Goal: Task Accomplishment & Management: Complete application form

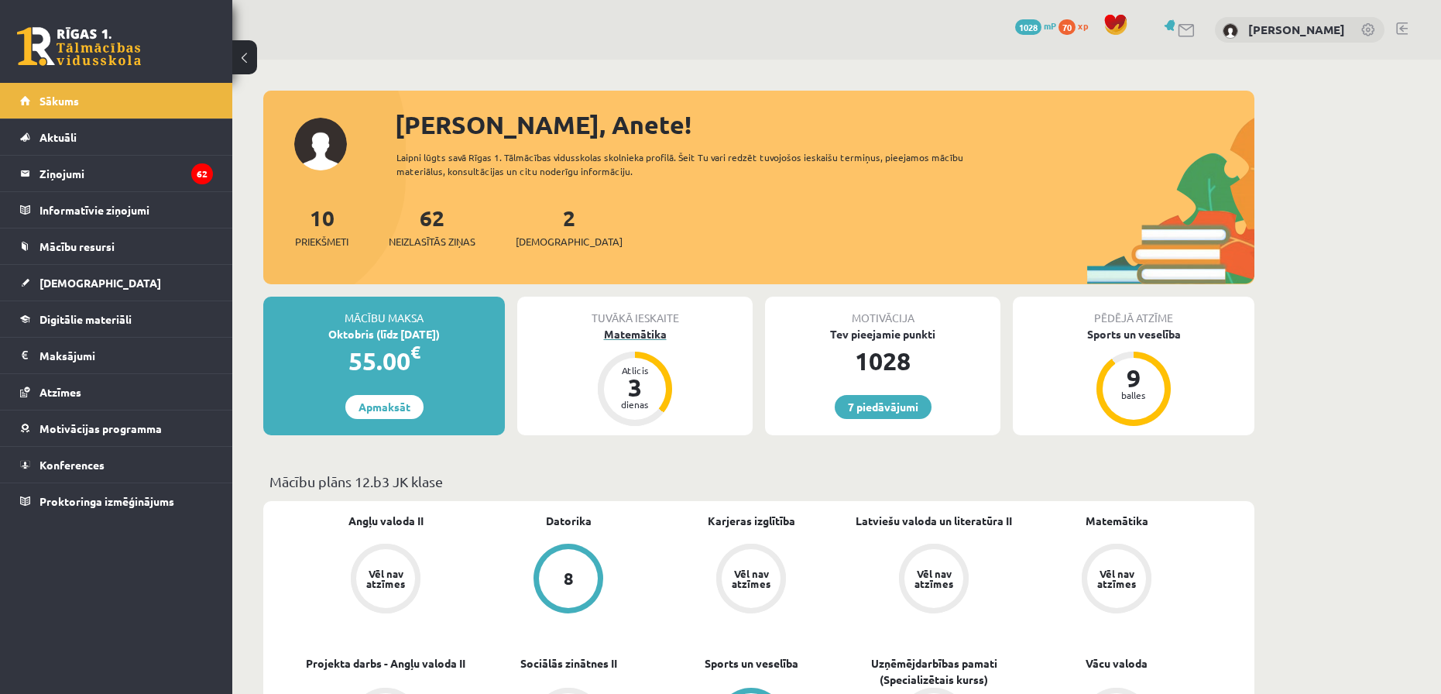
click at [627, 332] on div "Matemātika" at bounding box center [634, 334] width 235 height 16
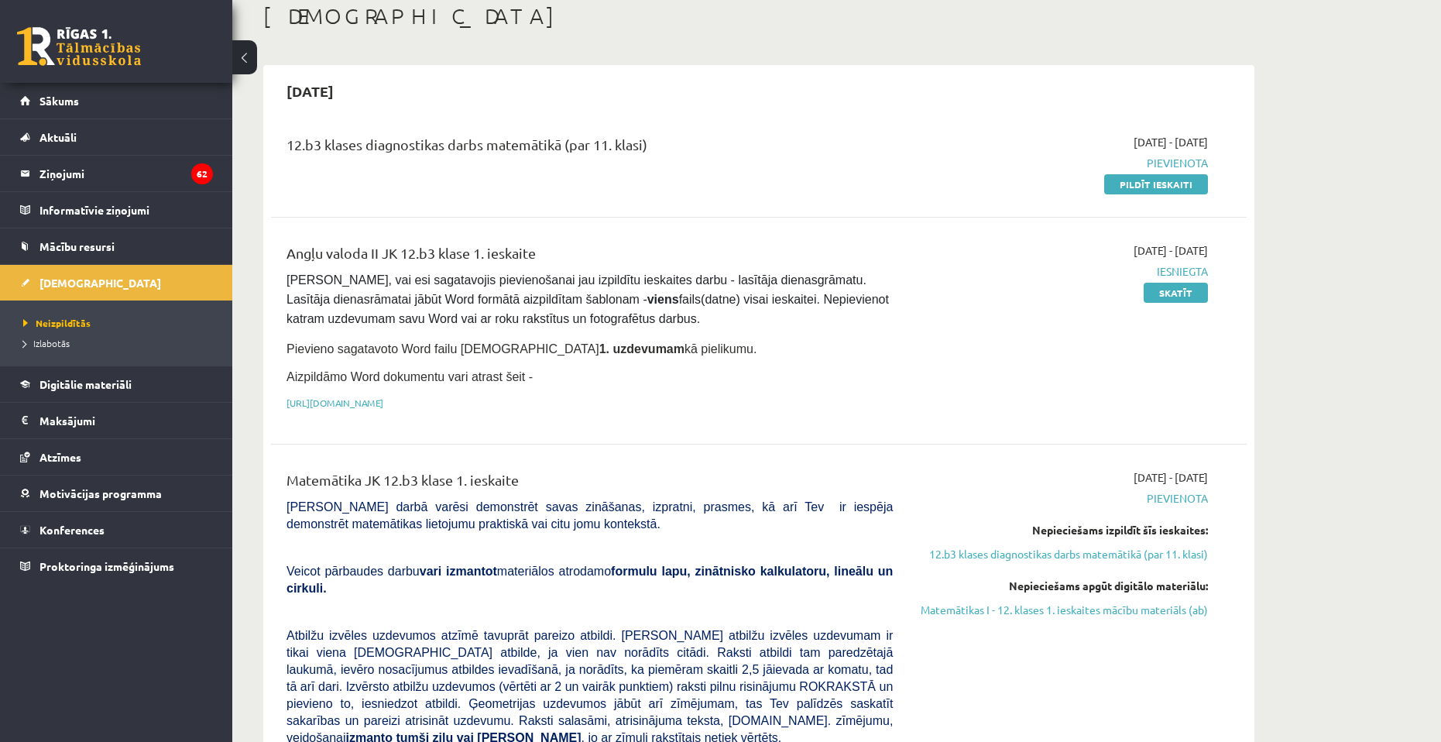
scroll to position [77, 0]
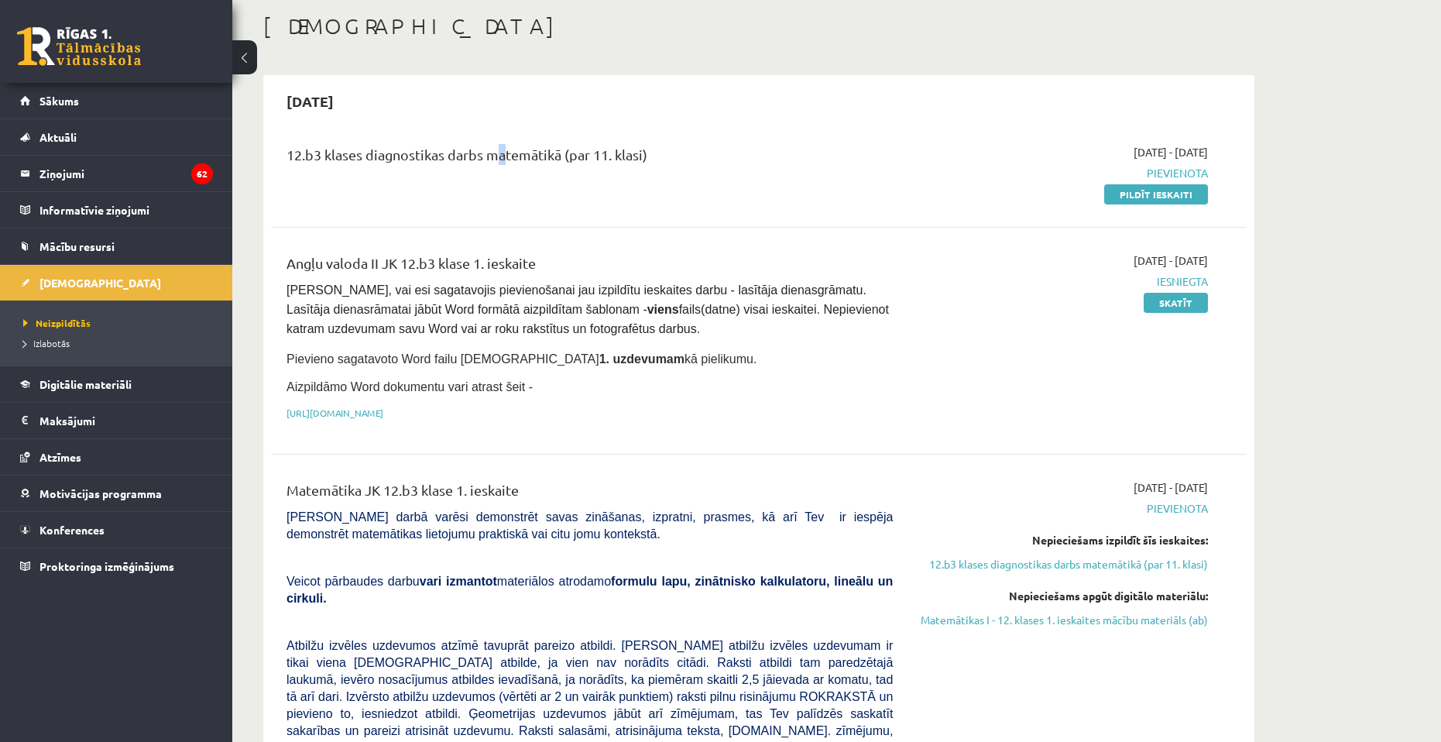
drag, startPoint x: 488, startPoint y: 179, endPoint x: 507, endPoint y: 149, distance: 35.4
click at [497, 170] on div "12.b3 klases diagnostikas darbs matemātikā (par 11. klasi)" at bounding box center [589, 173] width 629 height 58
click at [507, 148] on div "12.b3 klases diagnostikas darbs matemātikā (par 11. klasi)" at bounding box center [589, 158] width 606 height 29
click at [1175, 190] on link "Pildīt ieskaiti" at bounding box center [1156, 194] width 104 height 20
click at [798, 341] on div "Angļu valoda II JK 12.b3 klase 1. ieskaite Pārliecinies, vai esi sagatavojis pi…" at bounding box center [589, 340] width 629 height 176
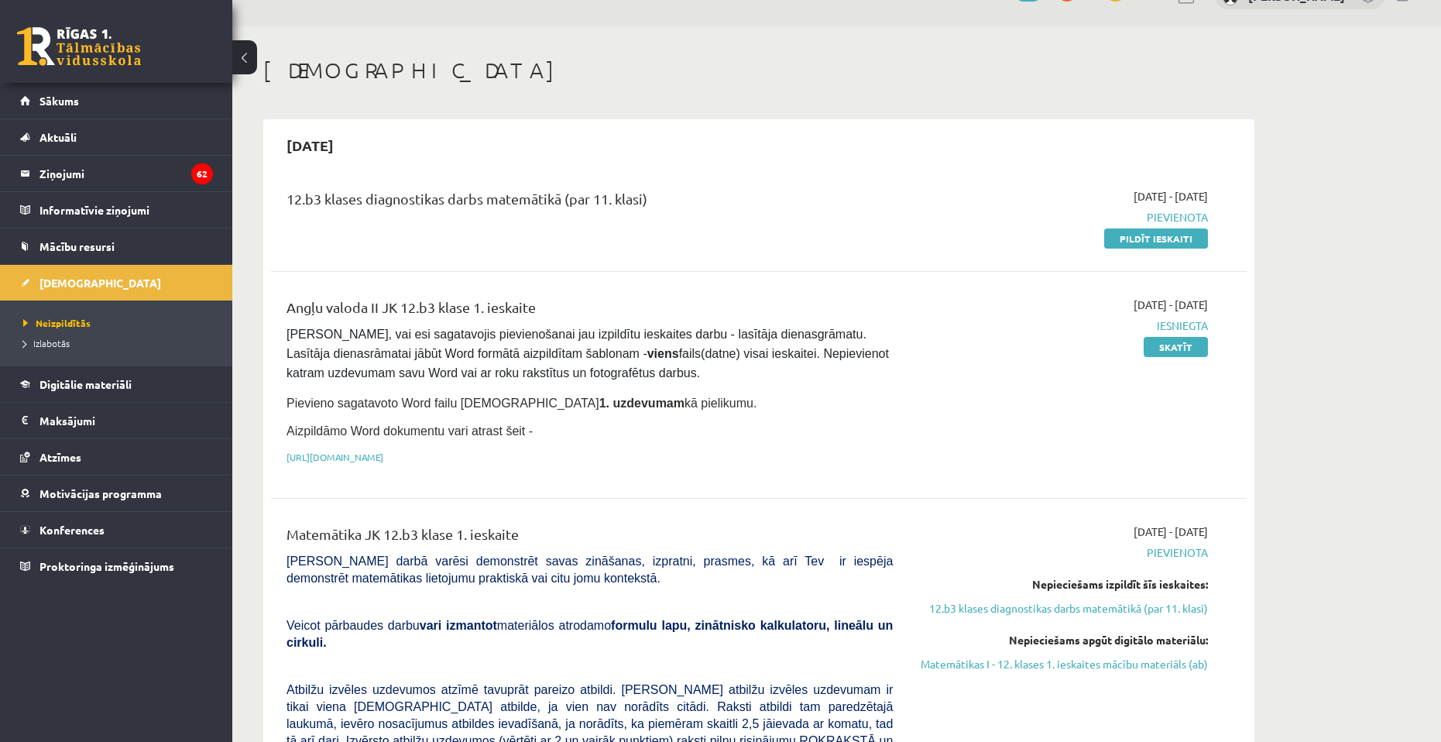
scroll to position [0, 0]
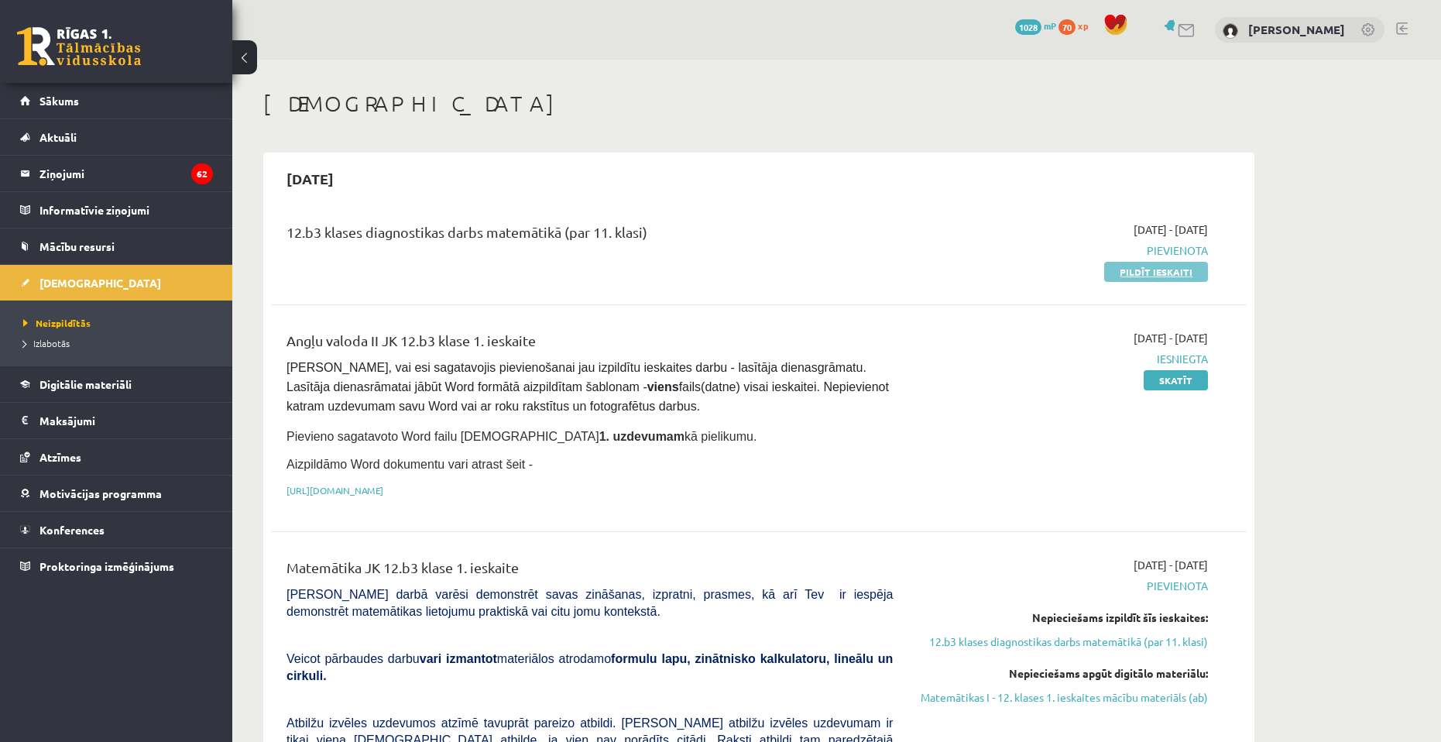
click at [1147, 274] on link "Pildīt ieskaiti" at bounding box center [1156, 272] width 104 height 20
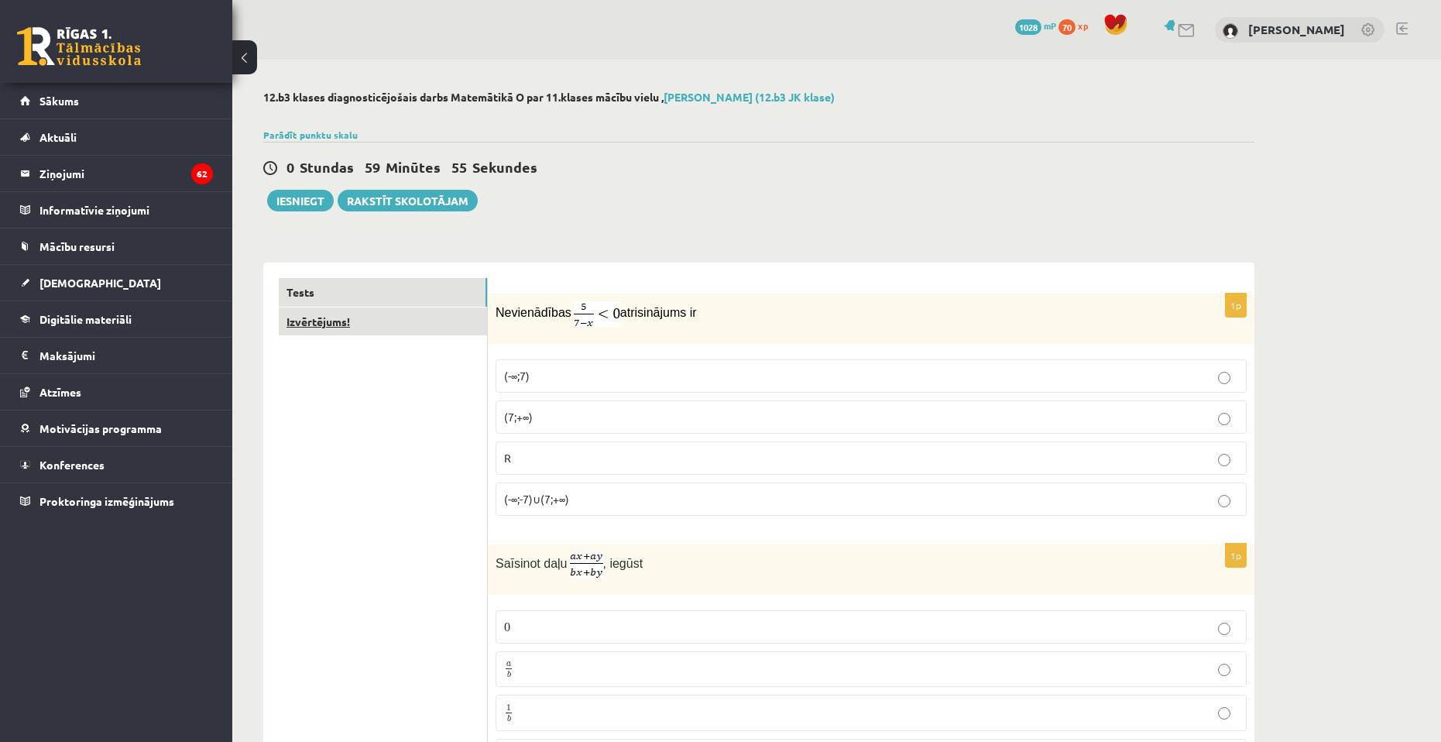
click at [353, 322] on link "Izvērtējums!" at bounding box center [383, 321] width 208 height 29
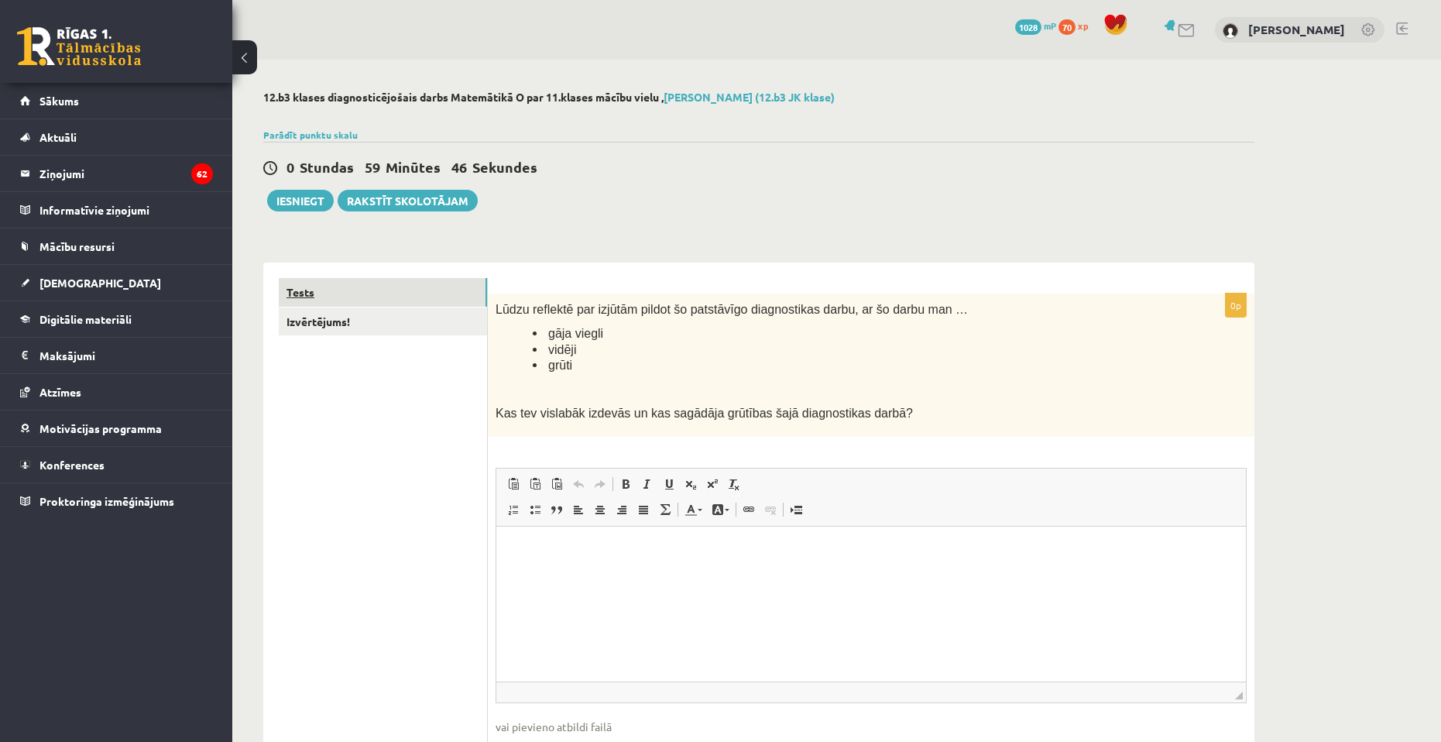
click at [451, 296] on link "Tests" at bounding box center [383, 292] width 208 height 29
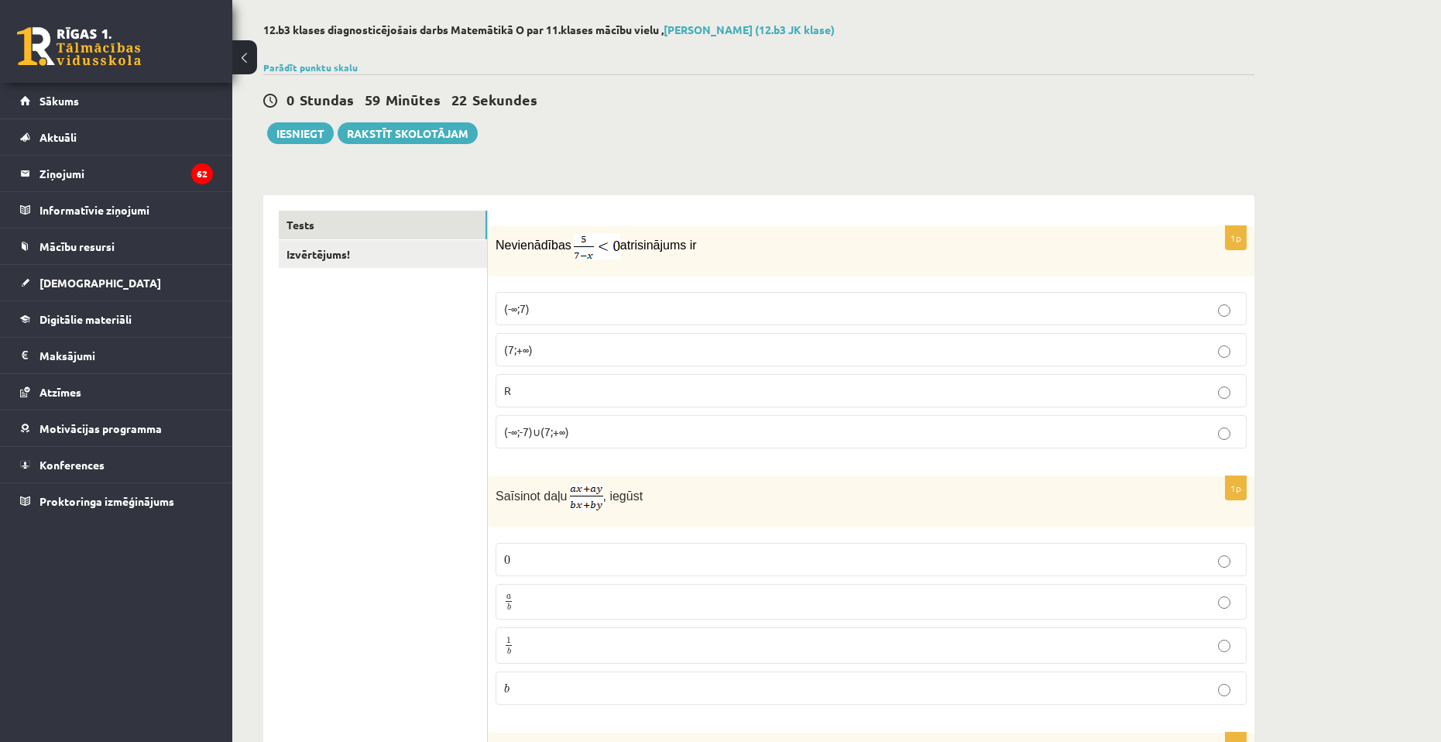
scroll to position [77, 0]
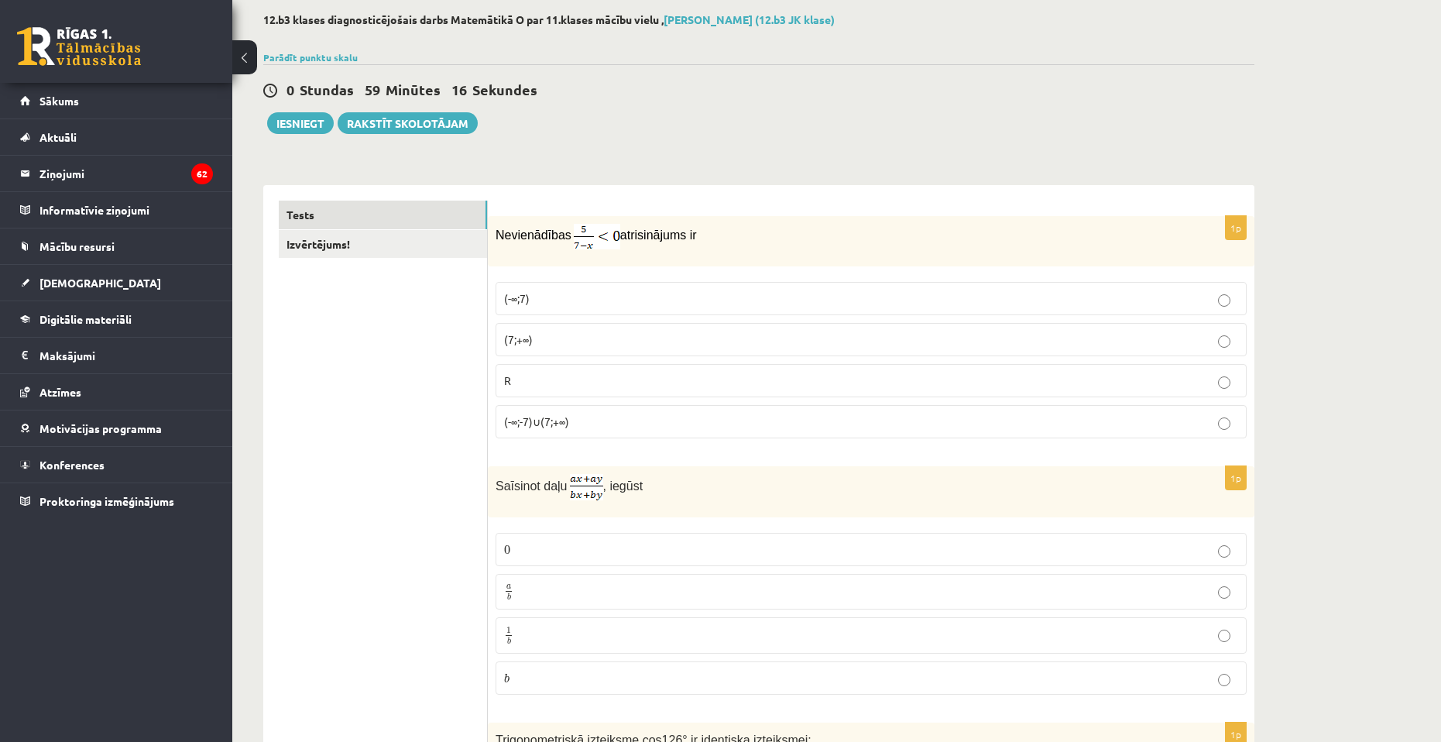
click at [496, 239] on span "Nevienādības" at bounding box center [533, 234] width 76 height 13
drag, startPoint x: 505, startPoint y: 276, endPoint x: 589, endPoint y: 437, distance: 181.8
click at [589, 437] on div "1p Nevienādības atrisinājums ir (-∞;7) (7;+∞) R (-∞;-7)∪(7;+∞)" at bounding box center [871, 333] width 766 height 235
copy fieldset "(-∞;7) (7;+∞) R (-∞;-7)∪(7;+∞)"
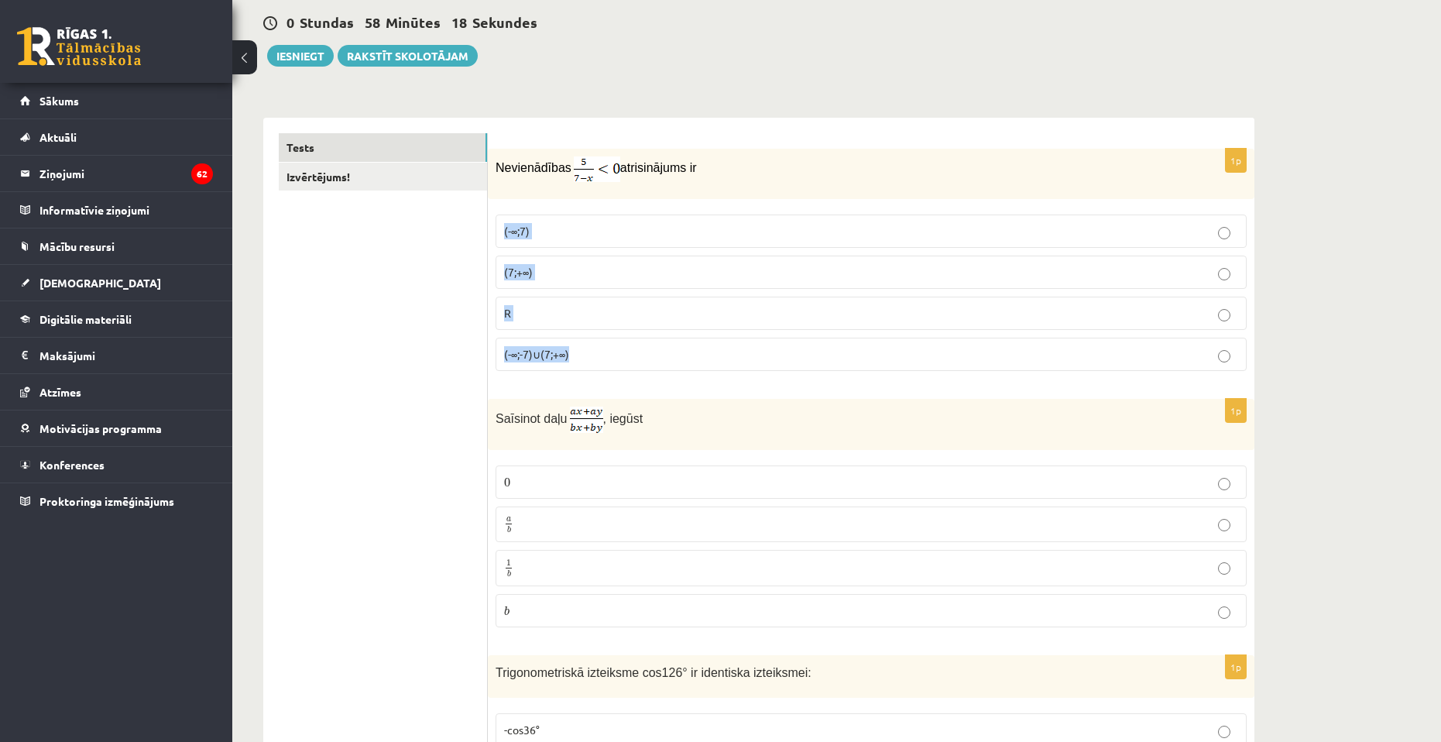
scroll to position [155, 0]
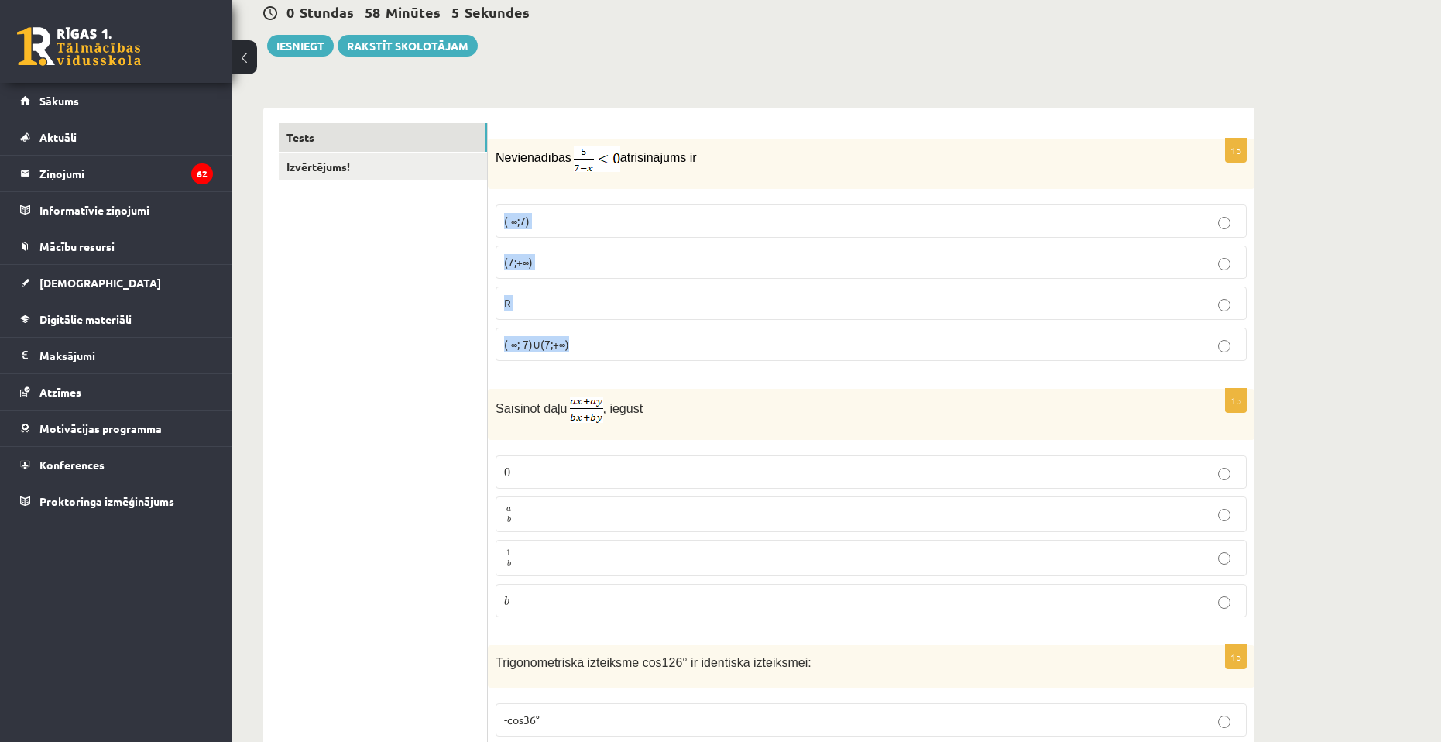
click at [653, 258] on p "(7;+∞)" at bounding box center [871, 262] width 734 height 16
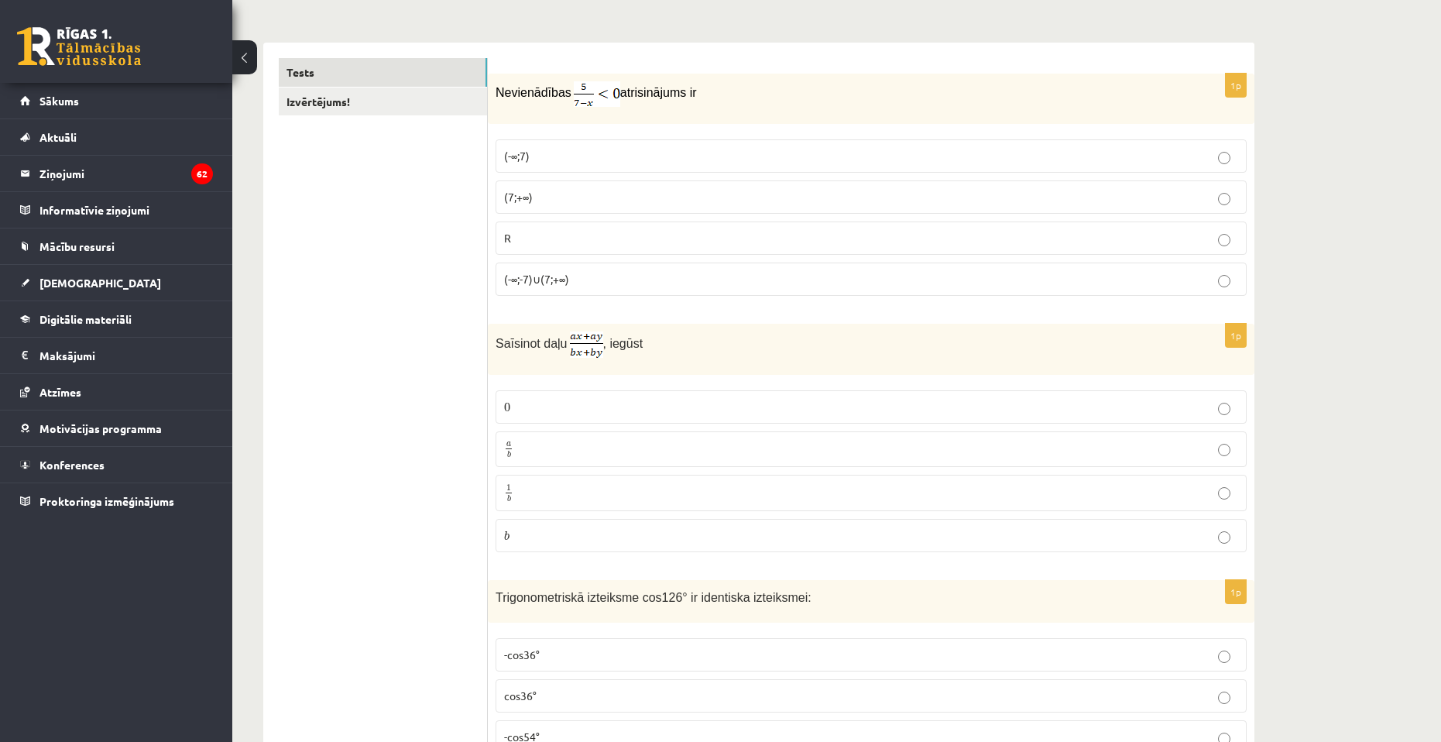
scroll to position [232, 0]
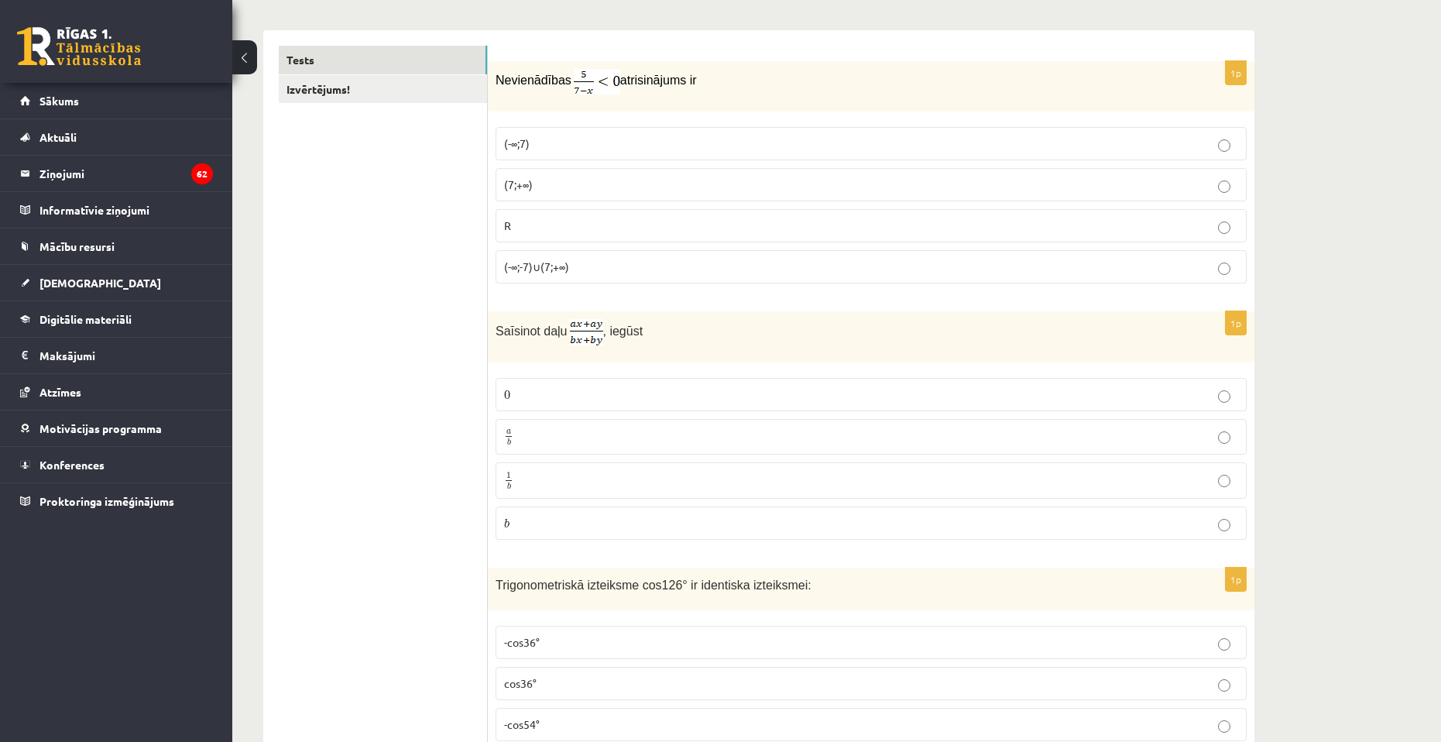
click at [556, 446] on p "a b a b" at bounding box center [871, 436] width 734 height 19
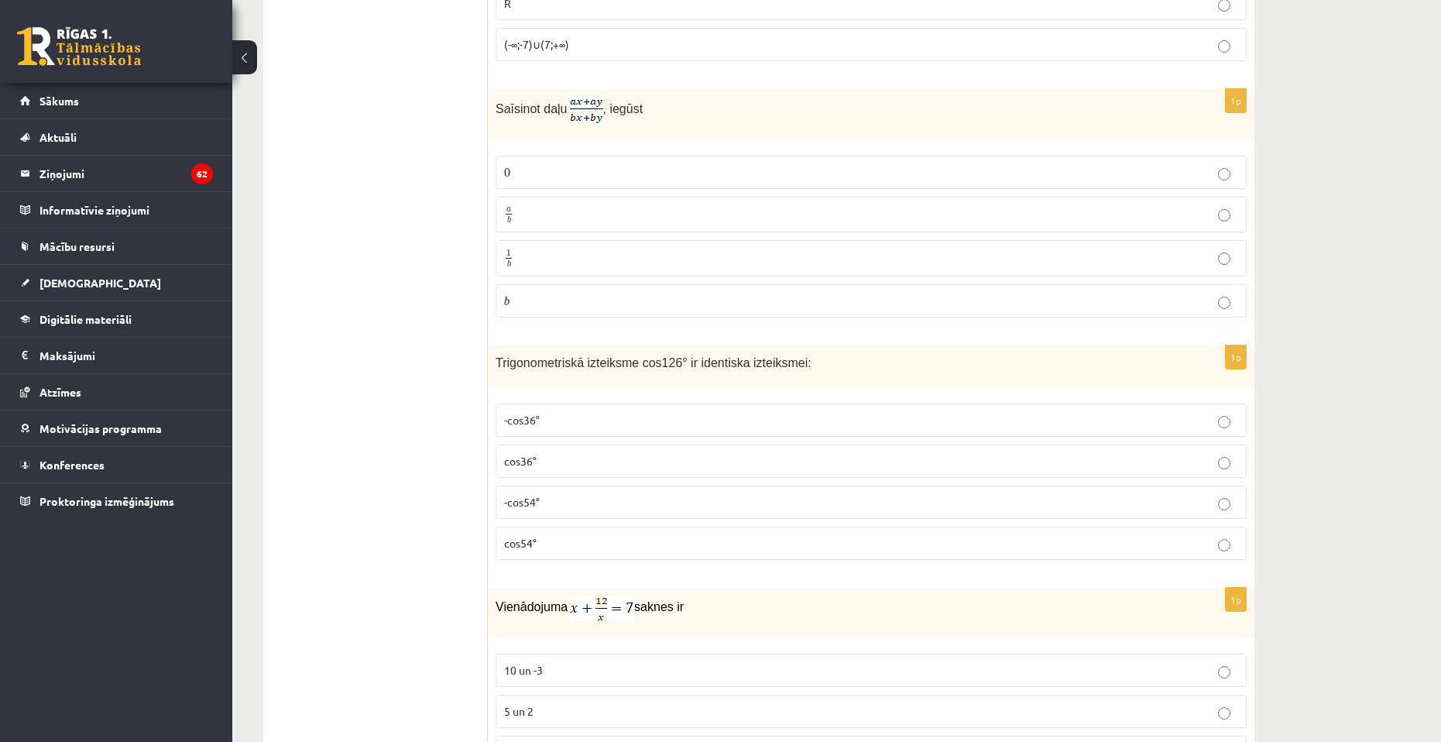
scroll to position [464, 0]
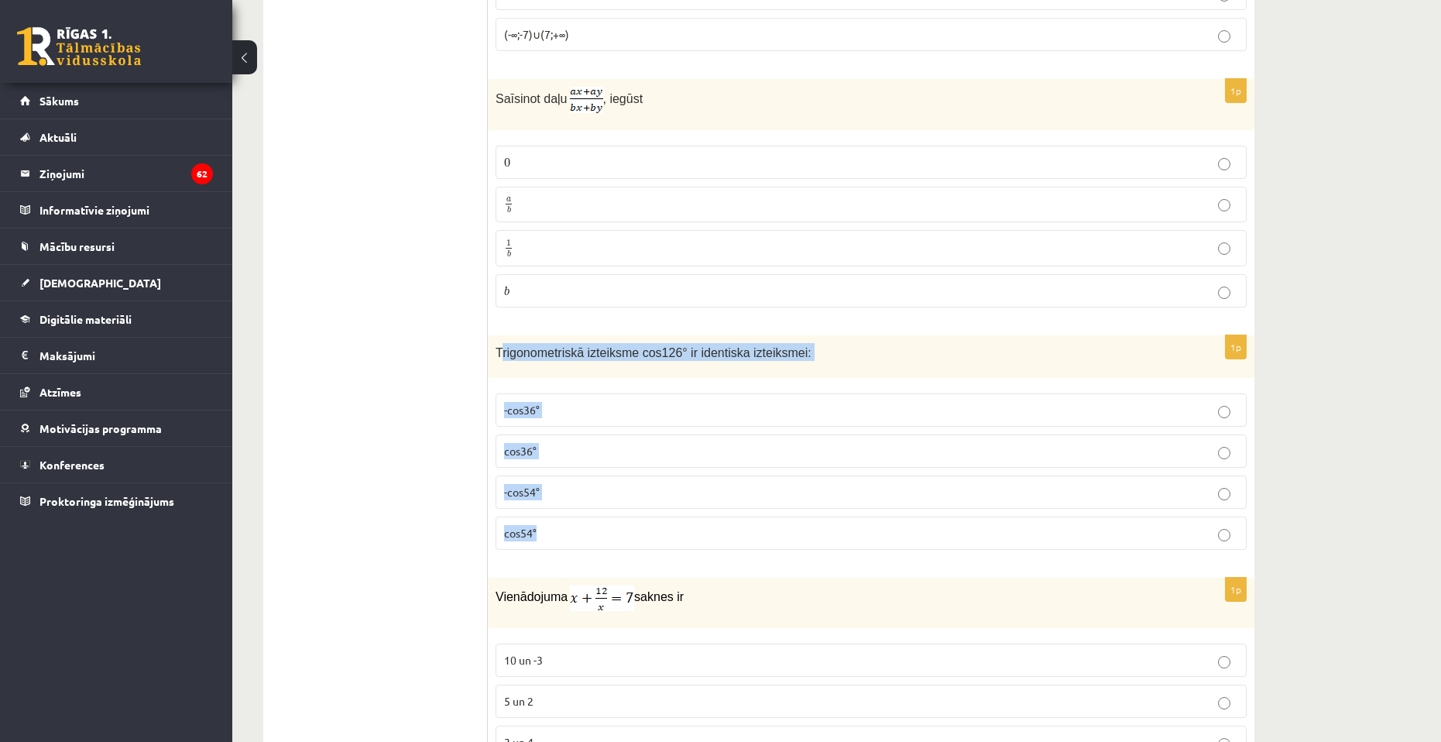
drag, startPoint x: 499, startPoint y: 345, endPoint x: 598, endPoint y: 546, distance: 224.0
click at [598, 546] on div "1p Trigonometriskā izteiksme cos126° ir identiska izteiksmei: -cos36° cos36° -c…" at bounding box center [871, 448] width 766 height 227
drag, startPoint x: 445, startPoint y: 318, endPoint x: 467, endPoint y: 319, distance: 21.7
drag, startPoint x: 494, startPoint y: 350, endPoint x: 516, endPoint y: 517, distance: 168.6
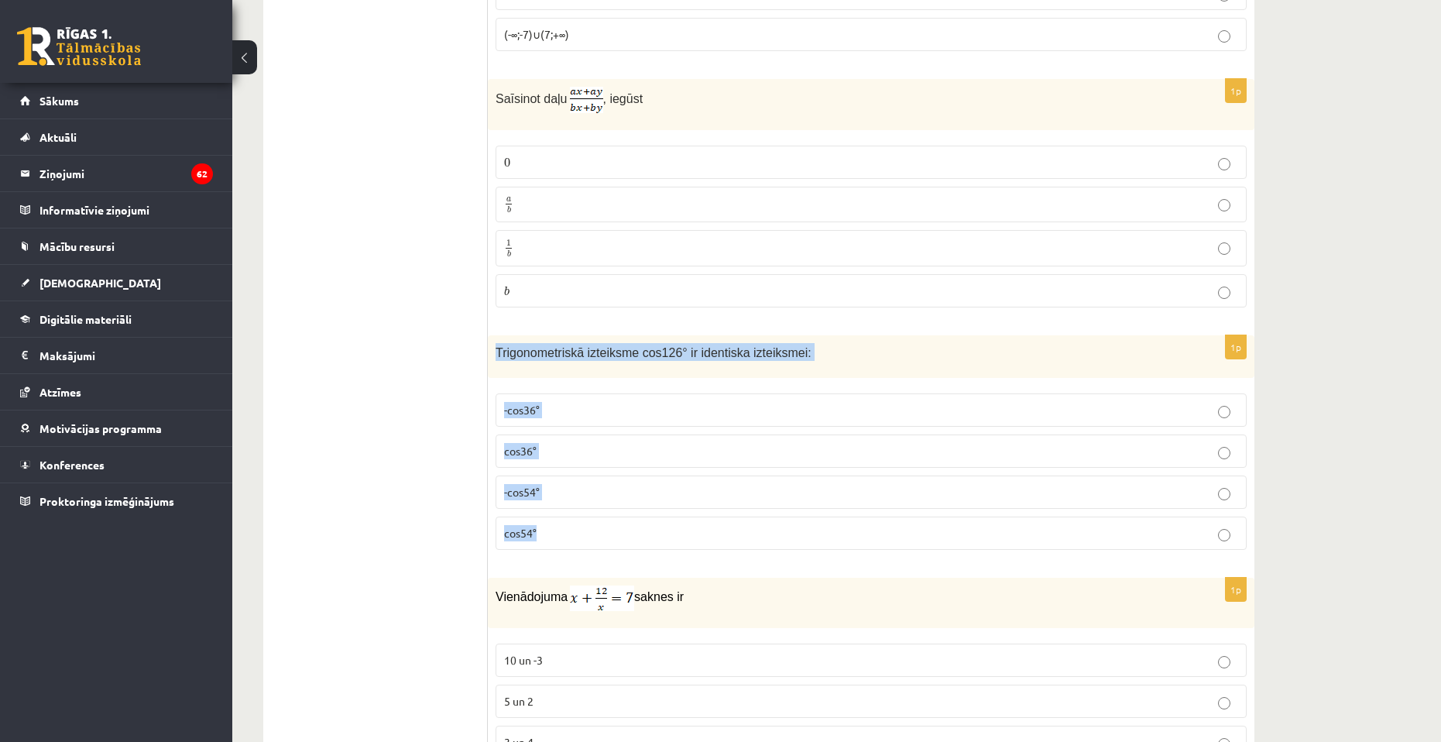
click at [539, 529] on div "1p Trigonometriskā izteiksme cos126° ir identiska izteiksmei: -cos36° cos36° -c…" at bounding box center [871, 448] width 766 height 227
copy div "Trigonometriskā izteiksme cos126° ir identiska izteiksmei: -cos36° cos36° -cos5…"
click at [607, 489] on p "-cos54°" at bounding box center [871, 492] width 734 height 16
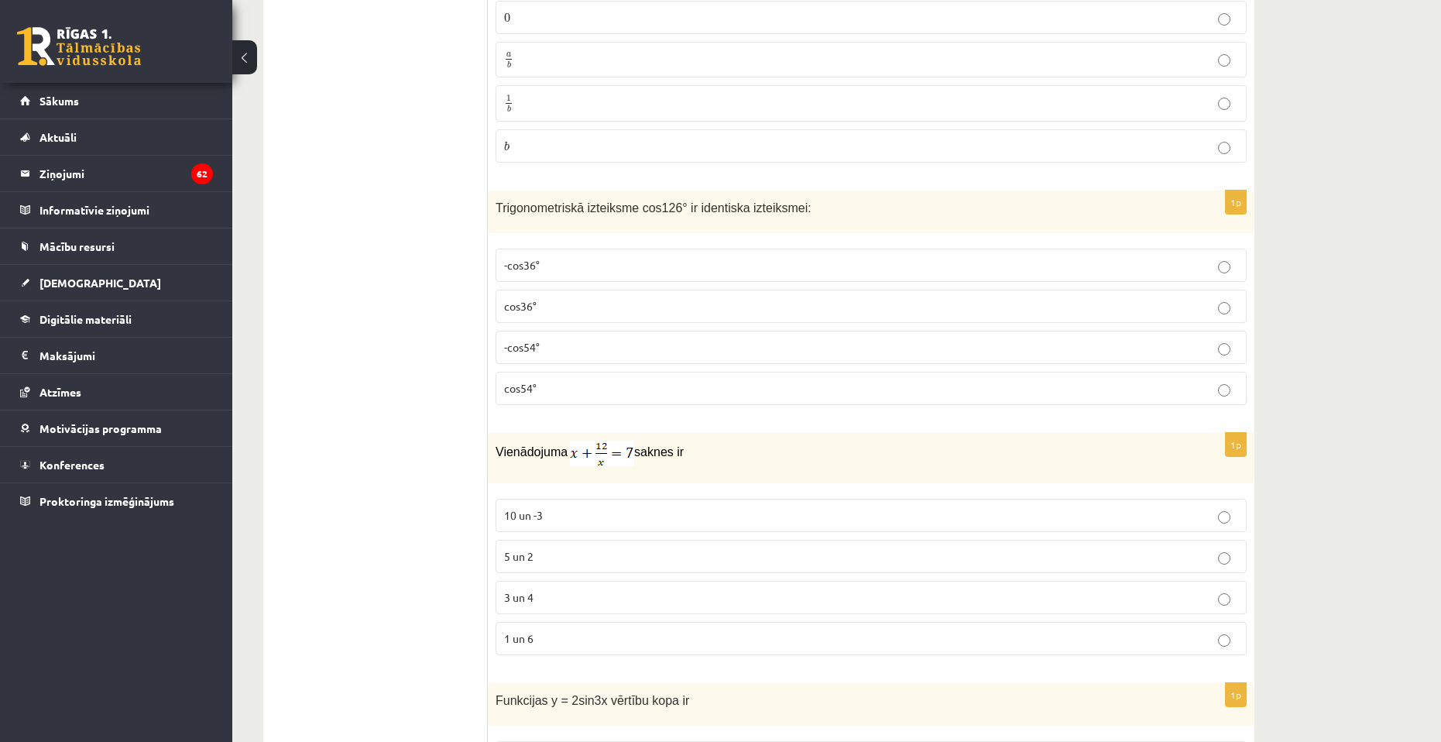
scroll to position [619, 0]
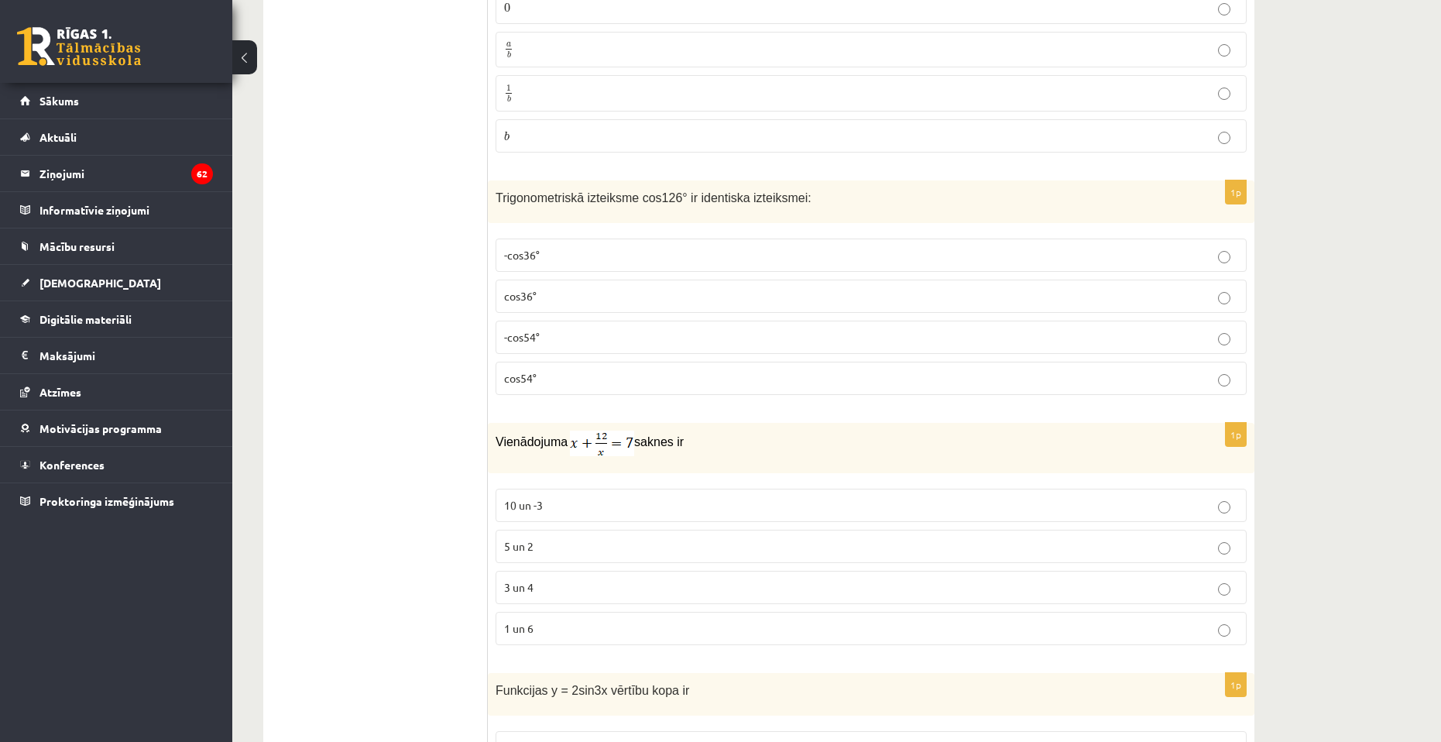
click at [564, 577] on label "3 un 4" at bounding box center [870, 587] width 751 height 33
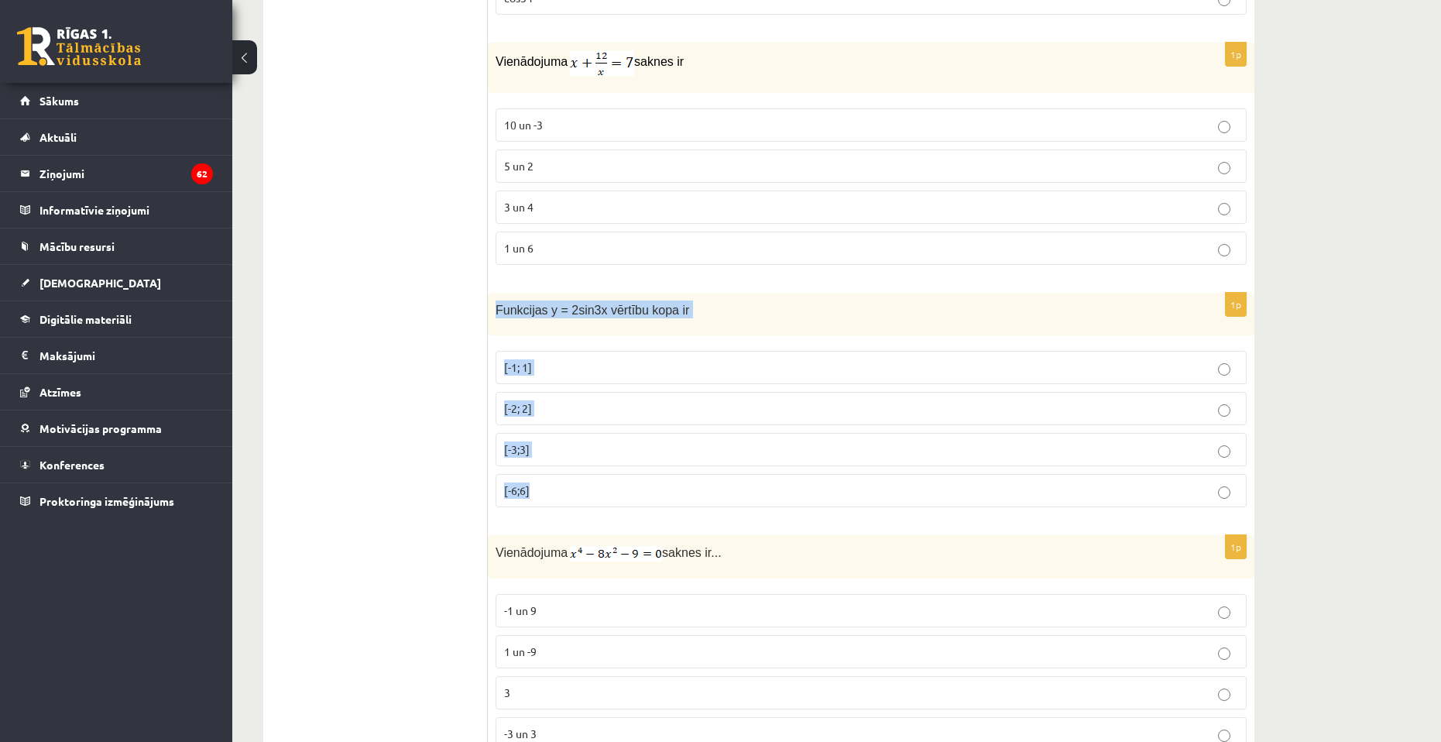
scroll to position [1049, 0]
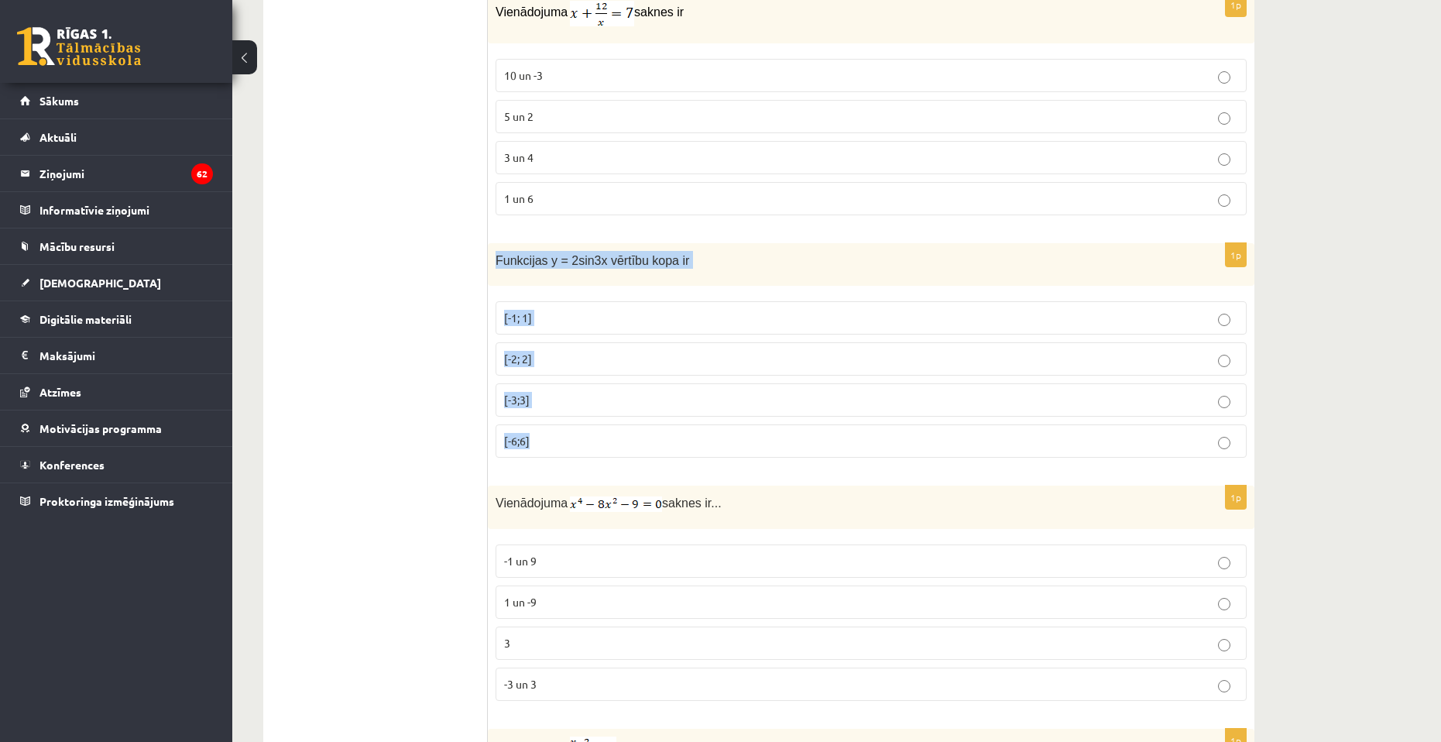
drag, startPoint x: 490, startPoint y: 334, endPoint x: 574, endPoint y: 438, distance: 134.3
click at [574, 438] on div "1p Funkcijas y = 2sin3x vērtību kopa ir [-1; 1] [-2; 2] [-3;3] [-6;6]" at bounding box center [871, 356] width 766 height 227
copy div "Funkcijas y = 2sin3x vērtību kopa ir [-1; 1] [-2; 2] [-3;3] [-6;6]"
click at [523, 359] on span "[-2; 2]" at bounding box center [518, 358] width 28 height 14
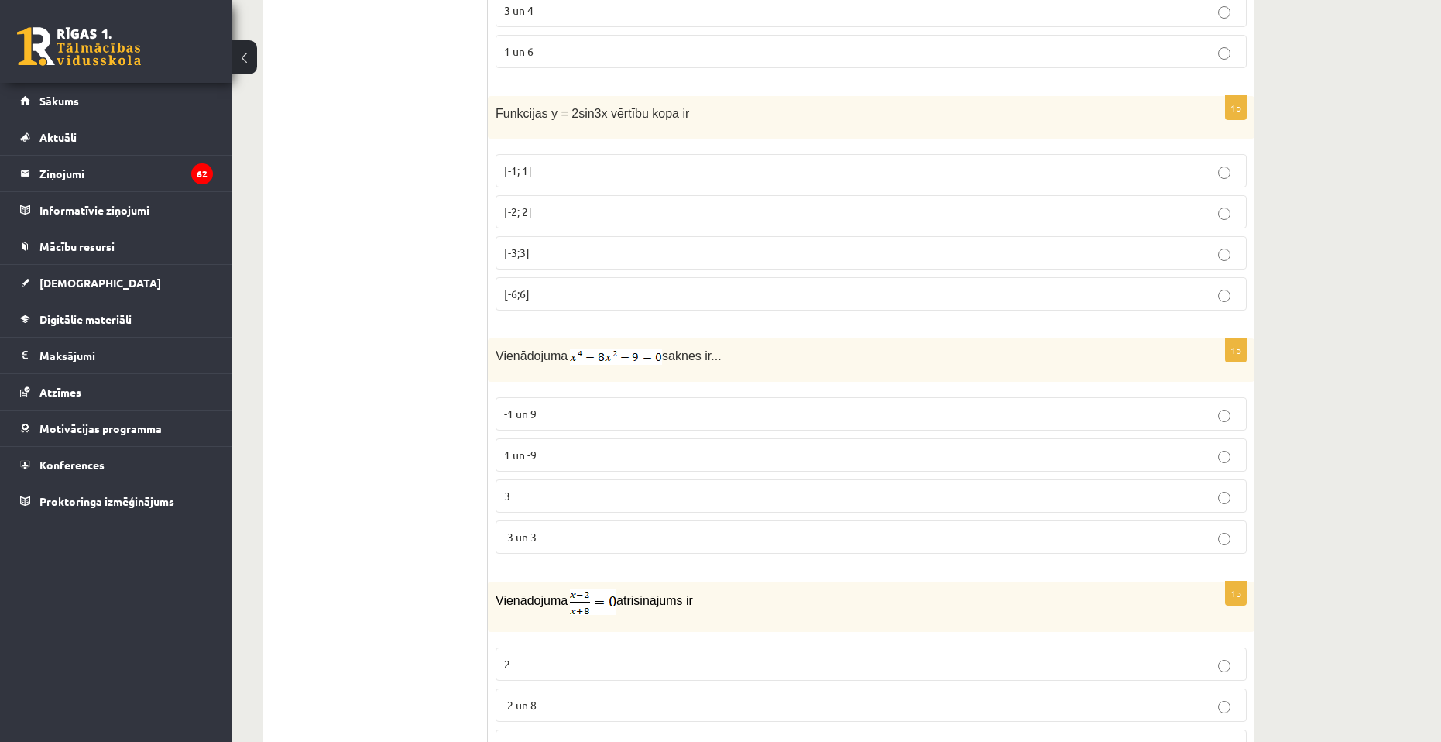
scroll to position [1204, 0]
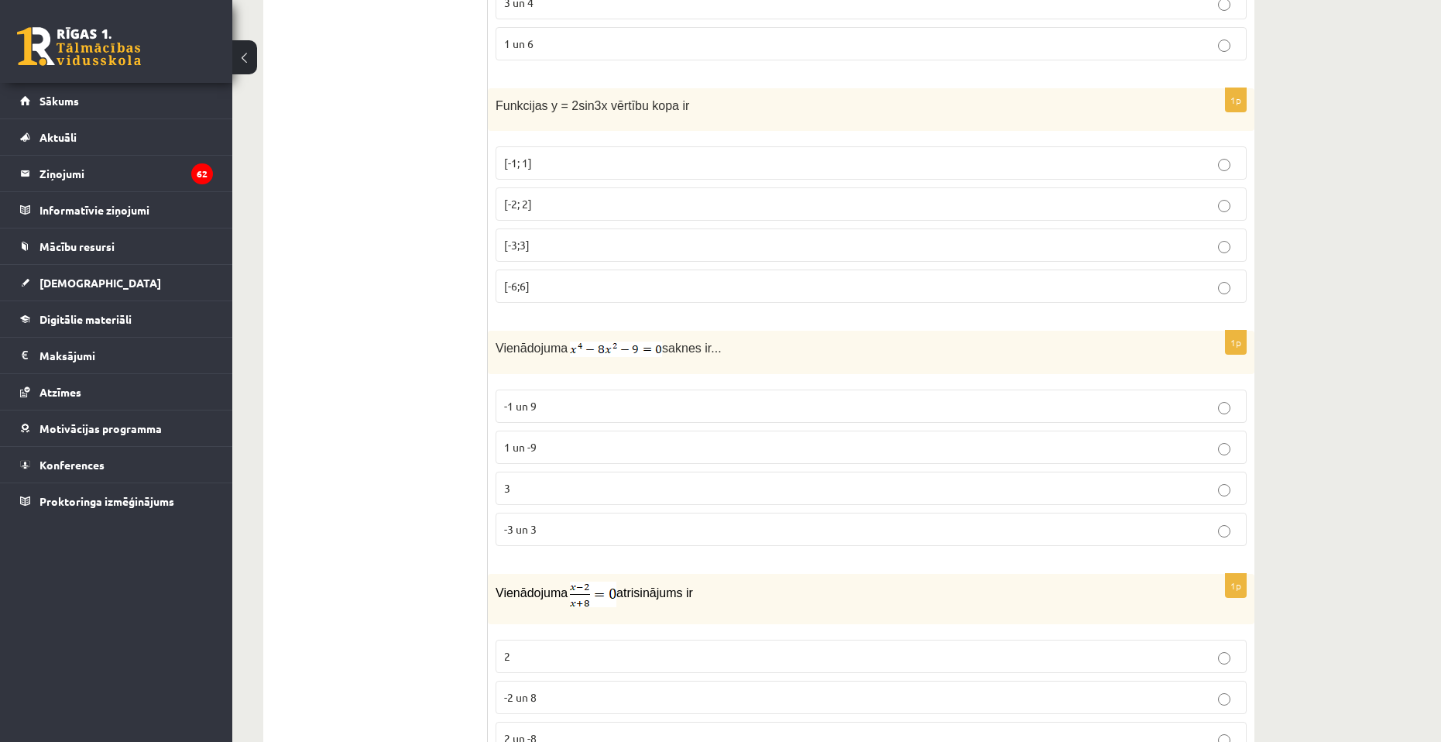
click at [581, 523] on p "-3 un 3" at bounding box center [871, 529] width 734 height 16
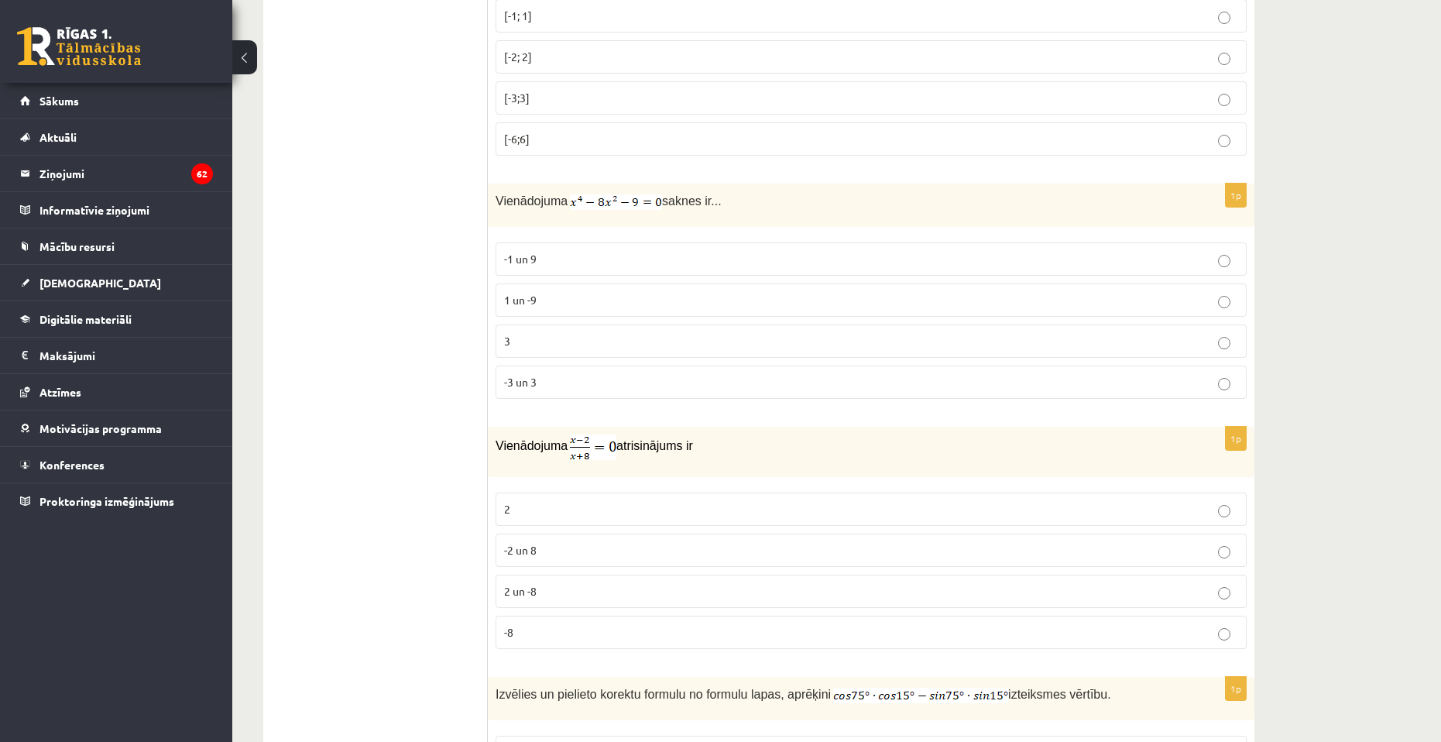
scroll to position [1359, 0]
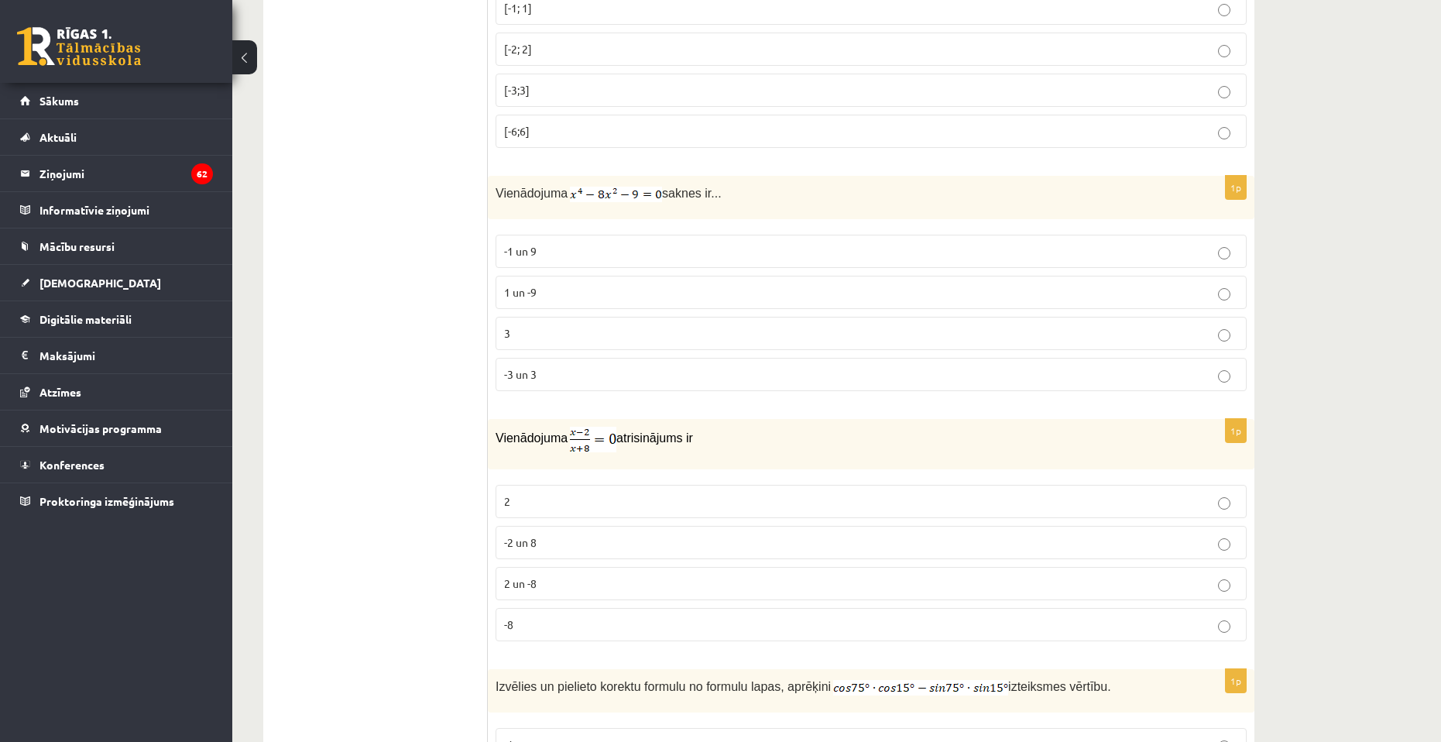
click at [550, 571] on label "2 un -8" at bounding box center [870, 583] width 751 height 33
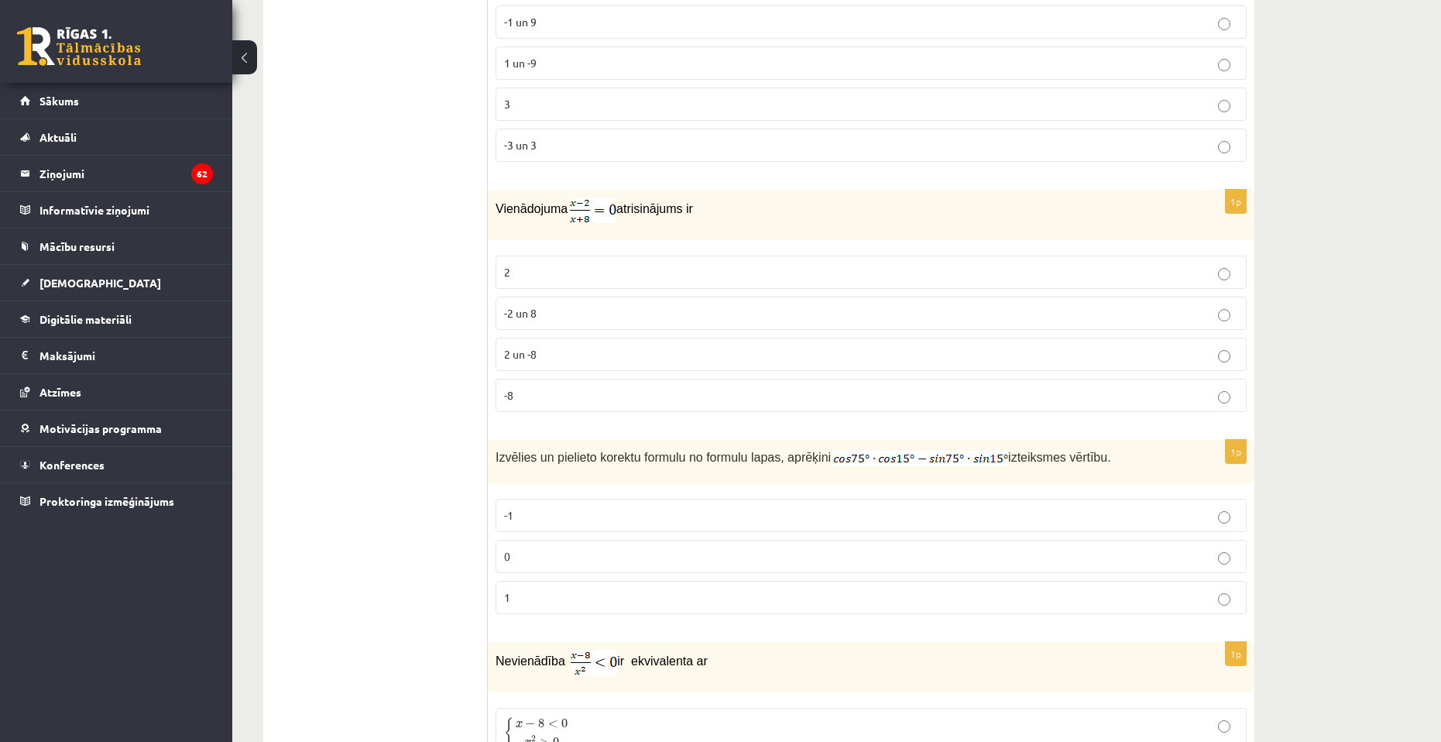
scroll to position [1591, 0]
drag, startPoint x: 488, startPoint y: 450, endPoint x: 485, endPoint y: 477, distance: 27.2
drag, startPoint x: 492, startPoint y: 452, endPoint x: 806, endPoint y: 451, distance: 314.3
click at [806, 451] on div "Izvēlies un pielieto korektu formulu no formulu lapas, aprēķini izteiksmes vērt…" at bounding box center [871, 458] width 766 height 43
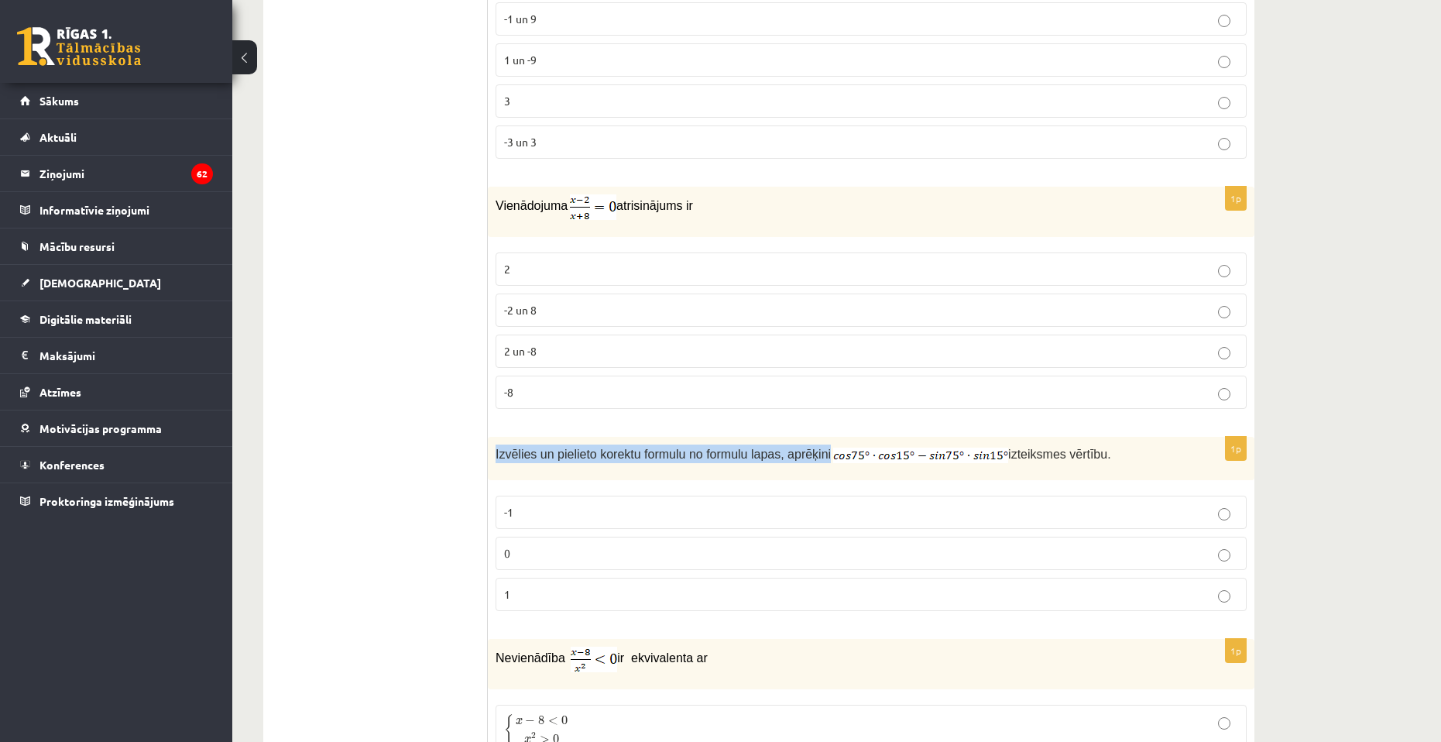
copy span "Izvēlies un pielieto korektu formulu no formulu lapas, aprēķini"
click at [667, 552] on p "0" at bounding box center [871, 553] width 734 height 16
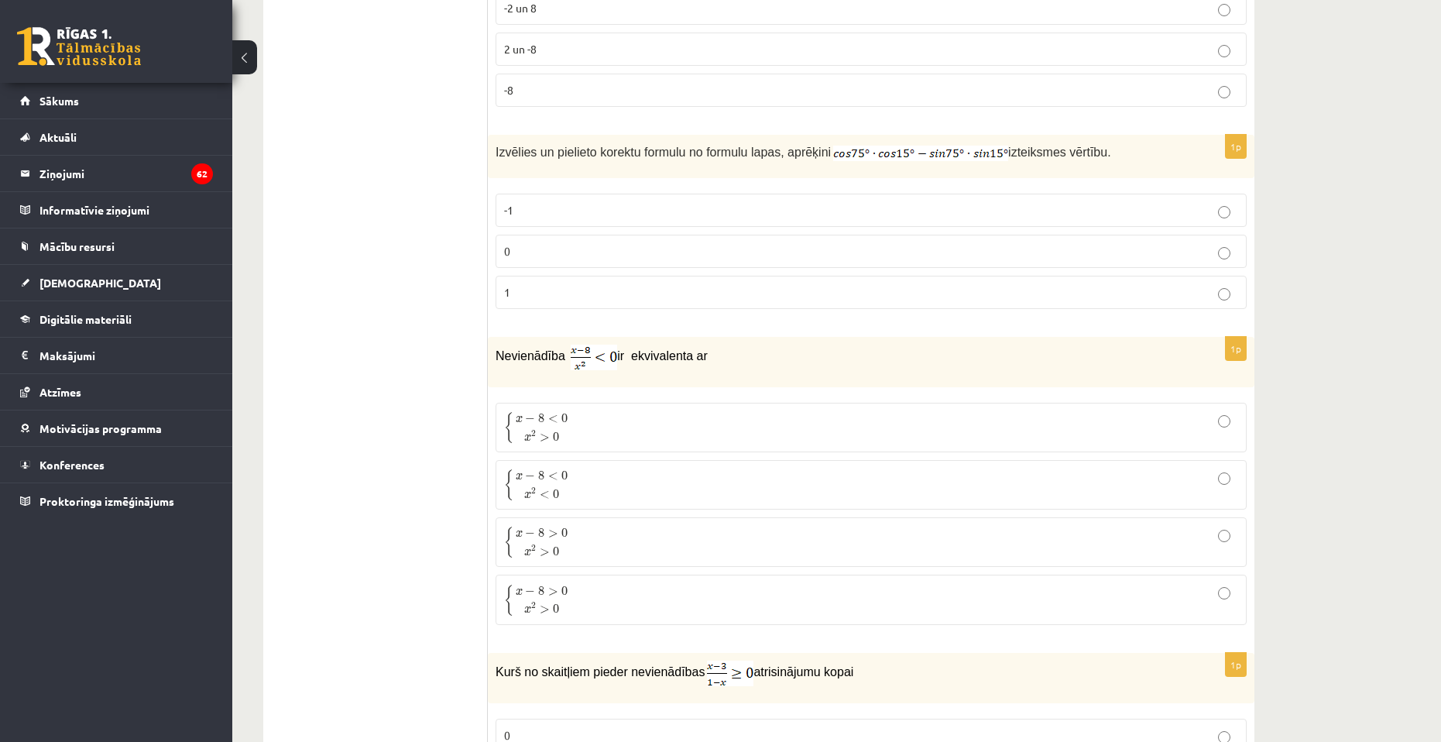
scroll to position [1900, 0]
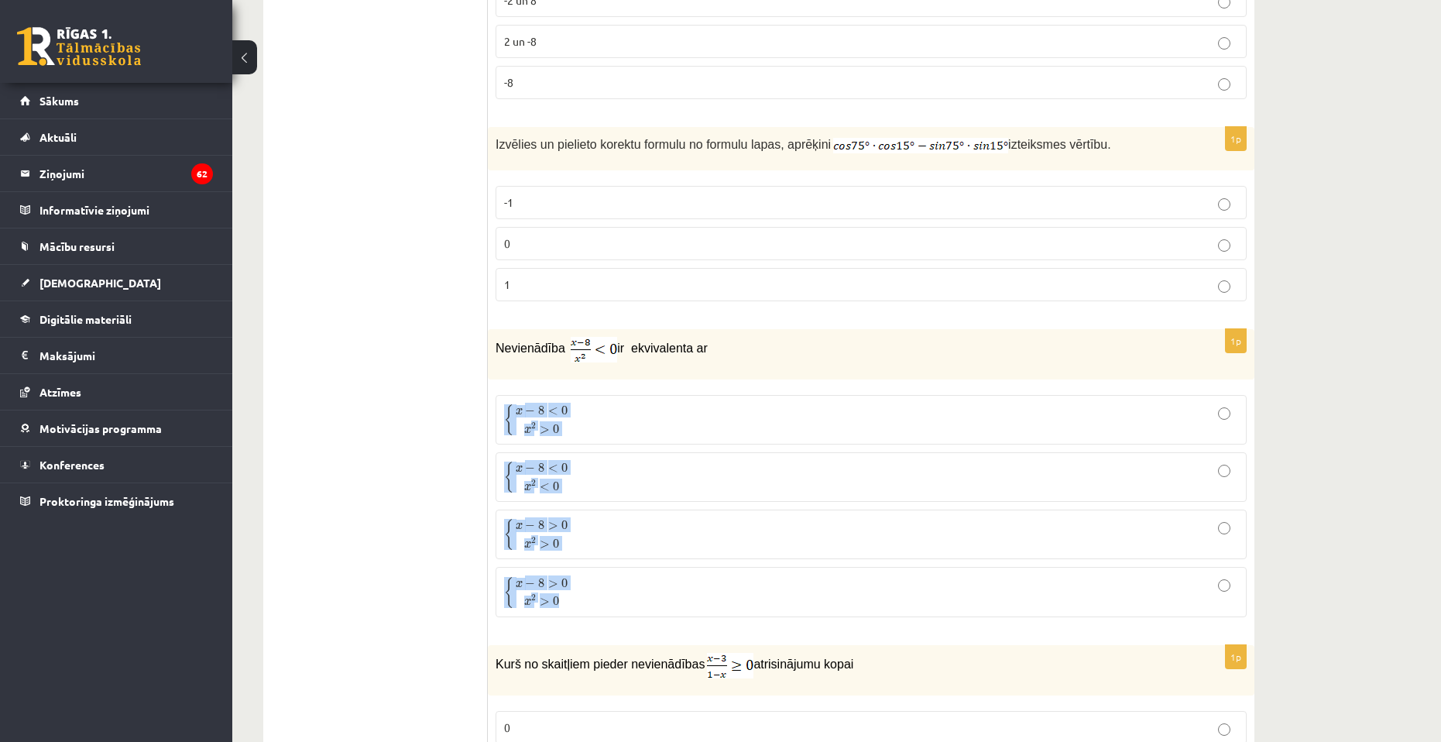
drag, startPoint x: 495, startPoint y: 389, endPoint x: 591, endPoint y: 598, distance: 230.4
click at [591, 598] on fieldset "{ x − 8 < 0 x 2 > 0 { x − 8 < 0 x 2 > 0 { x − 8 < 0 x 2 < 0 { x − 8 < 0 x 2 < 0…" at bounding box center [870, 504] width 751 height 235
copy fieldset "{ x − 8 < 0 x 2 > 0 { x − 8 < 0 x 2 > 0 { x − 8 < 0 x 2 < 0 { x − 8 < 0 x 2 < 0…"
click at [621, 409] on p "{ x − 8 < 0 x 2 > 0 { x − 8 < 0 x 2 > 0" at bounding box center [871, 419] width 734 height 33
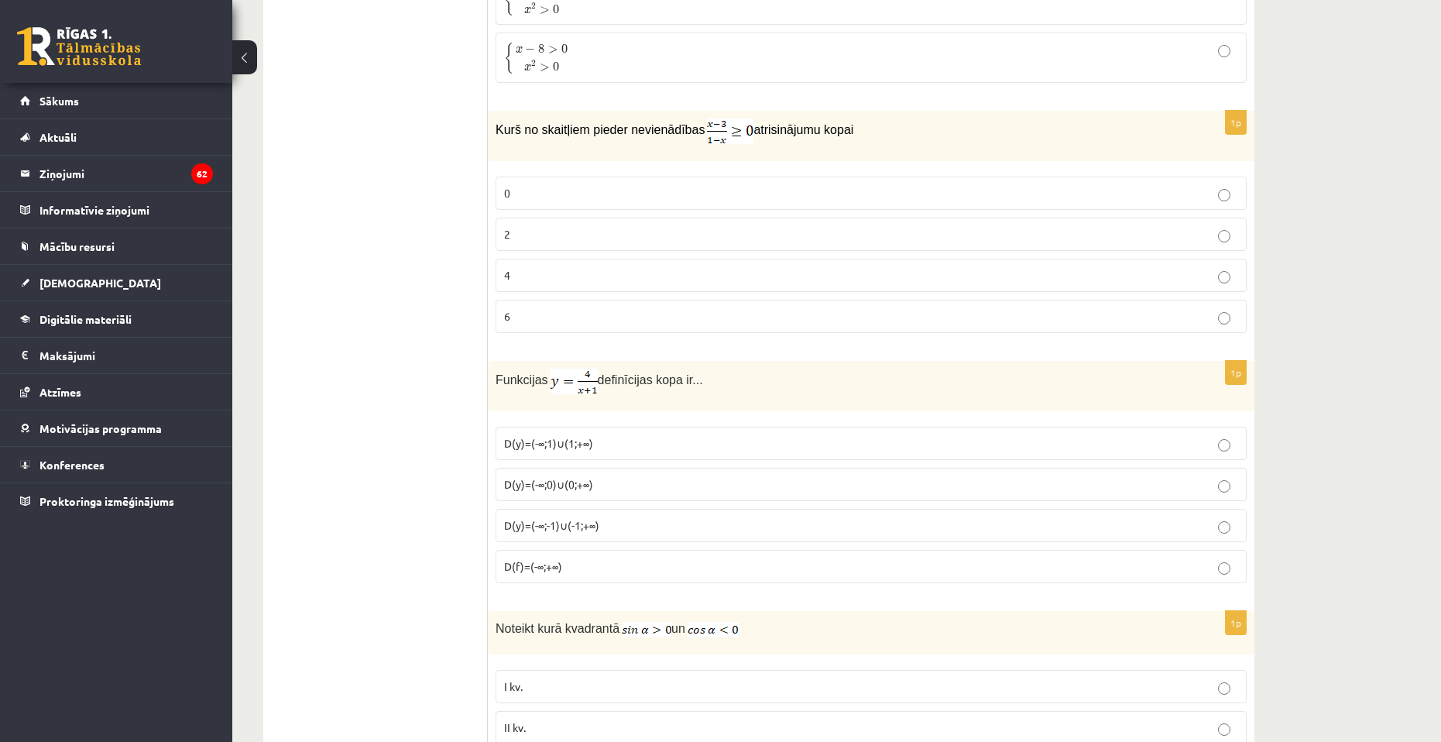
scroll to position [2442, 0]
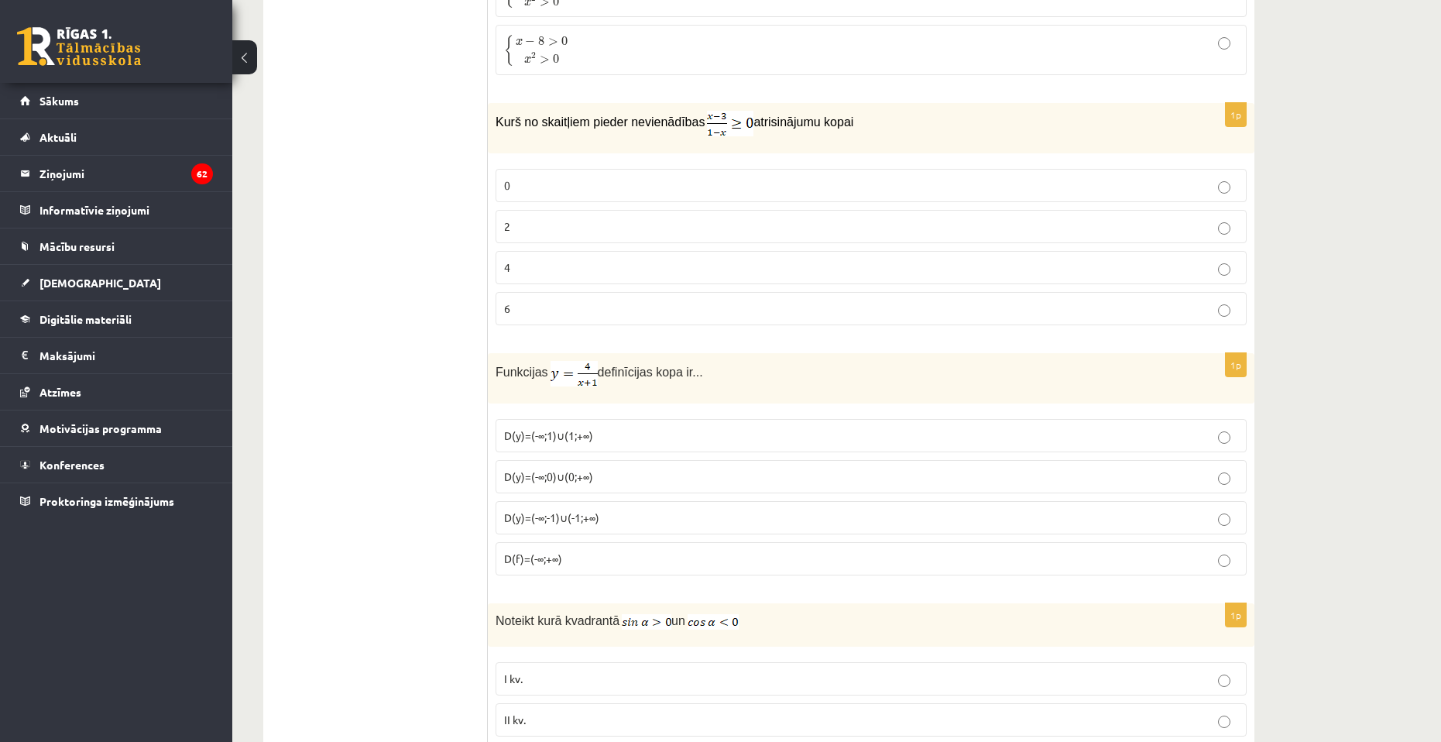
click at [622, 222] on p "2" at bounding box center [871, 226] width 734 height 16
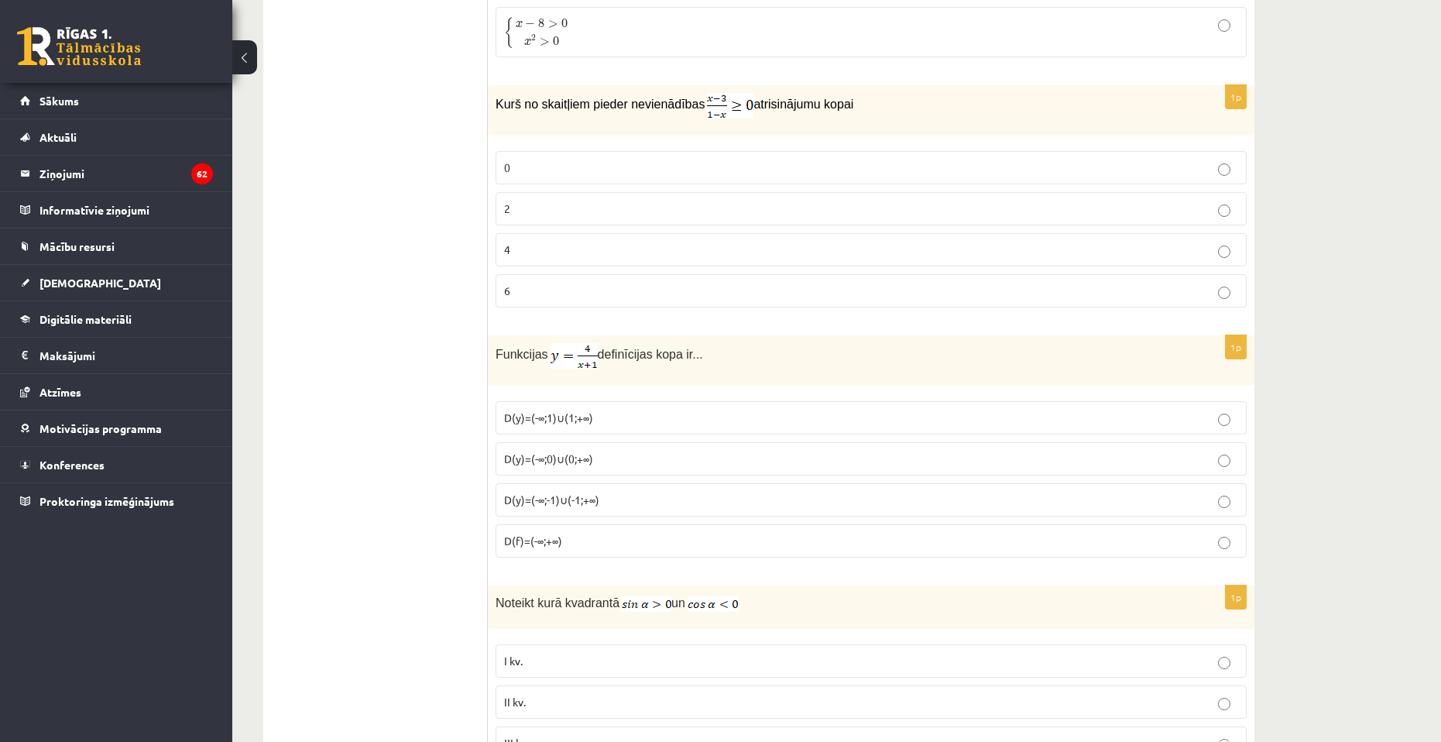
scroll to position [2520, 0]
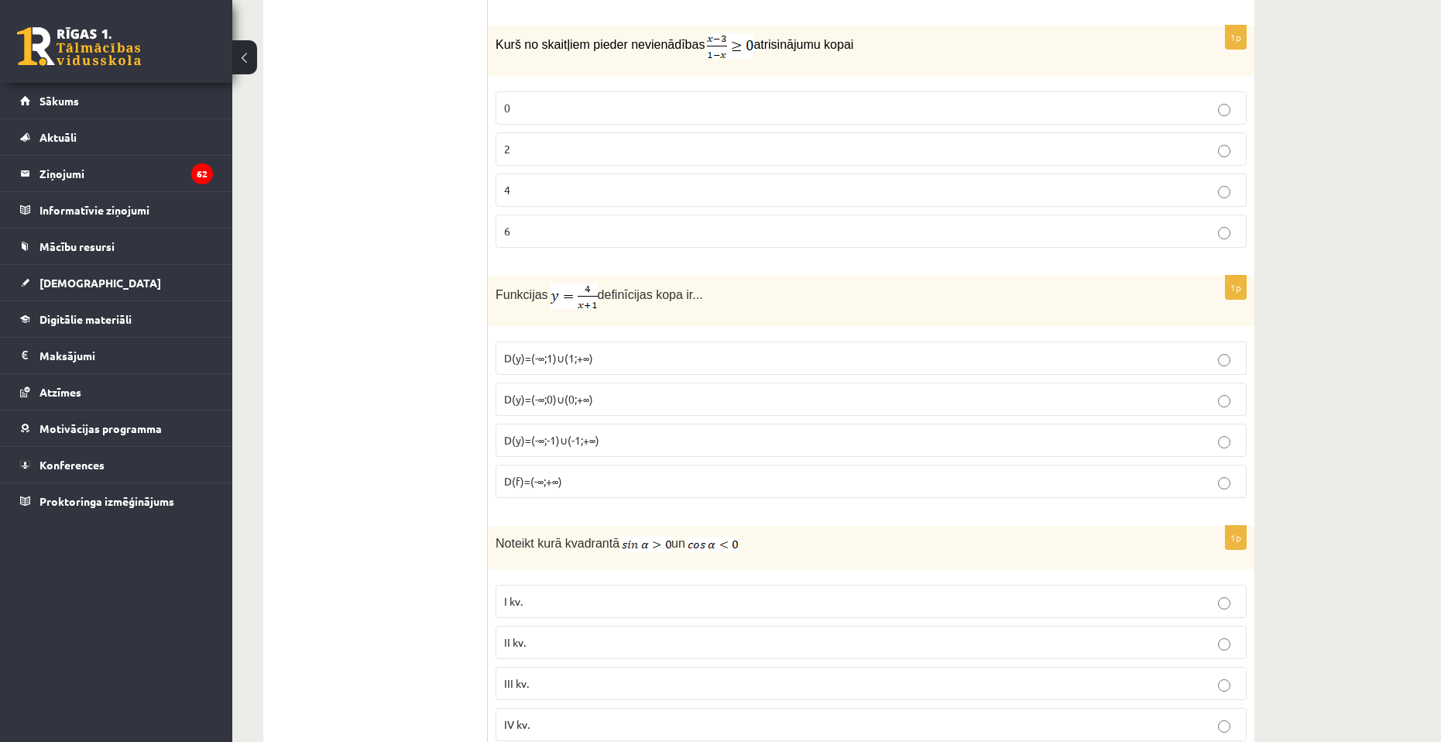
drag, startPoint x: 493, startPoint y: 290, endPoint x: 701, endPoint y: 290, distance: 207.5
click at [715, 287] on div "Funkcijas definīcijas kopa ir..." at bounding box center [871, 301] width 766 height 50
copy p "Funkcijas definīcijas kopa ir..."
click at [607, 432] on p "D(y)=(-∞;-1)∪(-1;+∞)" at bounding box center [871, 440] width 734 height 16
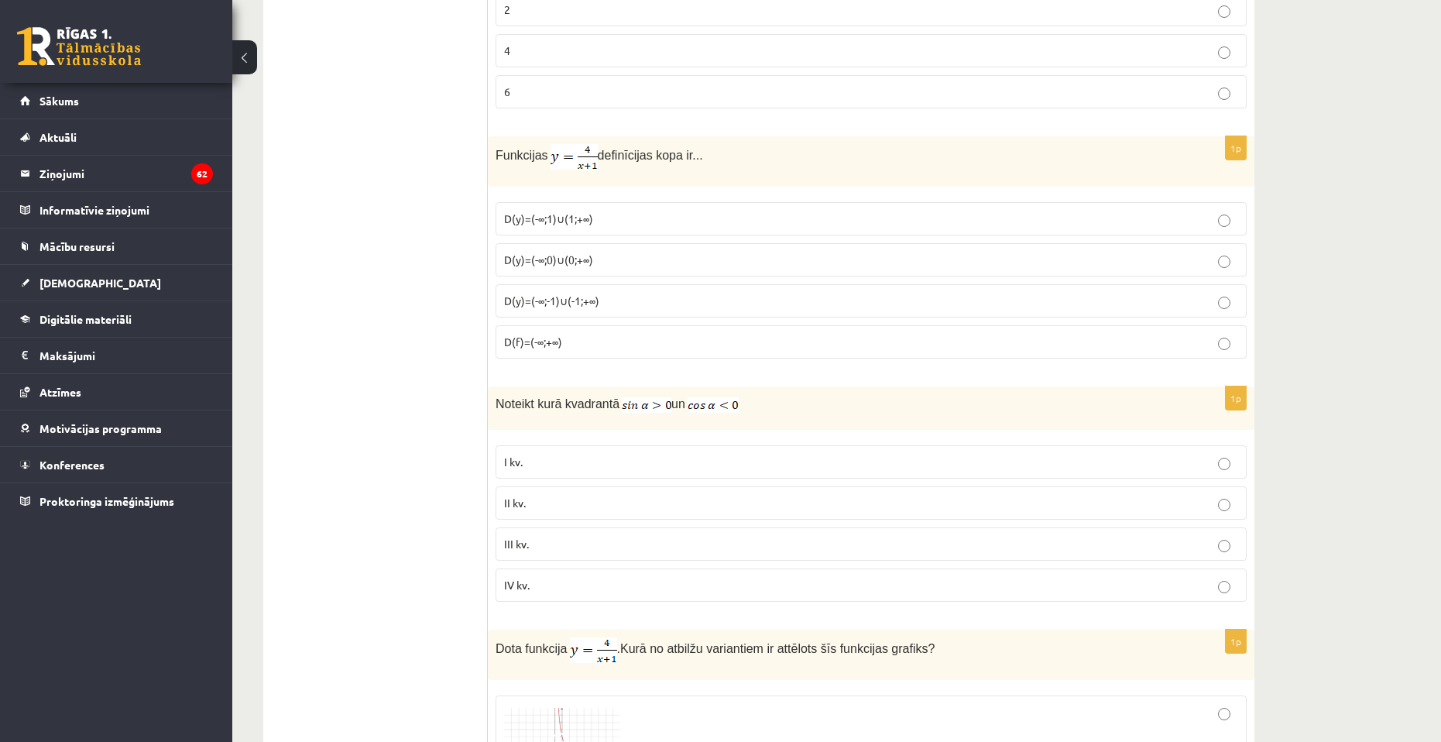
scroll to position [2674, 0]
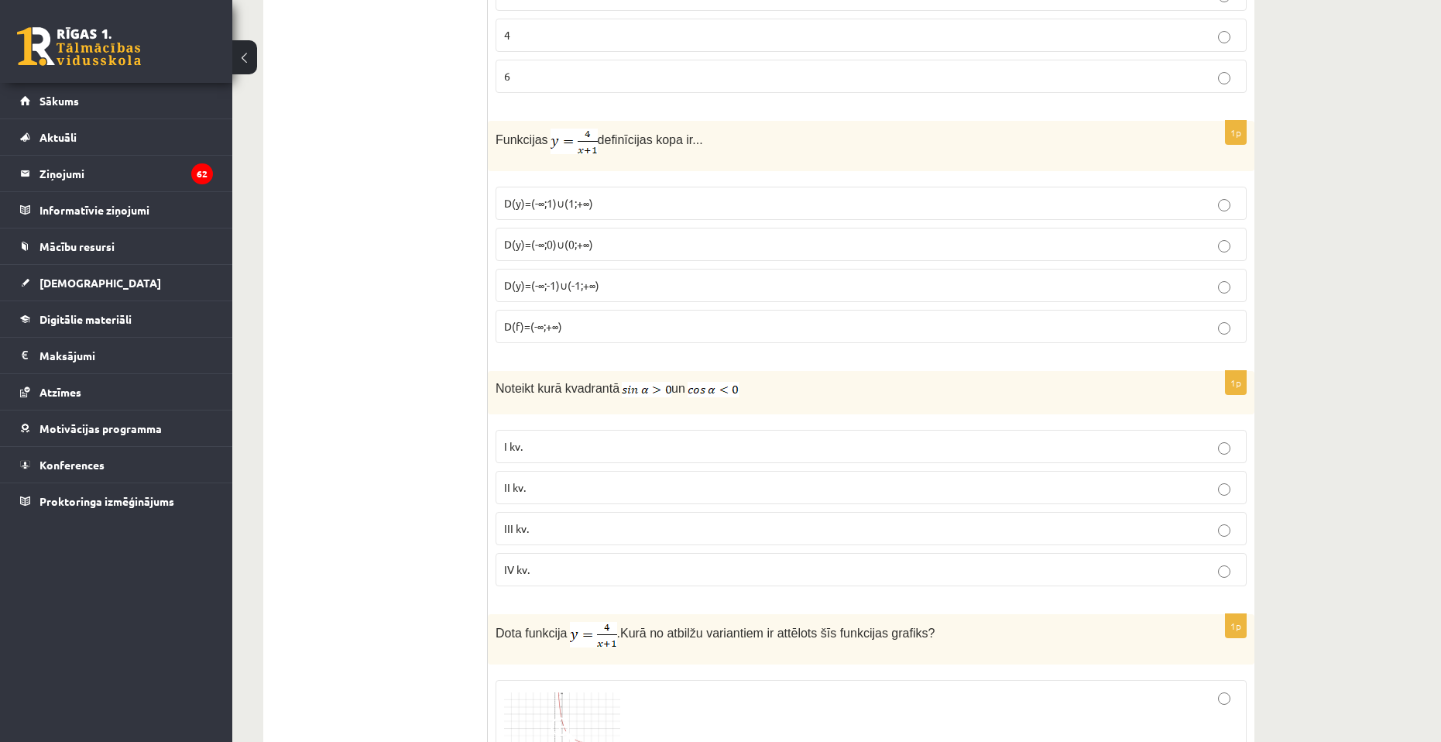
click at [569, 488] on p "II kv." at bounding box center [871, 487] width 734 height 16
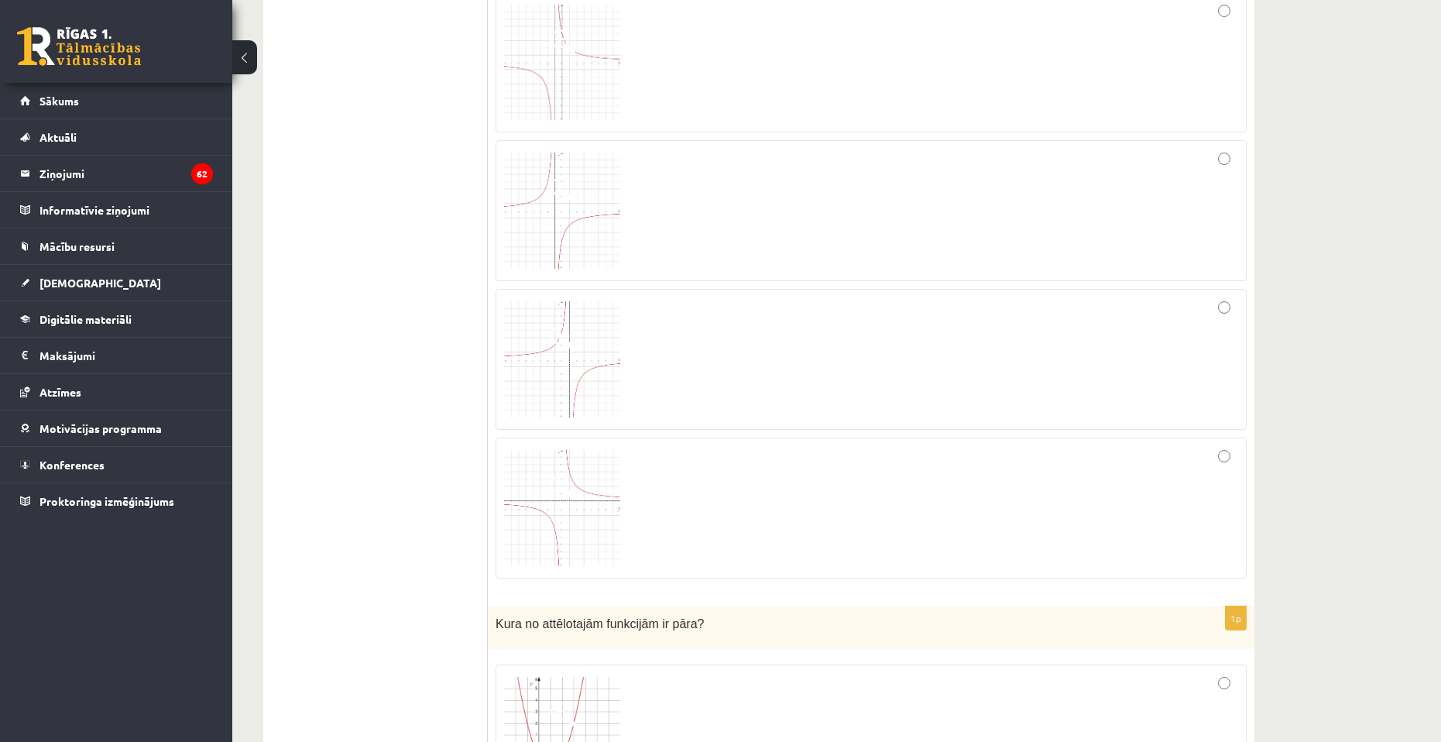
scroll to position [3294, 0]
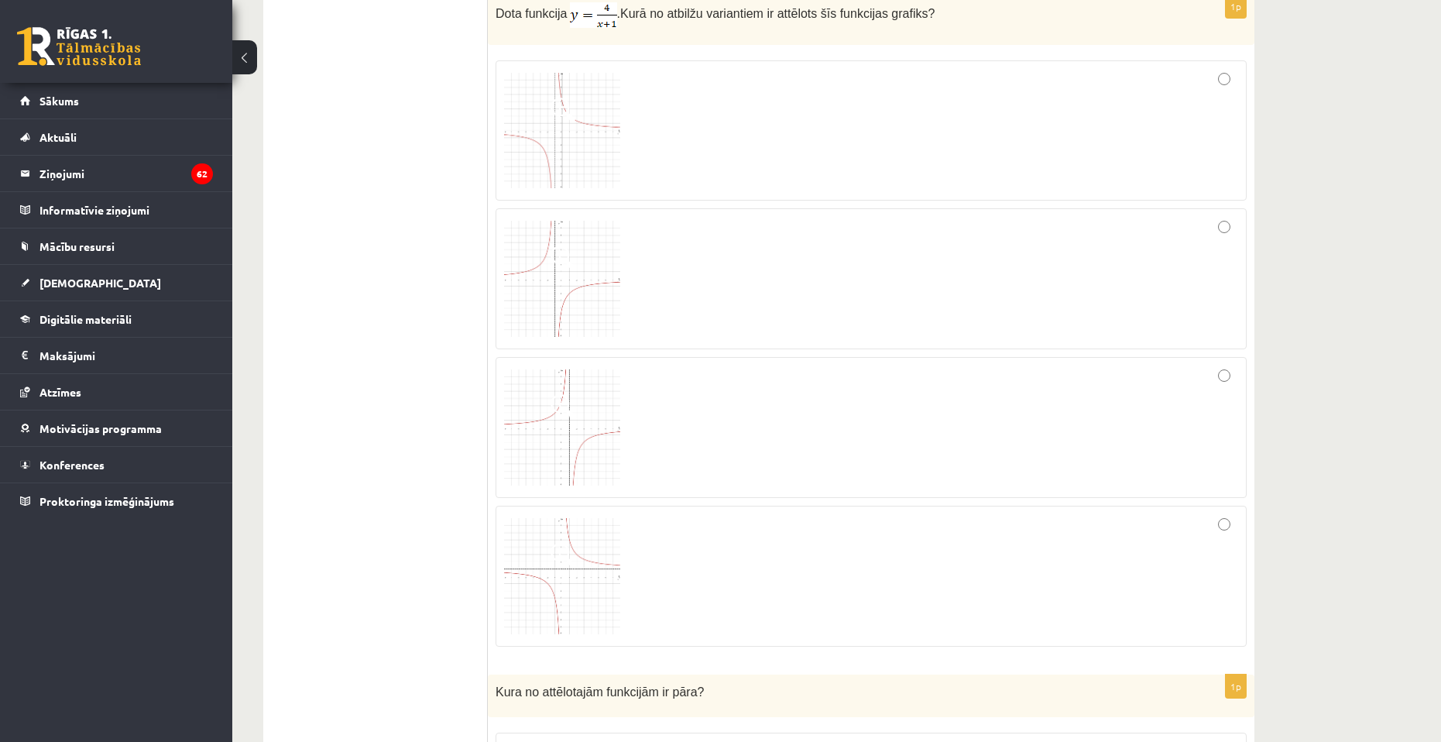
click at [617, 130] on img at bounding box center [562, 131] width 116 height 116
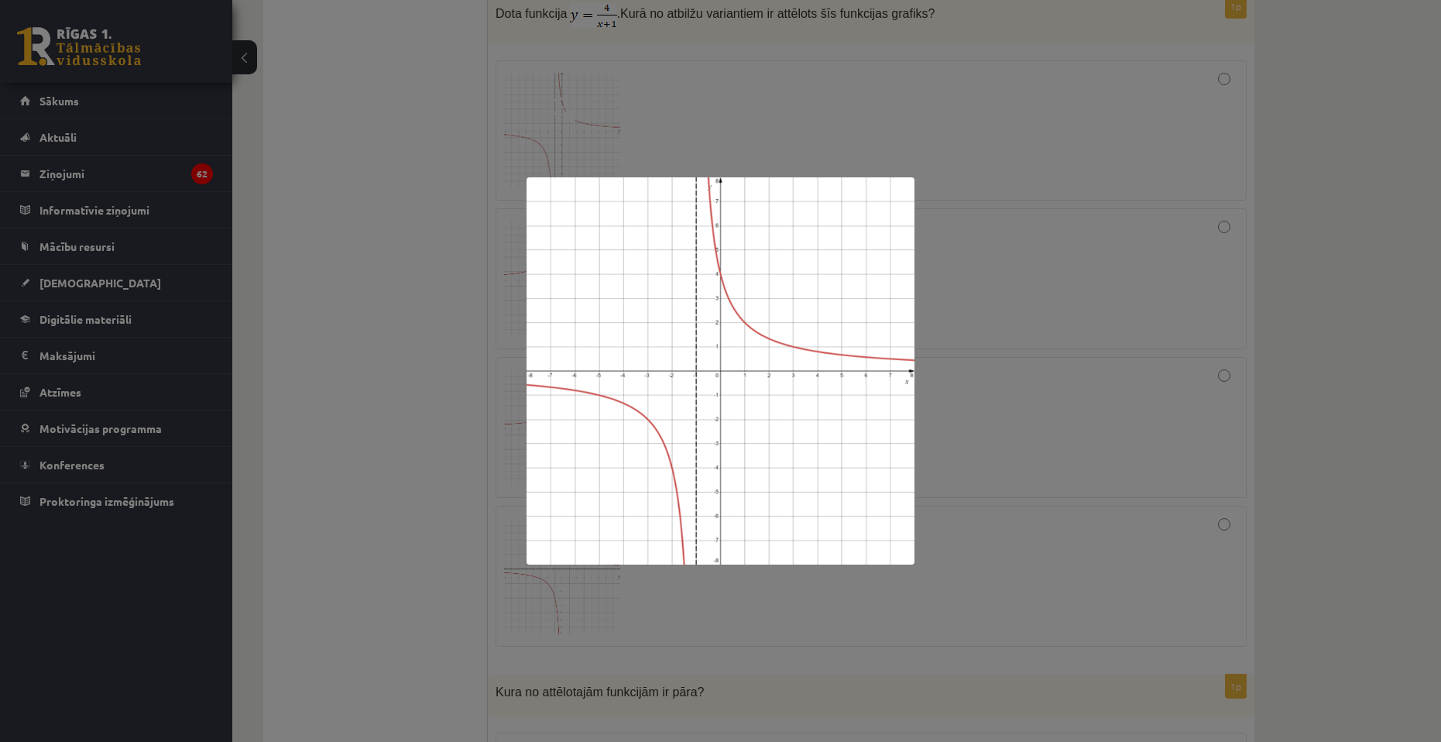
click at [1073, 389] on div at bounding box center [720, 371] width 1441 height 742
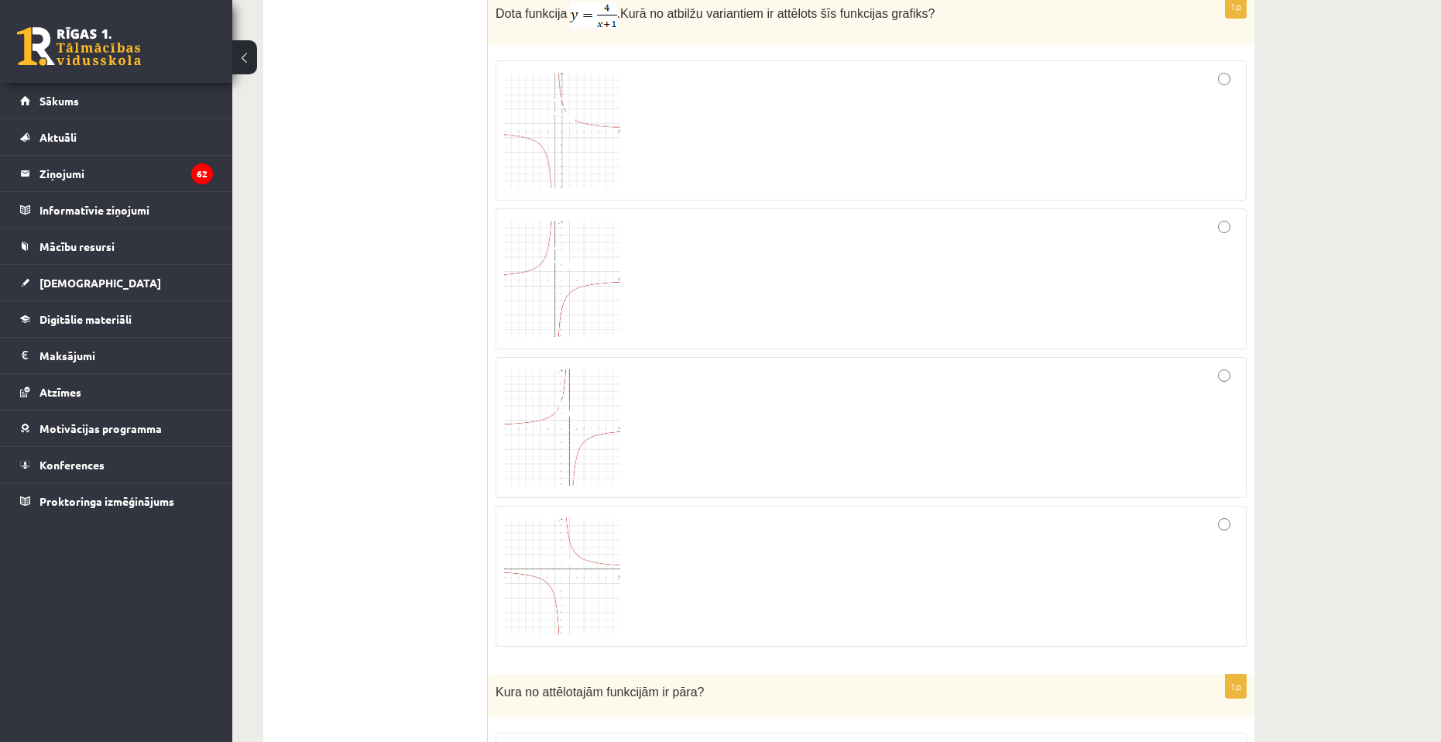
click at [558, 567] on img at bounding box center [562, 576] width 116 height 116
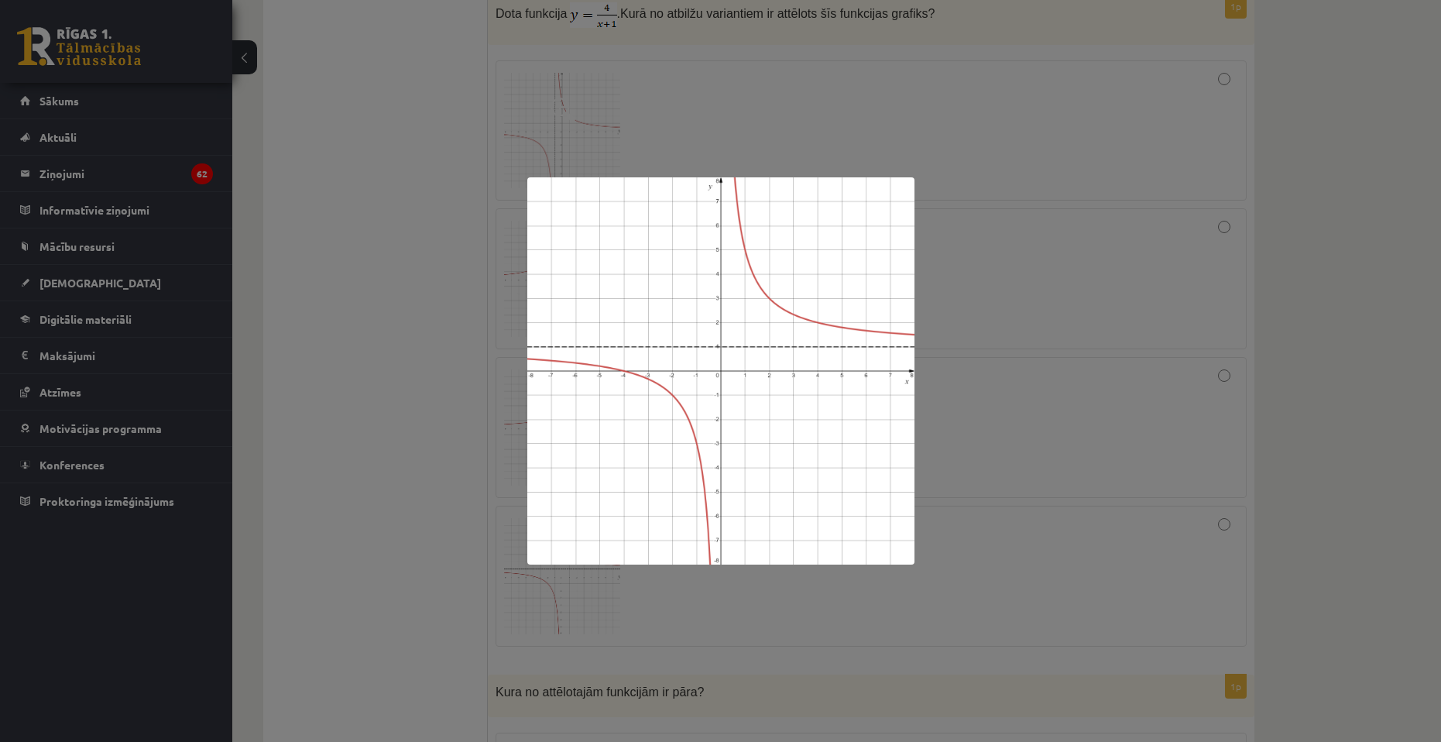
click at [1085, 327] on div at bounding box center [720, 371] width 1441 height 742
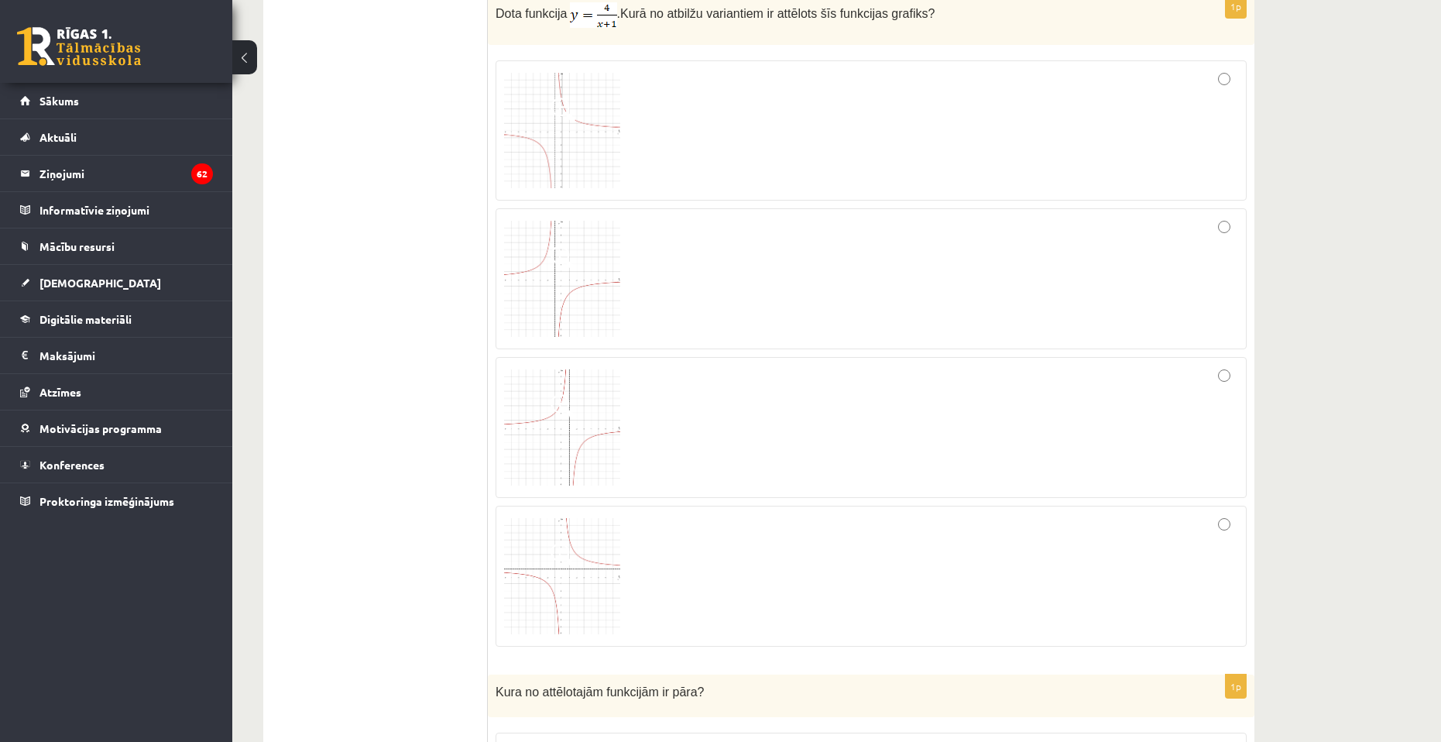
click at [544, 120] on img at bounding box center [562, 131] width 116 height 116
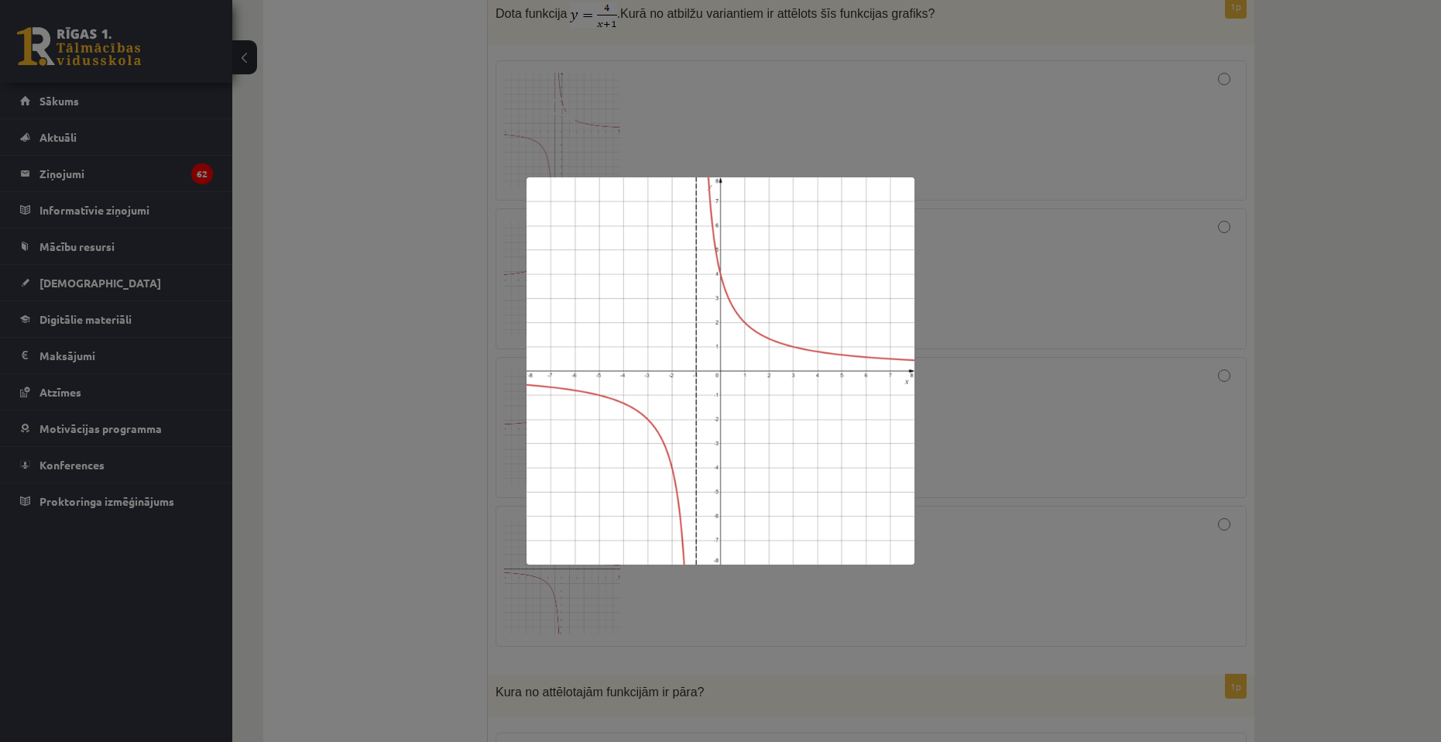
click at [1095, 222] on div at bounding box center [720, 371] width 1441 height 742
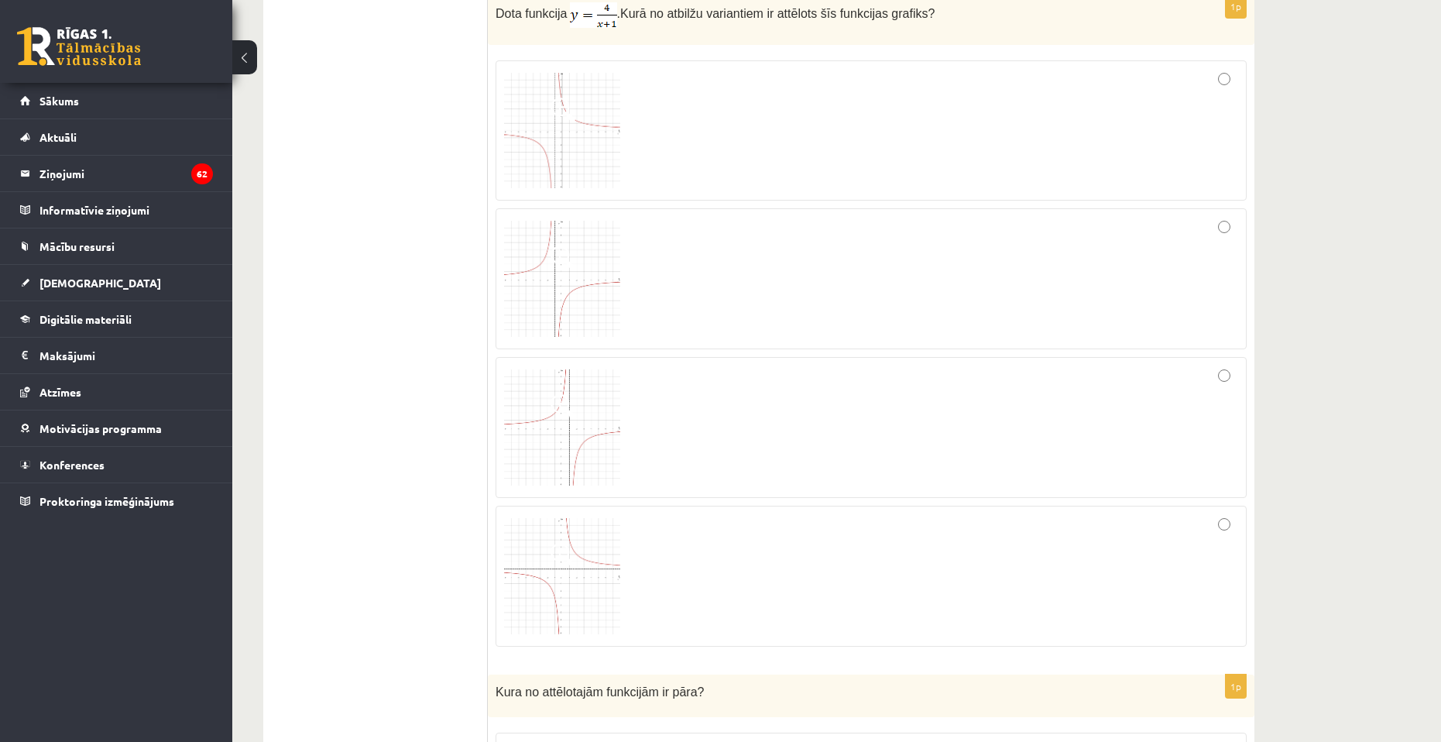
click at [1086, 118] on div at bounding box center [871, 131] width 734 height 124
click at [1122, 121] on div at bounding box center [871, 131] width 734 height 124
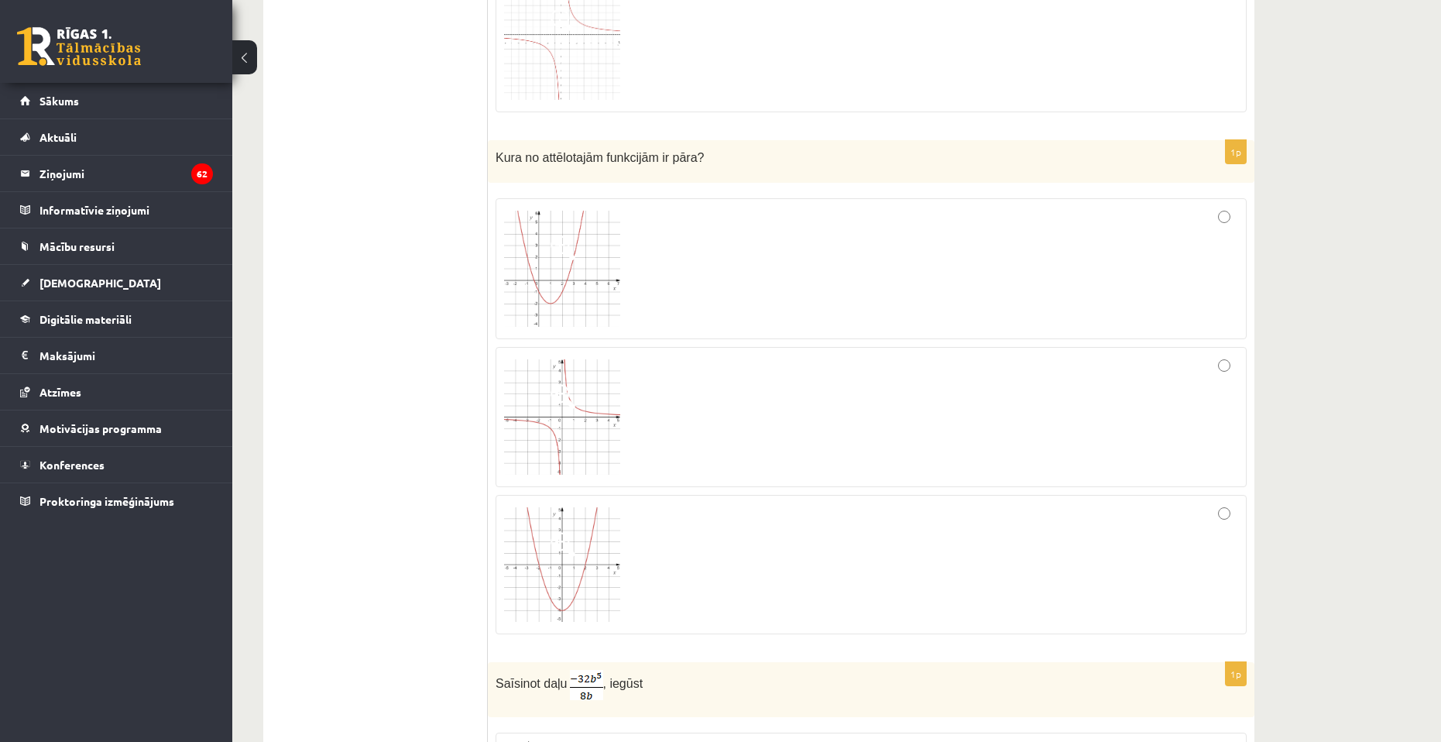
scroll to position [3836, 0]
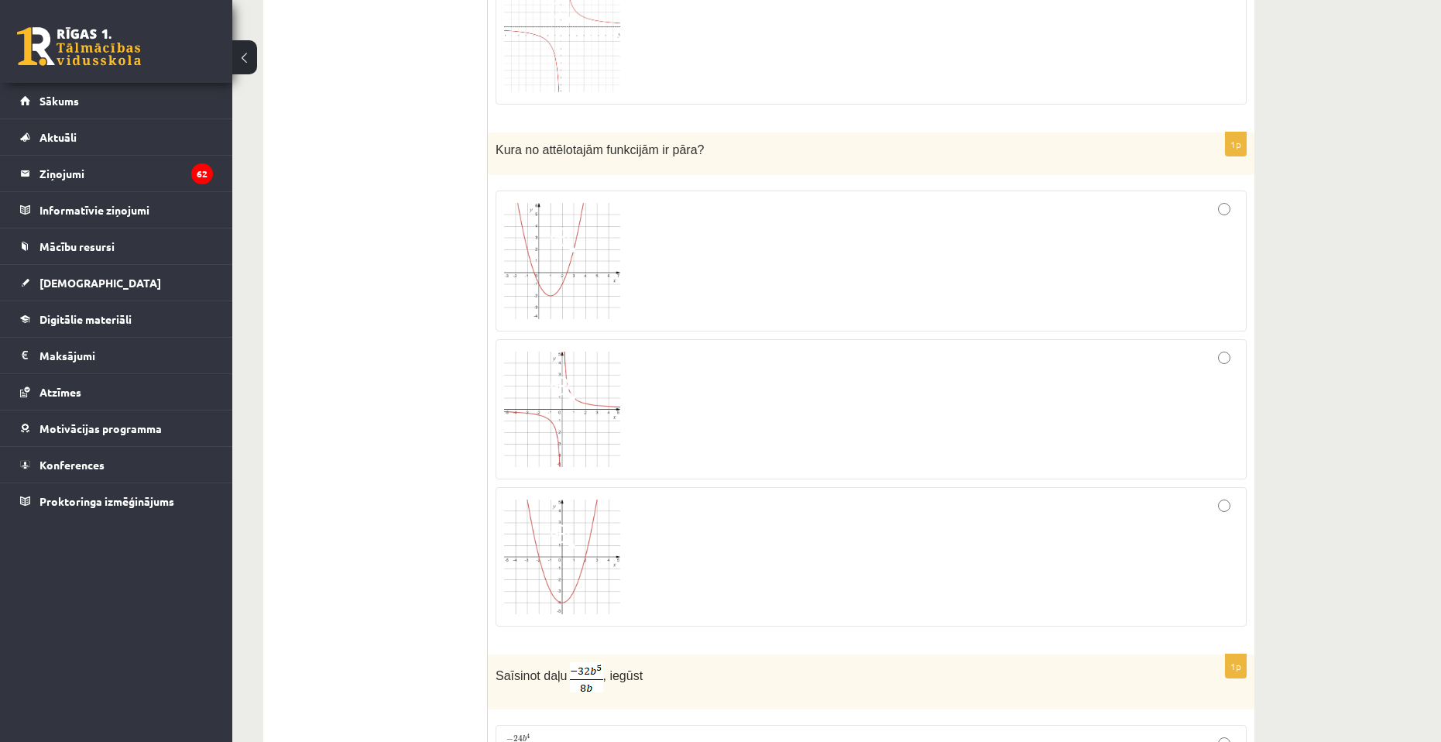
click at [800, 245] on div at bounding box center [871, 261] width 734 height 124
click at [774, 550] on div at bounding box center [871, 556] width 734 height 122
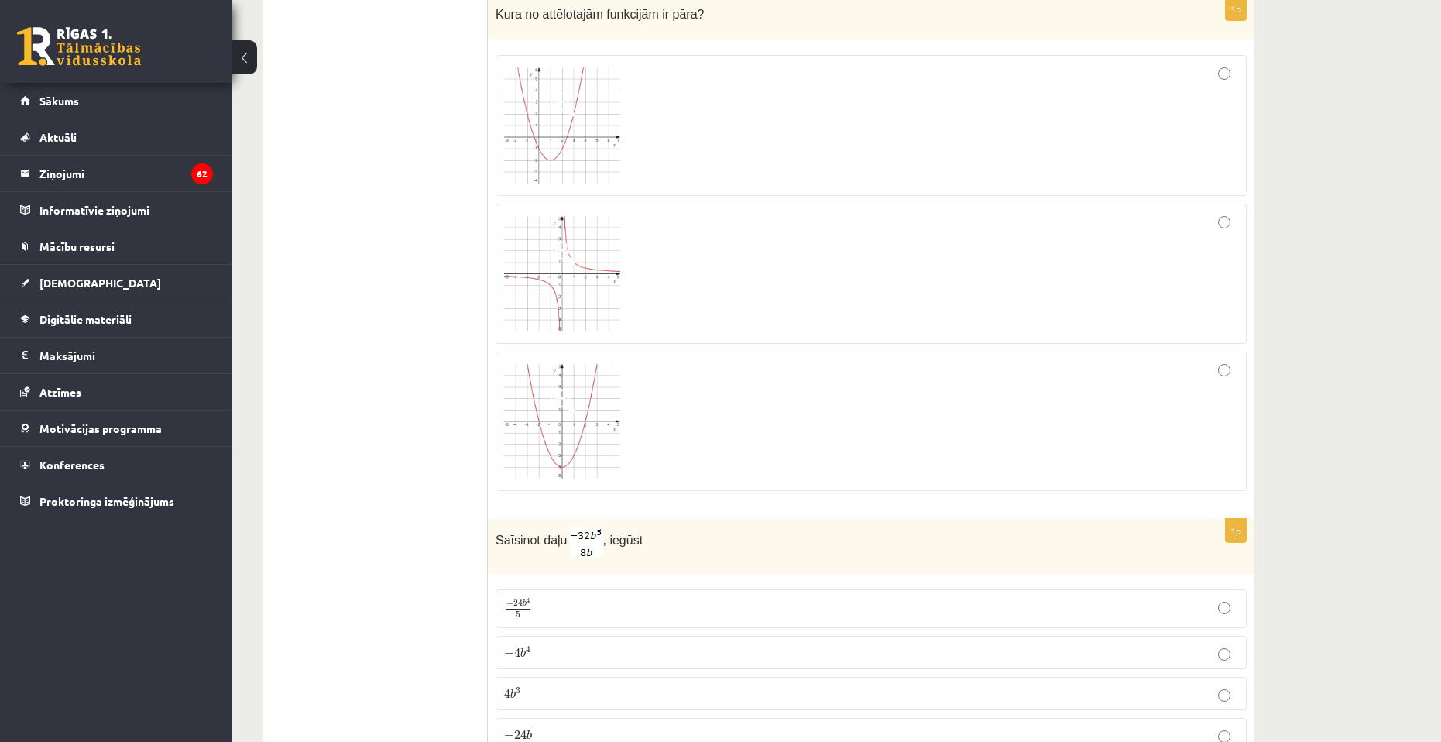
scroll to position [4068, 0]
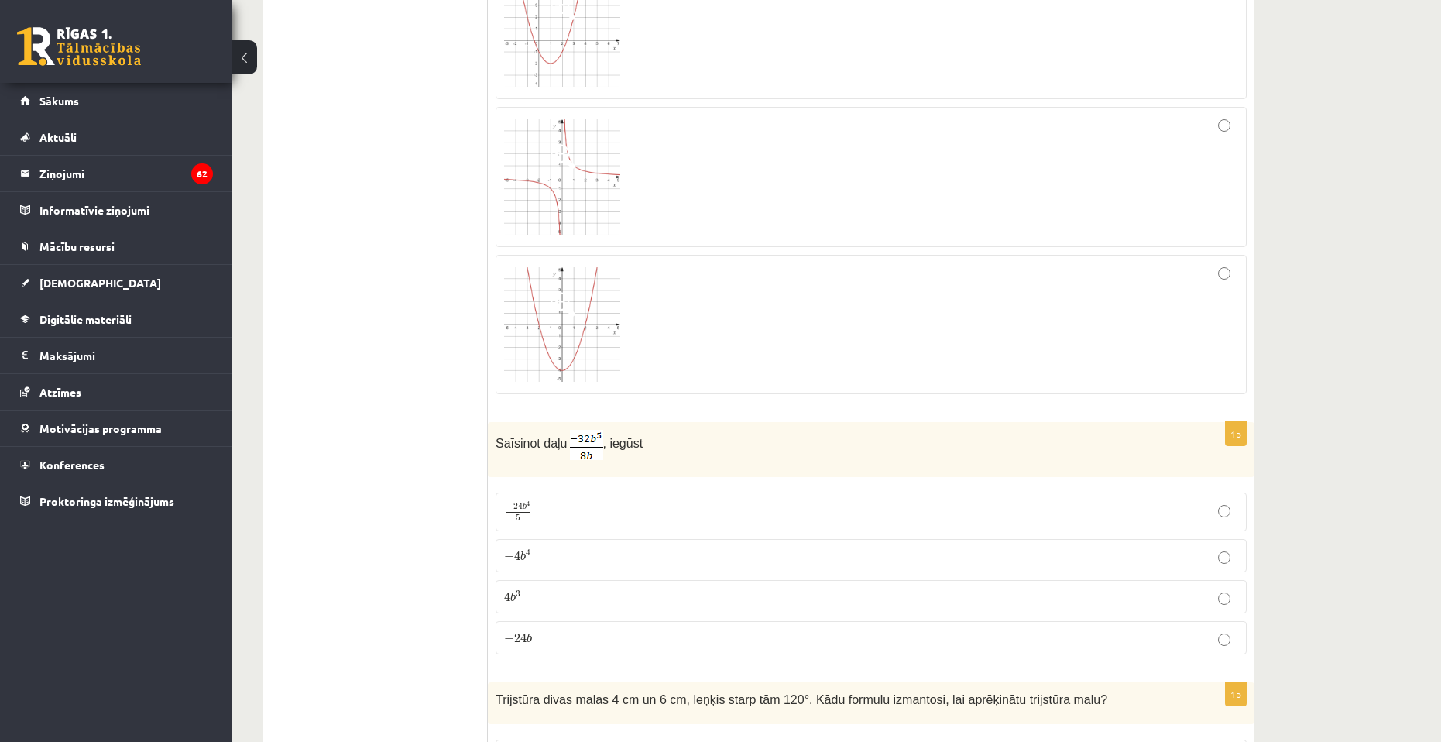
click at [625, 555] on p "− 4 b 4 − 4 b 4" at bounding box center [871, 555] width 734 height 16
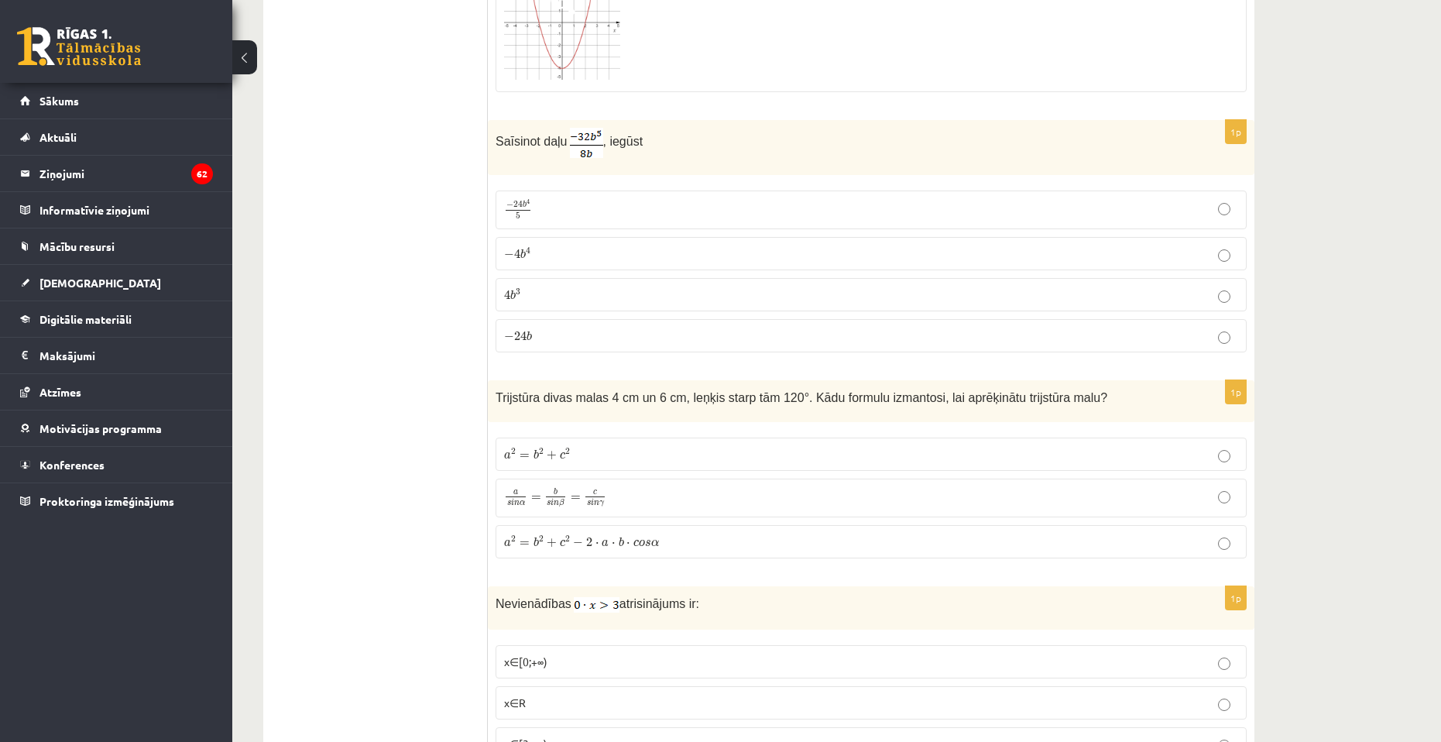
scroll to position [4377, 0]
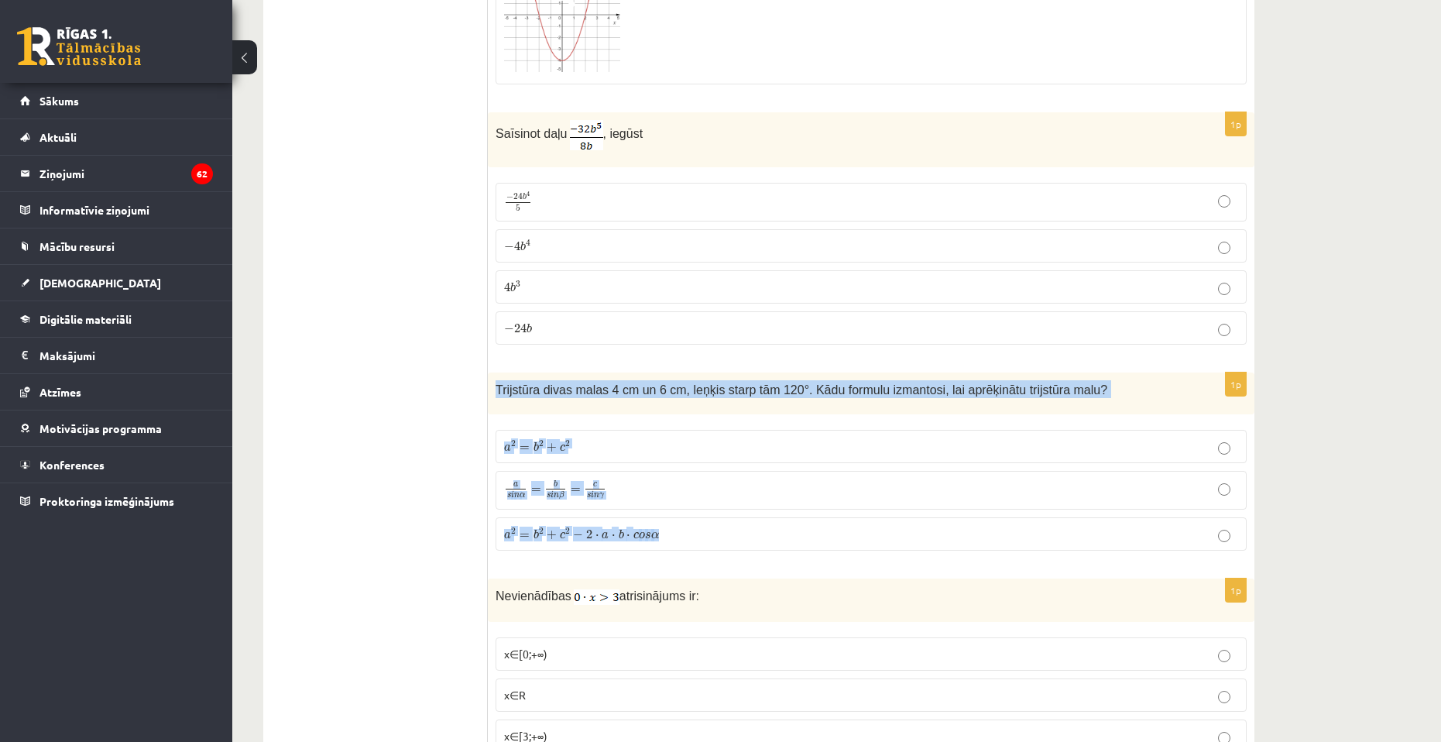
drag, startPoint x: 494, startPoint y: 379, endPoint x: 988, endPoint y: 549, distance: 522.2
click at [988, 549] on div "1p Trijstūra divas malas 4 cm un 6 cm, leņķis starp tām 120°. Kādu formulu izma…" at bounding box center [871, 467] width 766 height 190
copy div "Trijstūra divas malas 4 cm un 6 cm, leņķis starp tām 120°. Kādu formulu izmanto…"
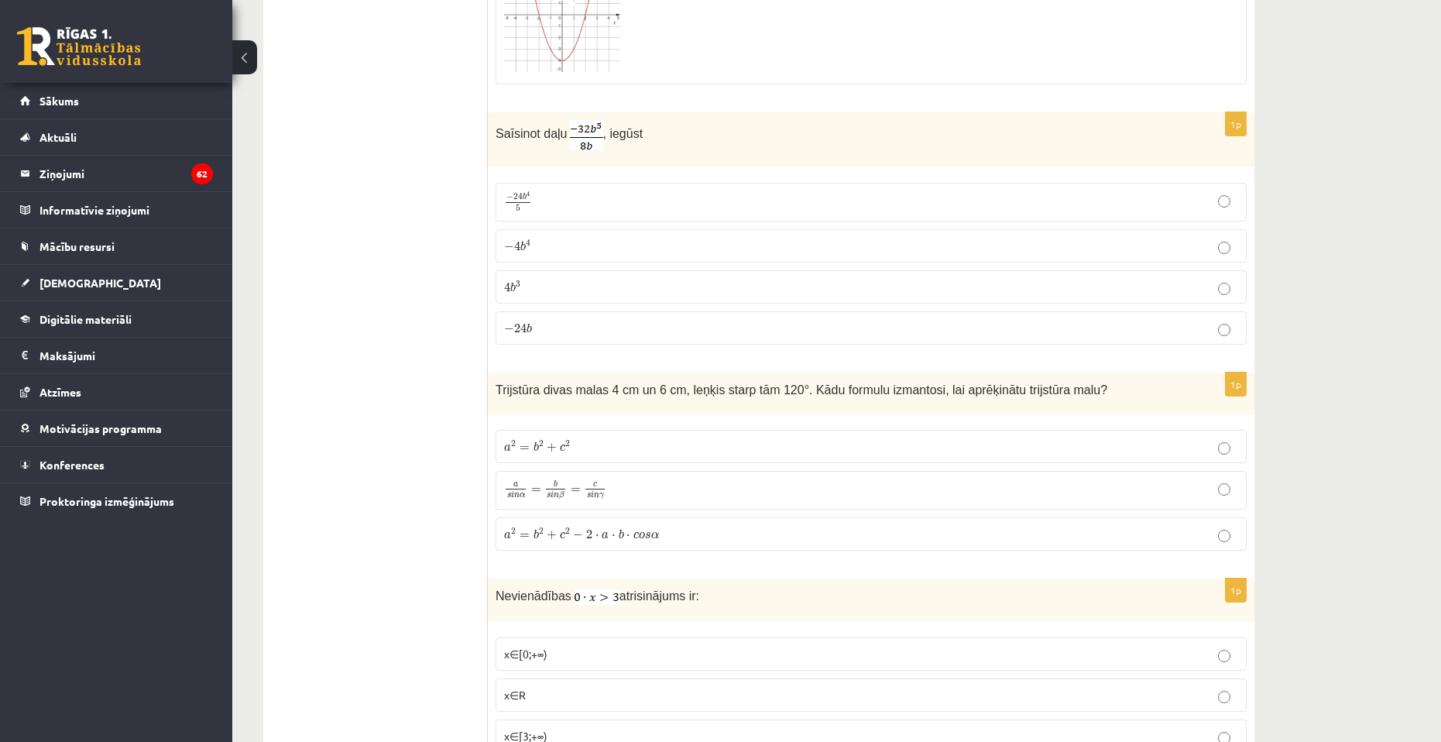
click at [773, 543] on label "a 2 = b 2 + c 2 − 2 ⋅ a ⋅ b ⋅ c o s α a 2 = b 2 + c 2 − 2 ⋅ a ⋅ b ⋅ c o s α" at bounding box center [870, 533] width 751 height 33
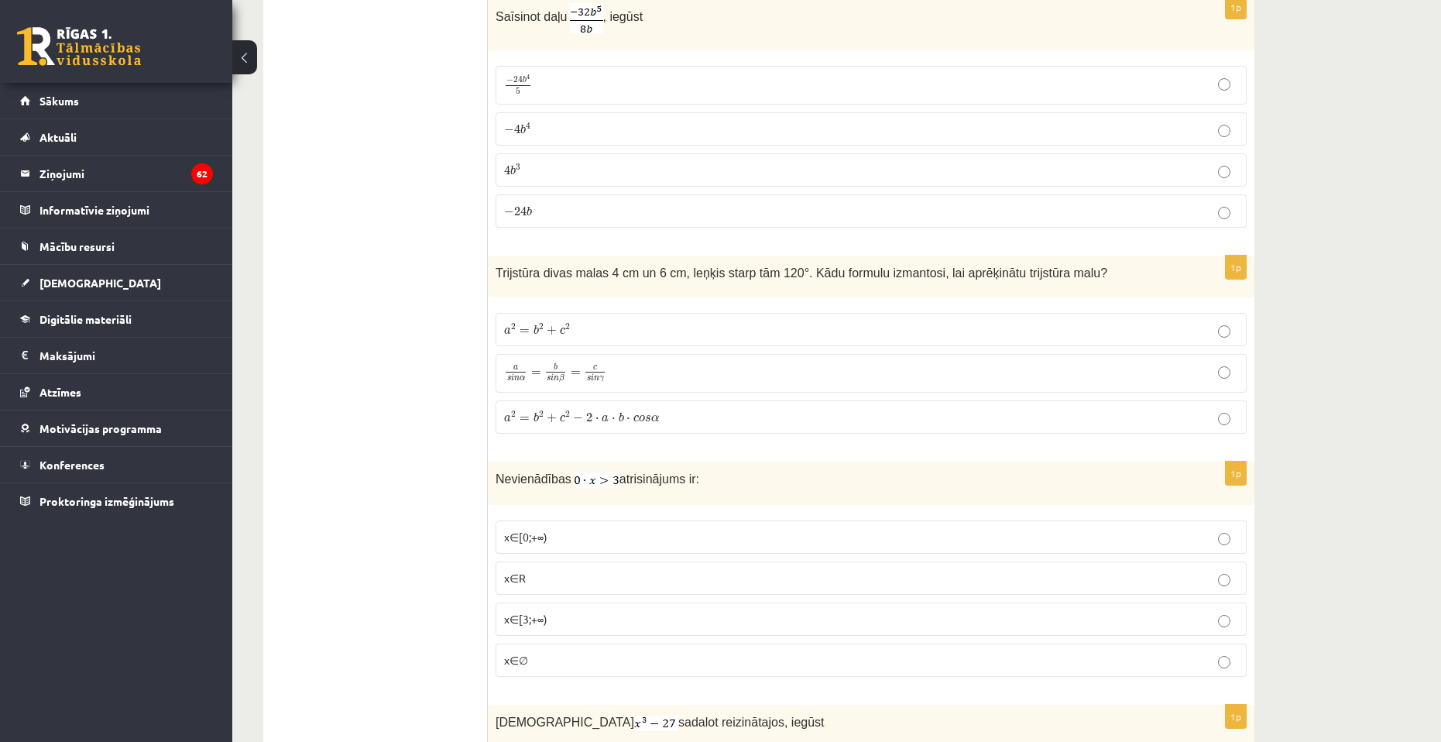
scroll to position [4532, 0]
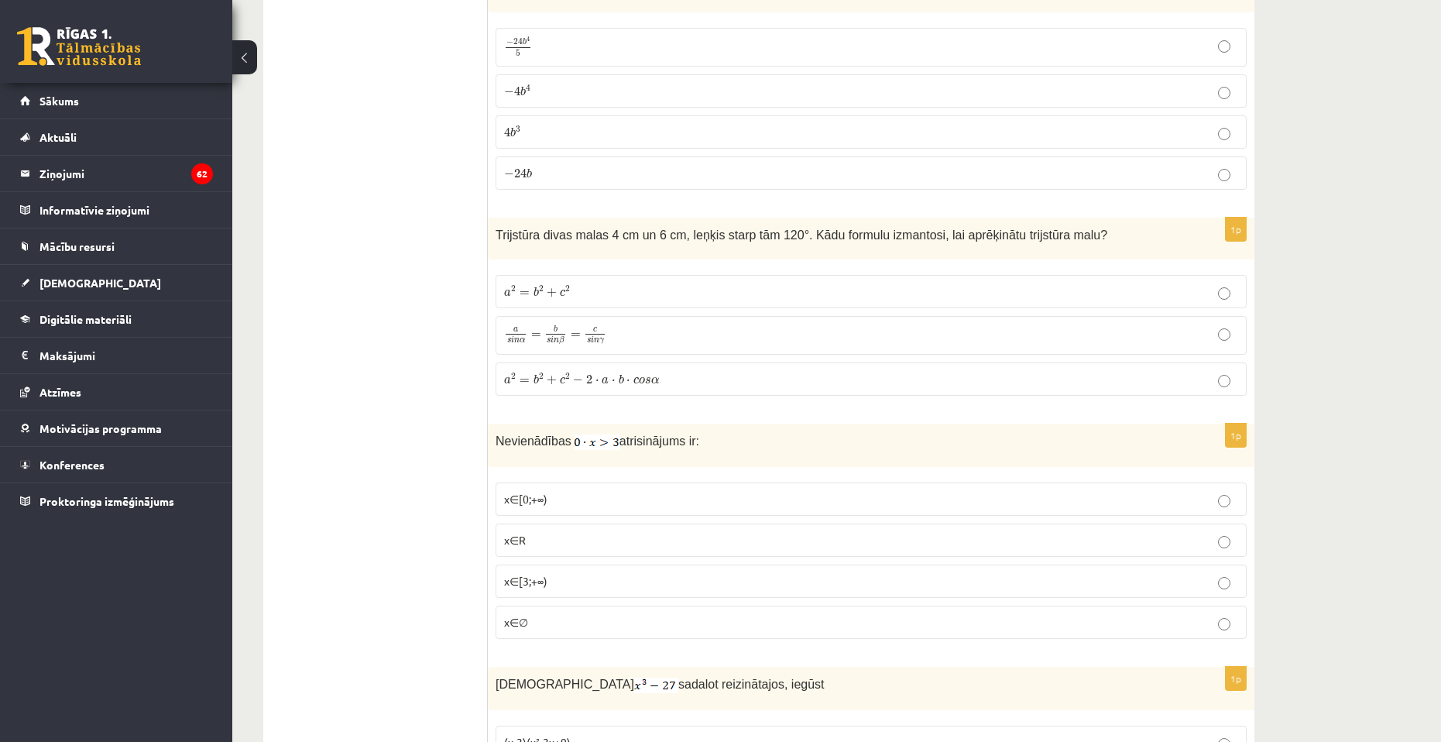
click at [522, 620] on span "x∈∅" at bounding box center [516, 622] width 24 height 14
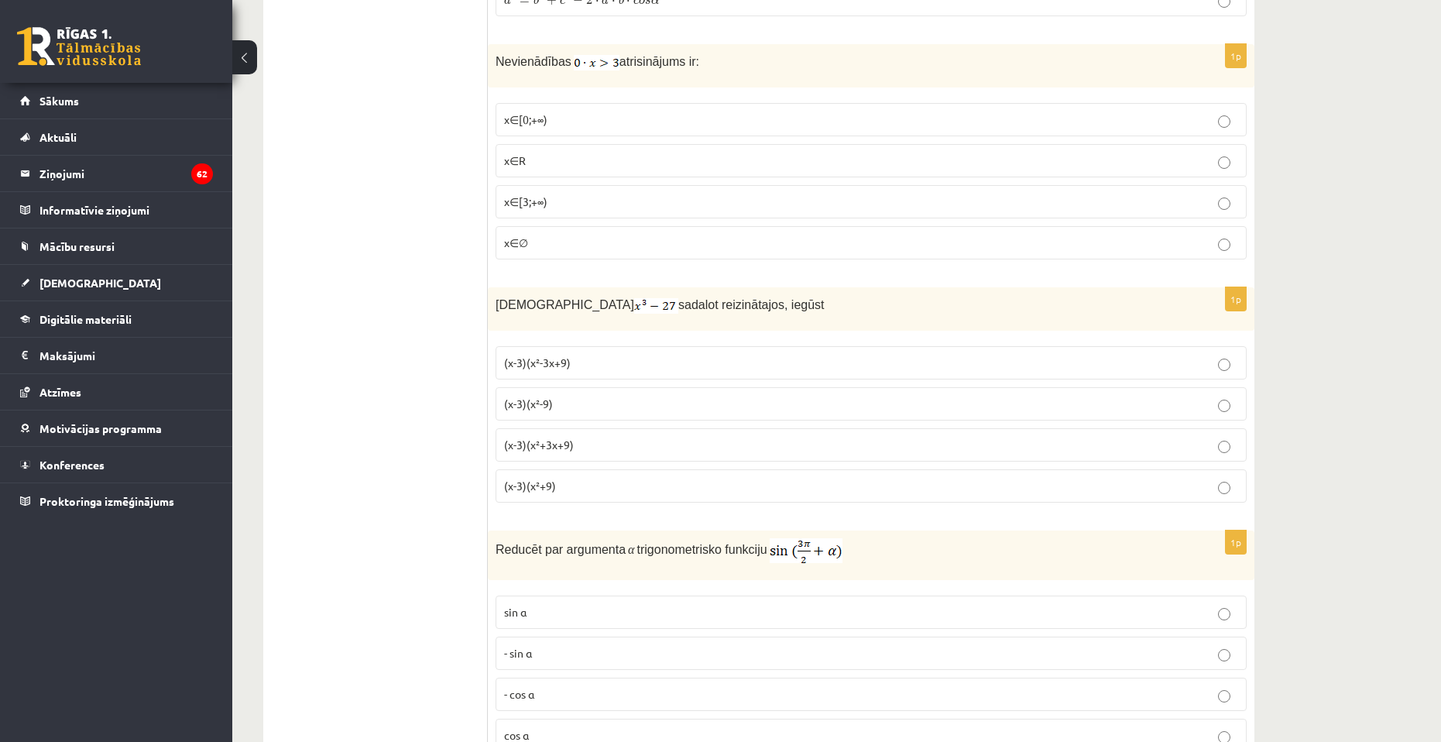
scroll to position [4919, 0]
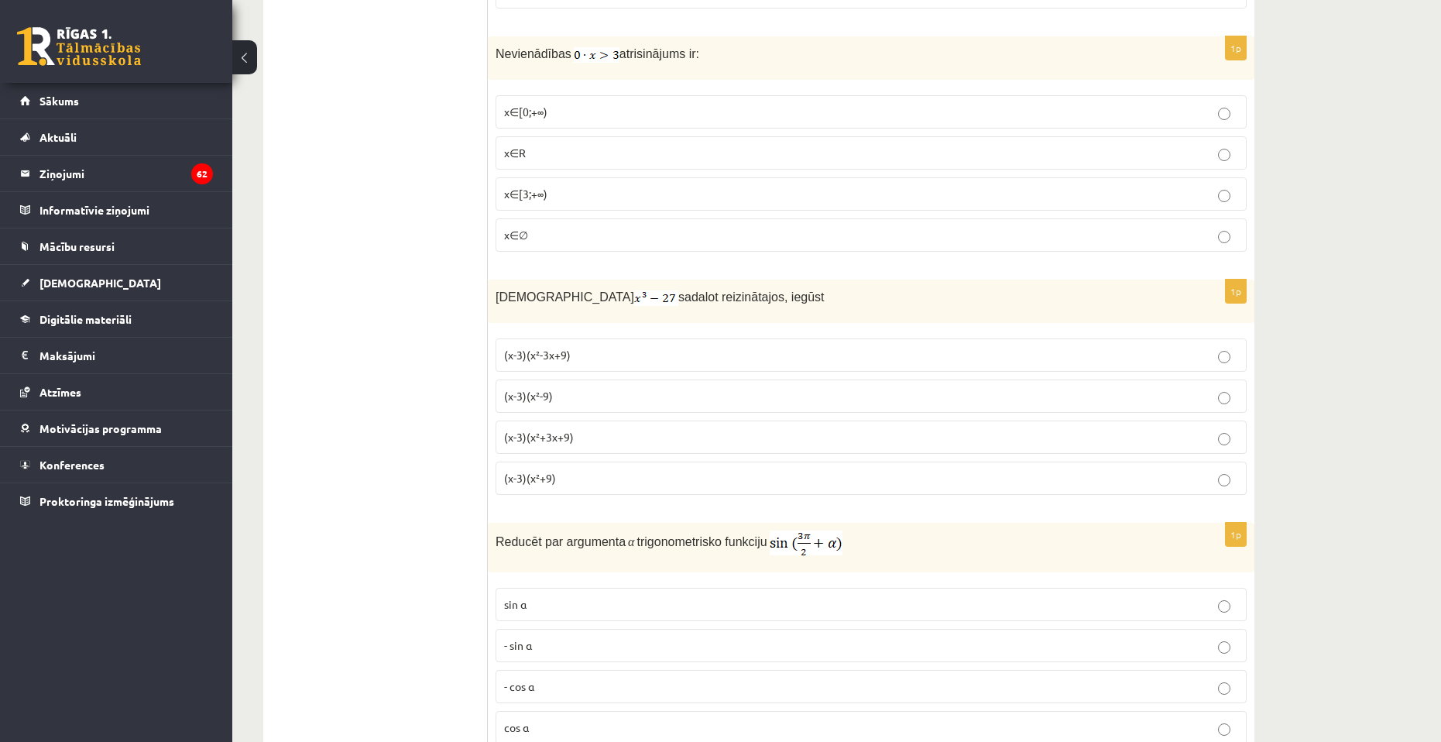
click at [572, 430] on span "(x-3)(x²+3x+9)" at bounding box center [539, 437] width 70 height 14
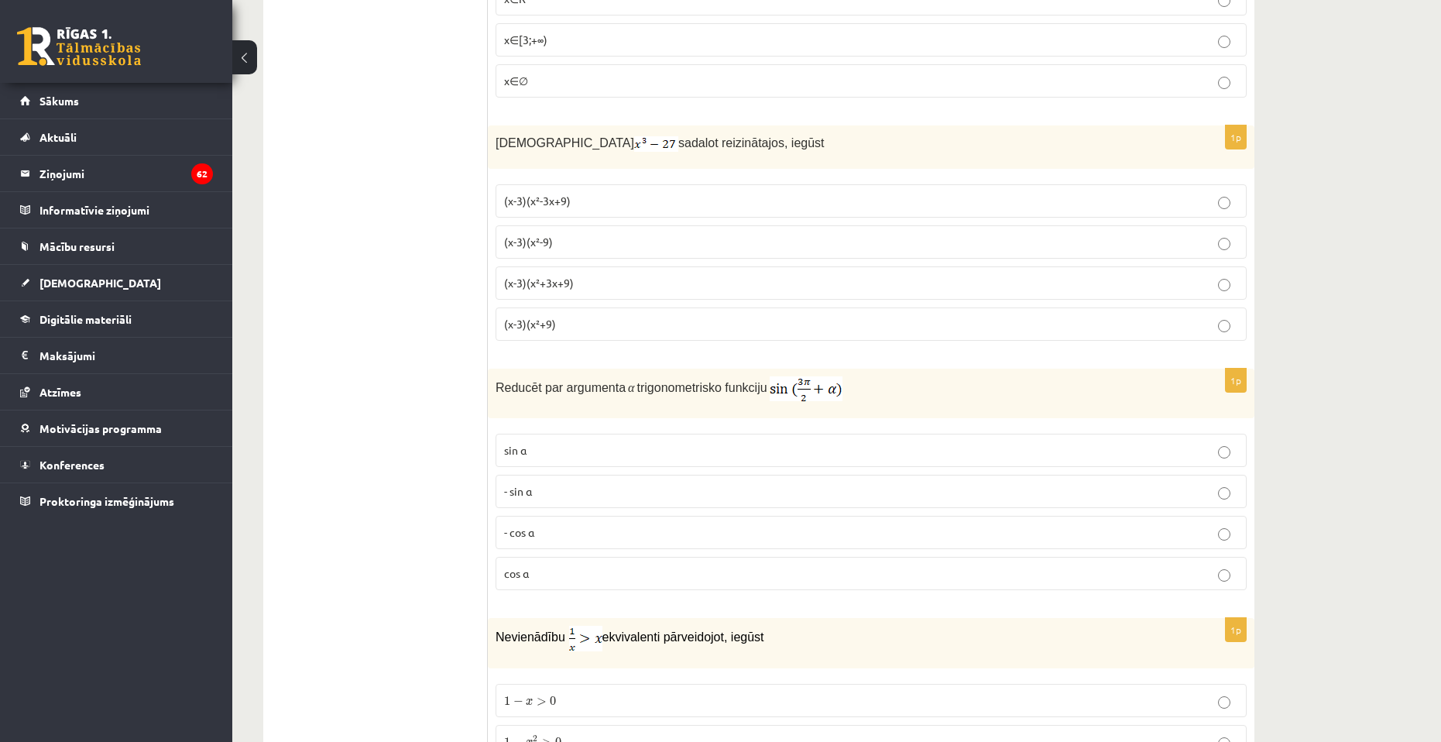
scroll to position [5074, 0]
drag, startPoint x: 488, startPoint y: 379, endPoint x: 752, endPoint y: 385, distance: 264.0
click at [752, 385] on div "Reducēt par argumenta α trigonometrisko funkciju" at bounding box center [871, 393] width 766 height 50
copy p "Reducēt par argumenta α trigonometrisko funkciju"
click at [591, 533] on p "- cos ⁡α" at bounding box center [871, 531] width 734 height 16
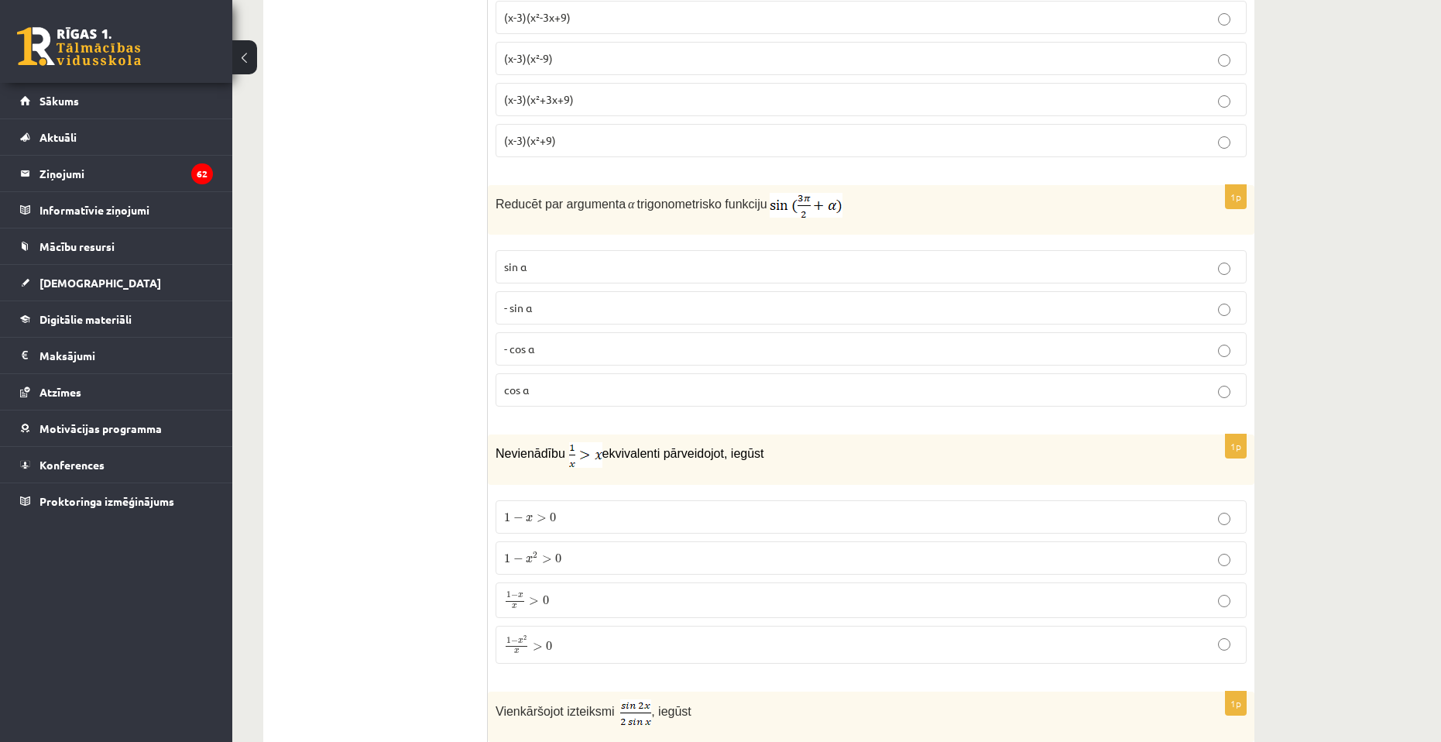
scroll to position [5306, 0]
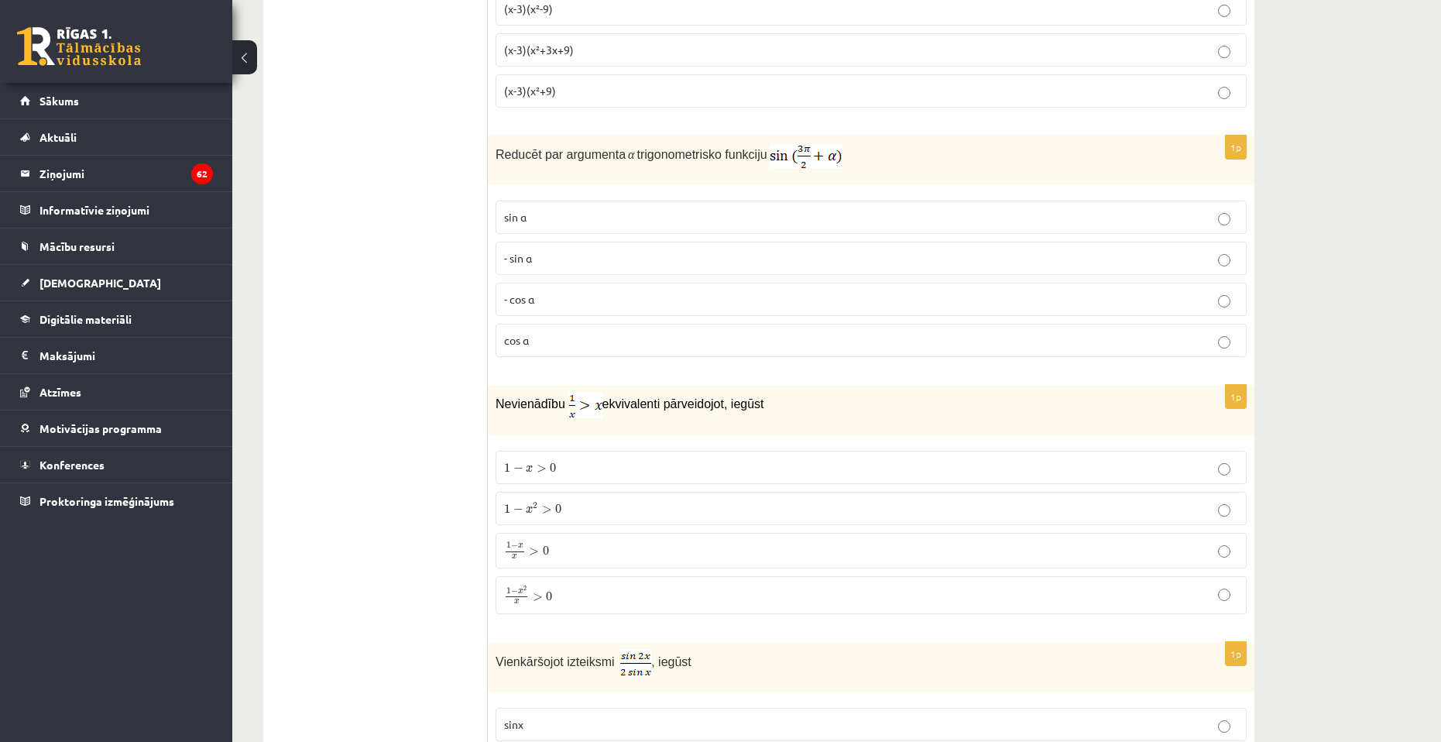
drag, startPoint x: 601, startPoint y: 402, endPoint x: 764, endPoint y: 411, distance: 163.6
click at [764, 411] on p "Nevienādību ekvivalenti pārveidojot, iegūst" at bounding box center [831, 405] width 673 height 26
copy span "ekvivalenti pārveidojot, iegūst"
drag, startPoint x: 467, startPoint y: 444, endPoint x: 633, endPoint y: 593, distance: 223.1
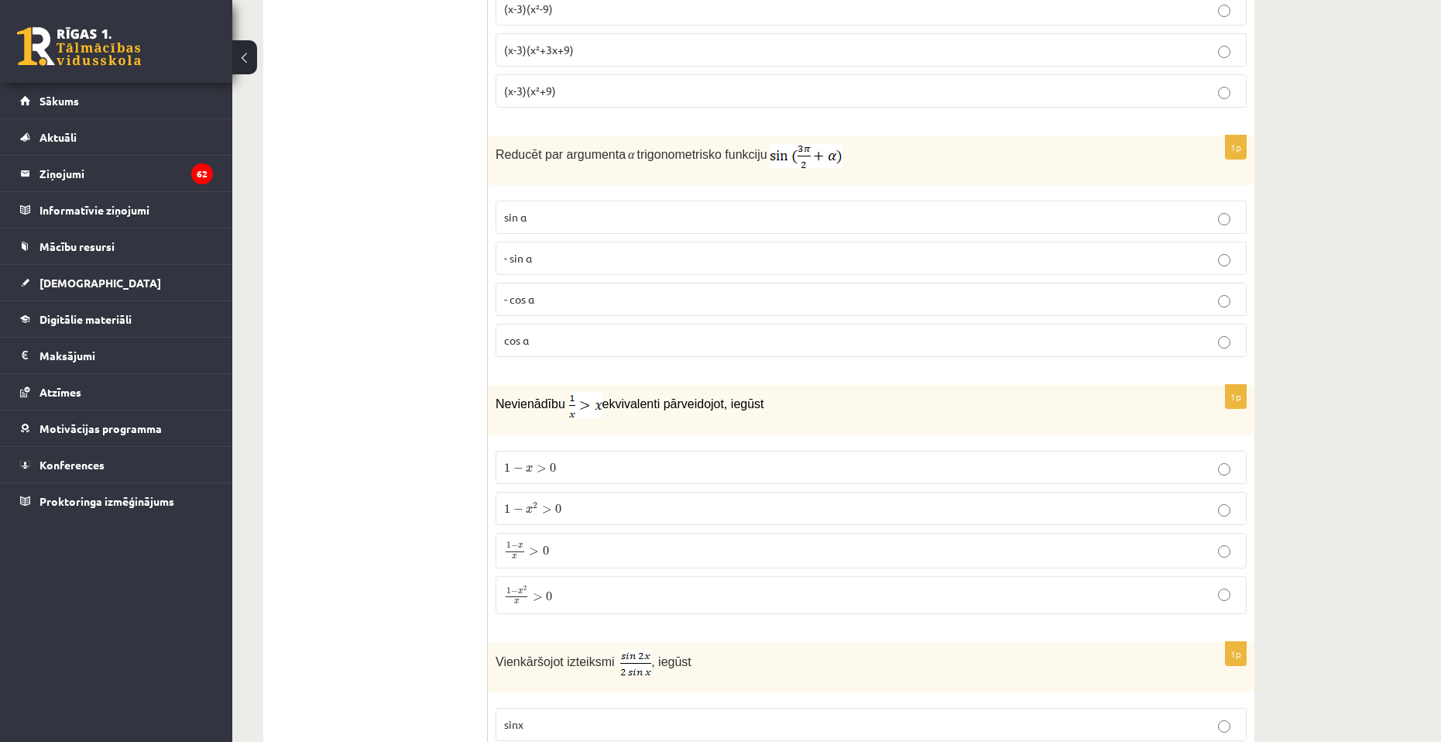
drag, startPoint x: 333, startPoint y: 464, endPoint x: 455, endPoint y: 416, distance: 131.1
drag, startPoint x: 501, startPoint y: 457, endPoint x: 556, endPoint y: 596, distance: 149.8
click at [556, 596] on fieldset "1 − x > 0 1 − x > 0 1 − x 2 > 0 1 − x 2 > 0 1 − x x > 0 1 − x x > 0 1 − x 2 x >…" at bounding box center [870, 531] width 751 height 176
copy fieldset "1 − x > 0 1 − x > 0 1 − x 2 > 0 1 − x 2 > 0 1 − x x > 0 1 − x x > 0 1 − x 2 x >…"
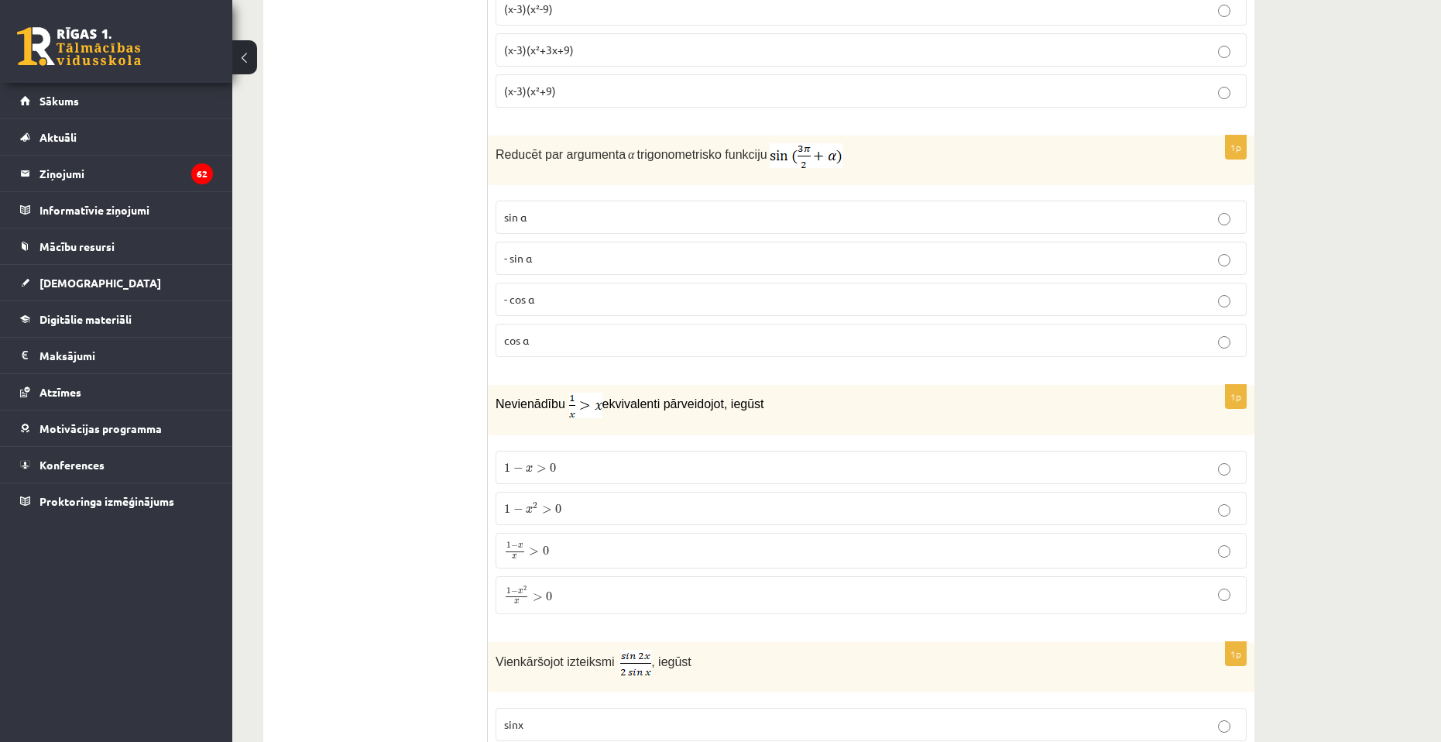
click at [595, 595] on p "1 − x 2 x > 0 1 − x 2 x > 0" at bounding box center [871, 594] width 734 height 20
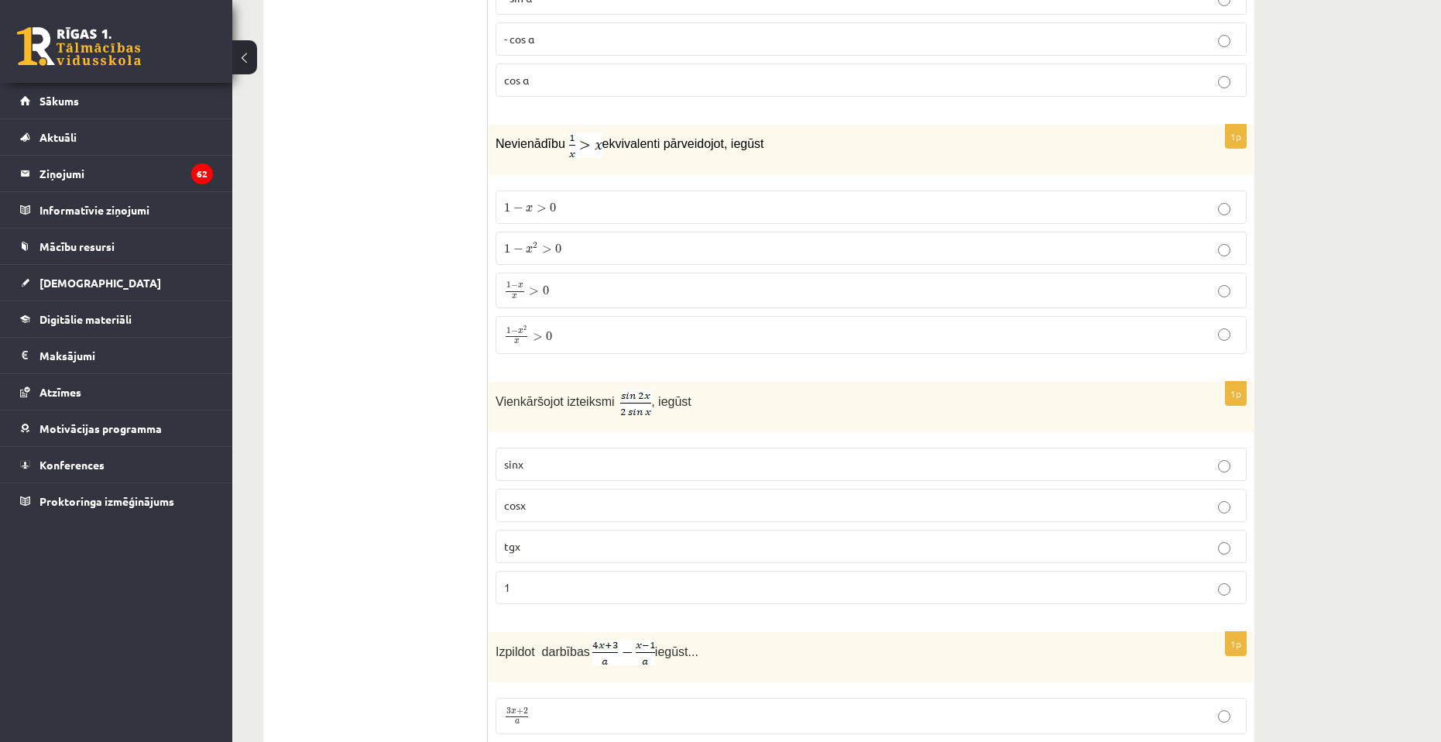
scroll to position [5616, 0]
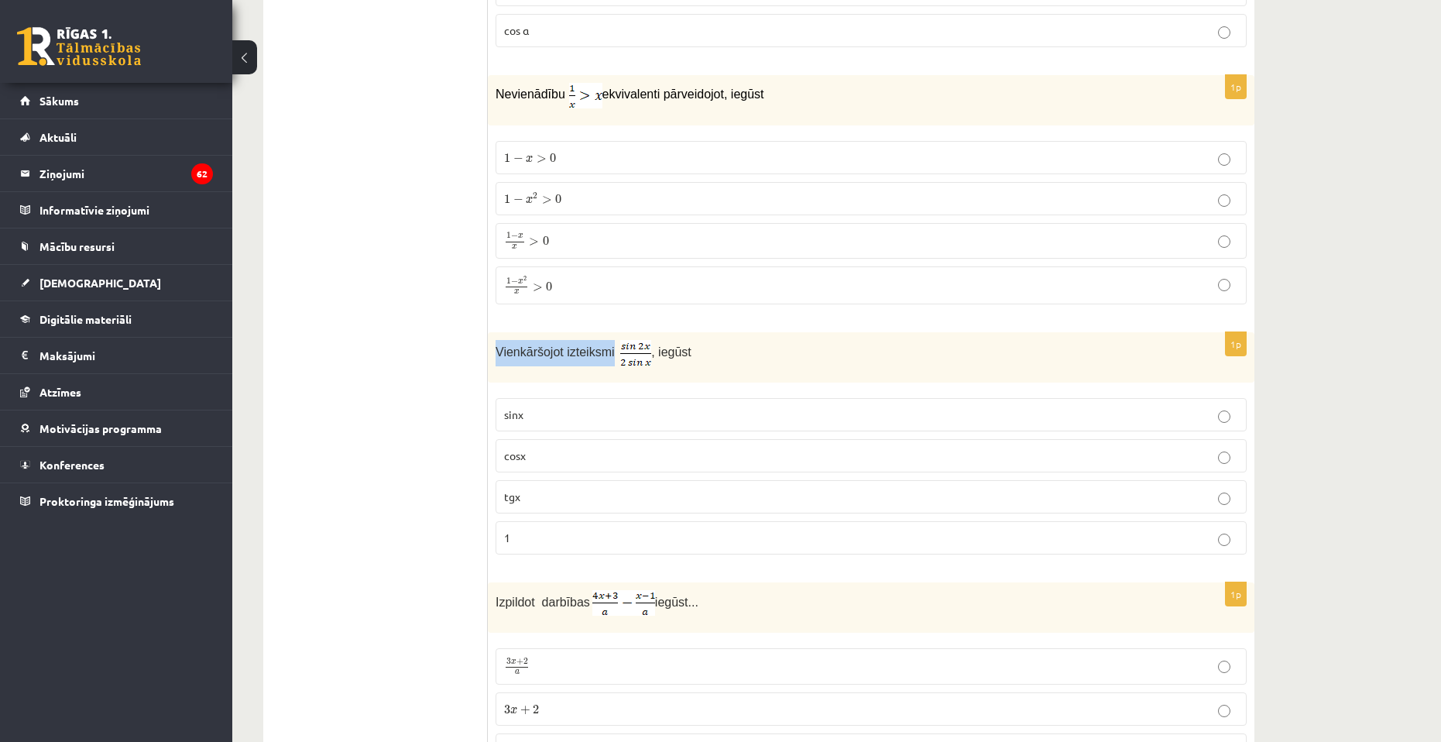
drag, startPoint x: 495, startPoint y: 338, endPoint x: 604, endPoint y: 350, distance: 109.0
click at [604, 350] on p "Vienkāršojot izteiksmi , iegūst" at bounding box center [831, 353] width 673 height 26
click at [579, 451] on p "cosx" at bounding box center [871, 455] width 734 height 16
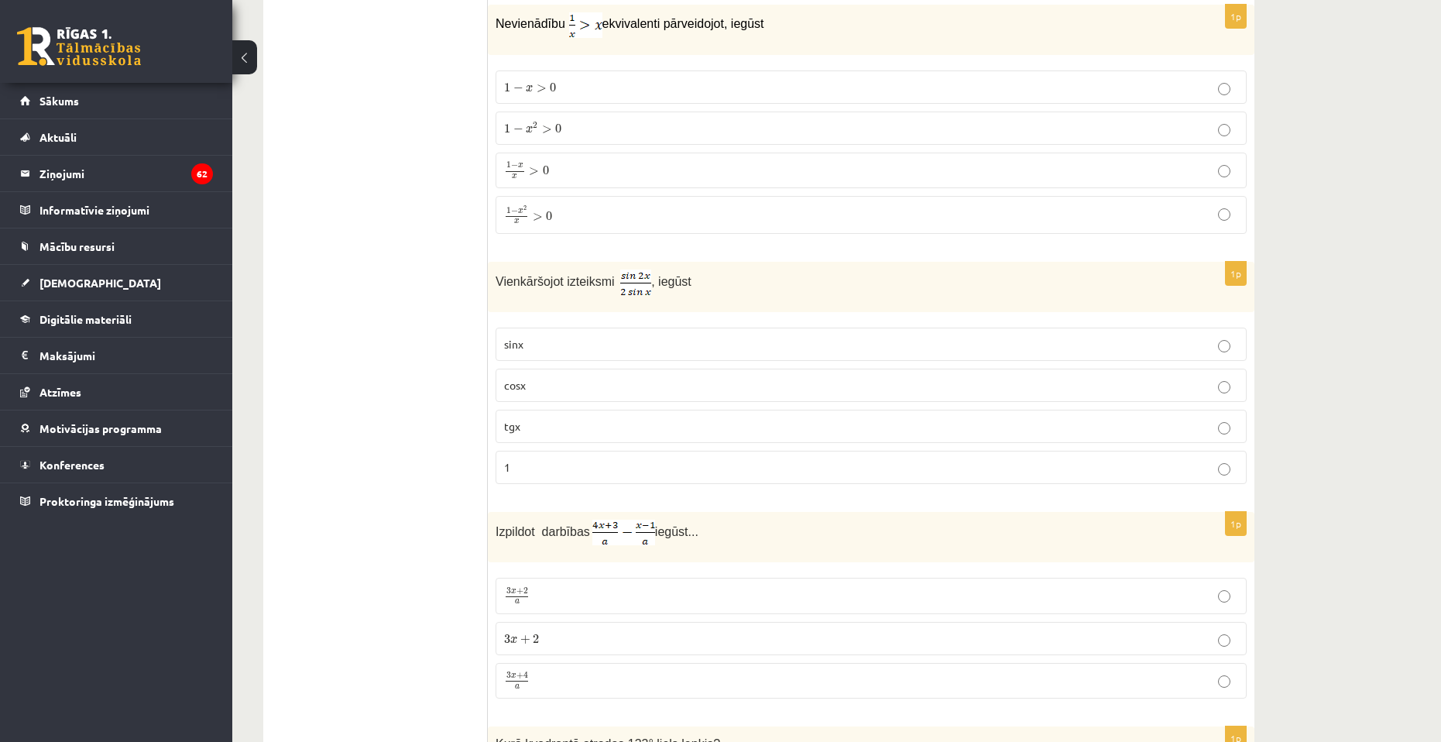
scroll to position [5771, 0]
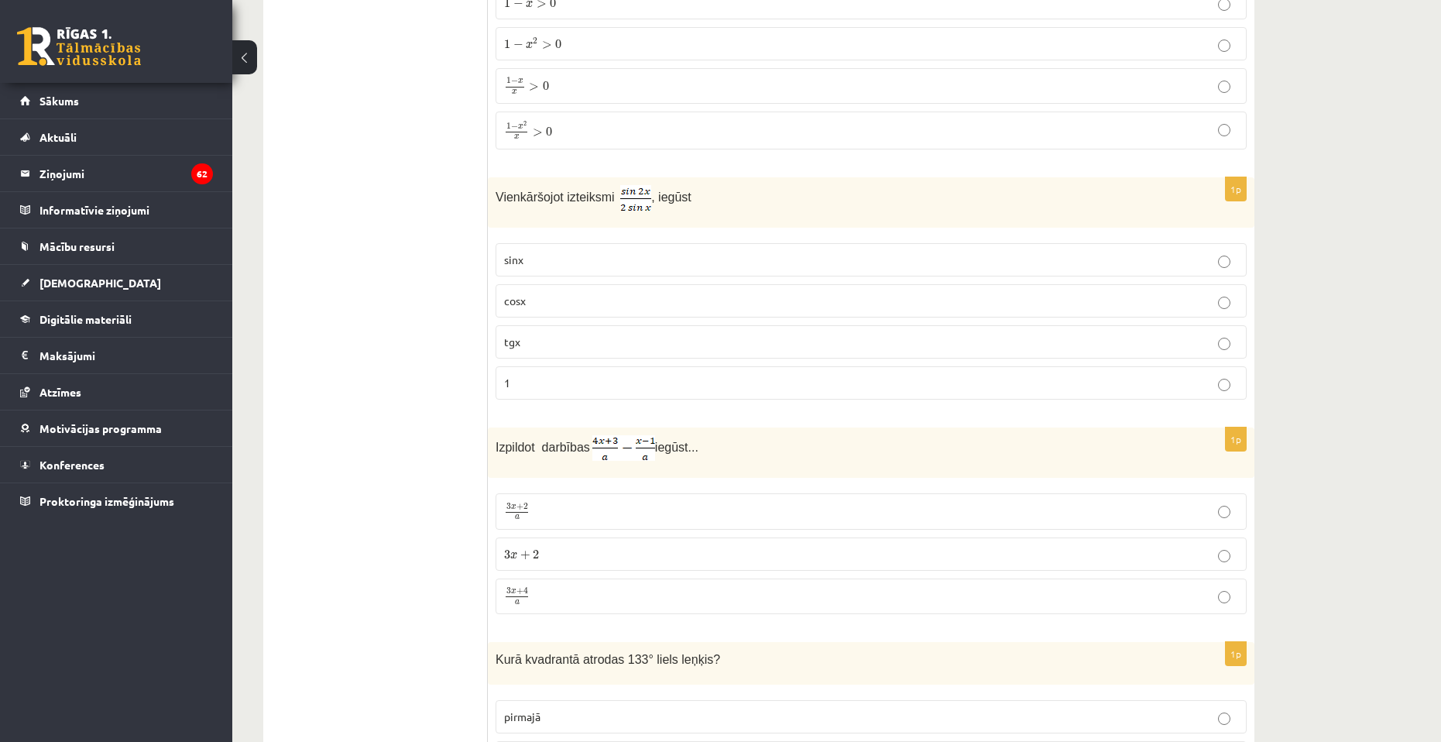
click at [542, 598] on p "3 x + 4 a 3 x + 4 a" at bounding box center [871, 596] width 734 height 19
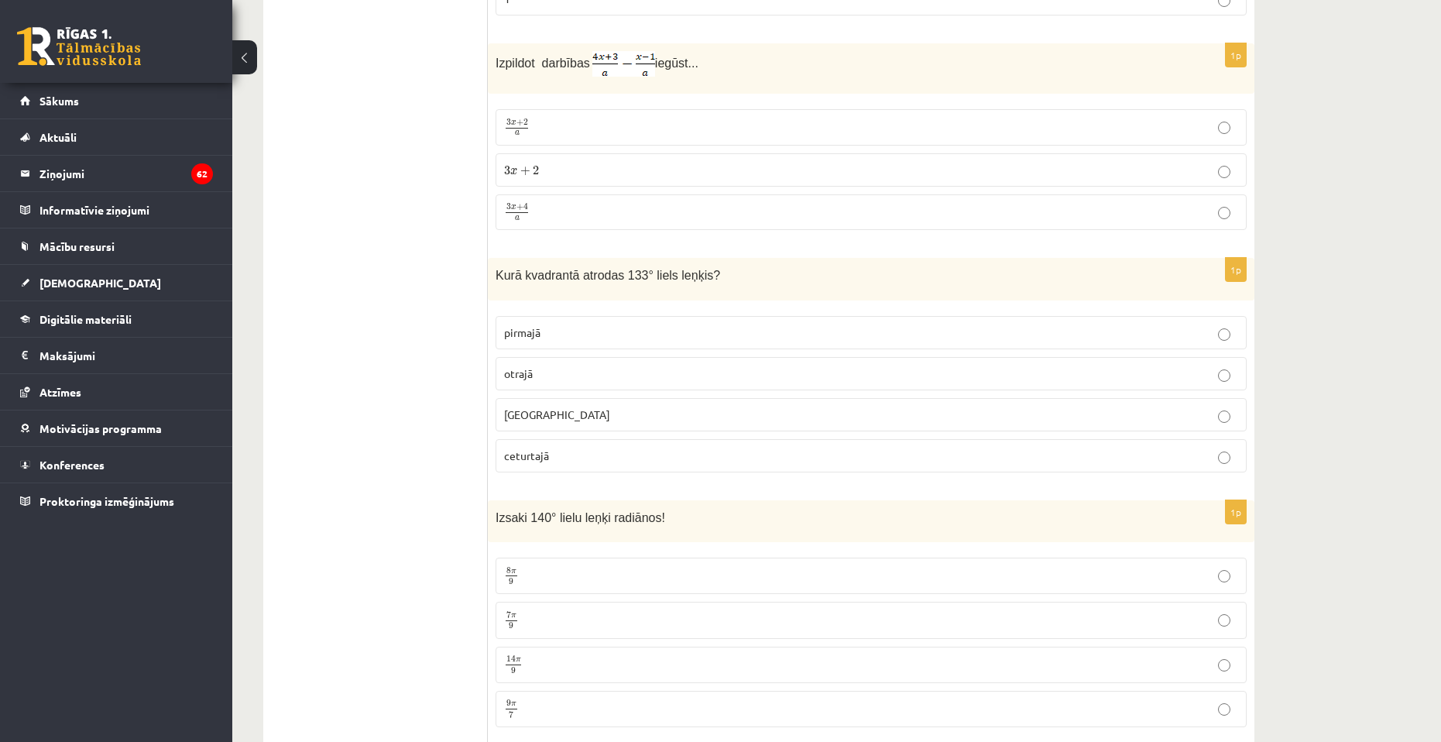
scroll to position [6158, 0]
drag, startPoint x: 499, startPoint y: 270, endPoint x: 786, endPoint y: 279, distance: 286.6
drag, startPoint x: 783, startPoint y: 279, endPoint x: 570, endPoint y: 247, distance: 216.1
click at [783, 280] on div "Kurā kvadrantā atrodas 133° liels leņķis?" at bounding box center [871, 276] width 766 height 43
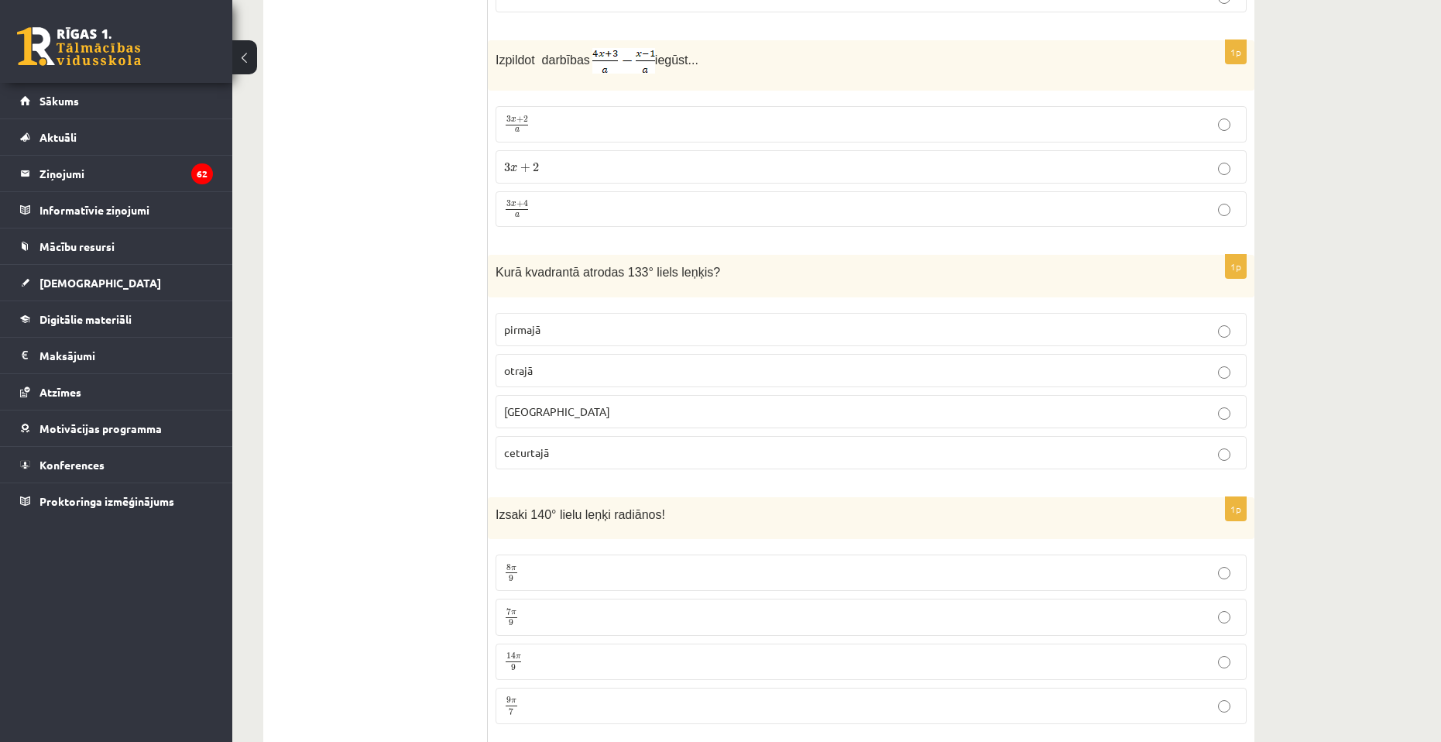
drag, startPoint x: 431, startPoint y: 248, endPoint x: 450, endPoint y: 264, distance: 24.2
drag, startPoint x: 372, startPoint y: 458, endPoint x: 413, endPoint y: 560, distance: 109.4
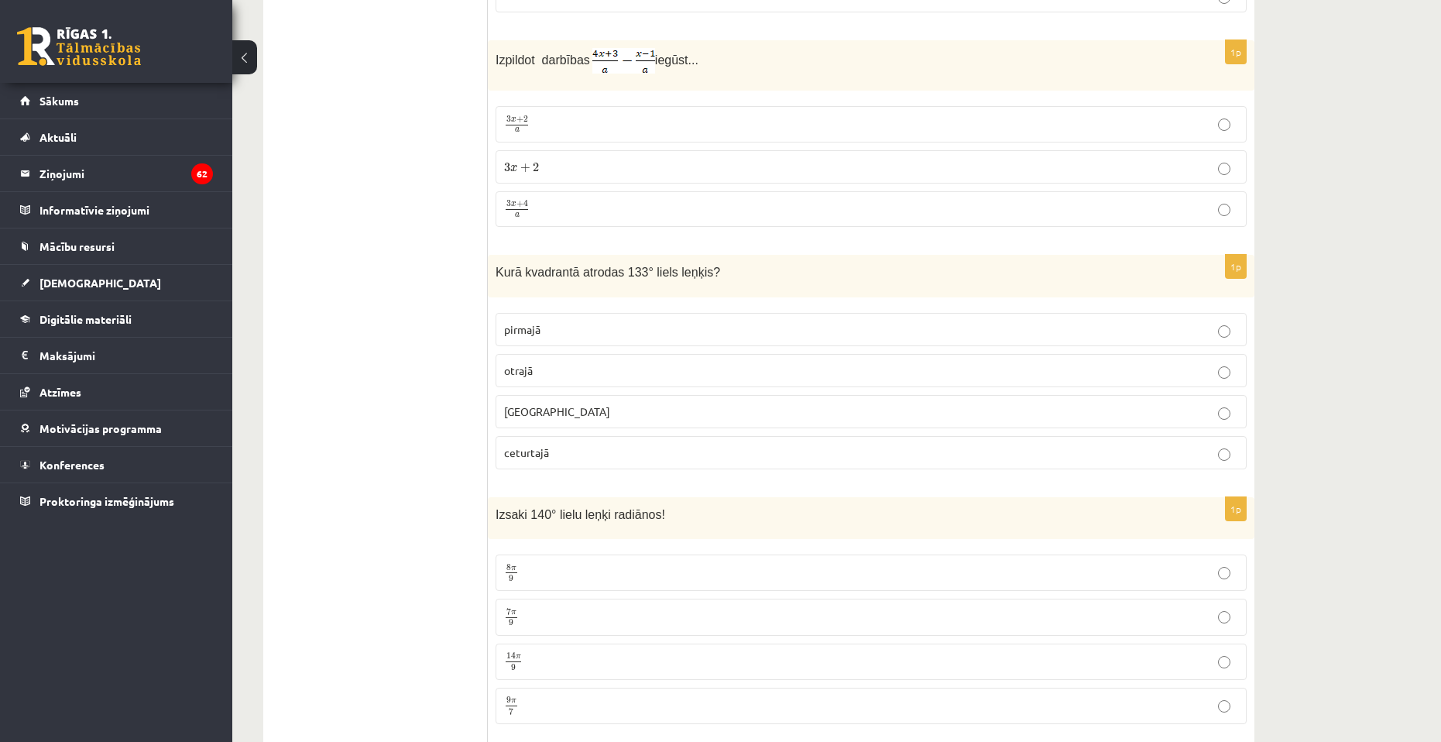
drag, startPoint x: 495, startPoint y: 269, endPoint x: 699, endPoint y: 279, distance: 204.6
click at [743, 286] on div "Kurā kvadrantā atrodas 133° liels leņķis?" at bounding box center [871, 276] width 766 height 43
click at [581, 369] on p "otrajā" at bounding box center [871, 370] width 734 height 16
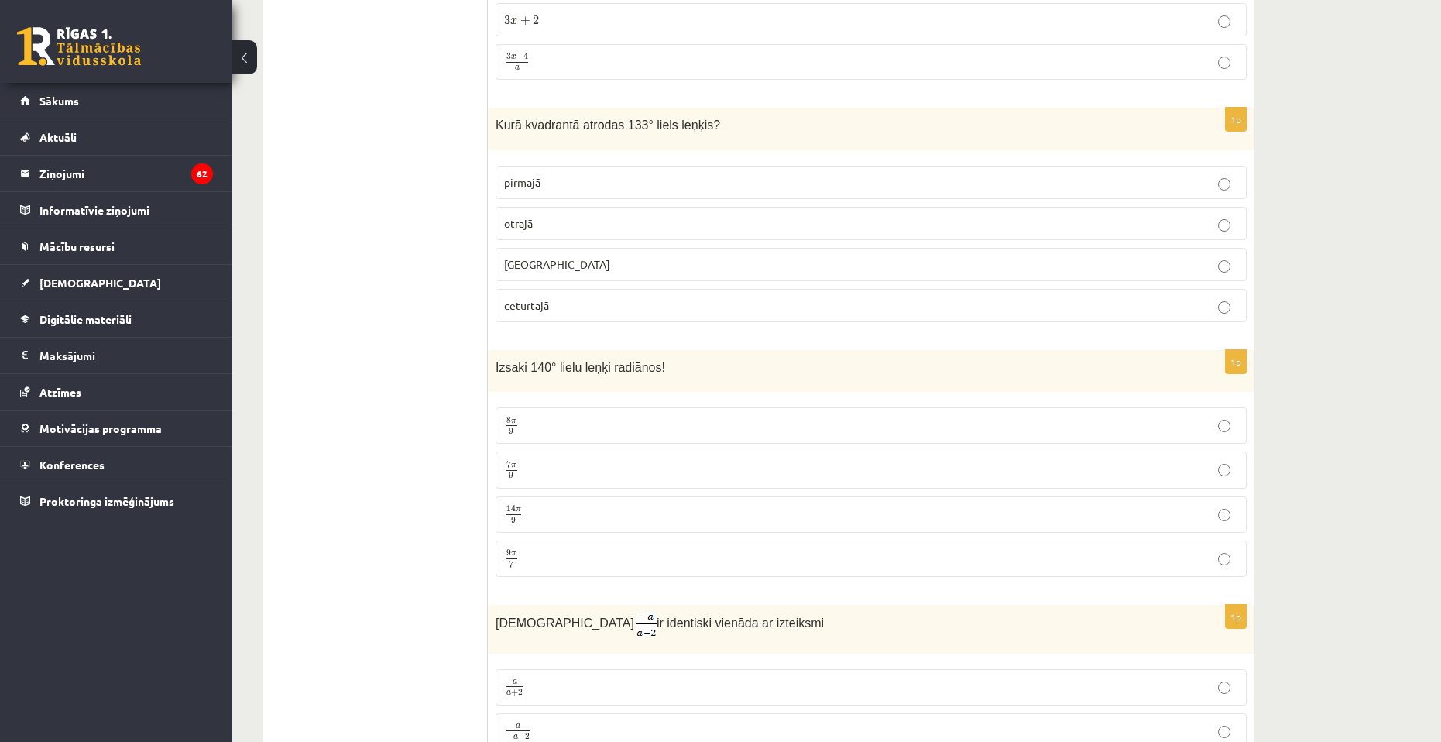
scroll to position [6313, 0]
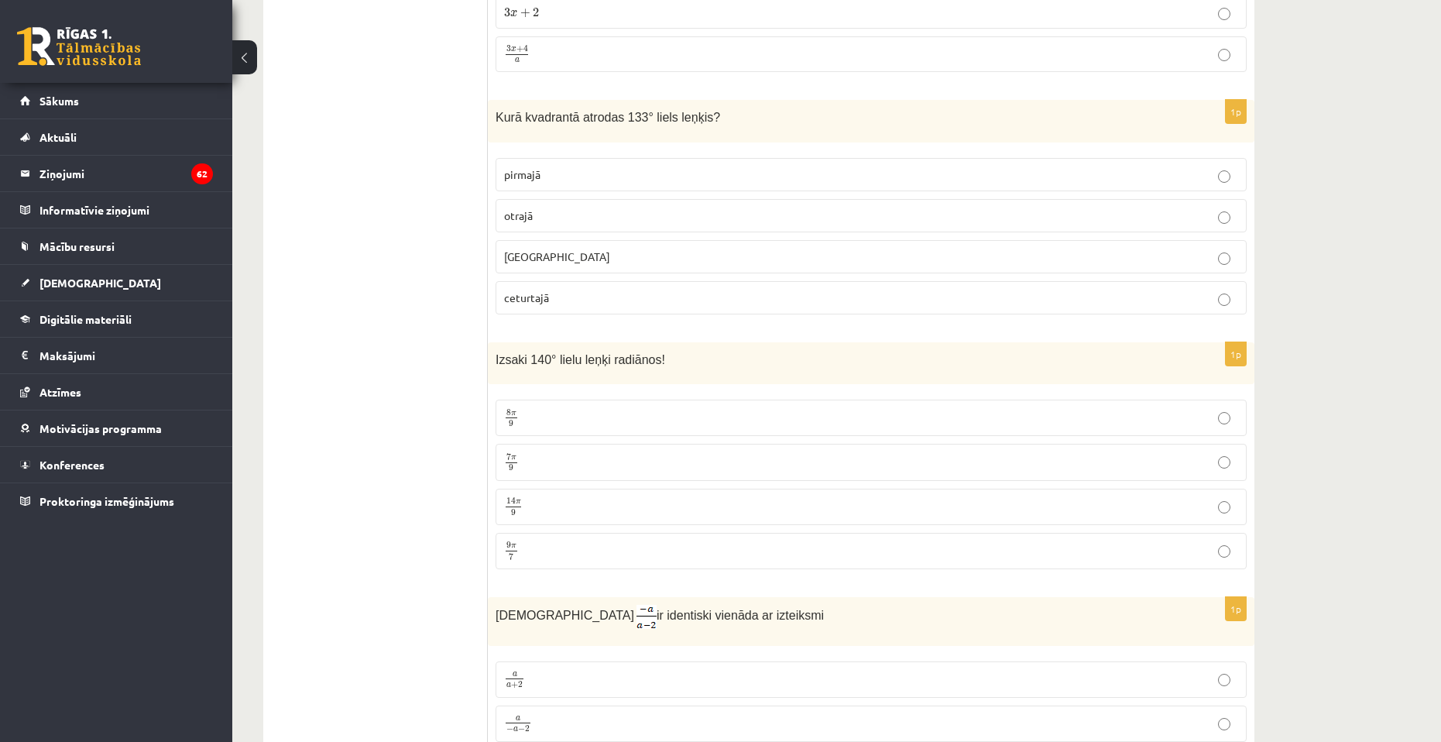
drag, startPoint x: 483, startPoint y: 356, endPoint x: 689, endPoint y: 362, distance: 206.0
click at [689, 362] on p "Izsaki 140° lielu leņķi radiānos!" at bounding box center [831, 359] width 673 height 18
drag, startPoint x: 537, startPoint y: 357, endPoint x: 651, endPoint y: 368, distance: 114.4
click at [653, 368] on div "Izsaki 140° lielu leņķi radiānos!" at bounding box center [871, 363] width 766 height 43
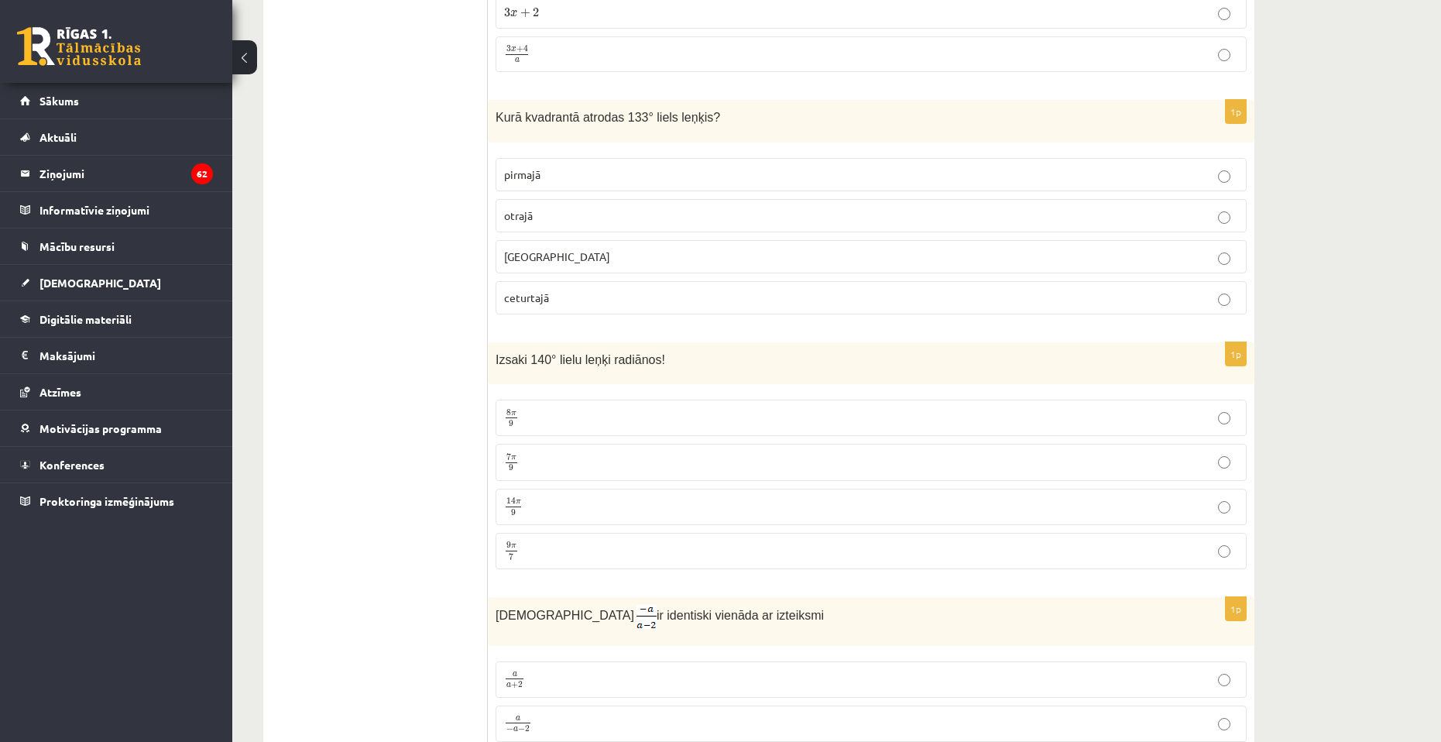
click at [546, 446] on label "7 π 9 7 π 9" at bounding box center [870, 462] width 751 height 36
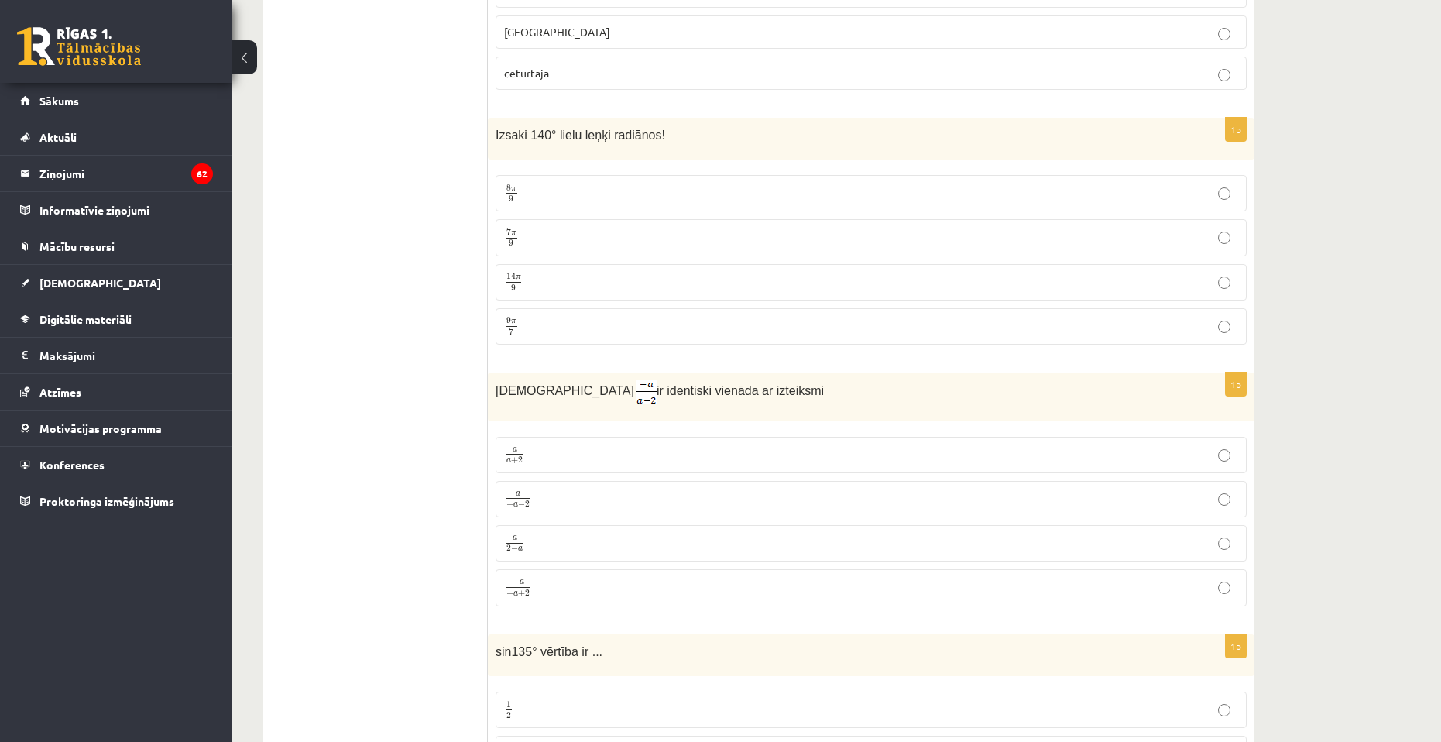
scroll to position [6545, 0]
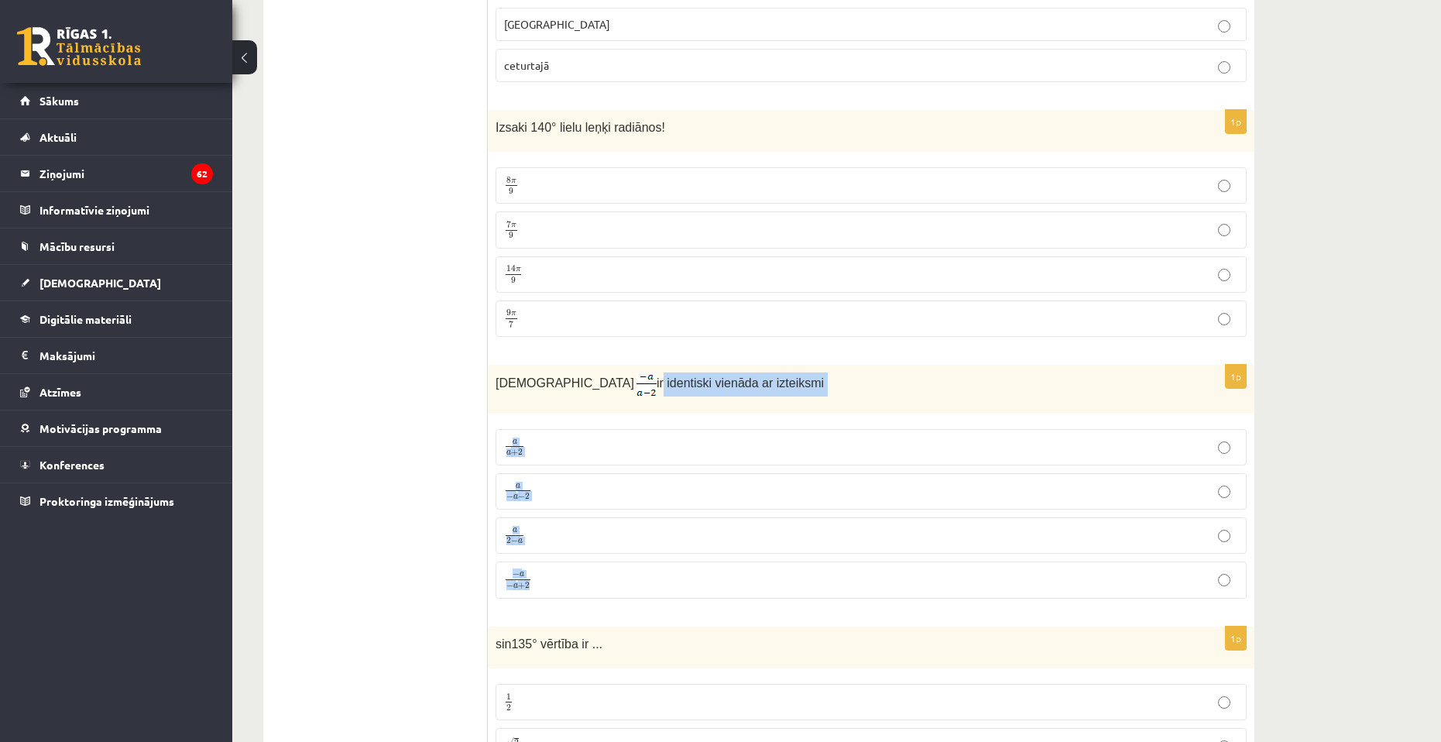
drag, startPoint x: 574, startPoint y: 382, endPoint x: 703, endPoint y: 600, distance: 253.0
click at [703, 600] on div "1p Izteiksme ir identiski vienāda ar izteiksmi a a + 2 a a + 2 a − a − 2 a − a …" at bounding box center [871, 488] width 766 height 246
drag, startPoint x: 492, startPoint y: 376, endPoint x: 794, endPoint y: 372, distance: 301.9
click at [794, 372] on div "Izteiksme ir identiski vienāda ar izteiksmi" at bounding box center [871, 389] width 766 height 49
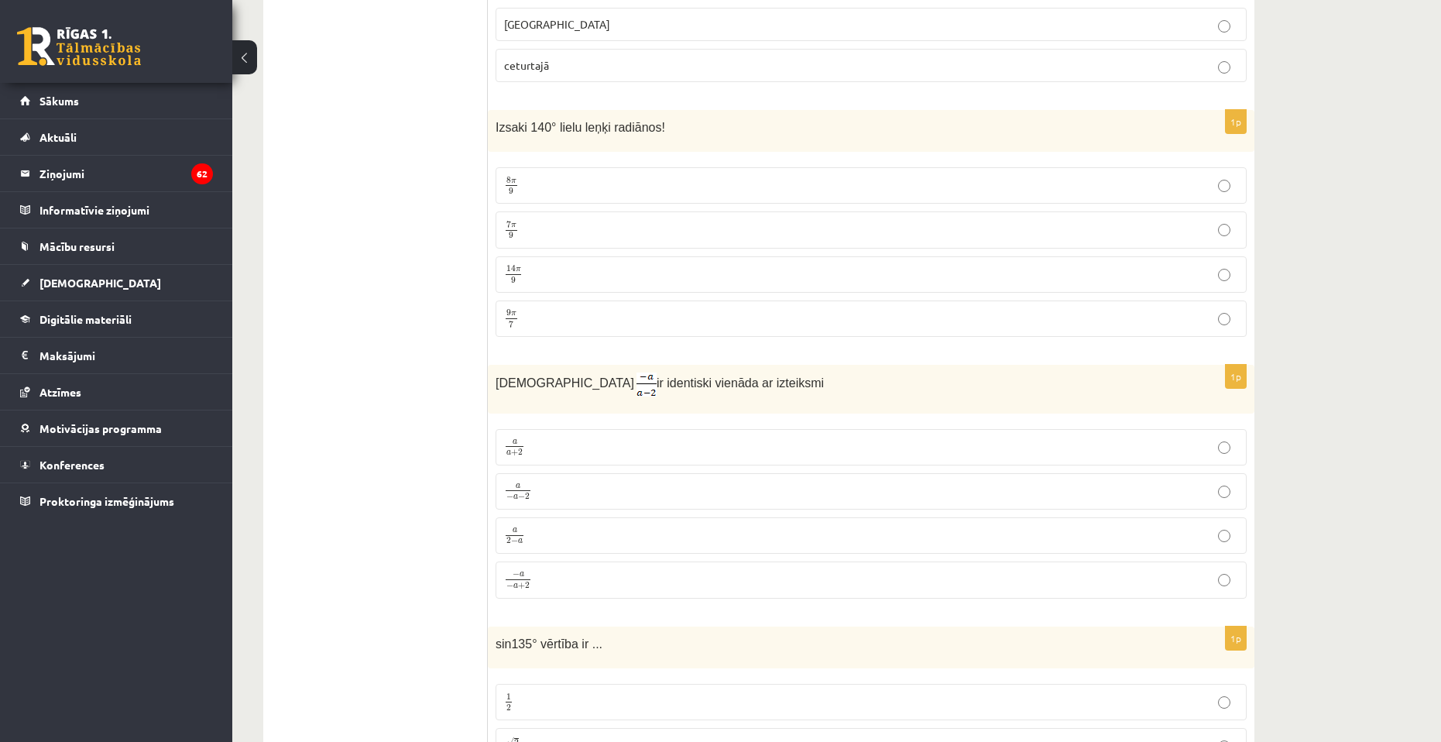
click at [595, 526] on p "a 2 − a a 2 − a" at bounding box center [871, 535] width 734 height 19
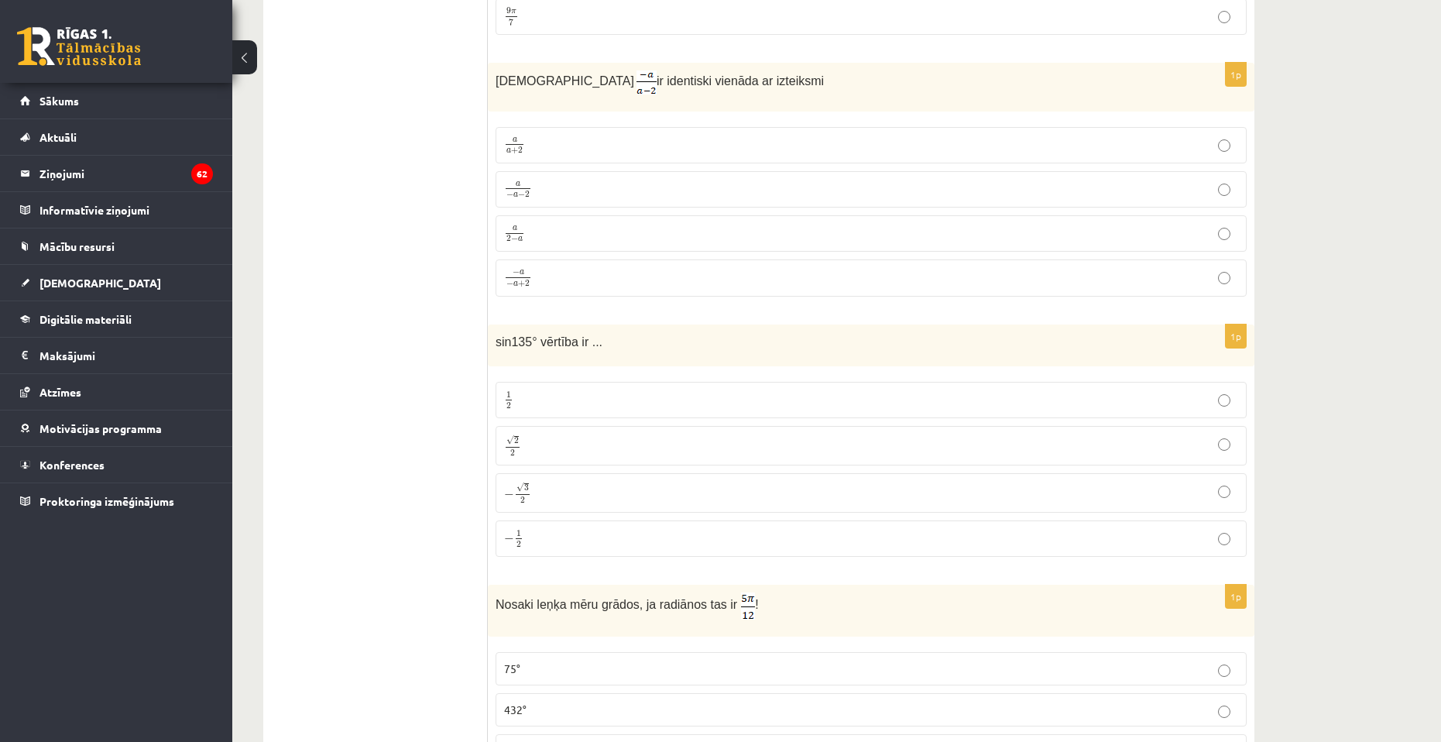
scroll to position [6855, 0]
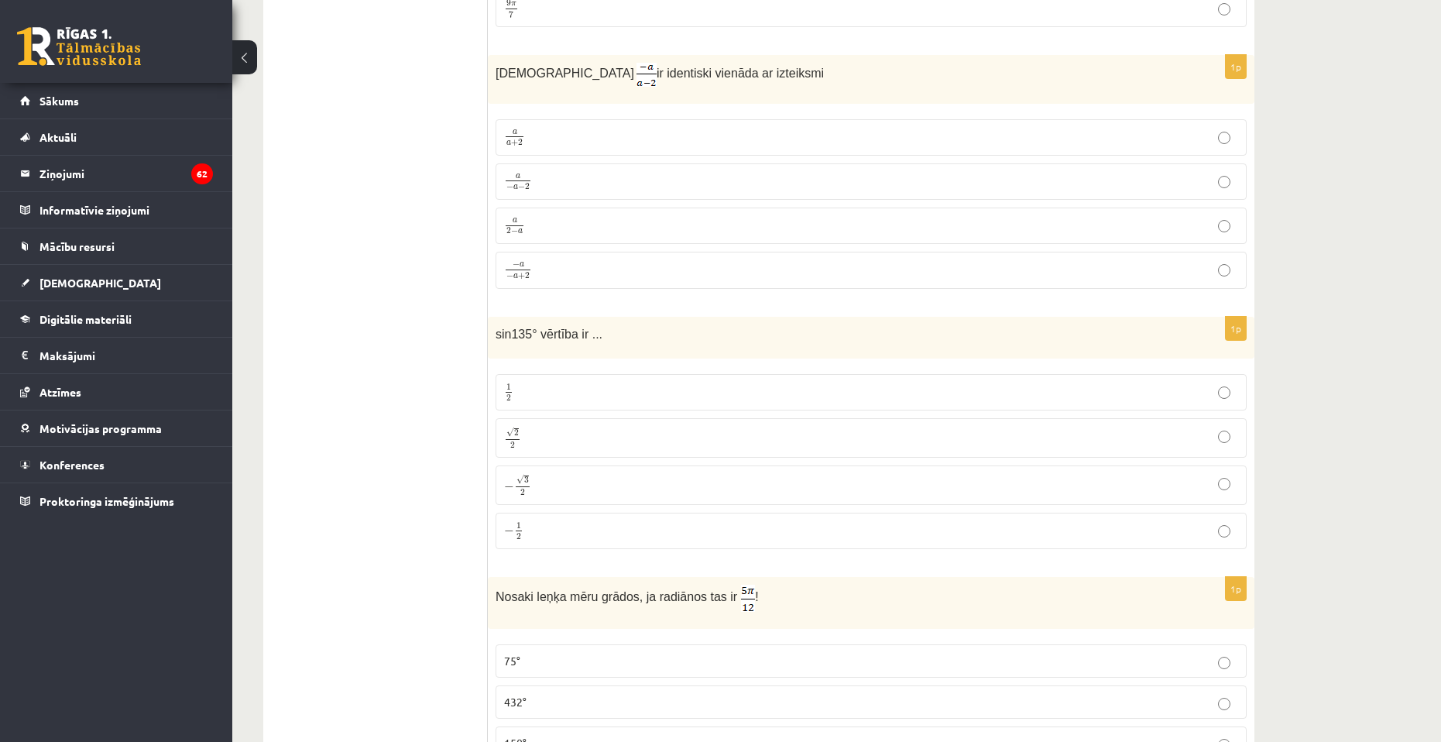
drag, startPoint x: 469, startPoint y: 305, endPoint x: 509, endPoint y: 315, distance: 40.7
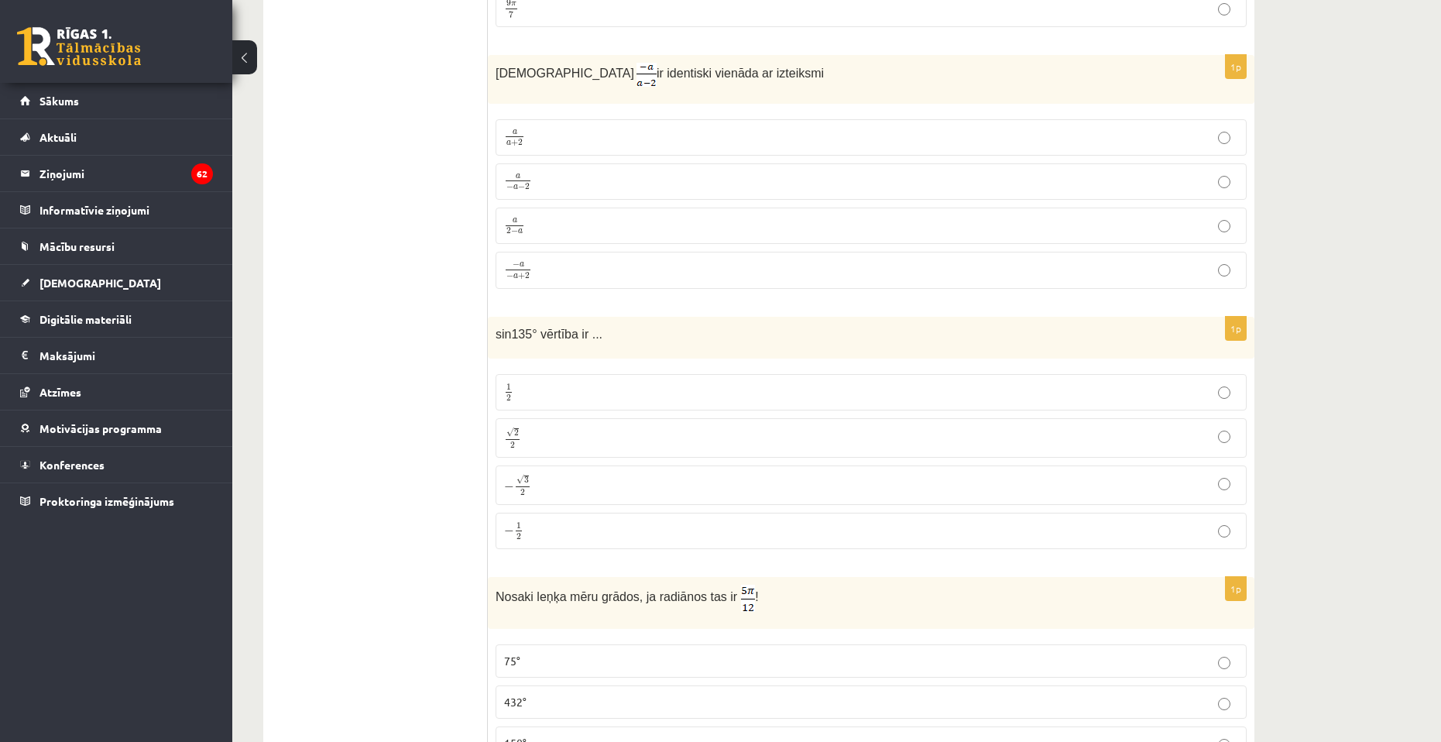
click at [499, 329] on span "sin135° vērtība ir ..." at bounding box center [548, 333] width 107 height 13
drag, startPoint x: 494, startPoint y: 330, endPoint x: 649, endPoint y: 522, distance: 246.6
click at [646, 532] on div "1p sin135° vērtība ir ... 1 2 1 2 √ 2 2 2 2 − √ 3 2 − 3 2 − 1 2 − 1 2" at bounding box center [871, 439] width 766 height 245
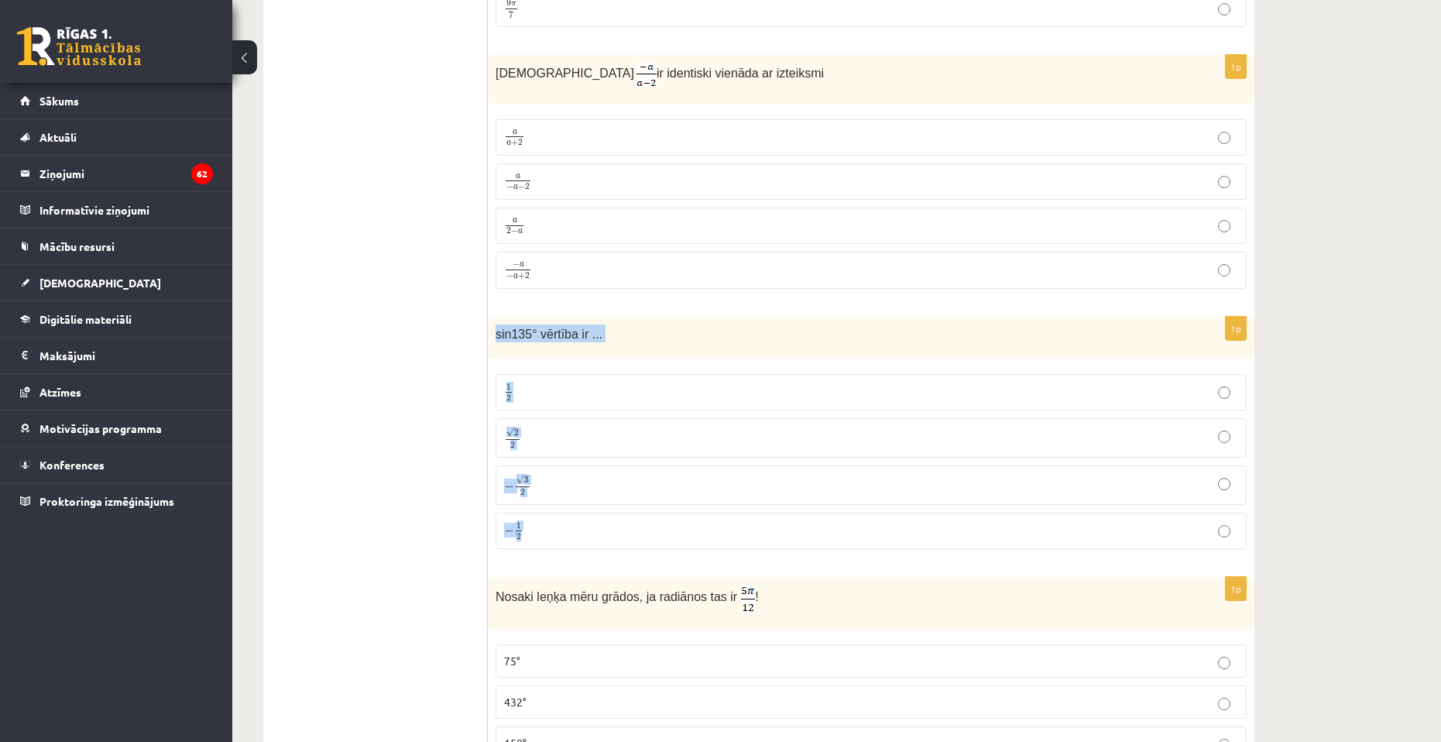
click at [587, 429] on p "√ 2 2 2 2" at bounding box center [871, 438] width 734 height 22
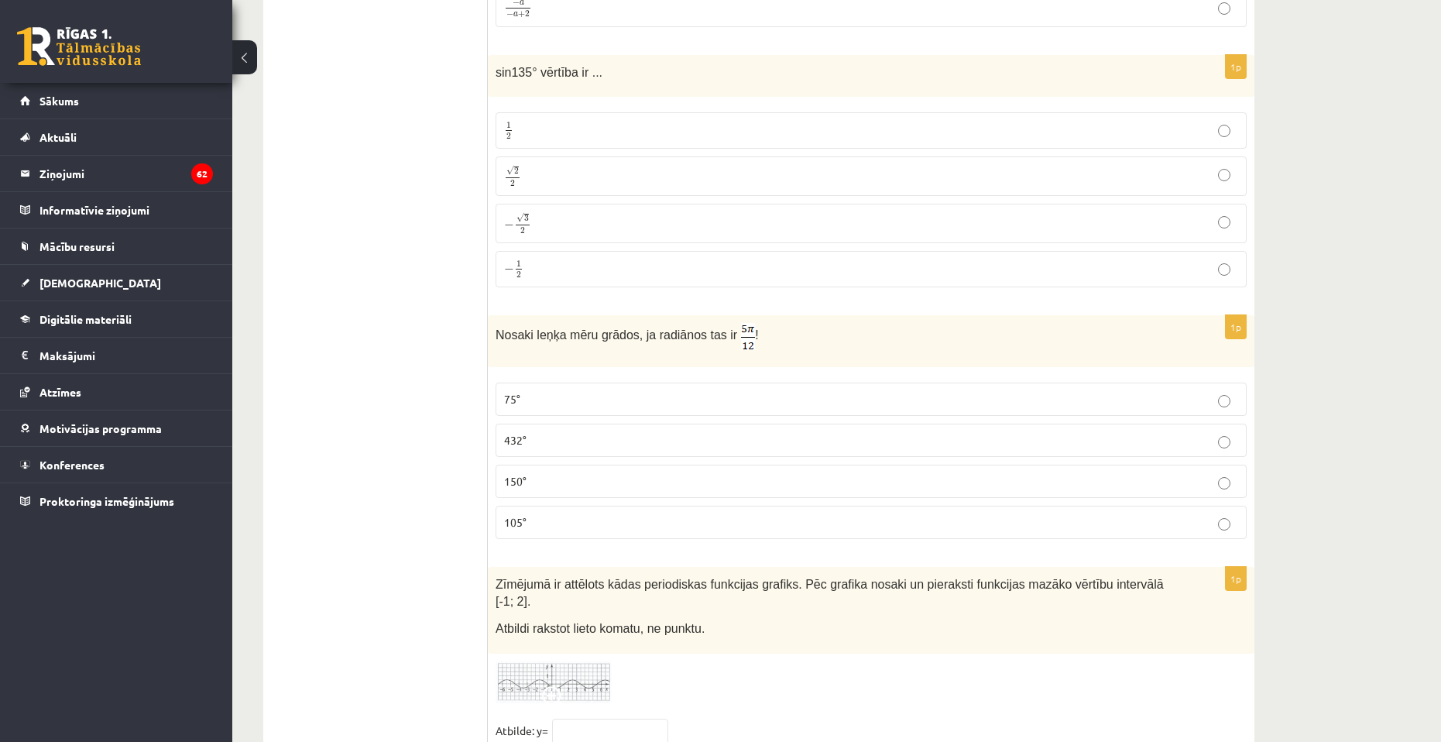
scroll to position [7164, 0]
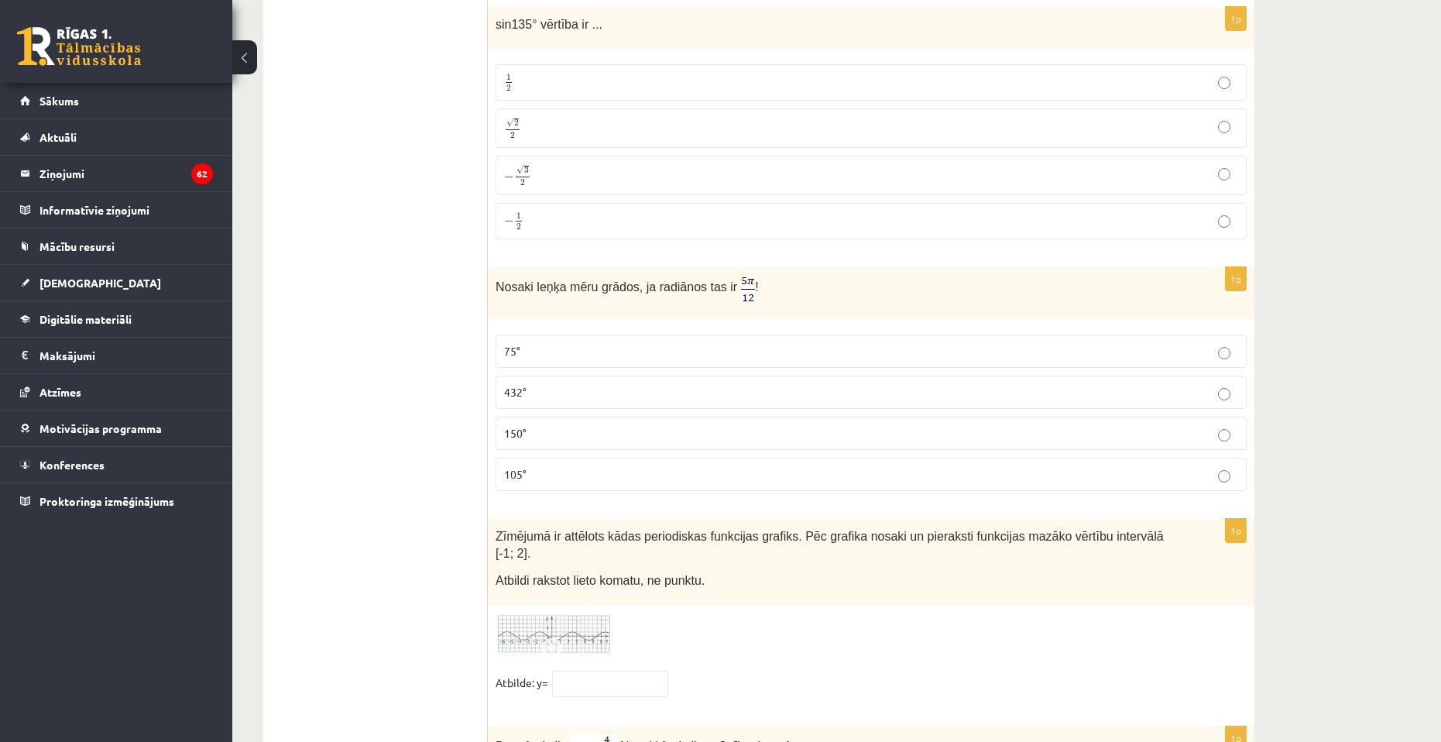
drag, startPoint x: 485, startPoint y: 281, endPoint x: 636, endPoint y: 470, distance: 241.8
click at [204, 344] on legend "Maksājumi 0" at bounding box center [125, 356] width 173 height 36
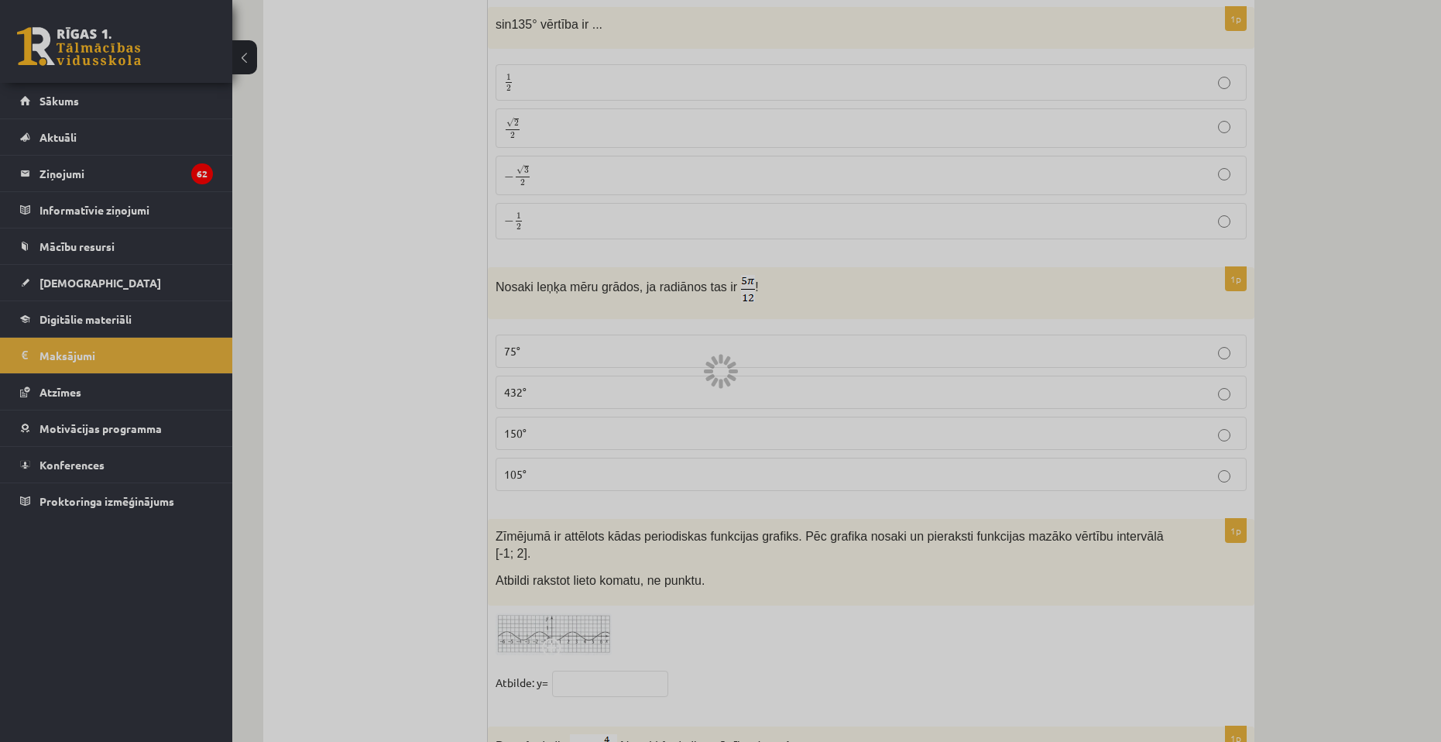
scroll to position [318, 0]
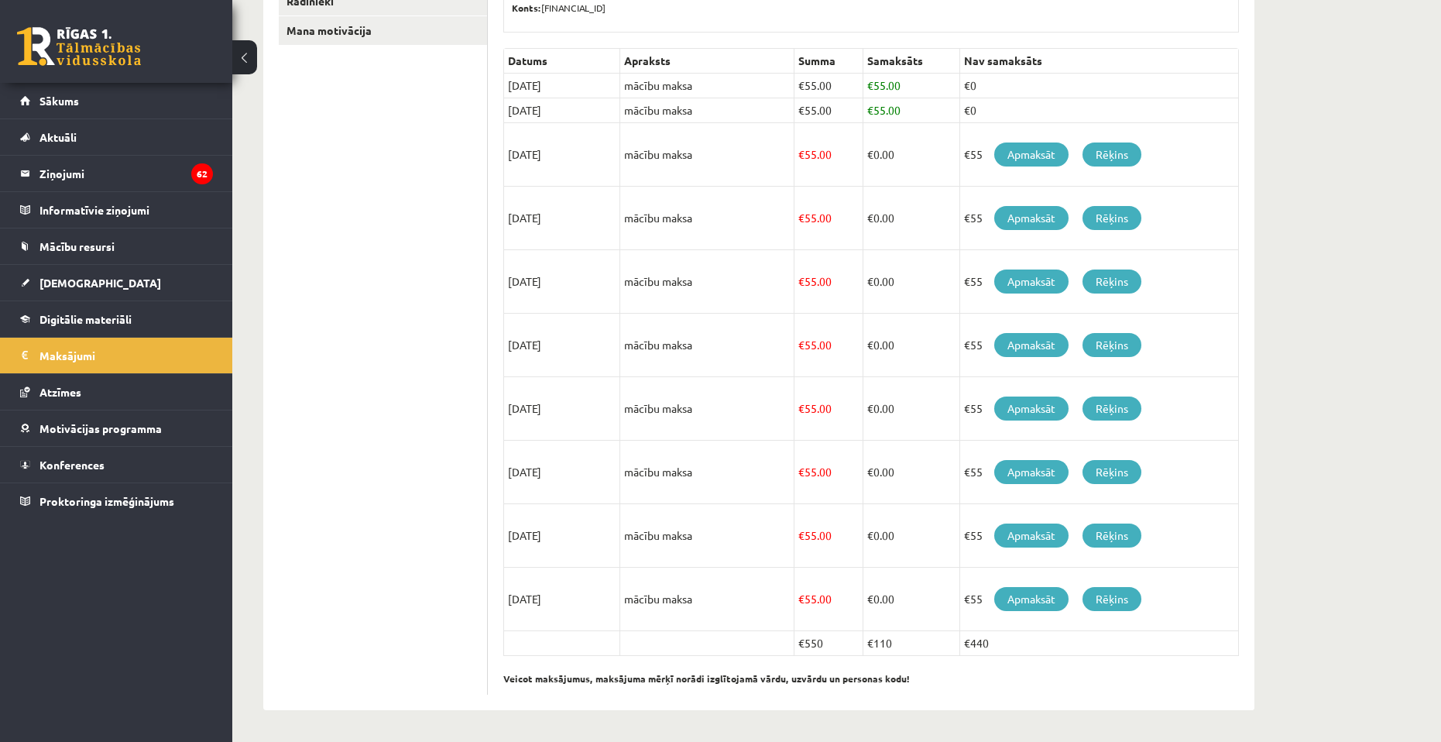
click at [389, 311] on ul "Profils Atzīmes Maksājumi Radinieki Mana motivācija" at bounding box center [383, 296] width 209 height 795
click at [137, 101] on link "Sākums" at bounding box center [116, 101] width 193 height 36
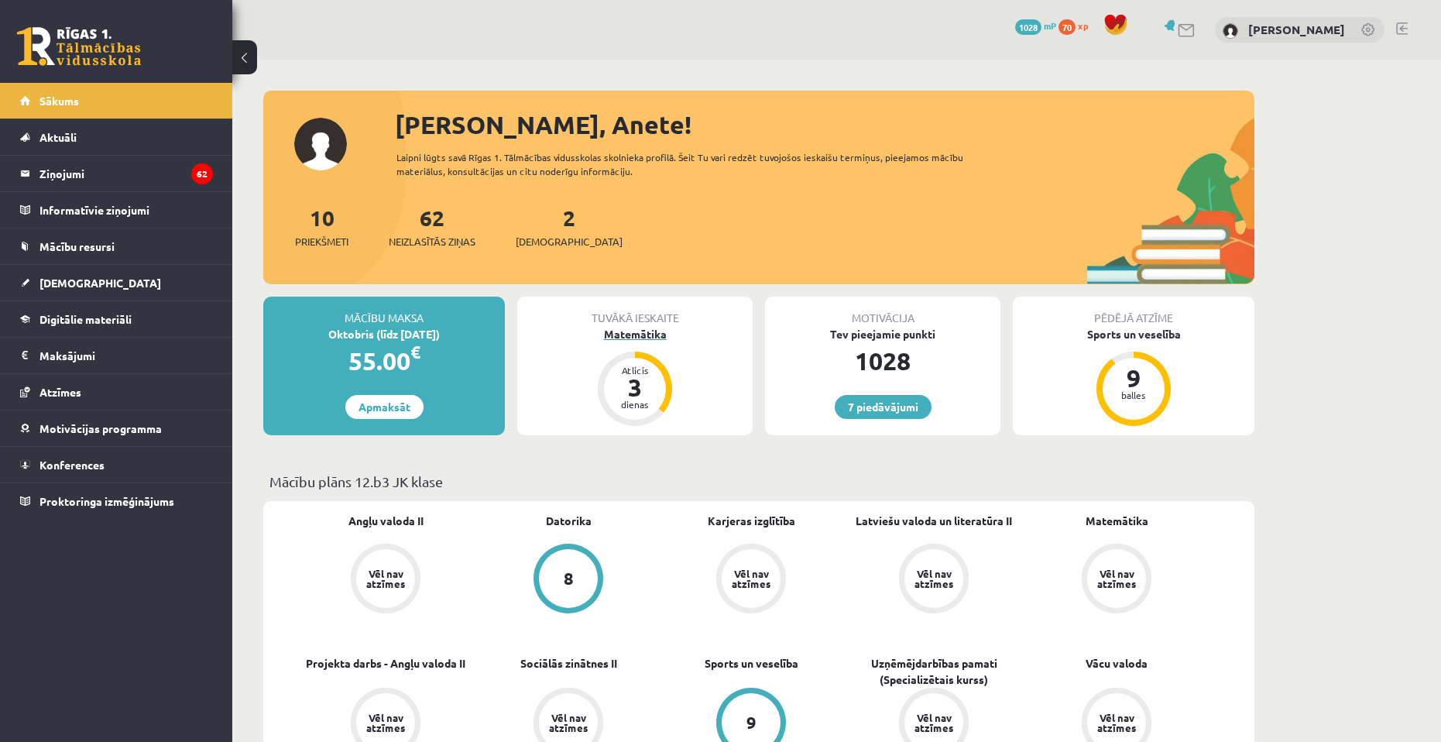
click at [646, 328] on div "Matemātika" at bounding box center [634, 334] width 235 height 16
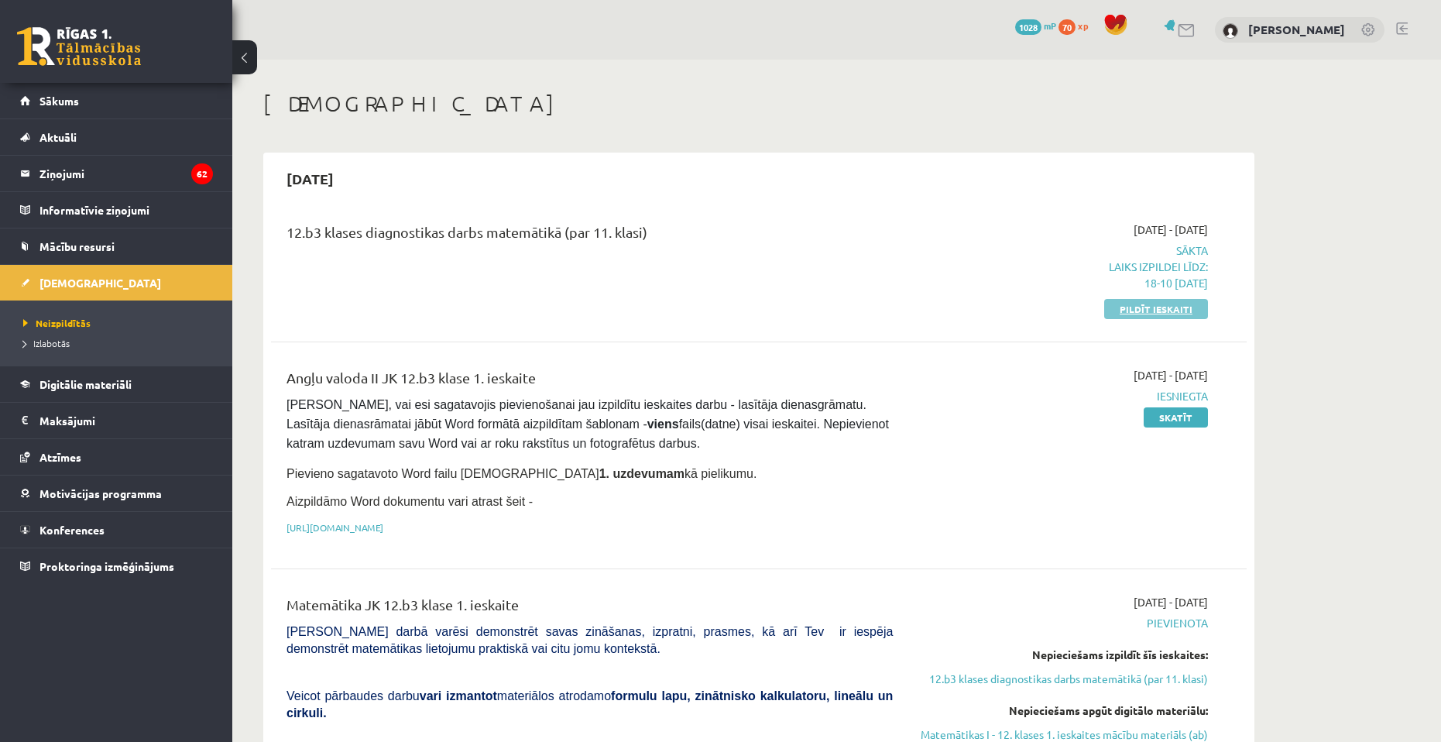
click at [1135, 307] on link "Pildīt ieskaiti" at bounding box center [1156, 309] width 104 height 20
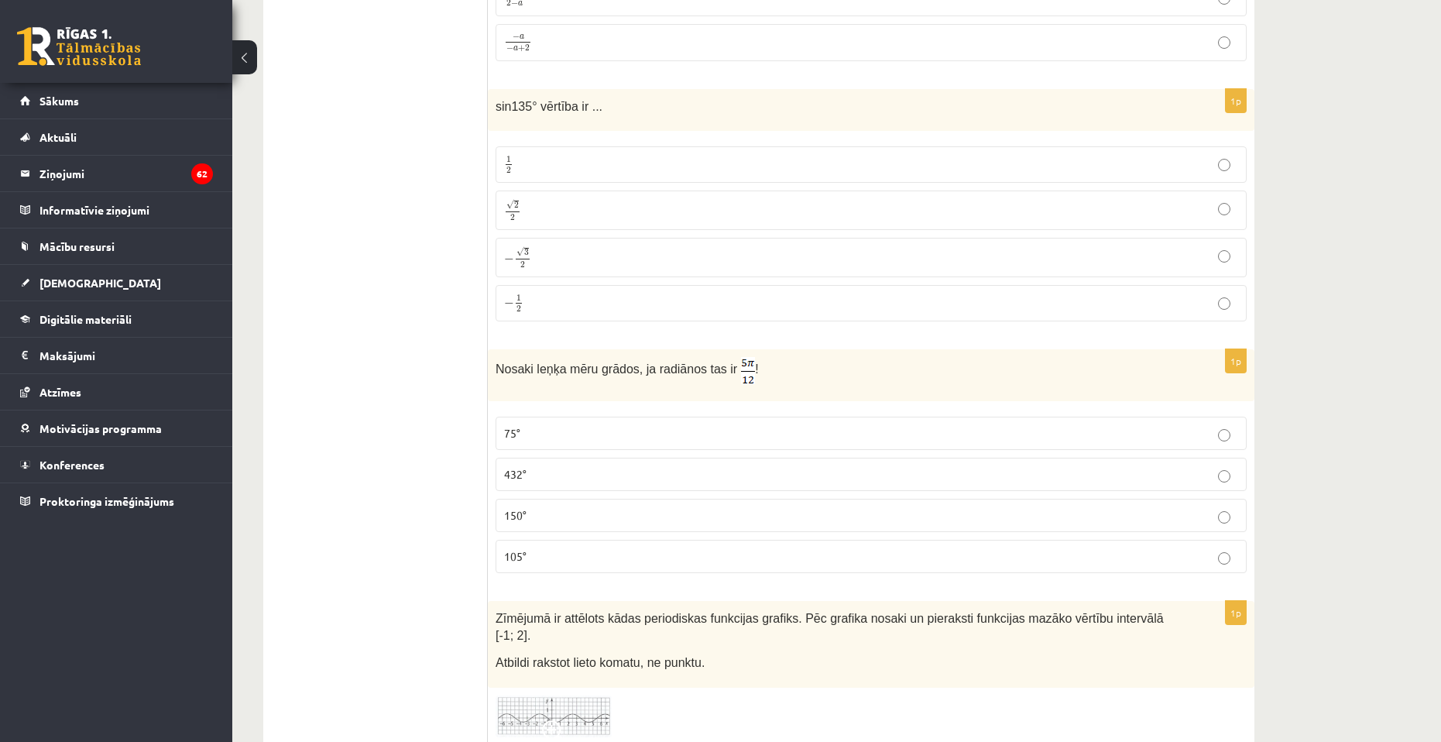
scroll to position [7199, 0]
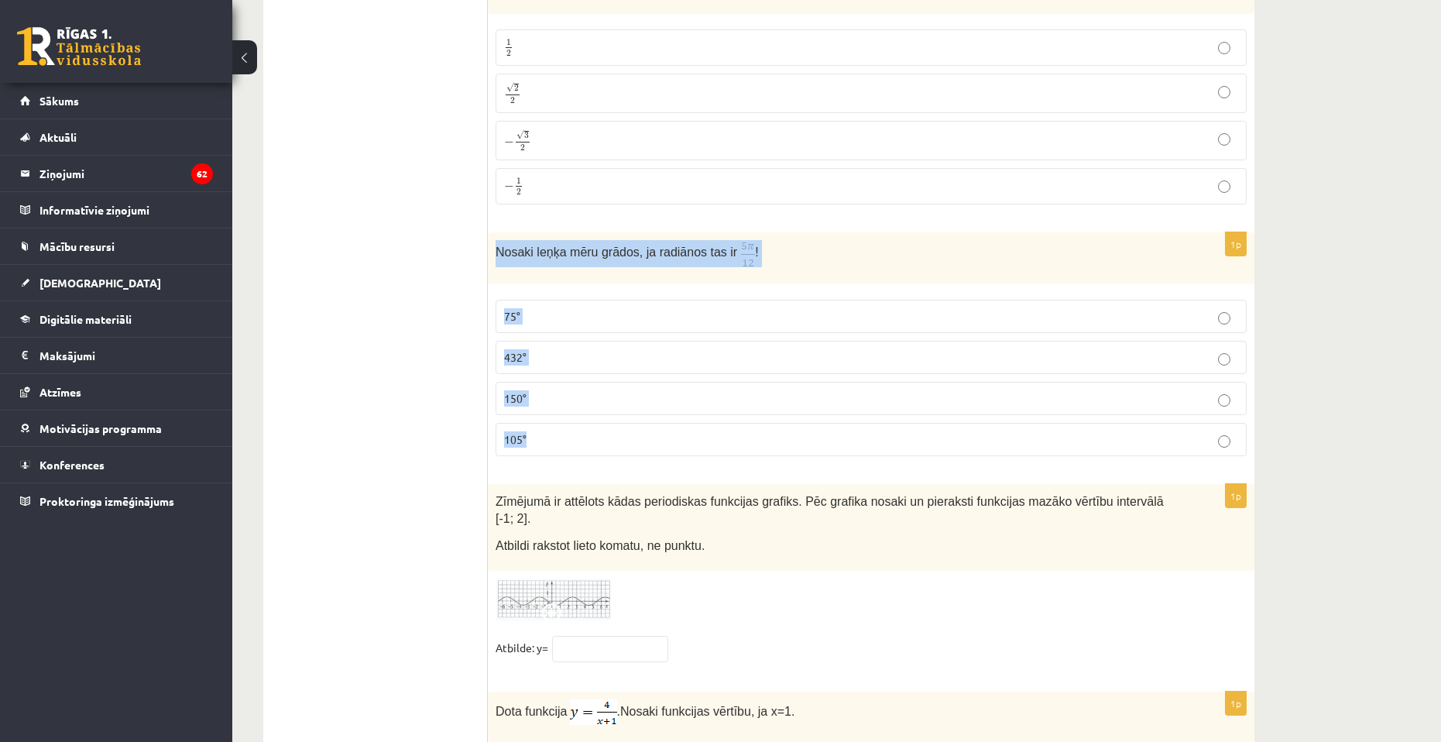
drag, startPoint x: 495, startPoint y: 245, endPoint x: 547, endPoint y: 402, distance: 165.5
click at [545, 436] on div "1p Nosaki leņķa mēru grādos, ja radiānos tas ir ! 75° 432° 150° 105°" at bounding box center [871, 350] width 766 height 236
copy div "Nosaki leņķa mēru grādos, ja radiānos tas ir ! 75° 432° 150° 105°"
click at [556, 300] on label "75°" at bounding box center [870, 316] width 751 height 33
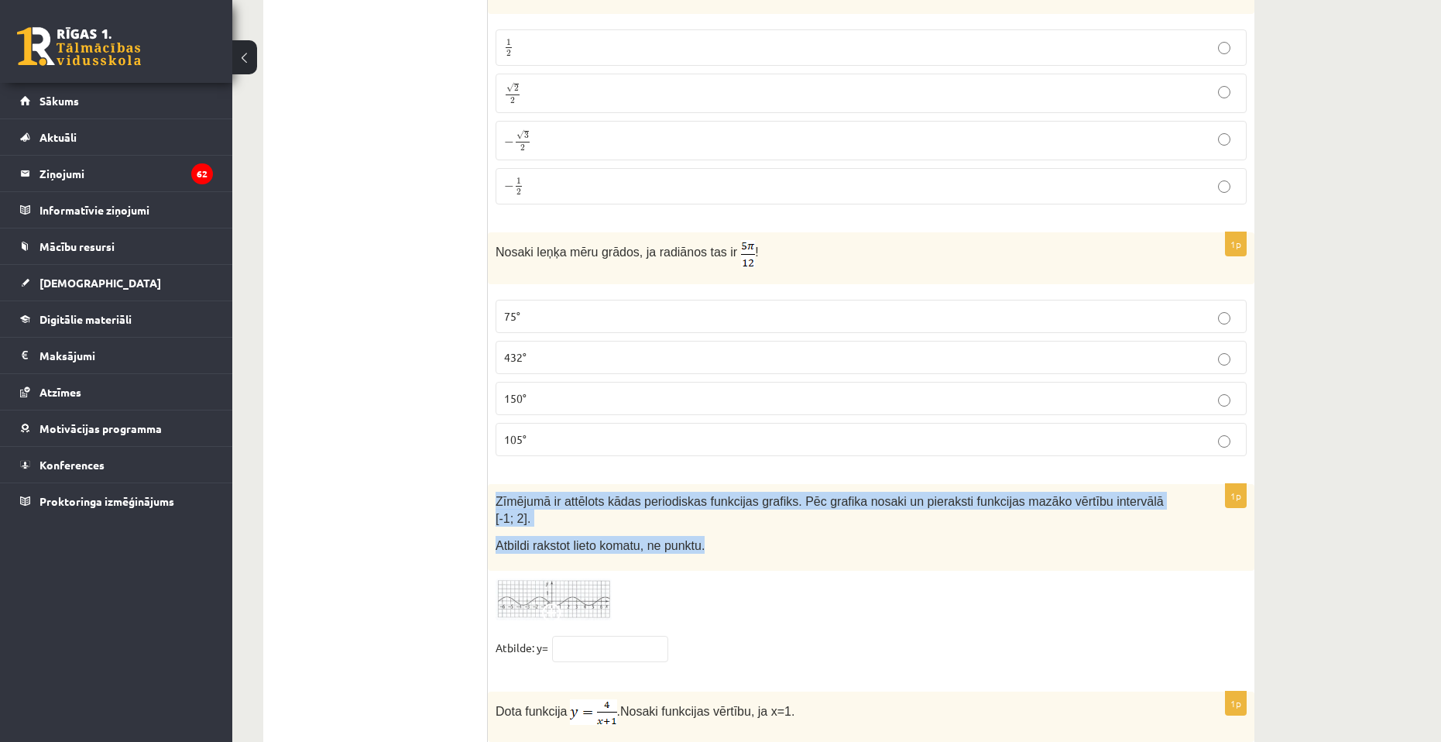
drag, startPoint x: 494, startPoint y: 495, endPoint x: 730, endPoint y: 536, distance: 239.6
click at [730, 536] on div "Zīmējumā ir attēlots kādas periodiskas funkcijas grafiks. Pēc grafika nosaki un…" at bounding box center [871, 527] width 766 height 87
copy div "Zīmējumā ir attēlots kādas periodiskas funkcijas grafiks. Pēc grafika nosaki un…"
click at [551, 578] on img at bounding box center [553, 599] width 116 height 43
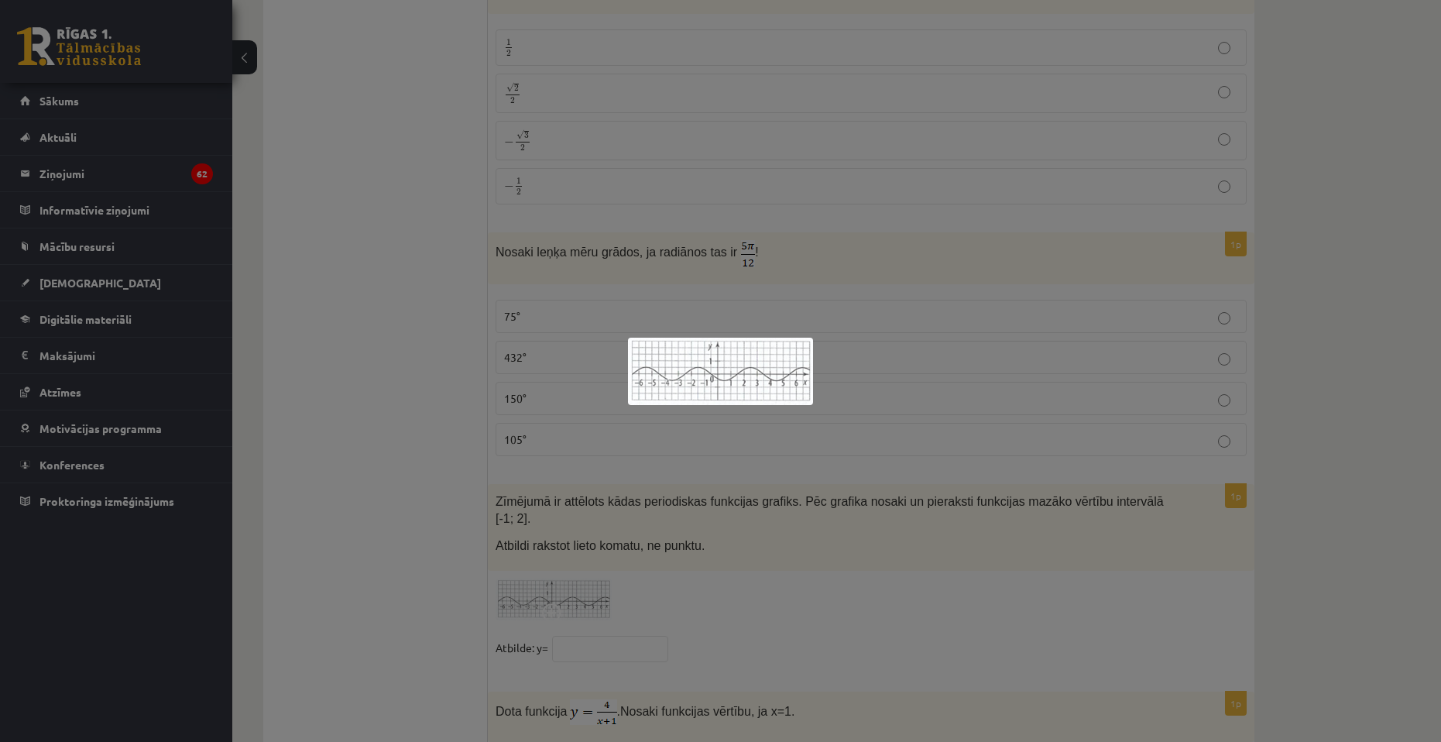
click at [610, 621] on div at bounding box center [720, 371] width 1441 height 742
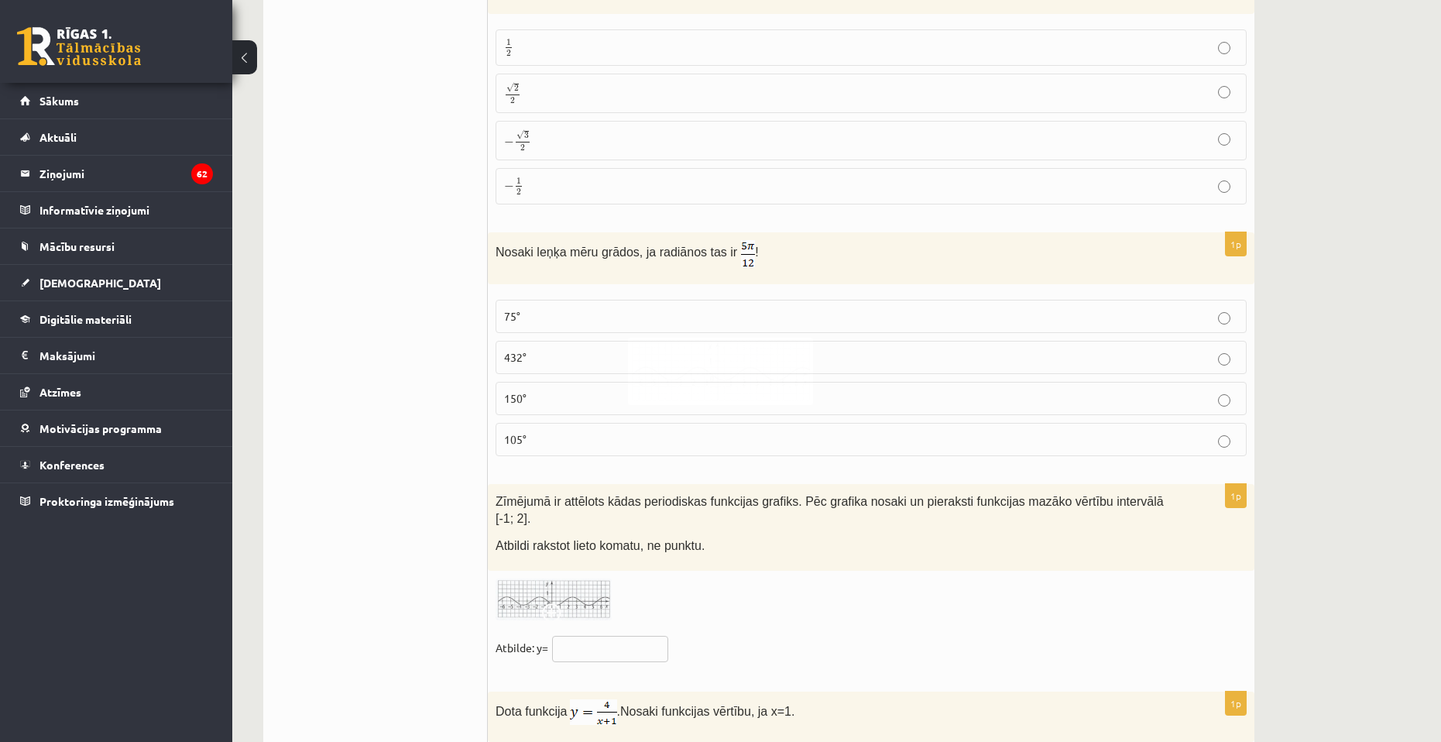
click at [598, 636] on input "text" at bounding box center [610, 649] width 116 height 26
type input "*"
click at [580, 580] on img at bounding box center [553, 599] width 116 height 43
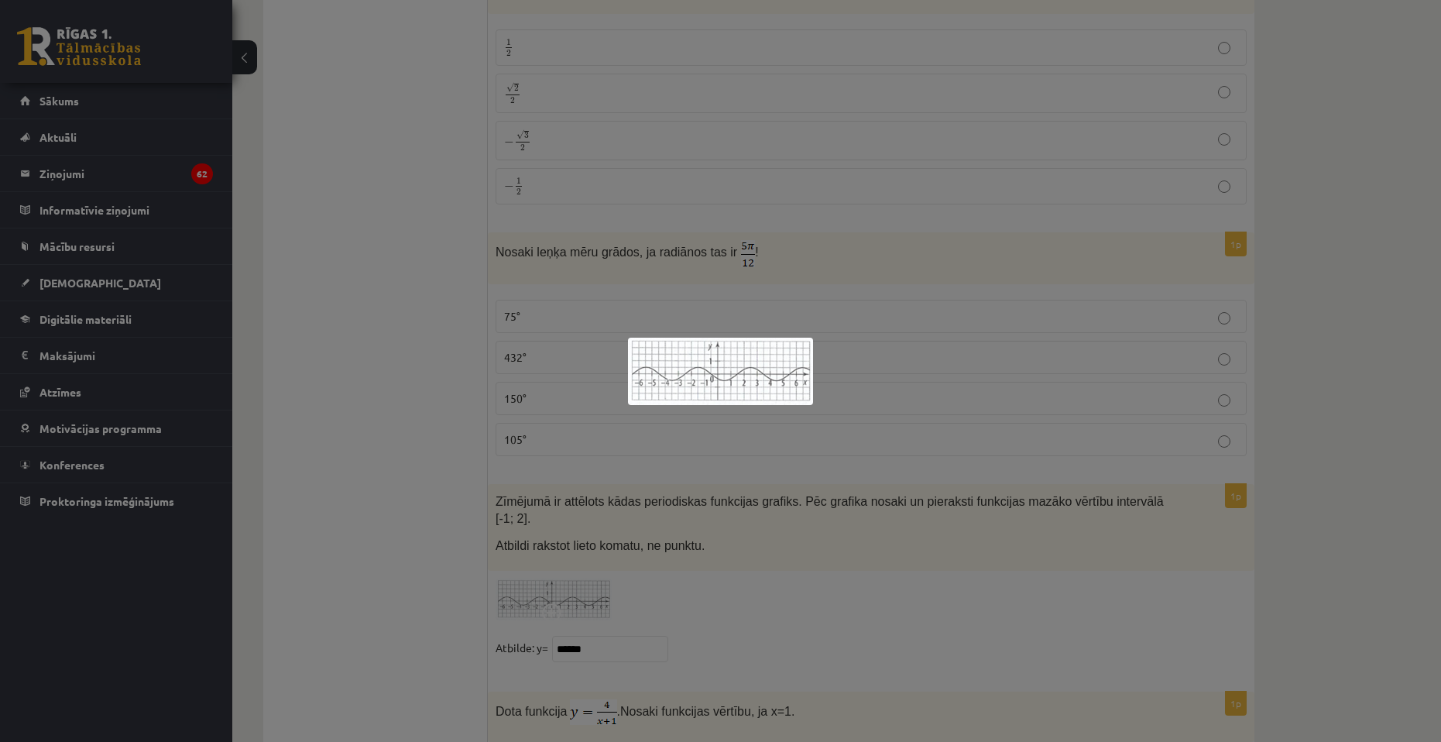
click at [645, 604] on div at bounding box center [720, 371] width 1441 height 742
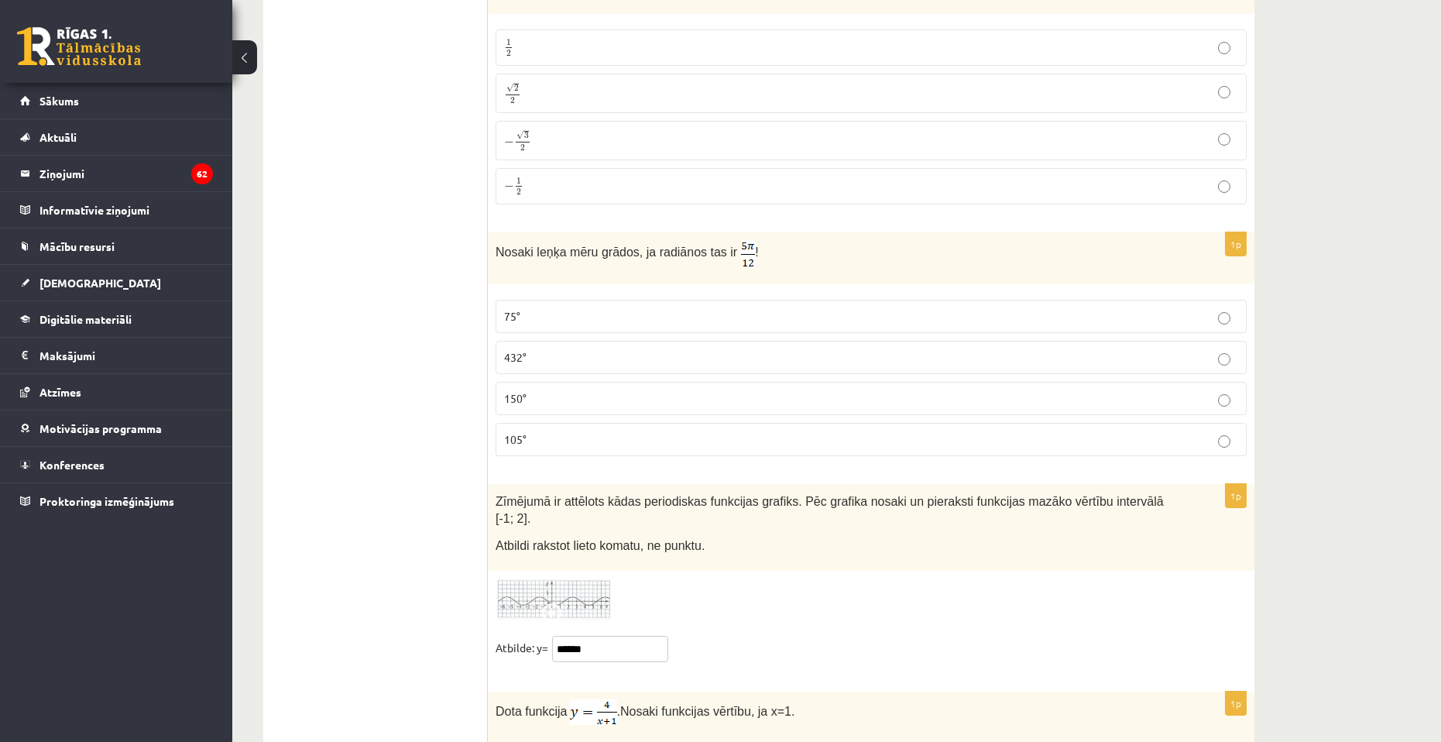
click at [622, 636] on input "******" at bounding box center [610, 649] width 116 height 26
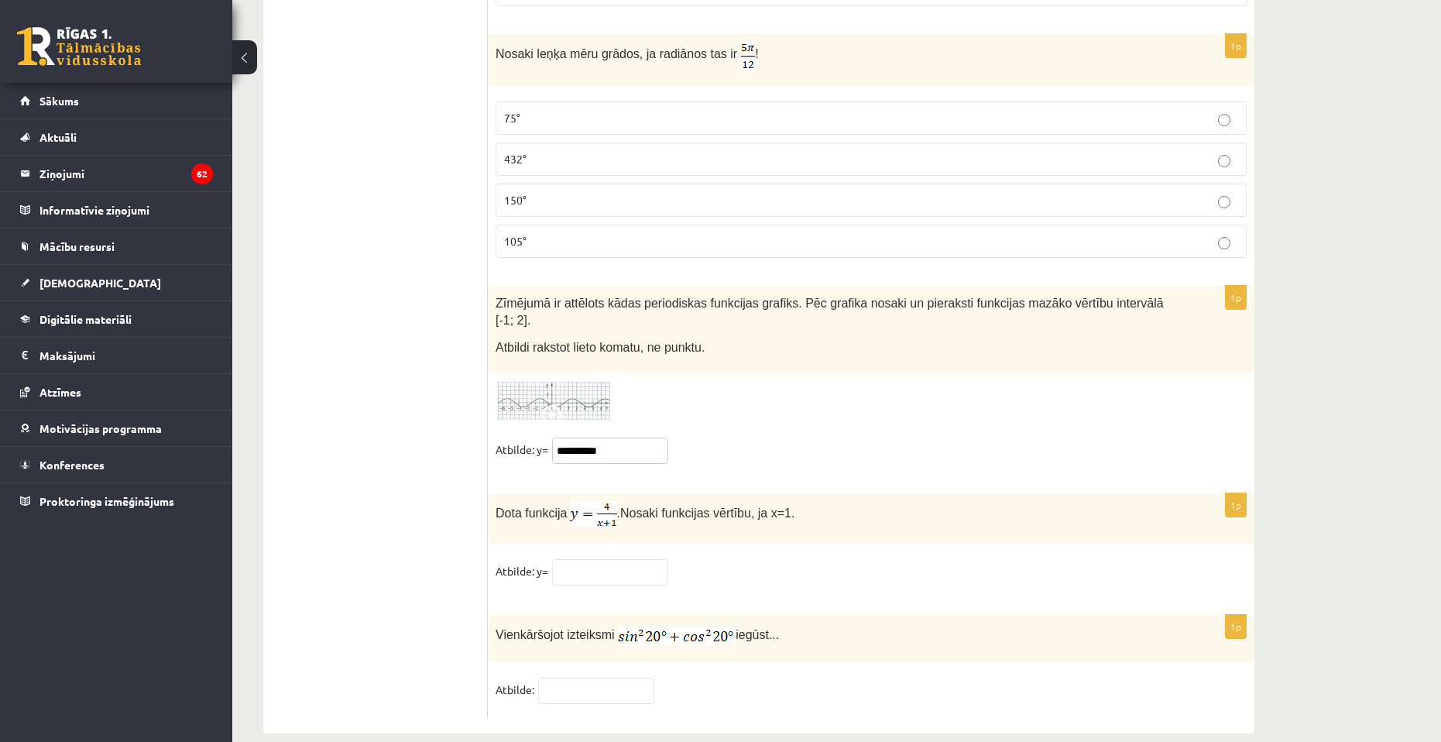
scroll to position [7400, 0]
type input "**********"
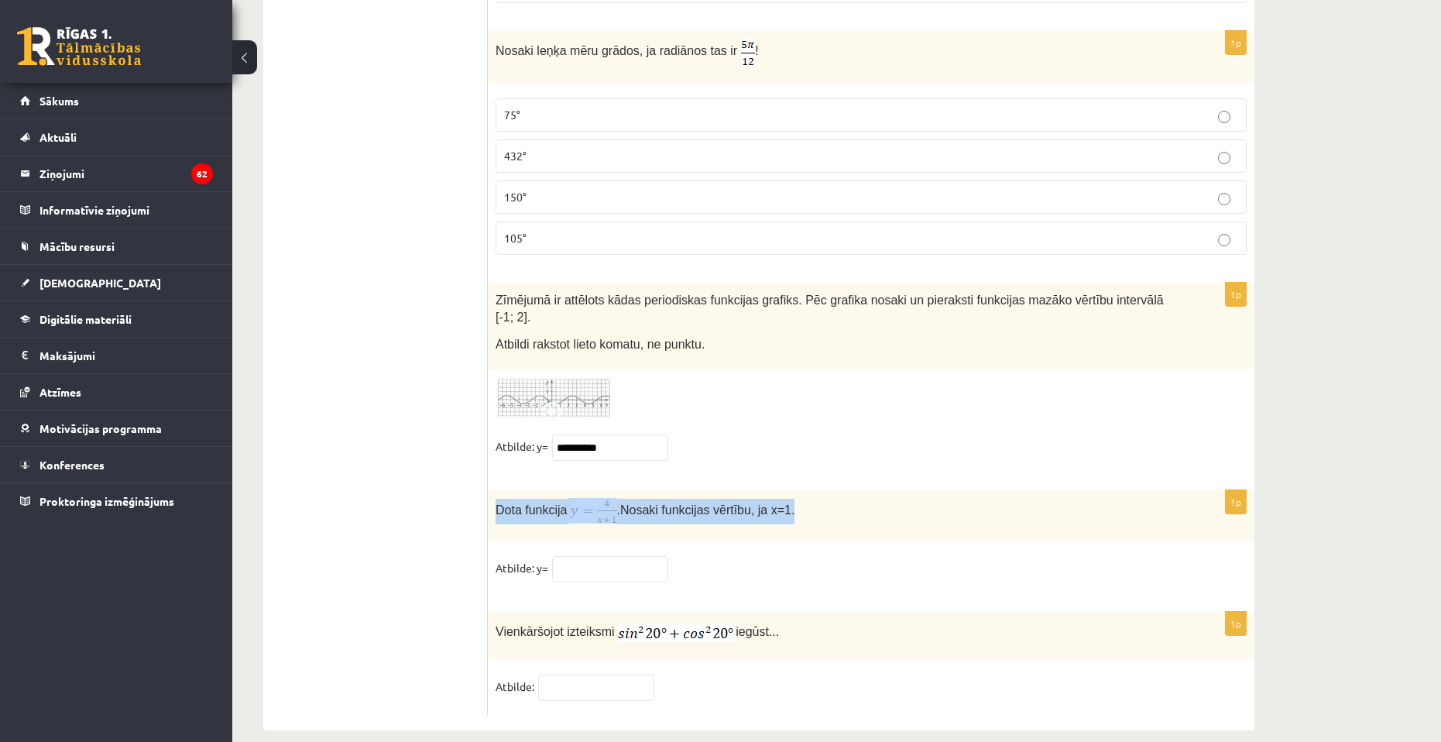
drag, startPoint x: 491, startPoint y: 486, endPoint x: 783, endPoint y: 472, distance: 292.2
click at [783, 490] on div "Dota funkcija . Nosaki funkcijas vērtību, ja x=1." at bounding box center [871, 515] width 766 height 50
copy p "Dota funkcija . Nosaki funkcijas vērtību, ja x=1."
click at [594, 556] on input "text" at bounding box center [610, 569] width 116 height 26
type input "*"
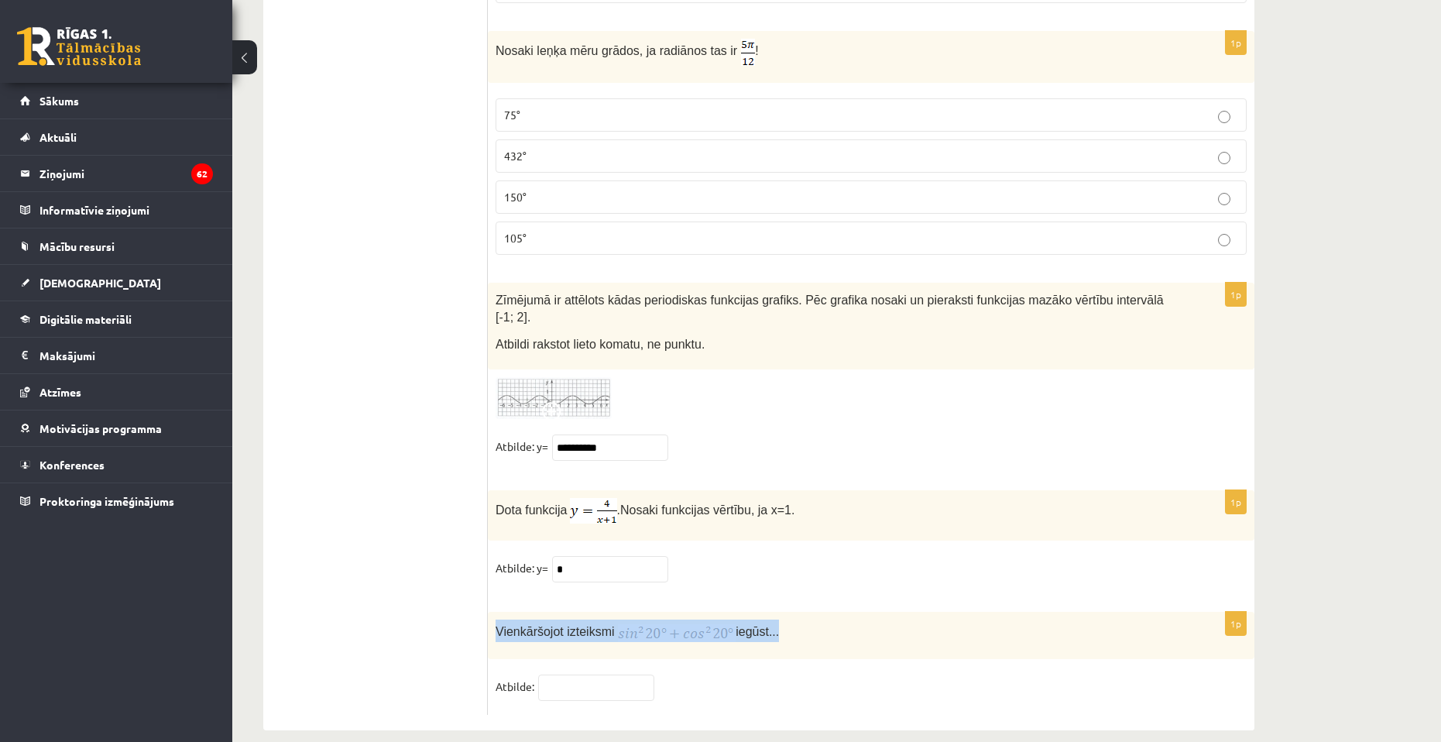
drag, startPoint x: 495, startPoint y: 608, endPoint x: 858, endPoint y: 618, distance: 364.0
click at [866, 622] on div "Vienkāršojot izteiksmi iegūst..." at bounding box center [871, 635] width 766 height 47
copy p "Vienkāršojot izteiksmi iegūst..."
click at [580, 677] on input "text" at bounding box center [596, 687] width 116 height 26
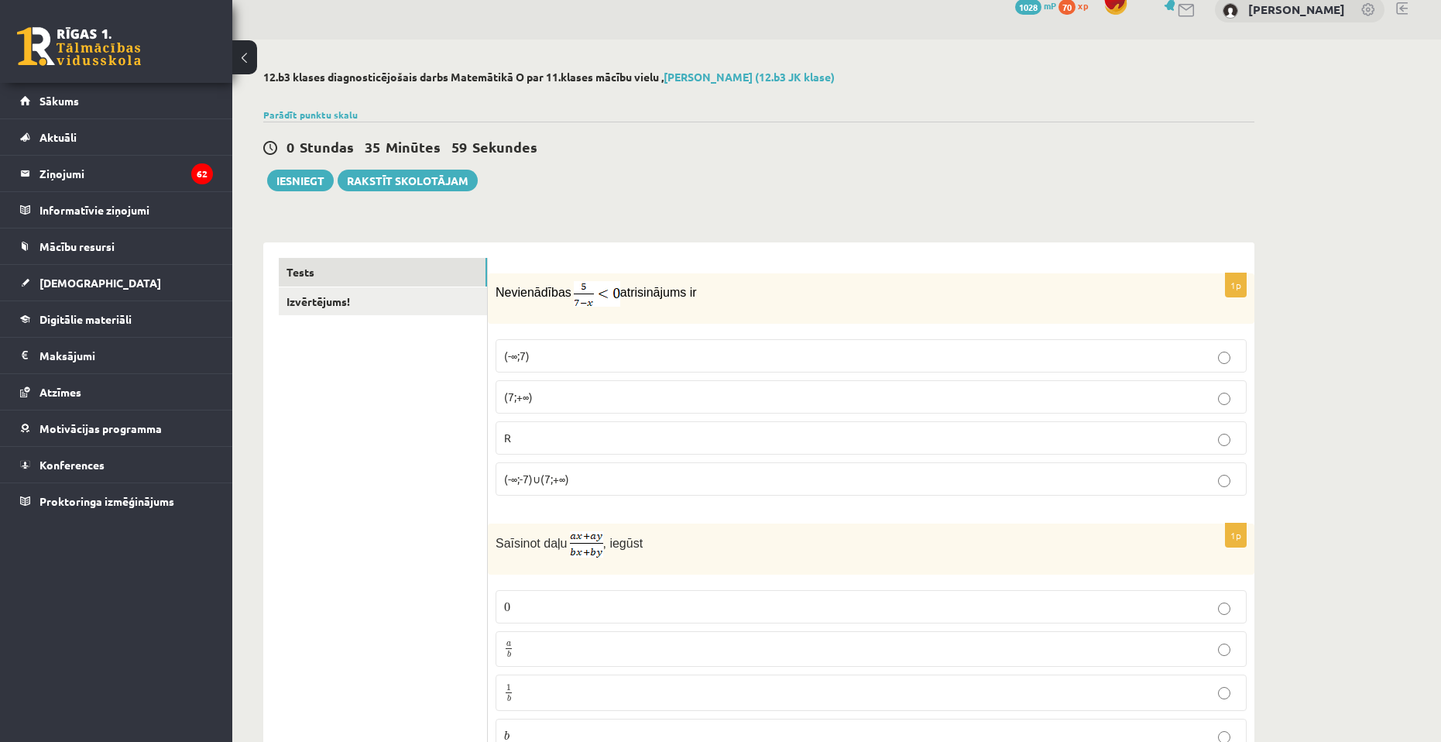
scroll to position [0, 0]
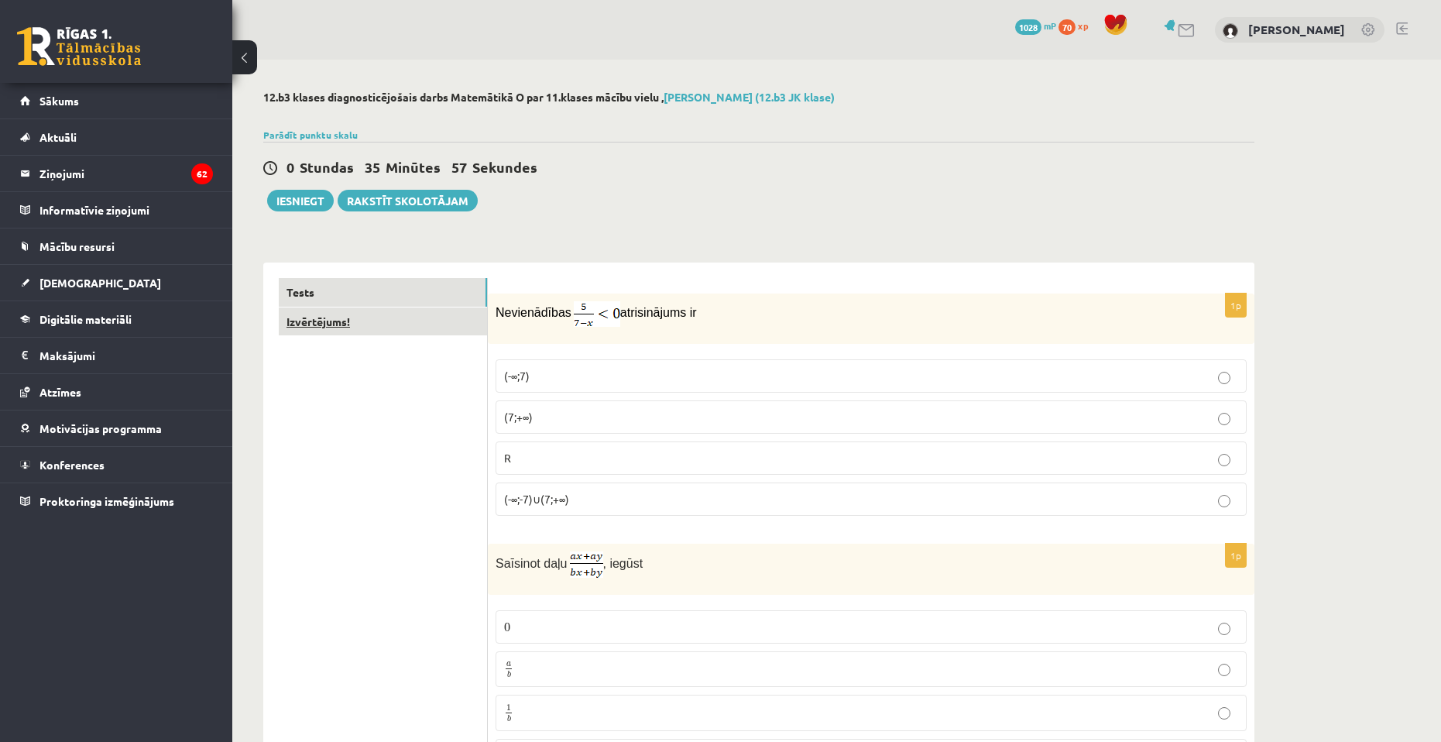
type input "*"
click at [303, 320] on link "Izvērtējums!" at bounding box center [383, 321] width 208 height 29
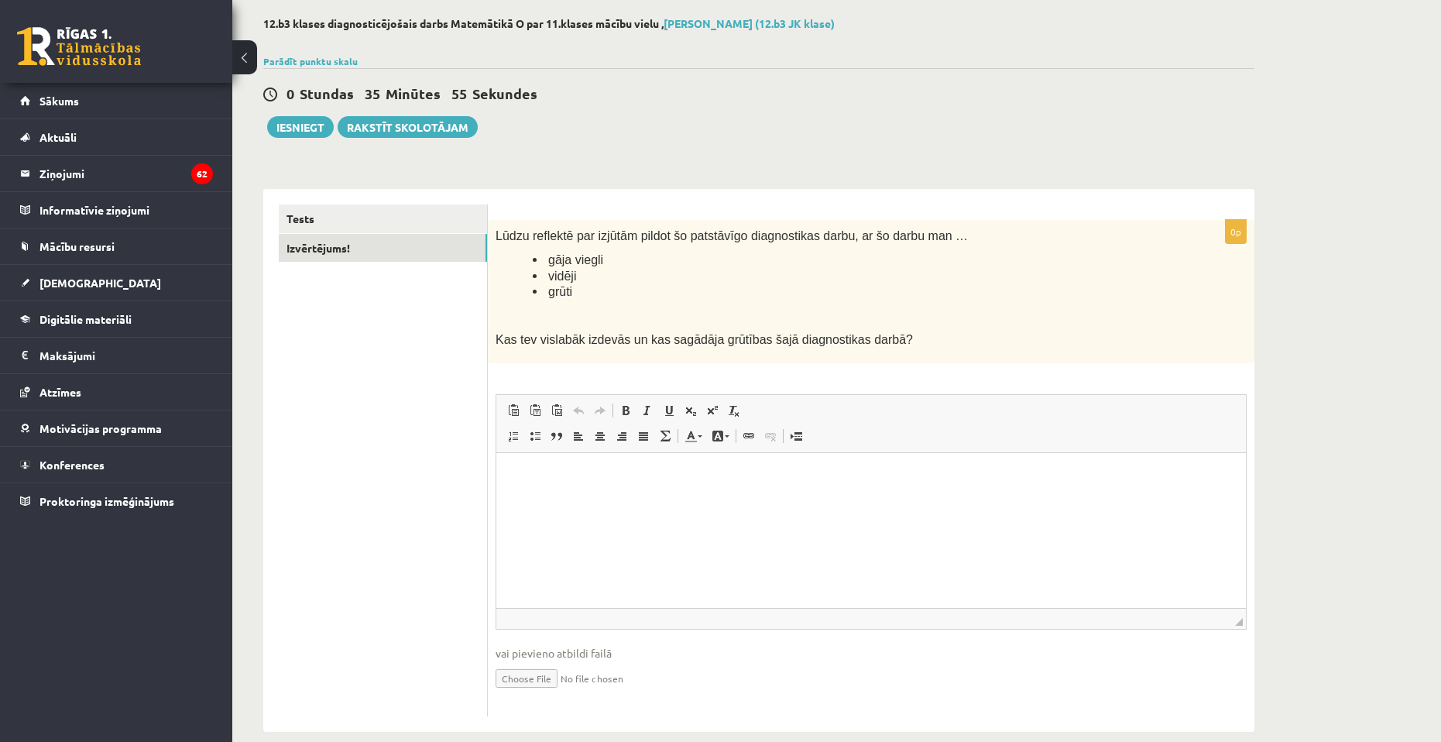
scroll to position [77, 0]
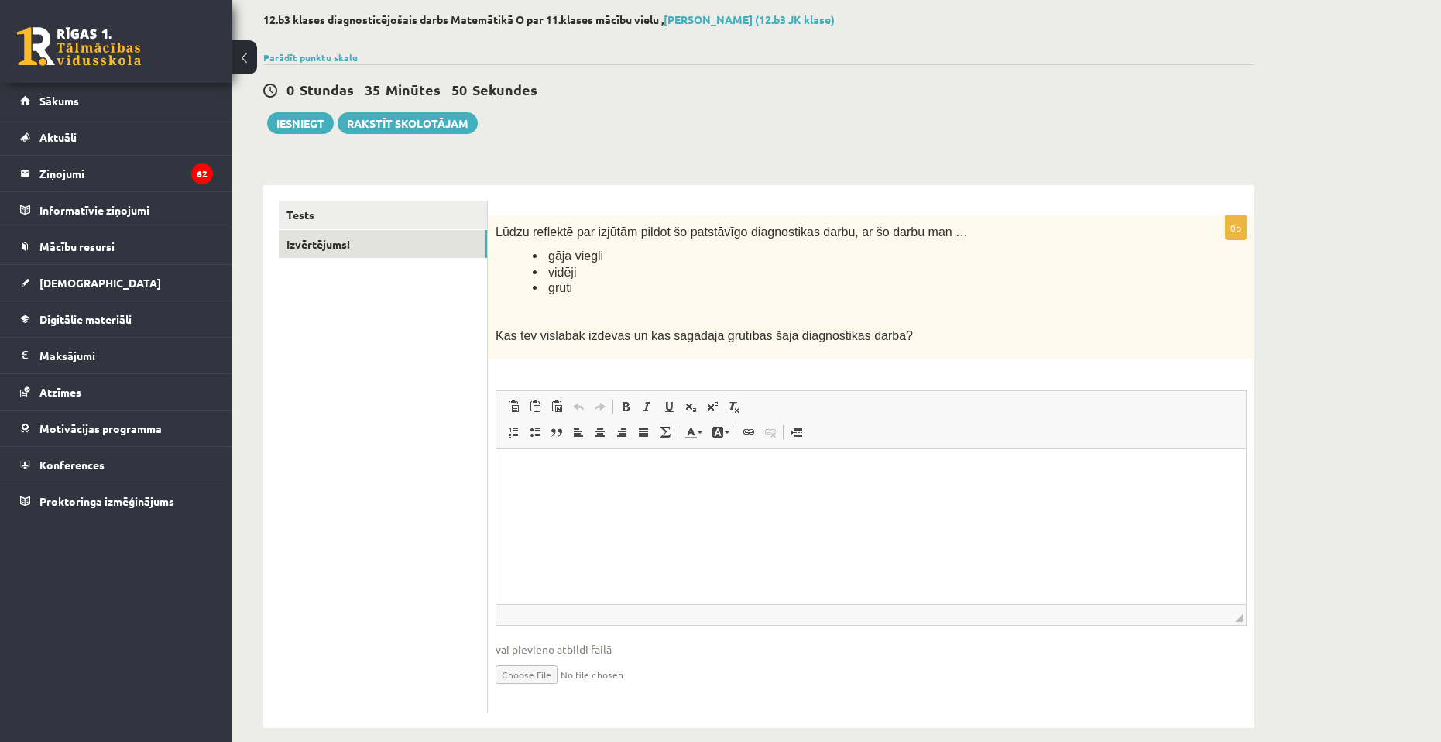
click at [555, 462] on html at bounding box center [870, 471] width 749 height 47
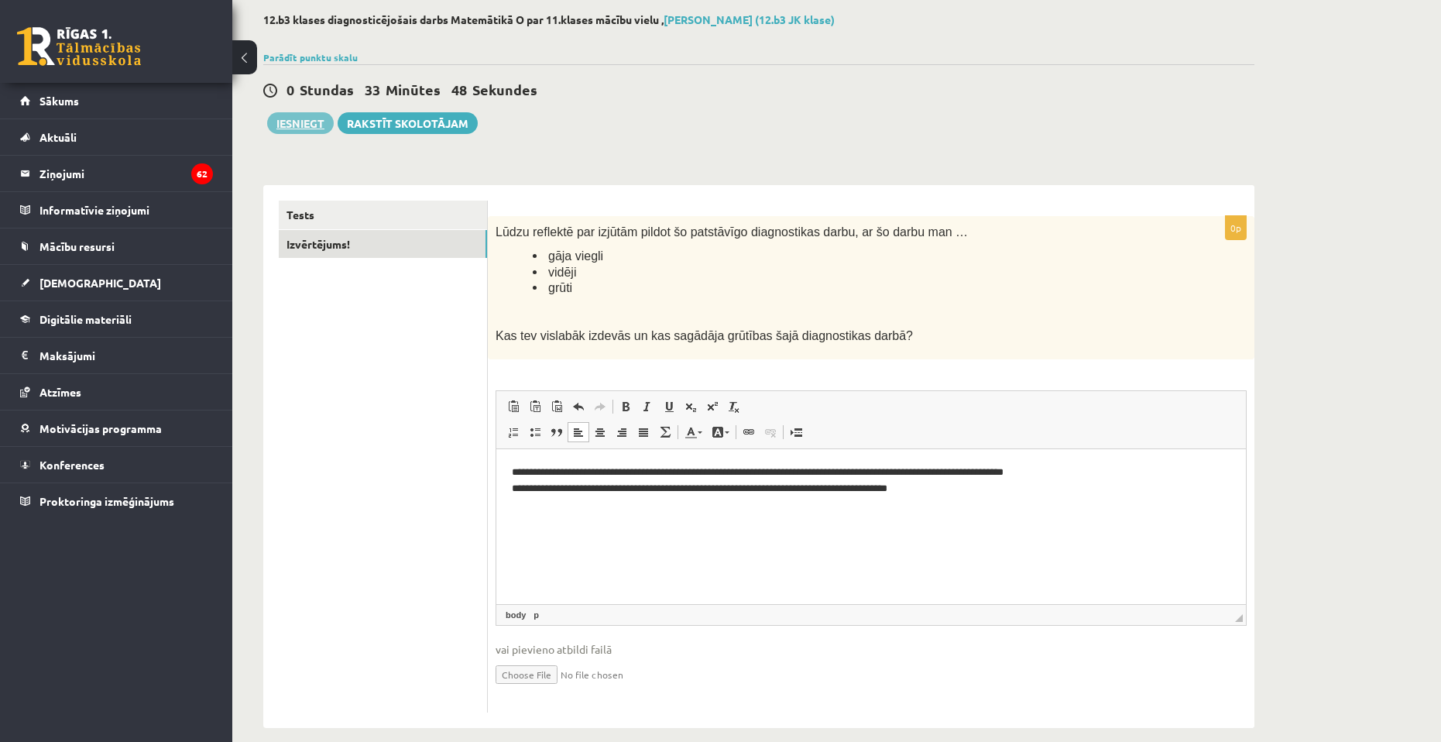
click at [314, 114] on button "Iesniegt" at bounding box center [300, 123] width 67 height 22
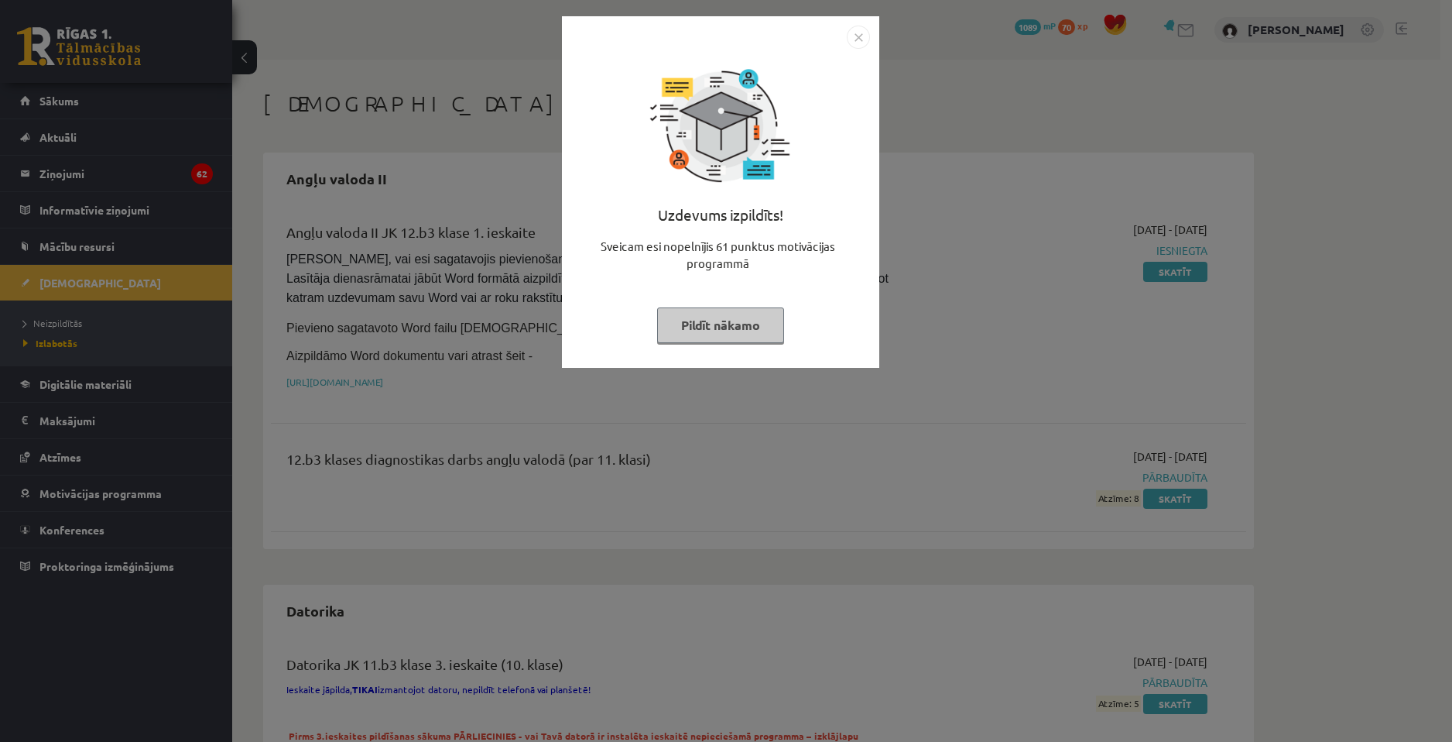
click at [756, 246] on div "Sveicam esi nopelnījis 61 punktus motivācijas programmā" at bounding box center [720, 261] width 299 height 46
click at [864, 30] on img "Close" at bounding box center [858, 37] width 23 height 23
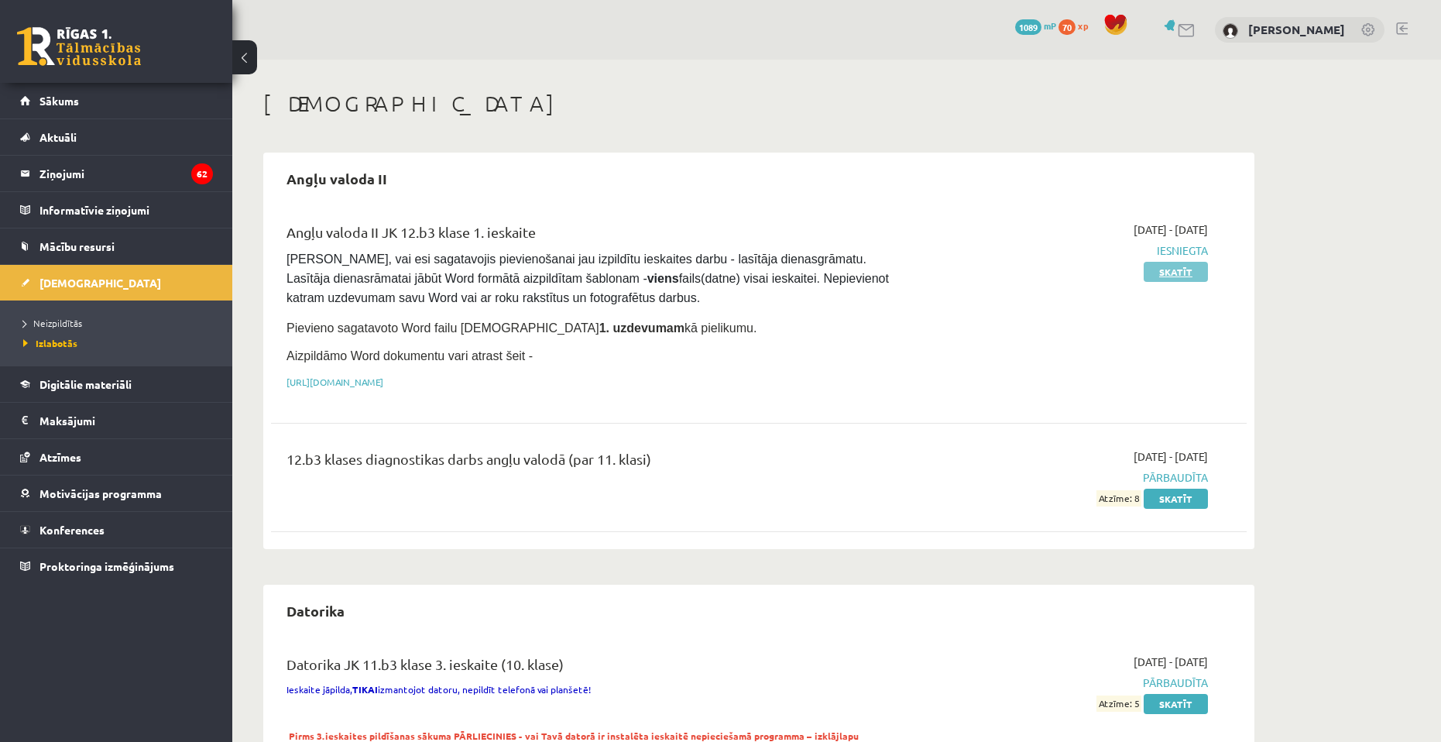
click at [1196, 277] on link "Skatīt" at bounding box center [1175, 272] width 64 height 20
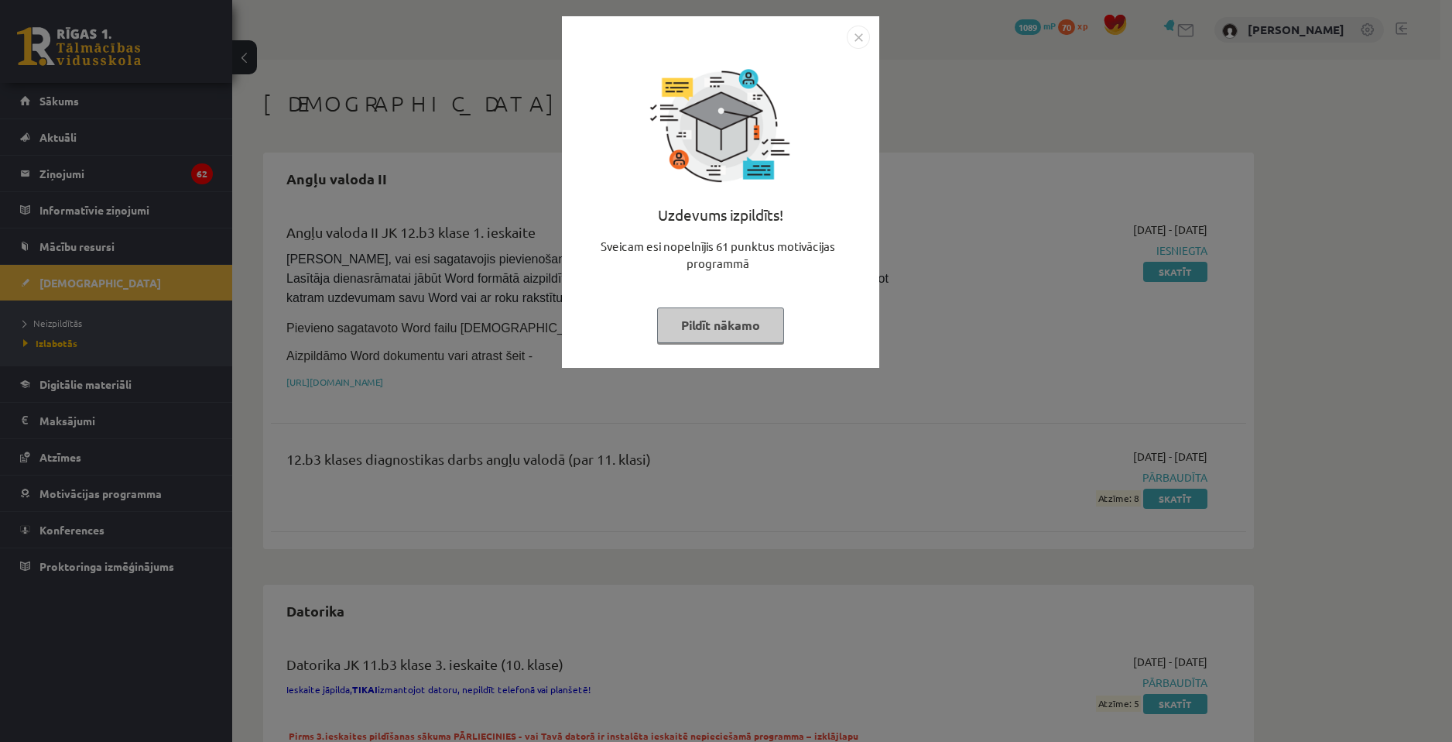
click at [849, 42] on img "Close" at bounding box center [858, 37] width 23 height 23
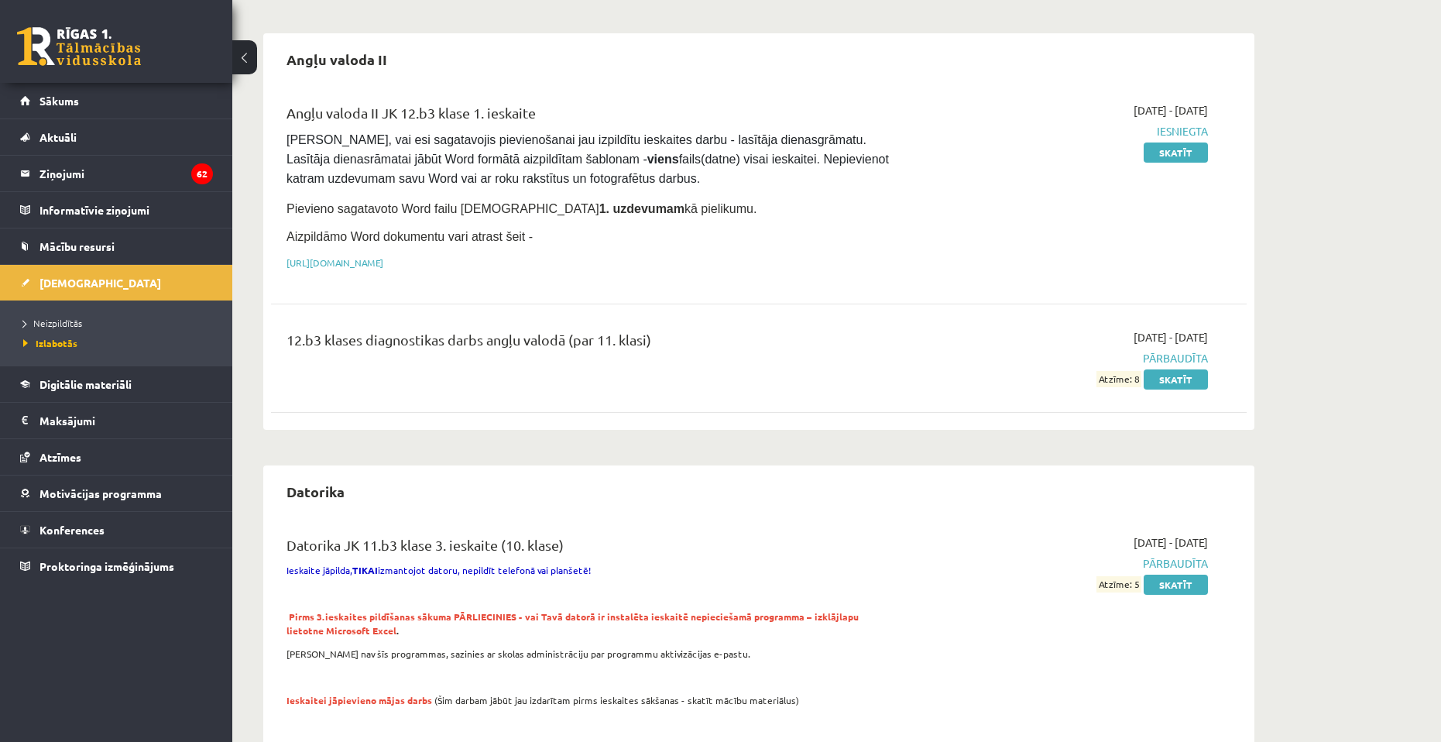
scroll to position [155, 0]
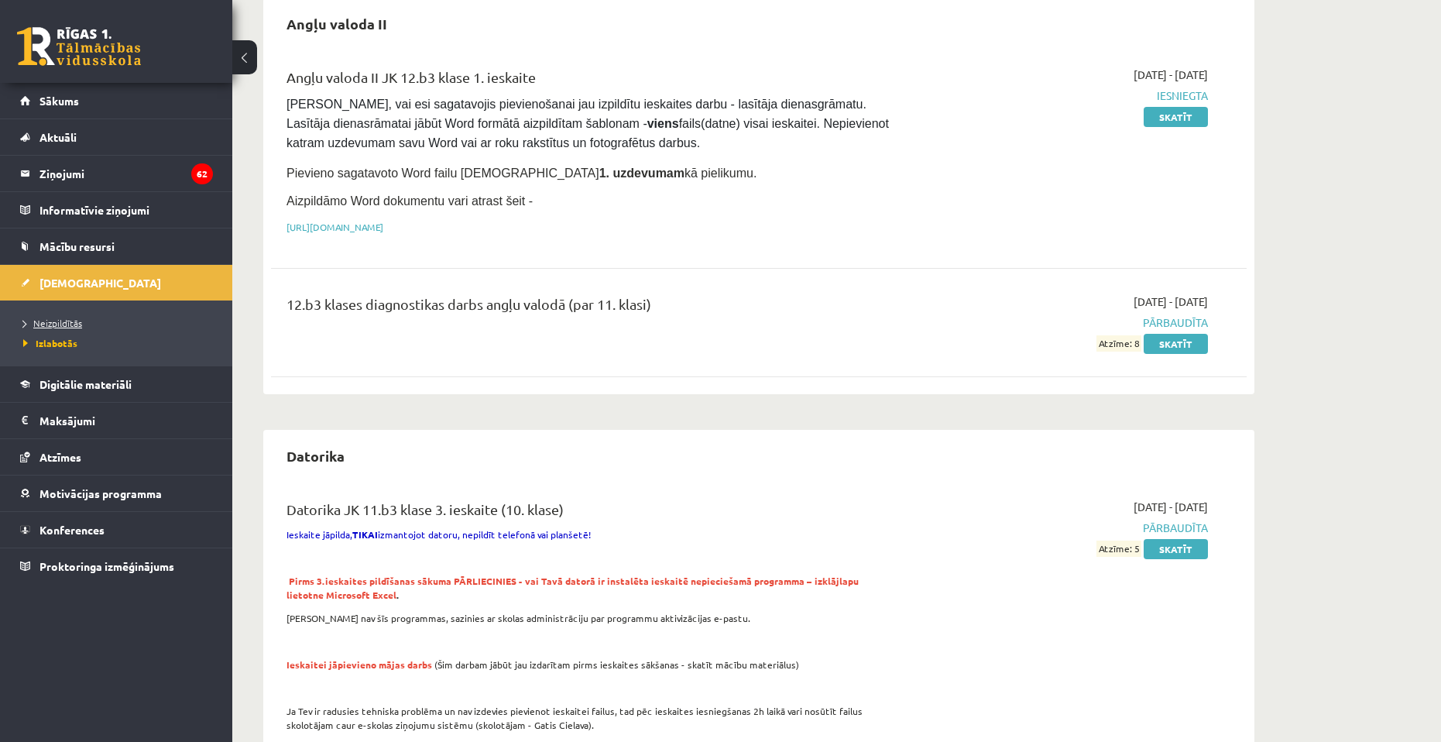
click at [63, 318] on span "Neizpildītās" at bounding box center [52, 323] width 59 height 12
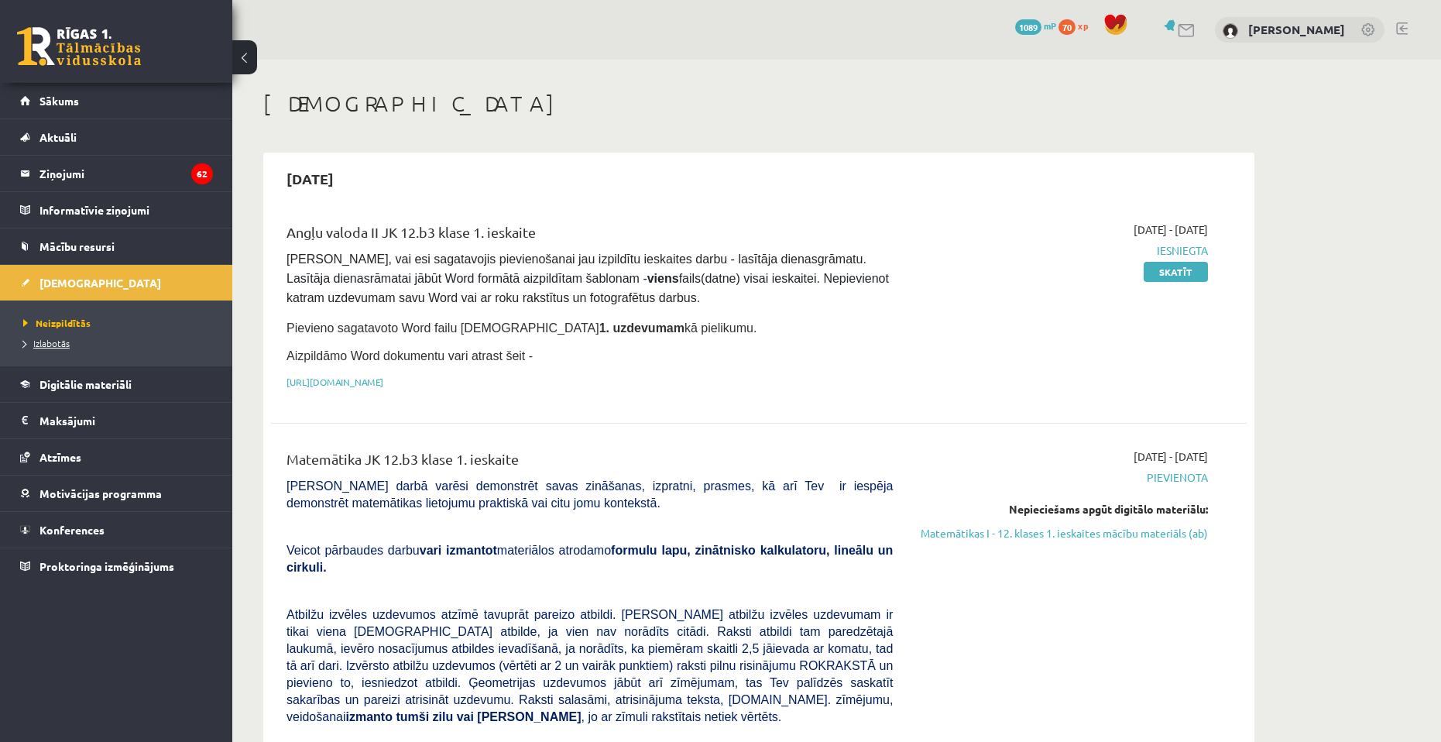
click at [59, 347] on span "Izlabotās" at bounding box center [46, 343] width 46 height 12
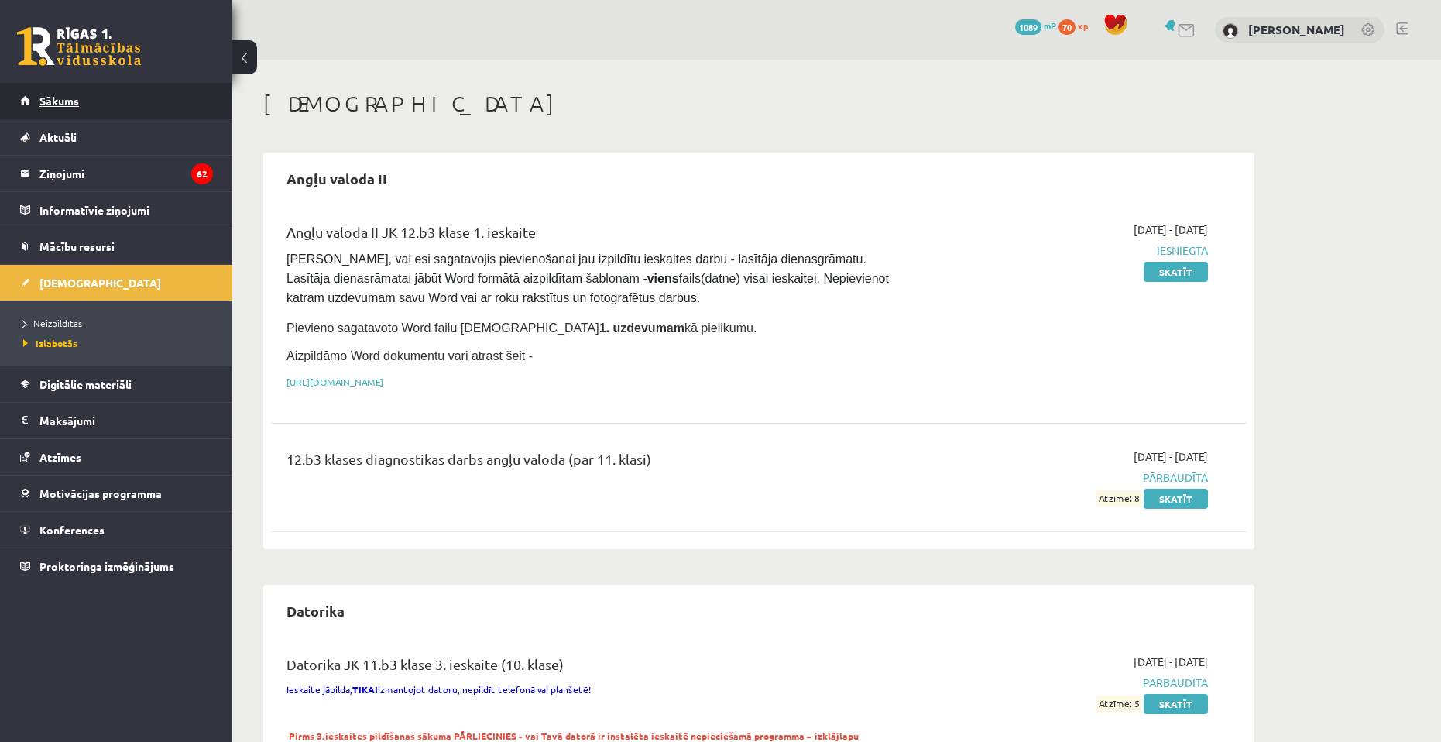
click at [87, 91] on link "Sākums" at bounding box center [116, 101] width 193 height 36
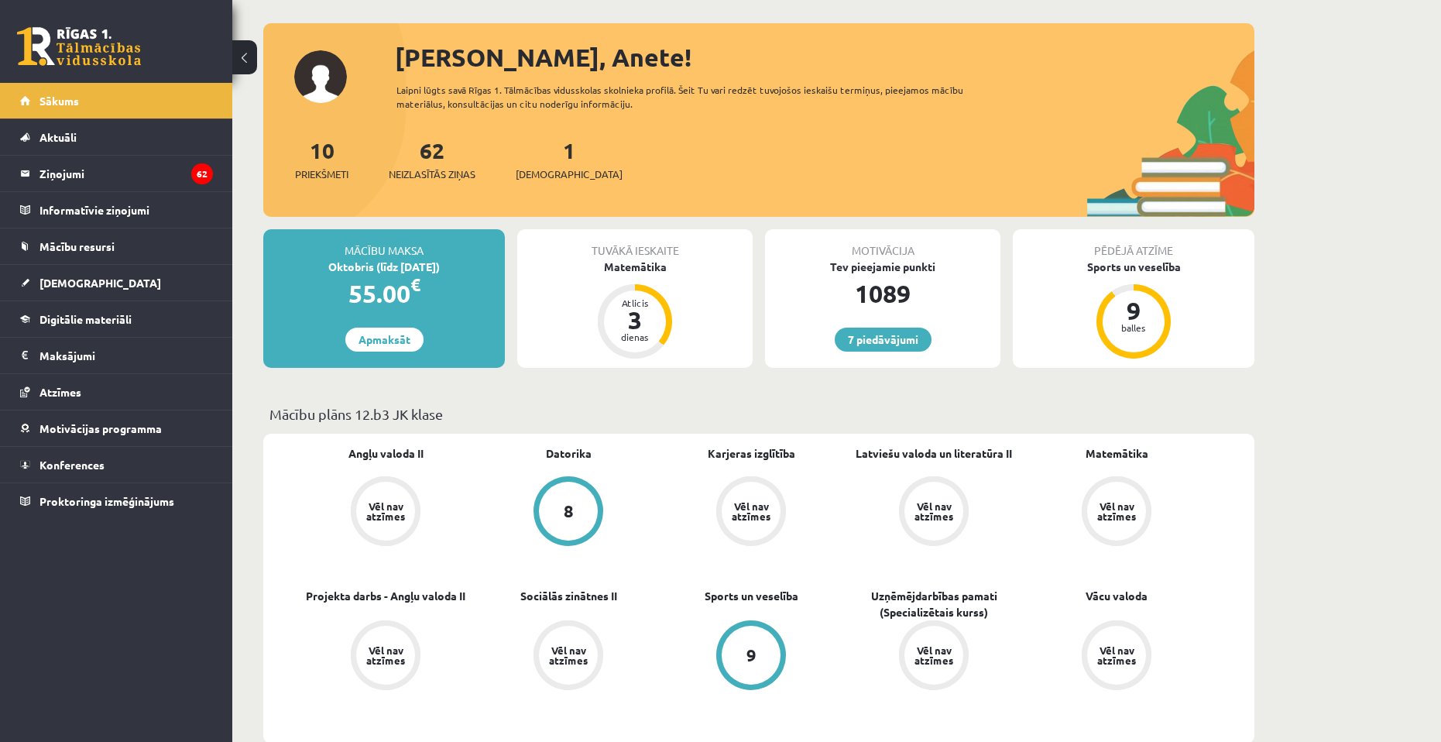
scroll to position [77, 0]
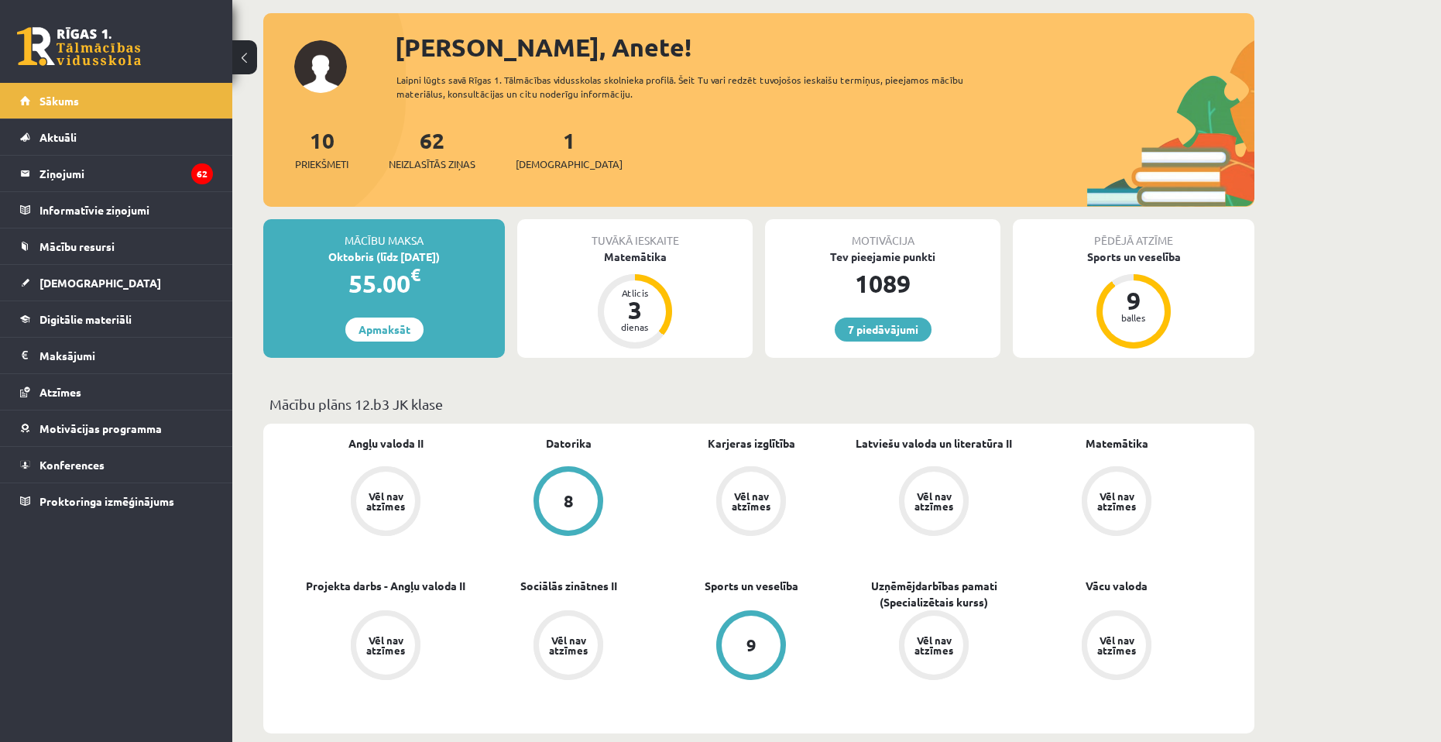
click at [1119, 433] on div "Angļu valoda II Vēl nav atzīmes Datorika 8 Karjeras izglītība Vēl nav atzīmes L…" at bounding box center [758, 578] width 991 height 310
click at [1118, 440] on link "Matemātika" at bounding box center [1116, 443] width 63 height 16
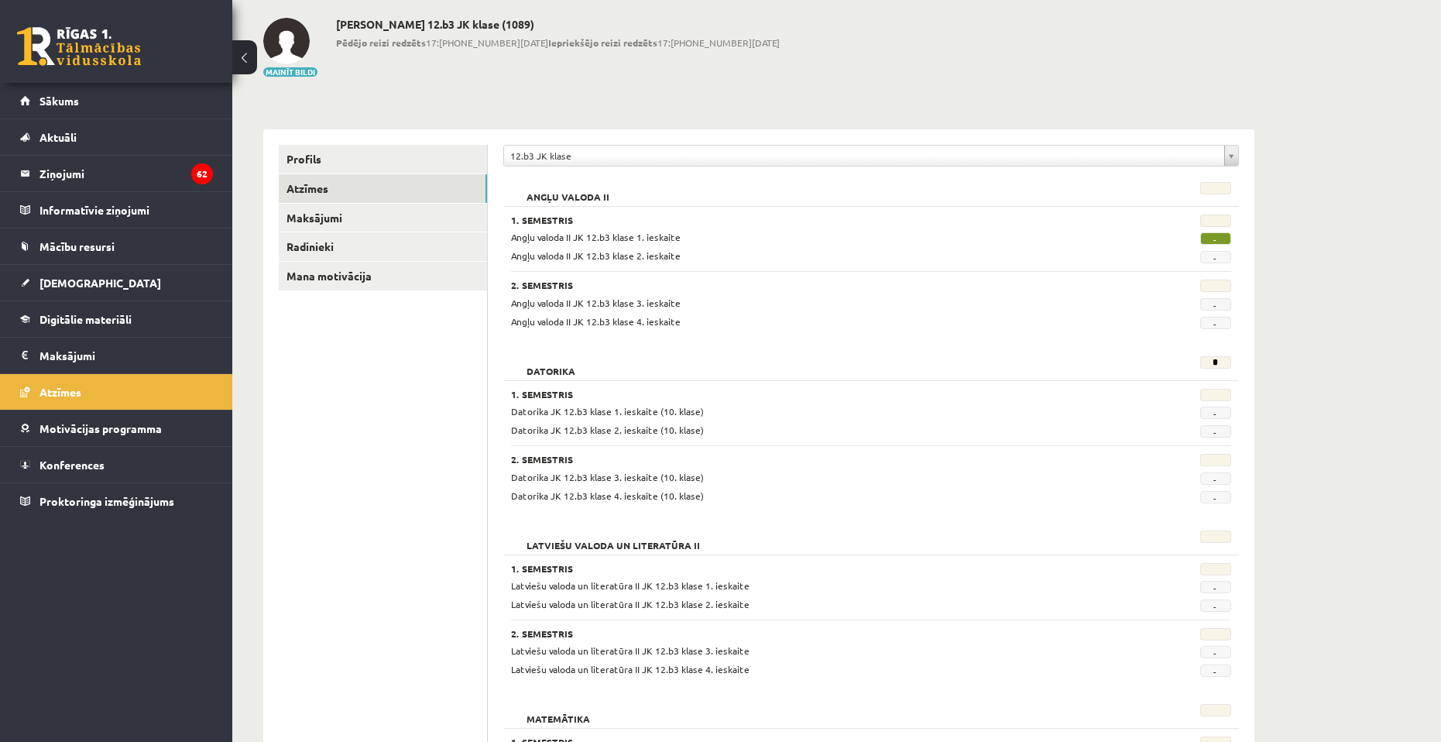
scroll to position [155, 0]
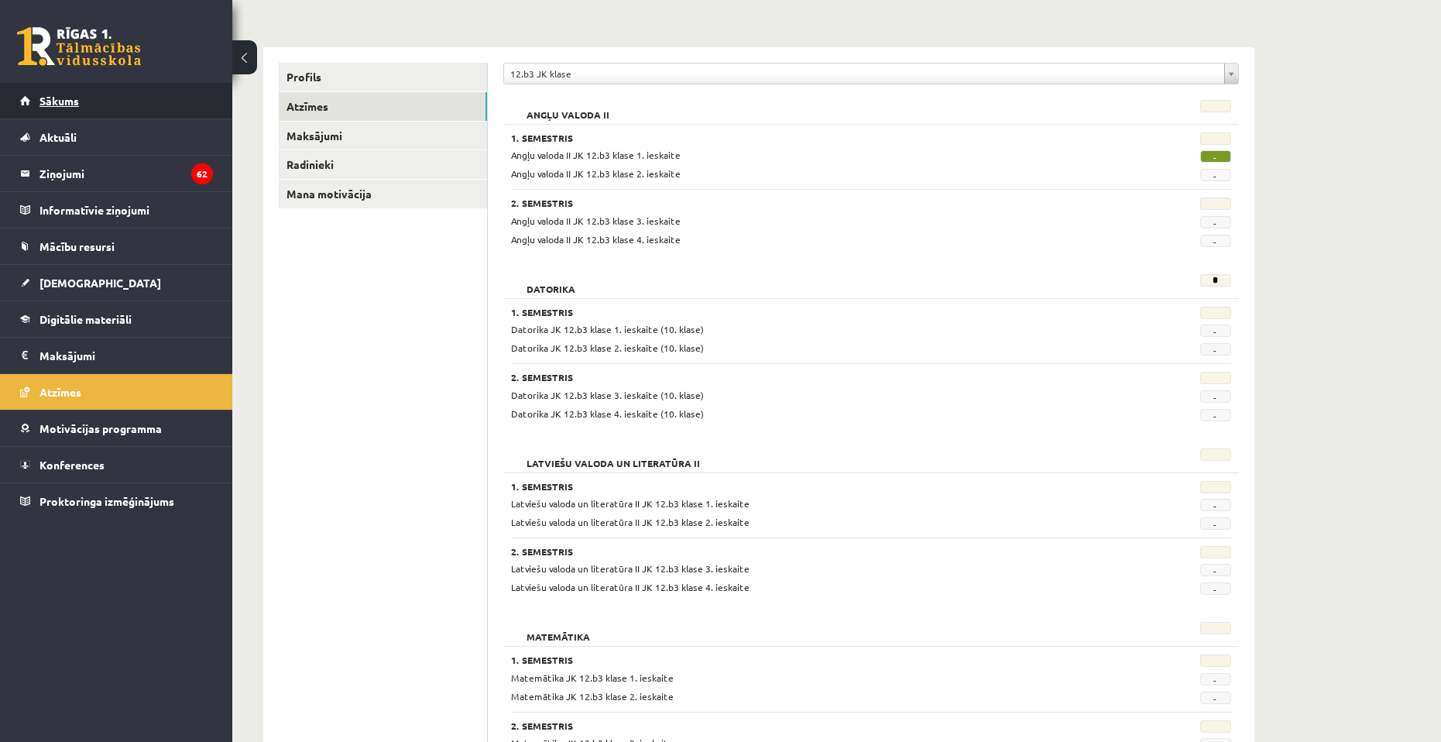
click at [74, 90] on link "Sākums" at bounding box center [116, 101] width 193 height 36
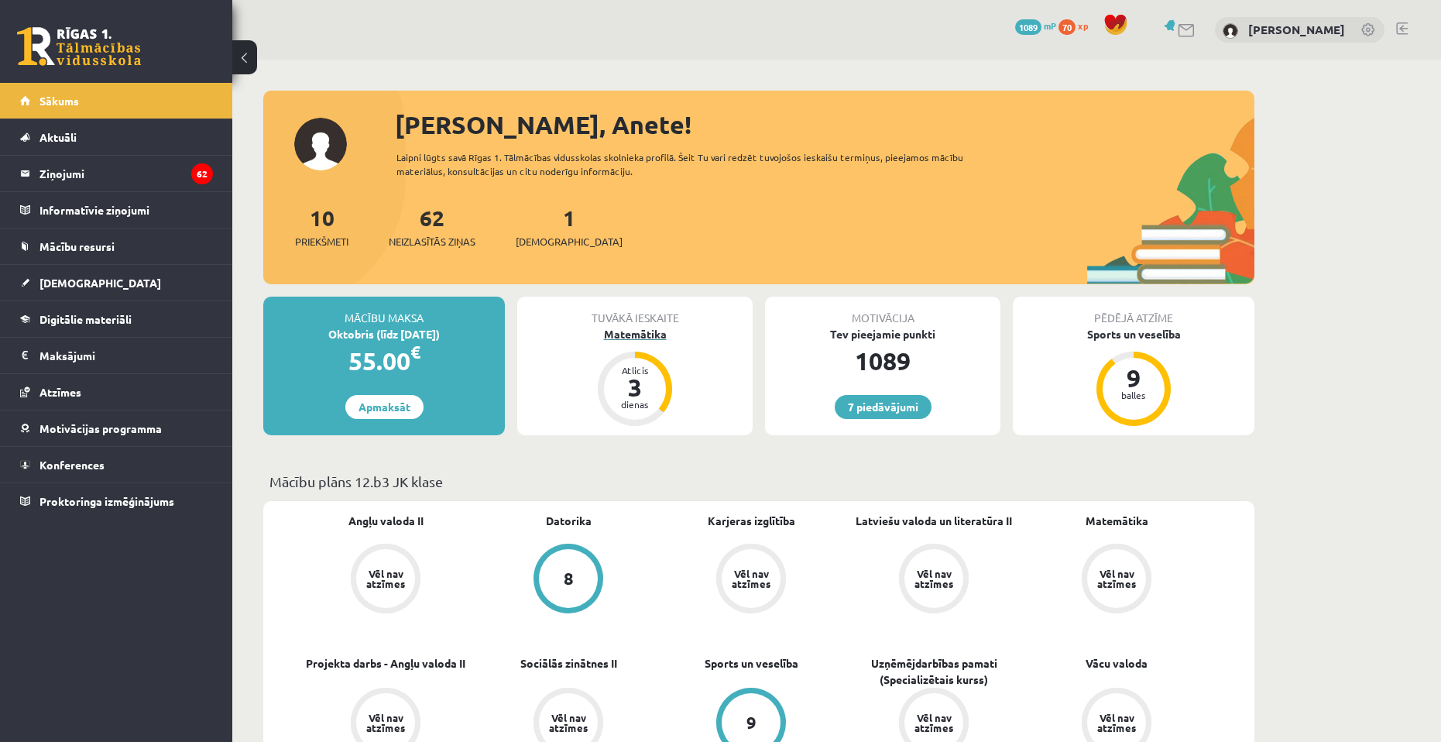
click at [637, 329] on div "Matemātika" at bounding box center [634, 334] width 235 height 16
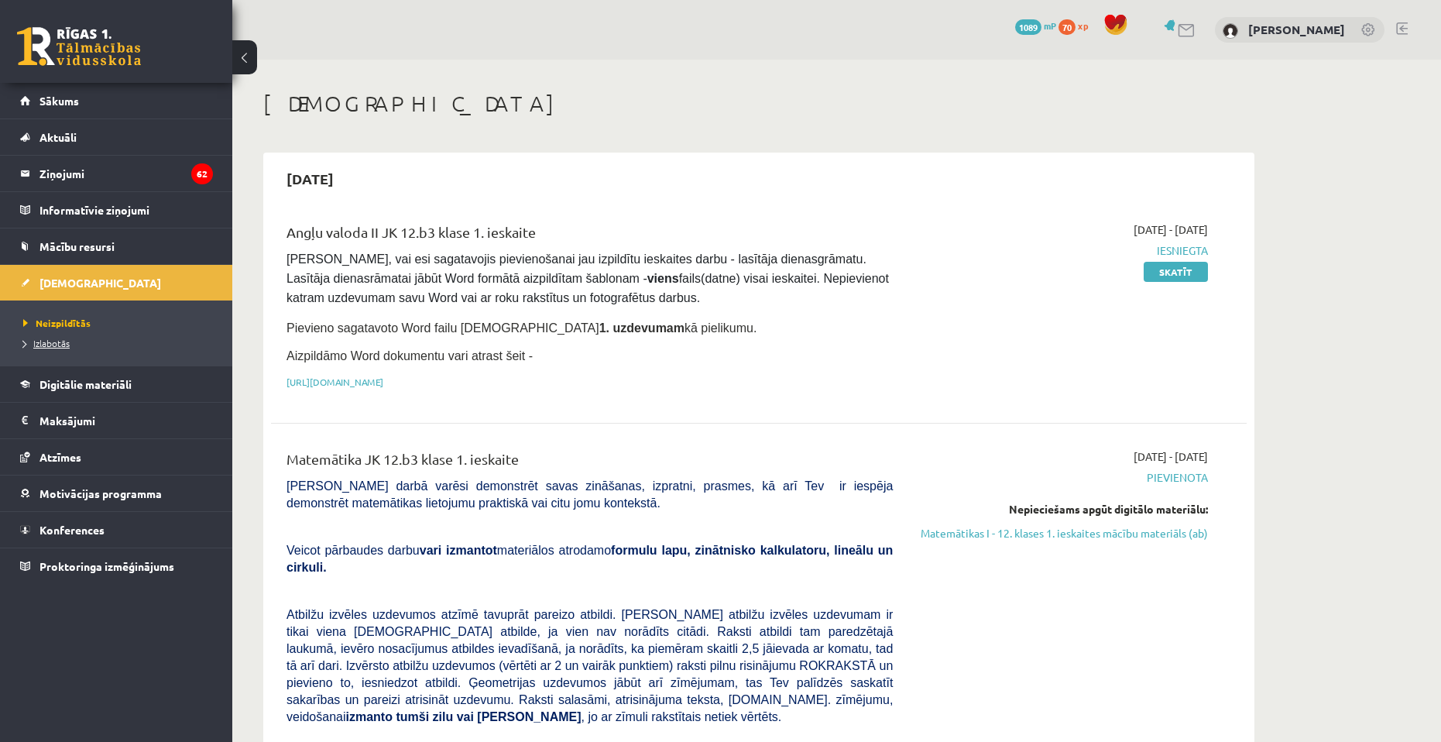
click at [47, 340] on span "Izlabotās" at bounding box center [46, 343] width 46 height 12
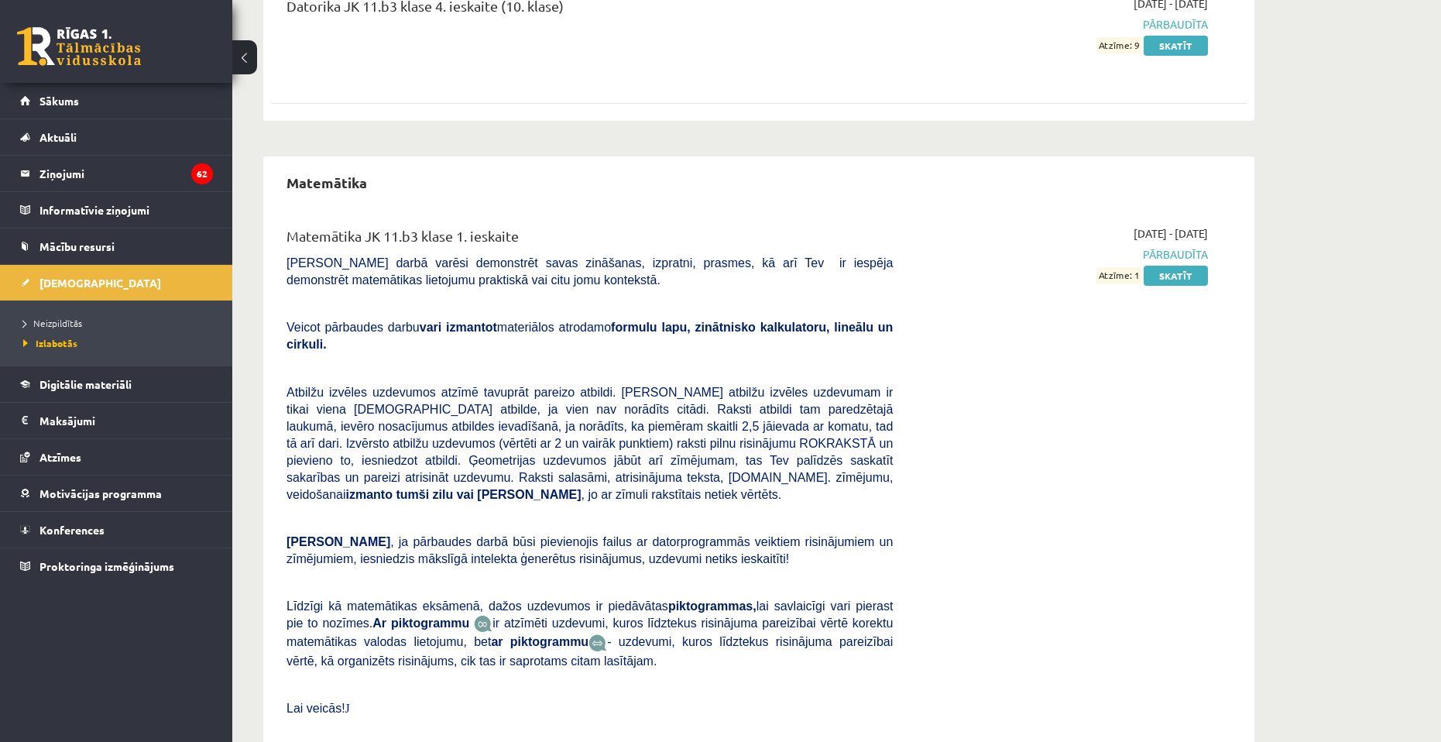
scroll to position [1006, 0]
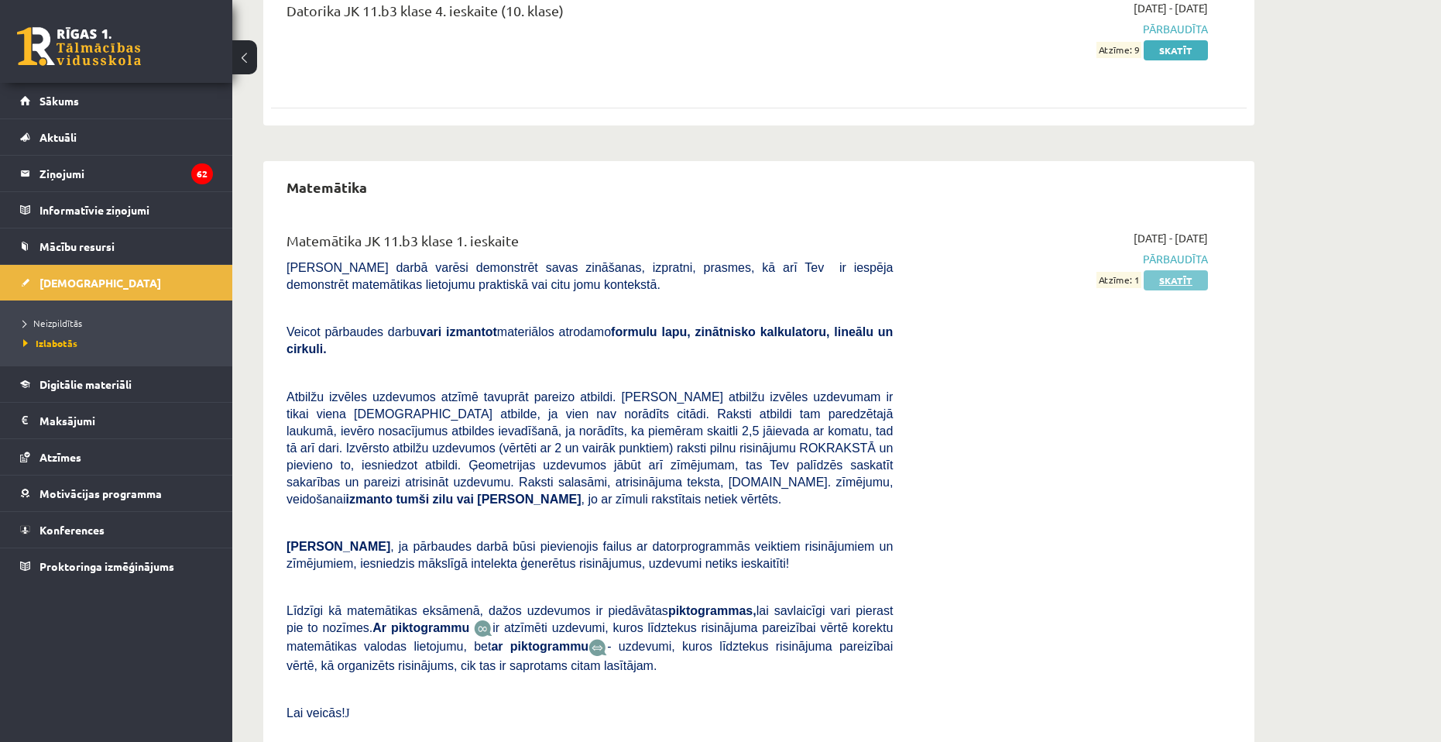
click at [1160, 283] on link "Skatīt" at bounding box center [1175, 280] width 64 height 20
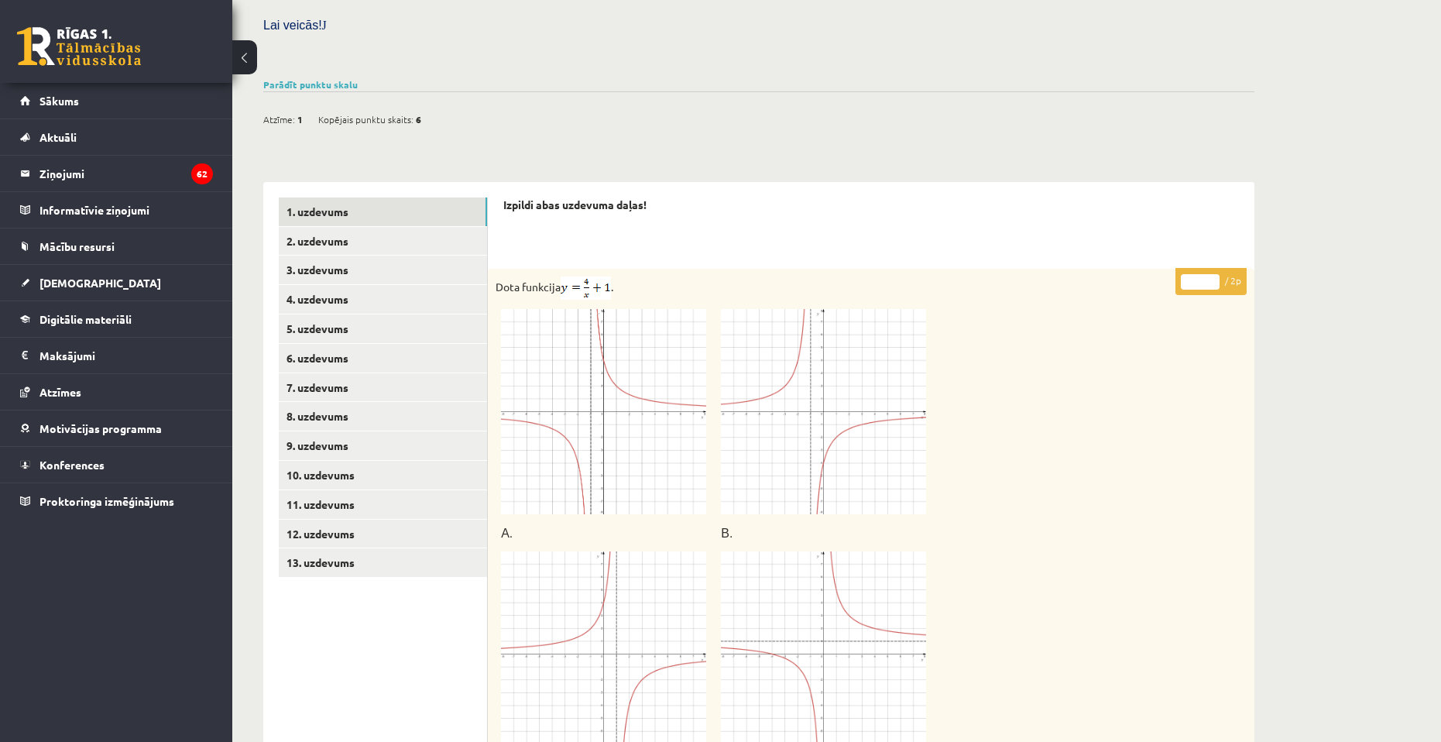
scroll to position [464, 0]
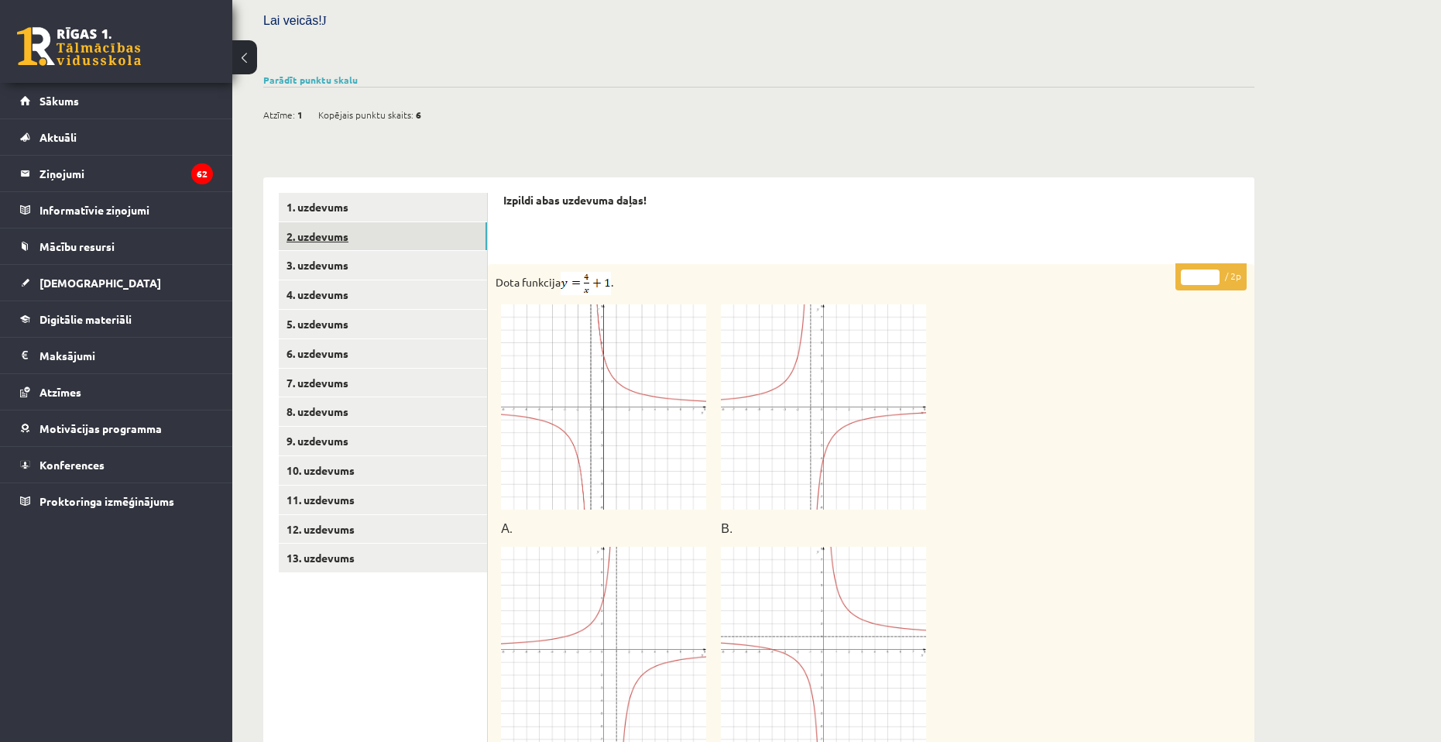
click at [348, 222] on link "2. uzdevums" at bounding box center [383, 236] width 208 height 29
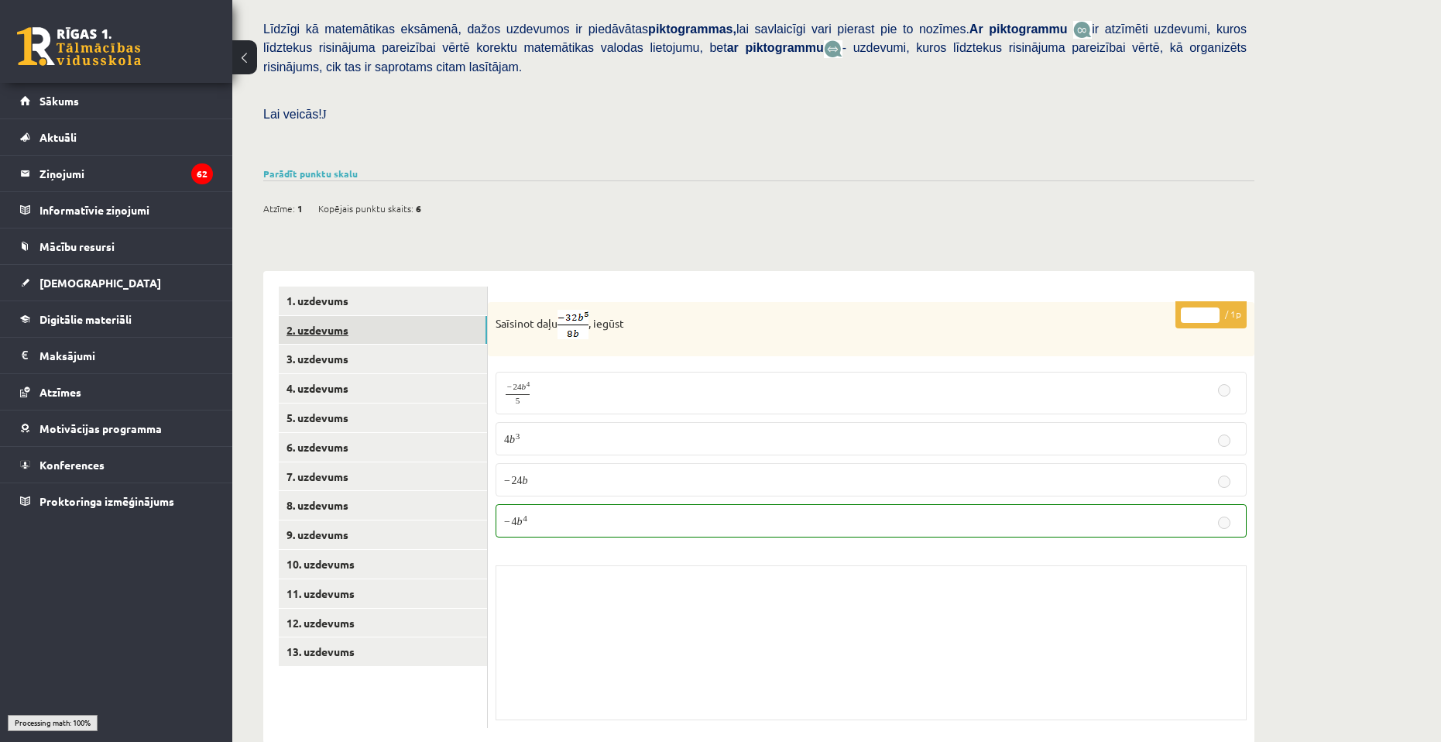
scroll to position [365, 0]
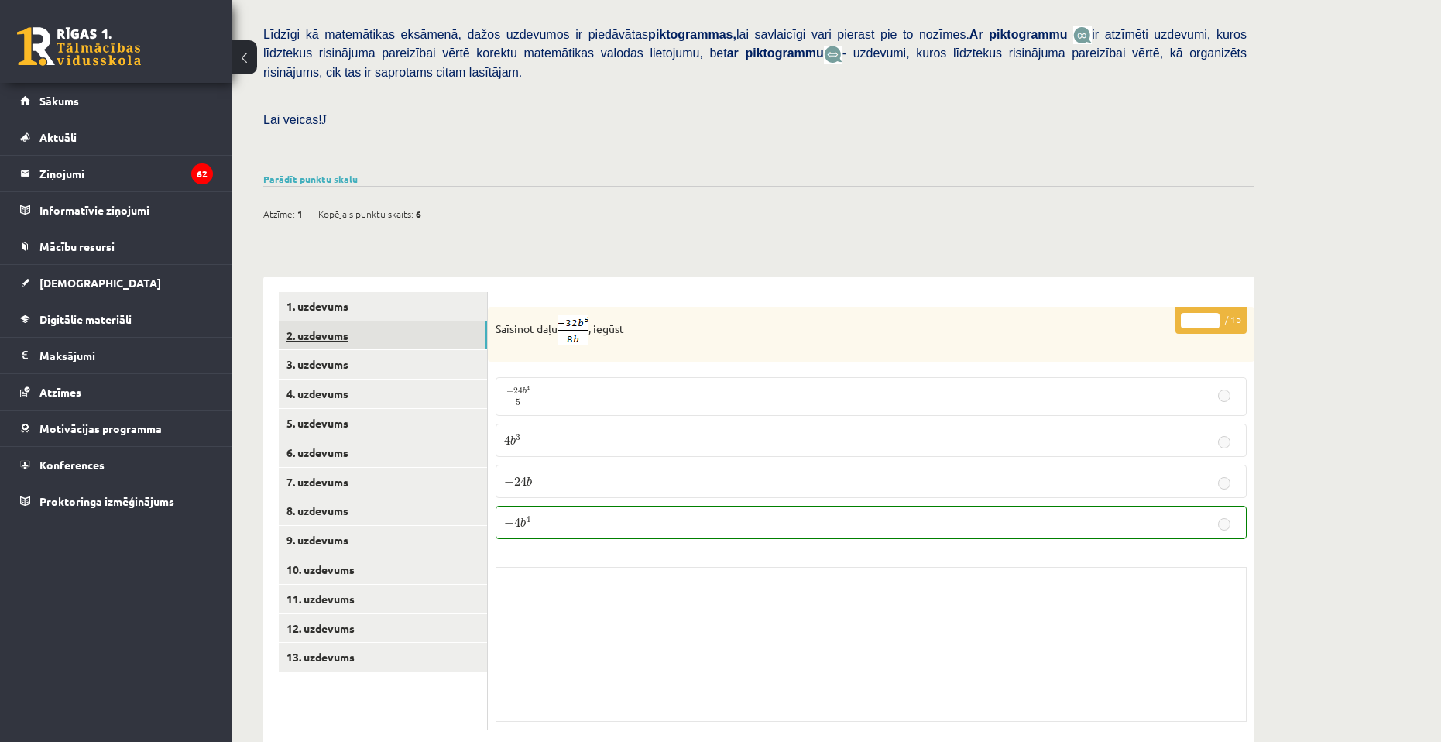
click at [414, 321] on link "2. uzdevums" at bounding box center [383, 335] width 208 height 29
click at [403, 350] on link "3. uzdevums" at bounding box center [383, 364] width 208 height 29
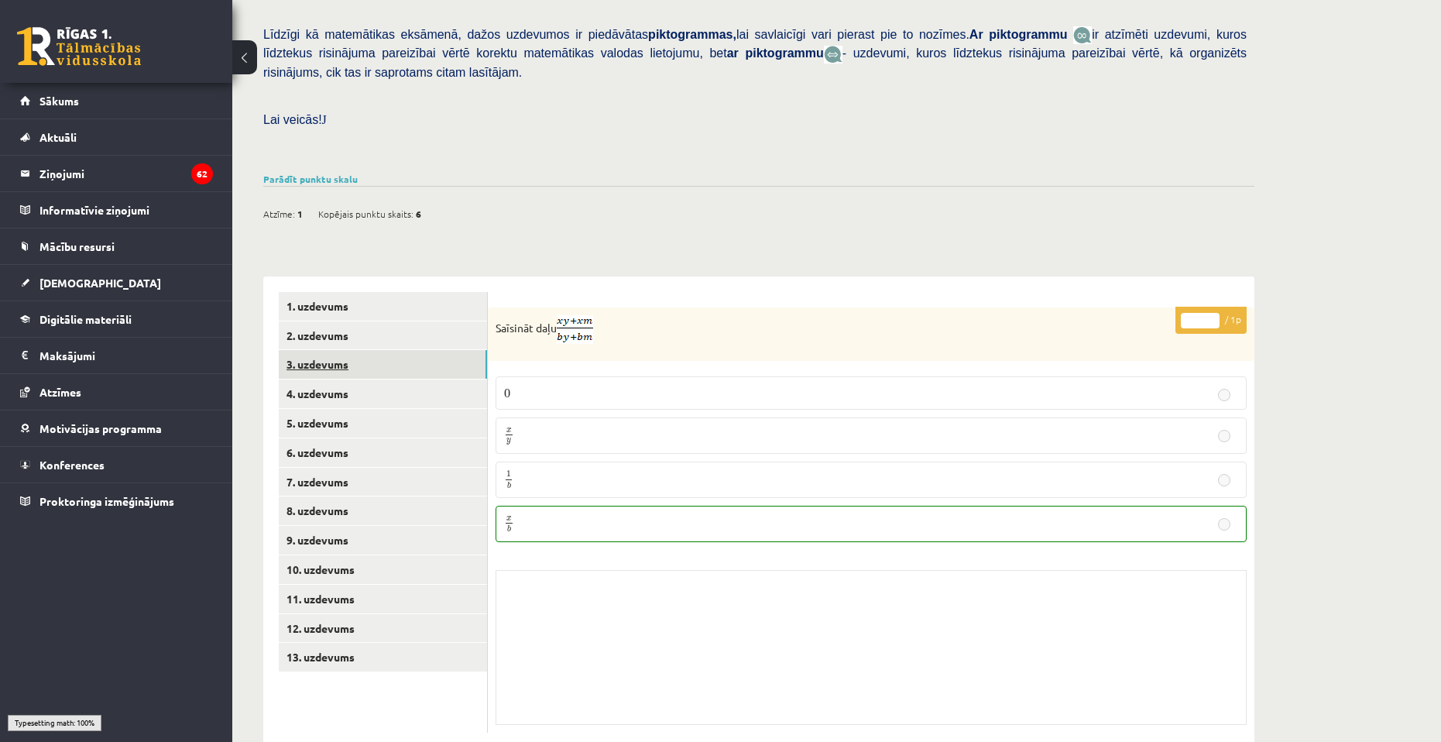
click at [398, 350] on link "3. uzdevums" at bounding box center [383, 364] width 208 height 29
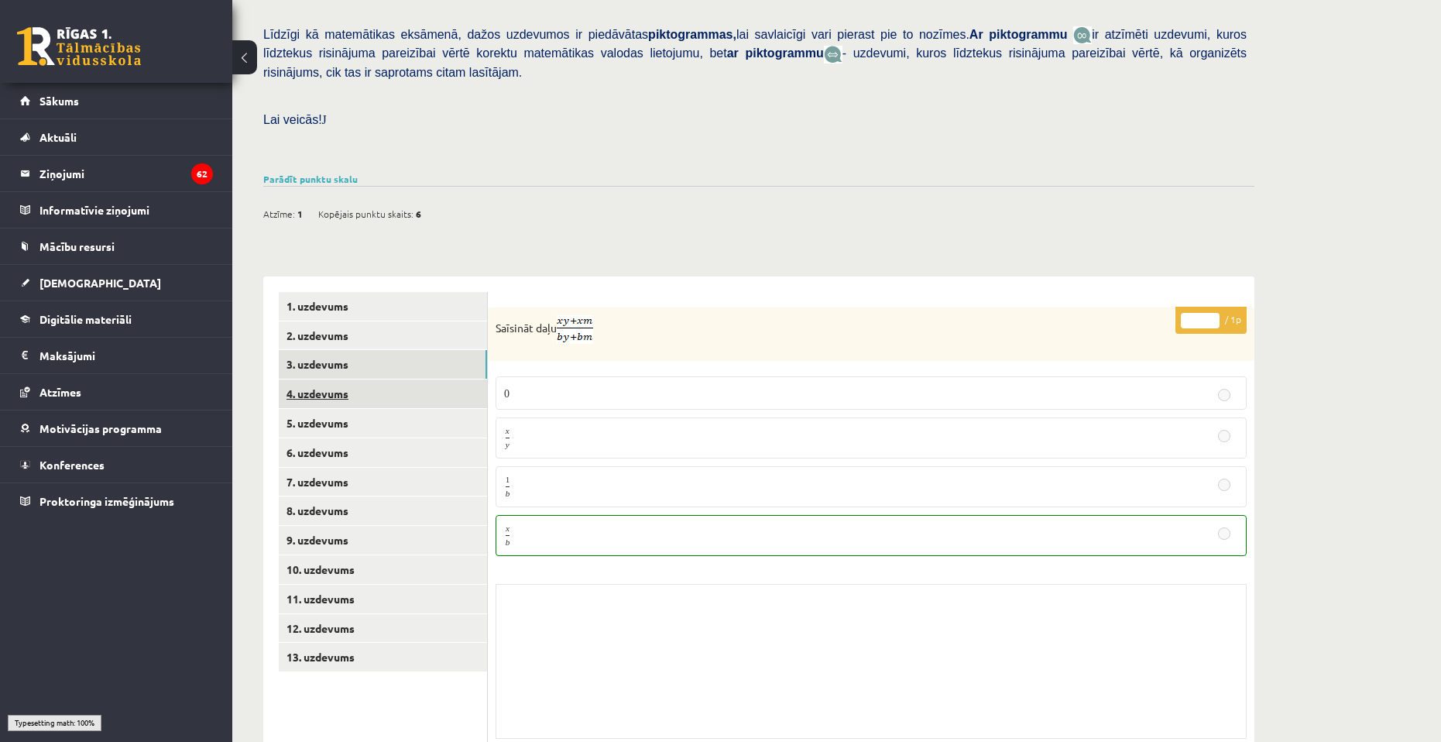
click at [394, 379] on link "4. uzdevums" at bounding box center [383, 393] width 208 height 29
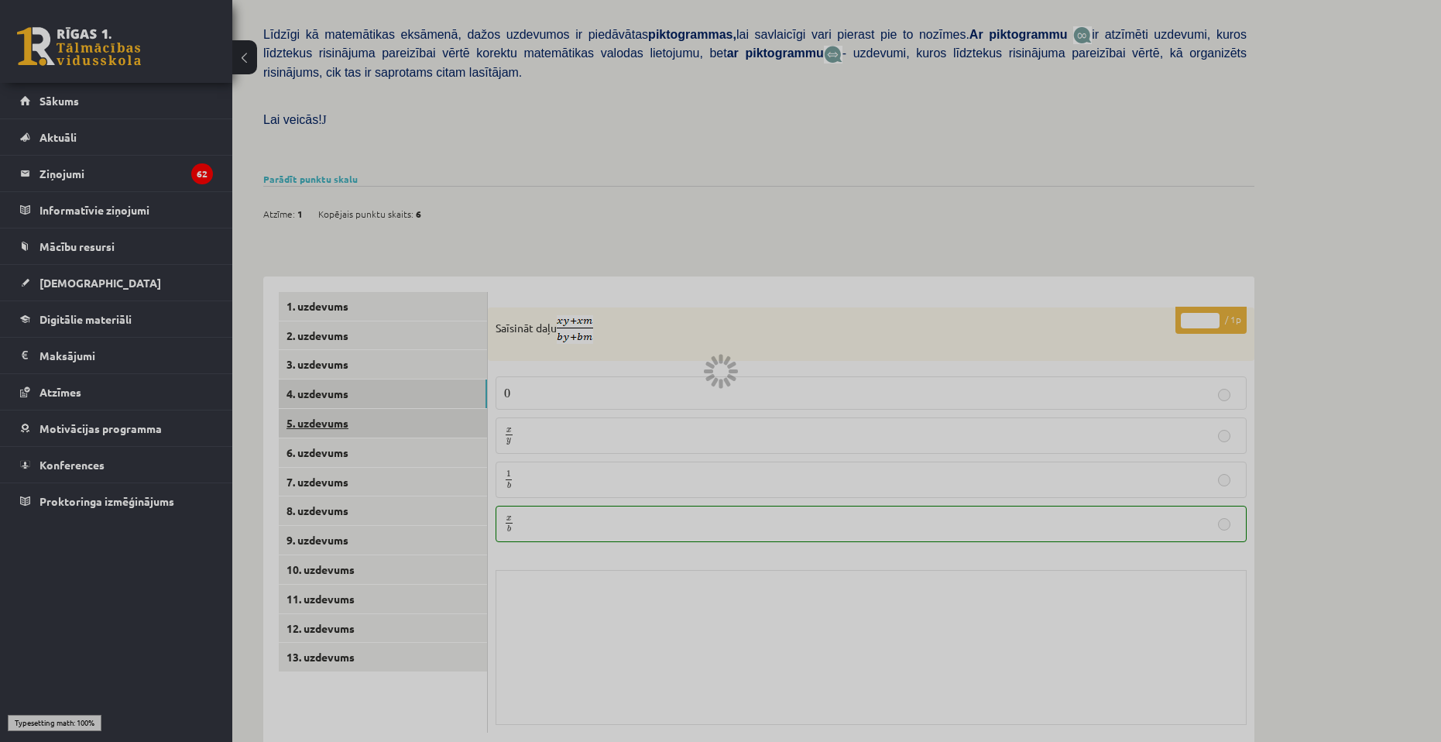
scroll to position [354, 0]
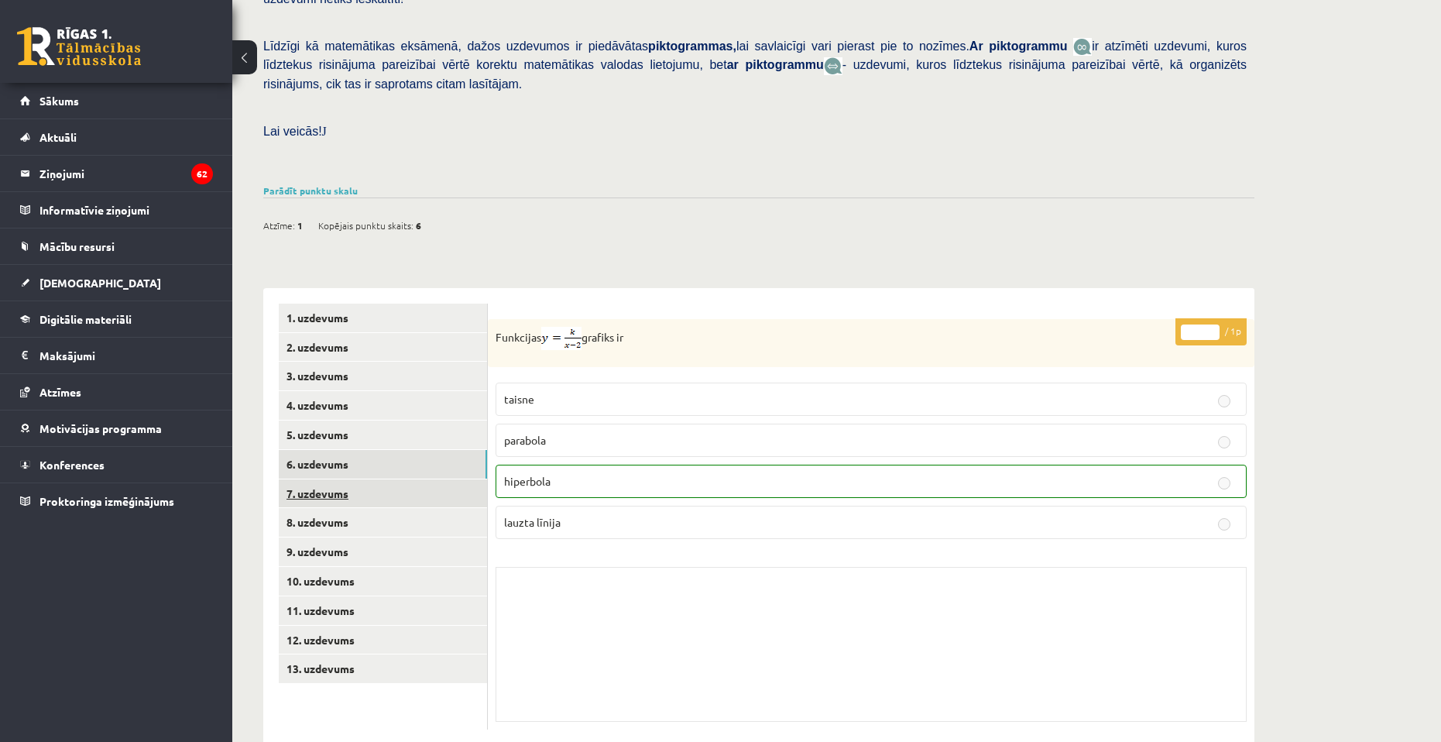
drag, startPoint x: 388, startPoint y: 463, endPoint x: 385, endPoint y: 471, distance: 8.1
click at [388, 479] on link "7. uzdevums" at bounding box center [383, 493] width 208 height 29
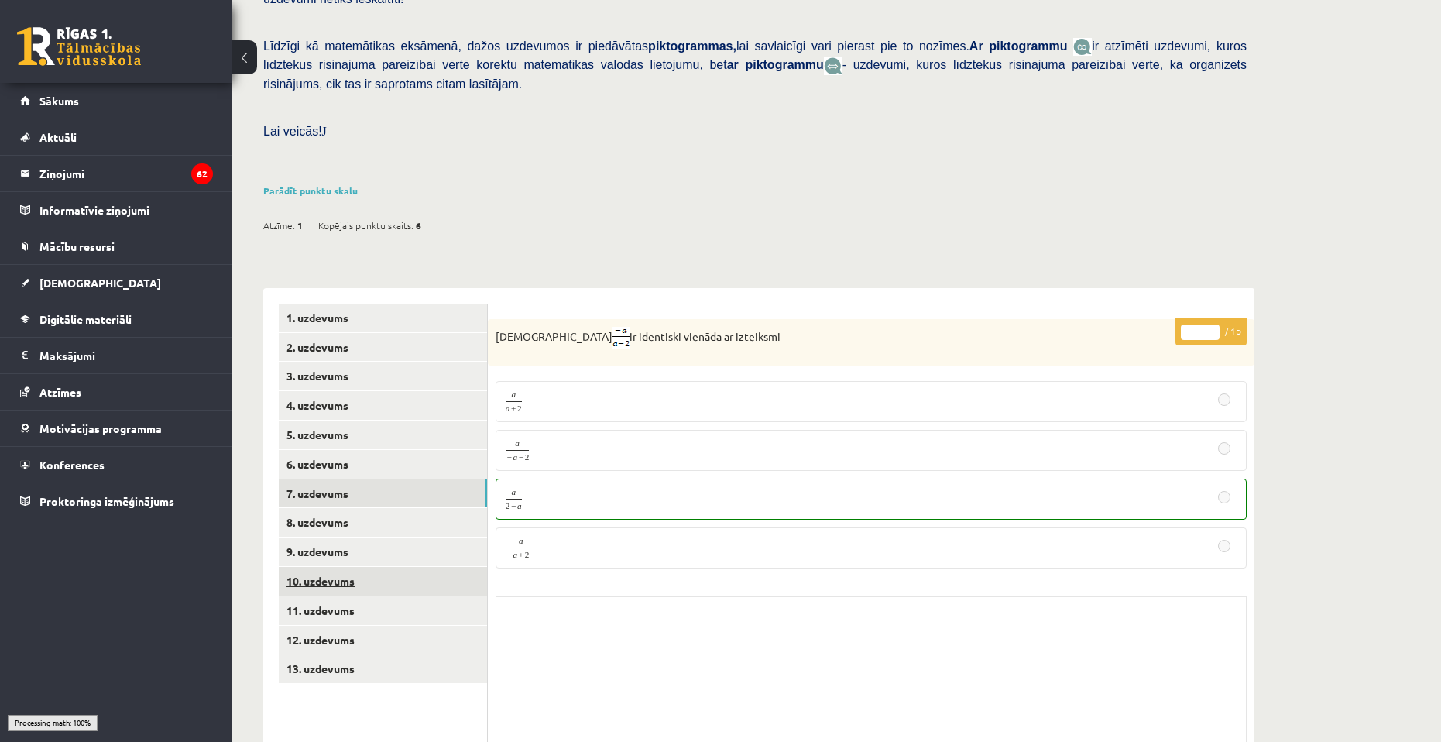
click at [365, 532] on ul "1. uzdevums 2. uzdevums 3. uzdevums 4. uzdevums 5. uzdevums 6. uzdevums 7. uzde…" at bounding box center [383, 530] width 209 height 455
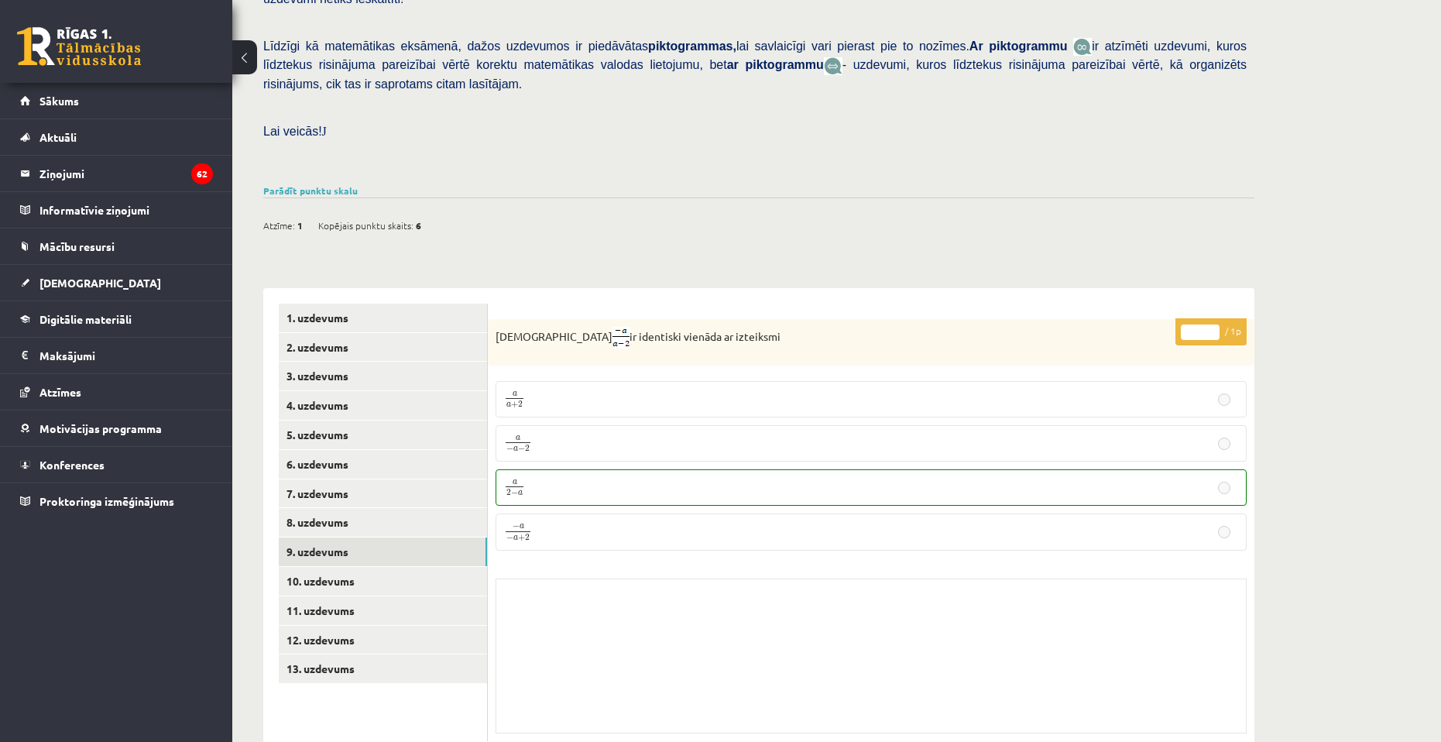
click at [654, 588] on div "Skolotāja pielikums" at bounding box center [870, 655] width 751 height 155
click at [319, 567] on link "10. uzdevums" at bounding box center [383, 581] width 208 height 29
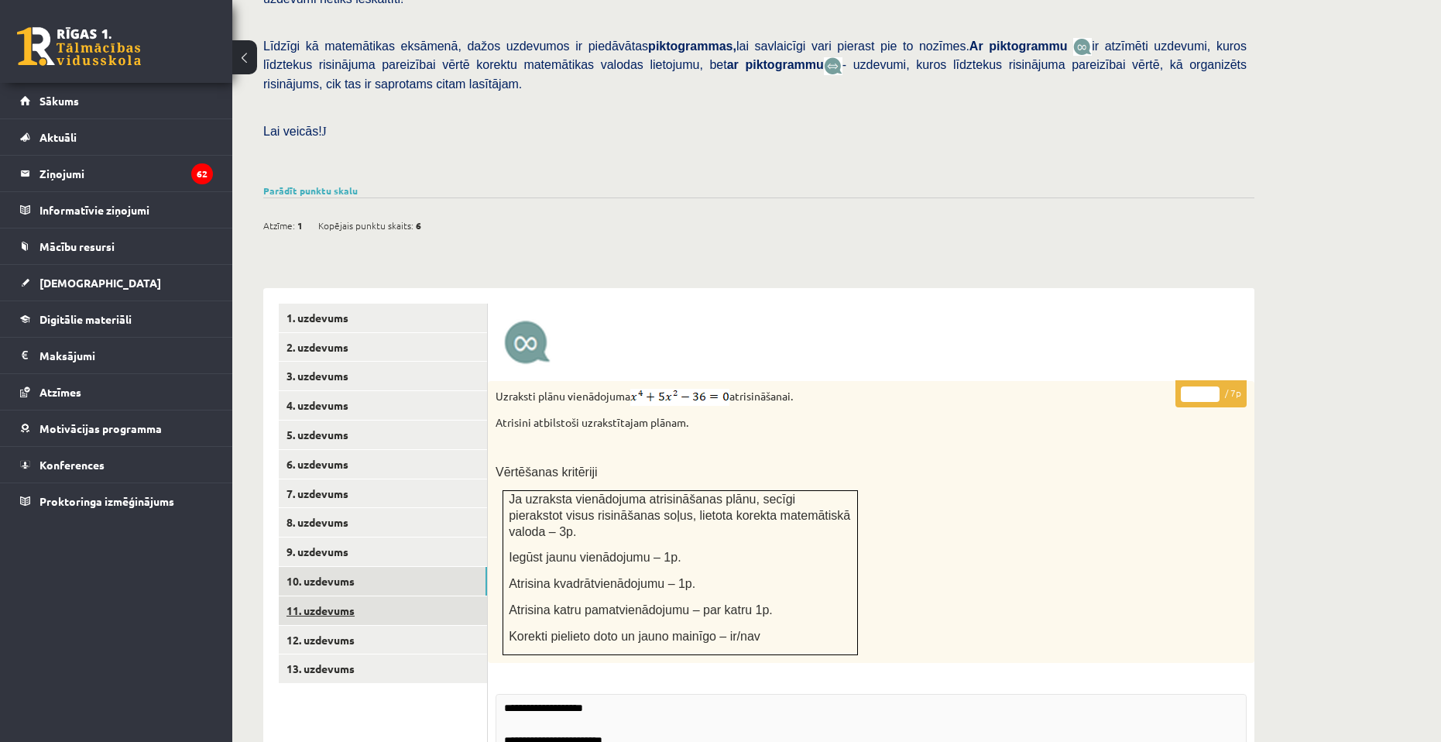
click at [355, 596] on link "11. uzdevums" at bounding box center [383, 610] width 208 height 29
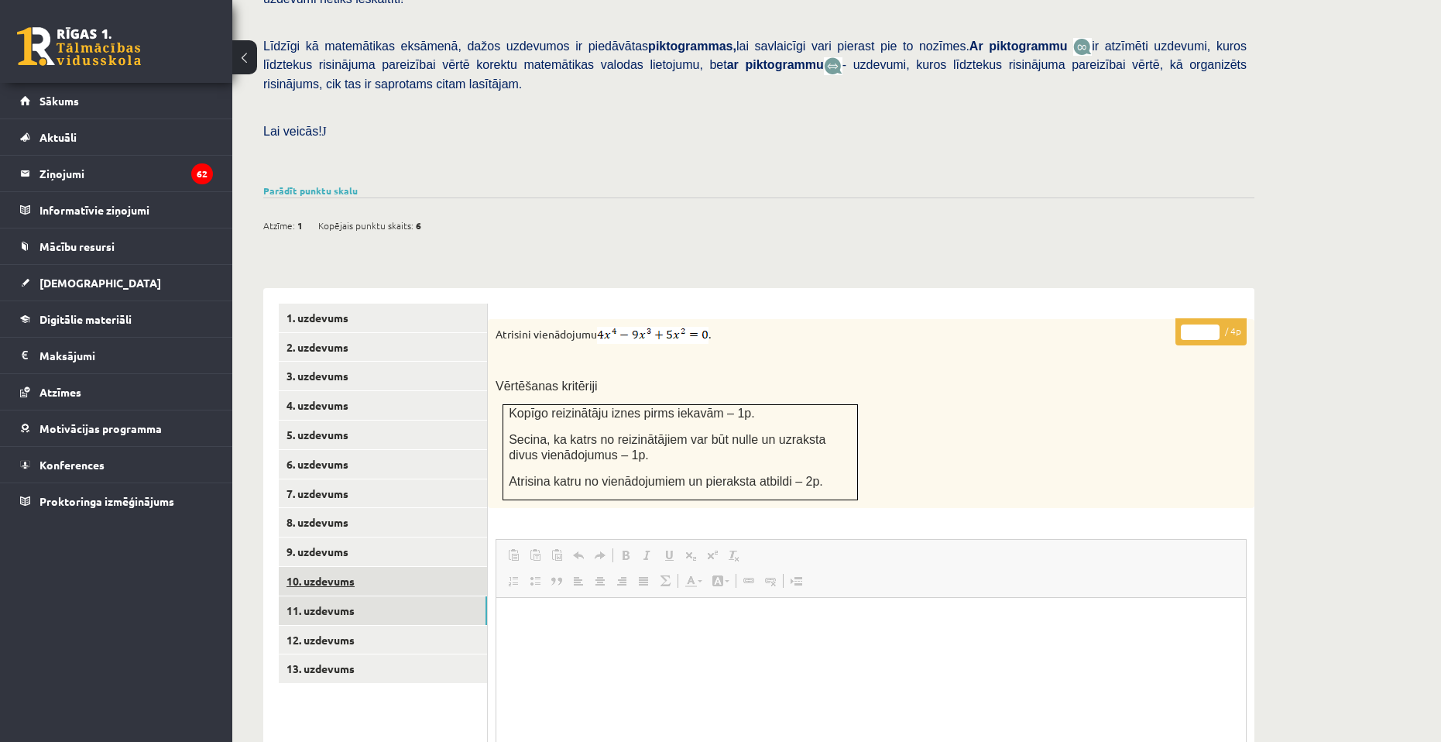
scroll to position [0, 0]
click at [353, 567] on link "10. uzdevums" at bounding box center [383, 581] width 208 height 29
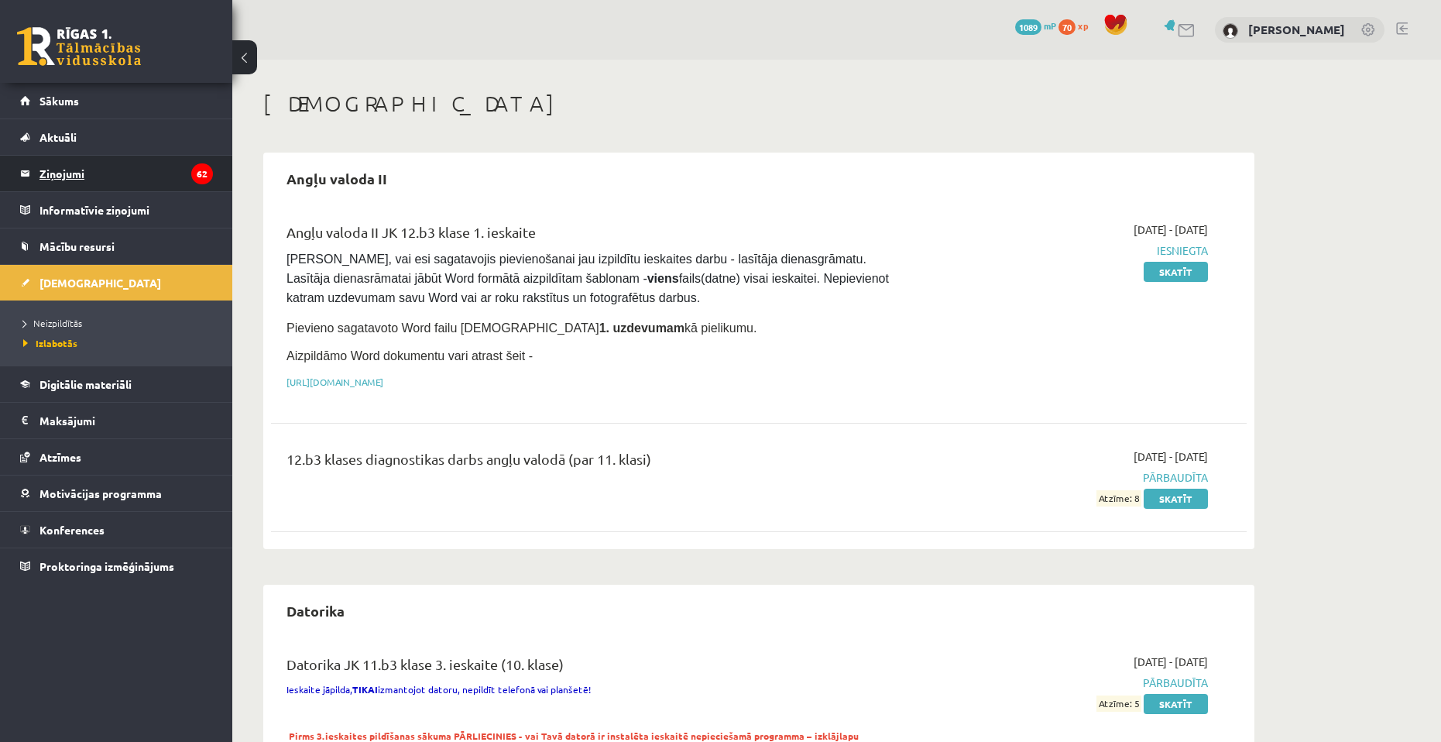
click at [143, 159] on legend "Ziņojumi 62" at bounding box center [125, 174] width 173 height 36
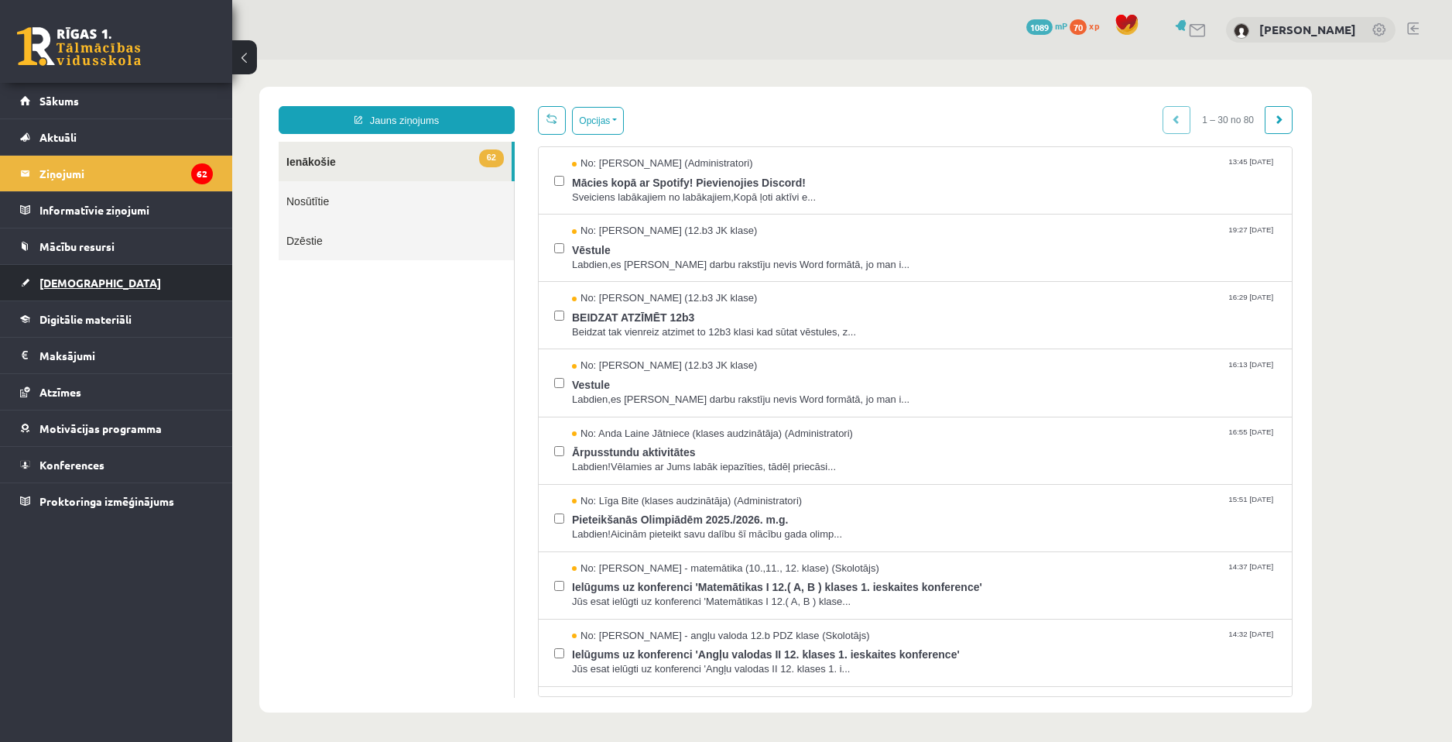
click at [72, 278] on span "[DEMOGRAPHIC_DATA]" at bounding box center [100, 283] width 122 height 14
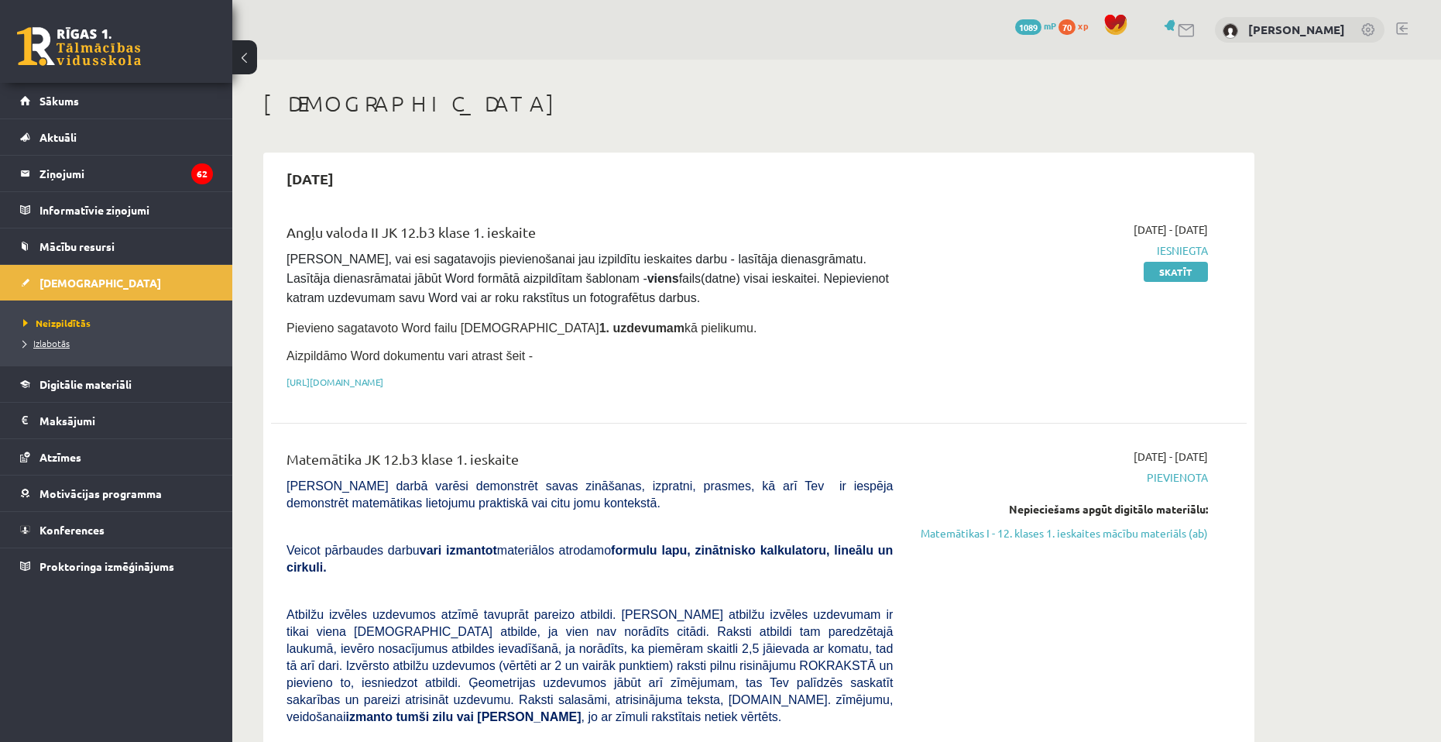
click at [50, 341] on span "Izlabotās" at bounding box center [46, 343] width 46 height 12
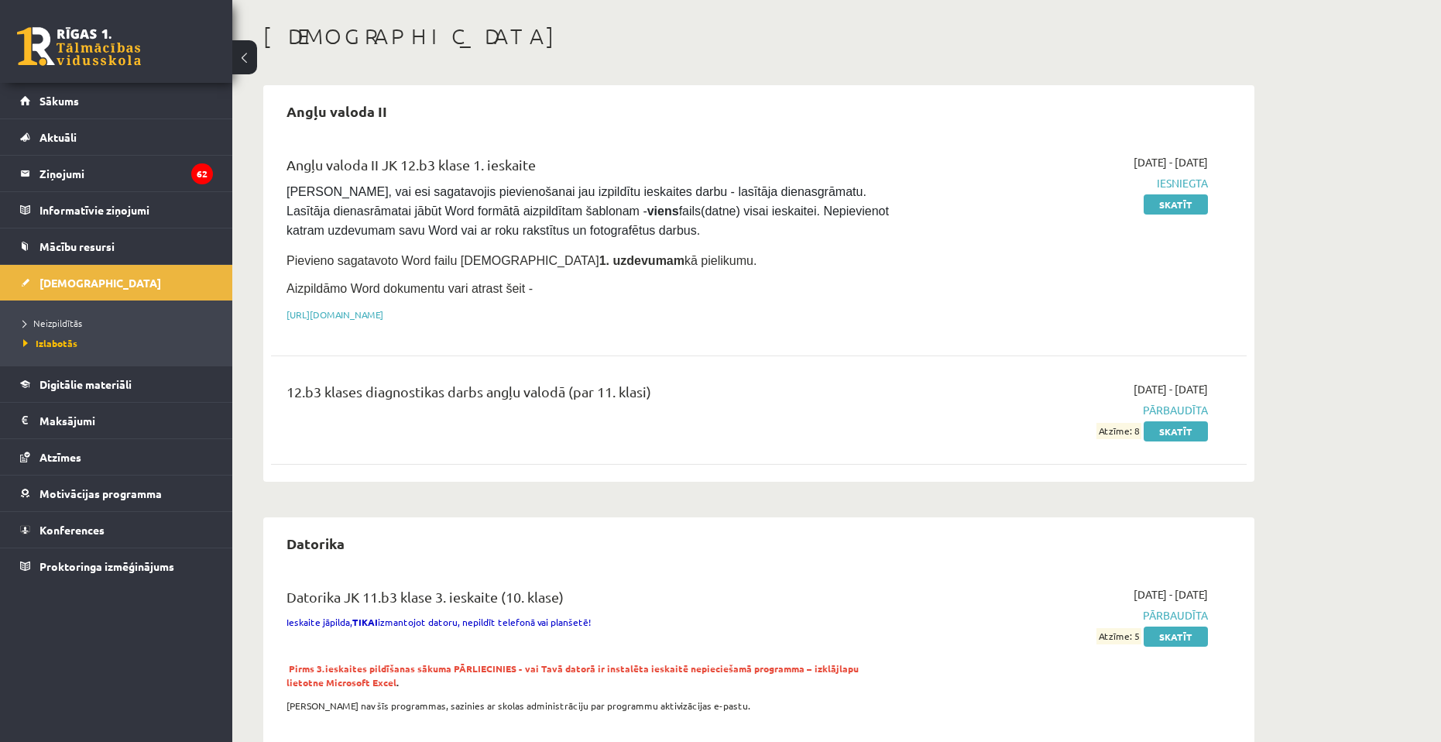
scroll to position [77, 0]
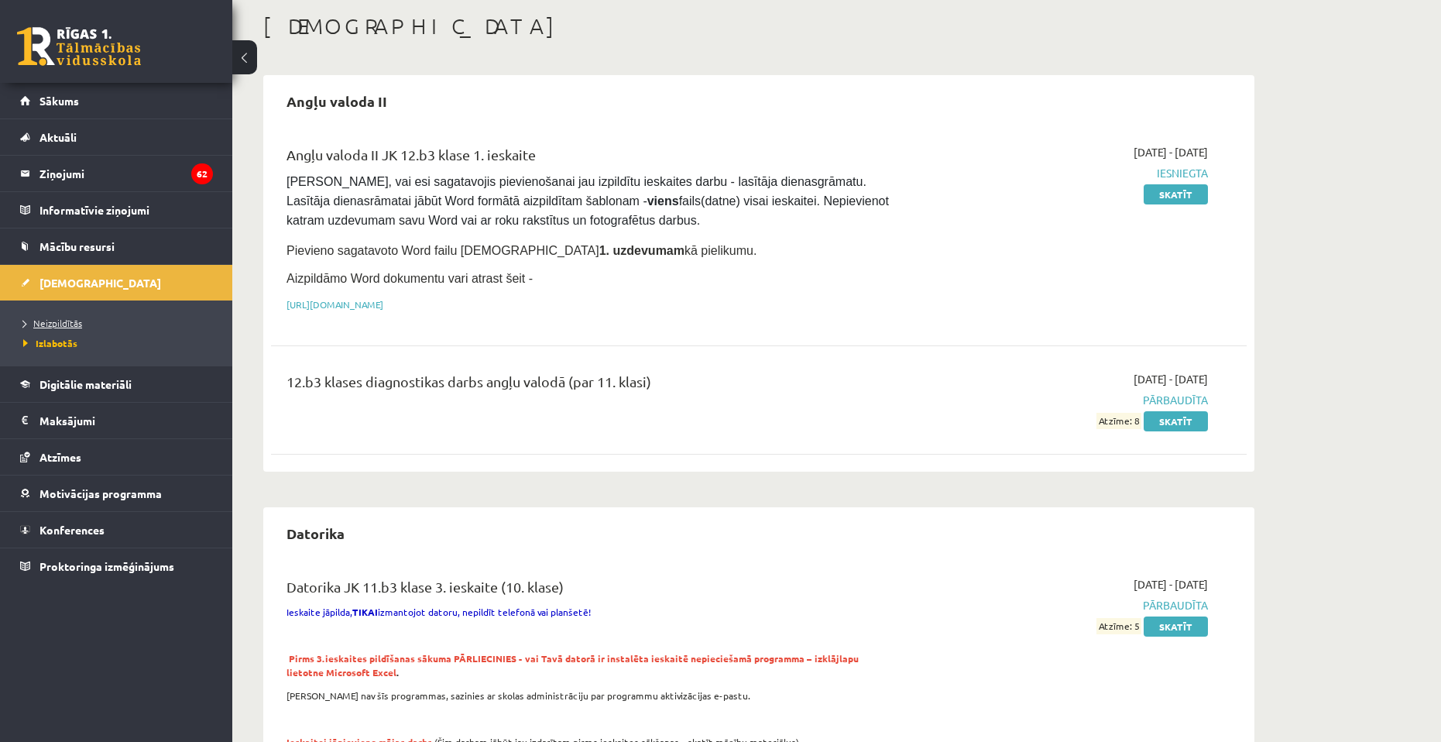
click at [58, 322] on span "Neizpildītās" at bounding box center [52, 323] width 59 height 12
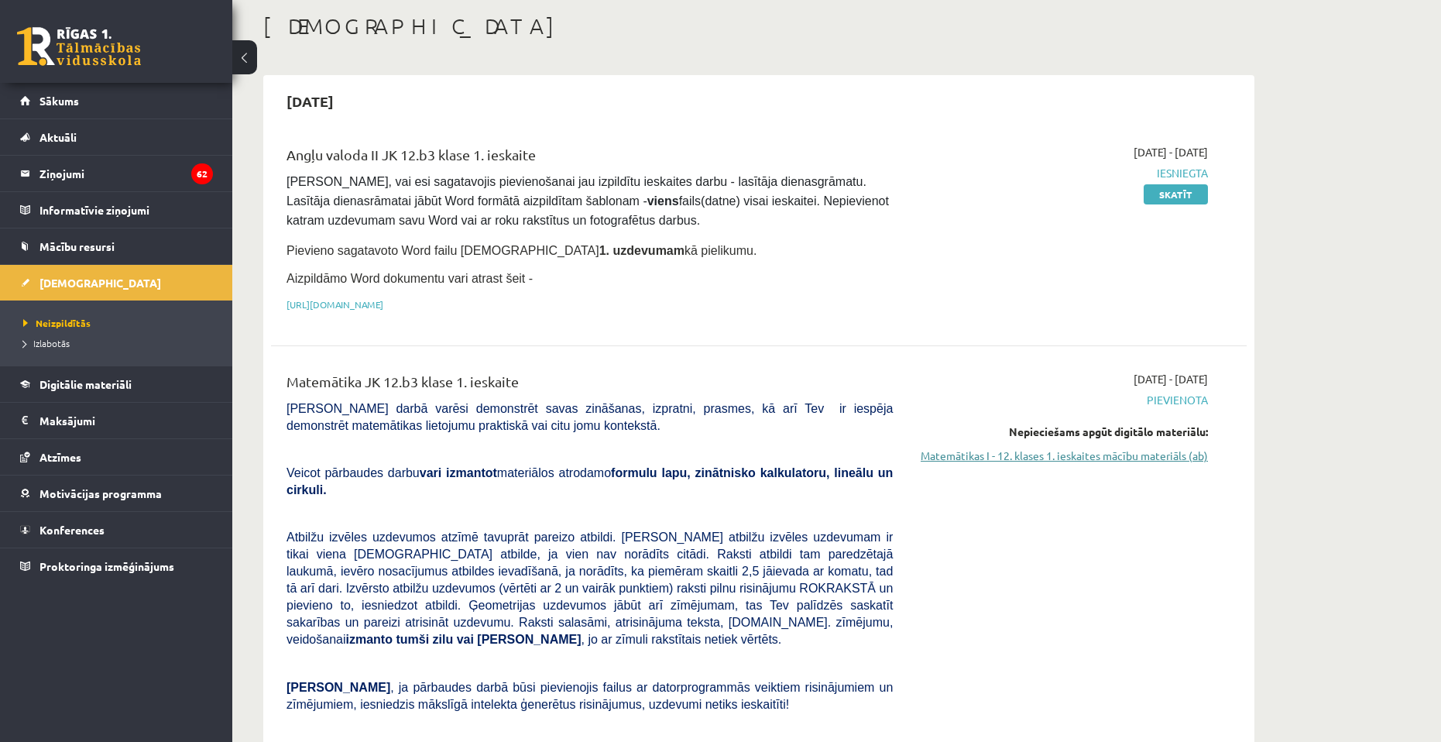
click at [1145, 457] on link "Matemātikas I - 12. klases 1. ieskaites mācību materiāls (ab)" at bounding box center [1062, 455] width 292 height 16
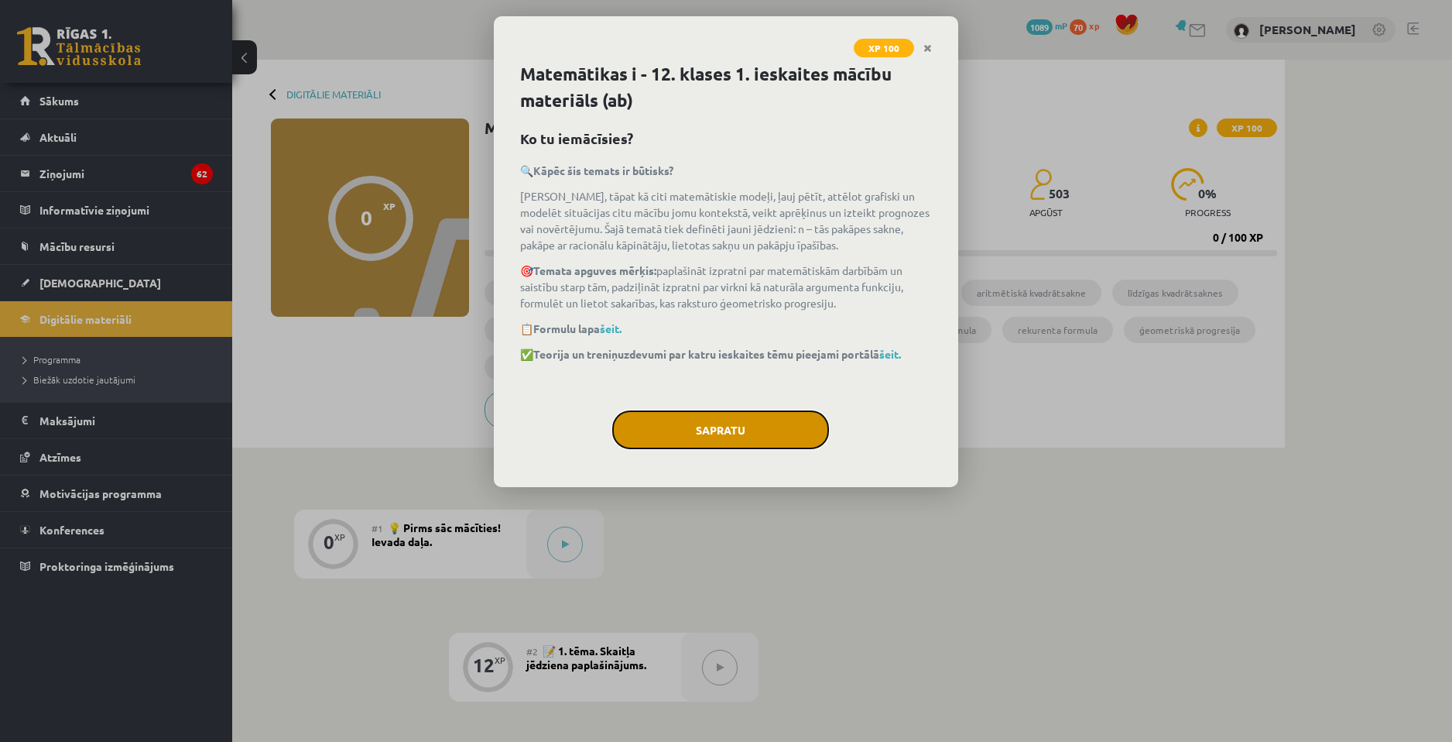
click at [709, 442] on button "Sapratu" at bounding box center [720, 429] width 217 height 39
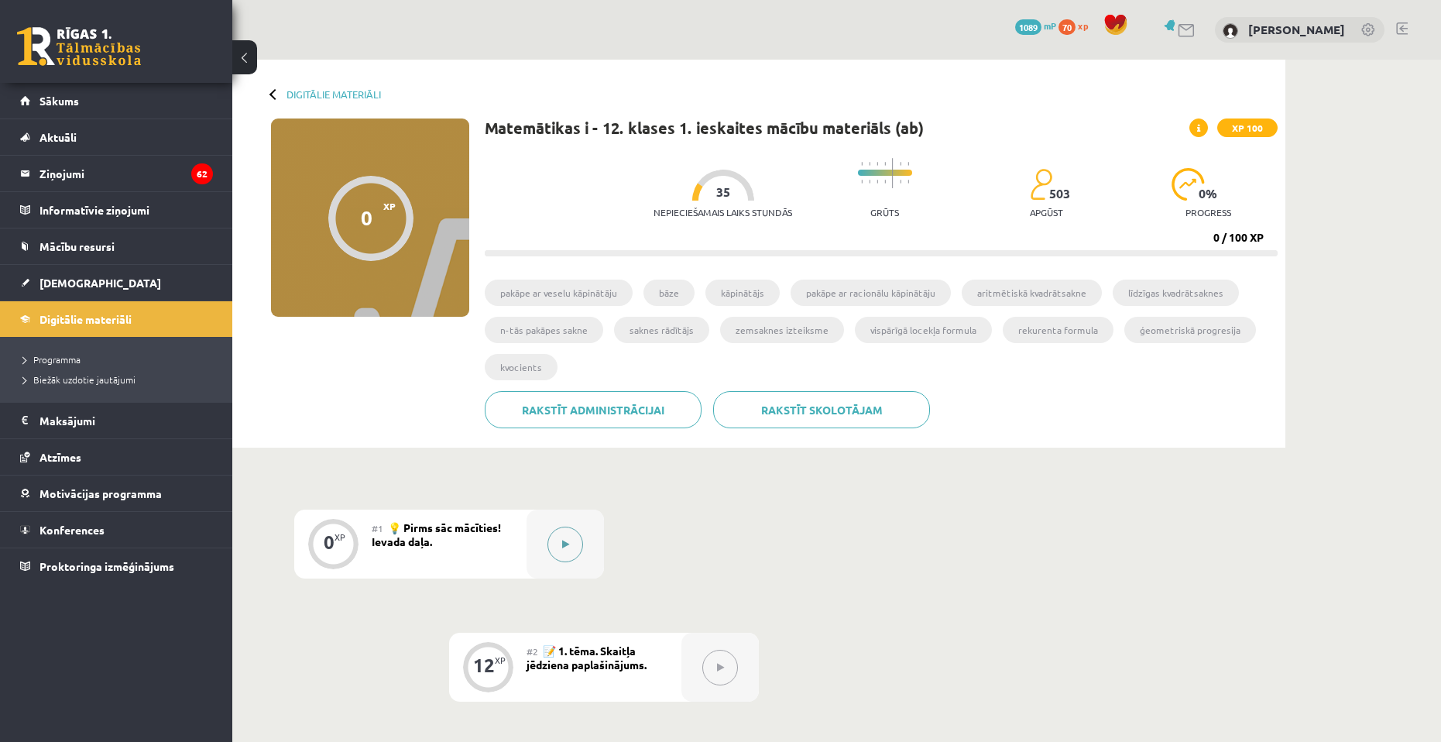
click at [574, 553] on button at bounding box center [565, 544] width 36 height 36
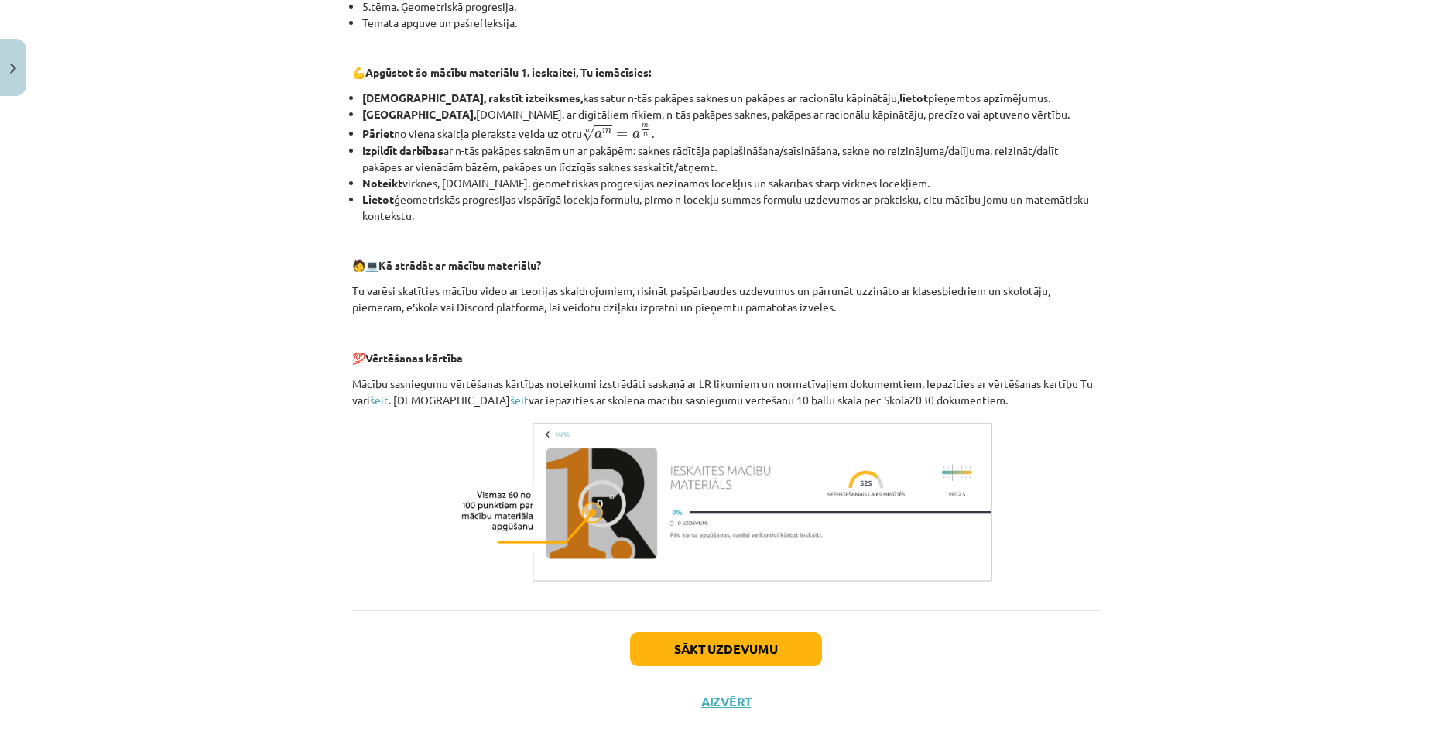
scroll to position [503, 0]
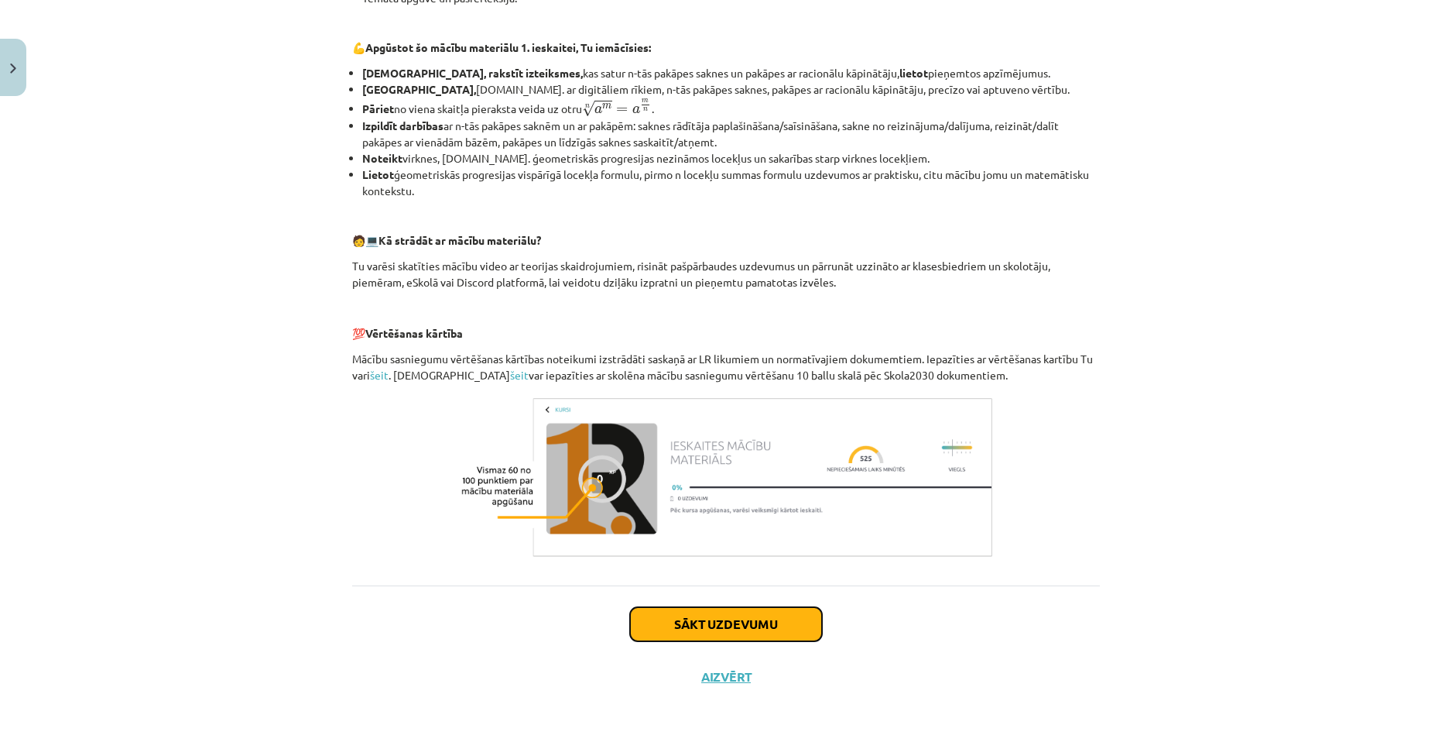
click at [716, 631] on button "Sākt uzdevumu" at bounding box center [726, 624] width 192 height 34
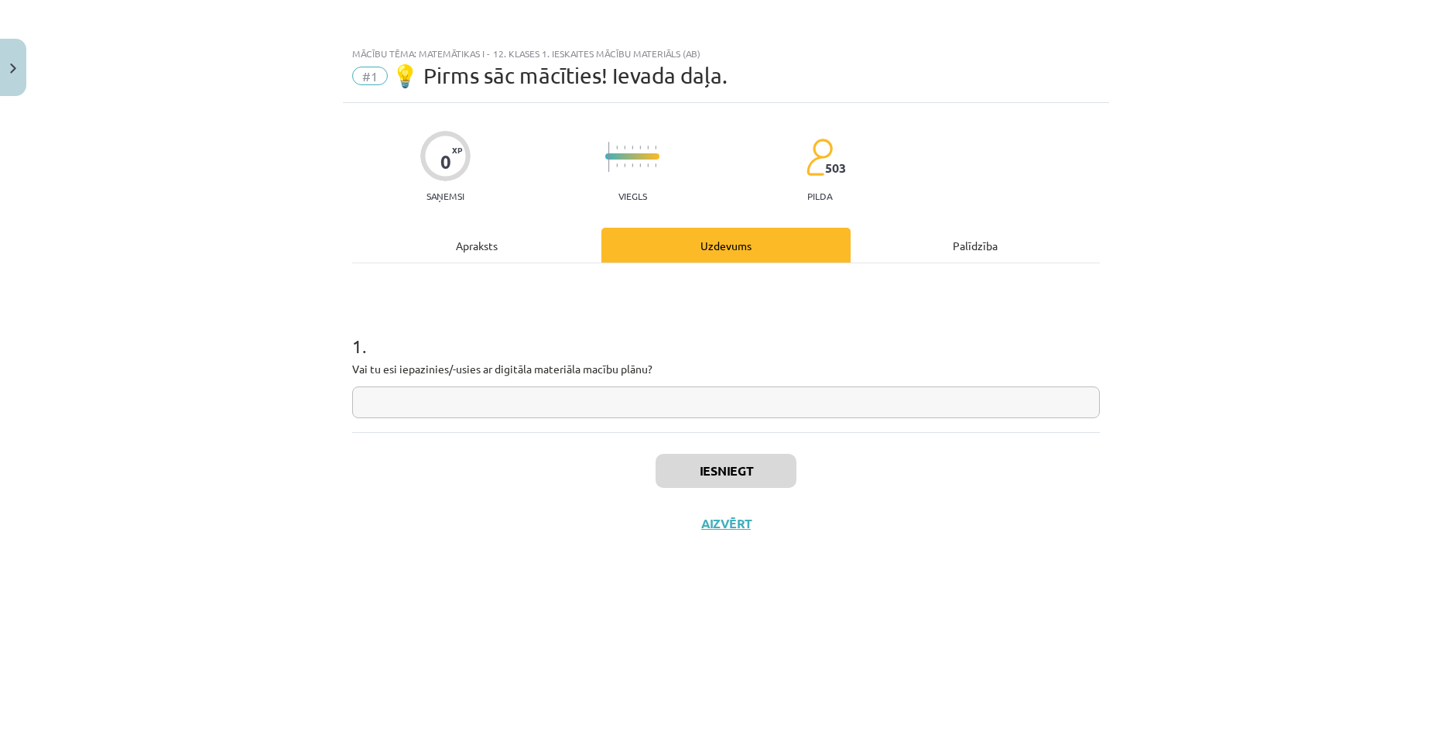
click at [482, 396] on input "text" at bounding box center [726, 402] width 748 height 32
type input "**"
click at [756, 474] on button "Iesniegt" at bounding box center [726, 471] width 141 height 34
click at [744, 469] on button "Iesniegt" at bounding box center [726, 471] width 141 height 34
click at [729, 527] on button "Nākamā nodarbība" at bounding box center [726, 534] width 152 height 36
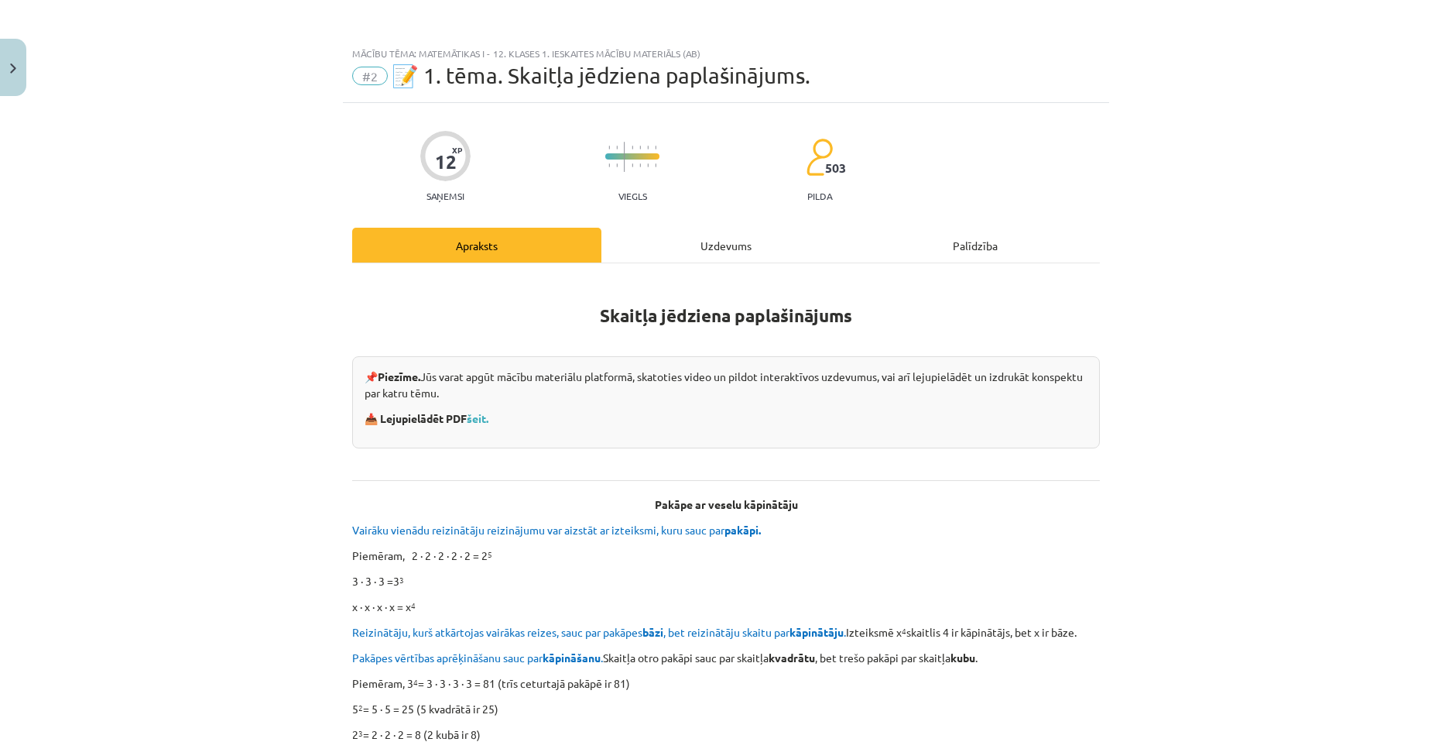
click at [675, 242] on div "Uzdevums" at bounding box center [725, 245] width 249 height 35
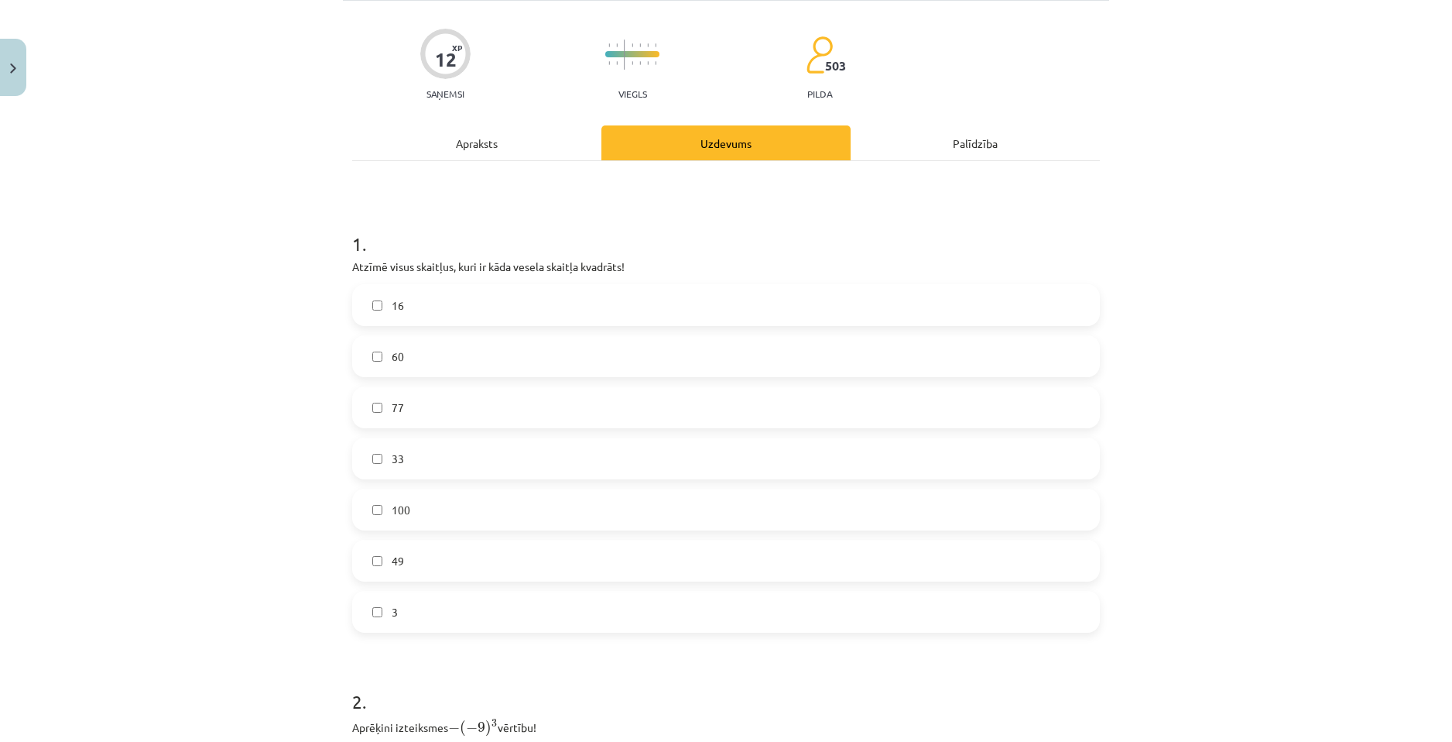
scroll to position [39, 0]
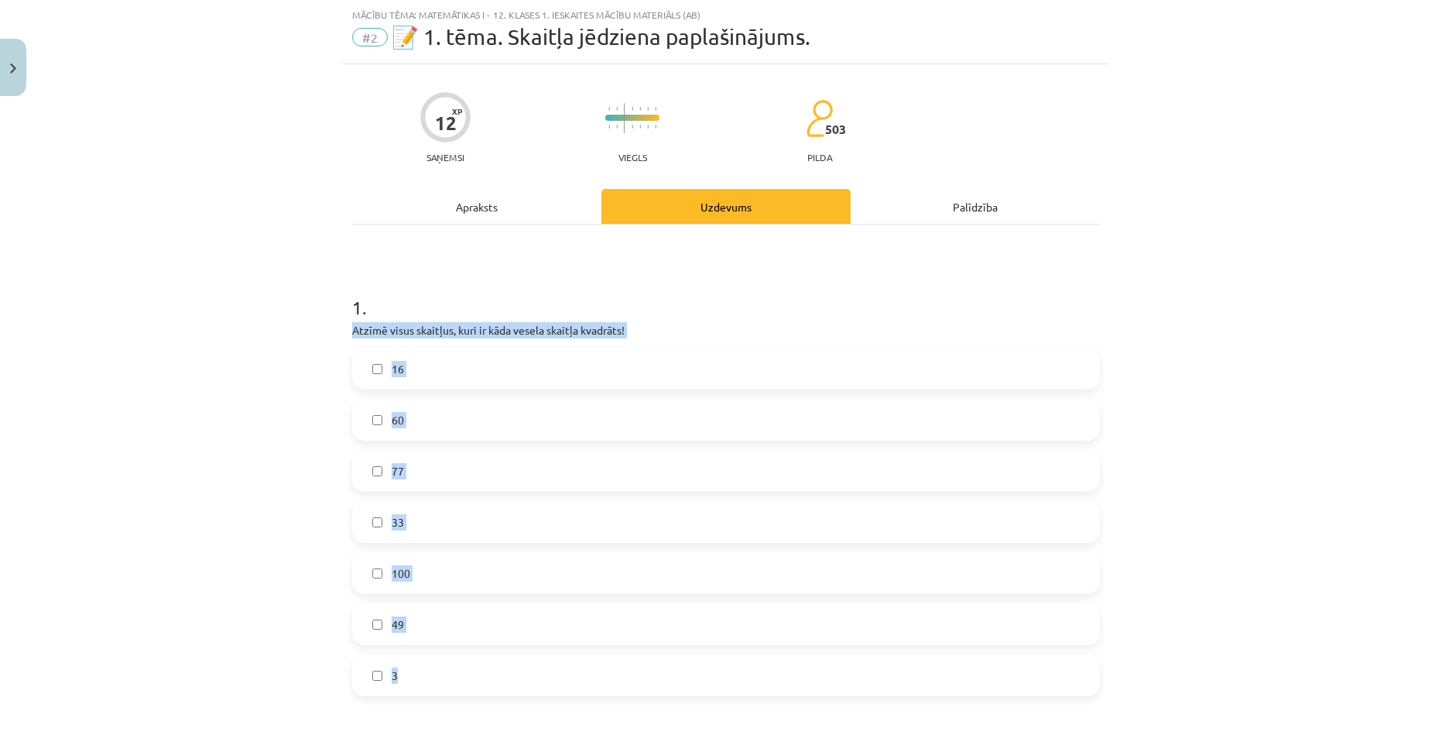
drag, startPoint x: 341, startPoint y: 324, endPoint x: 565, endPoint y: 655, distance: 399.1
click at [565, 655] on div "12 XP Saņemsi Viegls 503 pilda Apraksts Uzdevums Palīdzība 1 . Atzīmē visus ska…" at bounding box center [726, 735] width 766 height 1343
copy div "Atzīmē visus skaitļus, kuri ir kāda vesela skaitļa kvadrāts! 16 60 77 33 100 49…"
drag, startPoint x: 187, startPoint y: 393, endPoint x: 244, endPoint y: 369, distance: 61.4
click at [189, 393] on div "Mācību tēma: Matemātikas i - 12. klases 1. ieskaites mācību materiāls (ab) #2 📝…" at bounding box center [726, 371] width 1452 height 742
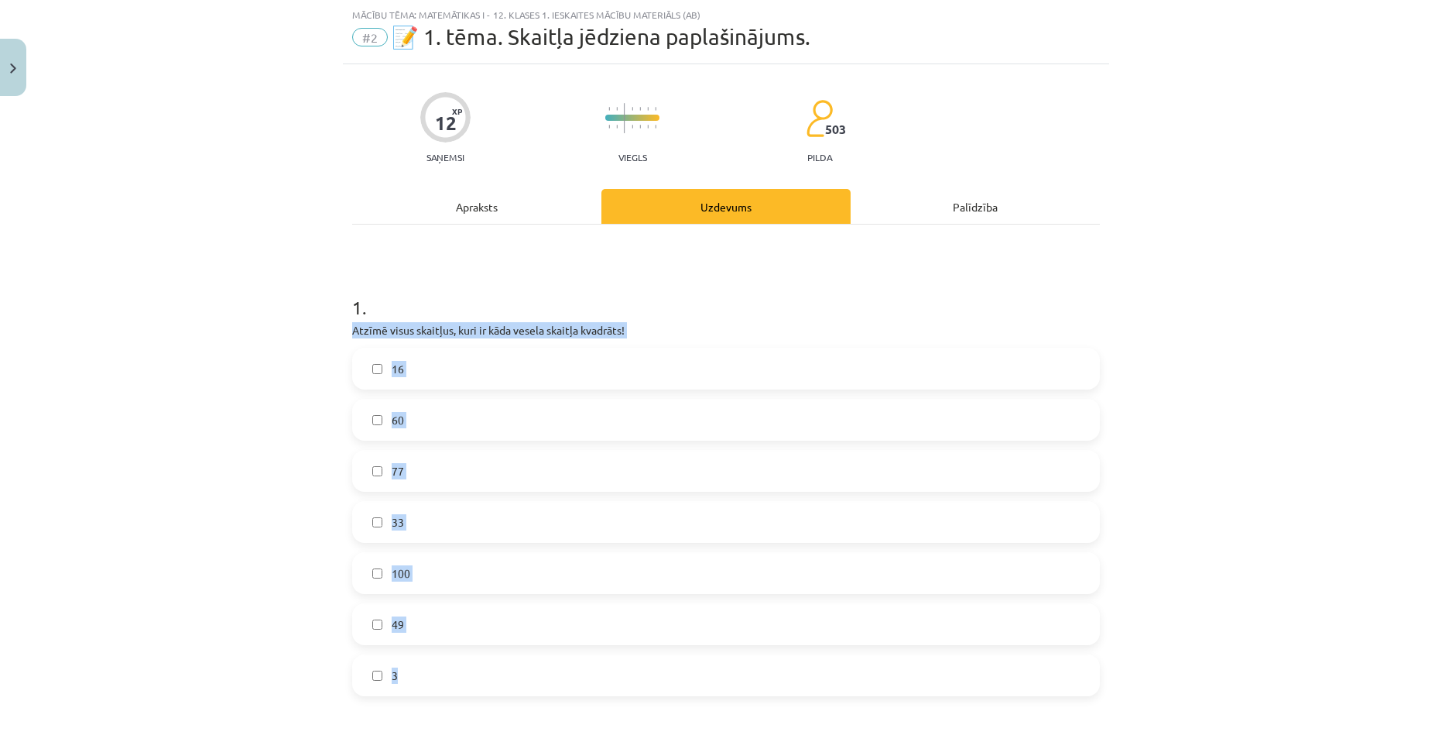
click at [381, 630] on label "49" at bounding box center [726, 624] width 745 height 39
click at [412, 556] on label "100" at bounding box center [726, 572] width 745 height 39
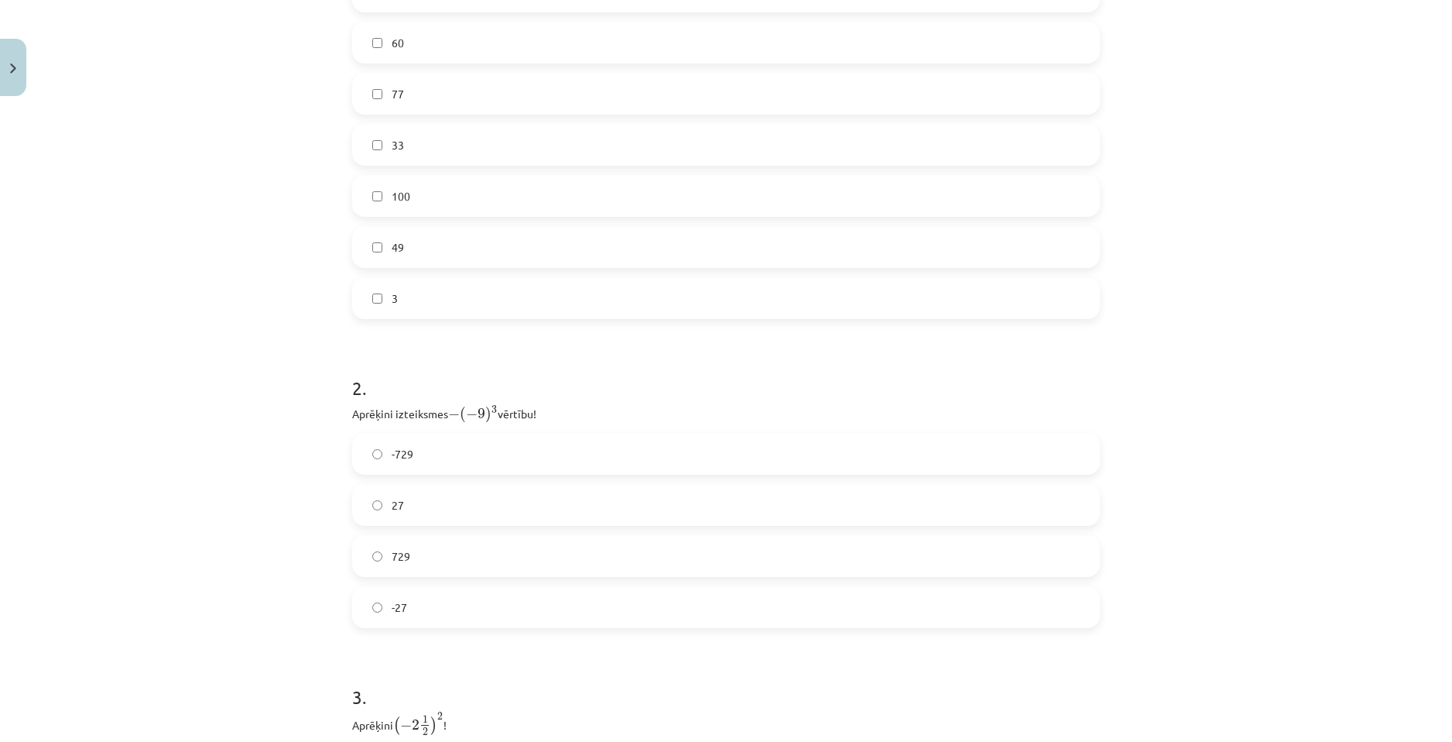
scroll to position [426, 0]
drag, startPoint x: 335, startPoint y: 403, endPoint x: 540, endPoint y: 404, distance: 204.4
click at [540, 404] on div "Mācību tēma: Matemātikas i - 12. klases 1. ieskaites mācību materiāls (ab) #2 📝…" at bounding box center [726, 371] width 1452 height 742
click at [204, 408] on div "Mācību tēma: Matemātikas i - 12. klases 1. ieskaites mācību materiāls (ab) #2 📝…" at bounding box center [726, 371] width 1452 height 742
click at [486, 540] on label "729" at bounding box center [726, 545] width 745 height 39
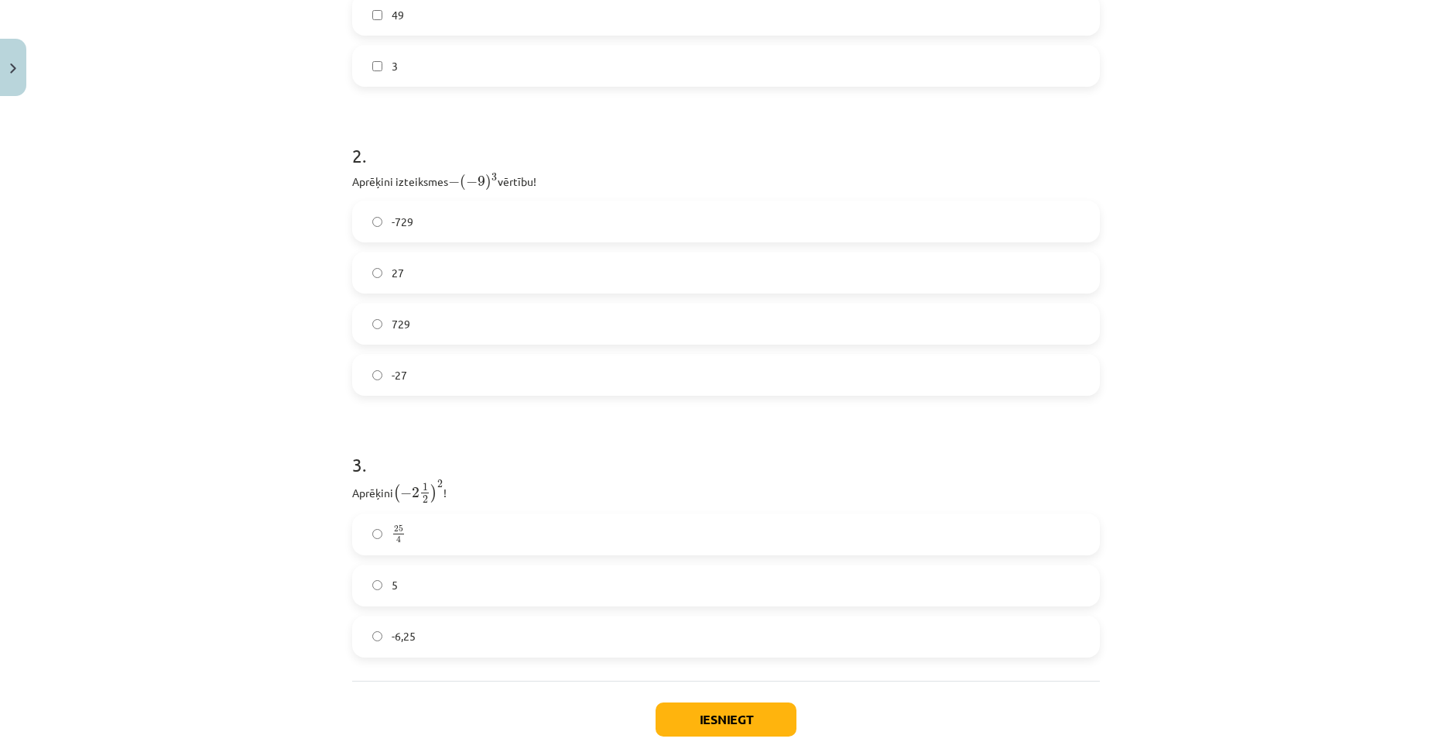
scroll to position [658, 0]
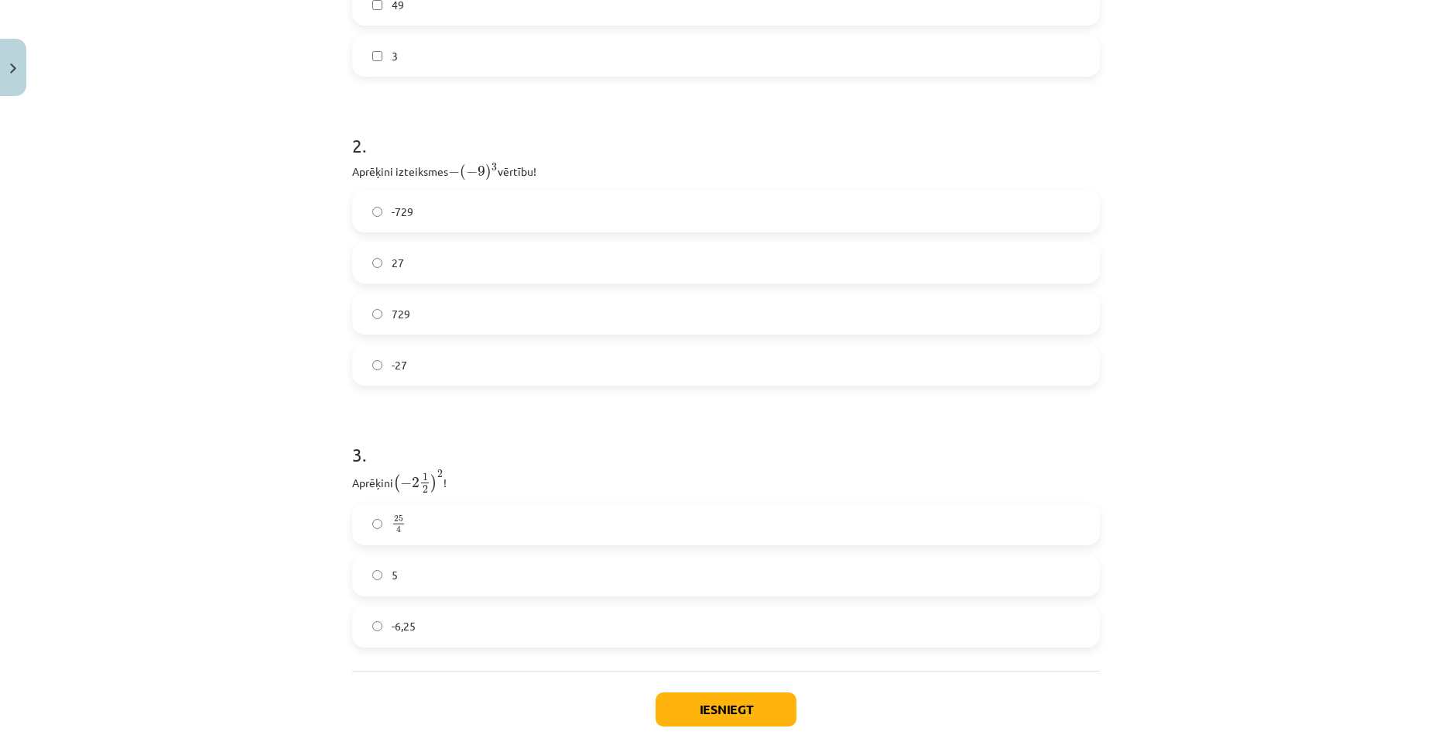
click at [430, 512] on label "25 4 25 4" at bounding box center [726, 524] width 745 height 39
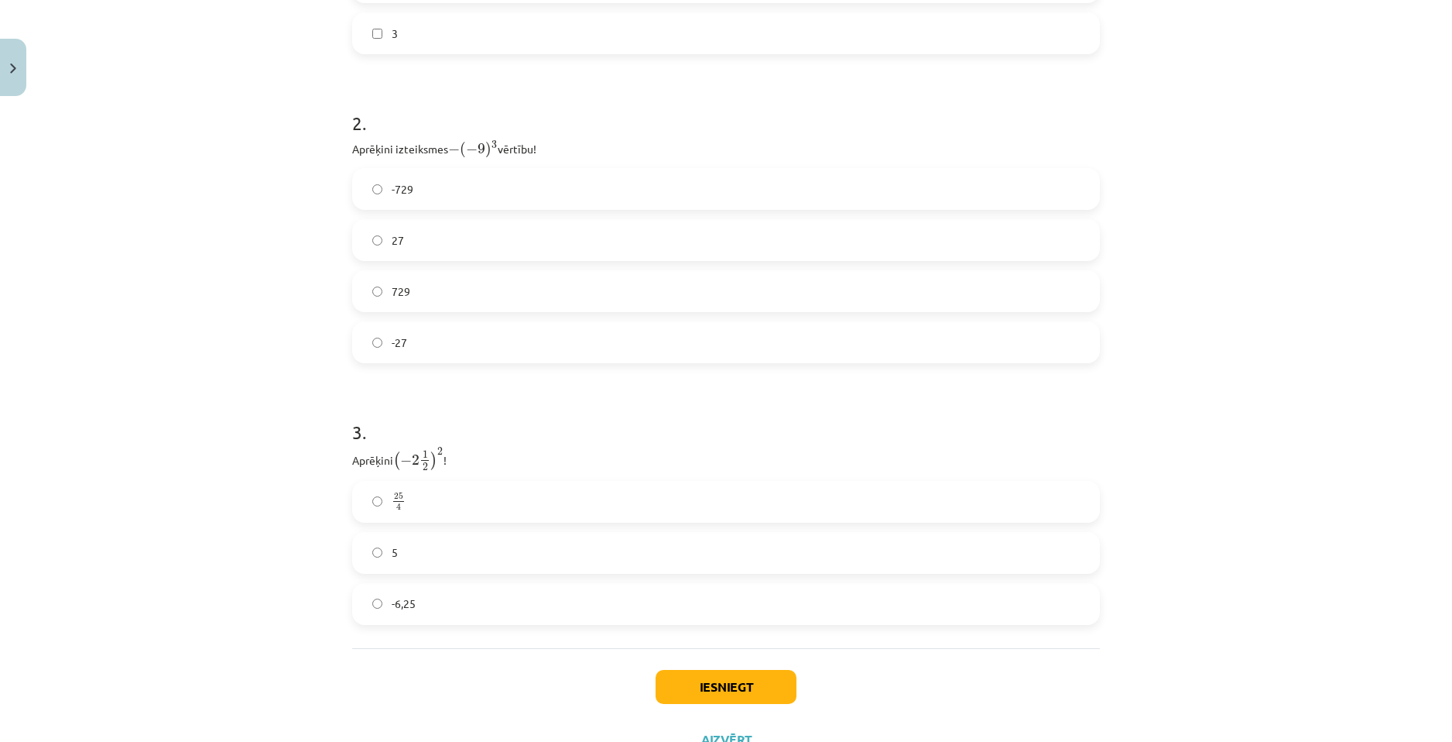
scroll to position [742, 0]
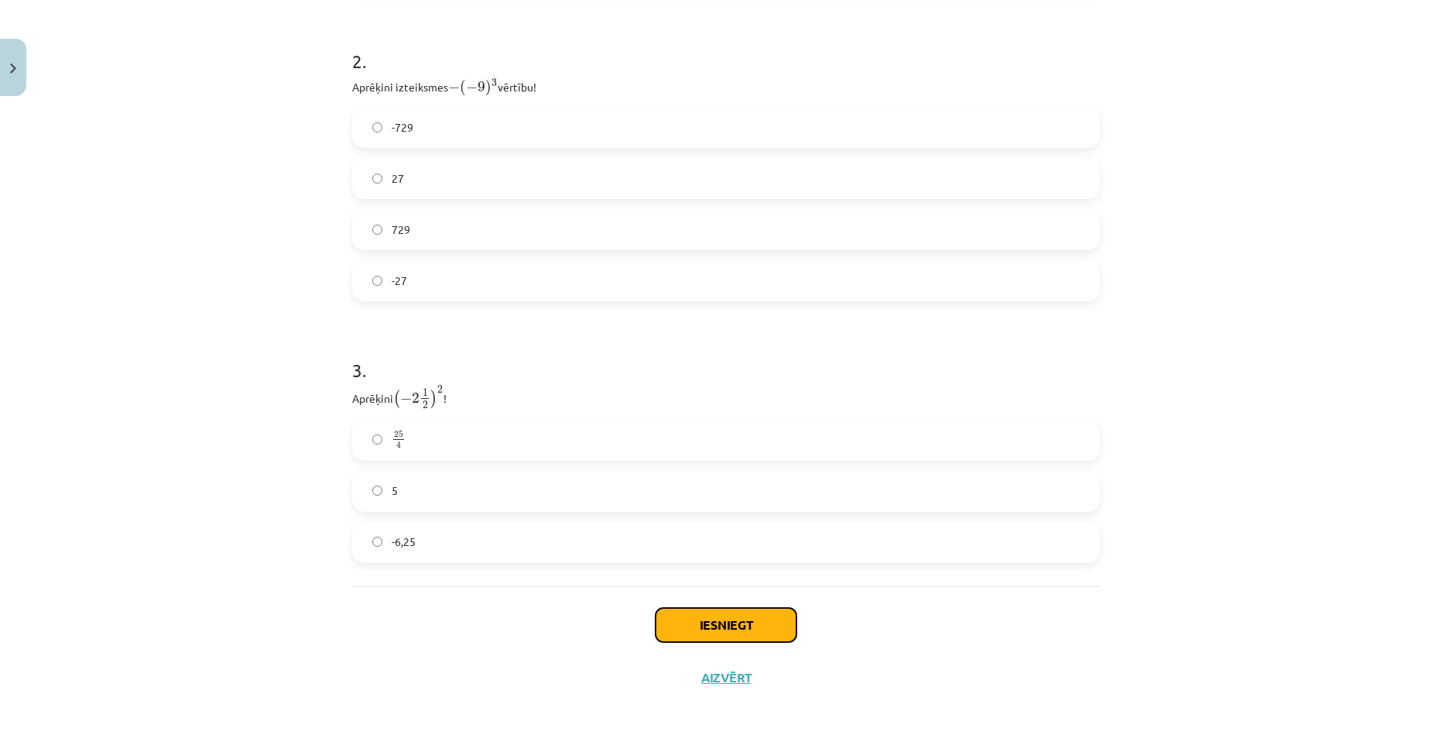
click at [694, 630] on button "Iesniegt" at bounding box center [726, 625] width 141 height 34
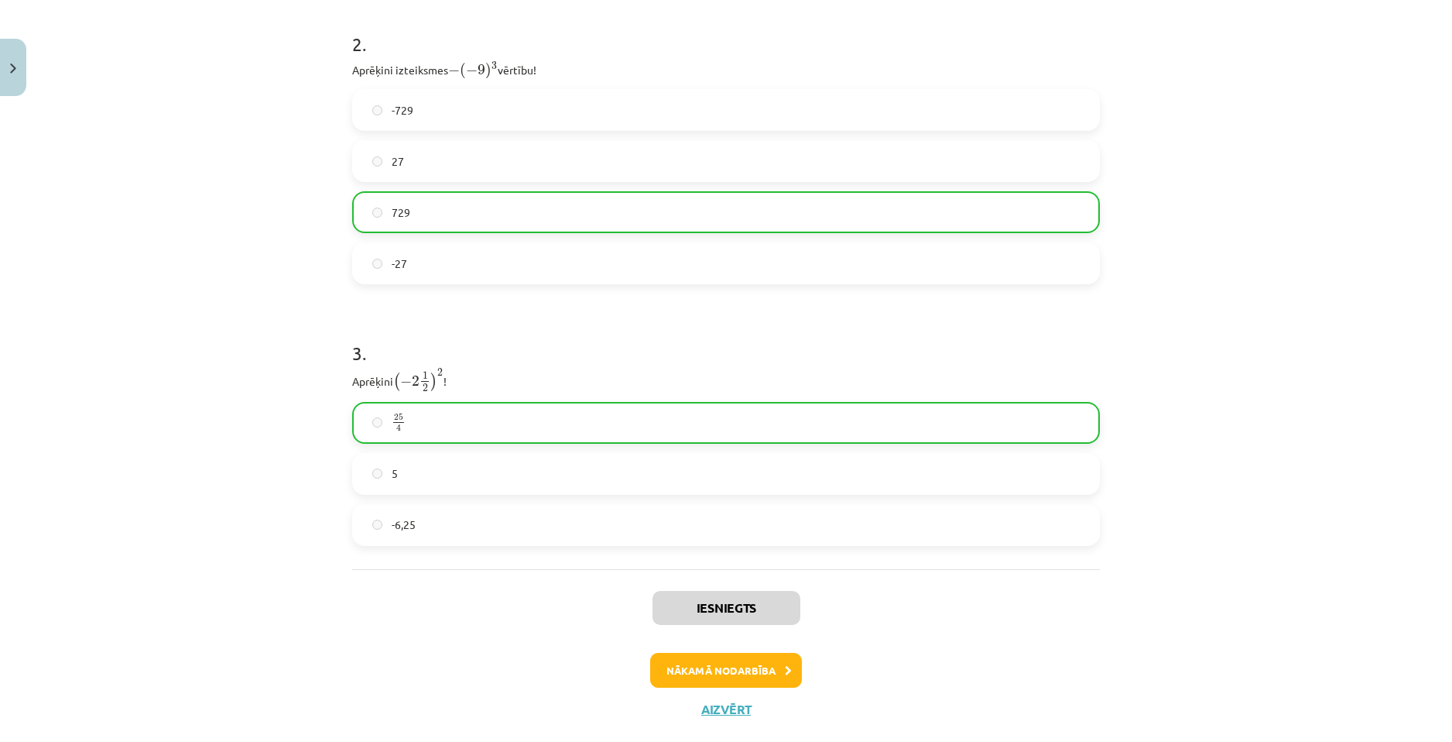
scroll to position [791, 0]
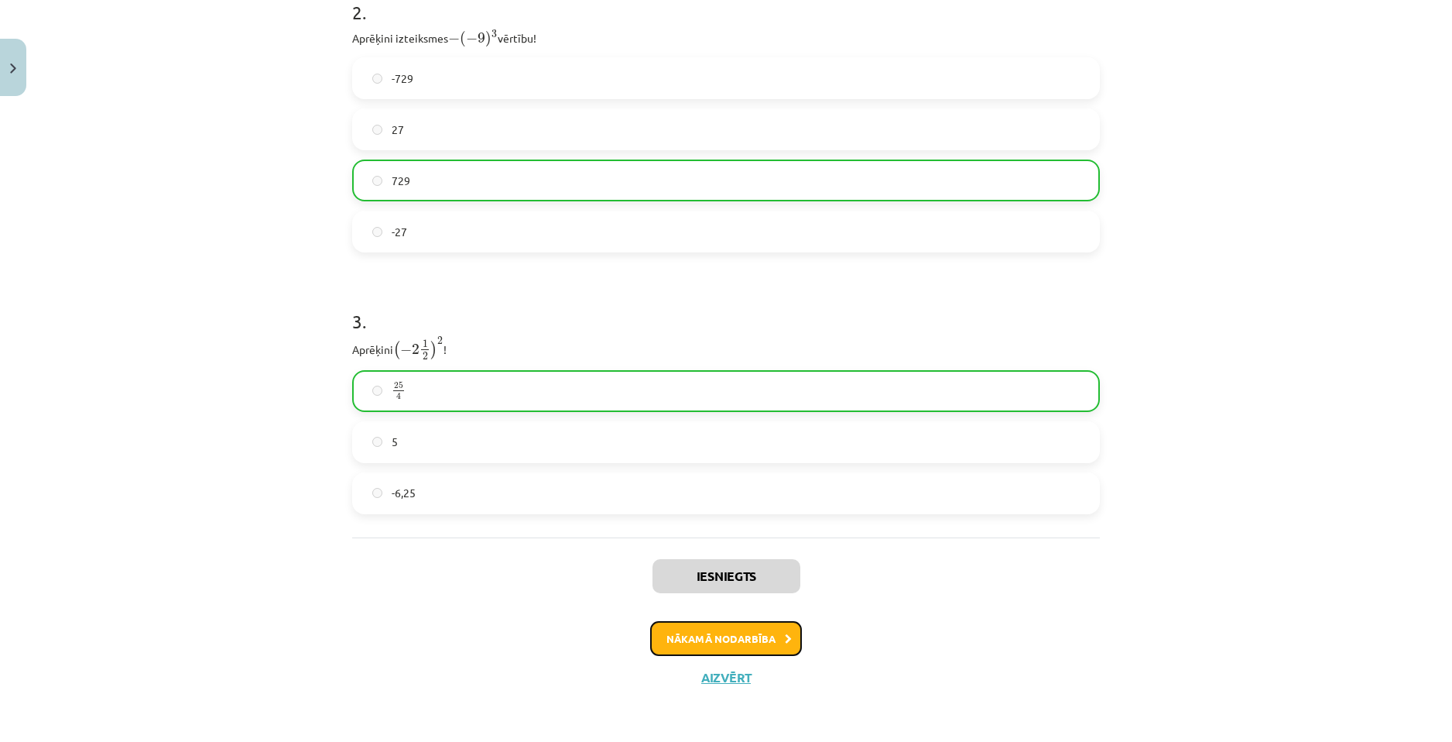
click at [754, 639] on button "Nākamā nodarbība" at bounding box center [726, 639] width 152 height 36
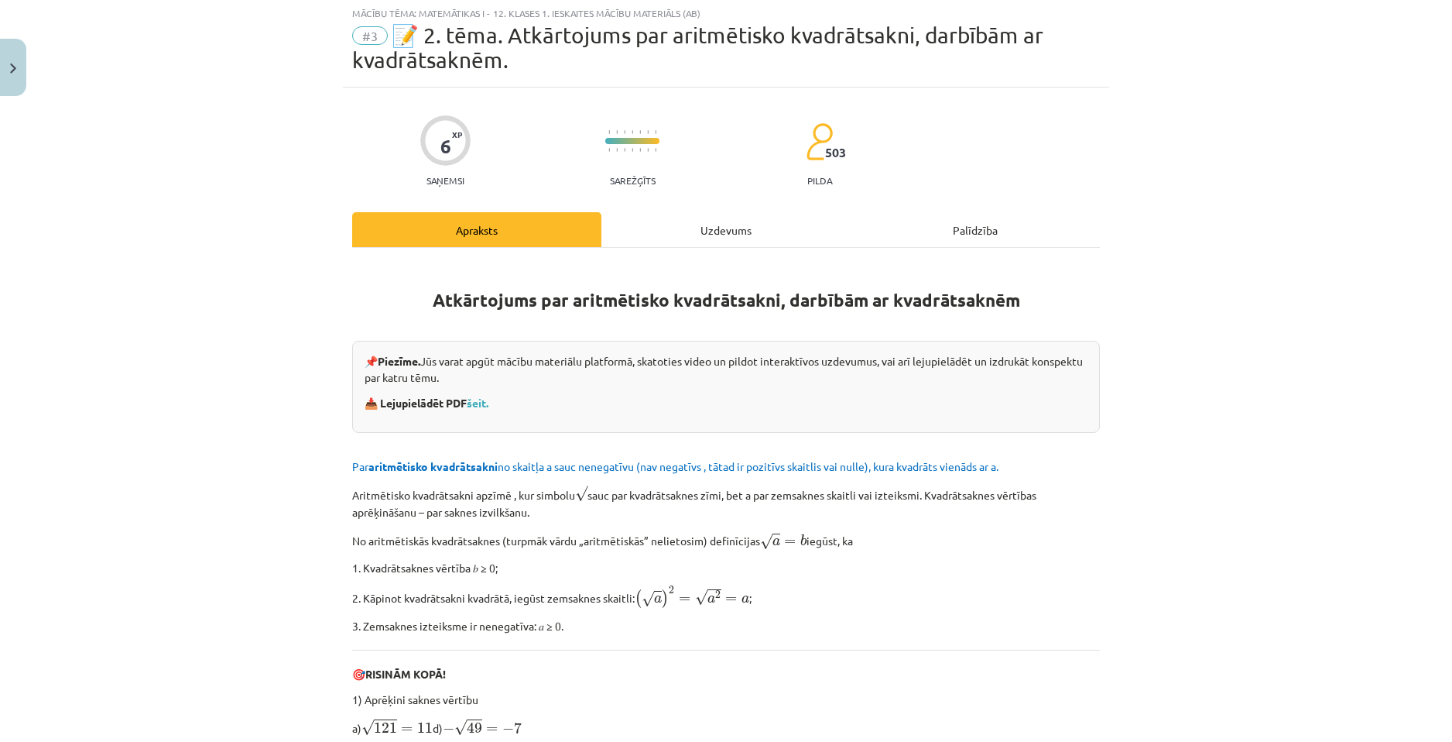
scroll to position [39, 0]
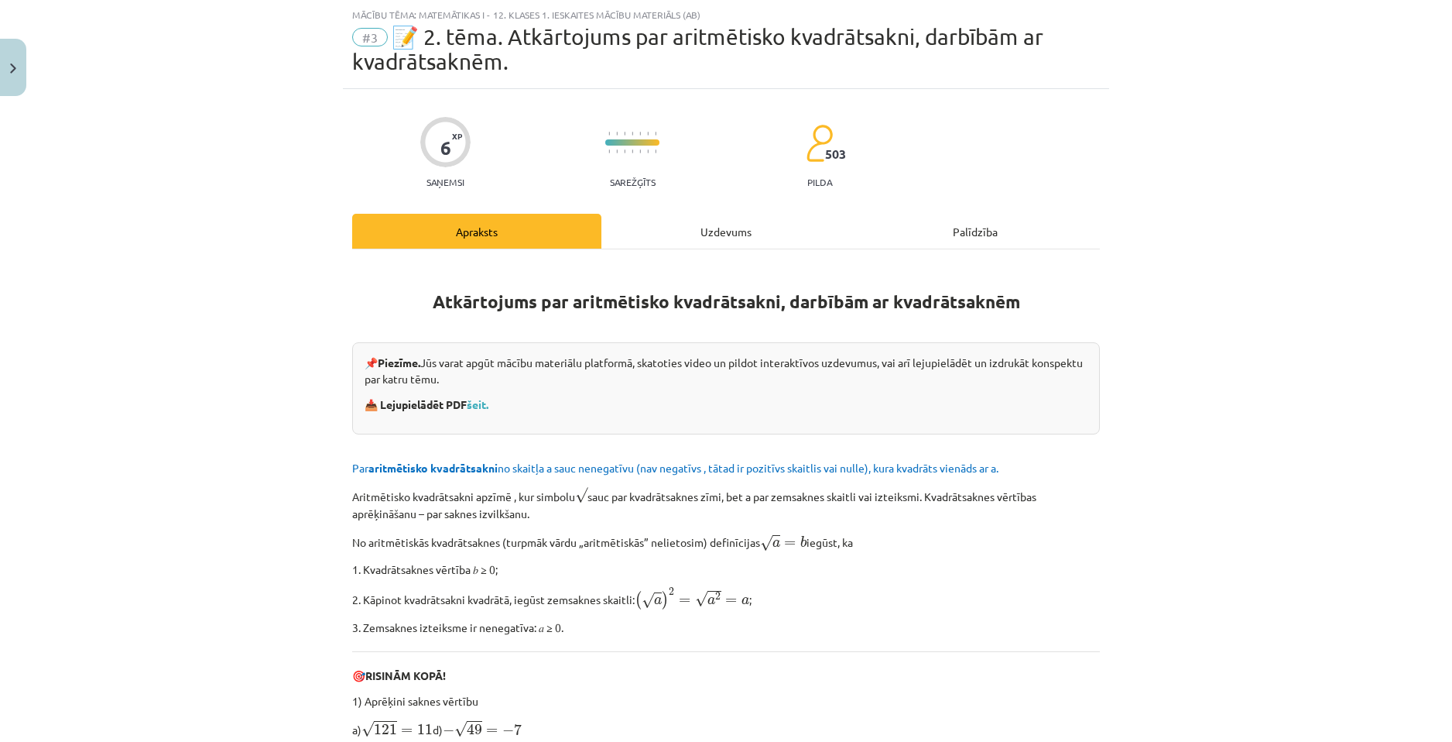
click at [715, 231] on div "Uzdevums" at bounding box center [725, 231] width 249 height 35
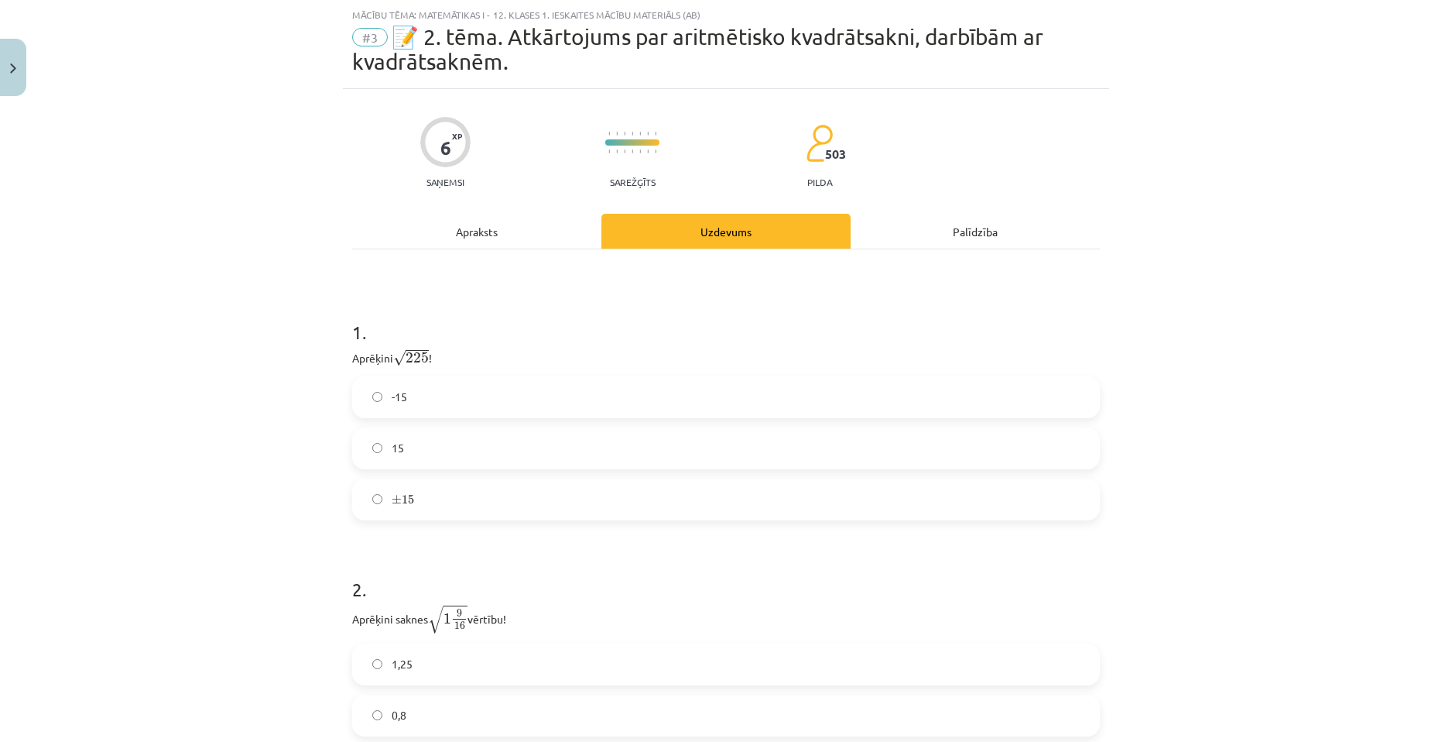
click at [468, 458] on label "15" at bounding box center [726, 448] width 745 height 39
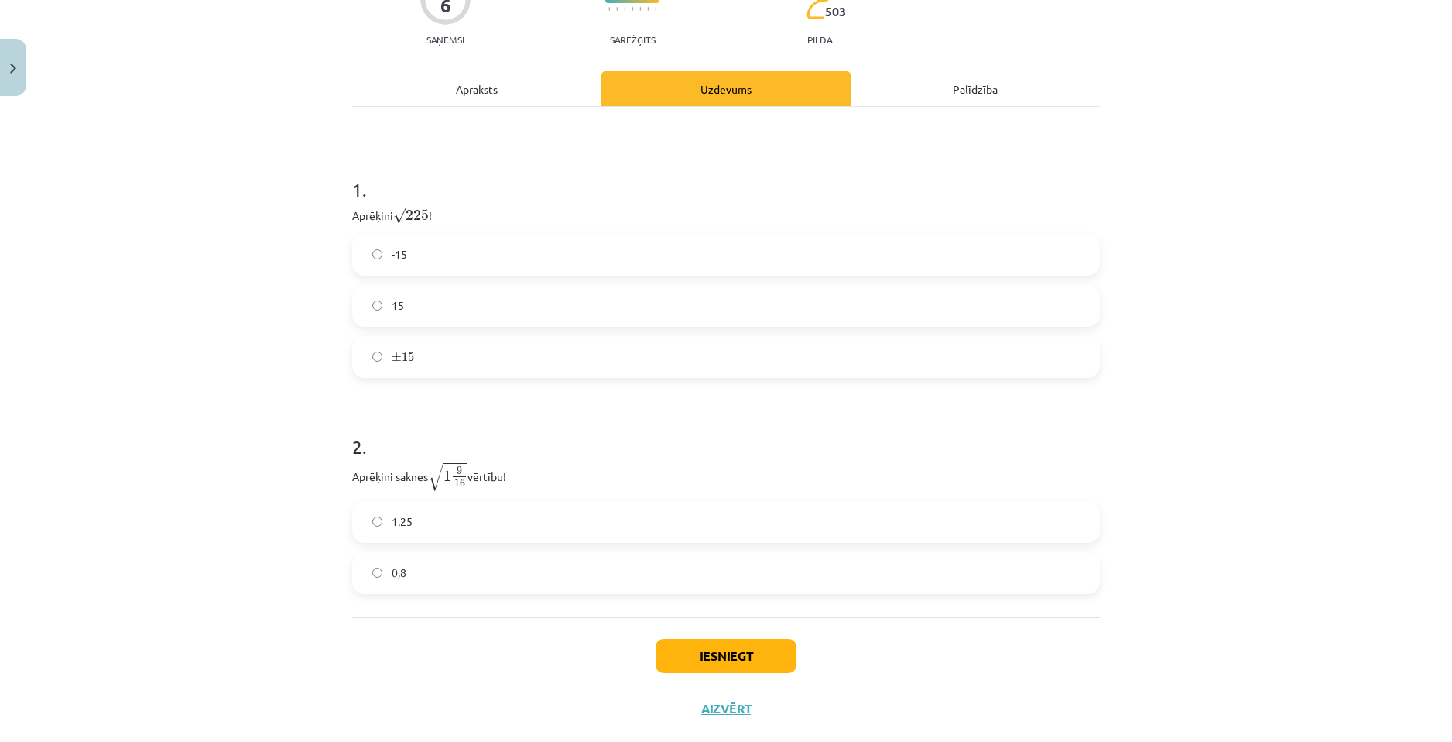
scroll to position [194, 0]
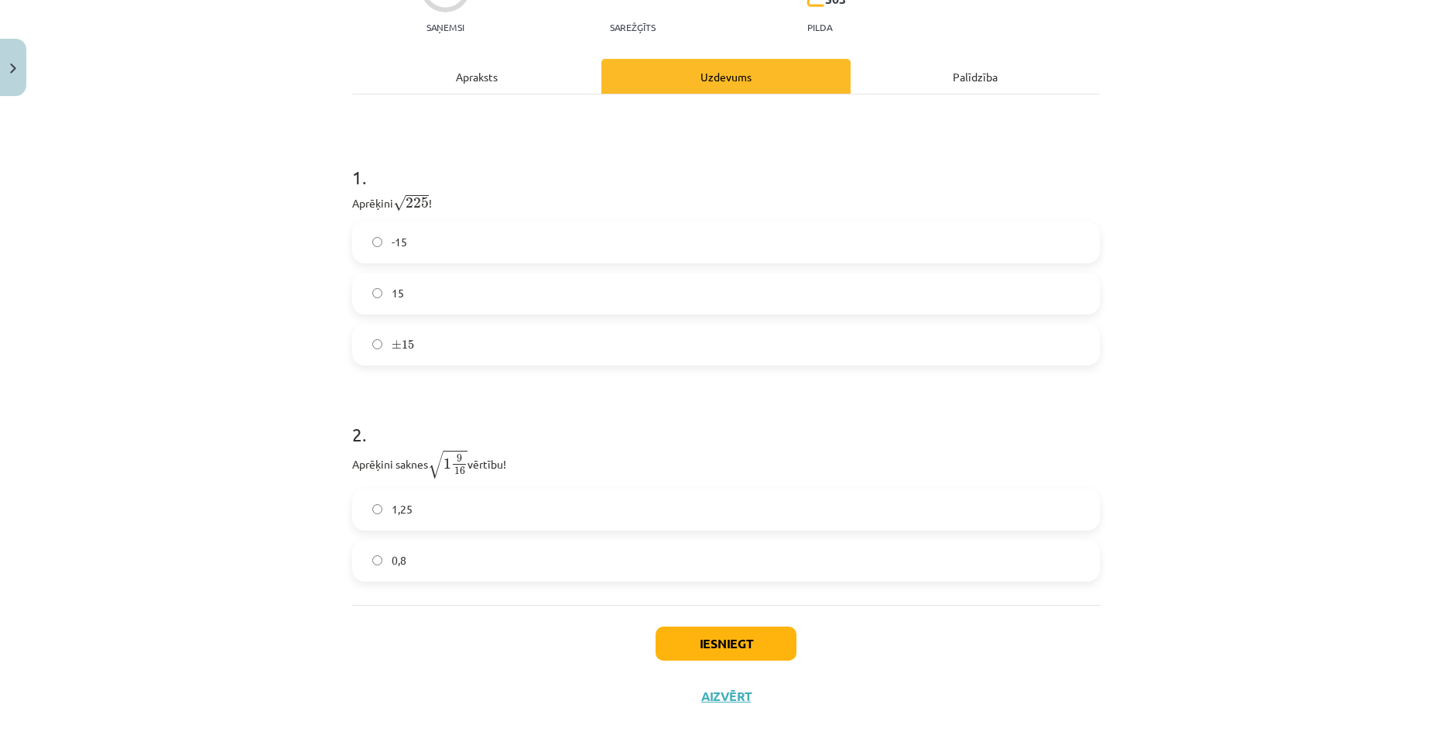
click at [411, 557] on label "0,8" at bounding box center [726, 560] width 745 height 39
click at [428, 505] on label "1,25" at bounding box center [726, 509] width 745 height 39
click at [749, 643] on button "Iesniegt" at bounding box center [726, 643] width 141 height 34
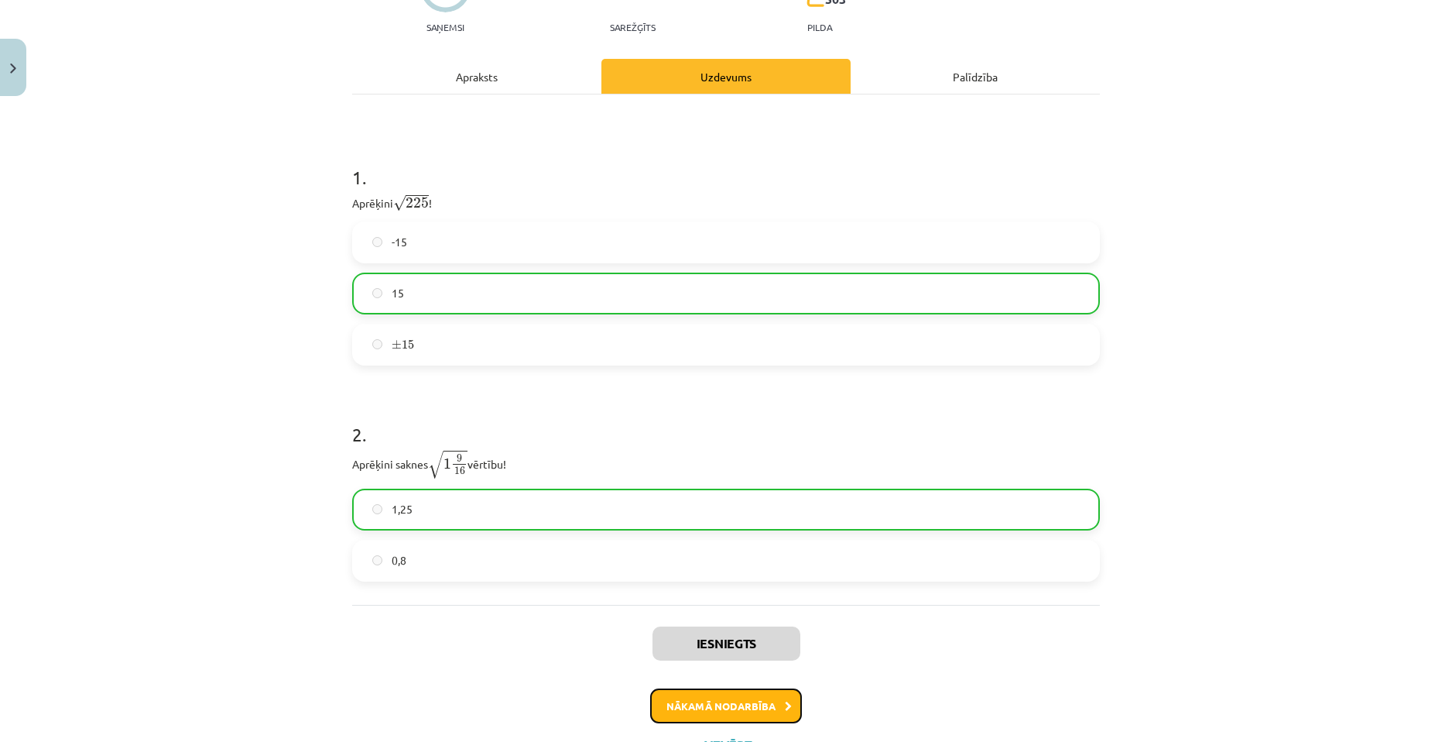
click at [750, 705] on button "Nākamā nodarbība" at bounding box center [726, 706] width 152 height 36
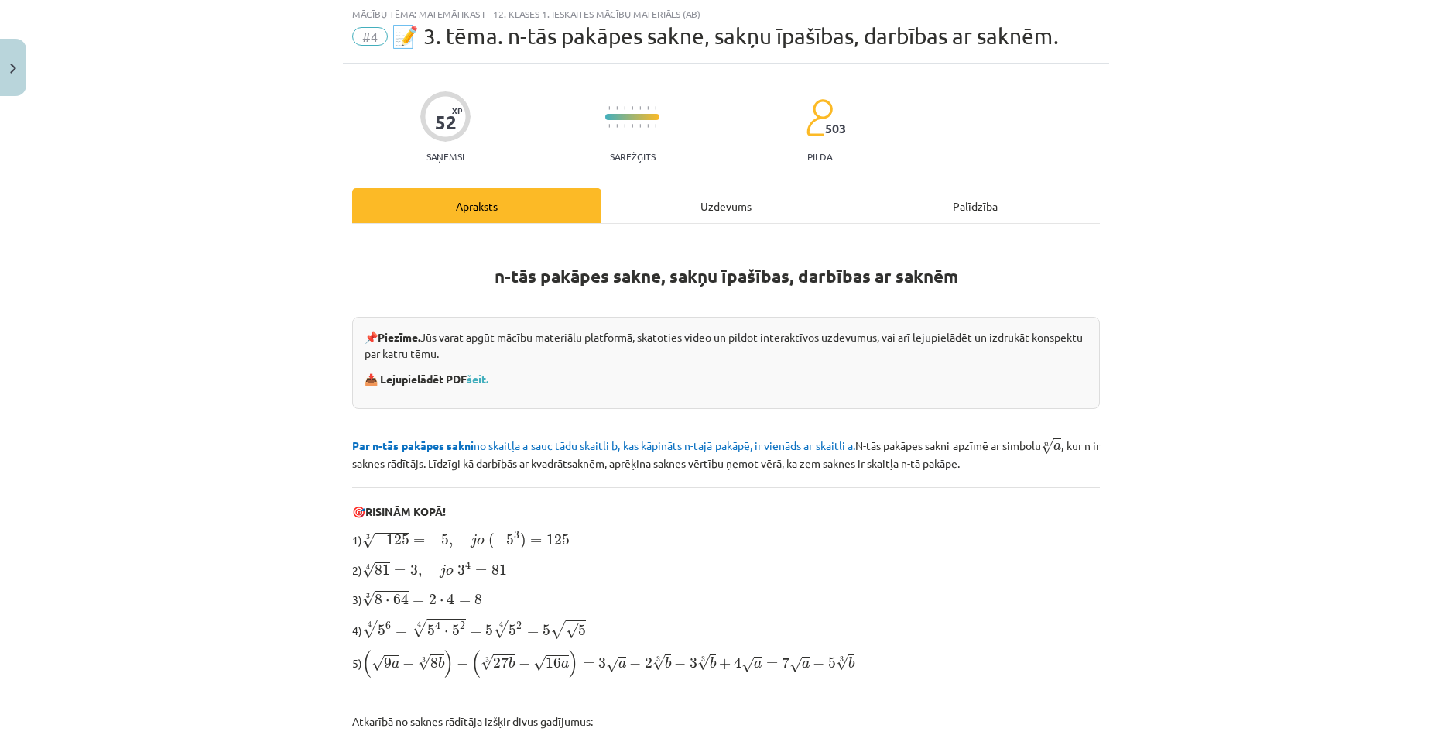
scroll to position [39, 0]
click at [684, 213] on div "Uzdevums" at bounding box center [725, 206] width 249 height 35
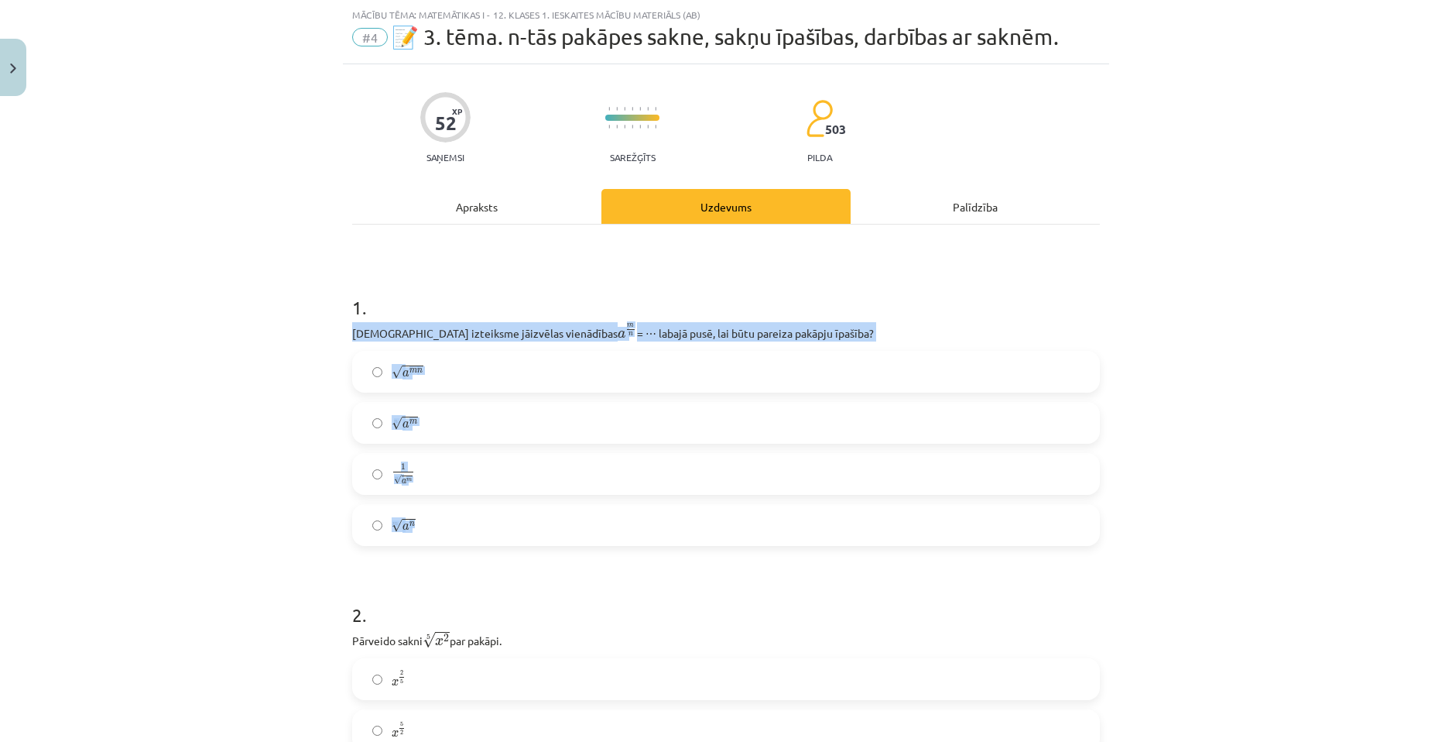
drag, startPoint x: 343, startPoint y: 335, endPoint x: 489, endPoint y: 526, distance: 240.8
click at [489, 526] on div "Mācību tēma: Matemātikas i - 12. klases 1. ieskaites mācību materiāls (ab) #4 📝…" at bounding box center [726, 371] width 1452 height 742
copy div "Kura izteiksme jāizvēlas vienādības a m n a m n = ⋯ labajā pusē, lai būtu parei…"
click at [272, 336] on div "Mācību tēma: Matemātikas i - 12. klases 1. ieskaites mācību materiāls (ab) #4 📝…" at bounding box center [726, 371] width 1452 height 742
drag, startPoint x: 245, startPoint y: 343, endPoint x: 247, endPoint y: 372, distance: 29.5
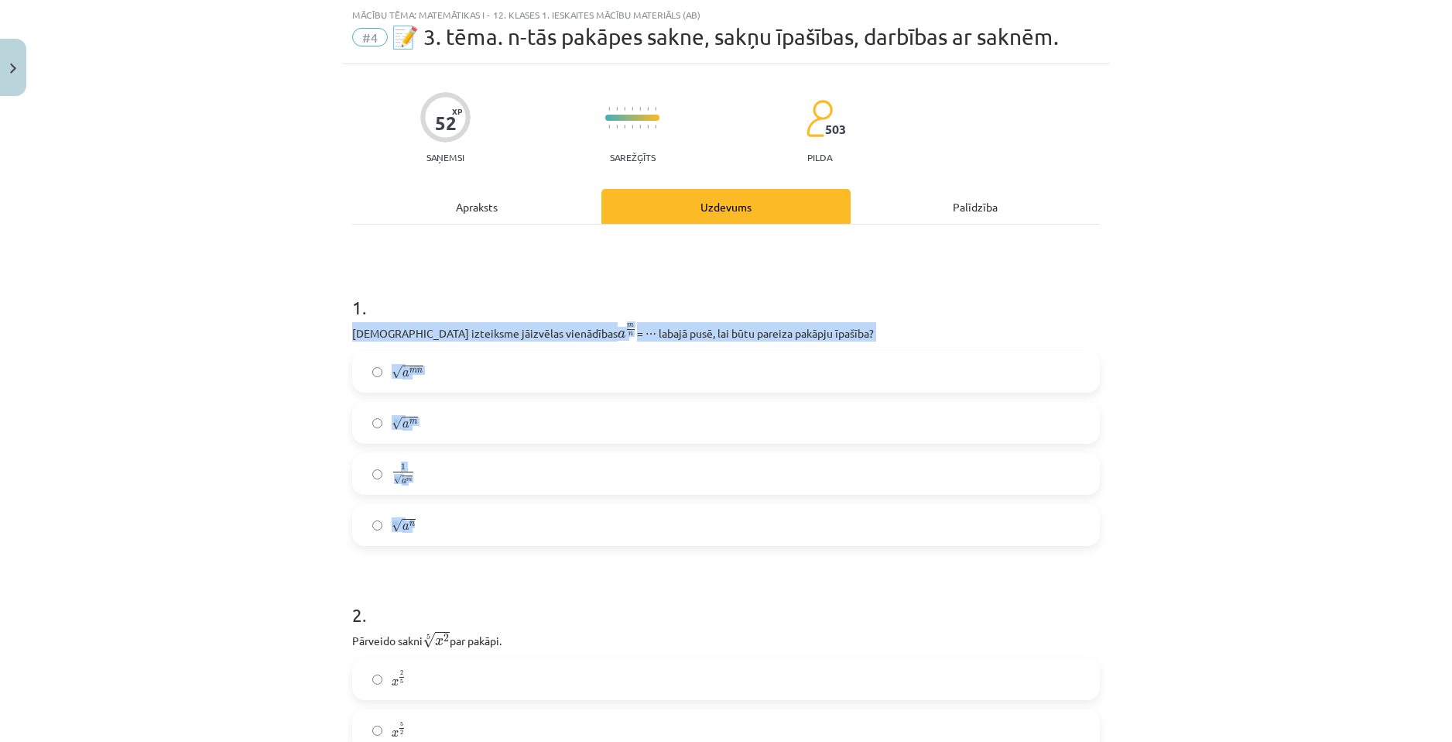
click at [245, 344] on div "Mācību tēma: Matemātikas i - 12. klases 1. ieskaites mācību materiāls (ab) #4 📝…" at bounding box center [726, 371] width 1452 height 742
click at [249, 444] on div "Mācību tēma: Matemātikas i - 12. klases 1. ieskaites mācību materiāls (ab) #4 📝…" at bounding box center [726, 371] width 1452 height 742
click at [252, 456] on div "Mācību tēma: Matemātikas i - 12. klases 1. ieskaites mācību materiāls (ab) #4 📝…" at bounding box center [726, 371] width 1452 height 742
drag, startPoint x: 329, startPoint y: 398, endPoint x: 361, endPoint y: 408, distance: 33.3
click at [329, 399] on div "Mācību tēma: Matemātikas i - 12. klases 1. ieskaites mācību materiāls (ab) #4 📝…" at bounding box center [726, 371] width 1452 height 742
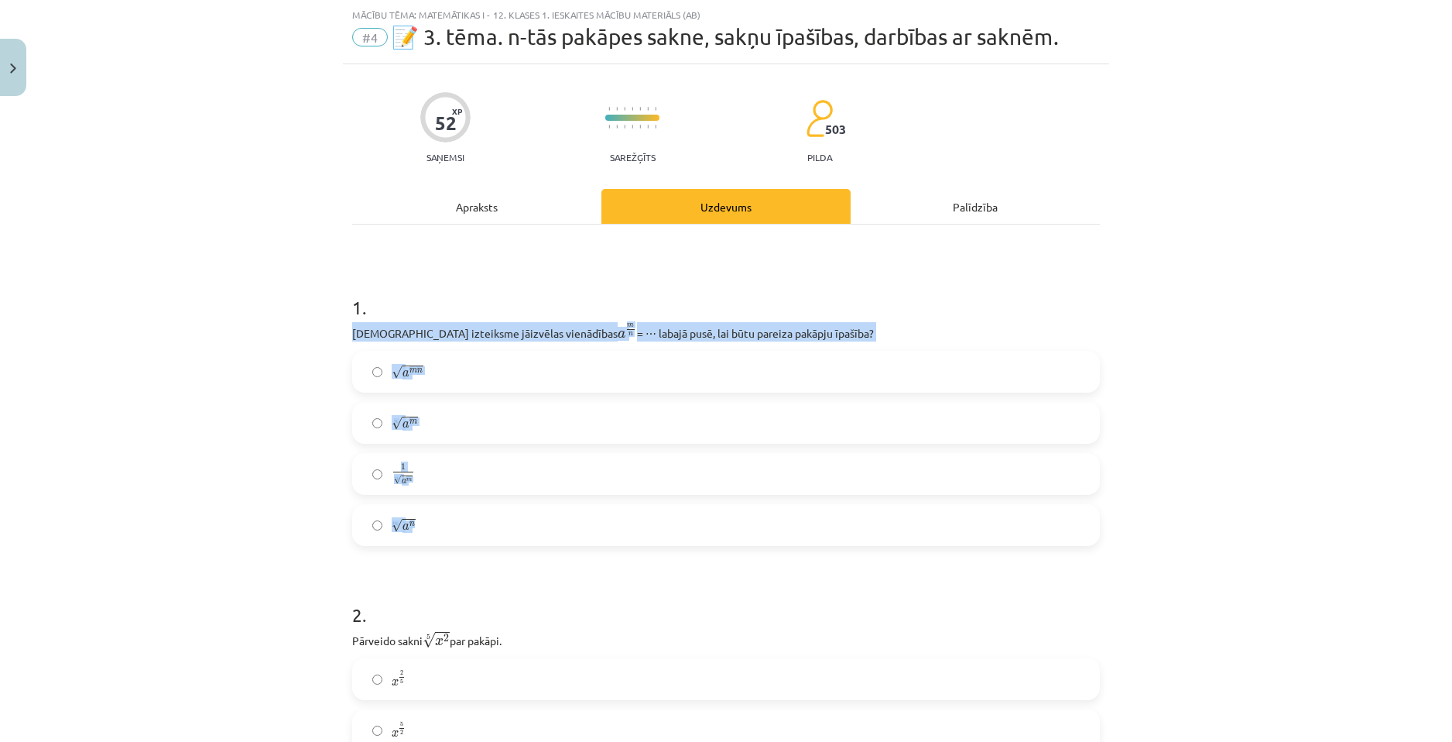
click at [396, 419] on span "√ a m" at bounding box center [405, 423] width 26 height 14
click at [221, 380] on div "Mācību tēma: Matemātikas i - 12. klases 1. ieskaites mācību materiāls (ab) #4 📝…" at bounding box center [726, 371] width 1452 height 742
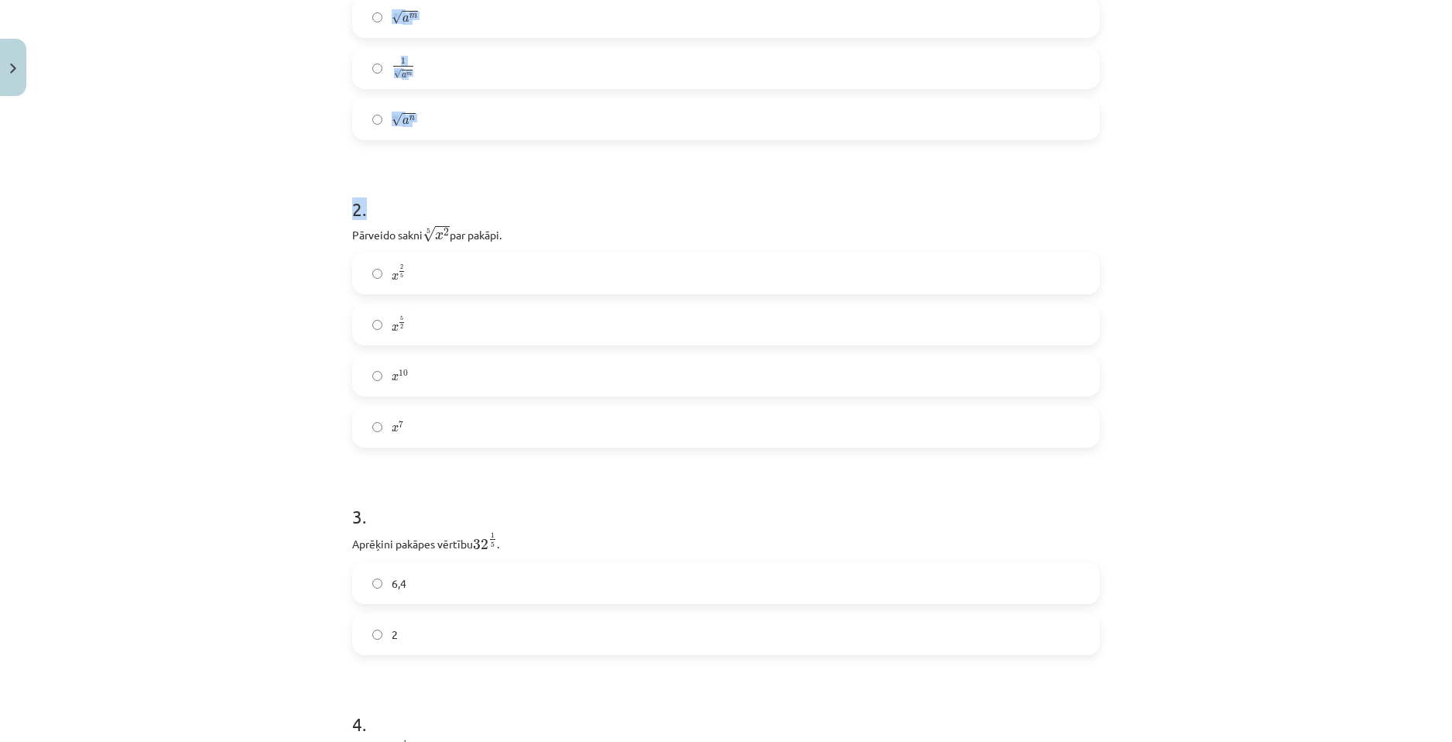
drag, startPoint x: 1266, startPoint y: 588, endPoint x: 1275, endPoint y: 742, distance: 154.3
click at [1275, 741] on html "0 Dāvanas 1089 mP 70 xp Anete Pīķe Sākums Aktuāli Kā mācīties eSKOLĀ Kontakti N…" at bounding box center [726, 371] width 1452 height 742
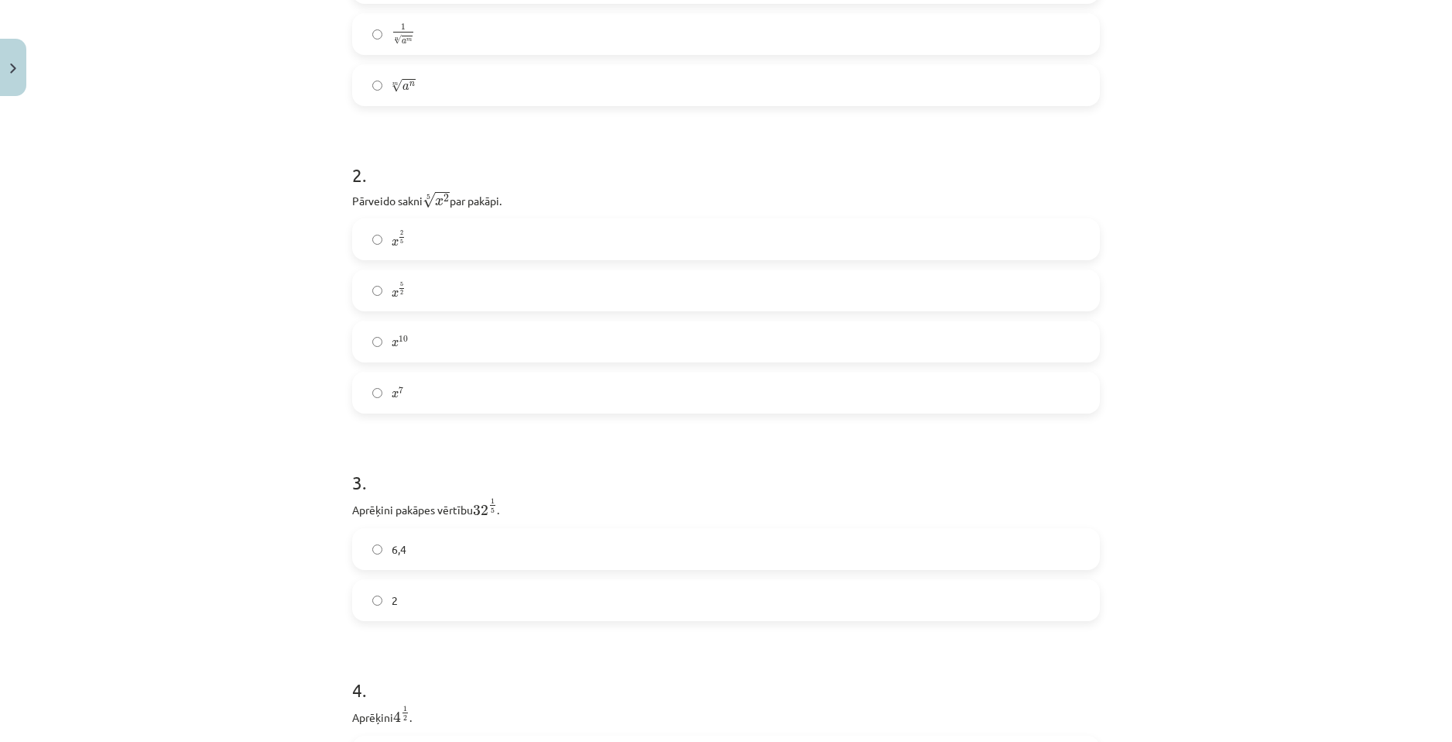
click at [1268, 454] on div "Mācību tēma: Matemātikas i - 12. klases 1. ieskaites mācību materiāls (ab) #4 📝…" at bounding box center [726, 371] width 1452 height 742
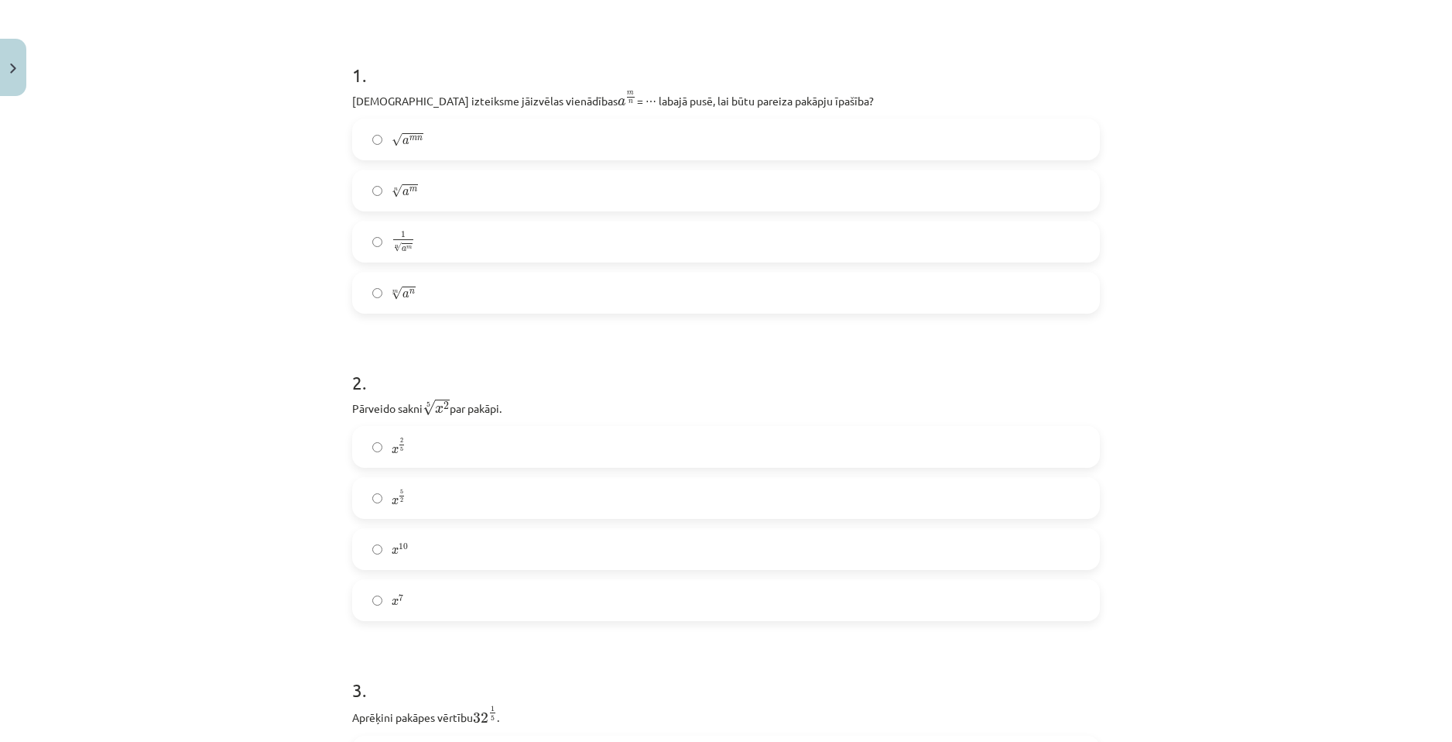
scroll to position [324, 0]
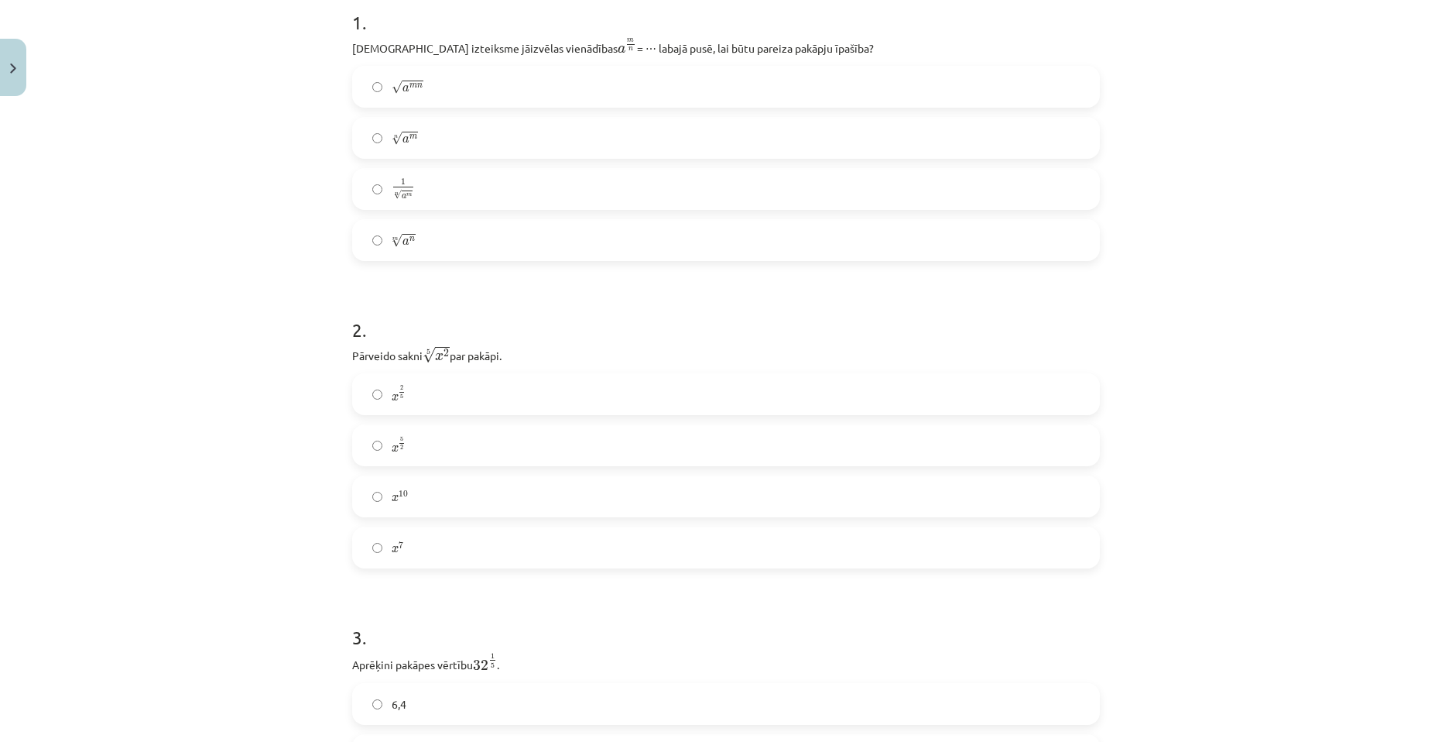
click at [430, 384] on label "x 2 5 x 2 5" at bounding box center [726, 394] width 745 height 39
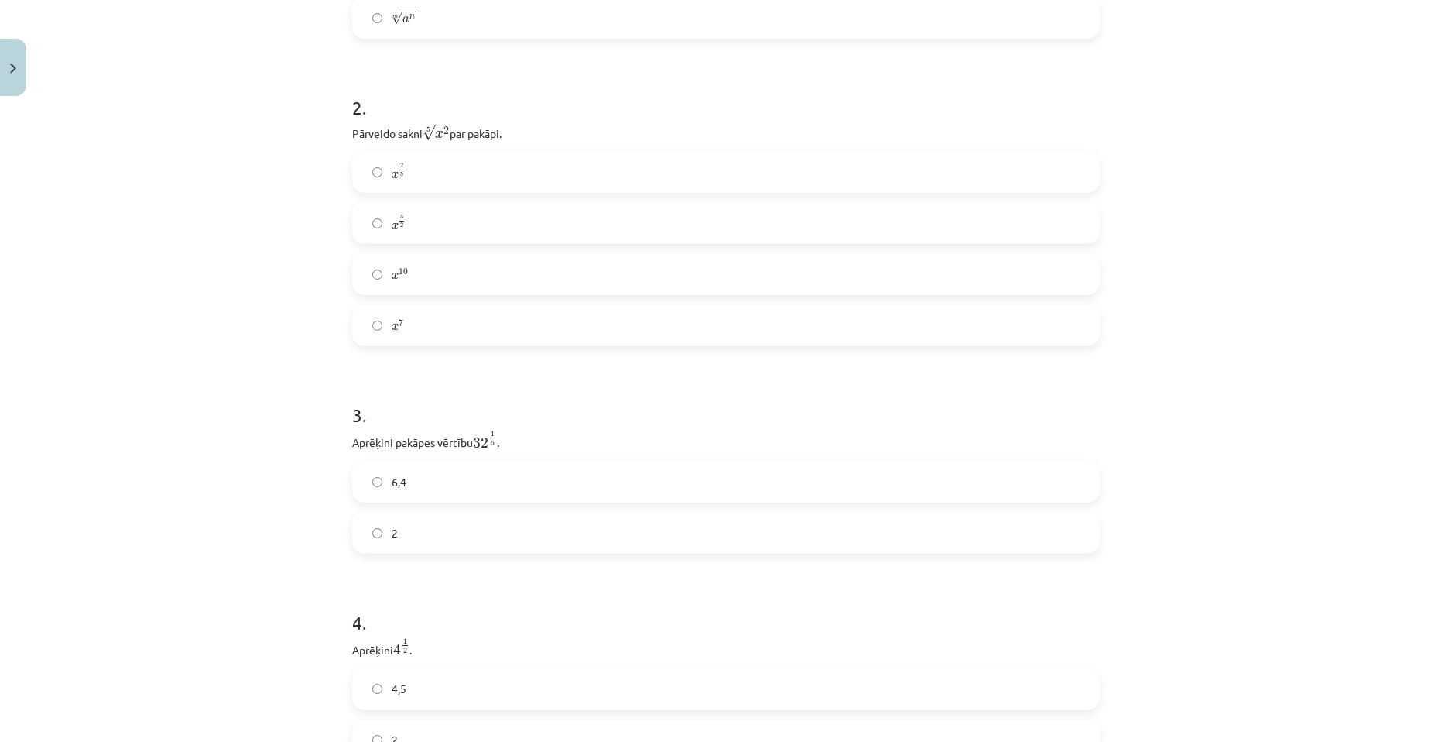
scroll to position [556, 0]
click at [412, 527] on label "2" at bounding box center [726, 522] width 745 height 39
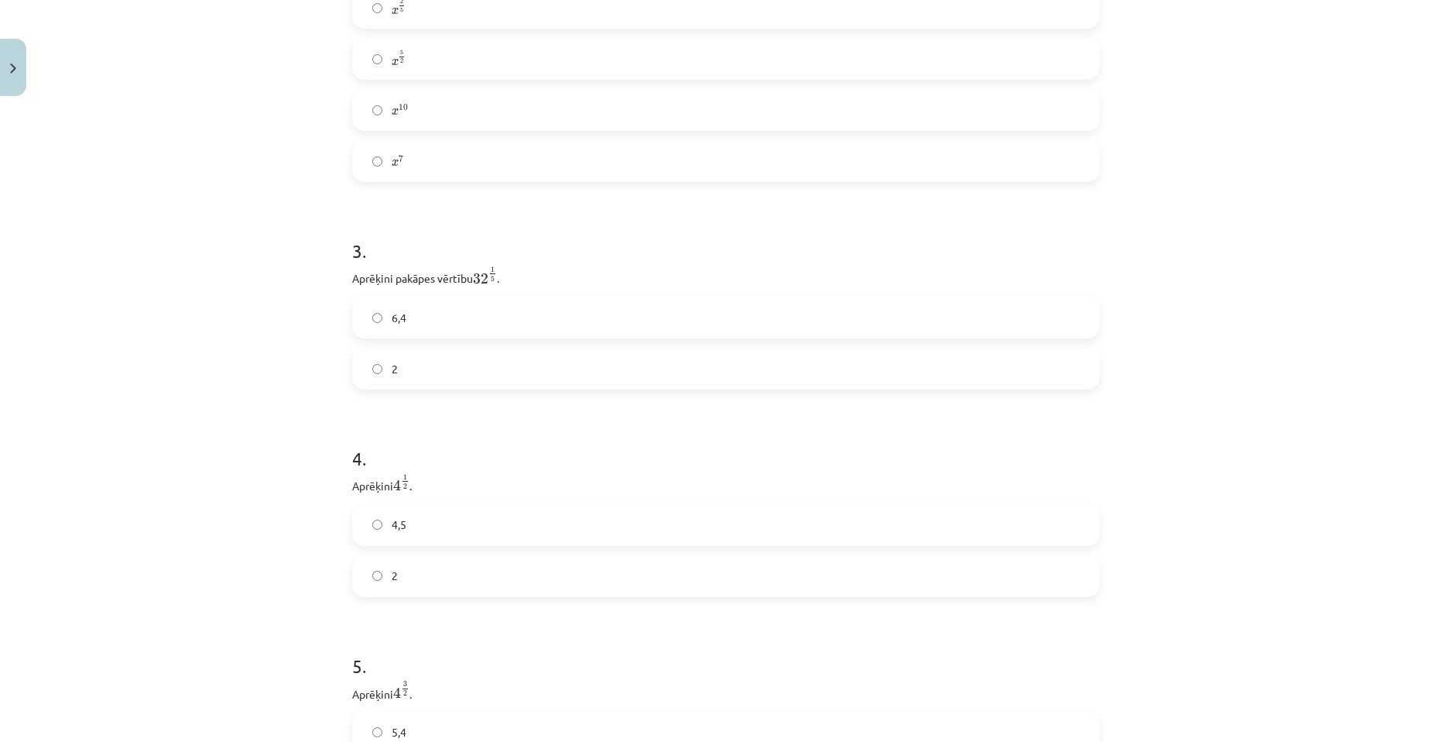
scroll to position [711, 0]
click at [400, 577] on label "2" at bounding box center [726, 575] width 745 height 39
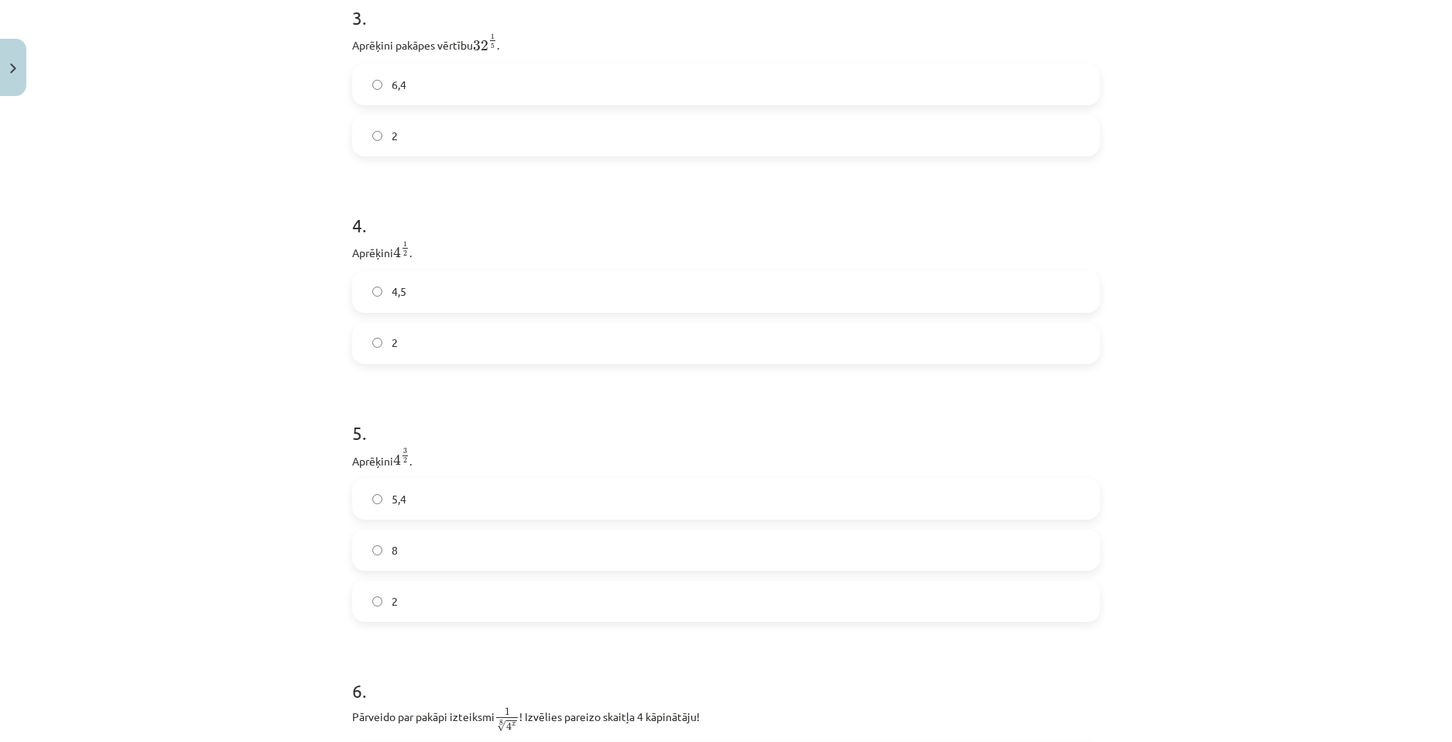
click at [420, 540] on label "8" at bounding box center [726, 549] width 745 height 39
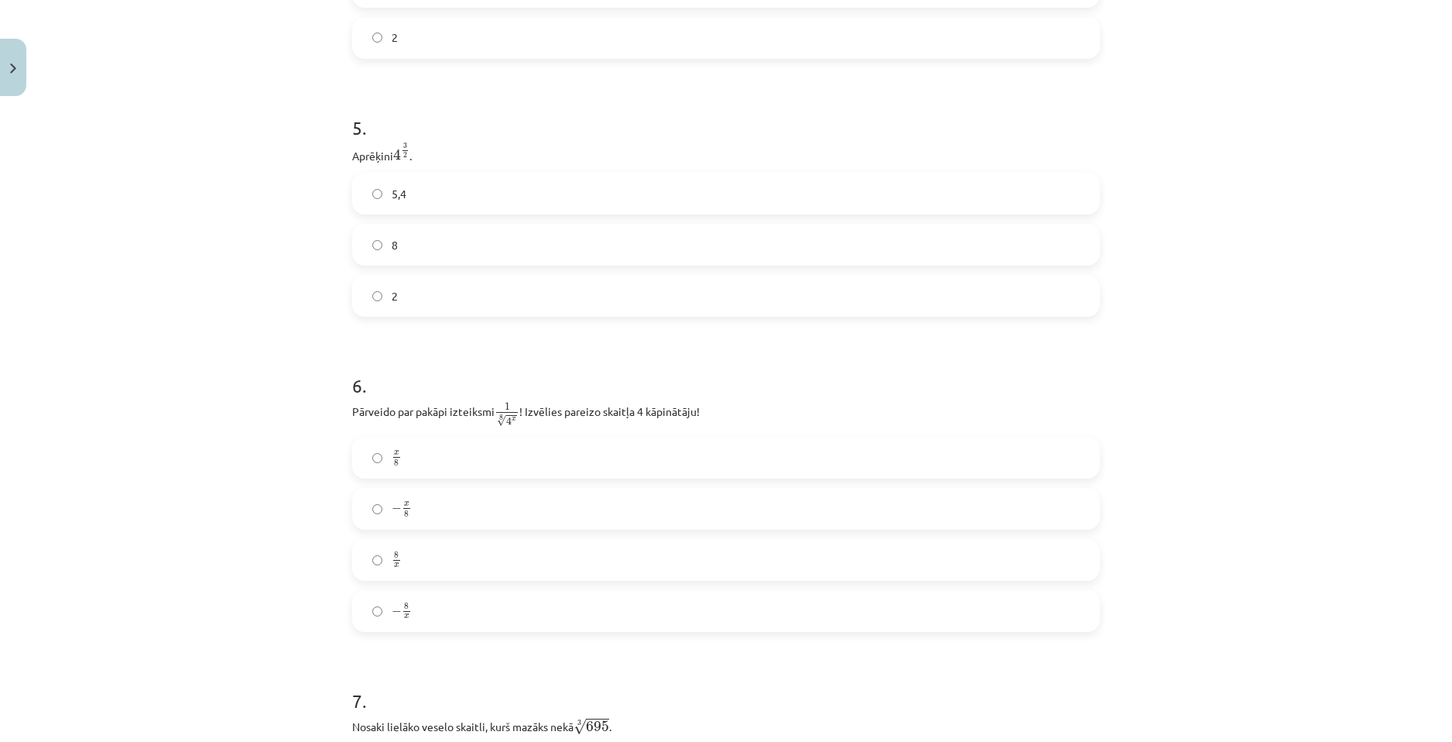
scroll to position [1252, 0]
click at [509, 409] on p "Pārveido par pakāpi izteiksmi 1 8 √ 4 x 1 4 x 8 ! Izvēlies pareizo skaitļa 4 kā…" at bounding box center [726, 409] width 748 height 27
click at [215, 412] on div "Mācību tēma: Matemātikas i - 12. klases 1. ieskaites mācību materiāls (ab) #4 📝…" at bounding box center [726, 371] width 1452 height 742
drag, startPoint x: 330, startPoint y: 409, endPoint x: 712, endPoint y: 392, distance: 382.8
click at [712, 392] on div "Mācību tēma: Matemātikas i - 12. klases 1. ieskaites mācību materiāls (ab) #4 📝…" at bounding box center [726, 371] width 1452 height 742
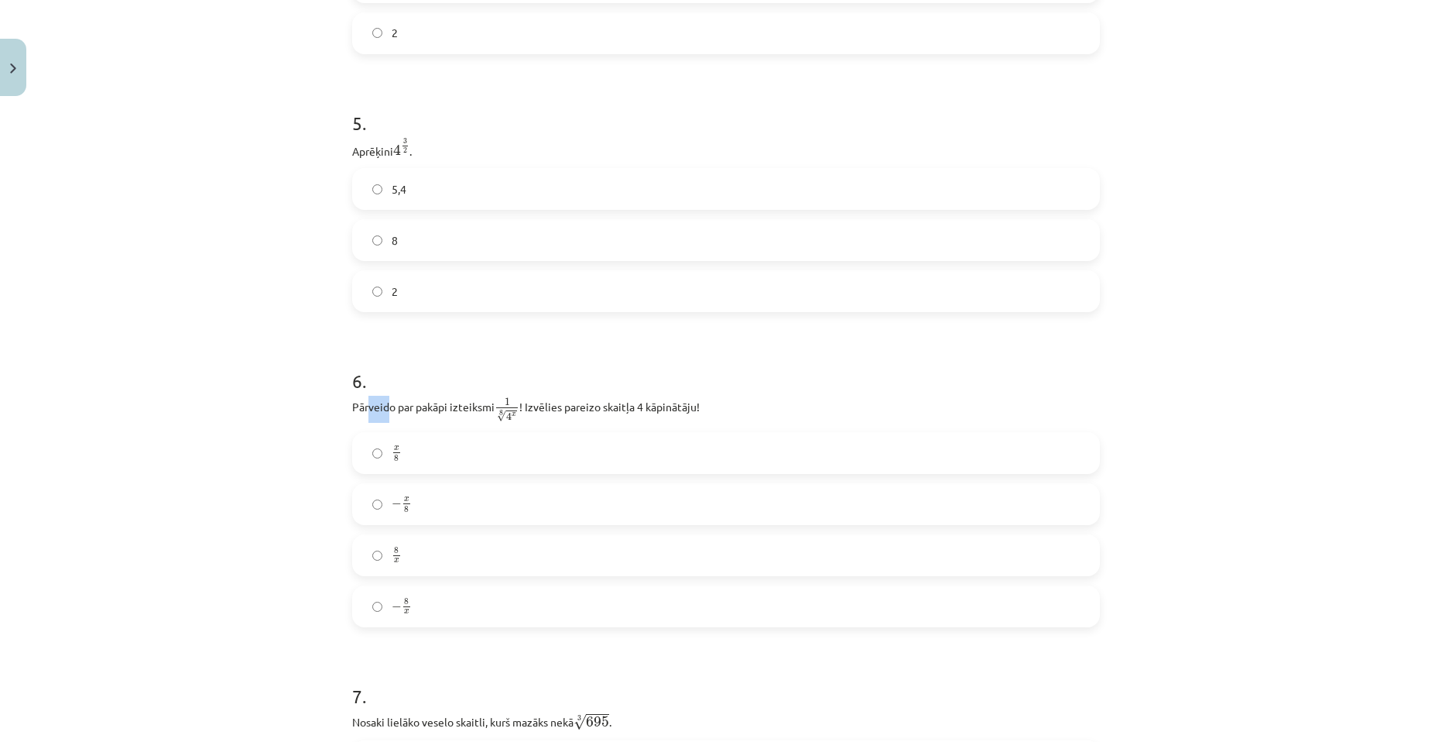
drag, startPoint x: 362, startPoint y: 408, endPoint x: 381, endPoint y: 408, distance: 19.4
click at [381, 408] on p "Pārveido par pakāpi izteiksmi 1 8 √ 4 x 1 4 x 8 ! Izvēlies pareizo skaitļa 4 kā…" at bounding box center [726, 409] width 748 height 27
drag, startPoint x: 347, startPoint y: 408, endPoint x: 755, endPoint y: 421, distance: 408.2
click at [755, 421] on p "Pārveido par pakāpi izteiksmi 1 8 √ 4 x 1 4 x 8 ! Izvēlies pareizo skaitļa 4 kā…" at bounding box center [726, 409] width 748 height 27
copy p "Pārveido par pakāpi izteiksmi 1 8 √ 4 x 1 4 x 8 ! Izvēlies pareizo skaitļa 4 kā…"
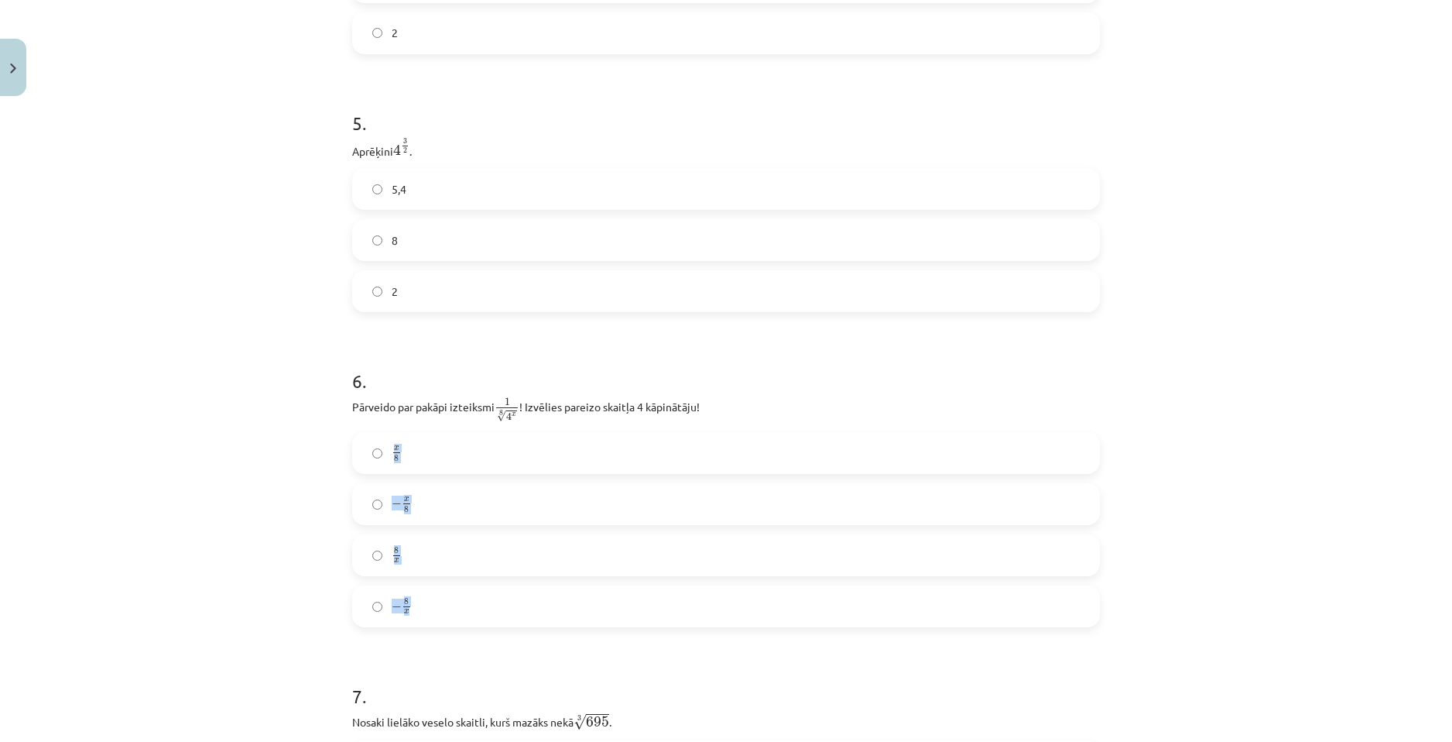
drag, startPoint x: 374, startPoint y: 427, endPoint x: 431, endPoint y: 593, distance: 176.0
click at [431, 593] on div "6 . Pārveido par pakāpi izteiksmi 1 8 √ 4 x 1 4 x 8 ! Izvēlies pareizo skaitļa …" at bounding box center [726, 485] width 748 height 284
copy div "x 8 x 8 − x 8 − x 8 8 x 8 x − 8 x"
click at [358, 410] on p "Pārveido par pakāpi izteiksmi 1 8 √ 4 x 1 4 x 8 ! Izvēlies pareizo skaitļa 4 kā…" at bounding box center [726, 409] width 748 height 27
drag, startPoint x: 347, startPoint y: 407, endPoint x: 461, endPoint y: 606, distance: 229.2
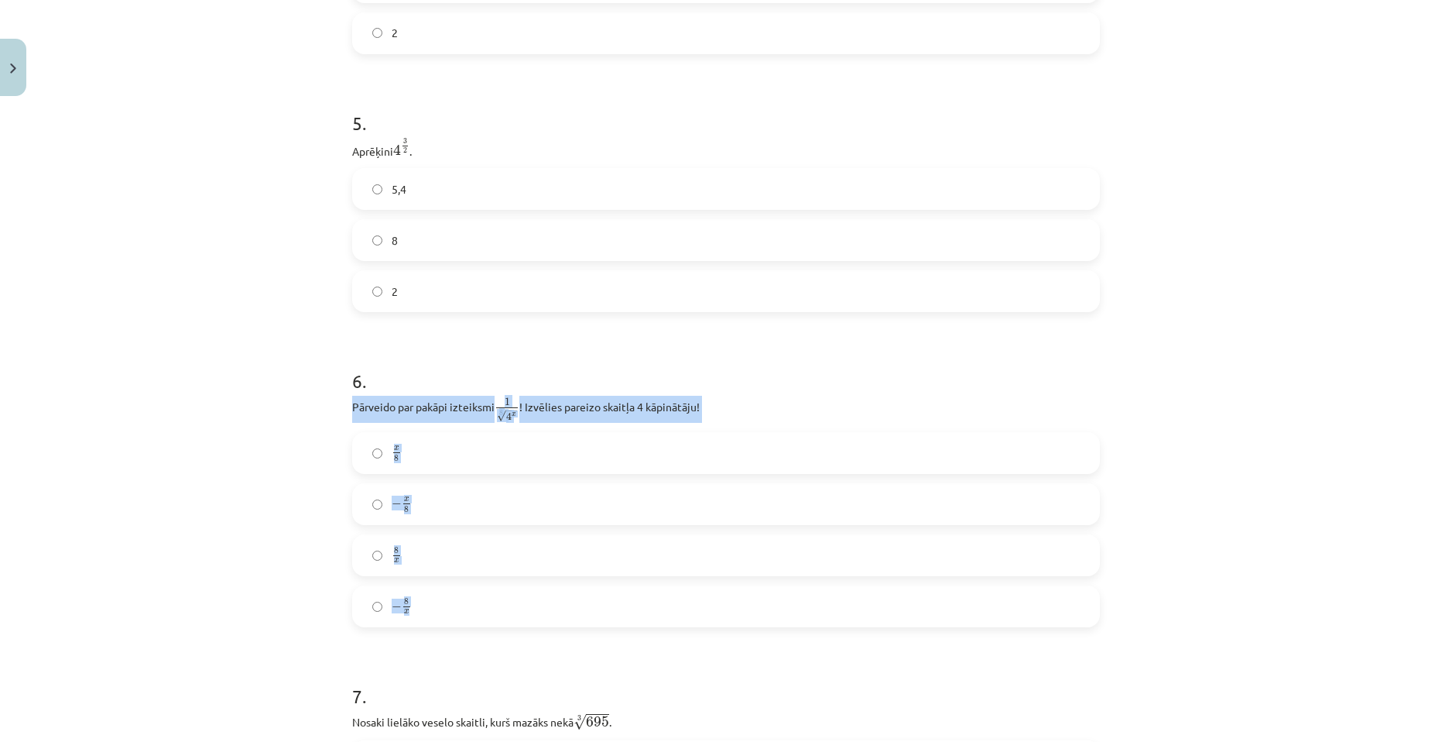
click at [461, 606] on div "6 . Pārveido par pakāpi izteiksmi 1 8 √ 4 x 1 4 x 8 ! Izvēlies pareizo skaitļa …" at bounding box center [726, 485] width 748 height 284
copy div "Pārveido par pakāpi izteiksmi 1 8 √ 4 x 1 4 x 8 ! Izvēlies pareizo skaitļa 4 kā…"
click at [228, 560] on div "Mācību tēma: Matemātikas i - 12. klases 1. ieskaites mācību materiāls (ab) #4 📝…" at bounding box center [726, 371] width 1452 height 742
click at [467, 446] on label "x 8 x 8" at bounding box center [726, 452] width 745 height 39
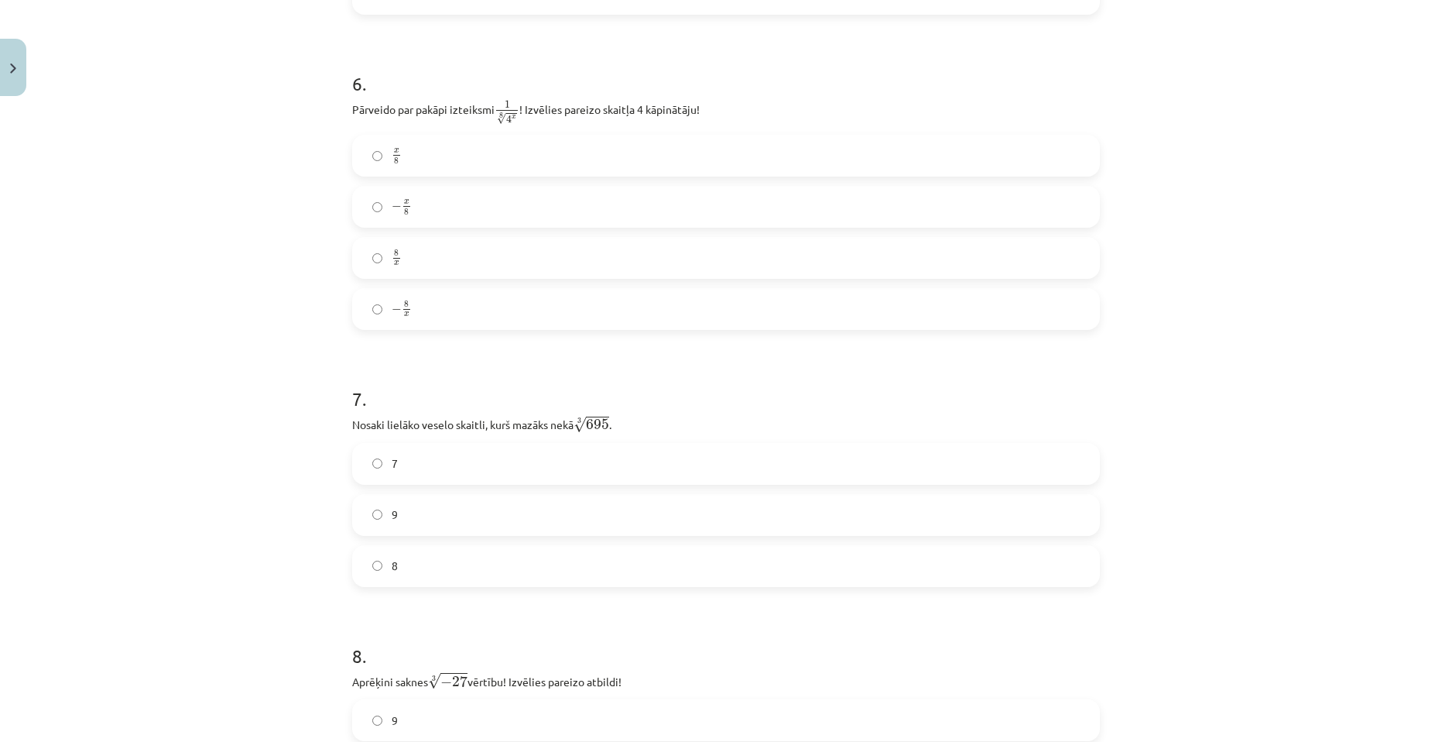
scroll to position [1562, 0]
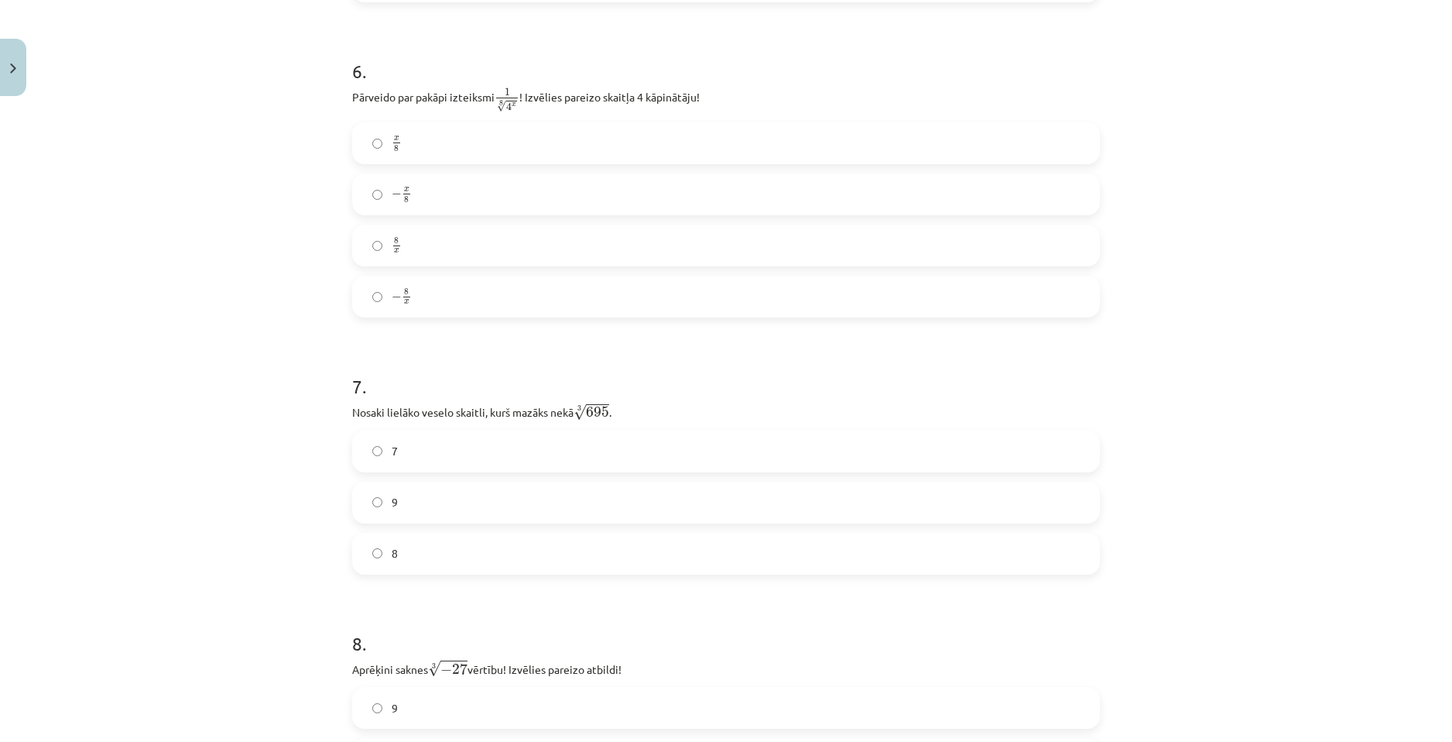
click at [397, 567] on label "8" at bounding box center [726, 553] width 745 height 39
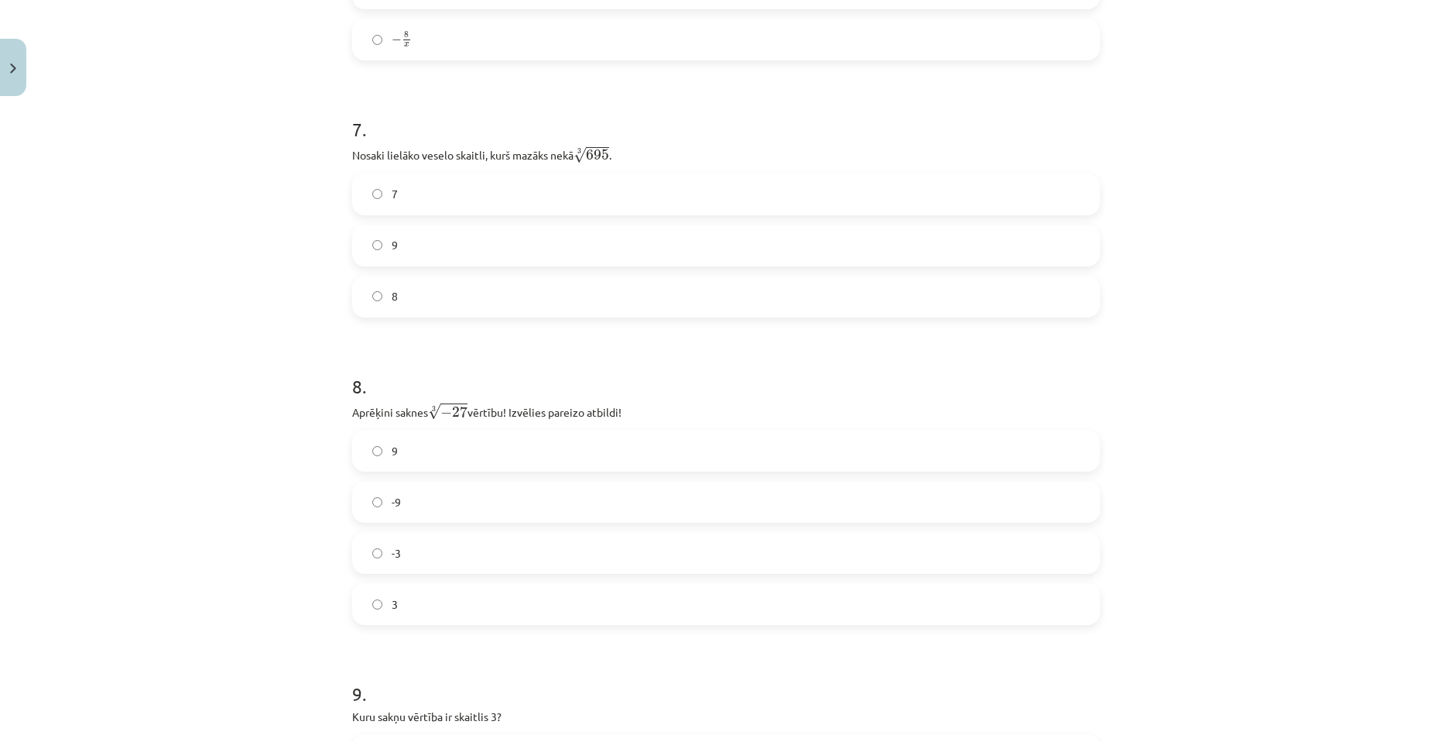
scroll to position [1872, 0]
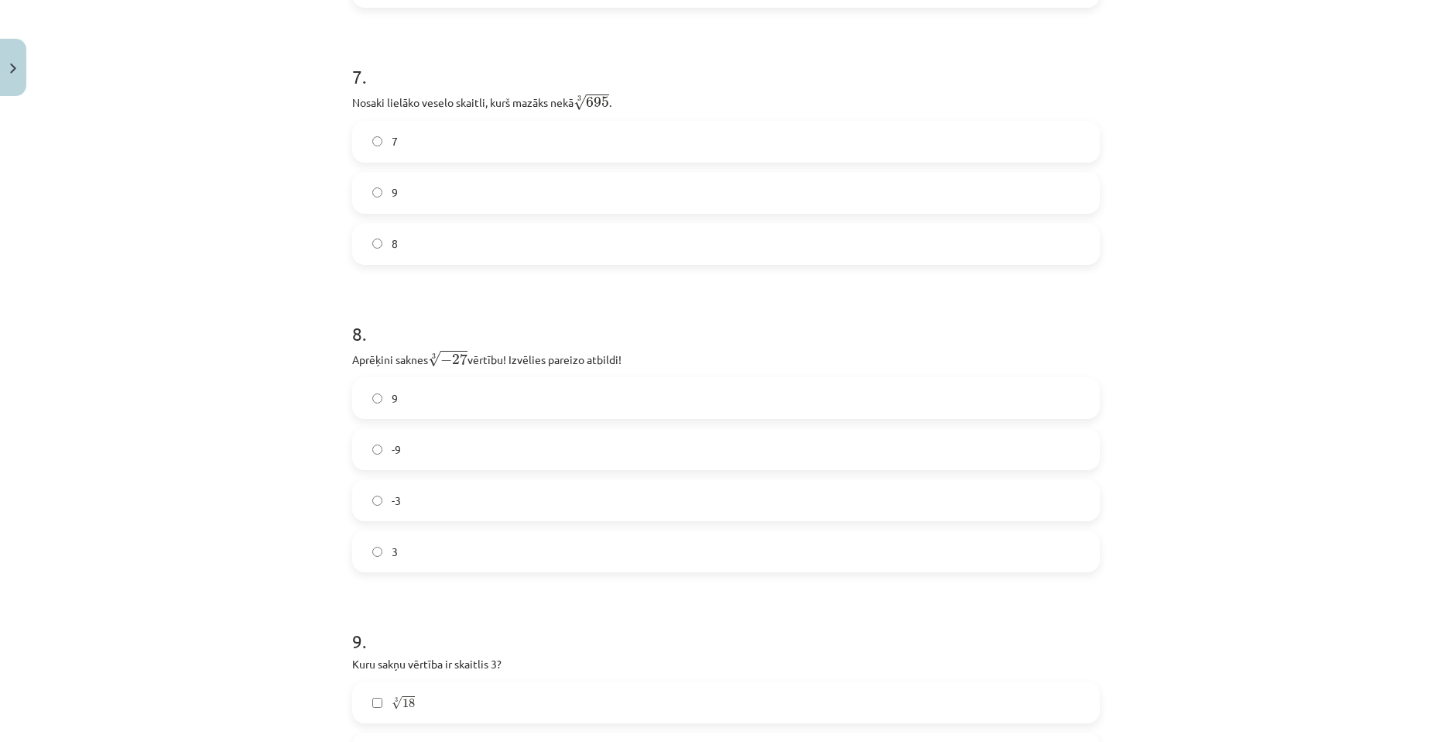
click at [445, 492] on label "-3" at bounding box center [726, 500] width 745 height 39
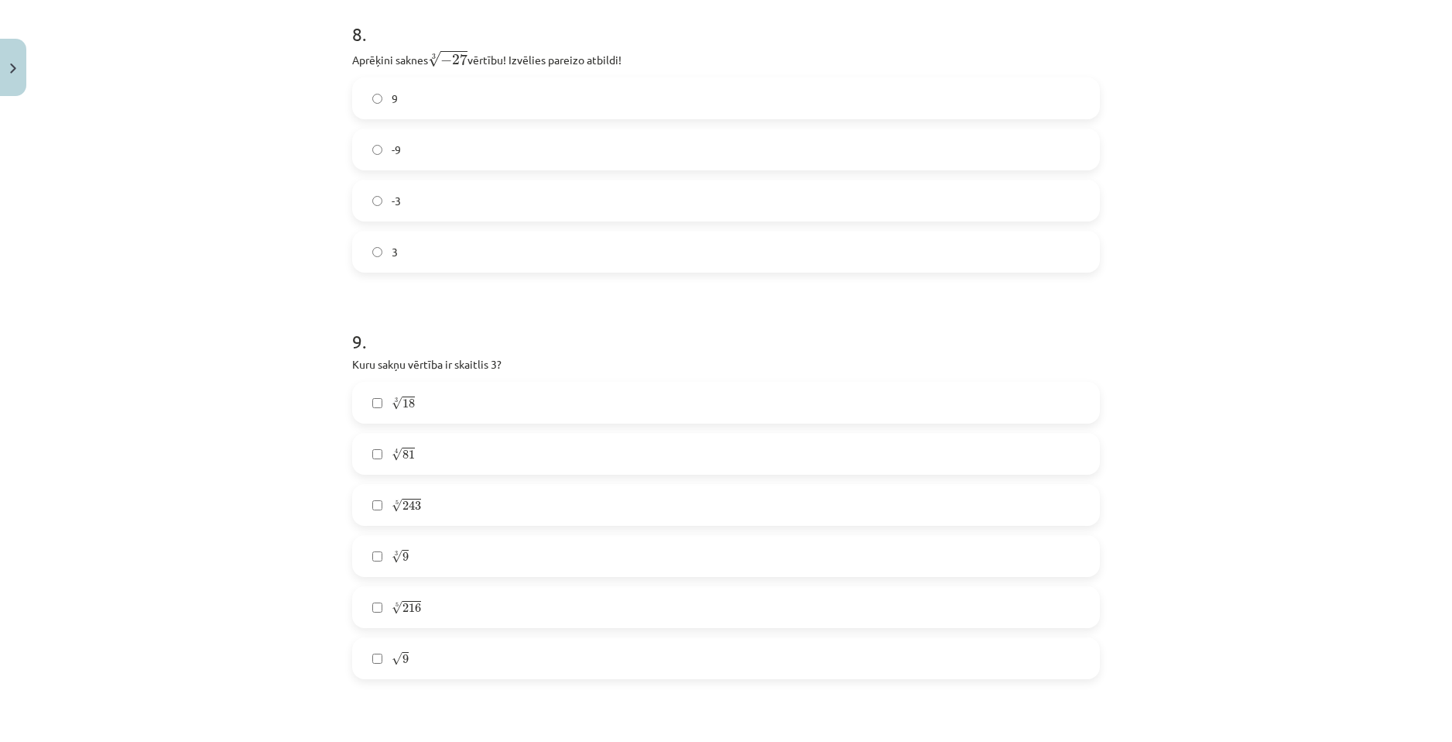
scroll to position [2181, 0]
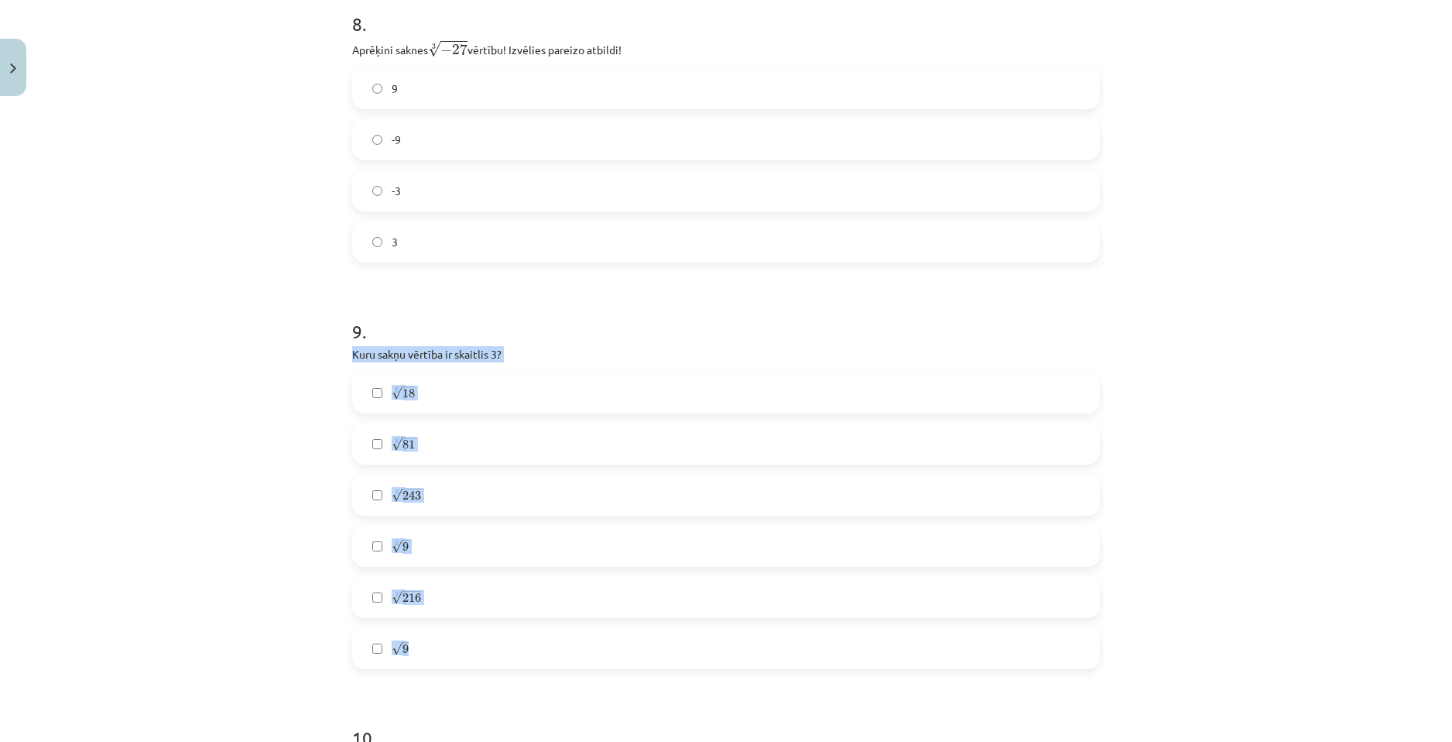
drag, startPoint x: 368, startPoint y: 354, endPoint x: 446, endPoint y: 653, distance: 308.9
click at [446, 653] on div "9 . Kuru sakņu vērtība ir skaitlis 3? 3 √ 18 18 3 4 √ 81 81 4 5 √ 243 243 5 3 √…" at bounding box center [726, 480] width 748 height 375
copy div "Kuru sakņu vērtība ir skaitlis 3? 3 √ 18 18 3 4 √ 81 81 4 5 √ 243 243 5 3 √ 9 9…"
click at [458, 440] on label "4 √ 81 81 4" at bounding box center [726, 443] width 745 height 39
click at [440, 491] on label "5 √ 243 243 5" at bounding box center [726, 494] width 745 height 39
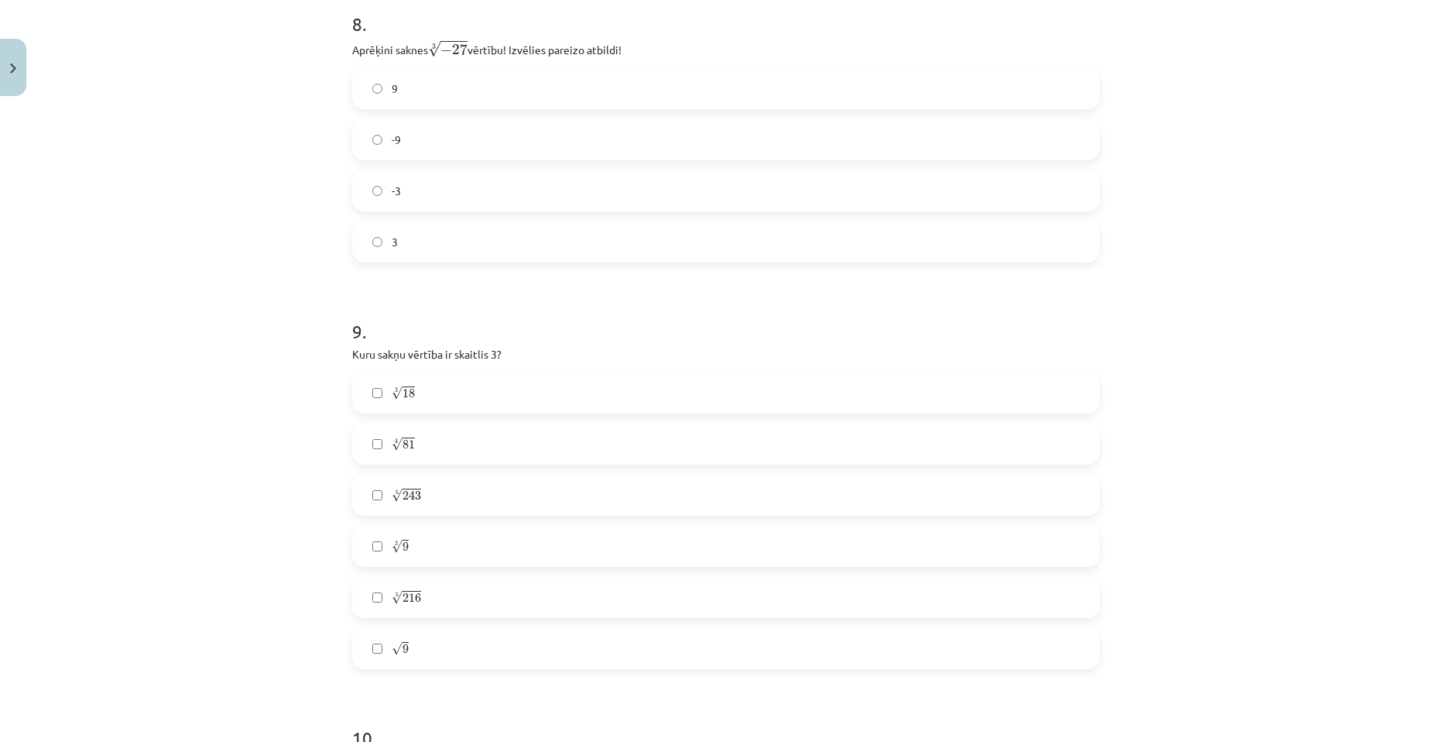
click at [414, 605] on span "5 √ 216 216 5" at bounding box center [406, 597] width 29 height 16
click at [392, 595] on span "√" at bounding box center [397, 597] width 11 height 13
click at [381, 647] on label "√ 9 9" at bounding box center [726, 648] width 745 height 39
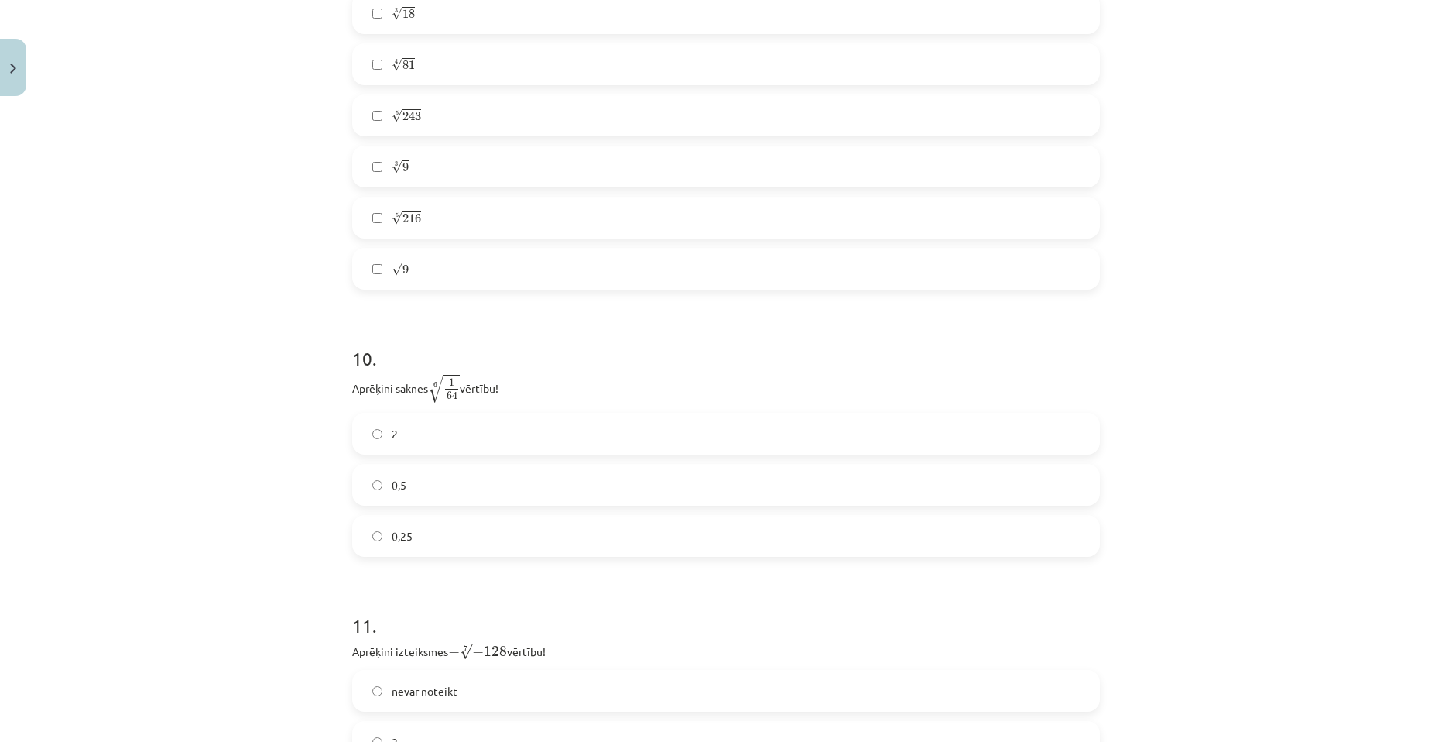
scroll to position [2568, 0]
click at [424, 466] on label "0,5" at bounding box center [726, 476] width 745 height 39
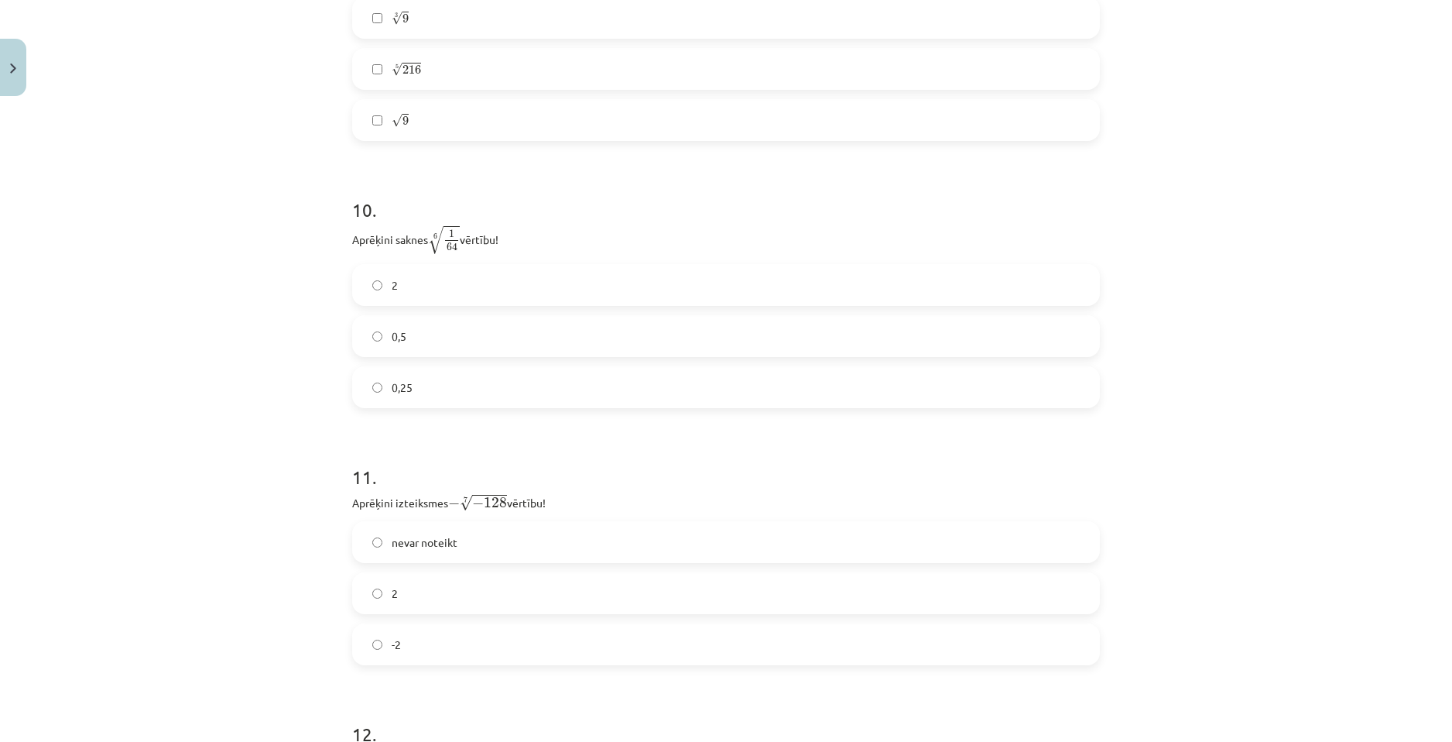
scroll to position [2723, 0]
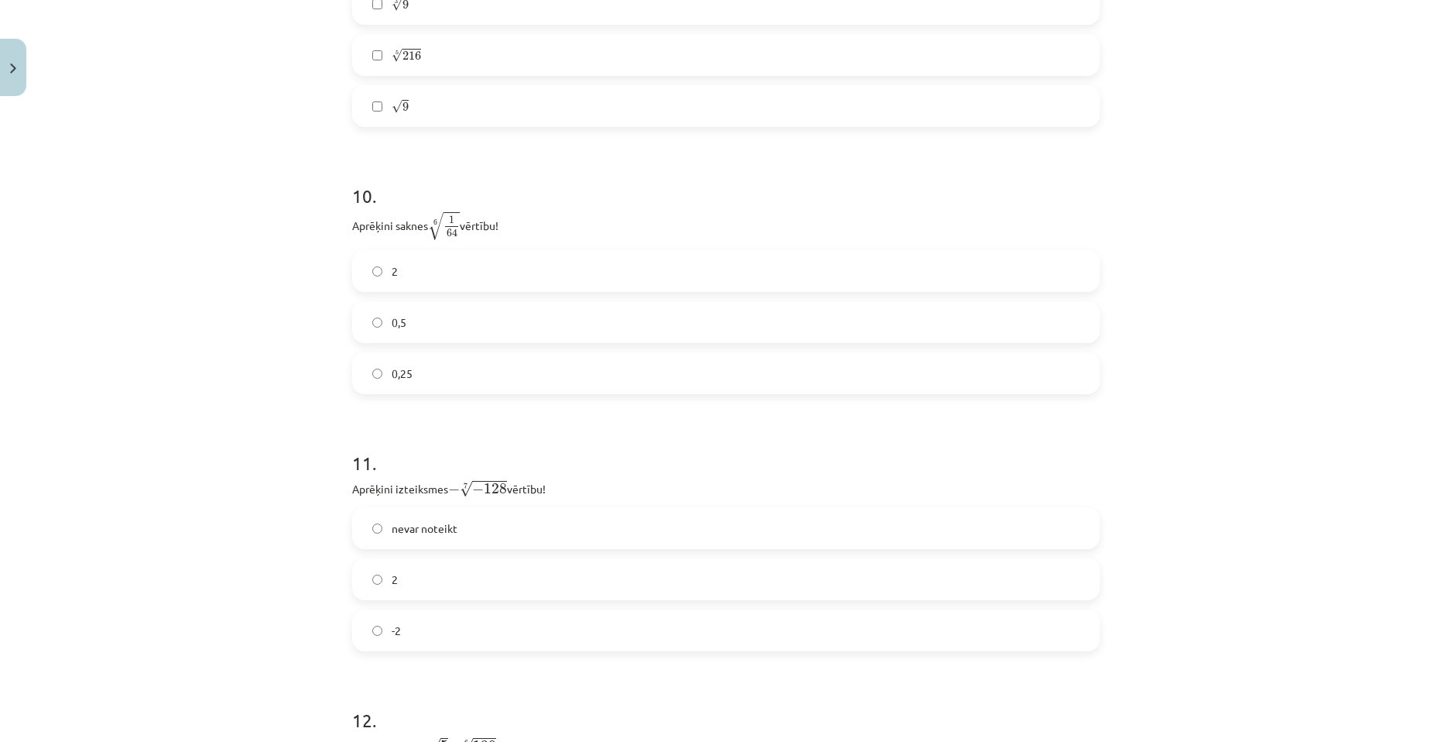
click at [394, 577] on label "2" at bounding box center [726, 579] width 745 height 39
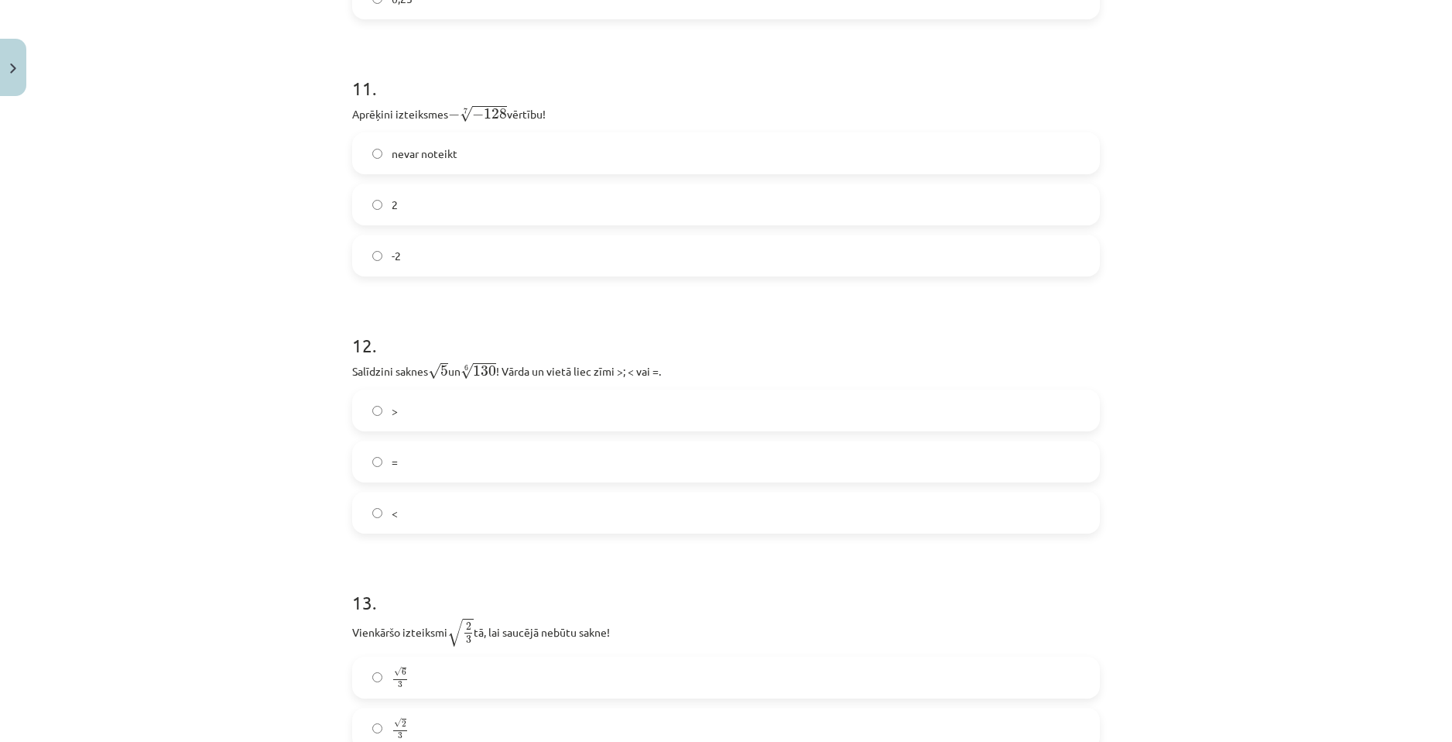
scroll to position [3110, 0]
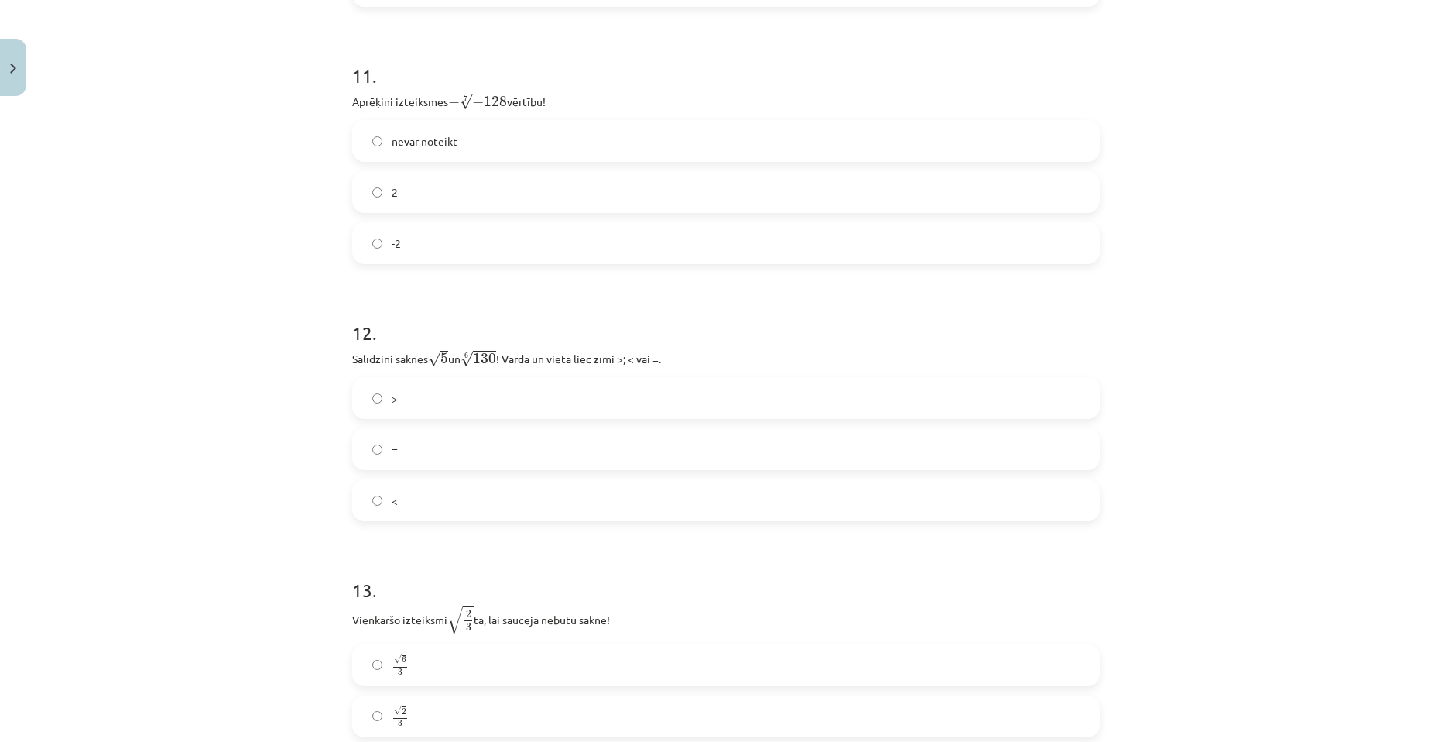
click at [467, 505] on label "<" at bounding box center [726, 500] width 745 height 39
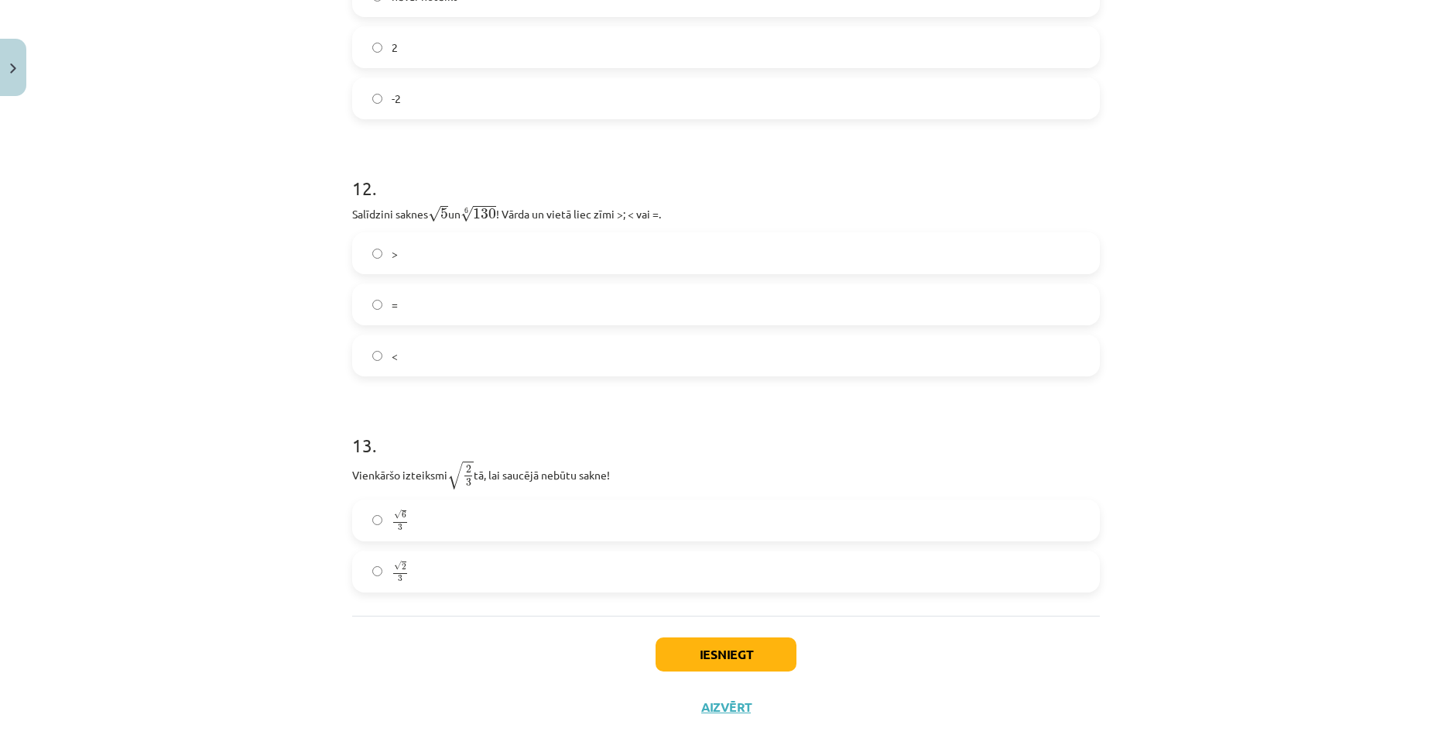
scroll to position [3265, 0]
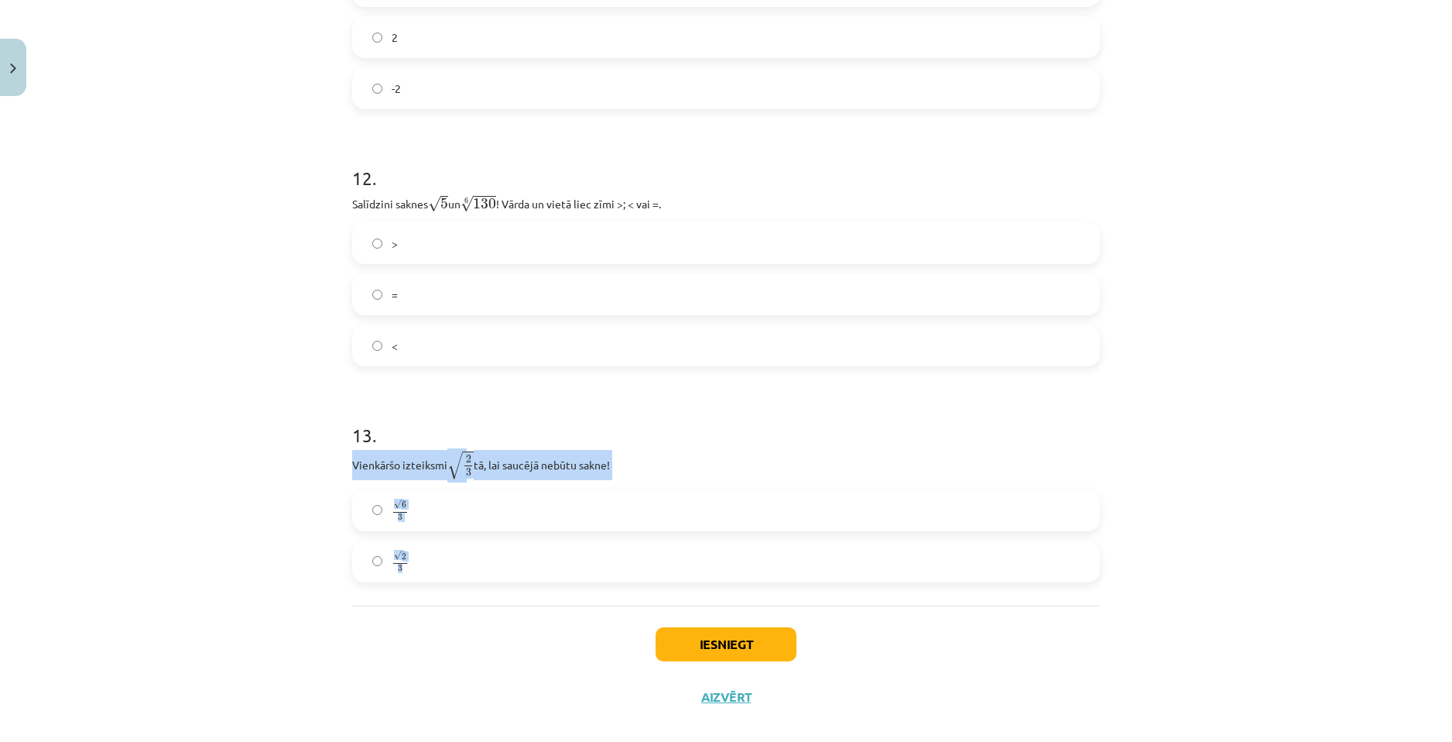
drag, startPoint x: 341, startPoint y: 464, endPoint x: 624, endPoint y: 560, distance: 299.4
copy div "Vienkāršo izteiksmi √ 2 3 2 3 tā, lai saucējā nebūtu sakne! √ 6 3 6 3 √ 2 3"
click at [433, 499] on label "√ 6 3 6 3" at bounding box center [726, 510] width 745 height 39
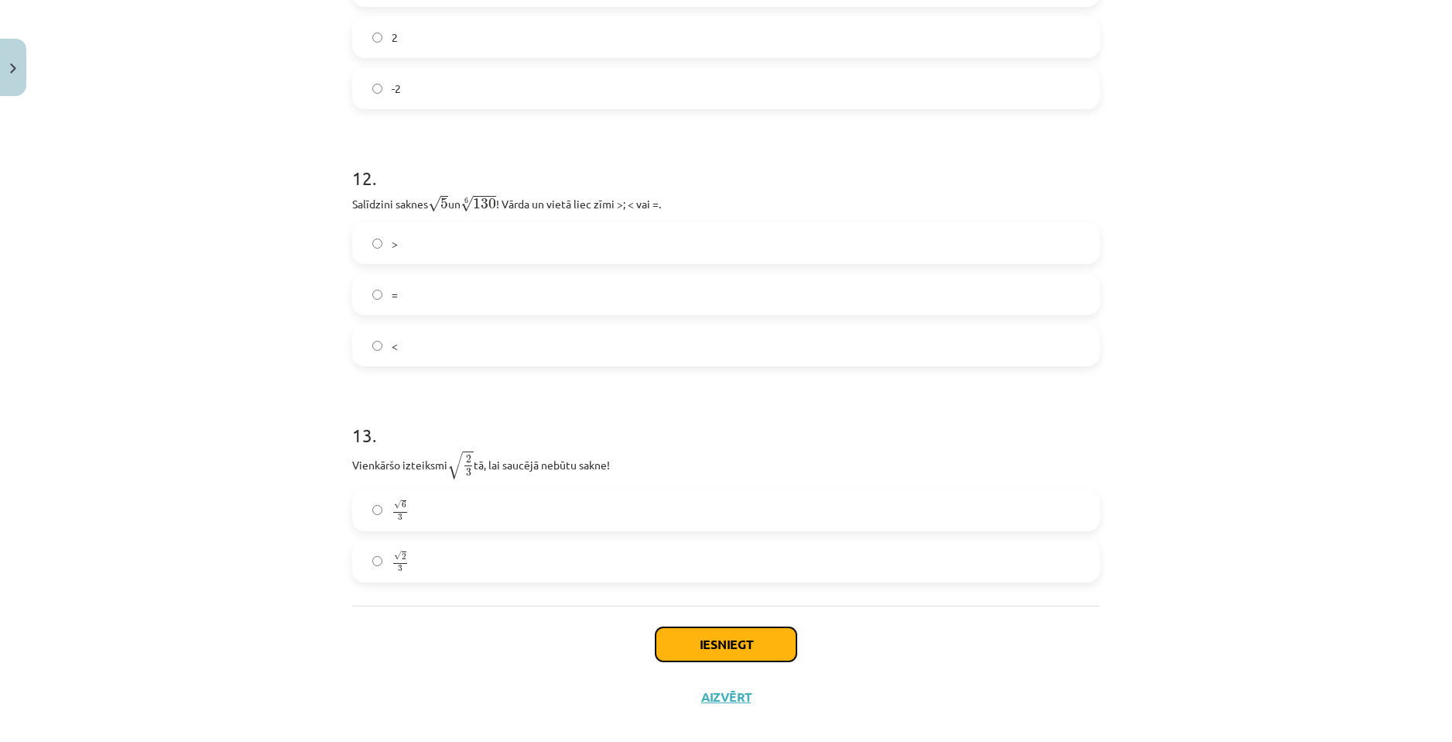
click at [671, 636] on button "Iesniegt" at bounding box center [726, 644] width 141 height 34
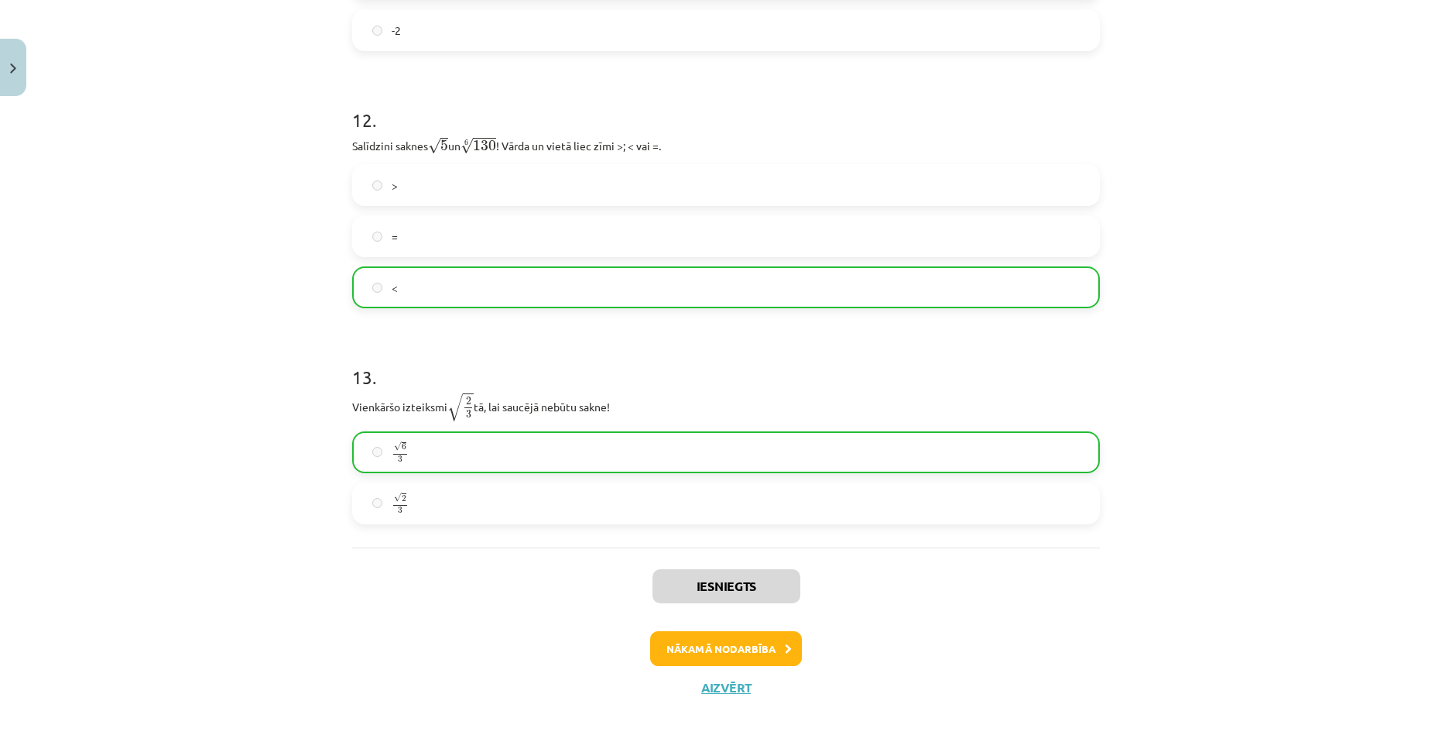
scroll to position [3335, 0]
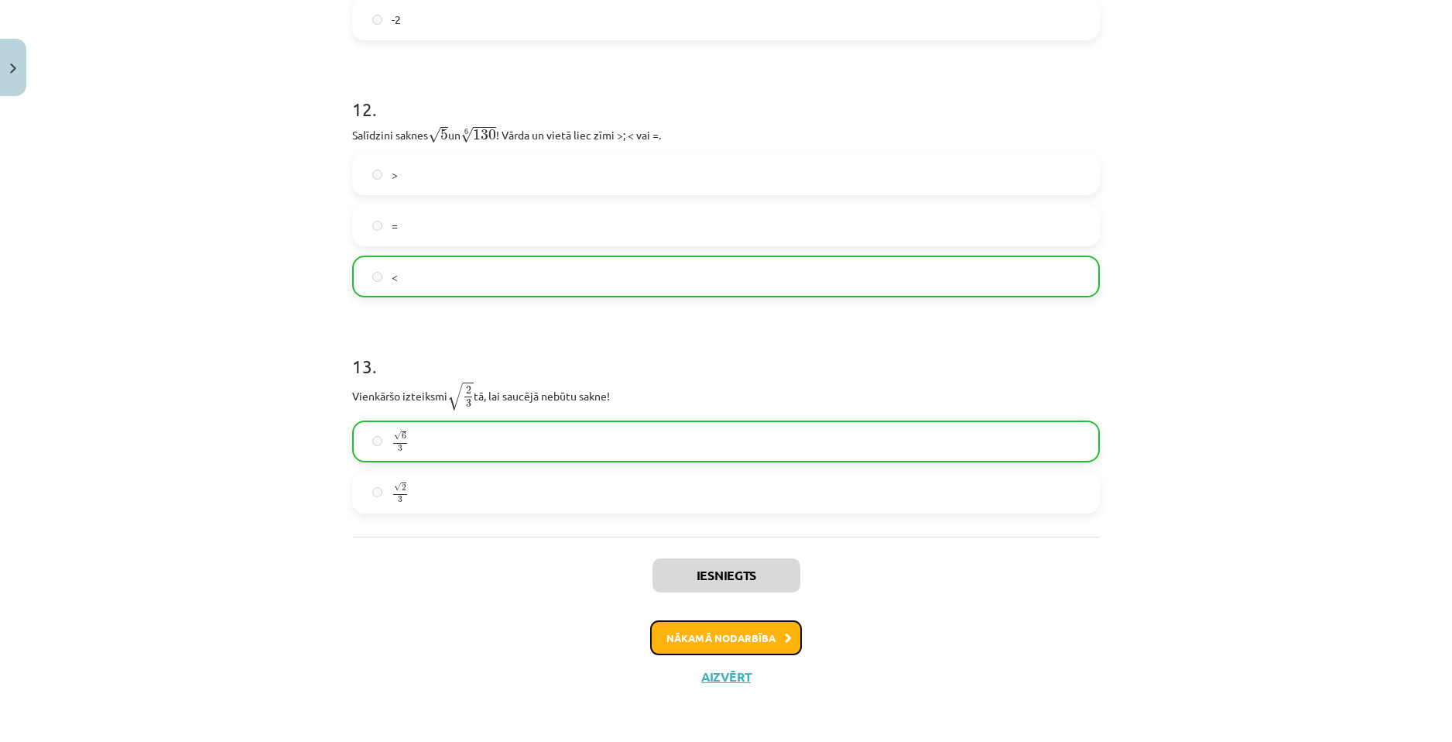
click at [742, 636] on button "Nākamā nodarbība" at bounding box center [726, 638] width 152 height 36
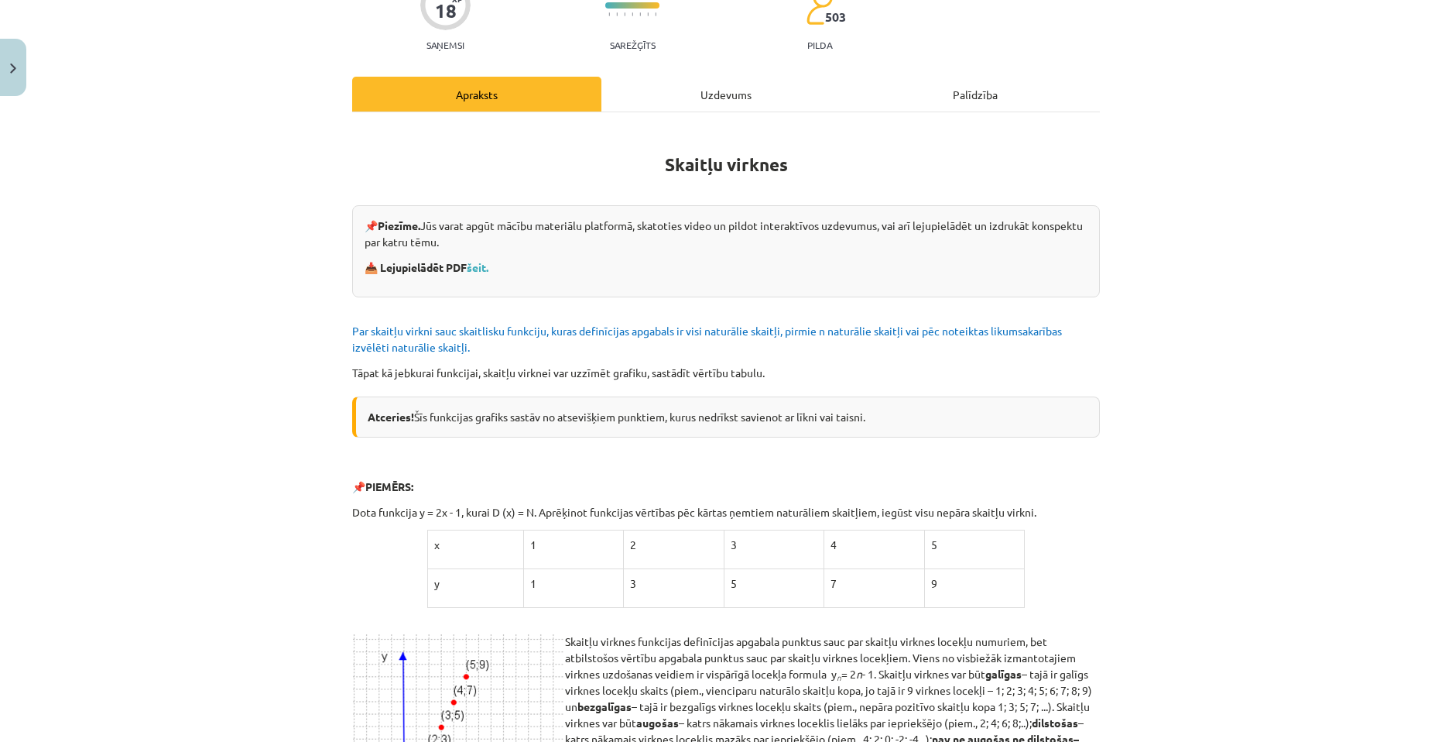
scroll to position [39, 0]
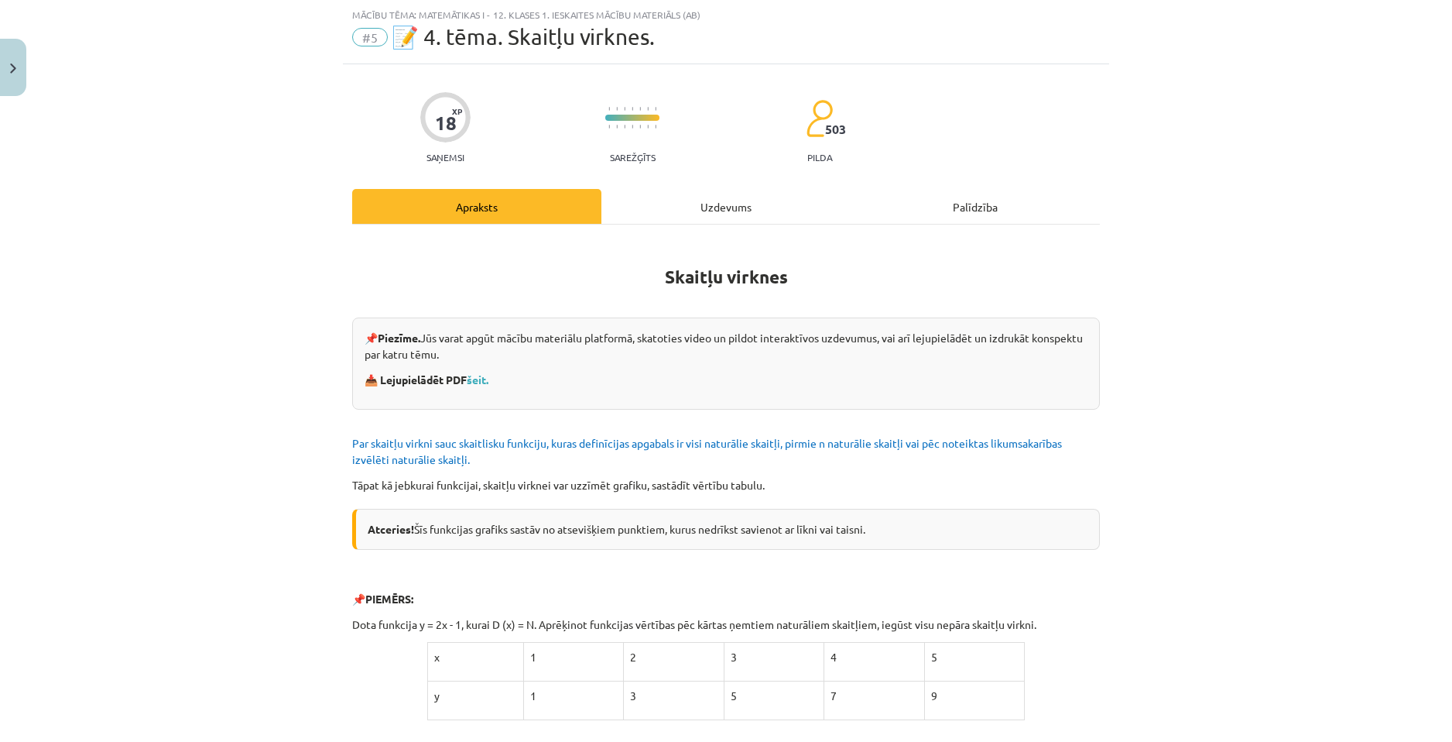
click at [707, 208] on div "Uzdevums" at bounding box center [725, 206] width 249 height 35
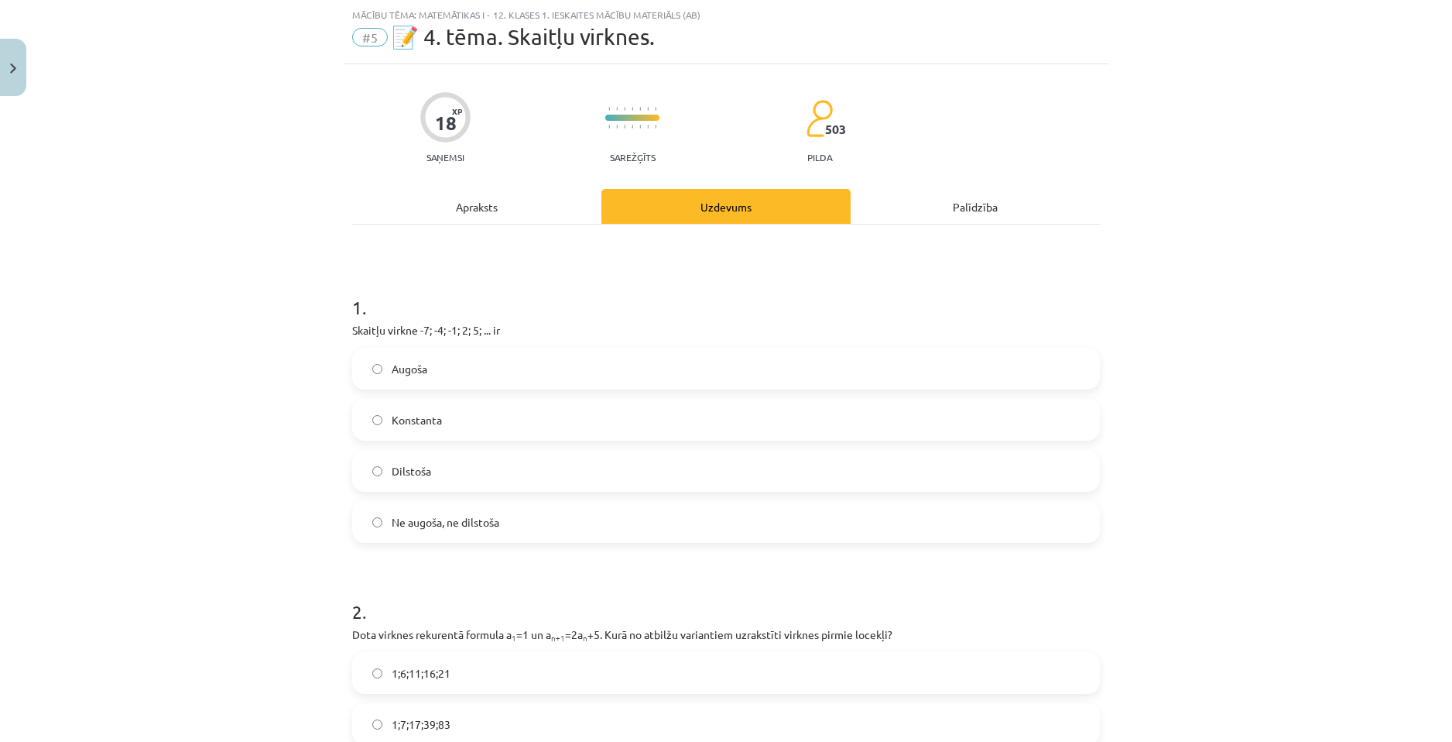
click at [459, 366] on label "Augoša" at bounding box center [726, 368] width 745 height 39
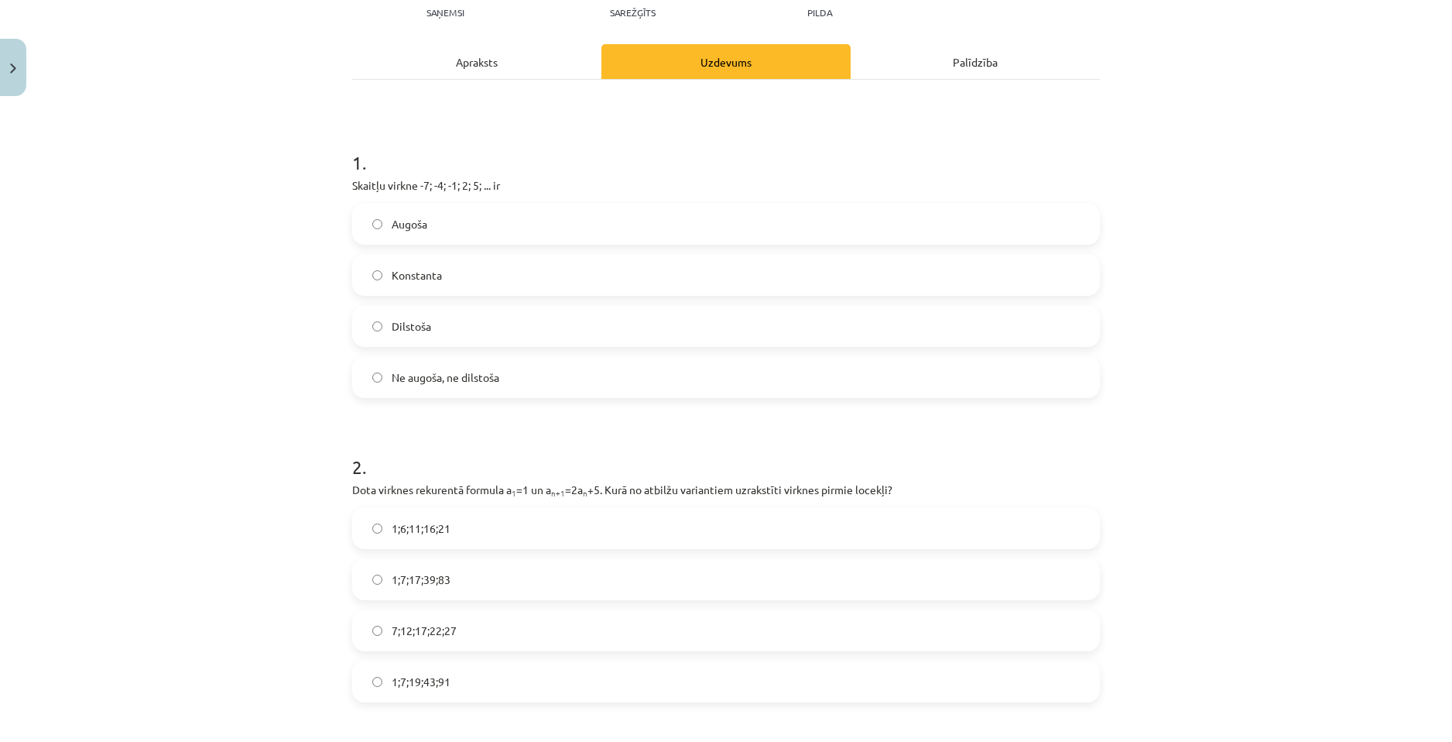
scroll to position [194, 0]
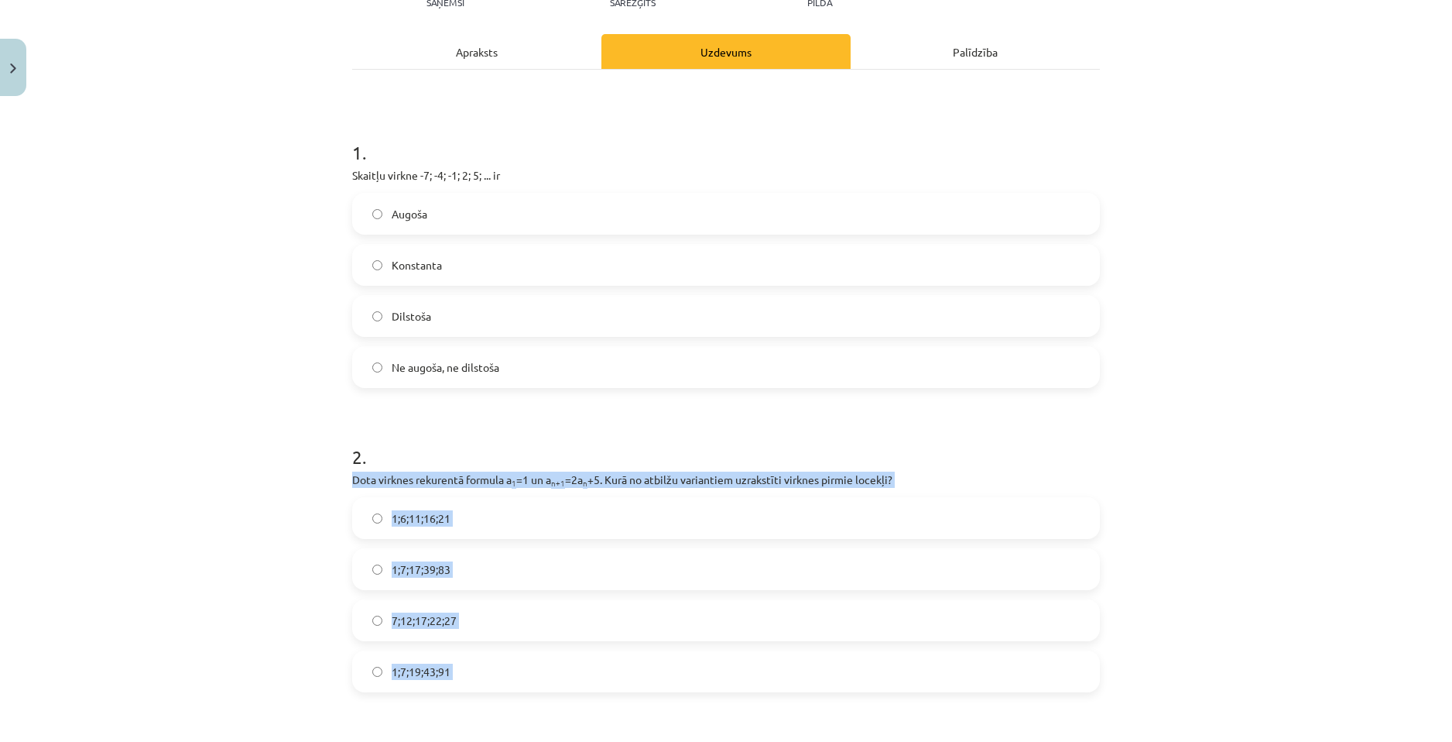
drag, startPoint x: 342, startPoint y: 475, endPoint x: 504, endPoint y: 714, distance: 289.4
copy form "Dota virknes rekurentā formula a 1 =1 un a n+1 =2a n +5. Kurā no atbilžu varian…"
drag, startPoint x: 17, startPoint y: 590, endPoint x: 224, endPoint y: 521, distance: 218.6
click at [19, 590] on div "Mācību tēma: Matemātikas i - 12. klases 1. ieskaites mācību materiāls (ab) #5 📝…" at bounding box center [726, 371] width 1452 height 742
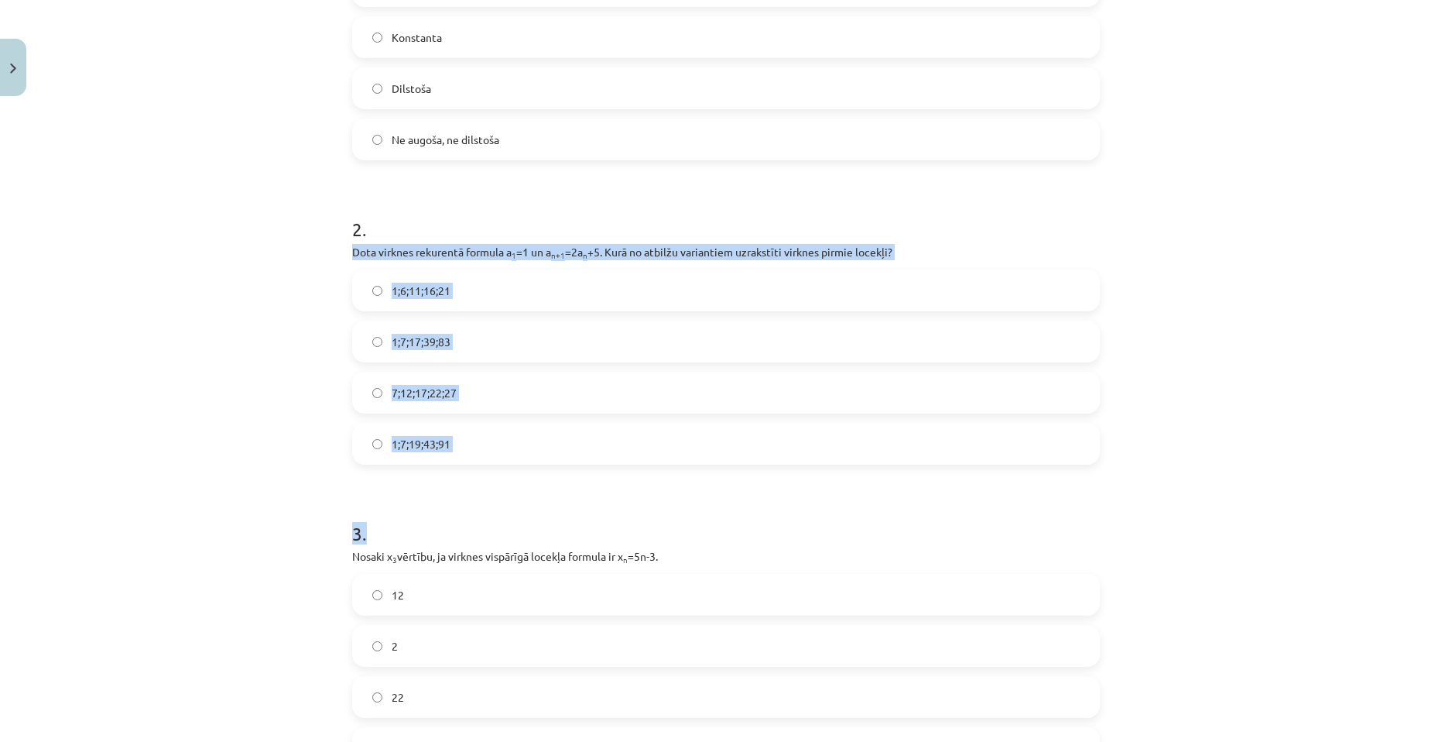
scroll to position [426, 0]
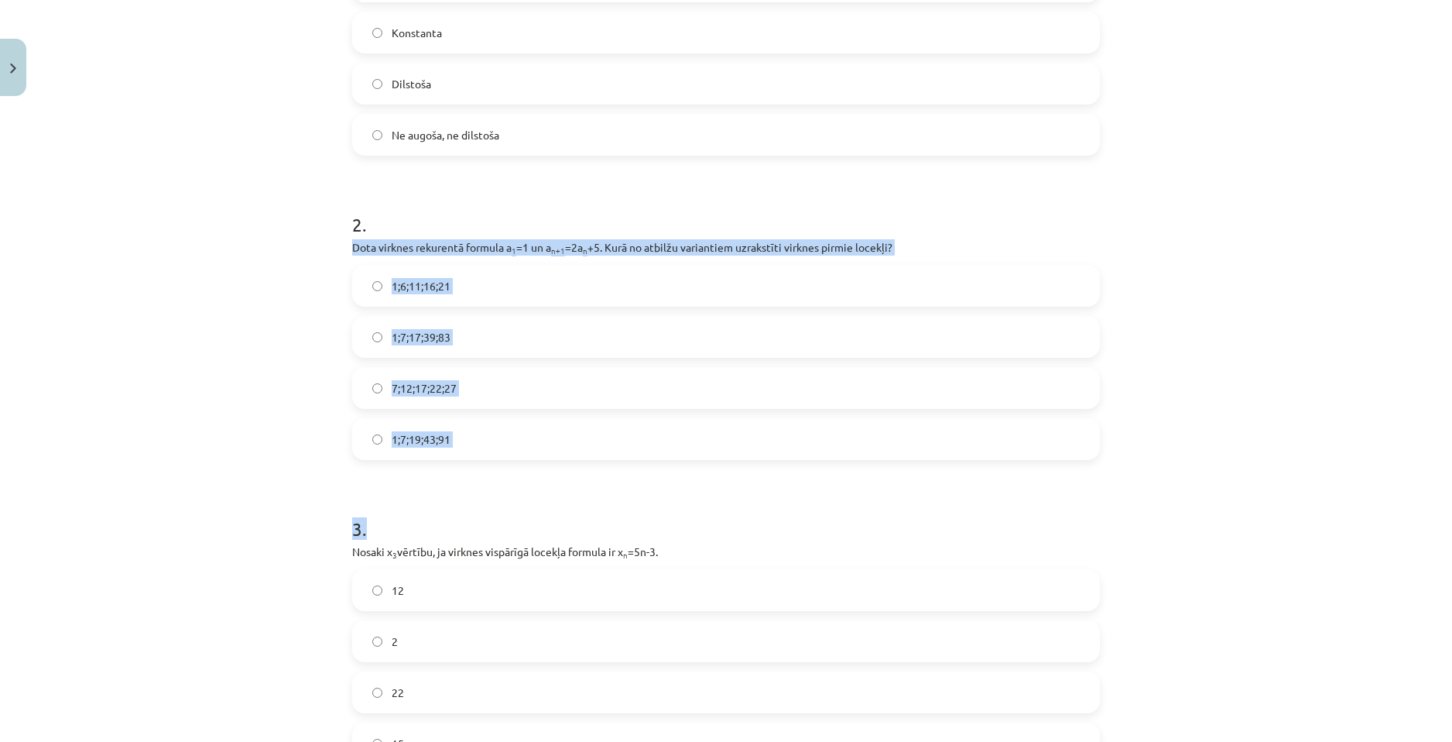
click at [222, 417] on div "Mācību tēma: Matemātikas i - 12. klases 1. ieskaites mācību materiāls (ab) #5 📝…" at bounding box center [726, 371] width 1452 height 742
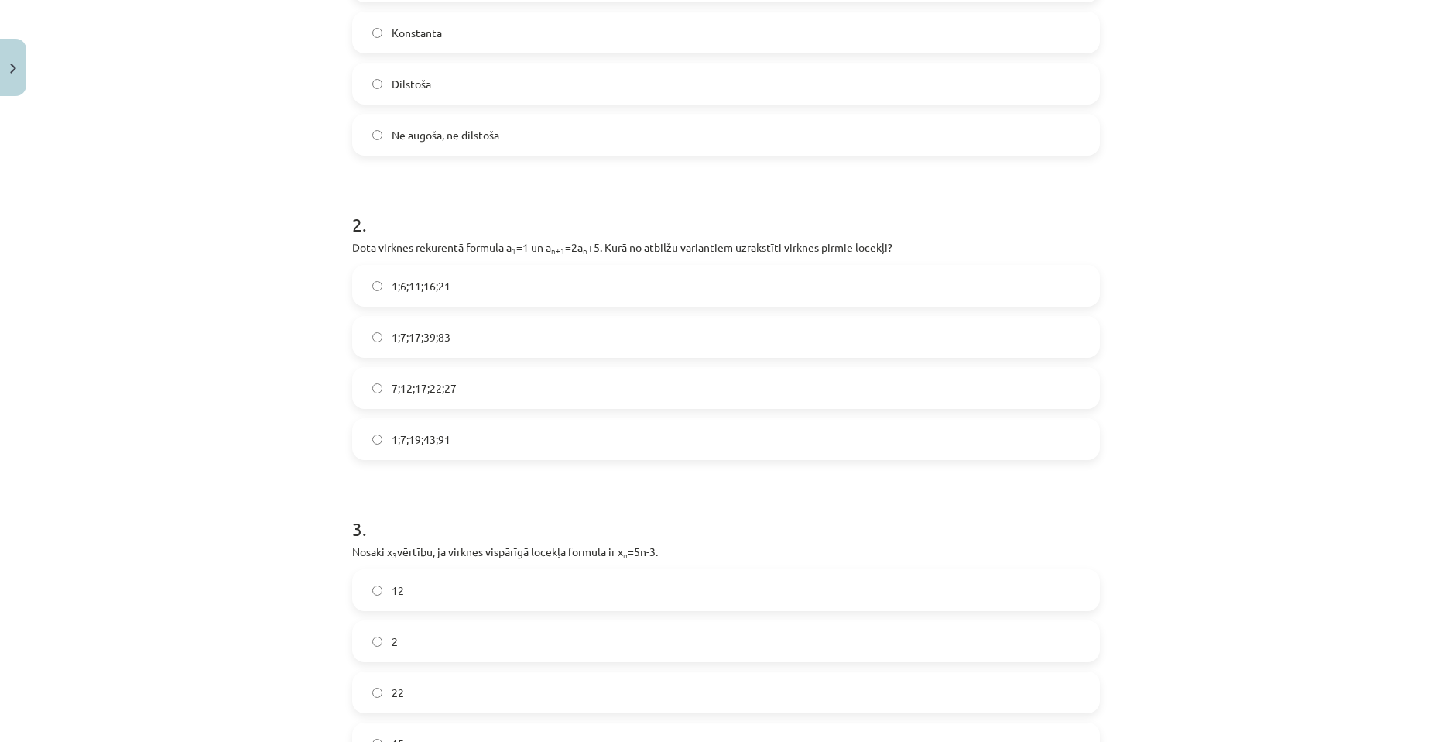
click at [438, 338] on span "1;7;17;39;83" at bounding box center [421, 337] width 59 height 16
click at [492, 440] on label "1;7;19;43;91" at bounding box center [726, 439] width 745 height 39
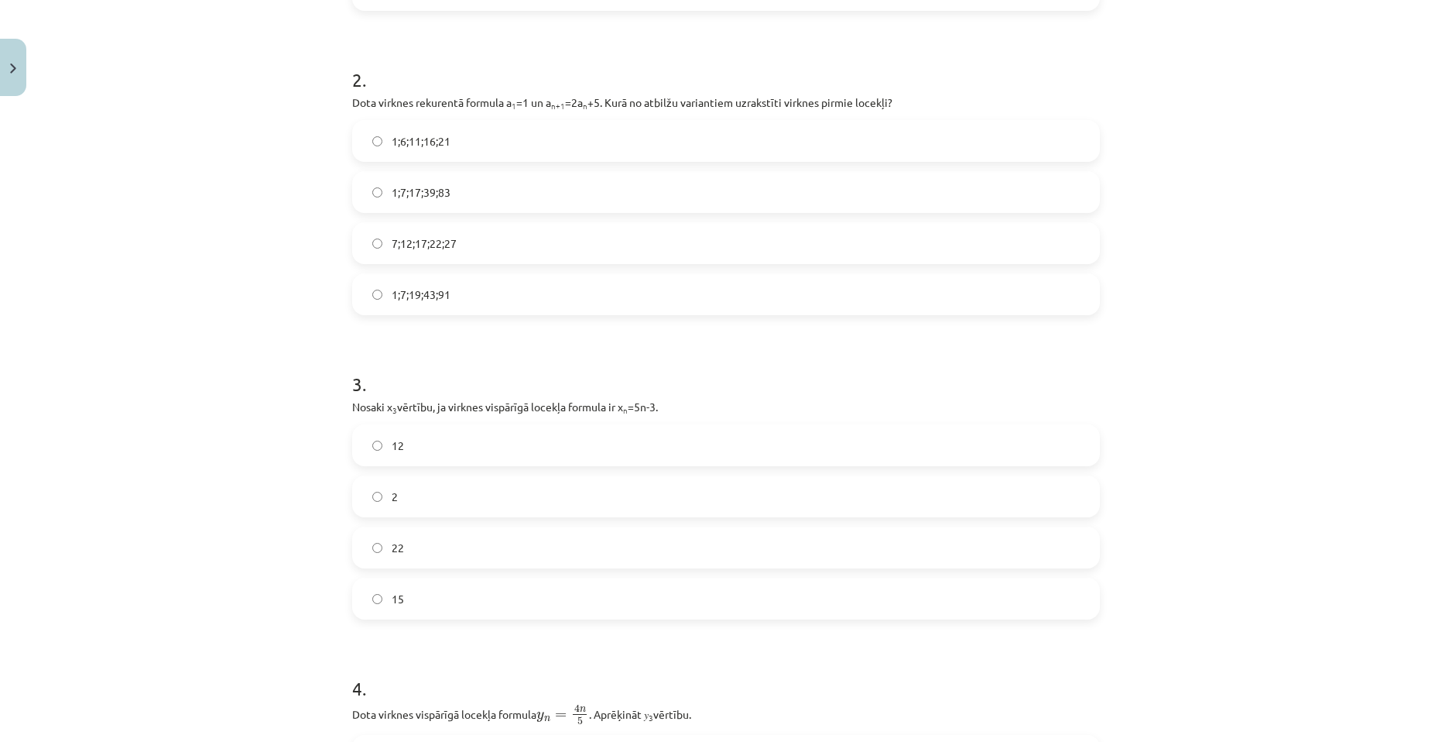
scroll to position [581, 0]
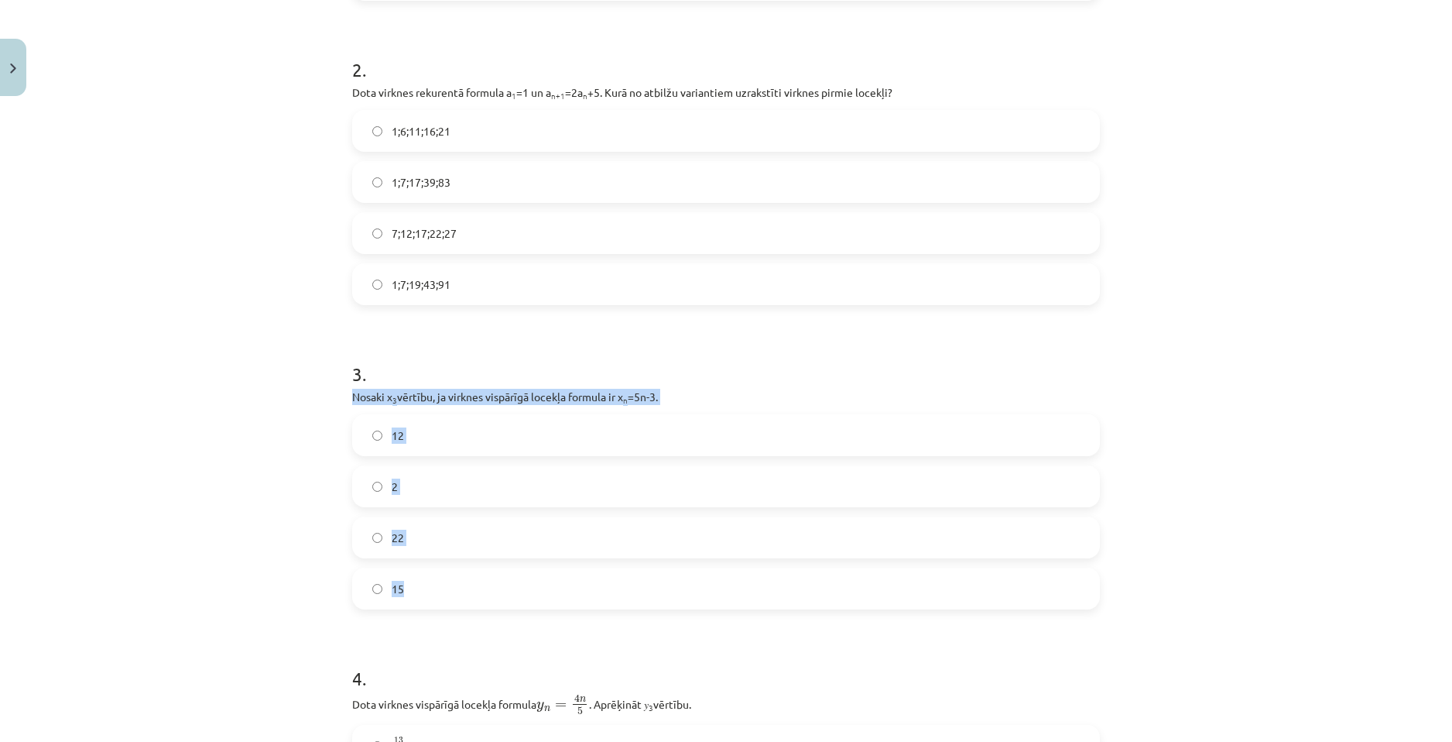
drag, startPoint x: 338, startPoint y: 398, endPoint x: 664, endPoint y: 574, distance: 371.3
click at [664, 574] on div "18 XP Saņemsi Sarežģīts 503 pilda Apraksts Uzdevums Palīdzība 1 . Skaitļu virkn…" at bounding box center [726, 595] width 766 height 2147
copy div "Nosaki x 3 vērtību, ja virknes vispārīgā locekļa formula ir x n =5n-3. 12 2 22 …"
click at [430, 542] on label "22" at bounding box center [726, 537] width 745 height 39
click at [463, 433] on label "12" at bounding box center [726, 435] width 745 height 39
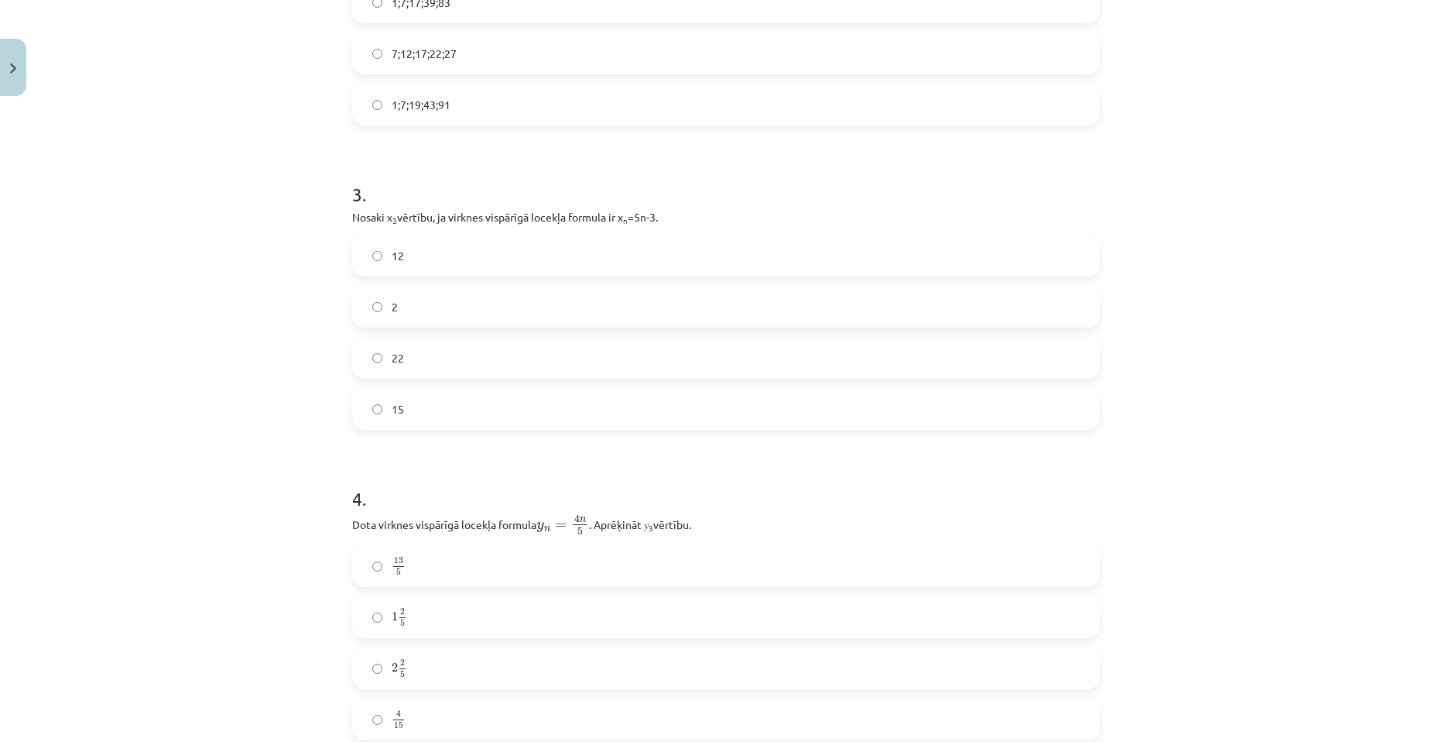
scroll to position [813, 0]
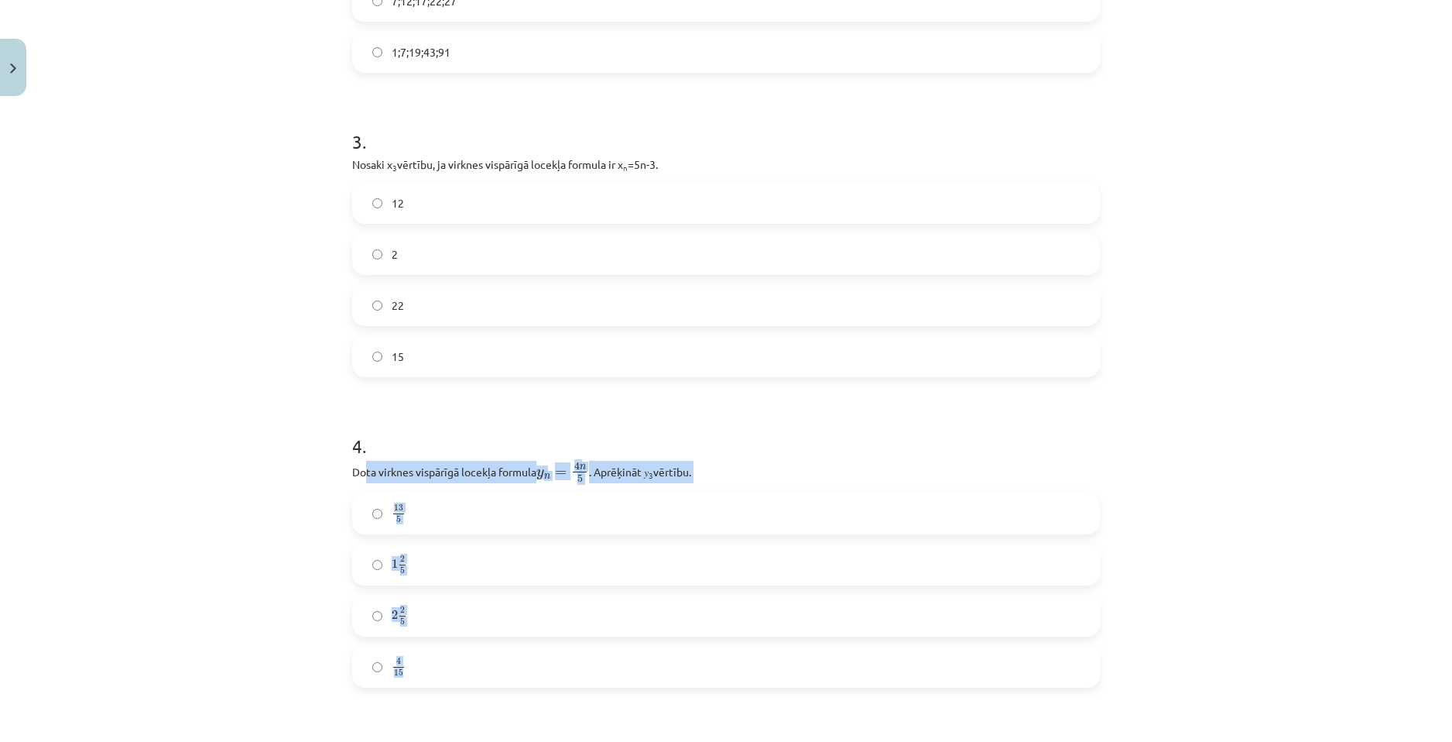
drag, startPoint x: 358, startPoint y: 476, endPoint x: 684, endPoint y: 654, distance: 371.4
click at [684, 654] on div "4 . Dota virknes vispārīgā locekļa formula y n = 4 n 5 y n = 4 n 5 . Aprēķināt …" at bounding box center [726, 547] width 748 height 279
click at [328, 472] on div "Mācību tēma: Matemātikas i - 12. klases 1. ieskaites mācību materiāls (ab) #5 📝…" at bounding box center [726, 371] width 1452 height 742
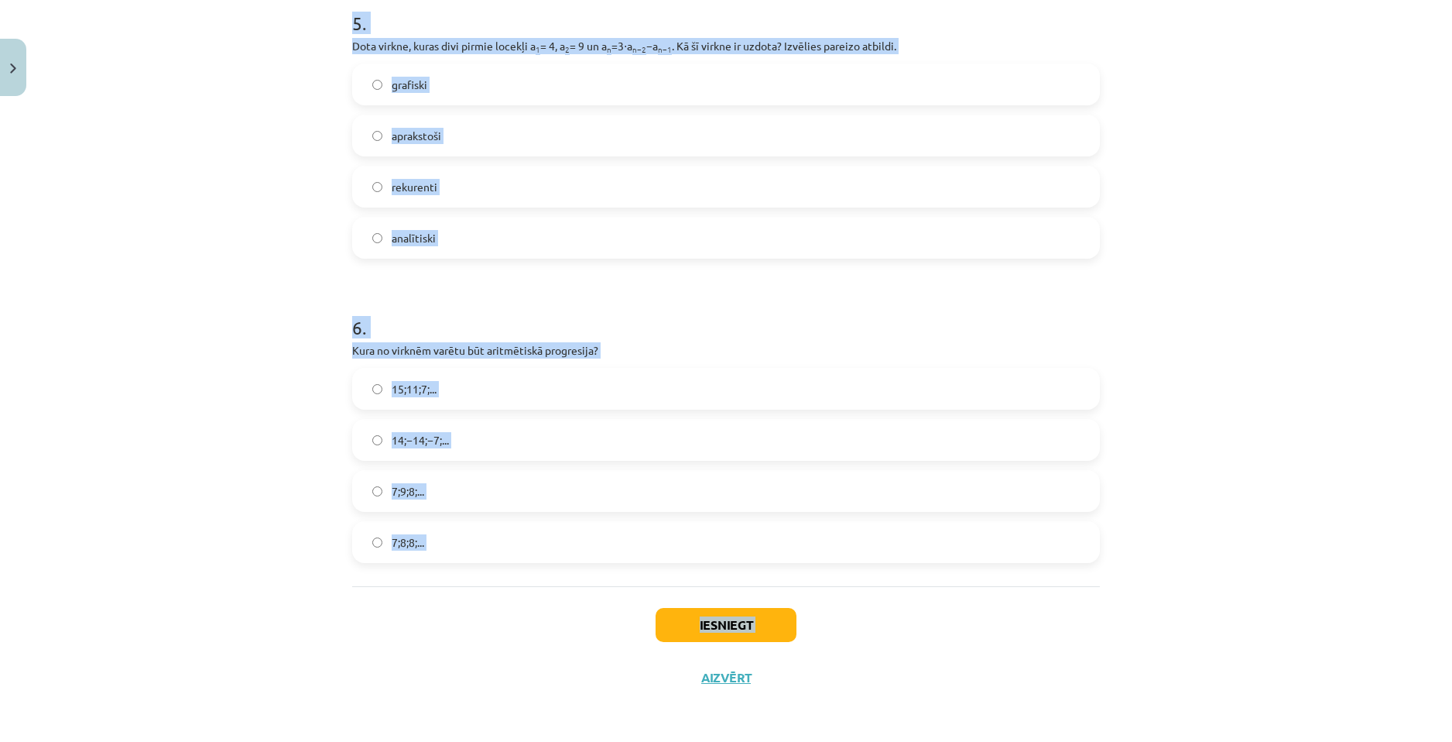
scroll to position [1547, 0]
drag, startPoint x: 389, startPoint y: 474, endPoint x: 488, endPoint y: 541, distance: 119.8
copy form "Dota virknes vispārīgā locekļa formula y n = 4 n 5 y n = 4 n 5 . Aprēķināt 𝑦 3 …"
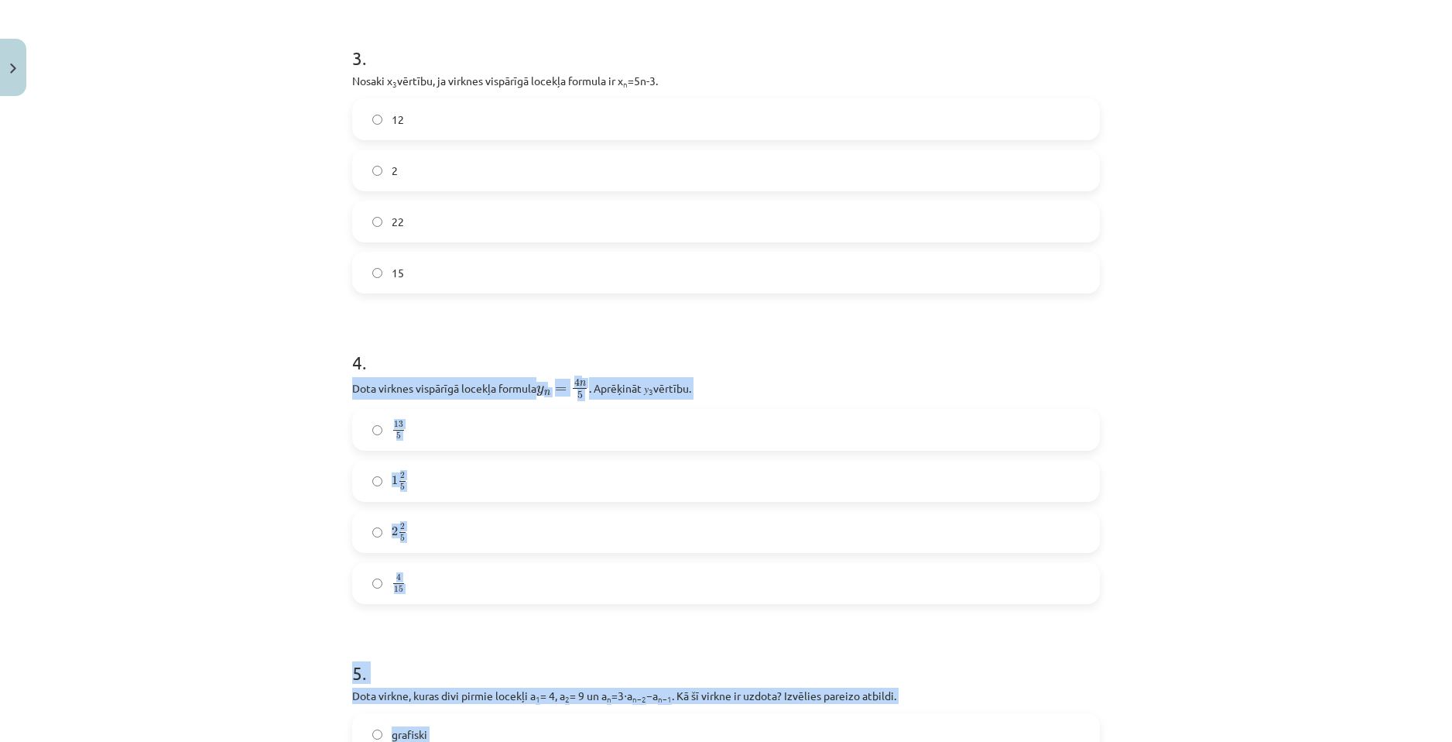
scroll to position [850, 0]
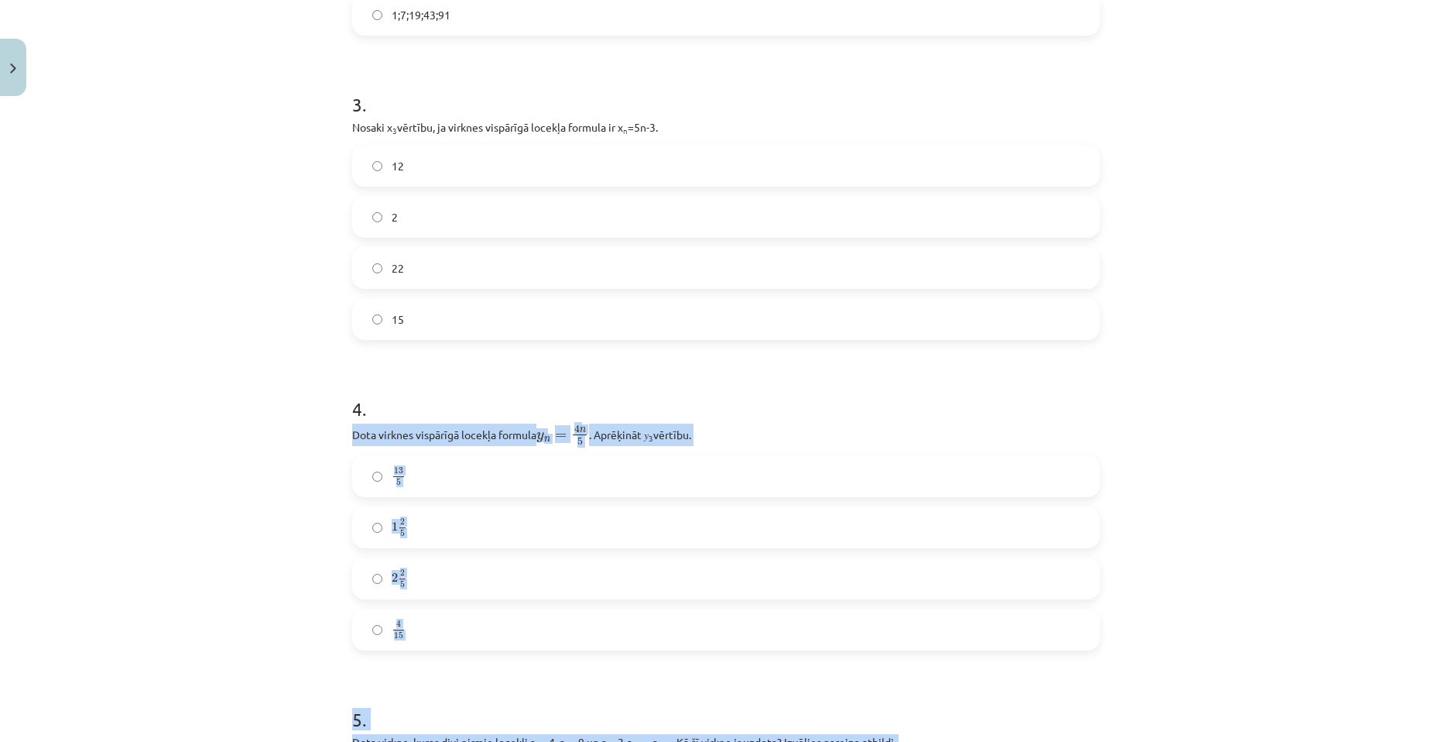
drag, startPoint x: 245, startPoint y: 476, endPoint x: 252, endPoint y: 473, distance: 8.3
click at [245, 476] on div "Mācību tēma: Matemātikas i - 12. klases 1. ieskaites mācību materiāls (ab) #5 📝…" at bounding box center [726, 371] width 1452 height 742
click at [277, 554] on div "Mācību tēma: Matemātikas i - 12. klases 1. ieskaites mācību materiāls (ab) #5 📝…" at bounding box center [726, 371] width 1452 height 742
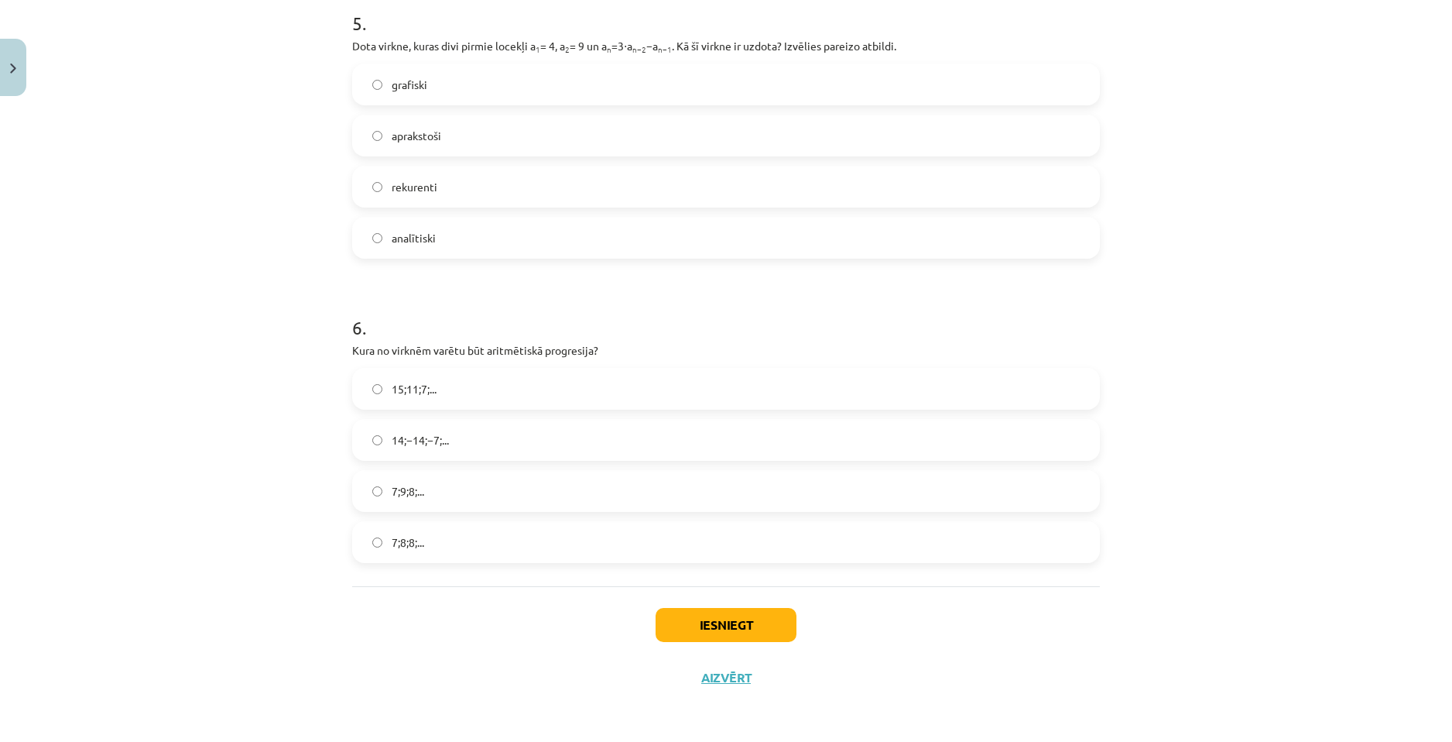
scroll to position [1547, 0]
click at [451, 399] on label "15;11;7;..." at bounding box center [726, 387] width 745 height 39
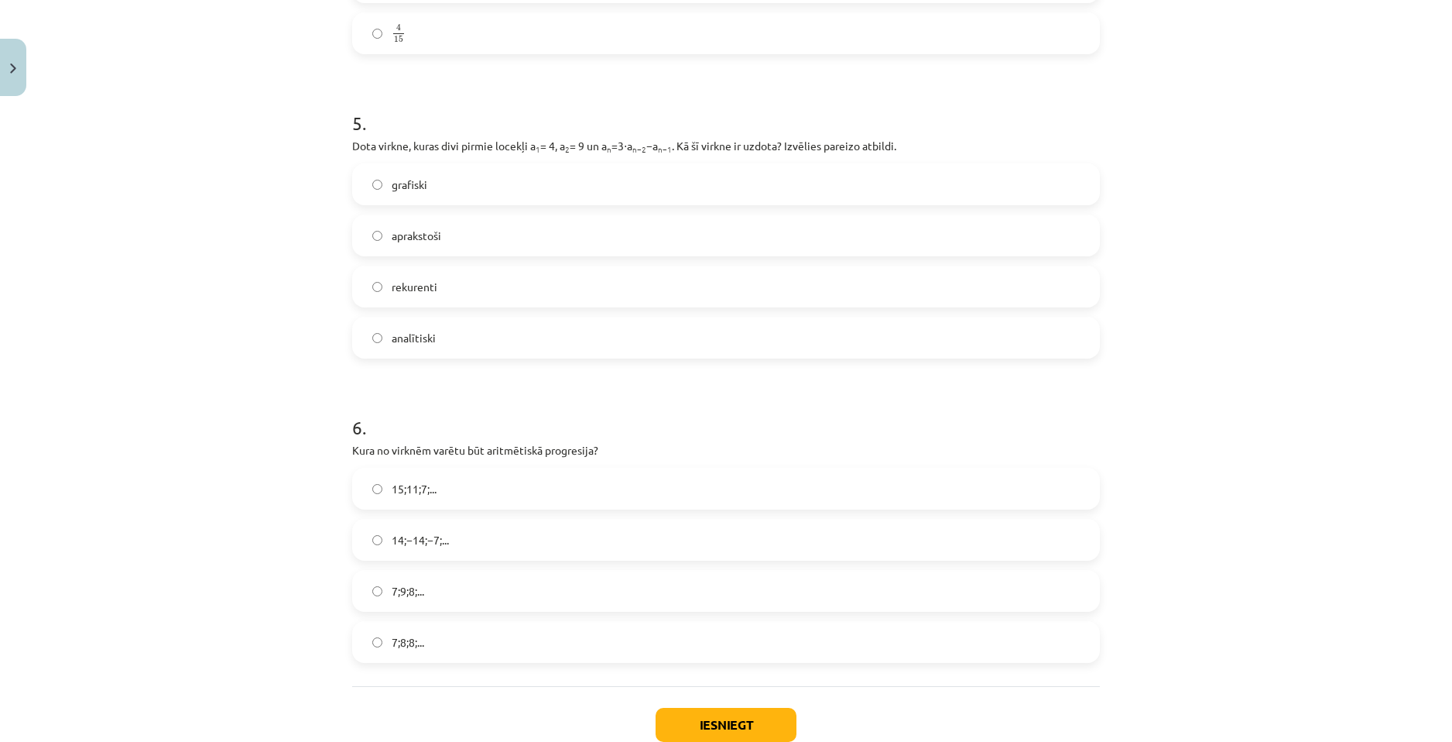
scroll to position [1392, 0]
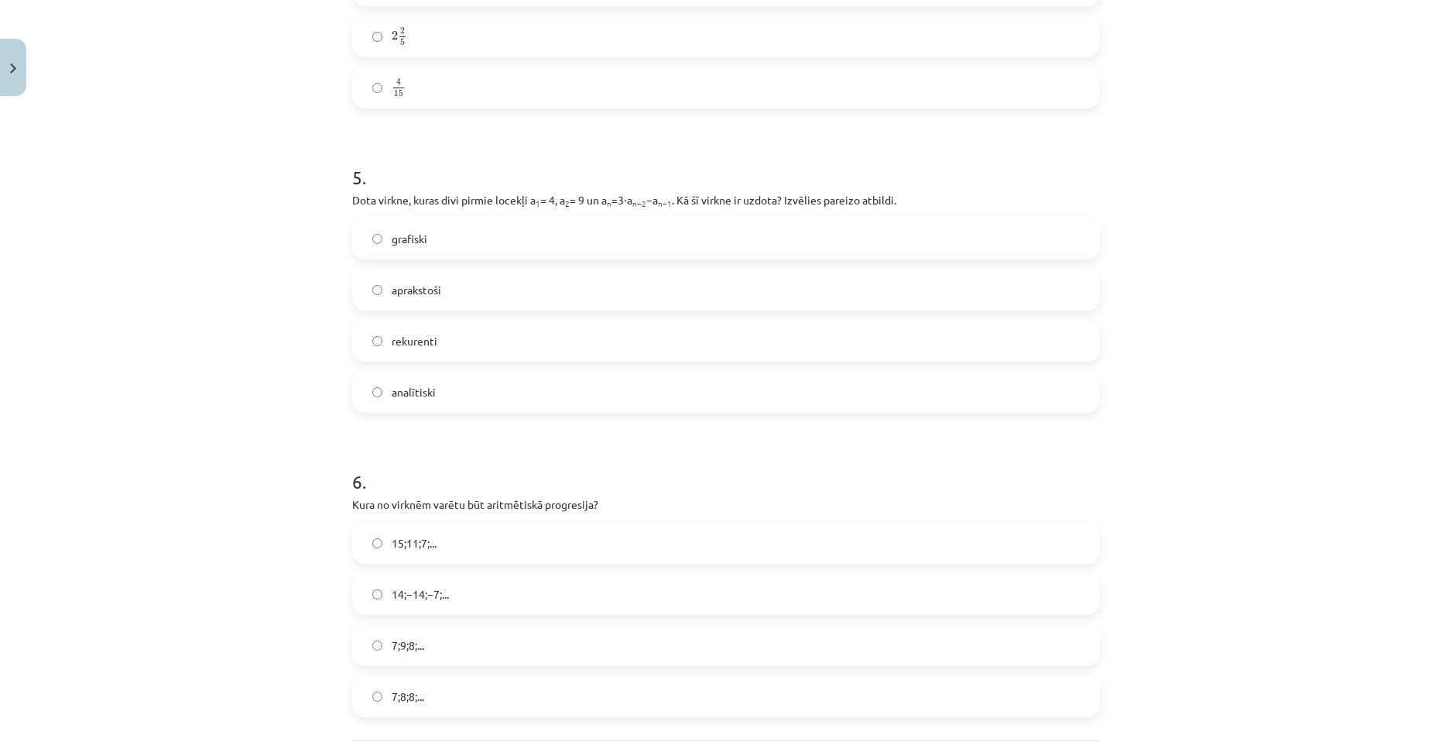
click at [451, 332] on label "rekurenti" at bounding box center [726, 340] width 745 height 39
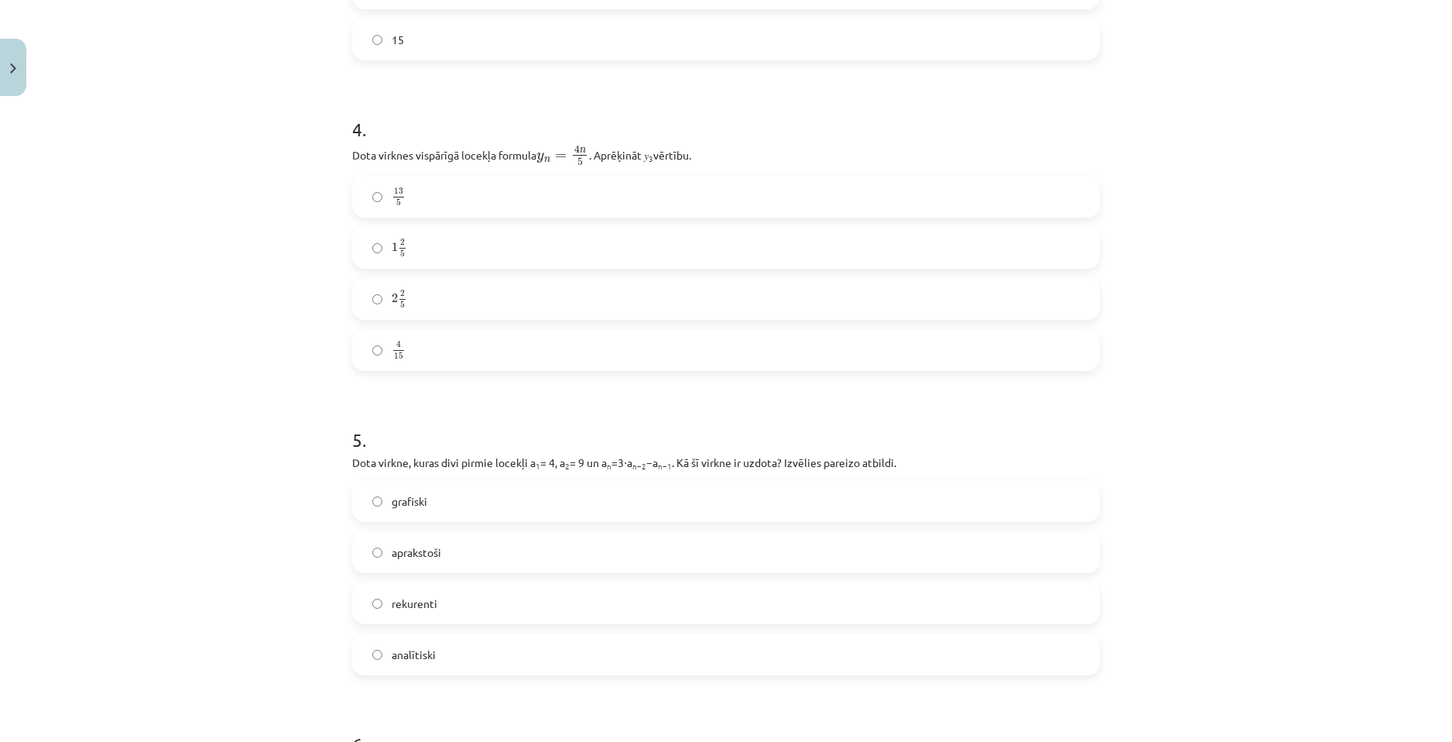
scroll to position [1082, 0]
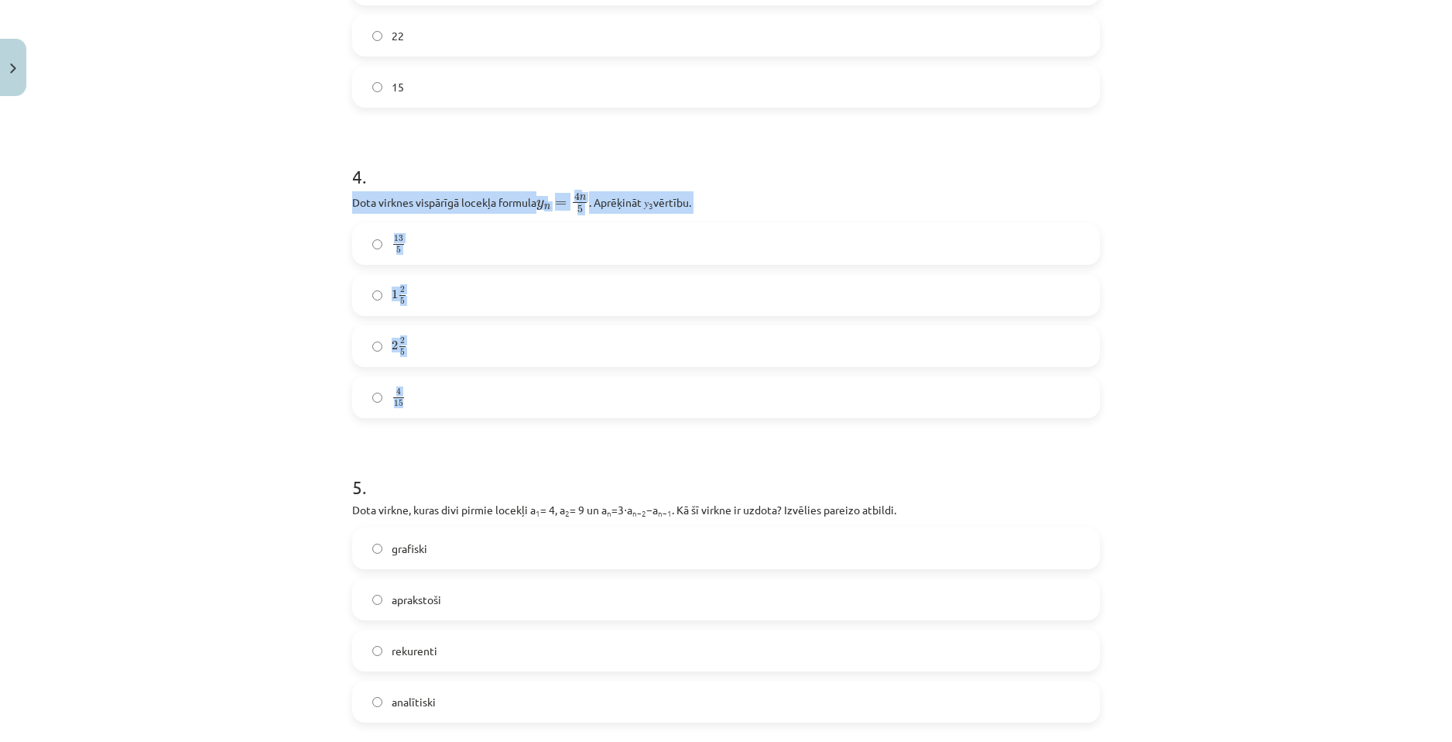
drag, startPoint x: 357, startPoint y: 199, endPoint x: 523, endPoint y: 402, distance: 261.9
click at [523, 402] on div "4 . Dota virknes vispārīgā locekļa formula y n = 4 n 5 y n = 4 n 5 . Aprēķināt …" at bounding box center [726, 278] width 748 height 279
click at [196, 389] on div "Mācību tēma: Matemātikas i - 12. klases 1. ieskaites mācību materiāls (ab) #5 📝…" at bounding box center [726, 371] width 1452 height 742
click at [259, 362] on div "Mācību tēma: Matemātikas i - 12. klases 1. ieskaites mācību materiāls (ab) #5 📝…" at bounding box center [726, 371] width 1452 height 742
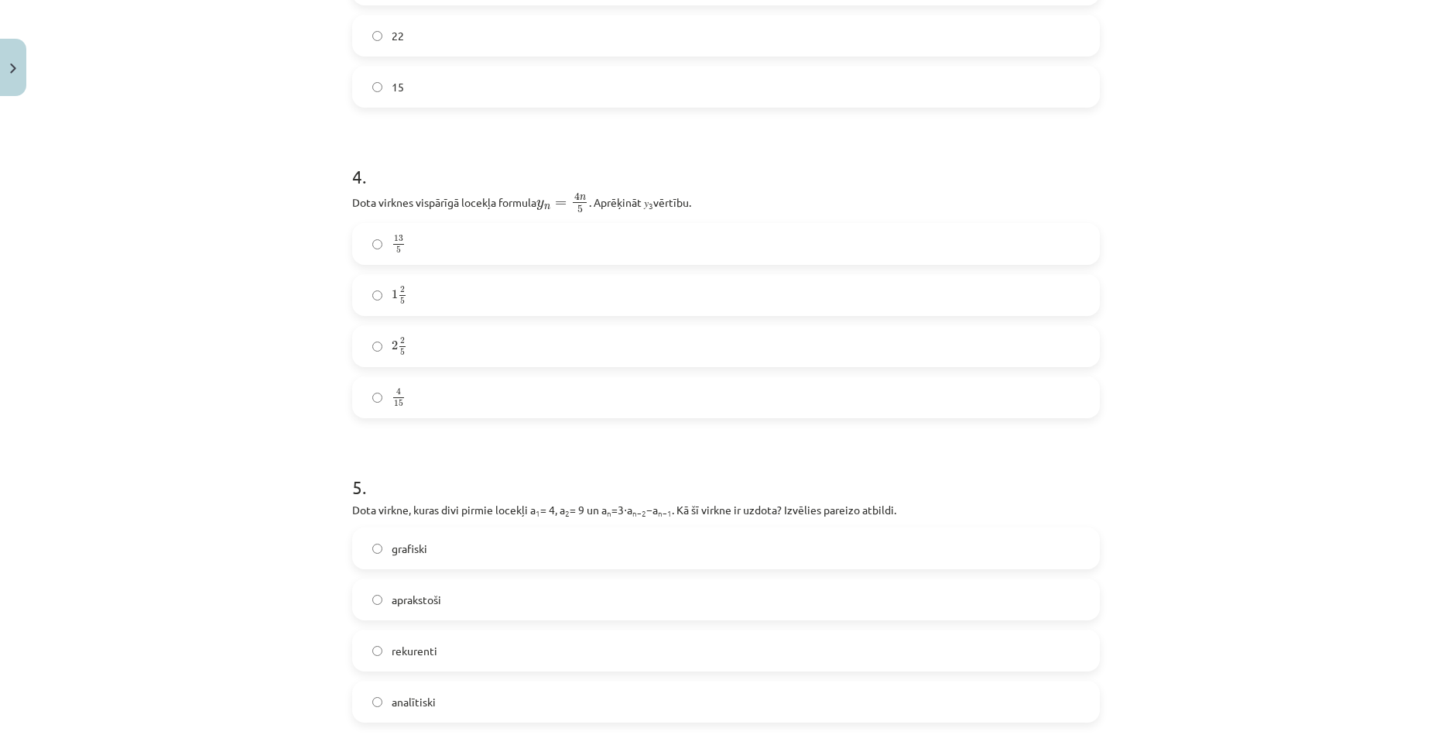
click at [307, 484] on div "Mācību tēma: Matemātikas i - 12. klases 1. ieskaites mācību materiāls (ab) #5 📝…" at bounding box center [726, 371] width 1452 height 742
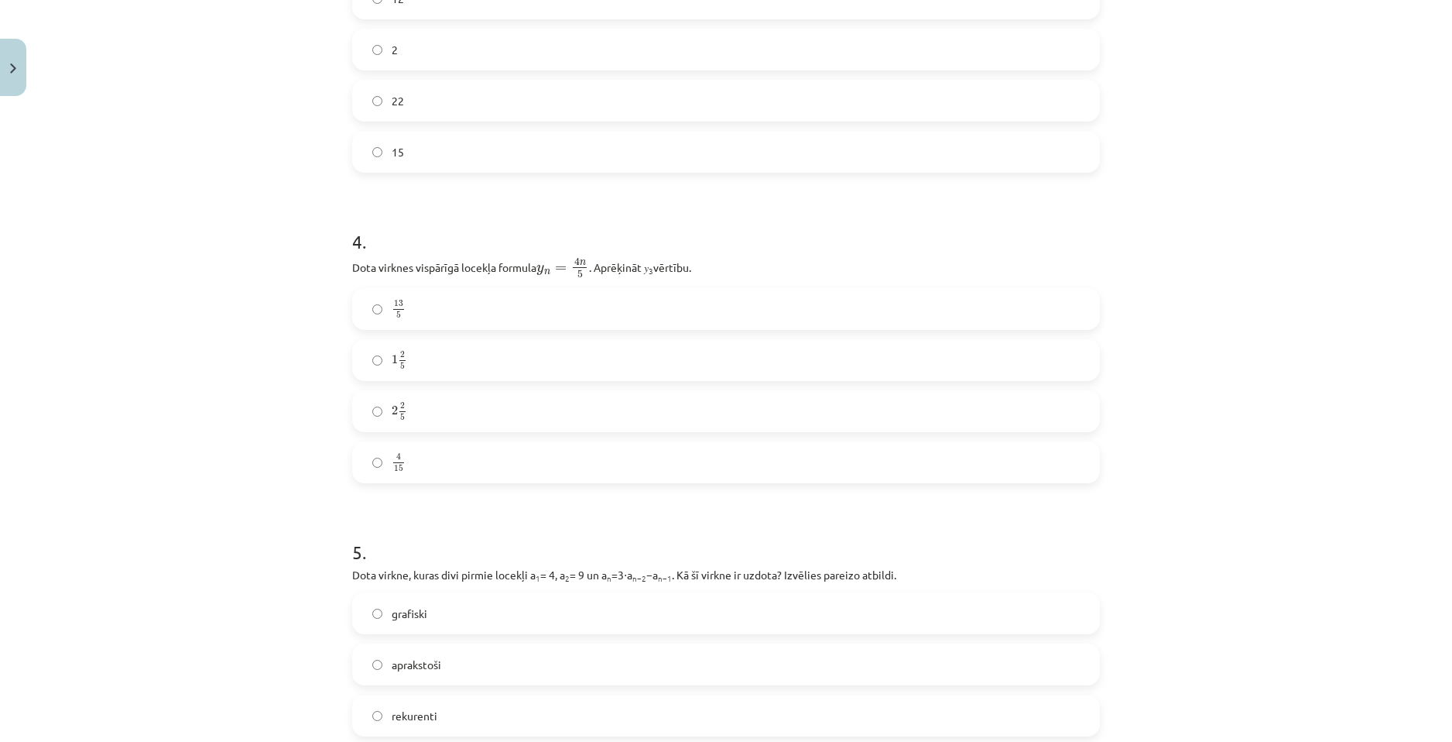
scroll to position [1005, 0]
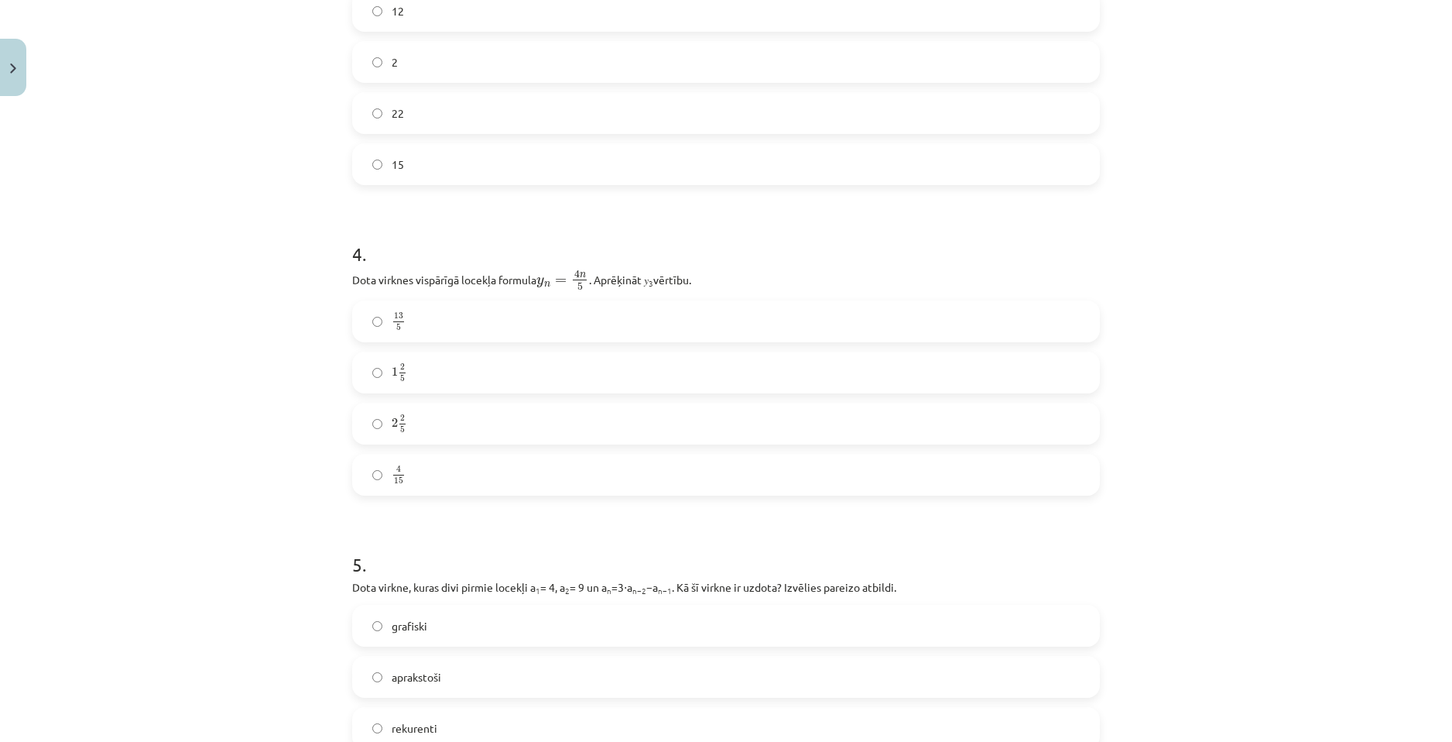
drag, startPoint x: 347, startPoint y: 275, endPoint x: 719, endPoint y: 273, distance: 372.3
click at [719, 273] on p "Dota virknes vispārīgā locekļa formula y n = 4 n 5 y n = 4 n 5 . Aprēķināt 𝑦 3 …" at bounding box center [726, 280] width 748 height 22
click at [407, 309] on label "13 5 13 5" at bounding box center [726, 321] width 745 height 39
click at [343, 351] on div "18 XP Saņemsi Sarežģīts 503 pilda Apraksts Uzdevums Palīdzība 1 . Skaitļu virkn…" at bounding box center [726, 171] width 766 height 2147
click at [420, 424] on label "2 2 5 2 2 5" at bounding box center [726, 423] width 745 height 39
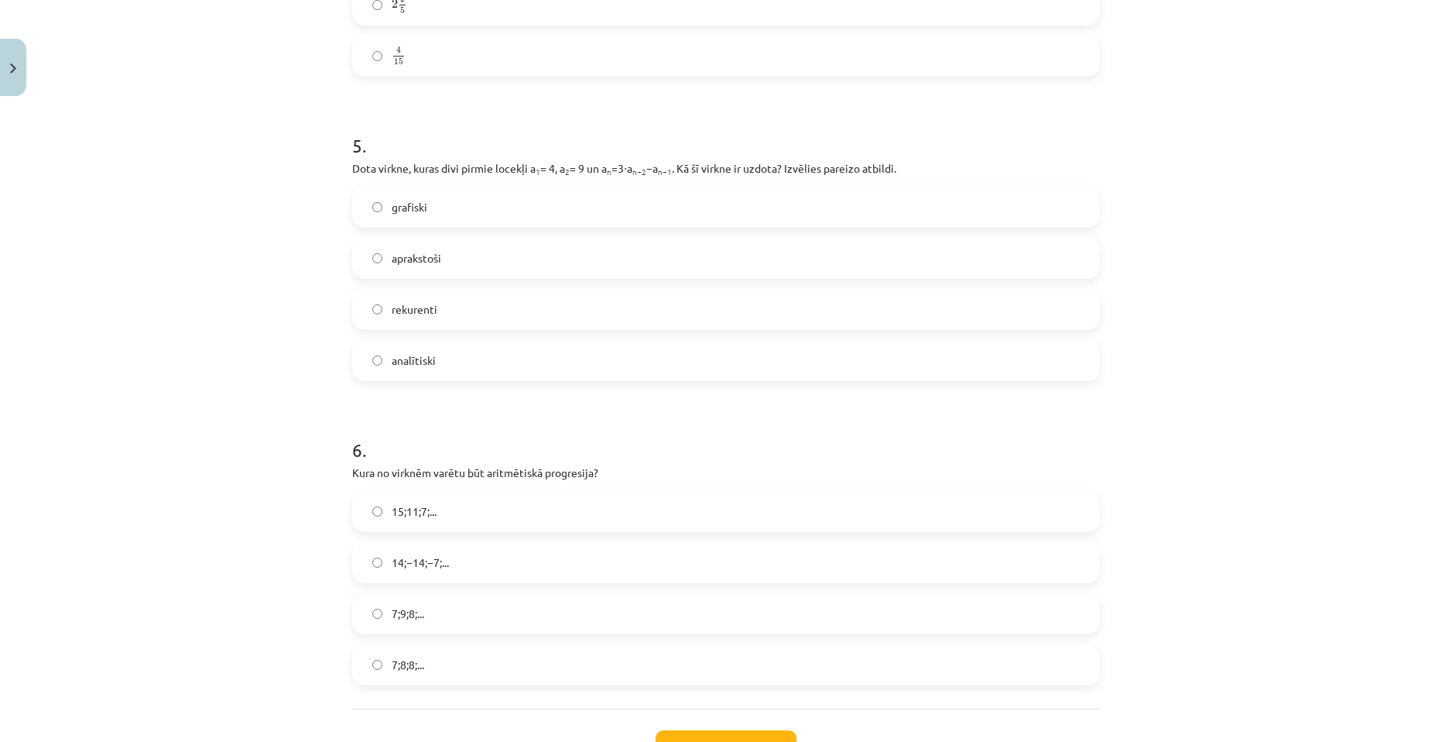
scroll to position [1547, 0]
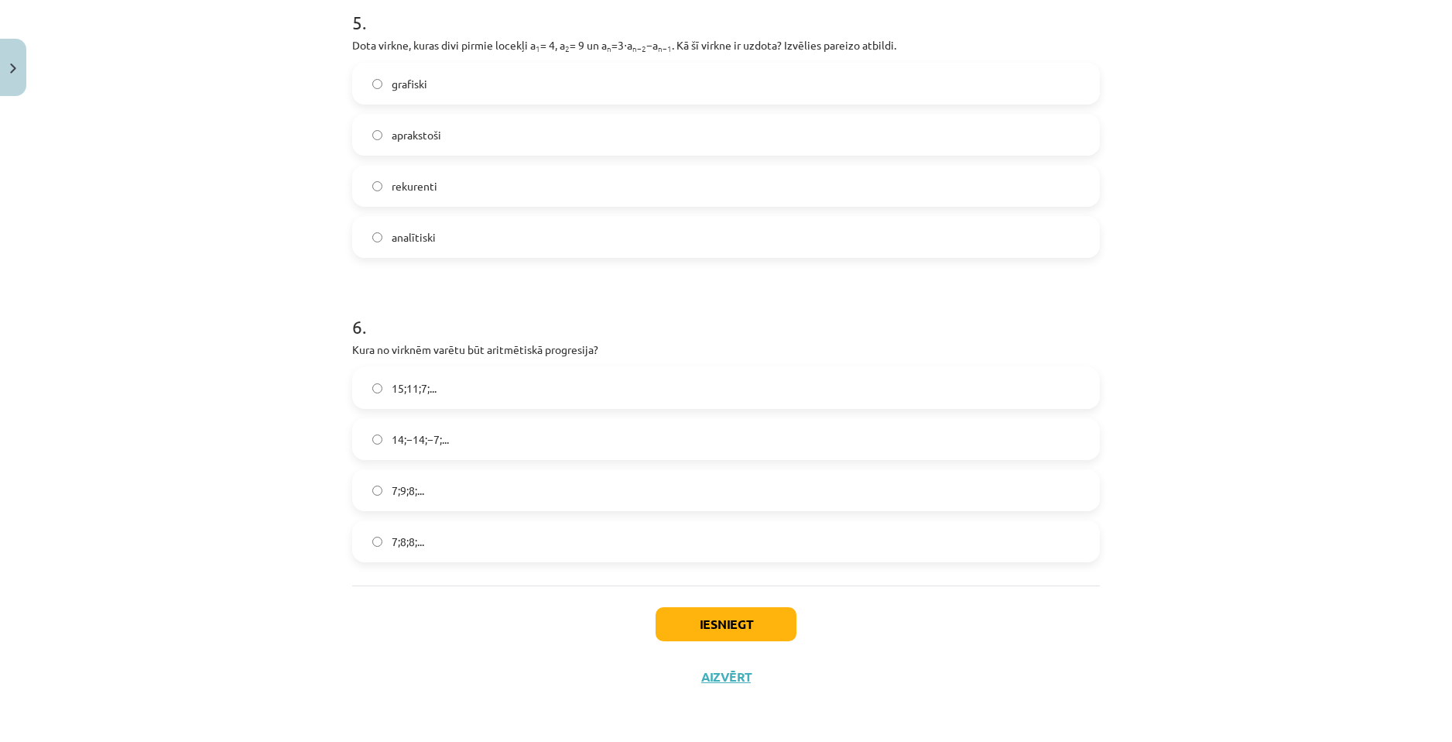
click at [756, 605] on div "Iesniegt Aizvērt" at bounding box center [726, 639] width 748 height 108
click at [752, 612] on button "Iesniegt" at bounding box center [726, 624] width 141 height 34
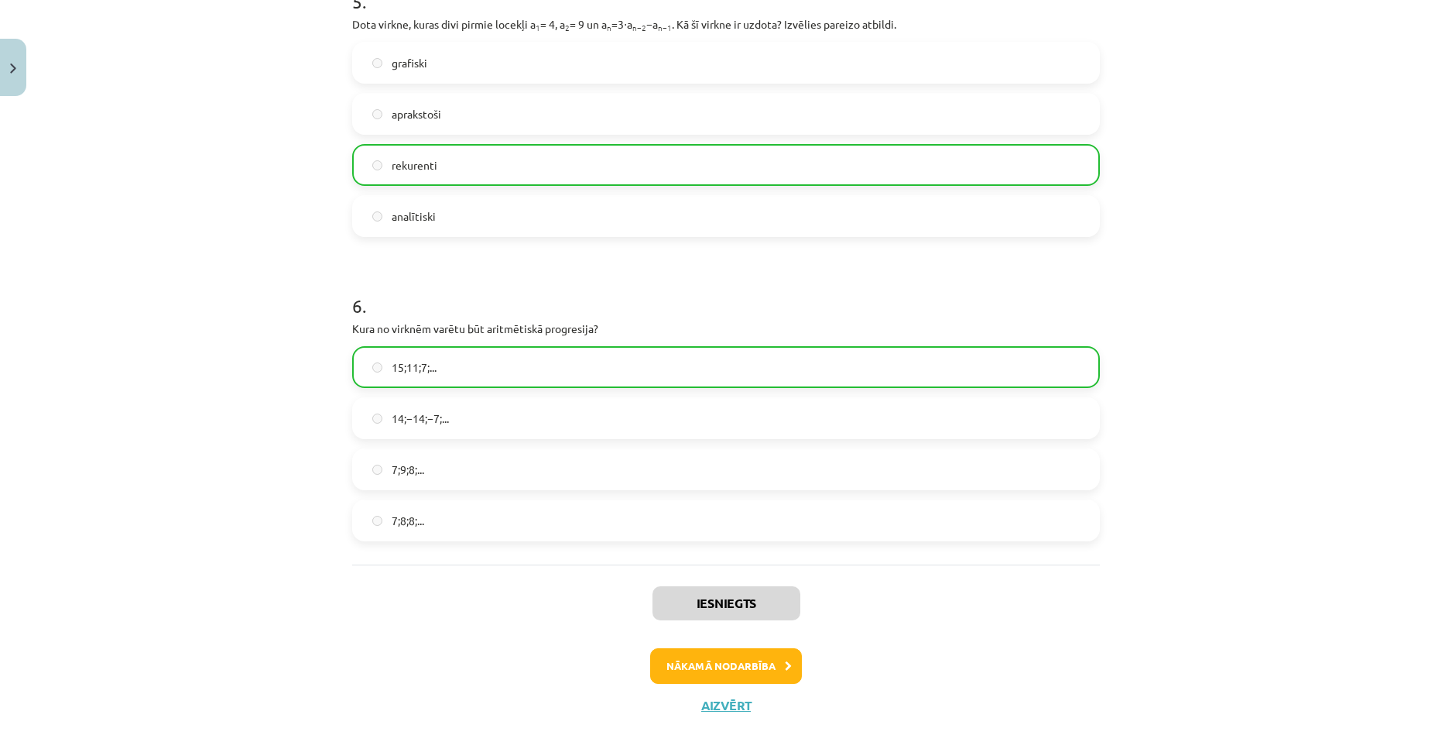
scroll to position [1595, 0]
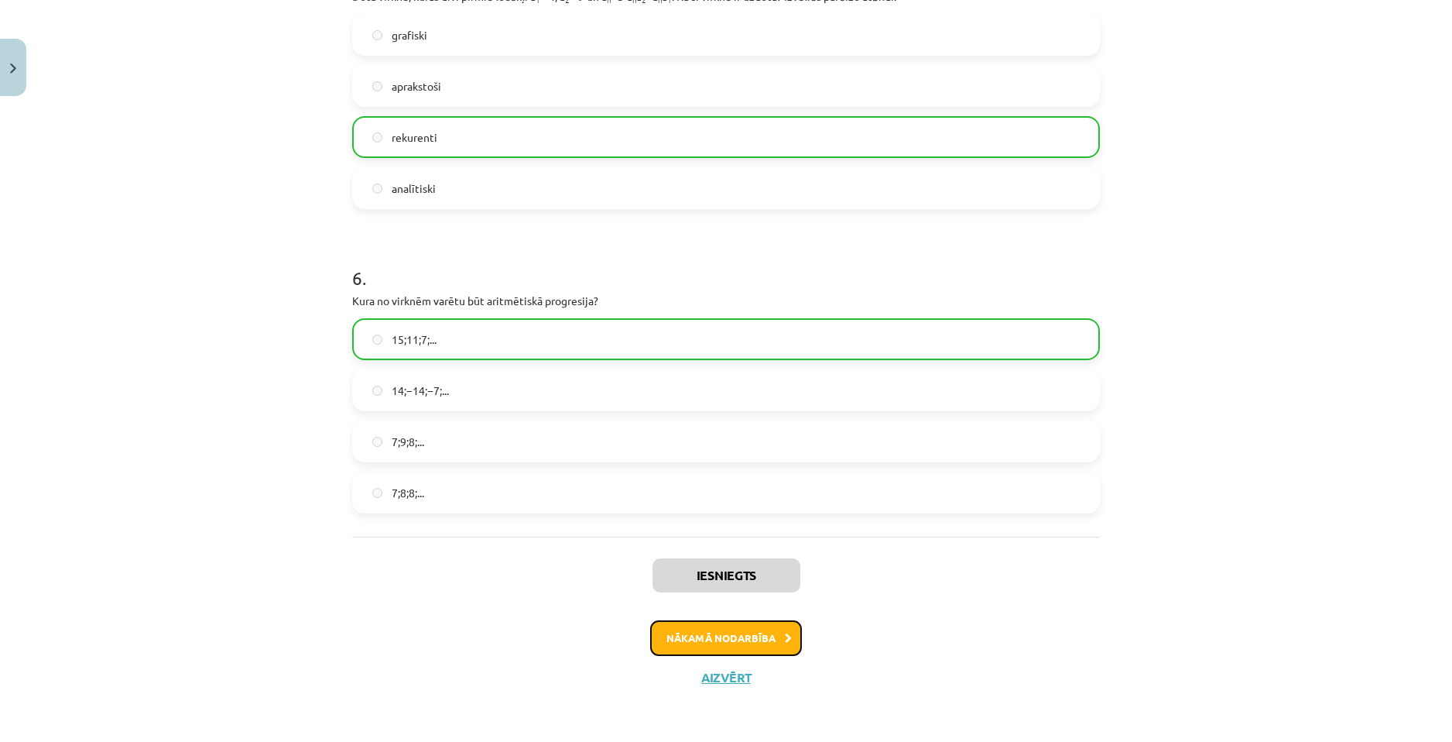
click at [750, 632] on button "Nākamā nodarbība" at bounding box center [726, 638] width 152 height 36
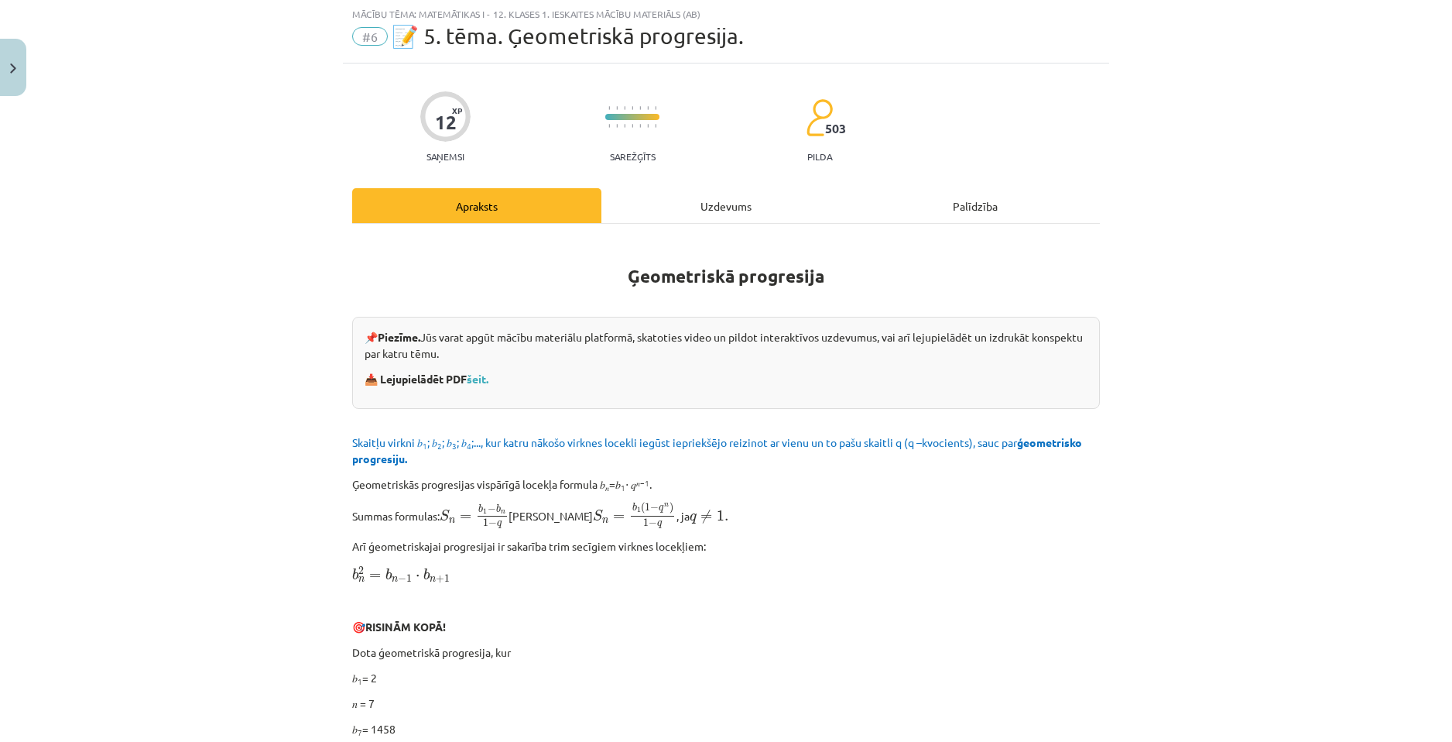
scroll to position [39, 0]
click at [684, 214] on div "Uzdevums" at bounding box center [725, 206] width 249 height 35
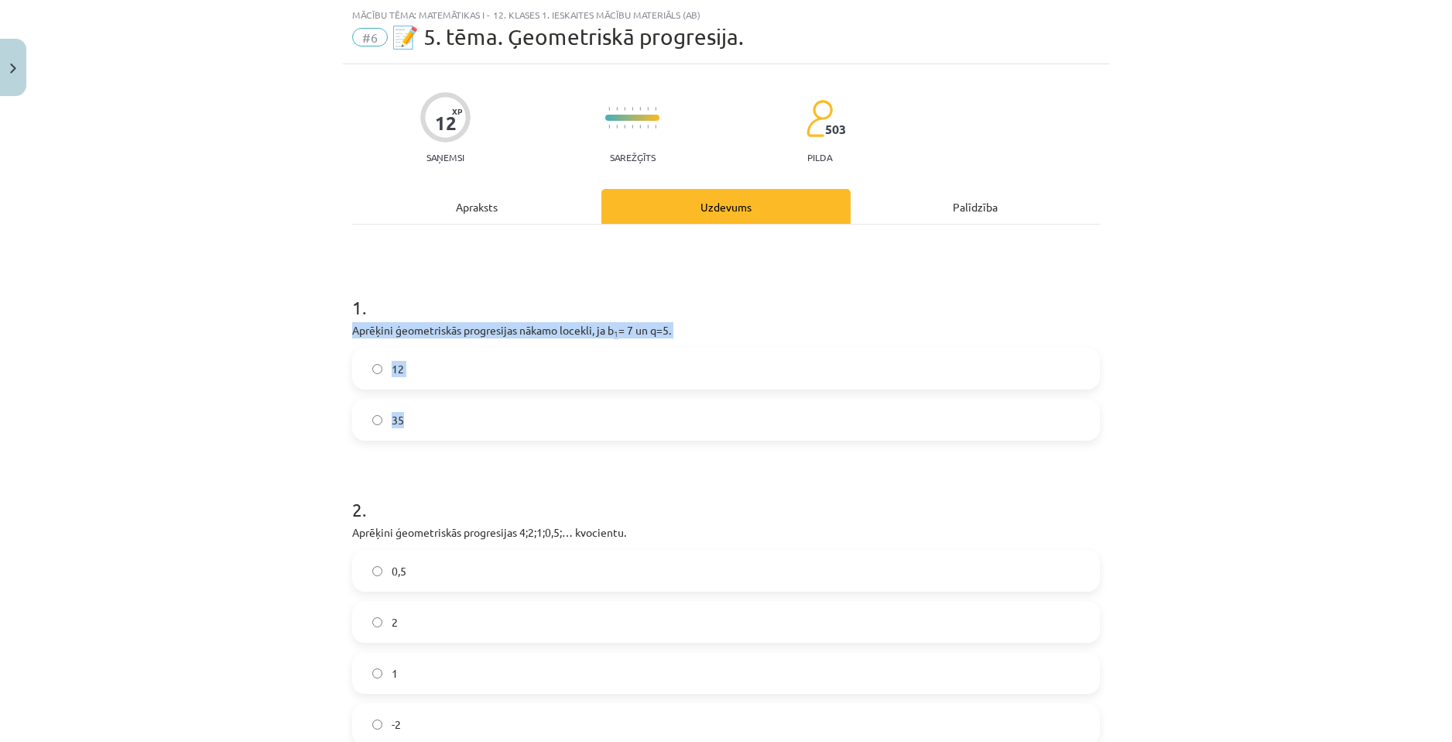
drag, startPoint x: 345, startPoint y: 329, endPoint x: 484, endPoint y: 433, distance: 173.6
click at [484, 433] on div "12 XP Saņemsi Sarežģīts 503 pilda Apraksts Uzdevums Palīdzība 1 . Aprēķini ģeom…" at bounding box center [726, 627] width 766 height 1126
click at [432, 425] on label "35" at bounding box center [726, 419] width 745 height 39
click at [200, 447] on div "Mācību tēma: Matemātikas i - 12. klases 1. ieskaites mācību materiāls (ab) #6 📝…" at bounding box center [726, 371] width 1452 height 742
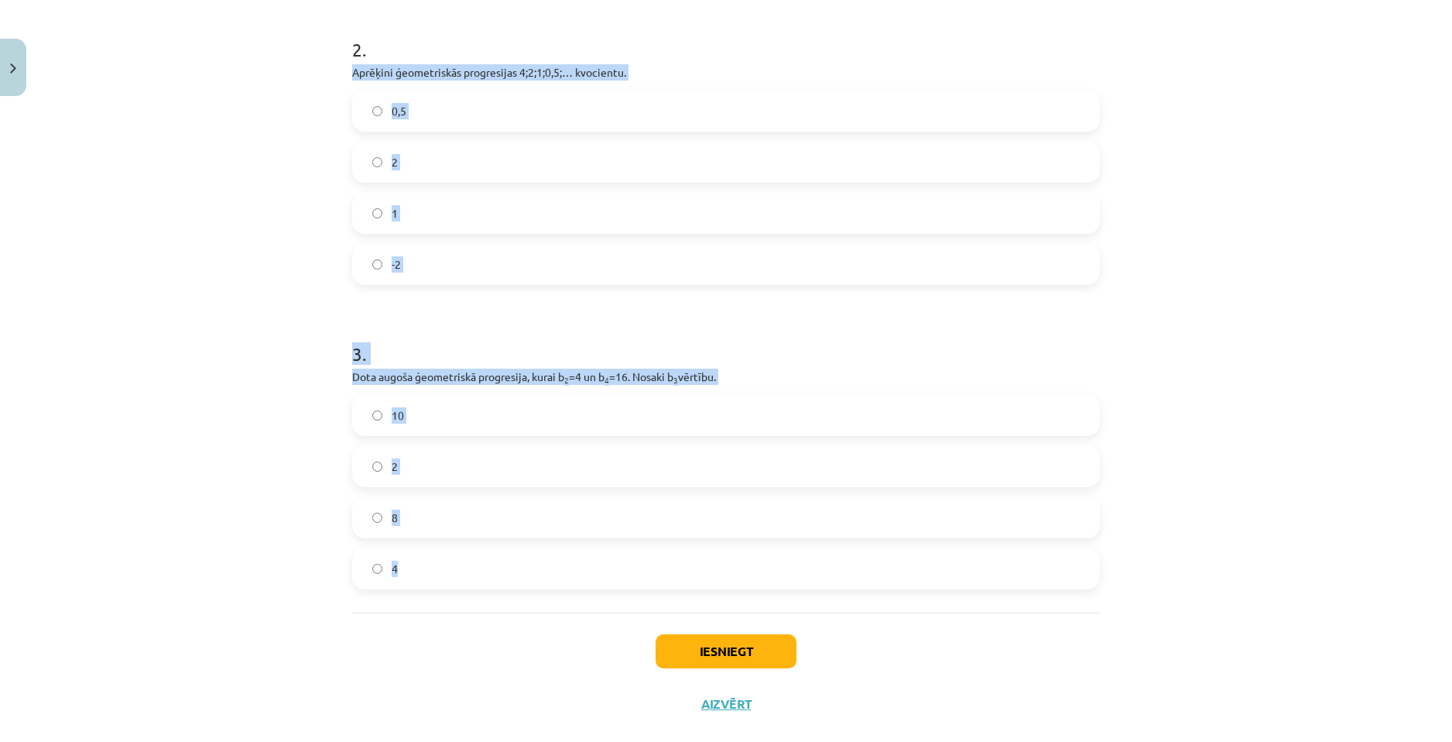
scroll to position [526, 0]
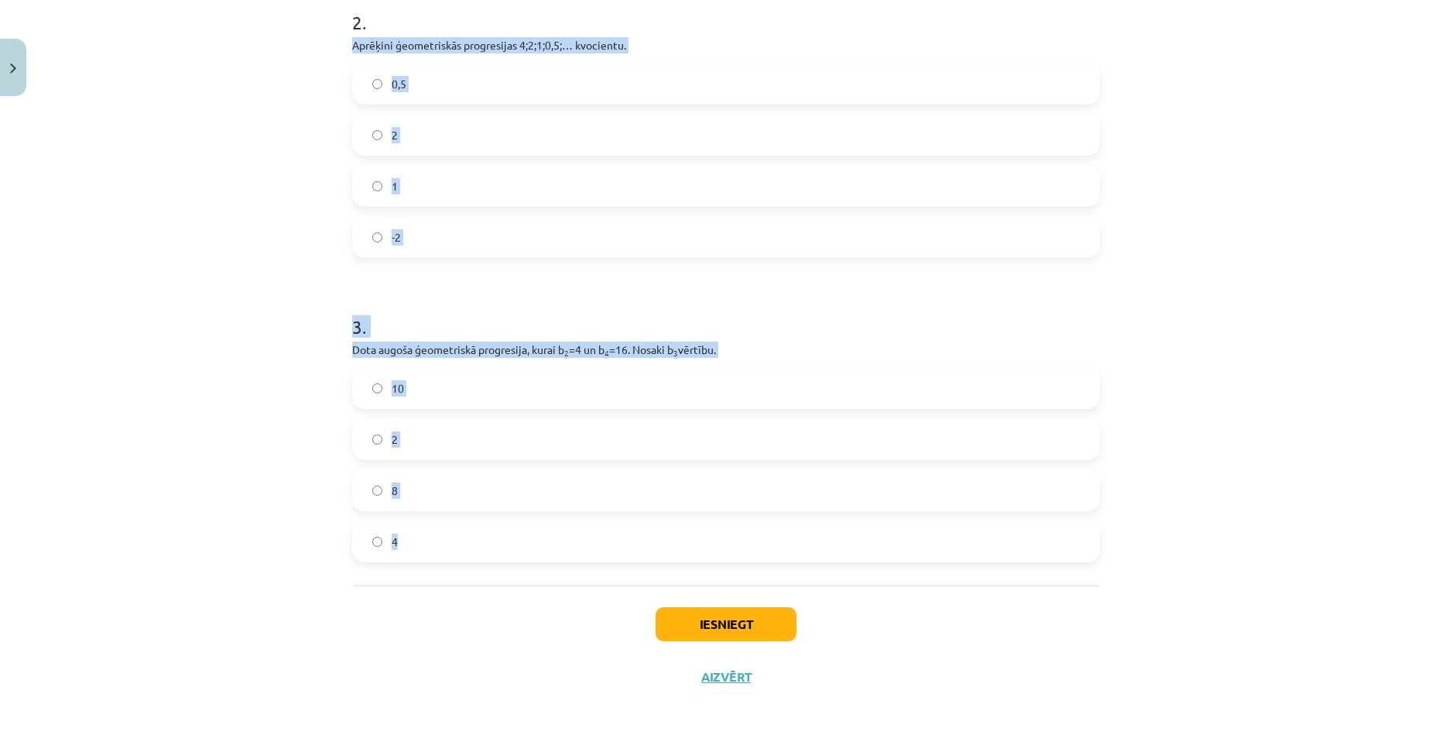
drag, startPoint x: 343, startPoint y: 303, endPoint x: 588, endPoint y: 534, distance: 336.8
click at [588, 534] on div "12 XP Saņemsi Sarežģīts 503 pilda Apraksts Uzdevums Palīdzība 1 . Aprēķini ģeom…" at bounding box center [726, 140] width 766 height 1126
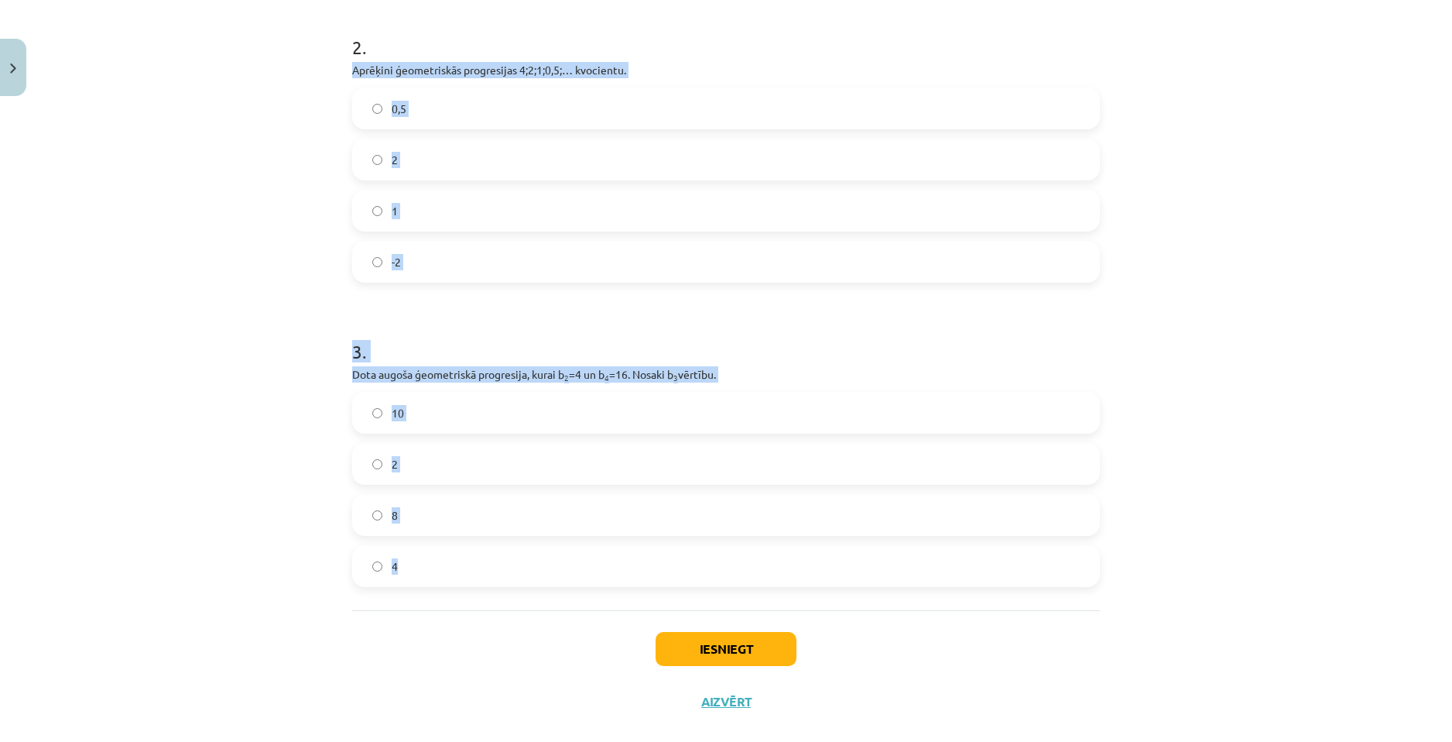
scroll to position [448, 0]
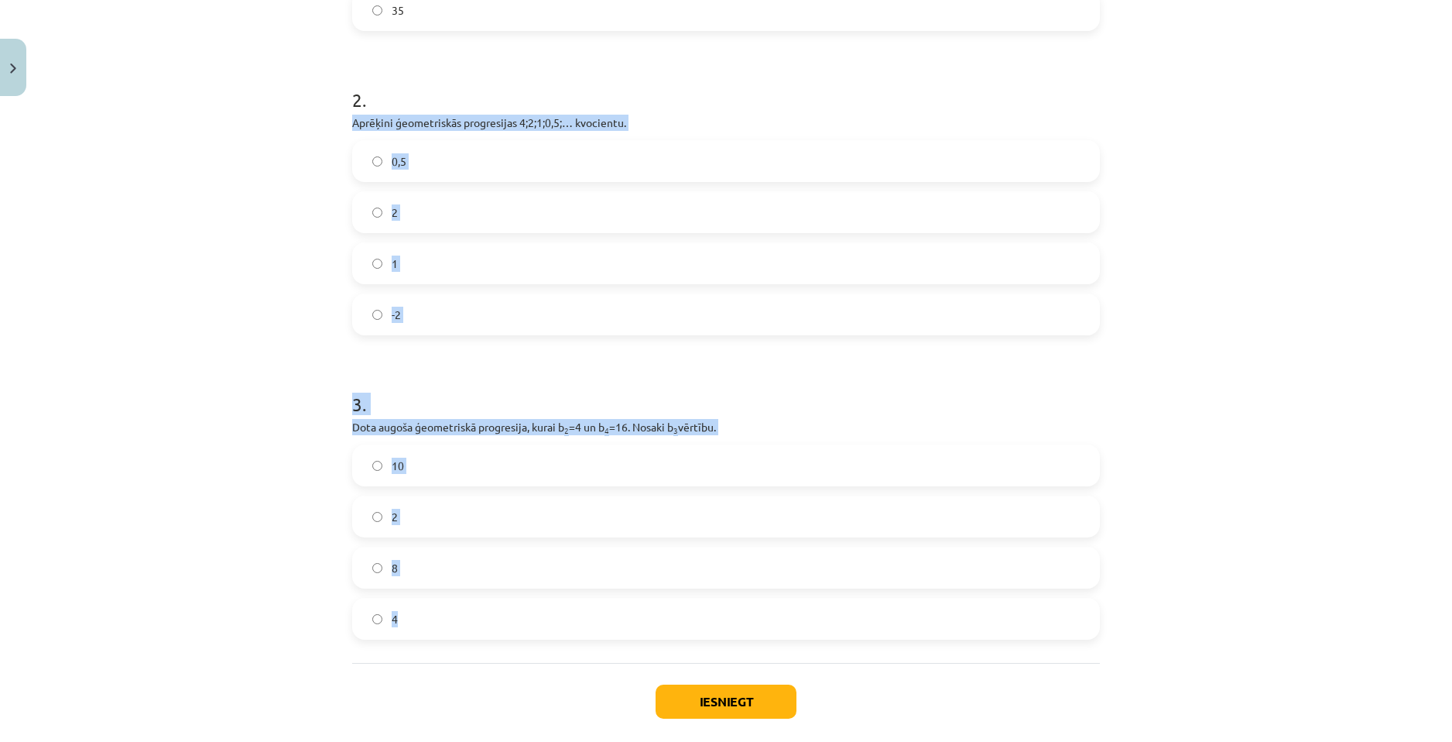
click at [430, 166] on label "0,5" at bounding box center [726, 161] width 745 height 39
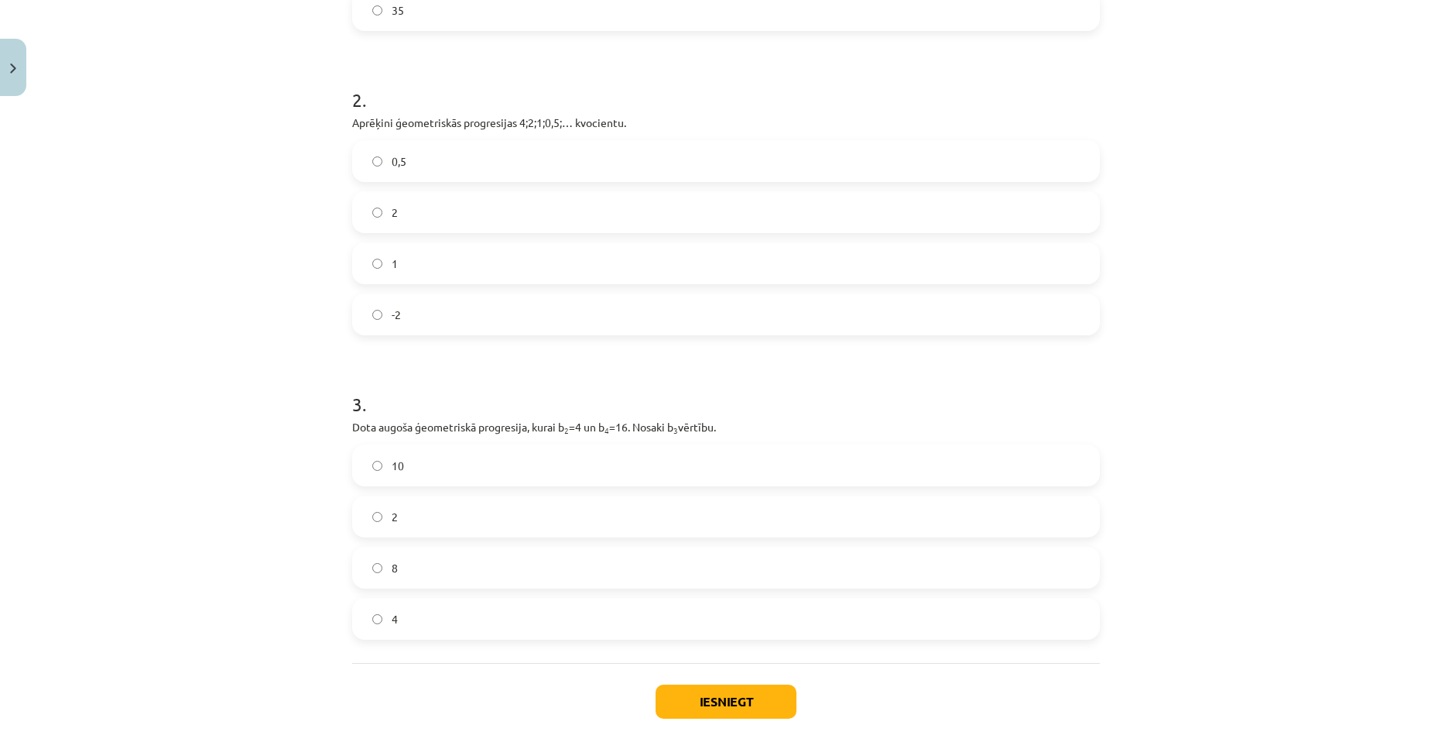
click at [467, 573] on label "8" at bounding box center [726, 567] width 745 height 39
click at [685, 697] on button "Iesniegt" at bounding box center [726, 701] width 141 height 34
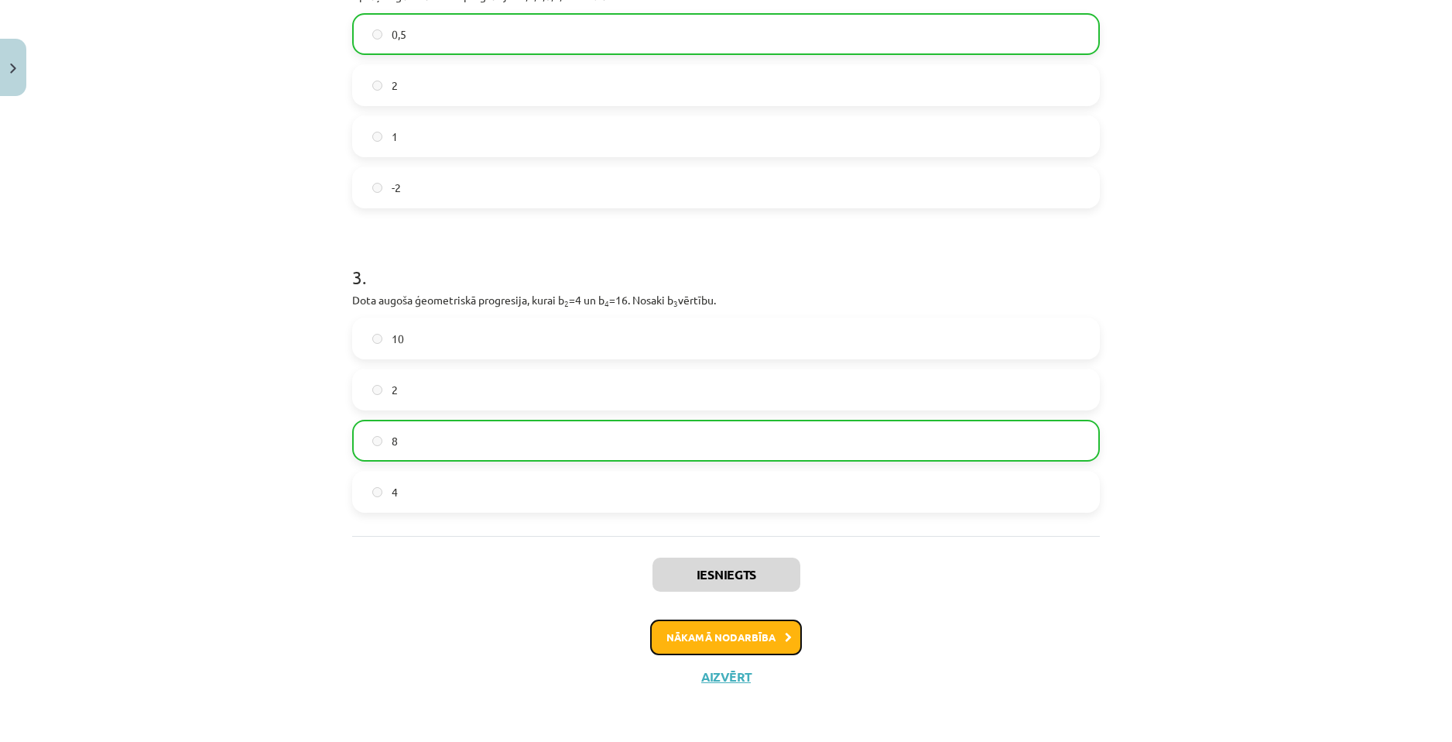
click at [745, 639] on button "Nākamā nodarbība" at bounding box center [726, 637] width 152 height 36
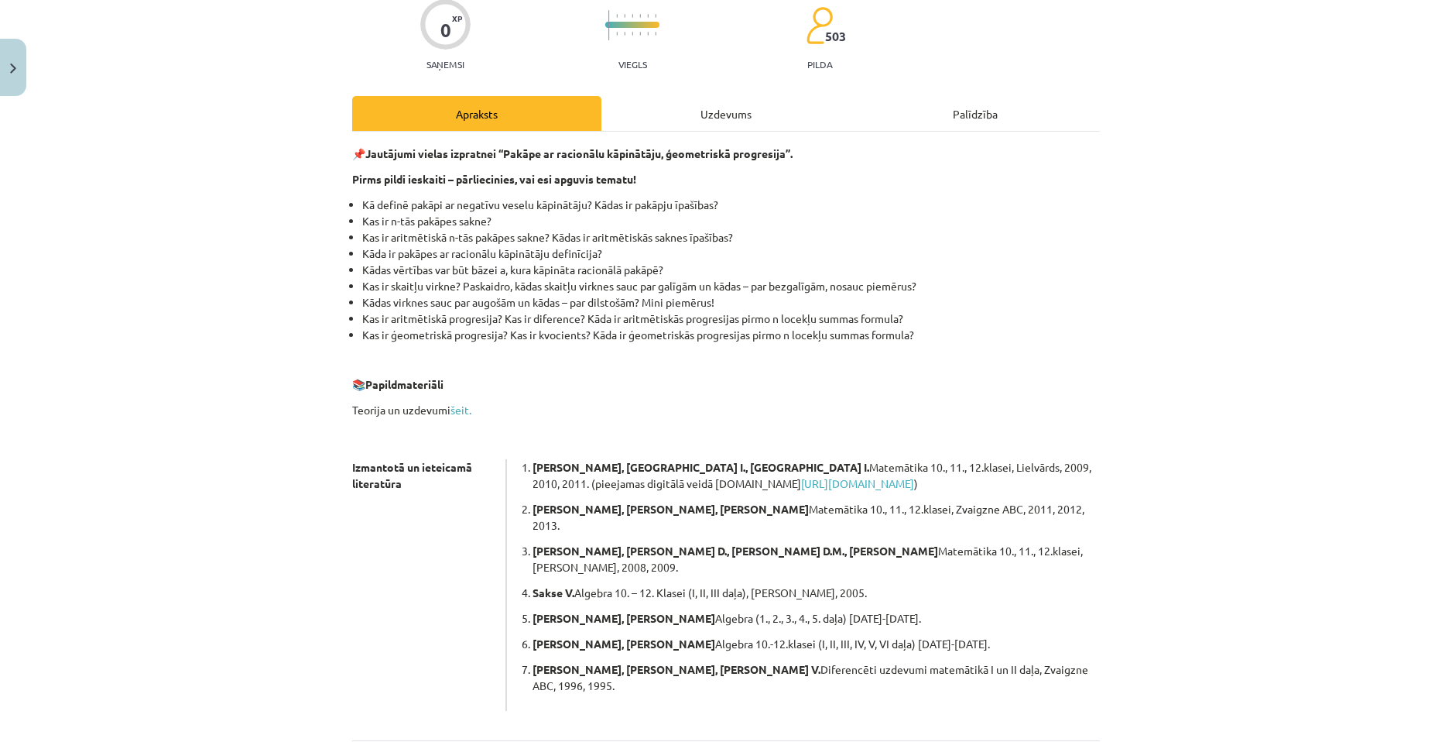
scroll to position [39, 0]
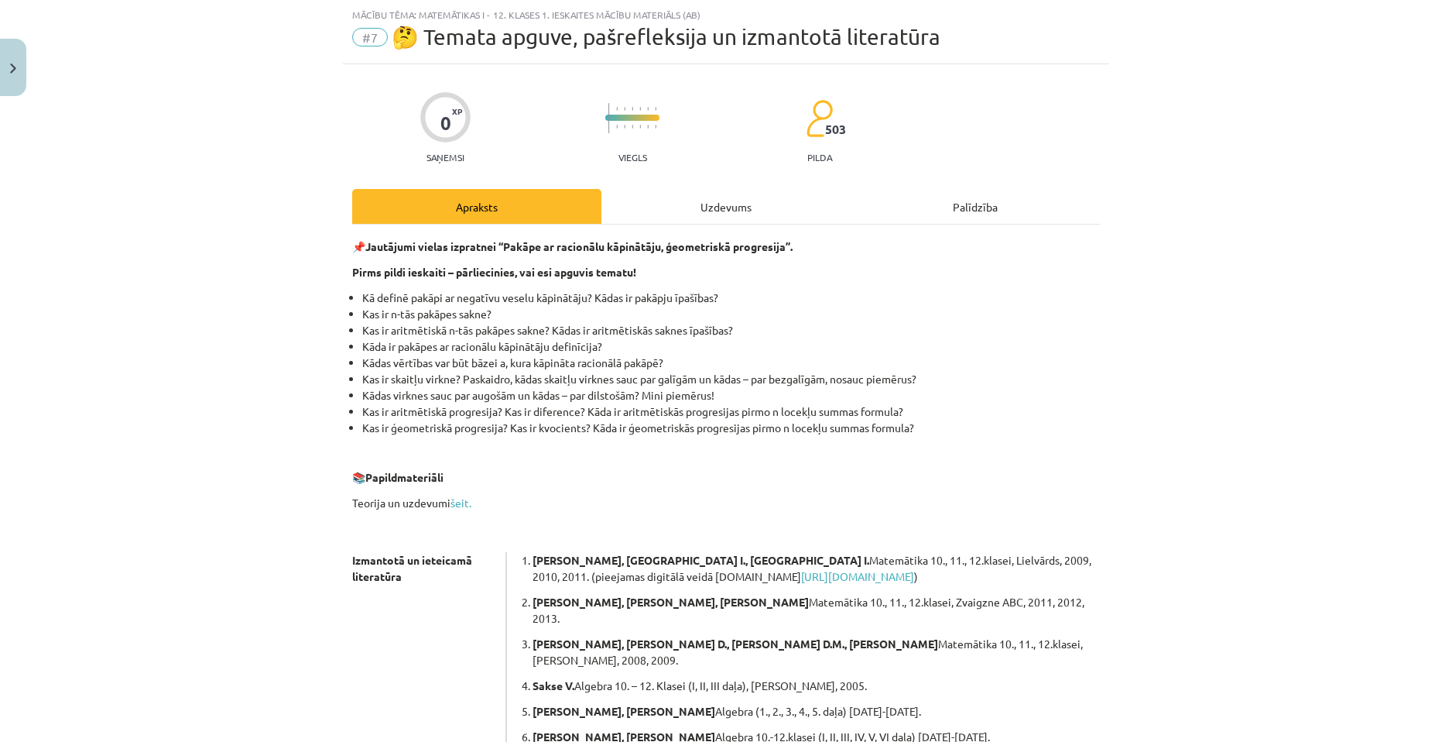
click at [709, 207] on div "Uzdevums" at bounding box center [725, 206] width 249 height 35
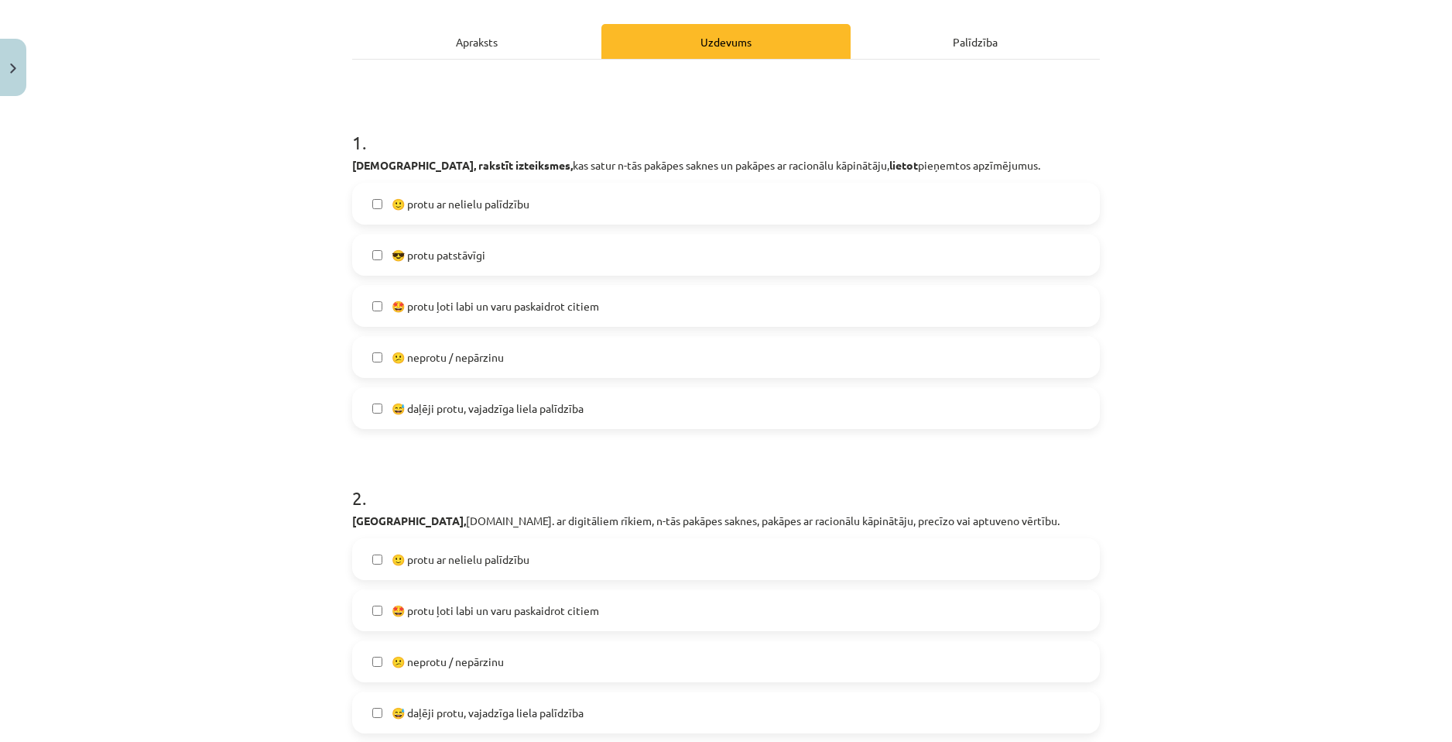
scroll to position [194, 0]
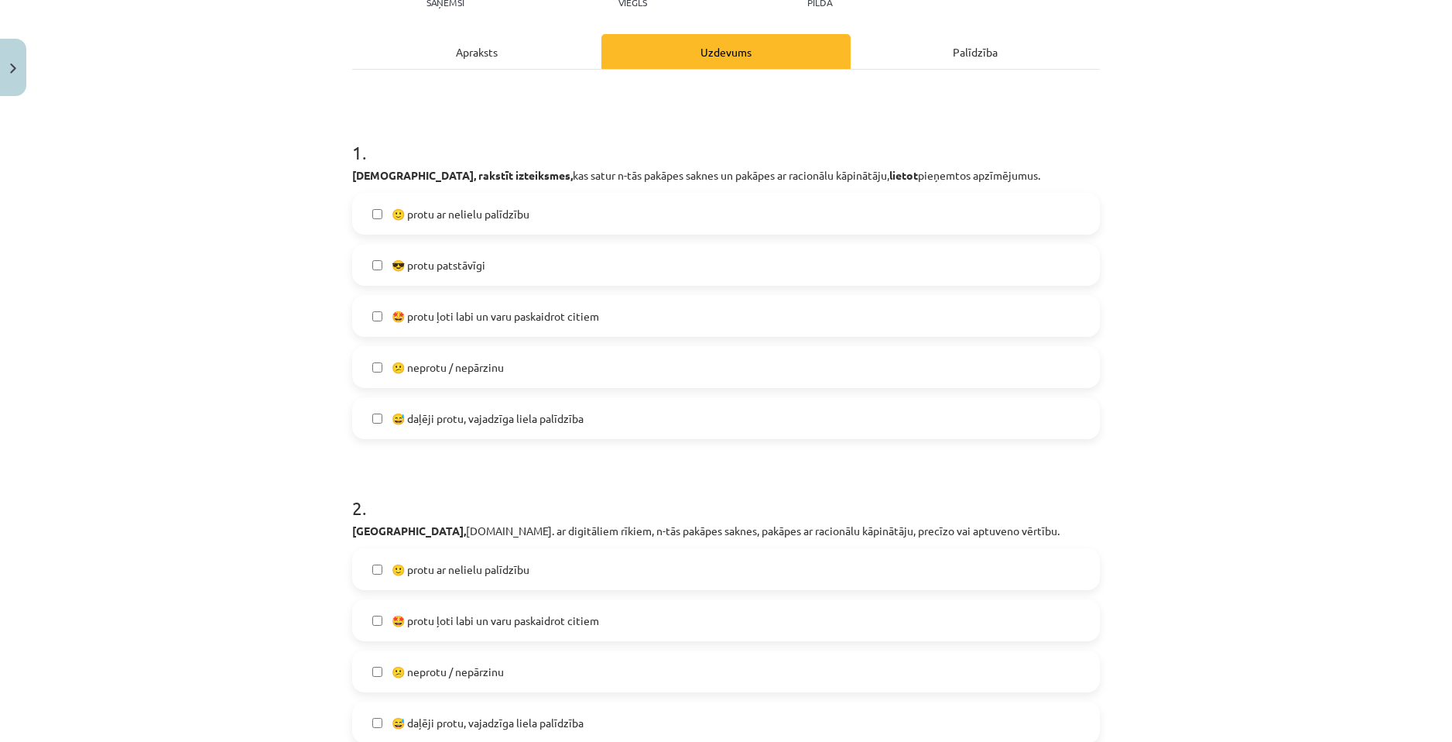
click at [481, 267] on span "😎 protu patstāvīgi" at bounding box center [439, 265] width 94 height 16
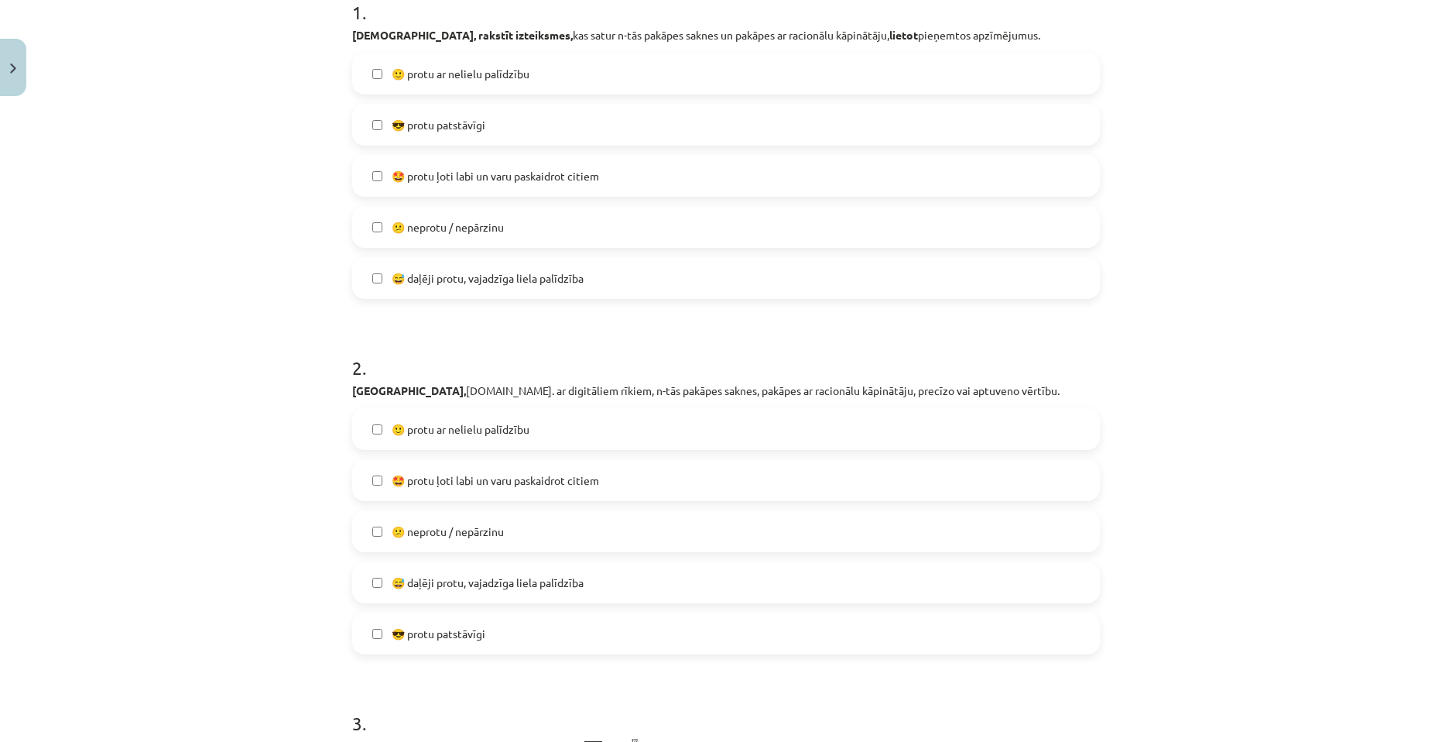
scroll to position [348, 0]
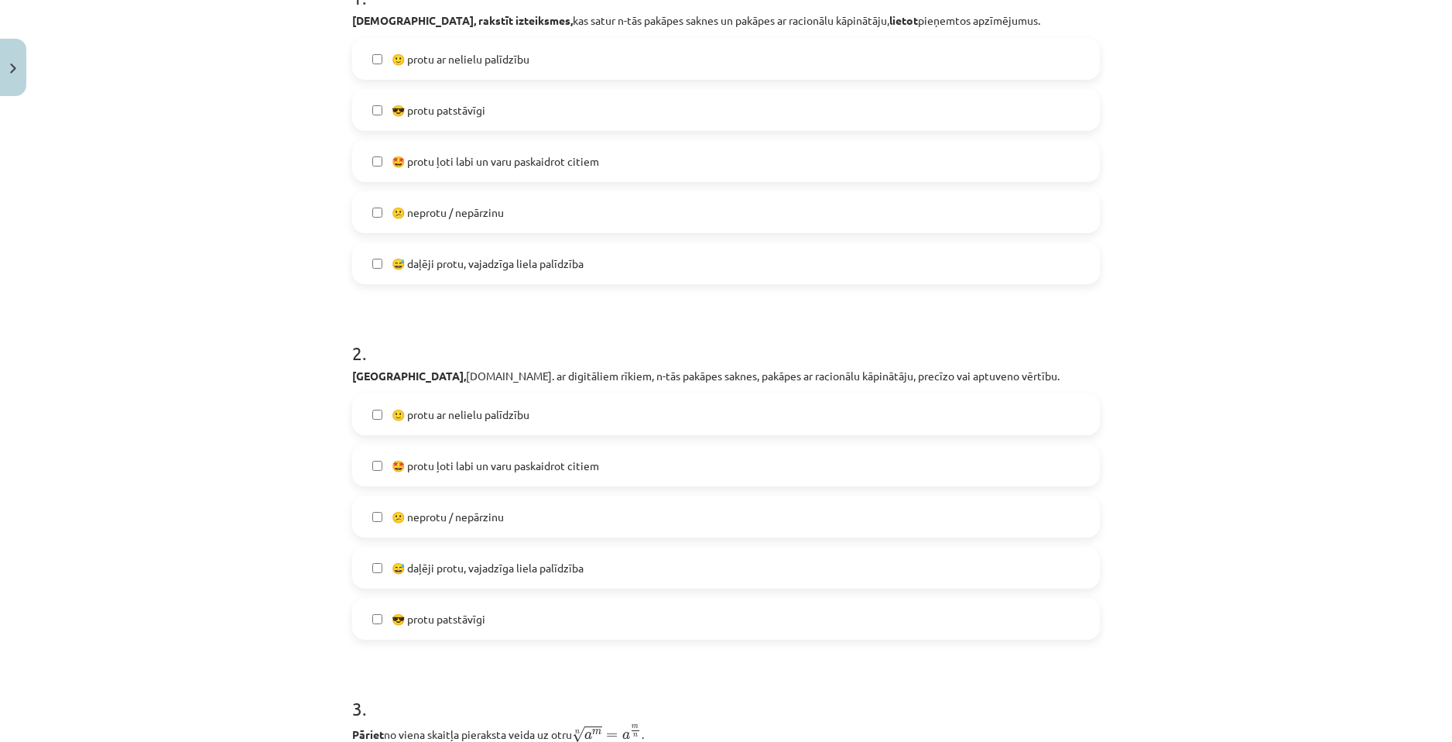
click at [454, 419] on span "🙂 protu ar nelielu palīdzību" at bounding box center [461, 414] width 138 height 16
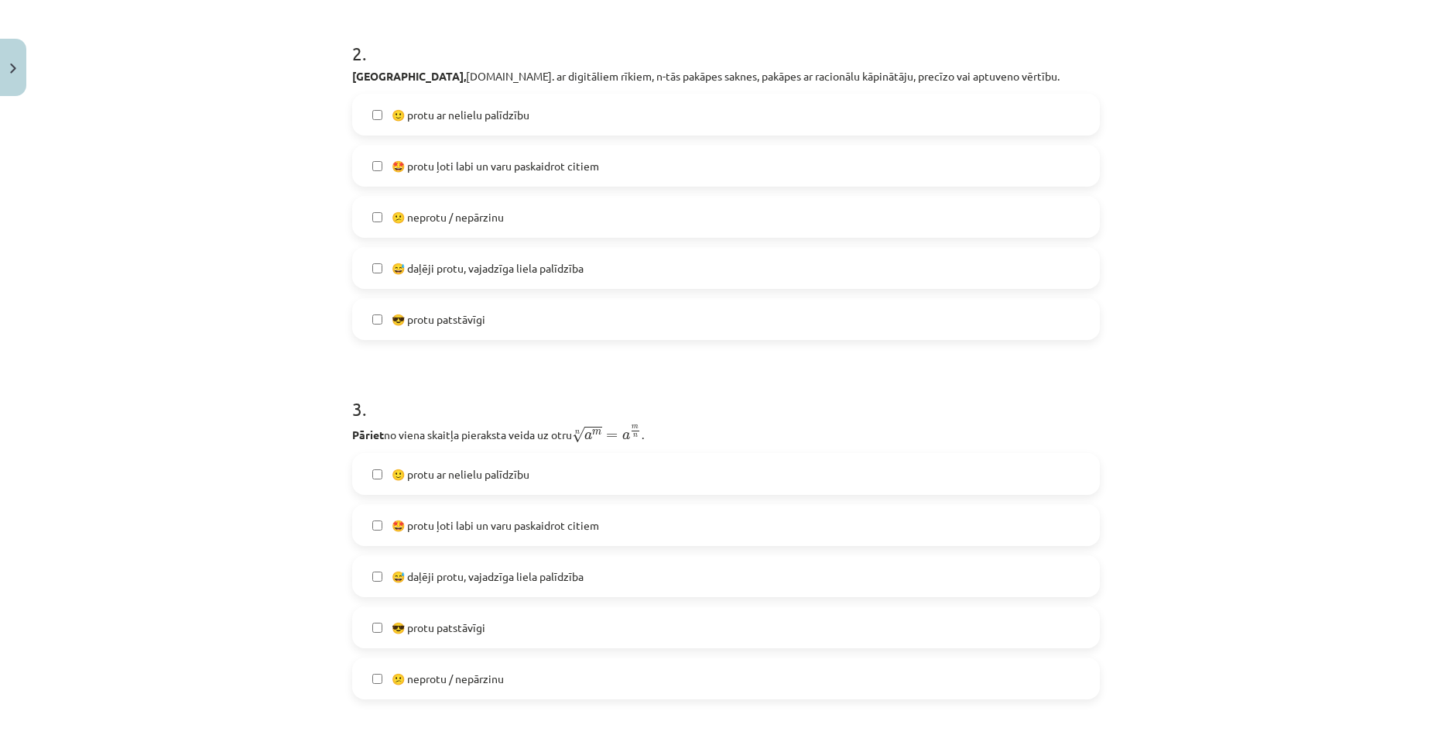
scroll to position [658, 0]
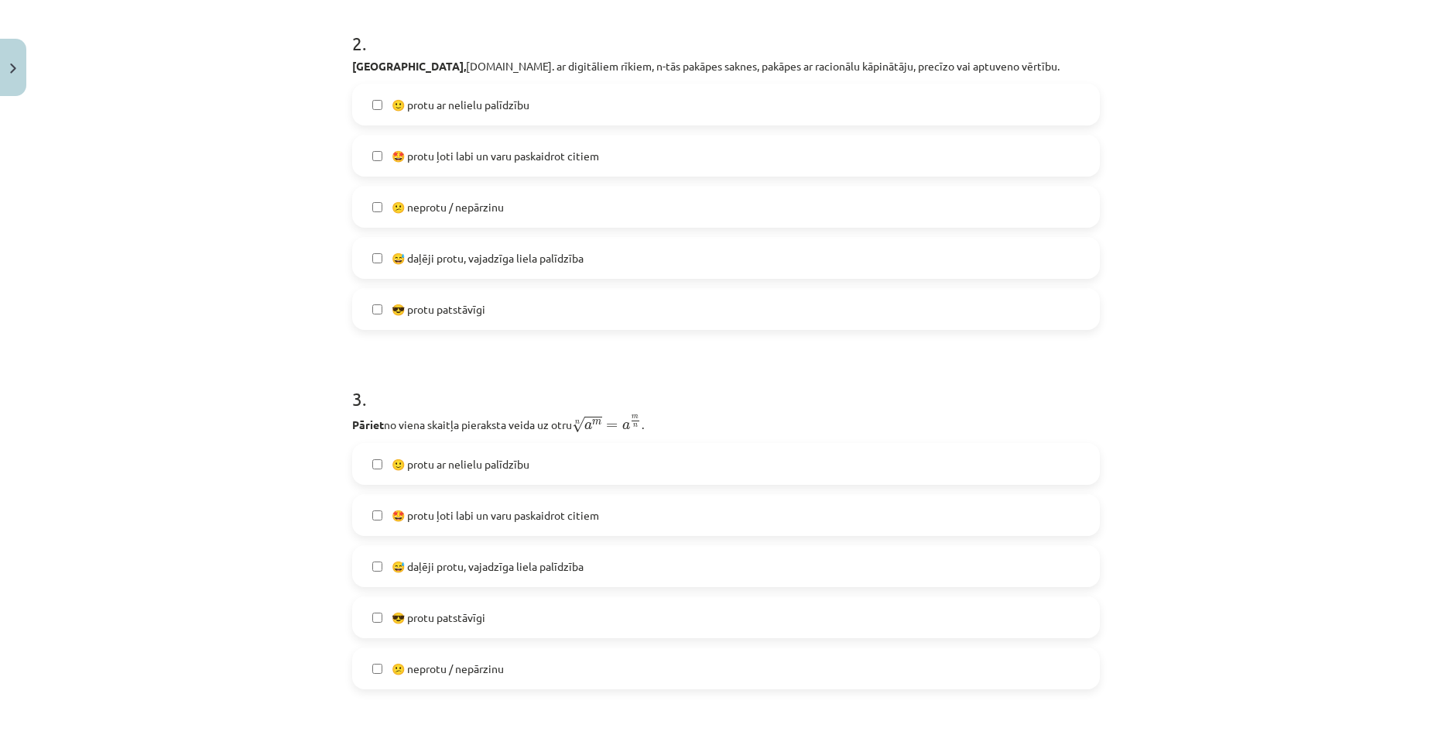
click at [465, 555] on label "😅 daļēji protu, vajadzīga liela palīdzība" at bounding box center [726, 566] width 745 height 39
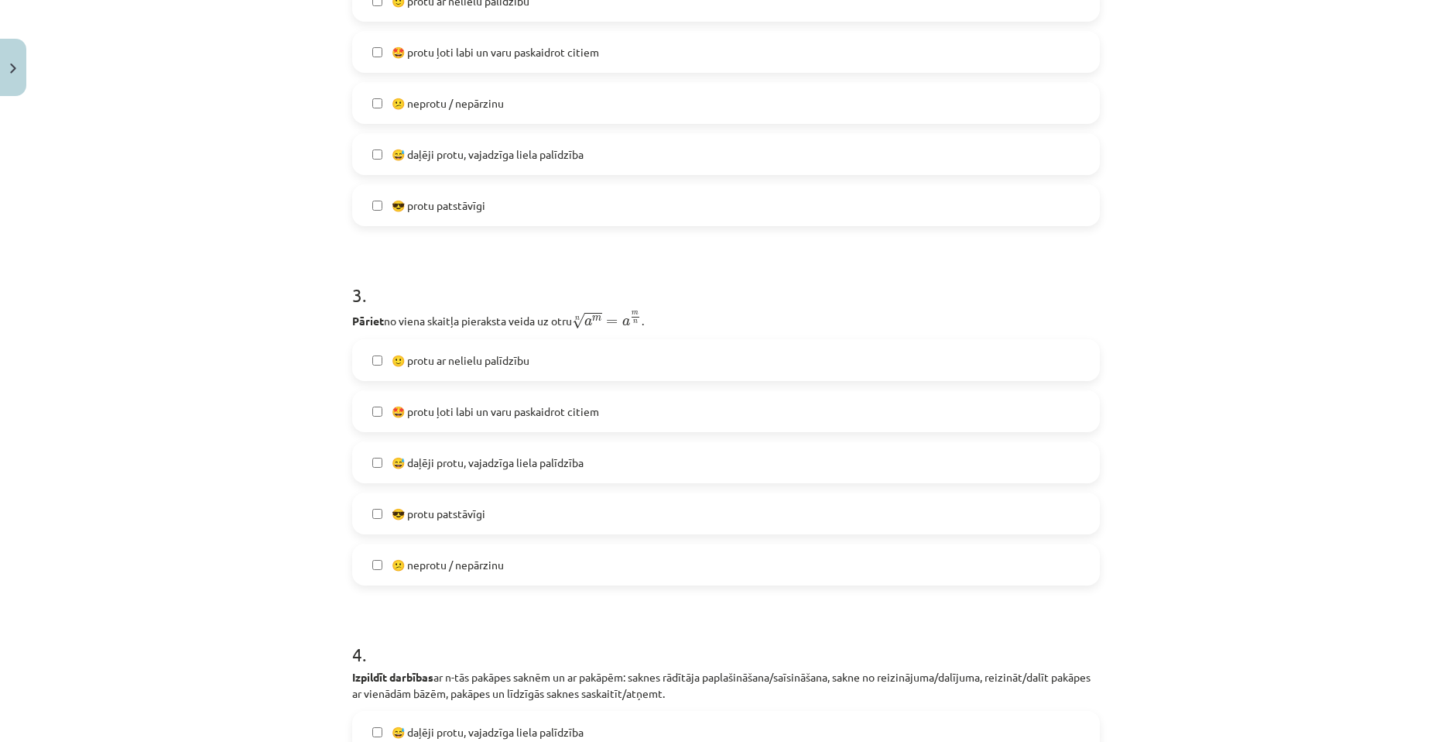
scroll to position [813, 0]
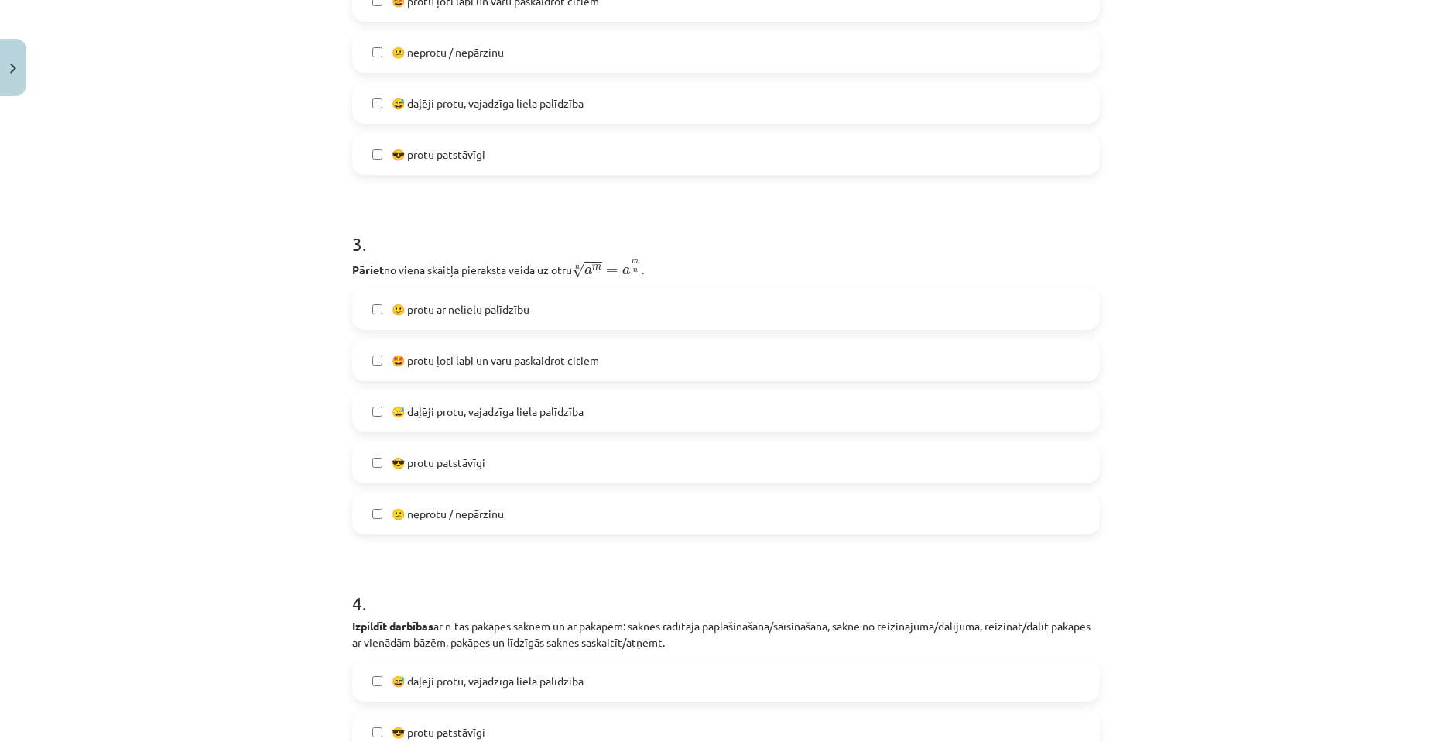
click at [495, 307] on span "🙂 protu ar nelielu palīdzību" at bounding box center [461, 309] width 138 height 16
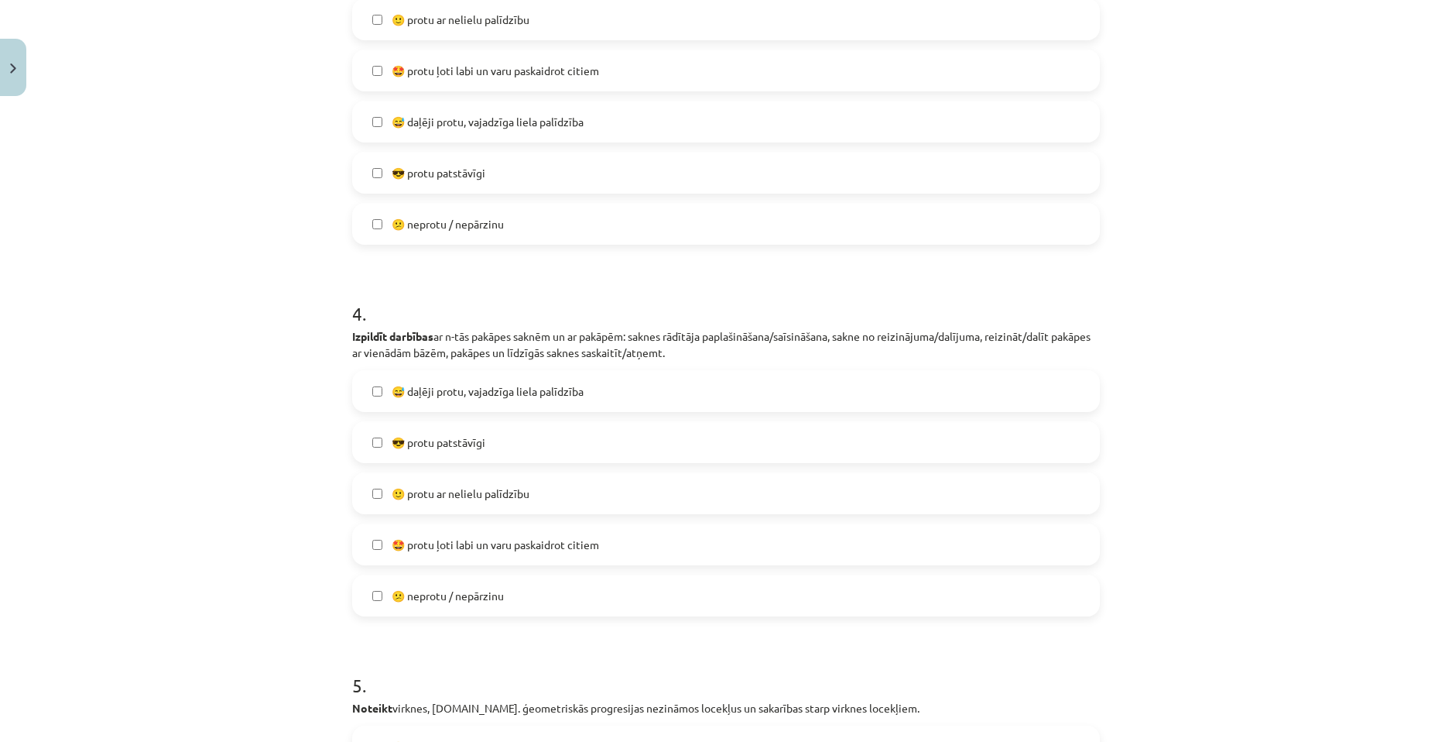
scroll to position [1122, 0]
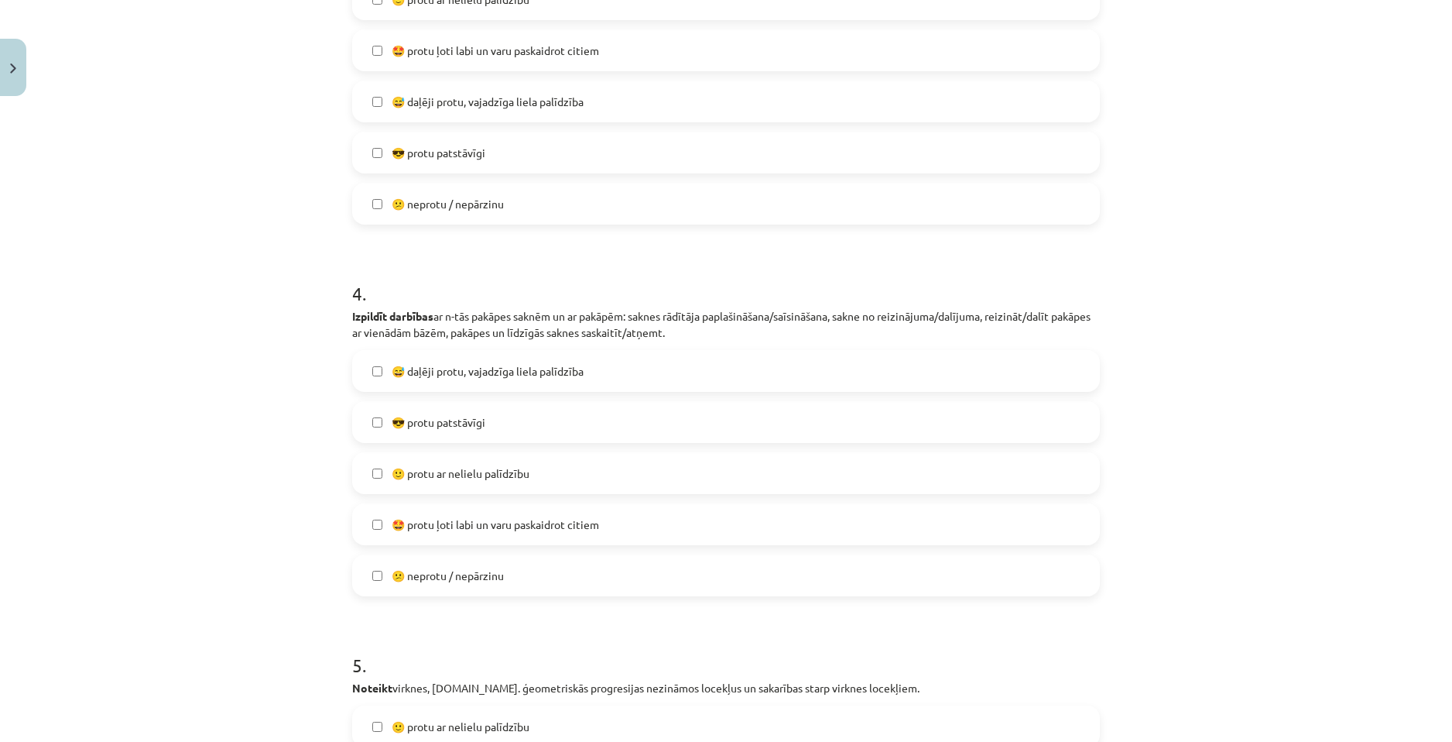
click at [493, 475] on span "🙂 protu ar nelielu palīdzību" at bounding box center [461, 473] width 138 height 16
click at [462, 434] on label "😎 protu patstāvīgi" at bounding box center [726, 422] width 745 height 39
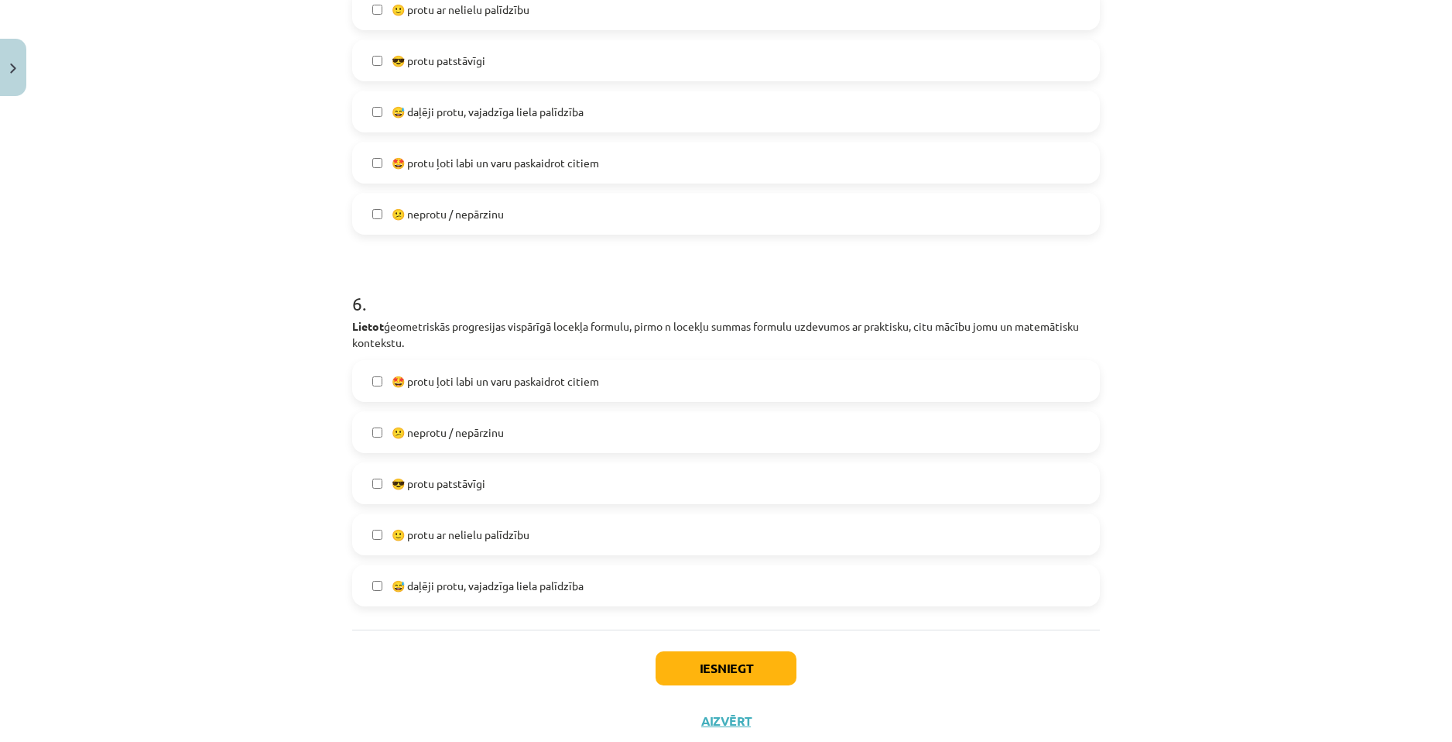
scroll to position [1883, 0]
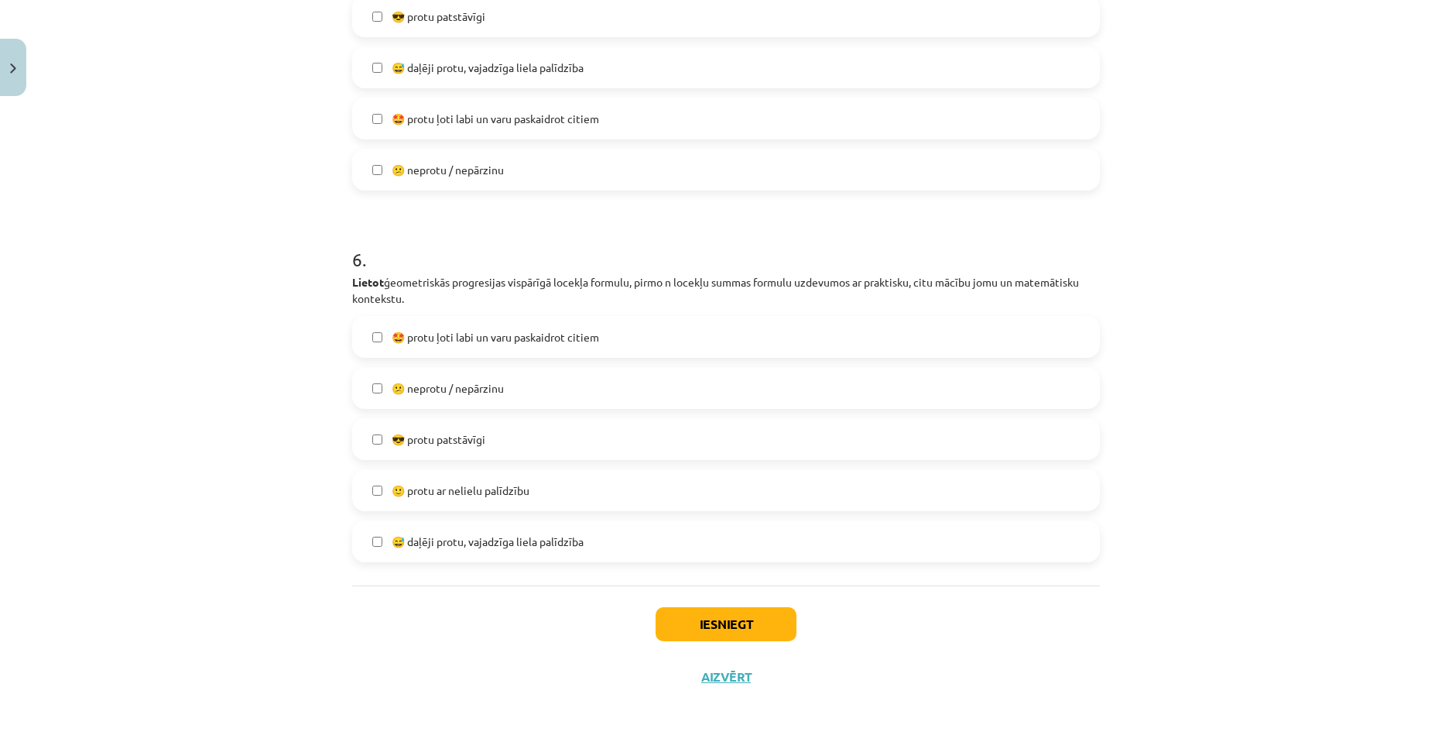
click at [457, 435] on span "😎 protu patstāvīgi" at bounding box center [439, 439] width 94 height 16
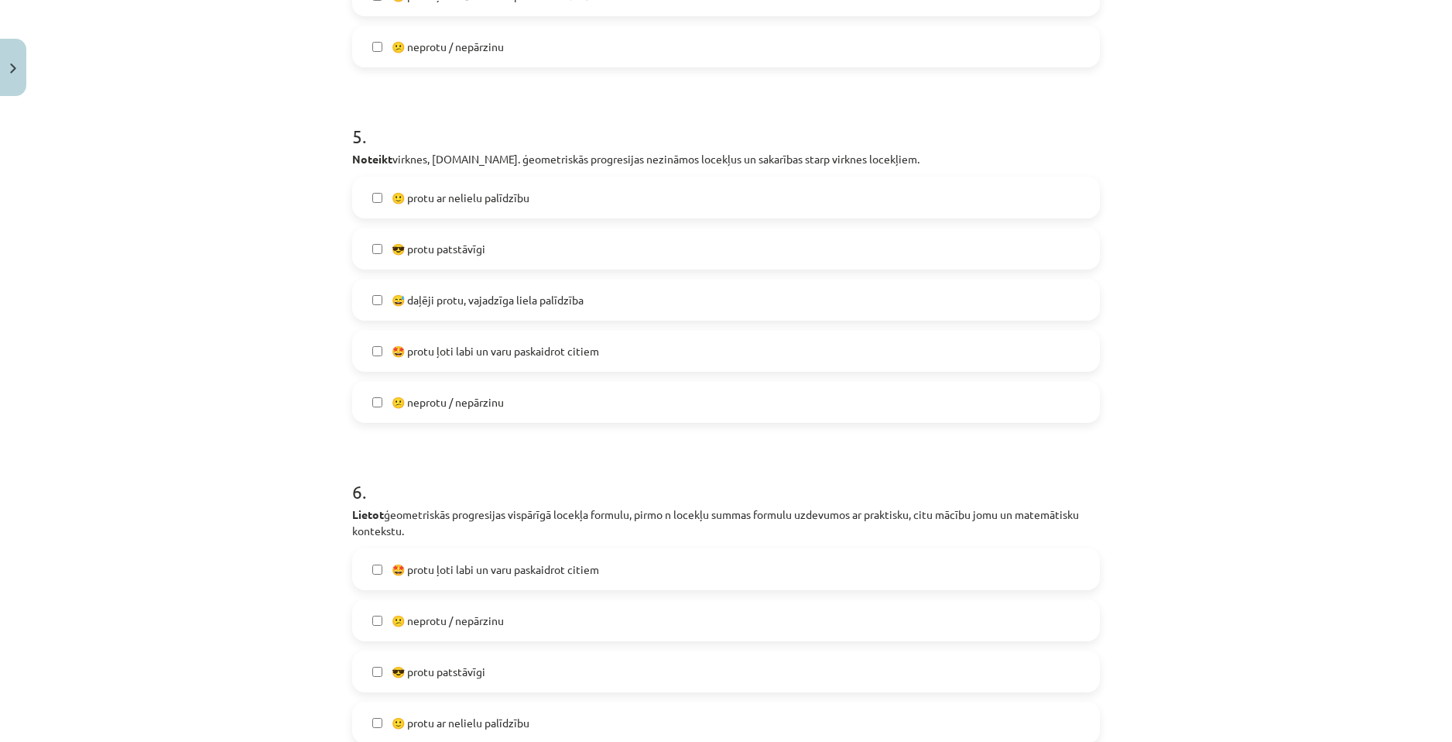
click at [474, 233] on label "😎 protu patstāvīgi" at bounding box center [726, 248] width 745 height 39
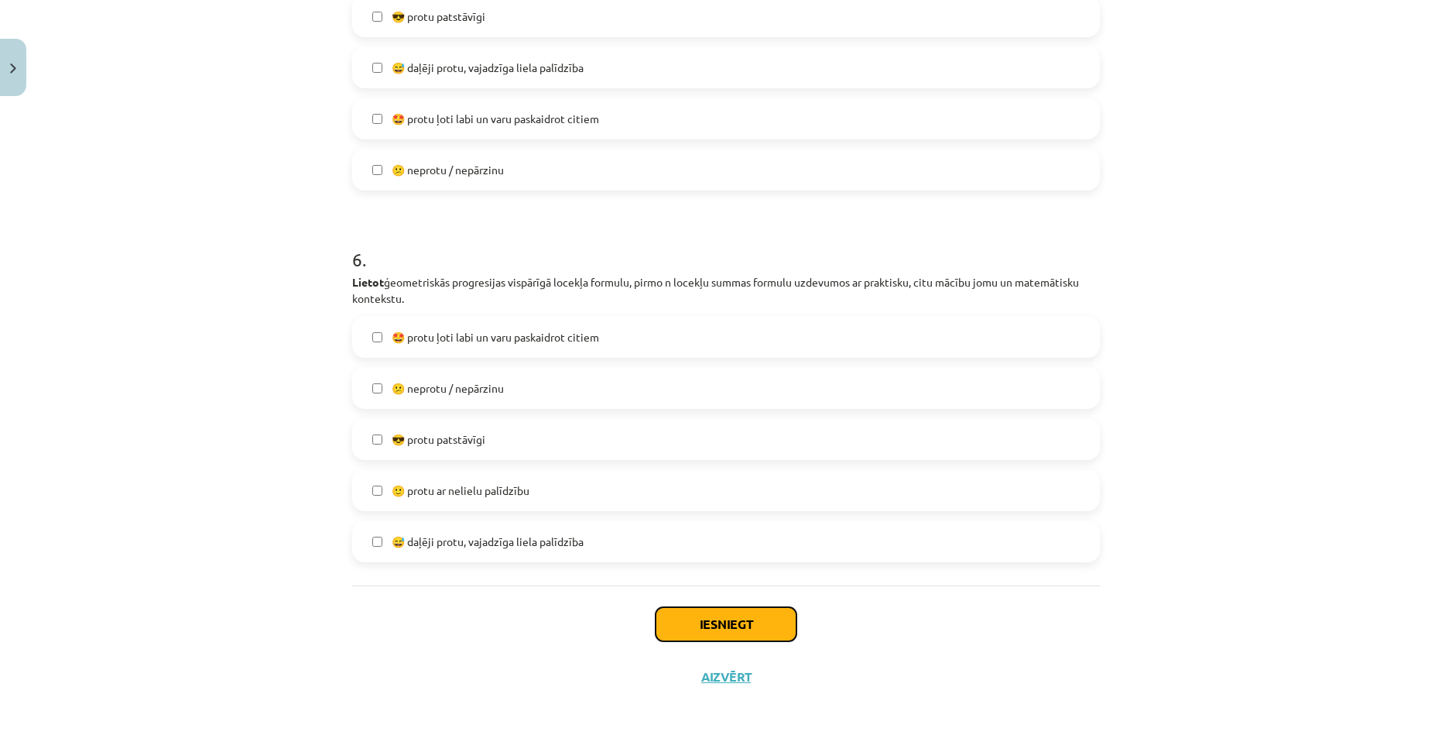
click at [755, 622] on button "Iesniegt" at bounding box center [726, 624] width 141 height 34
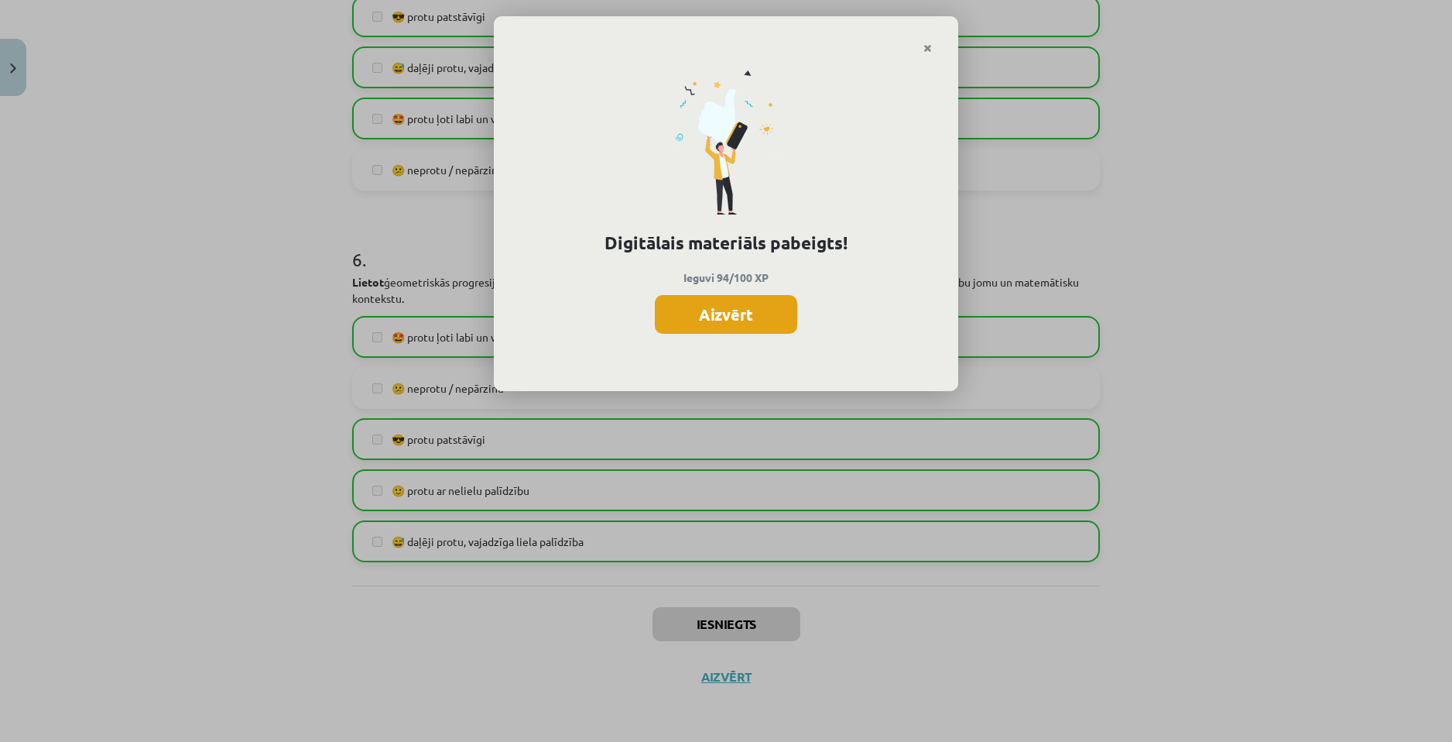
click at [738, 308] on button "Aizvērt" at bounding box center [726, 314] width 142 height 39
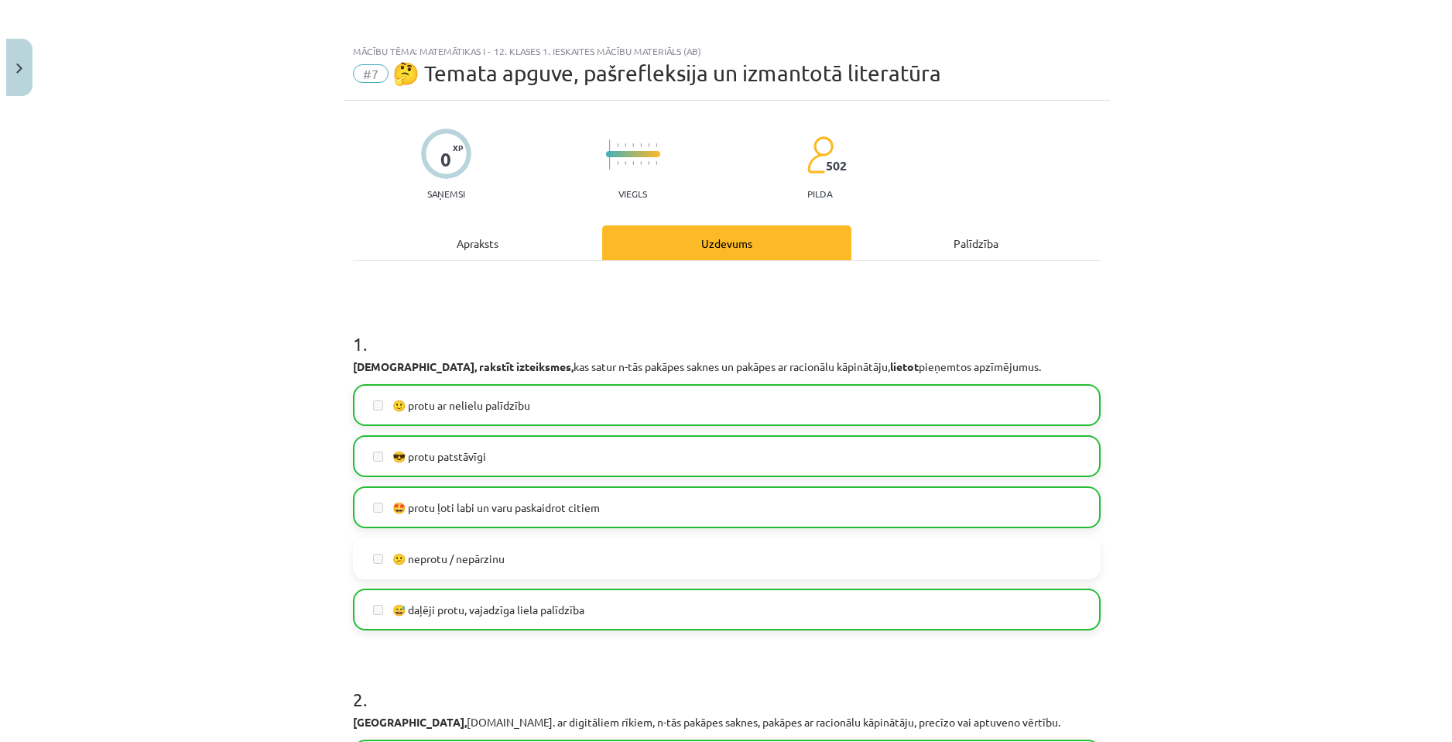
scroll to position [0, 0]
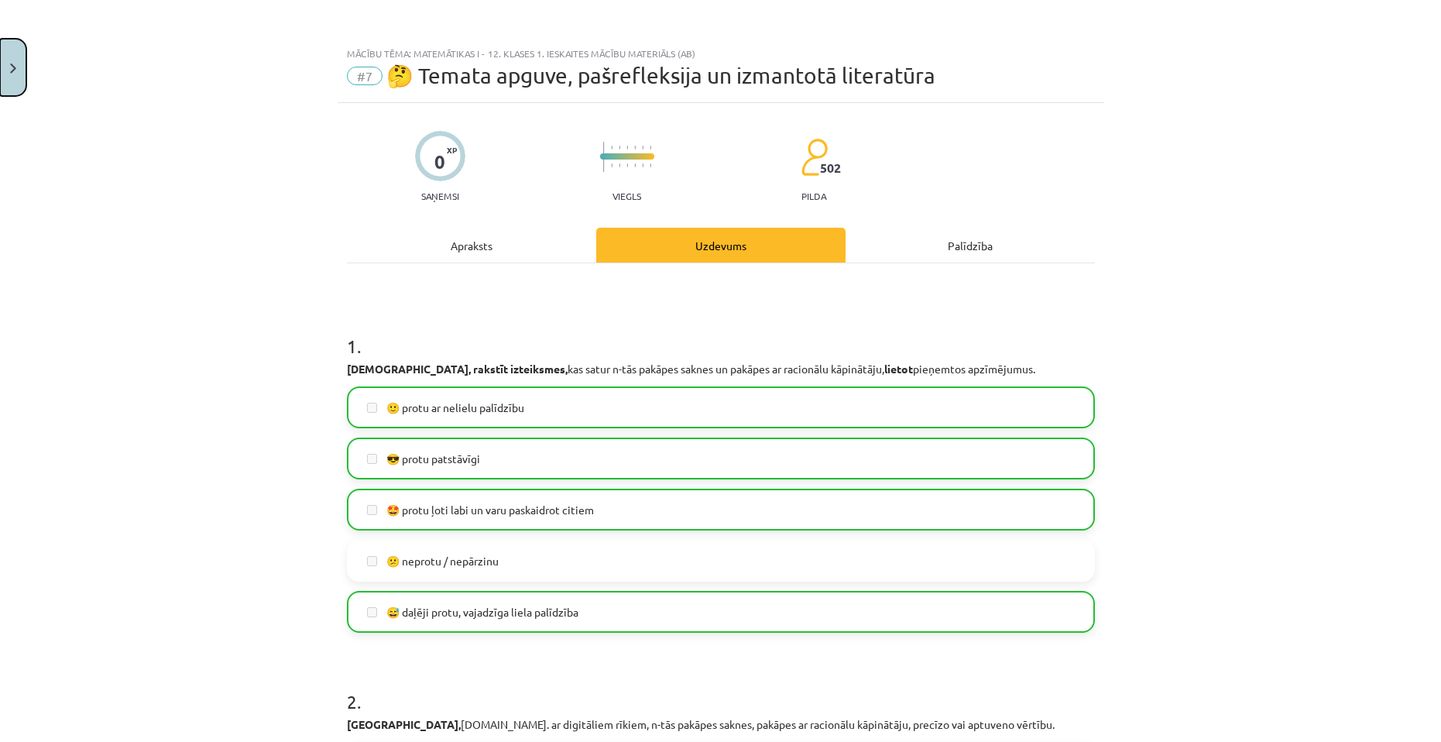
click at [22, 69] on button "Close" at bounding box center [13, 67] width 26 height 57
click at [94, 100] on div "Mācību tēma: Matemātikas i - 12. klases 1. ieskaites mācību materiāls (ab) #7 🤔…" at bounding box center [720, 371] width 1441 height 742
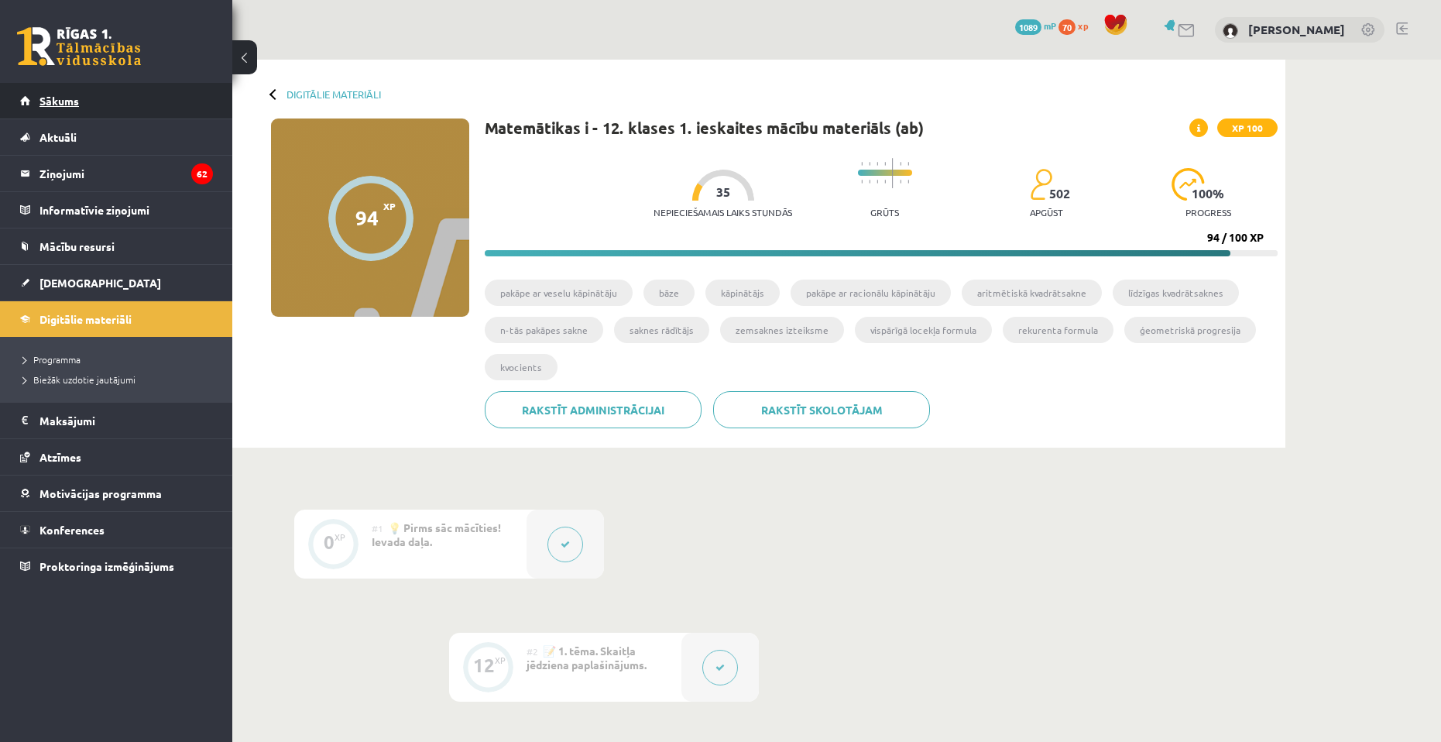
click at [70, 105] on span "Sākums" at bounding box center [58, 101] width 39 height 14
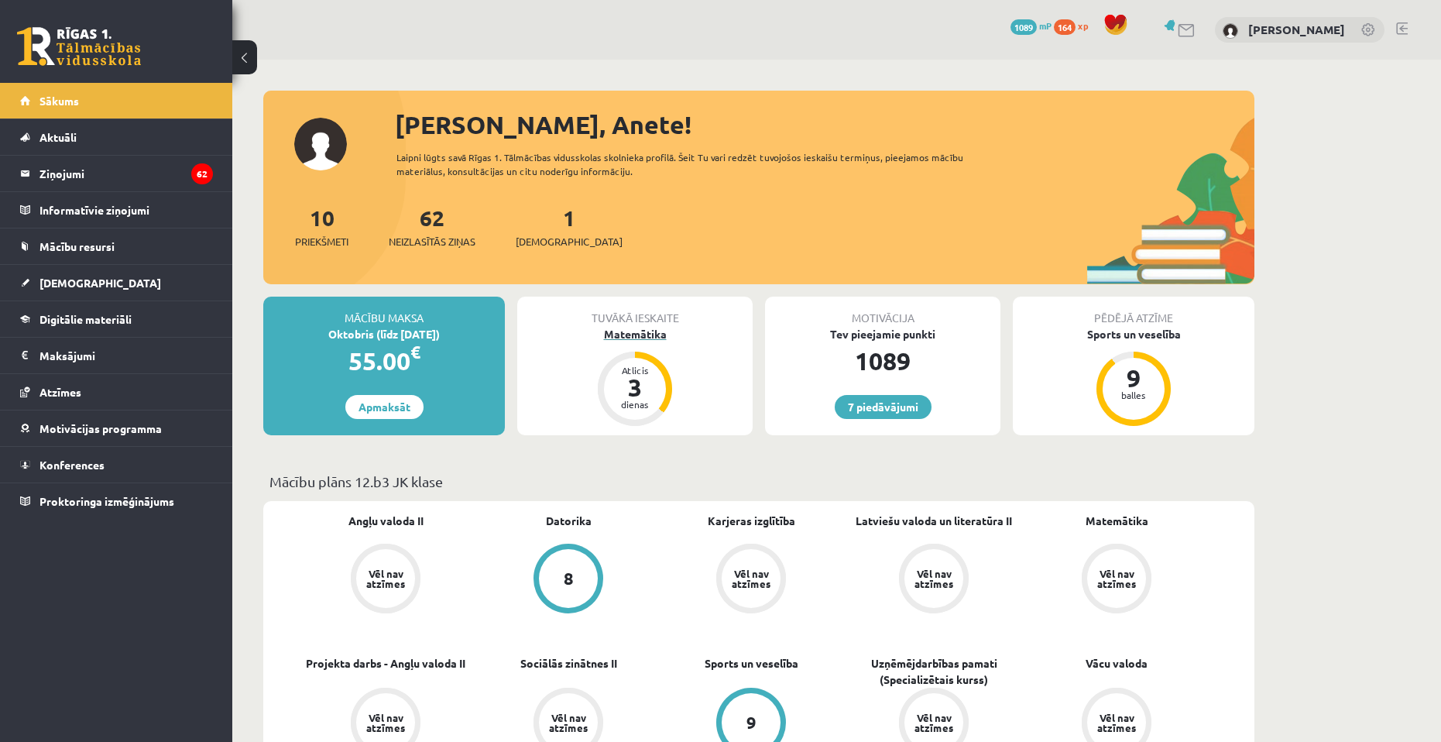
click at [655, 332] on div "Matemātika" at bounding box center [634, 334] width 235 height 16
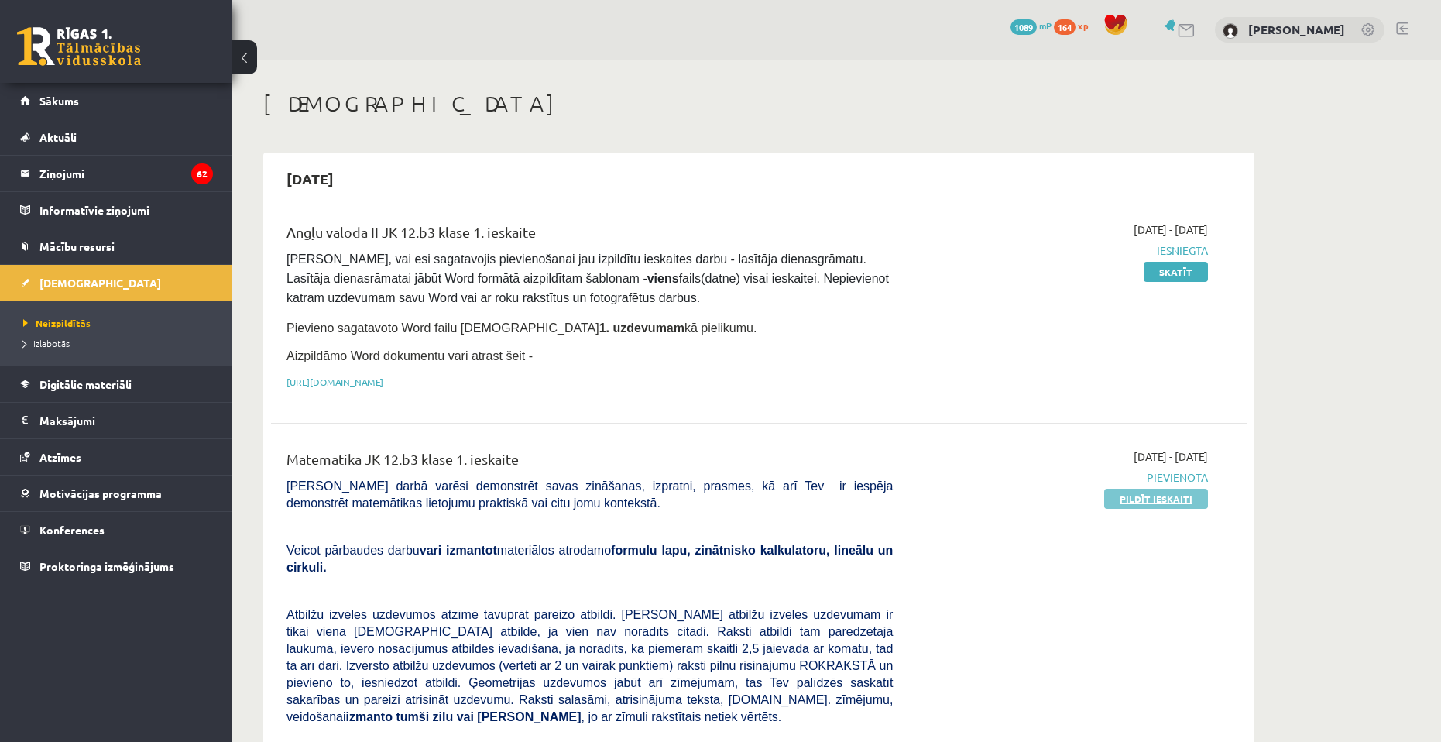
click at [1170, 495] on link "Pildīt ieskaiti" at bounding box center [1156, 498] width 104 height 20
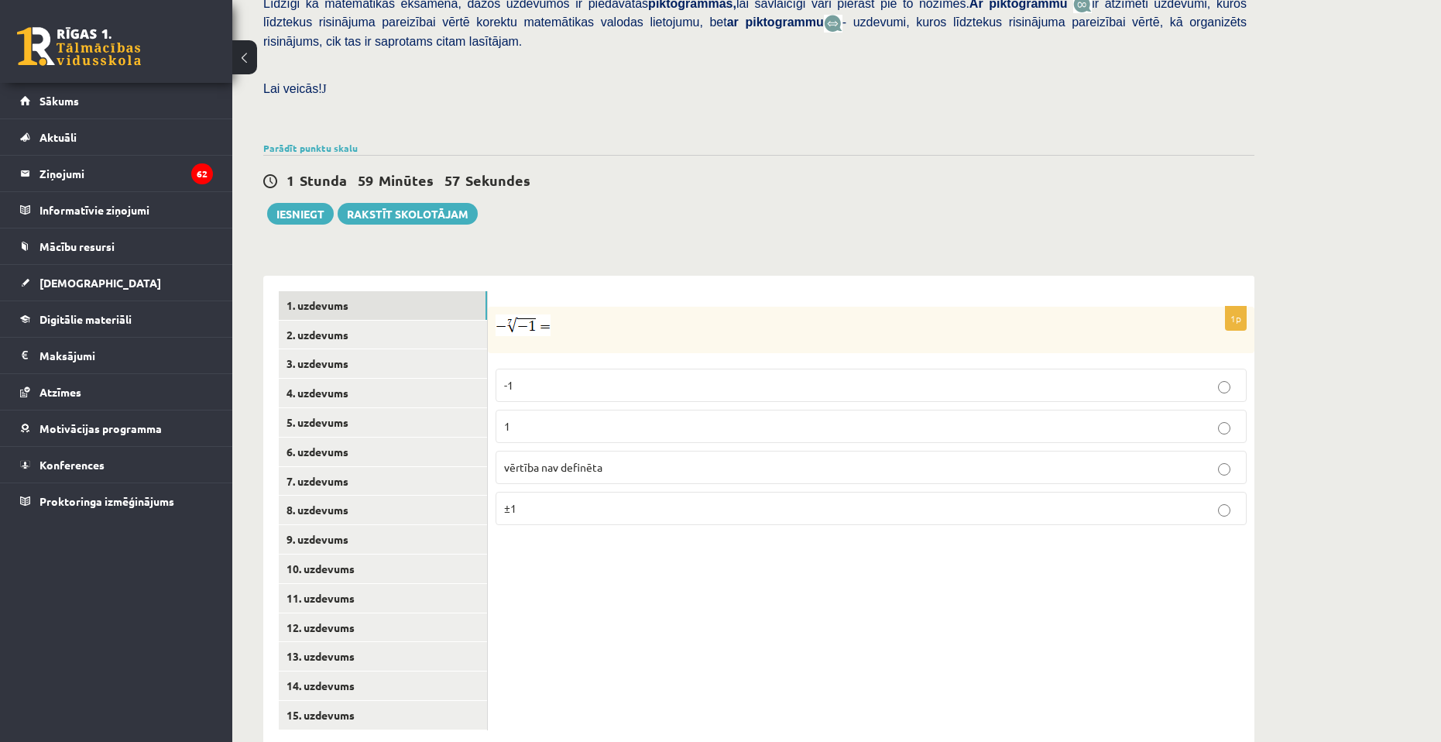
scroll to position [397, 0]
click at [672, 417] on p "1" at bounding box center [871, 425] width 734 height 16
click at [375, 320] on link "2. uzdevums" at bounding box center [383, 334] width 208 height 29
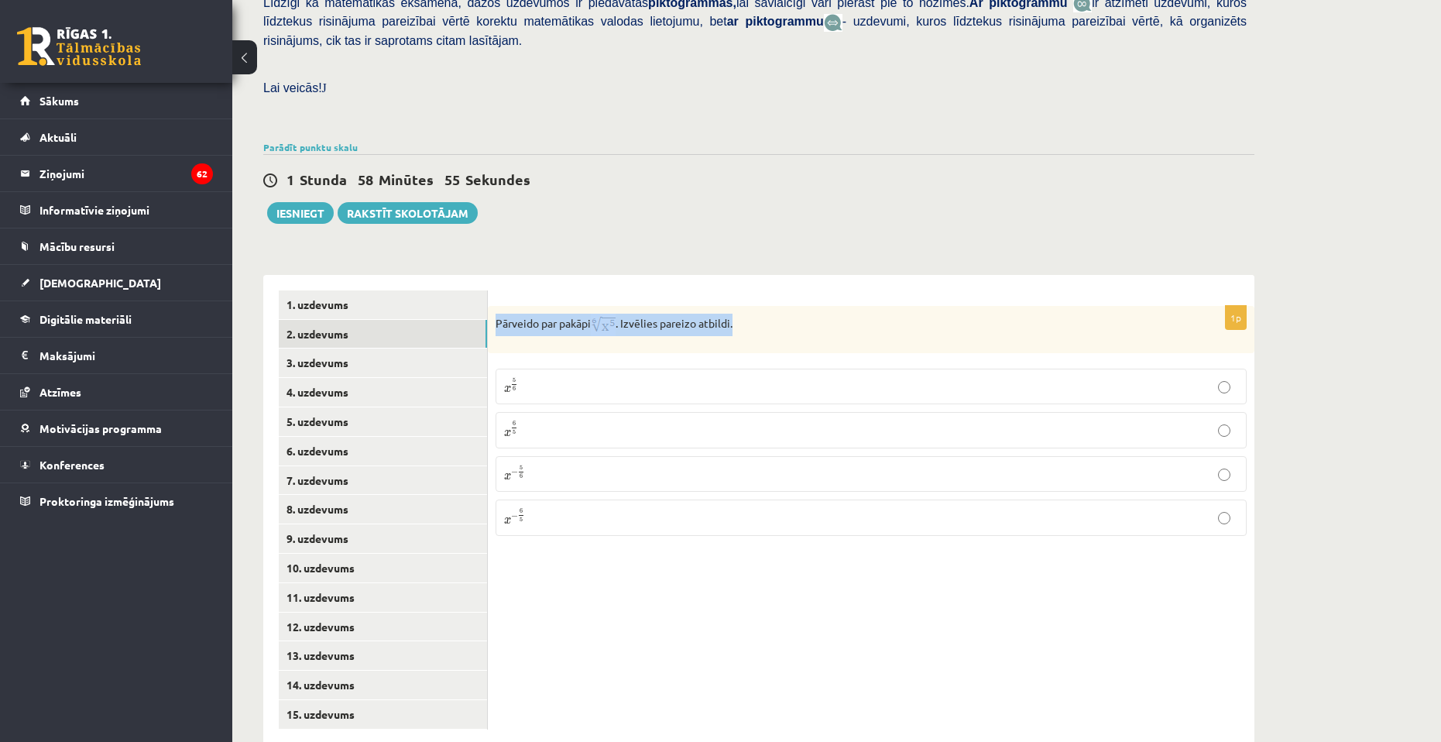
drag, startPoint x: 495, startPoint y: 286, endPoint x: 752, endPoint y: 279, distance: 257.1
click at [752, 306] on div "Pārveido par pakāpi . Izvēlies pareizo atbildi." at bounding box center [871, 329] width 766 height 47
copy p "Pārveido par pakāpi . Izvēlies pareizo atbildi."
click at [554, 377] on p "x 5 6 x 5 6" at bounding box center [871, 386] width 734 height 19
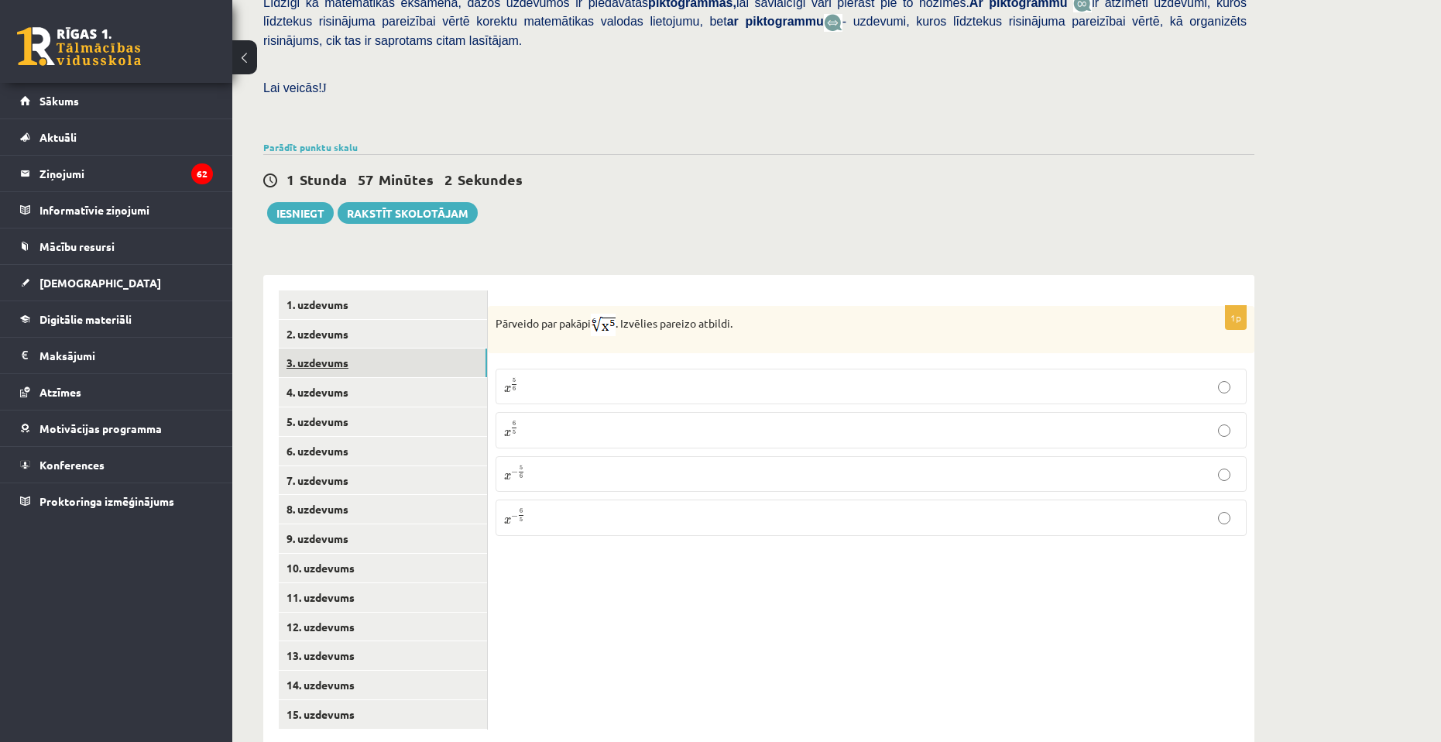
click at [417, 348] on link "3. uzdevums" at bounding box center [383, 362] width 208 height 29
click at [794, 392] on input "text" at bounding box center [796, 405] width 116 height 26
type input "****"
click at [377, 378] on link "4. uzdevums" at bounding box center [383, 392] width 208 height 29
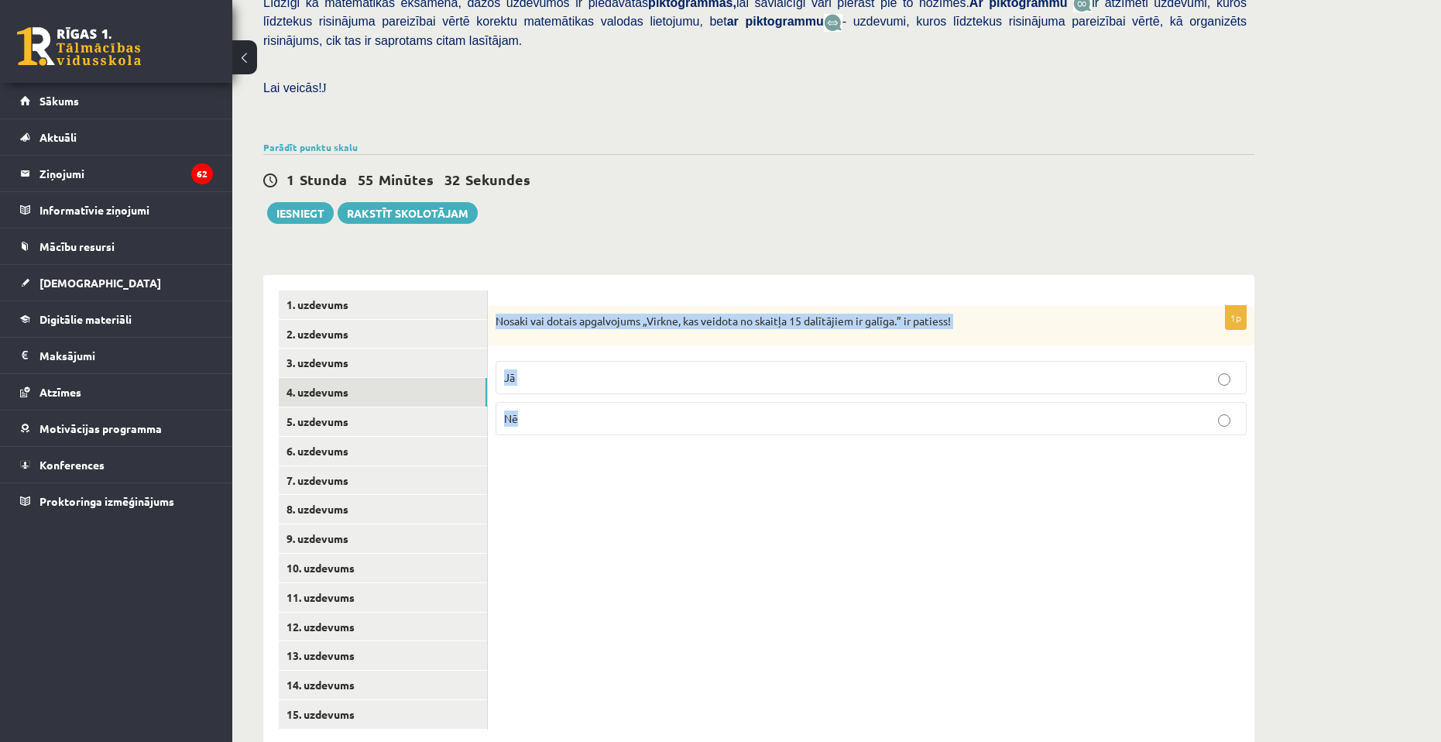
drag, startPoint x: 495, startPoint y: 288, endPoint x: 1037, endPoint y: 366, distance: 548.2
click at [1037, 366] on div "1p Nosaki vai dotais apgalvojums „Virkne, kas veidota no skaitļa 15 dalītājiem …" at bounding box center [871, 377] width 766 height 142
copy div "Nosaki vai dotais apgalvojums „Virkne, kas veidota no skaitļa 15 dalītājiem ir …"
click at [600, 369] on p "Jā" at bounding box center [871, 377] width 734 height 16
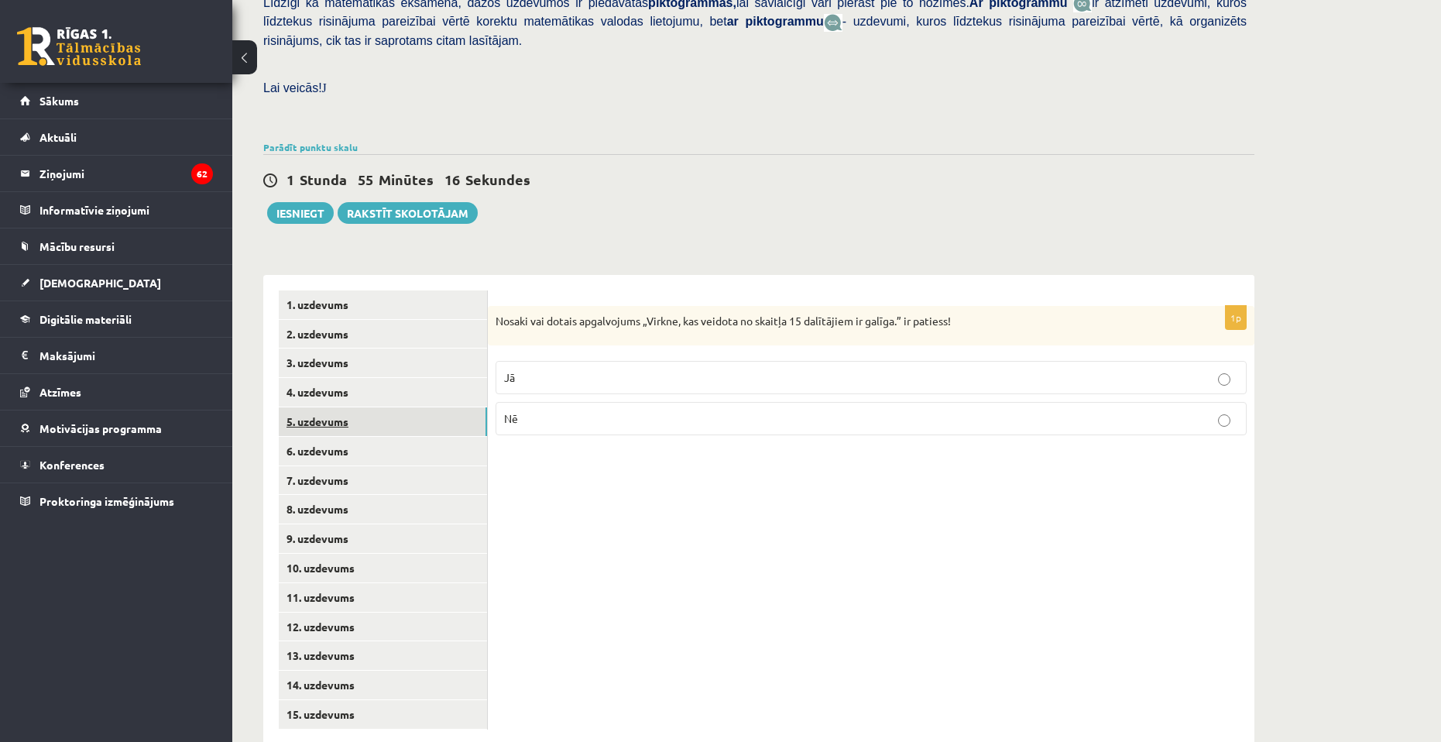
click at [328, 407] on link "5. uzdevums" at bounding box center [383, 421] width 208 height 29
drag, startPoint x: 494, startPoint y: 288, endPoint x: 953, endPoint y: 262, distance: 459.8
click at [953, 290] on form "1p Nosaki vai dotais apgalvojums „Skaitlis 4 ir virknes loceklis.” ir patiess! …" at bounding box center [870, 369] width 735 height 159
copy p "Nosaki vai dotais apgalvojums „Skaitlis 4 ir virknes loceklis.” ir patiess!"
click at [639, 363] on label "Jā" at bounding box center [870, 379] width 751 height 33
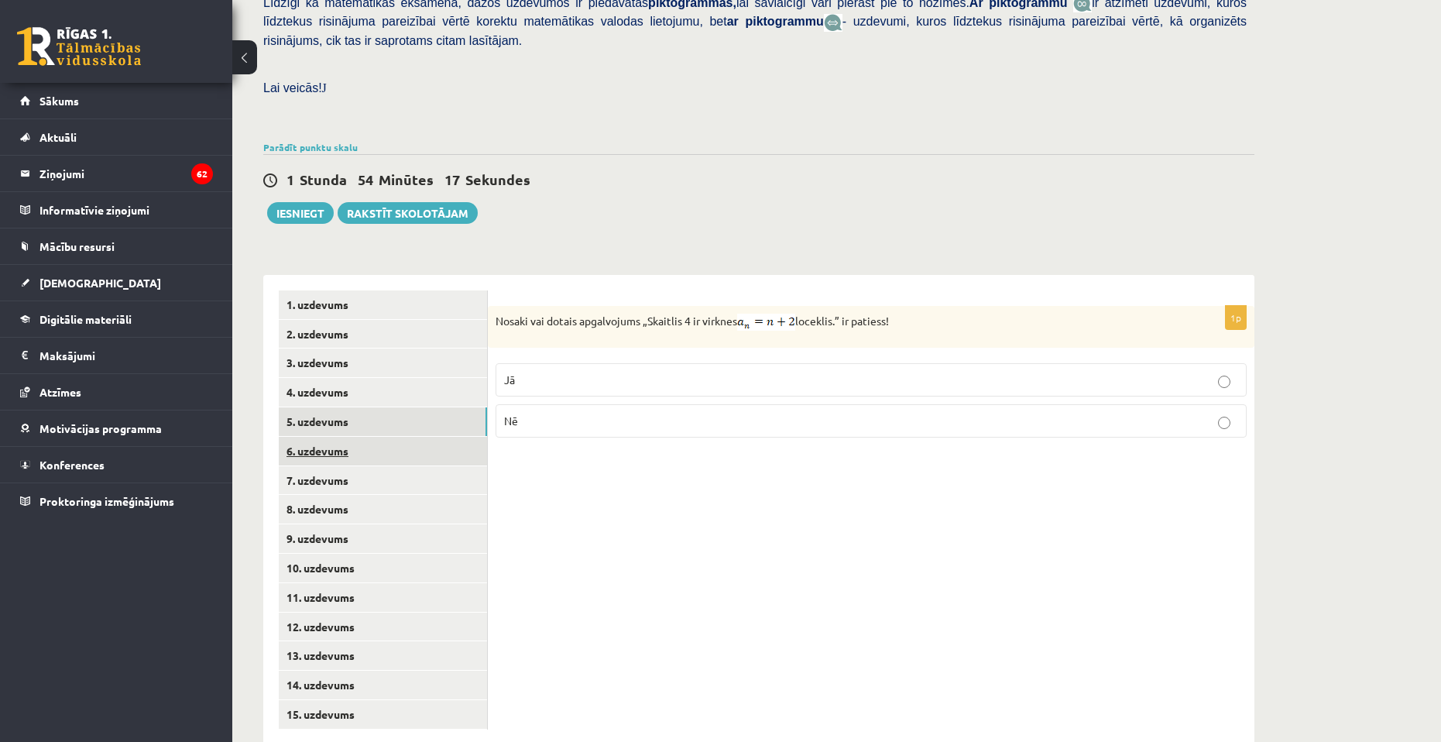
click at [392, 437] on link "6. uzdevums" at bounding box center [383, 451] width 208 height 29
drag, startPoint x: 496, startPoint y: 283, endPoint x: 1228, endPoint y: 295, distance: 731.6
click at [1228, 306] on div "1p Nosaki vai dotais apgalvojums „Ģeometrisko progresiju sauc par bezgalīgi dil…" at bounding box center [871, 377] width 766 height 142
click at [495, 306] on div "Nosaki vai dotais apgalvojums „Ģeometrisko progresiju sauc par bezgalīgi dilsto…" at bounding box center [871, 326] width 766 height 40
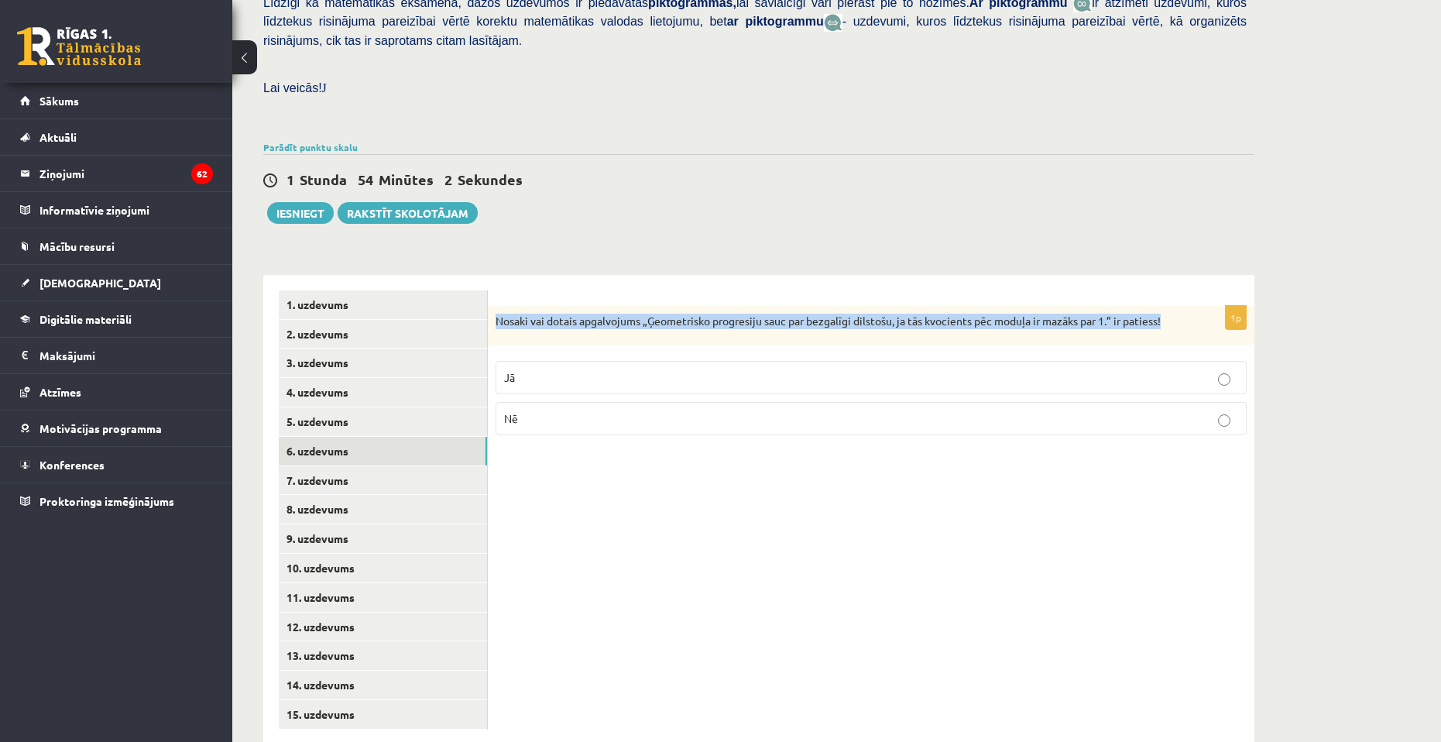
drag, startPoint x: 496, startPoint y: 285, endPoint x: 1170, endPoint y: 274, distance: 673.5
click at [1170, 306] on div "Nosaki vai dotais apgalvojums „Ģeometrisko progresiju sauc par bezgalīgi dilsto…" at bounding box center [871, 326] width 766 height 40
copy p "Nosaki vai dotais apgalvojums „Ģeometrisko progresiju sauc par bezgalīgi dilsto…"
click at [565, 259] on div "**********" at bounding box center [758, 501] width 991 height 485
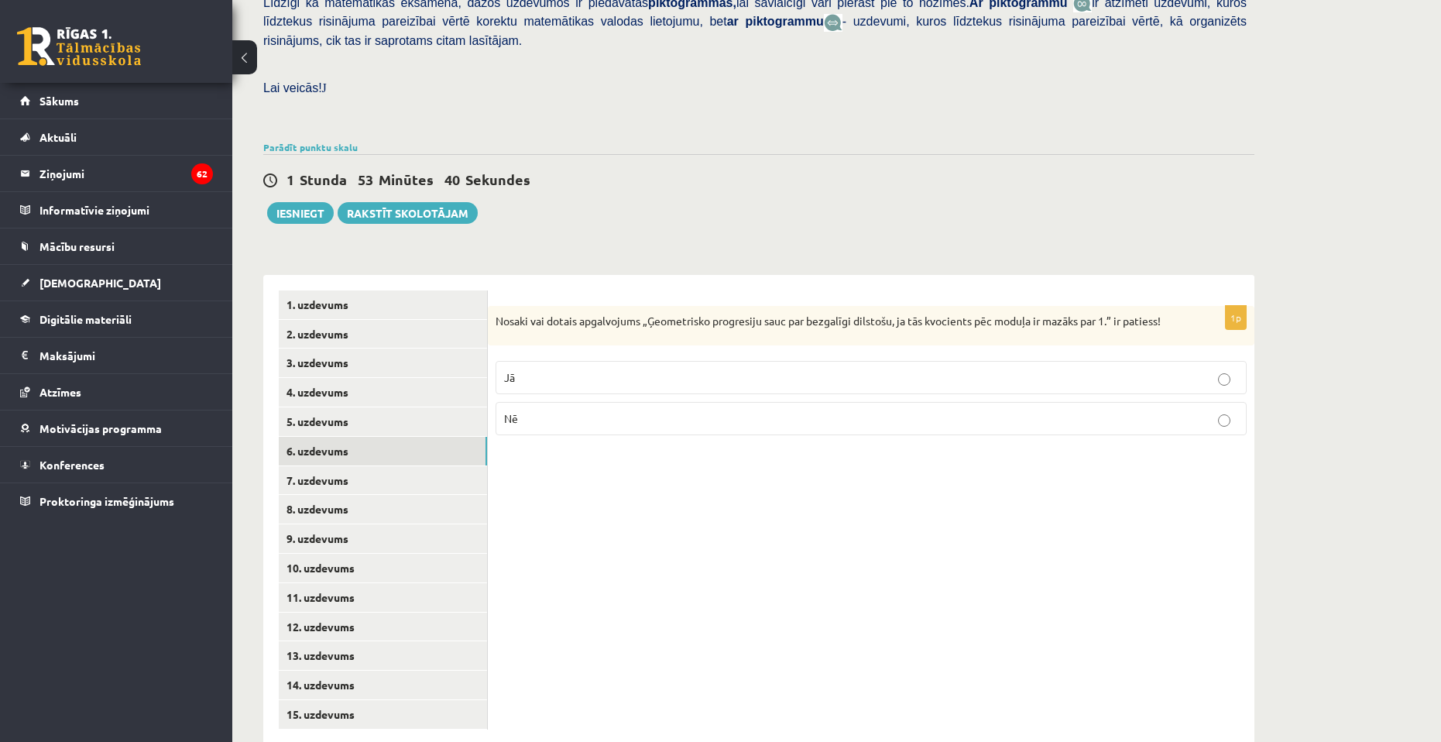
click at [789, 369] on p "Jā" at bounding box center [871, 377] width 734 height 16
click at [329, 466] on link "7. uzdevums" at bounding box center [383, 480] width 208 height 29
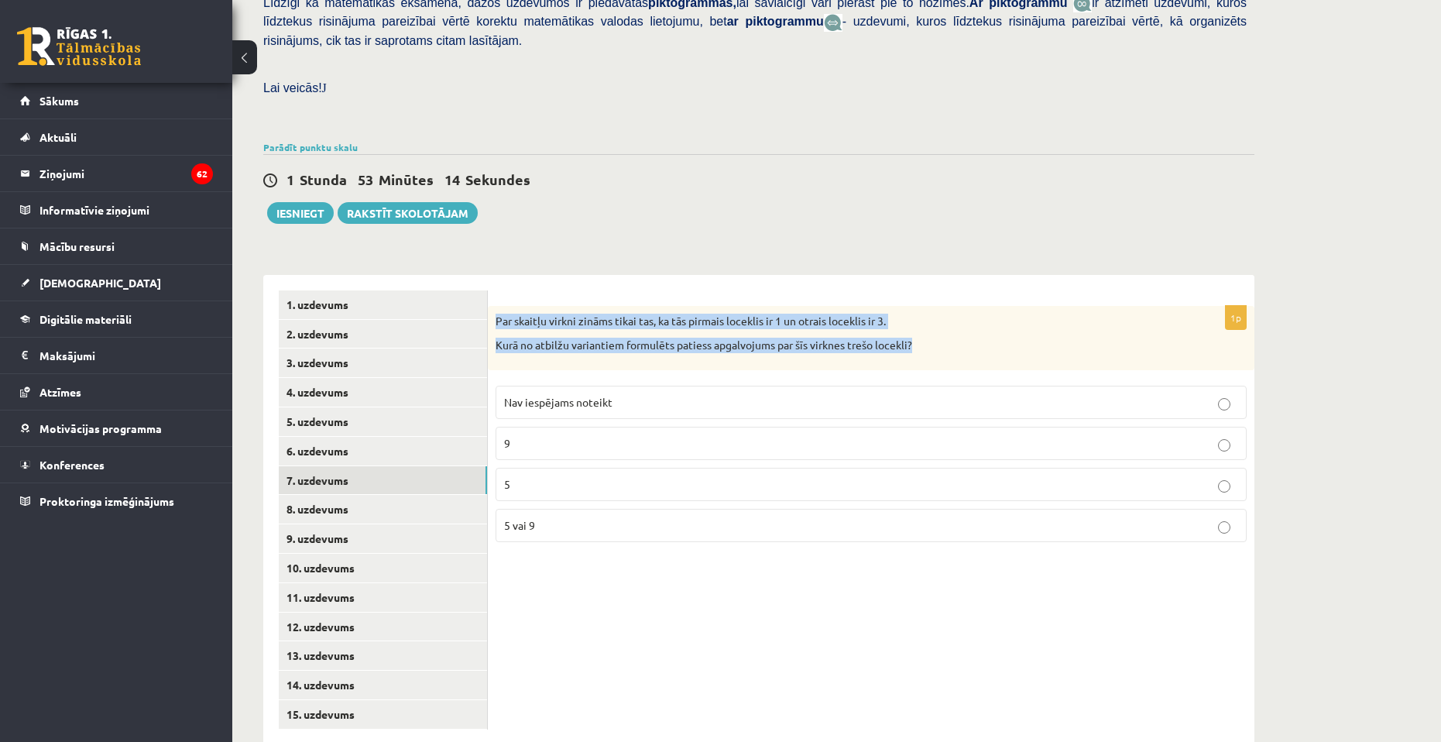
drag, startPoint x: 493, startPoint y: 283, endPoint x: 948, endPoint y: 323, distance: 456.9
click at [948, 323] on div "Par skaitļu virkni zināms tikai tas, ka tās pirmais loceklis ir 1 un otrais loc…" at bounding box center [871, 338] width 766 height 64
copy div "Par skaitļu virkni zināms tikai tas, ka tās pirmais loceklis ir 1 un otrais loc…"
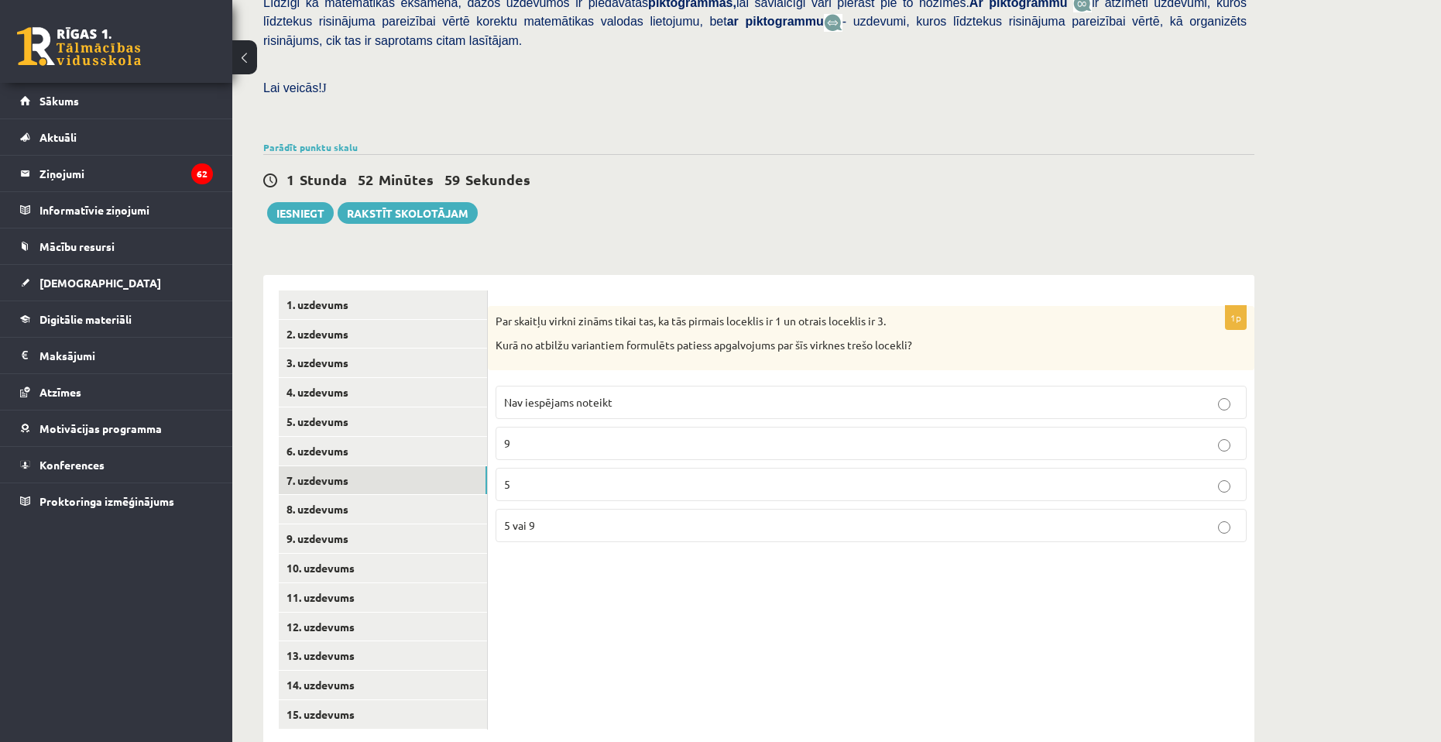
drag, startPoint x: 637, startPoint y: 577, endPoint x: 615, endPoint y: 496, distance: 83.4
click at [637, 576] on div "1p Par skaitļu virkni zināms tikai tas, ka tās pirmais loceklis ir 1 un otrais …" at bounding box center [871, 510] width 766 height 470
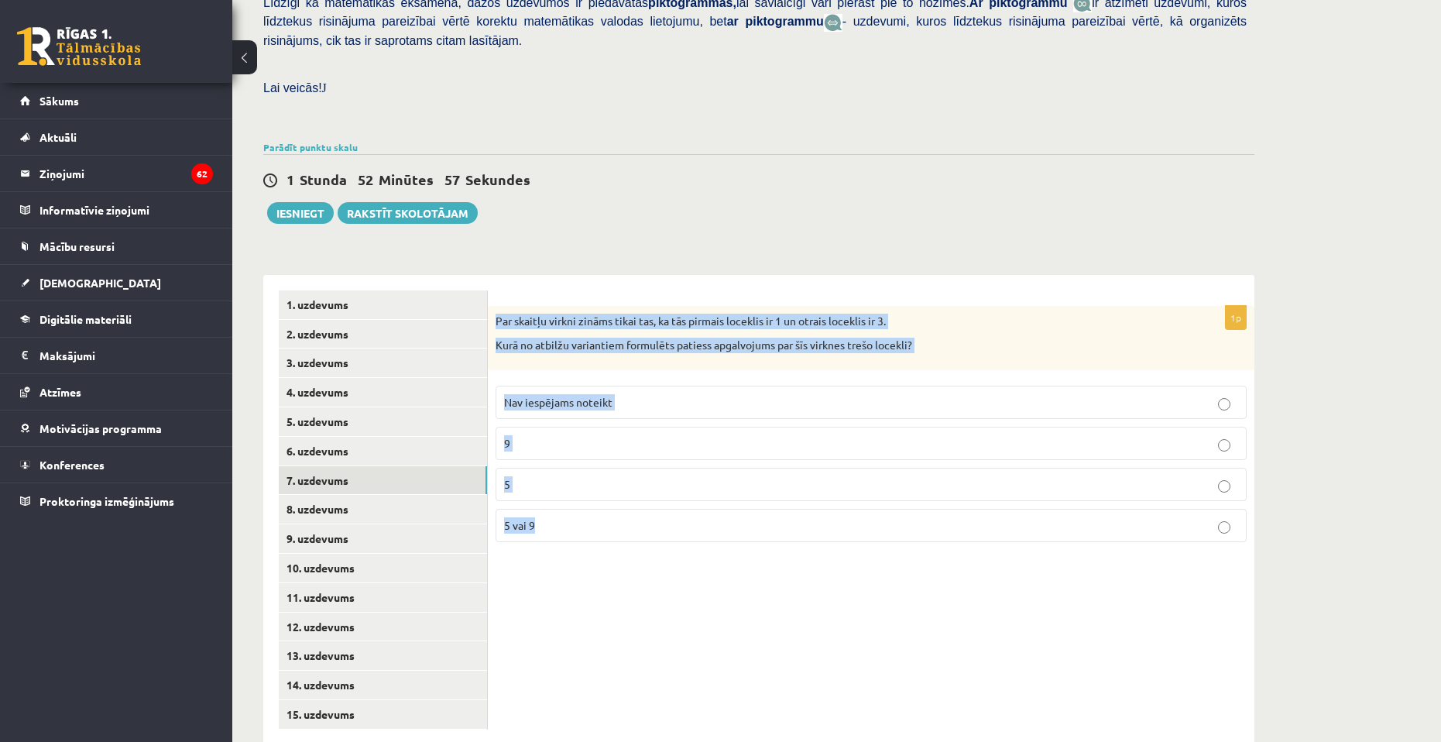
drag, startPoint x: 495, startPoint y: 286, endPoint x: 600, endPoint y: 523, distance: 258.9
click at [600, 523] on div "1p Par skaitļu virkni zināms tikai tas, ka tās pirmais loceklis ir 1 un otrais …" at bounding box center [871, 510] width 766 height 470
copy div "Par skaitļu virkni zināms tikai tas, ka tās pirmais loceklis ir 1 un otrais loc…"
click at [622, 385] on label "Nav iespējams noteikt" at bounding box center [870, 401] width 751 height 33
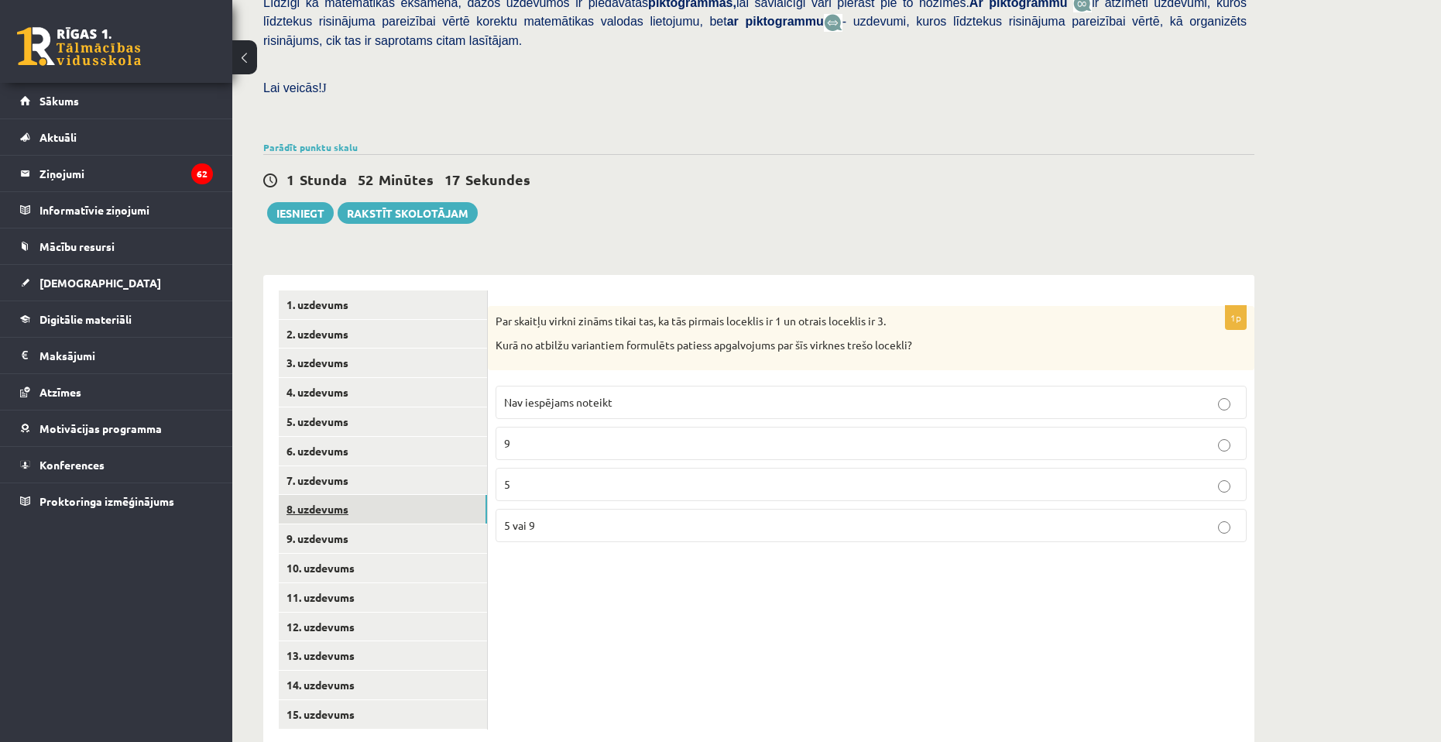
click at [404, 495] on link "8. uzdevums" at bounding box center [383, 509] width 208 height 29
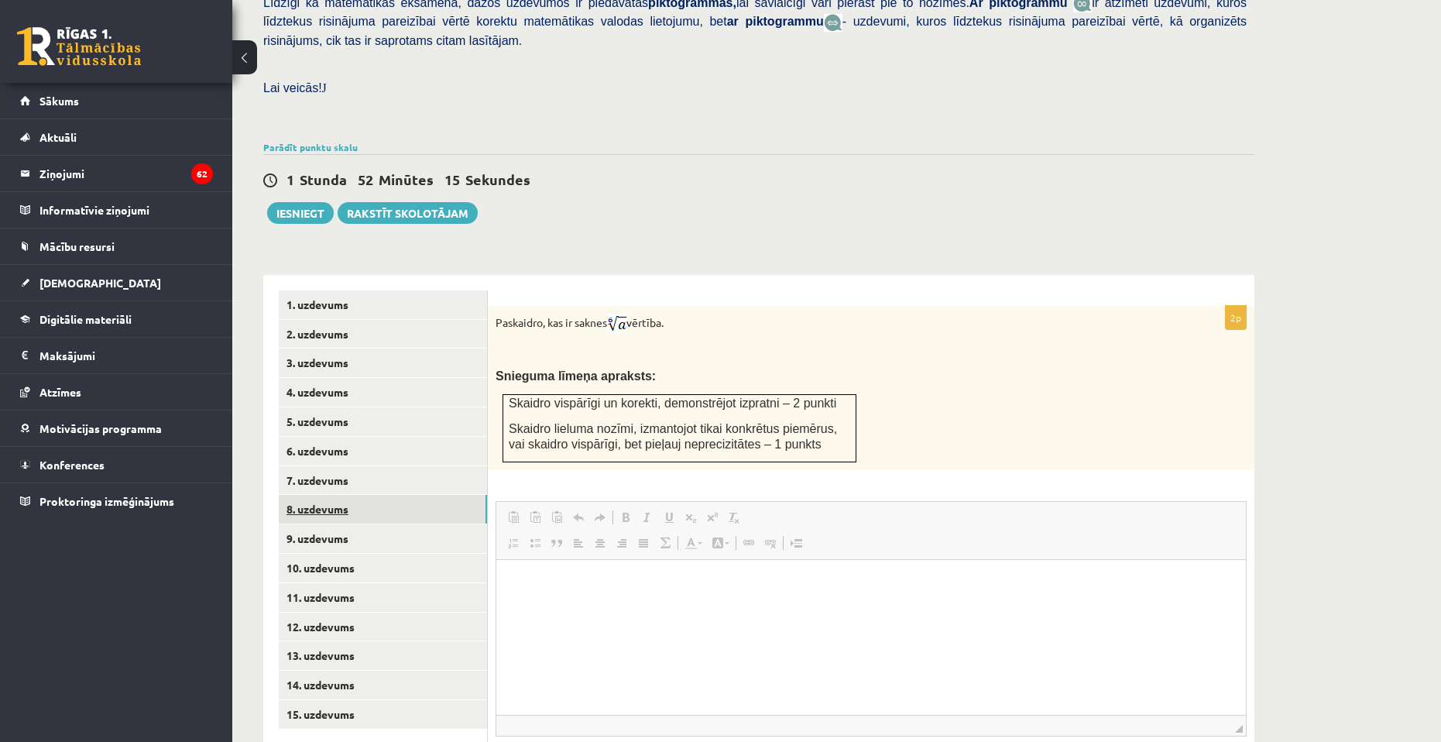
scroll to position [0, 0]
click at [347, 524] on link "9. uzdevums" at bounding box center [383, 538] width 208 height 29
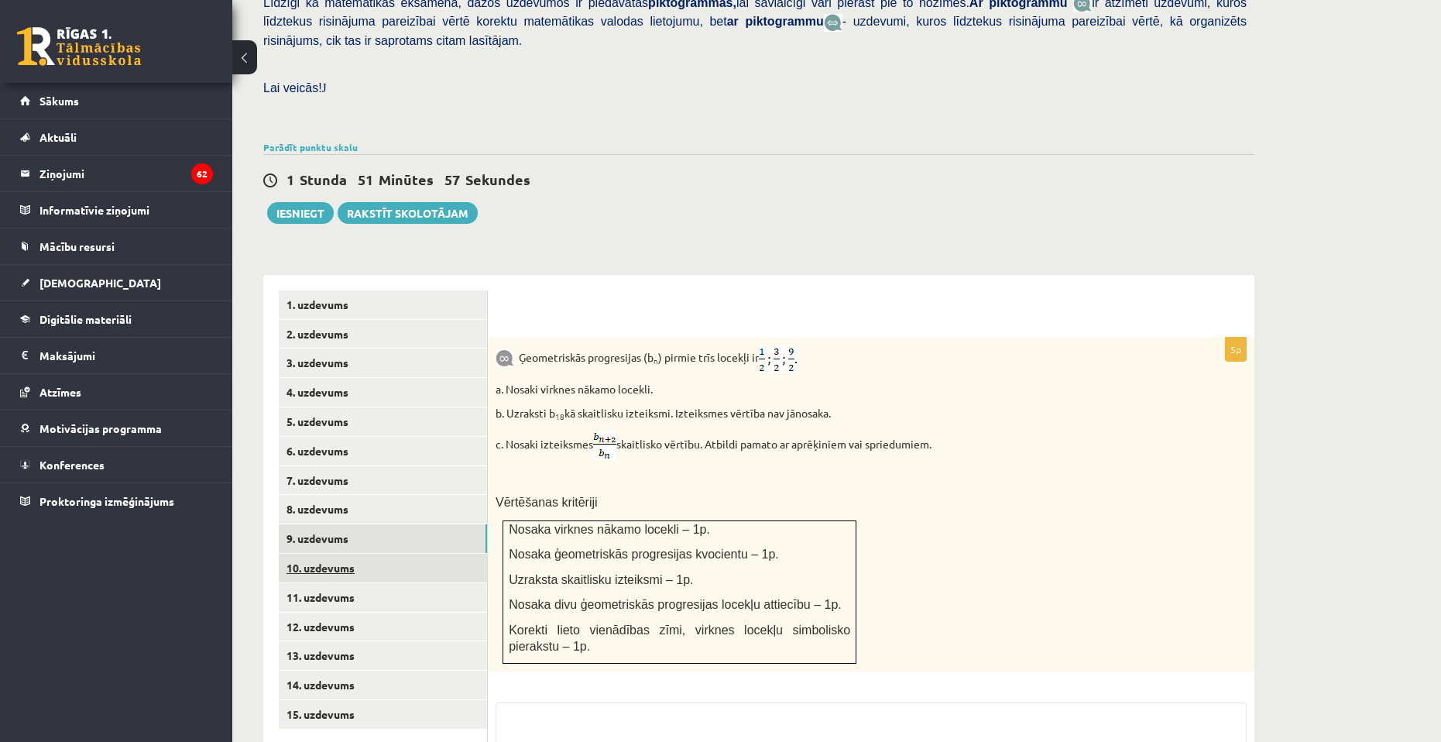
click at [332, 553] on link "10. uzdevums" at bounding box center [383, 567] width 208 height 29
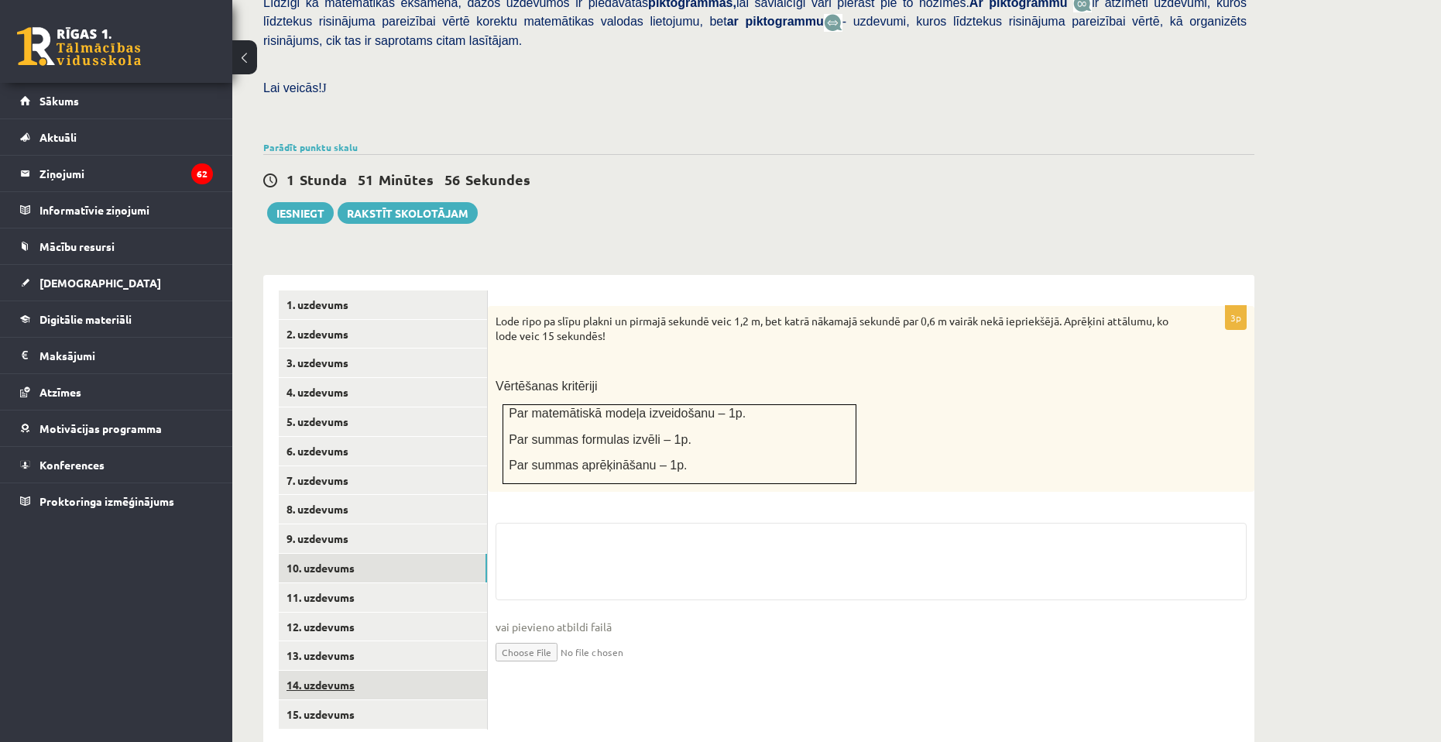
click at [320, 670] on link "14. uzdevums" at bounding box center [383, 684] width 208 height 29
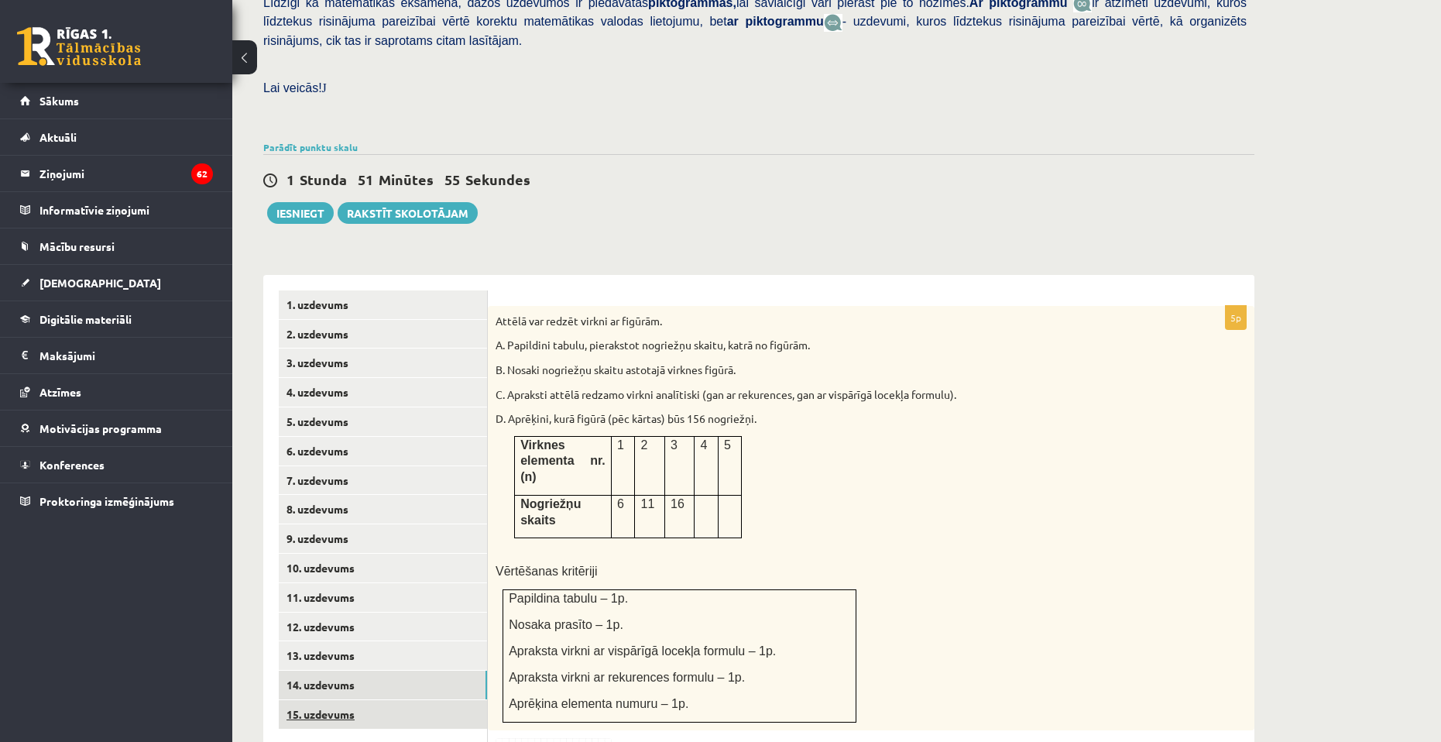
click at [322, 700] on link "15. uzdevums" at bounding box center [383, 714] width 208 height 29
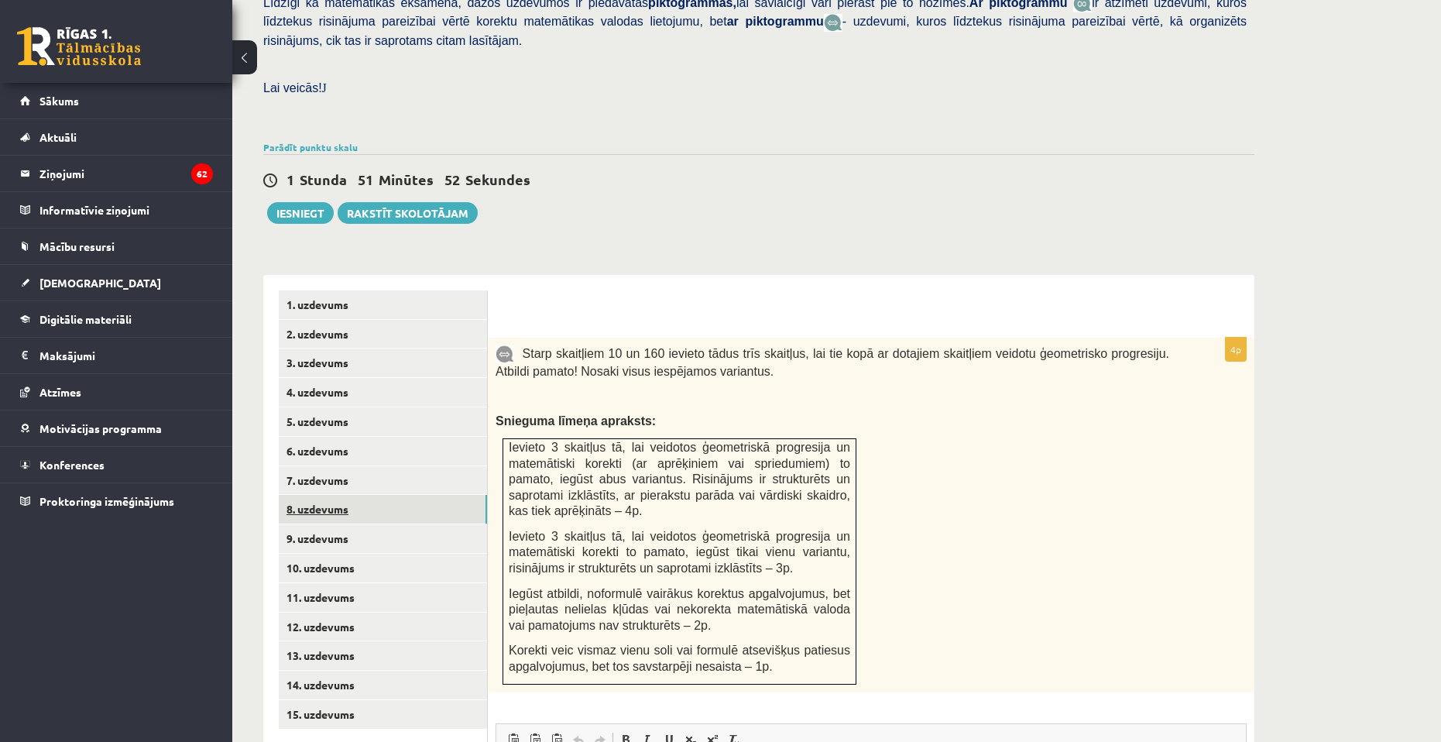
click at [326, 495] on link "8. uzdevums" at bounding box center [383, 509] width 208 height 29
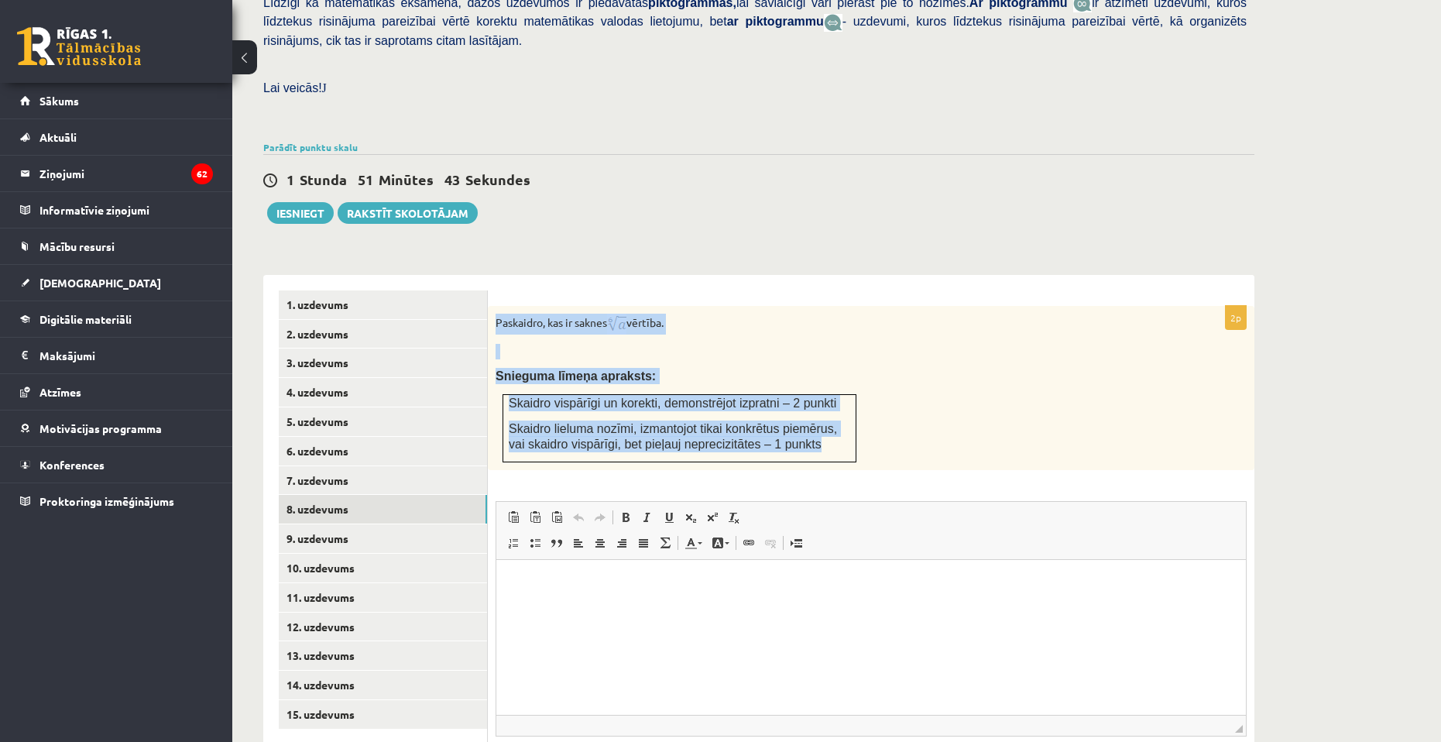
drag, startPoint x: 496, startPoint y: 289, endPoint x: 831, endPoint y: 420, distance: 359.1
click at [831, 420] on div "Paskaidro, kas ir saknes vērtība. Snieguma līmeņa apraksts: Skaidro vispārīgi u…" at bounding box center [871, 388] width 766 height 164
copy div "Paskaidro, kas ir saknes vērtība. Snieguma līmeņa apraksts: Skaidro vispārīgi u…"
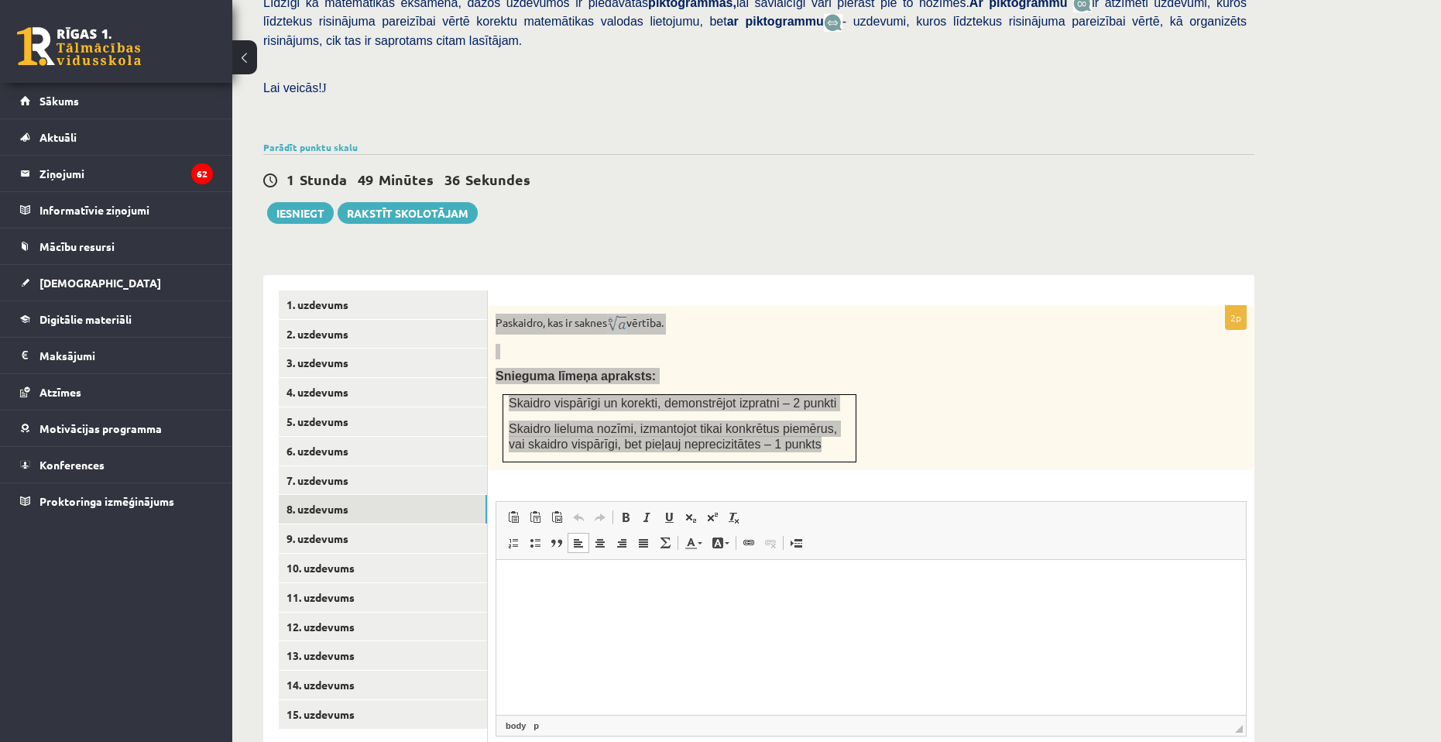
click at [631, 606] on html at bounding box center [870, 582] width 749 height 47
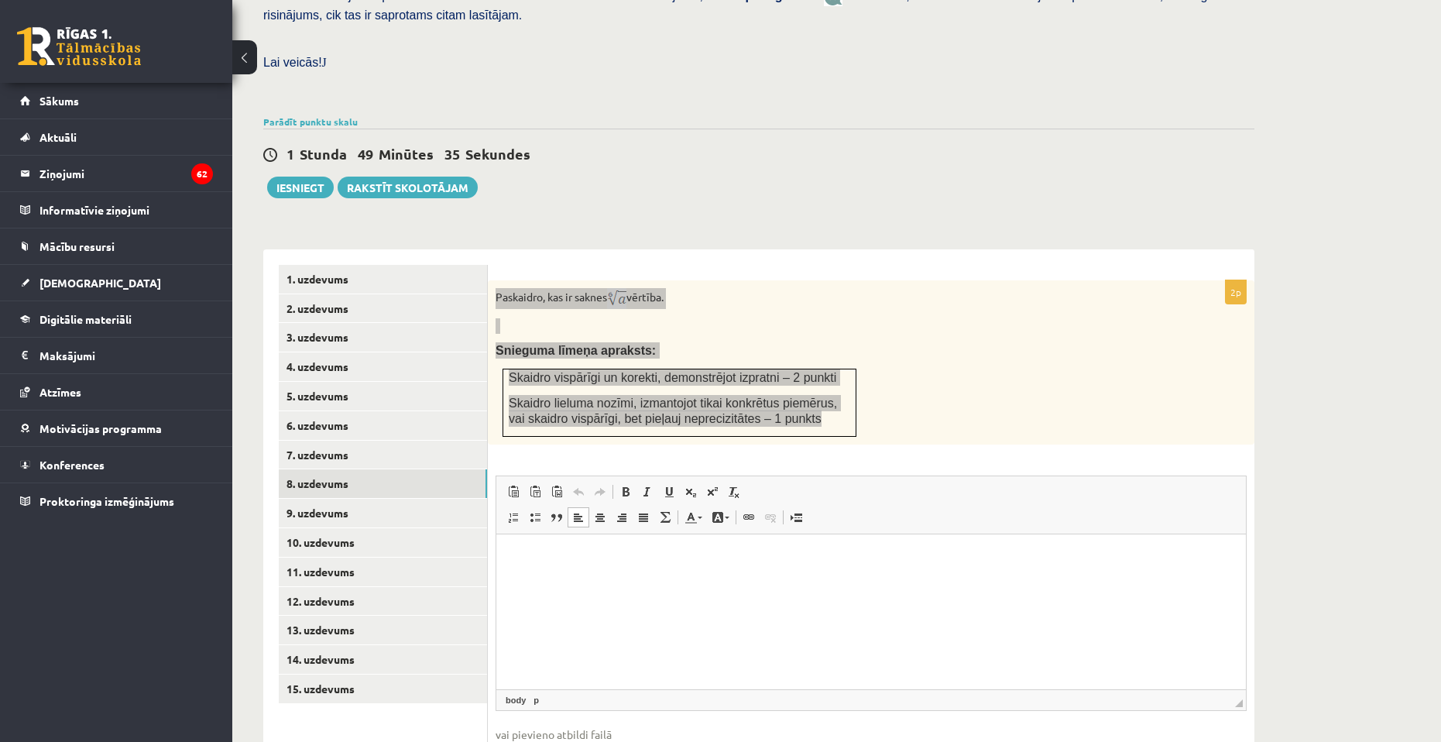
scroll to position [492, 0]
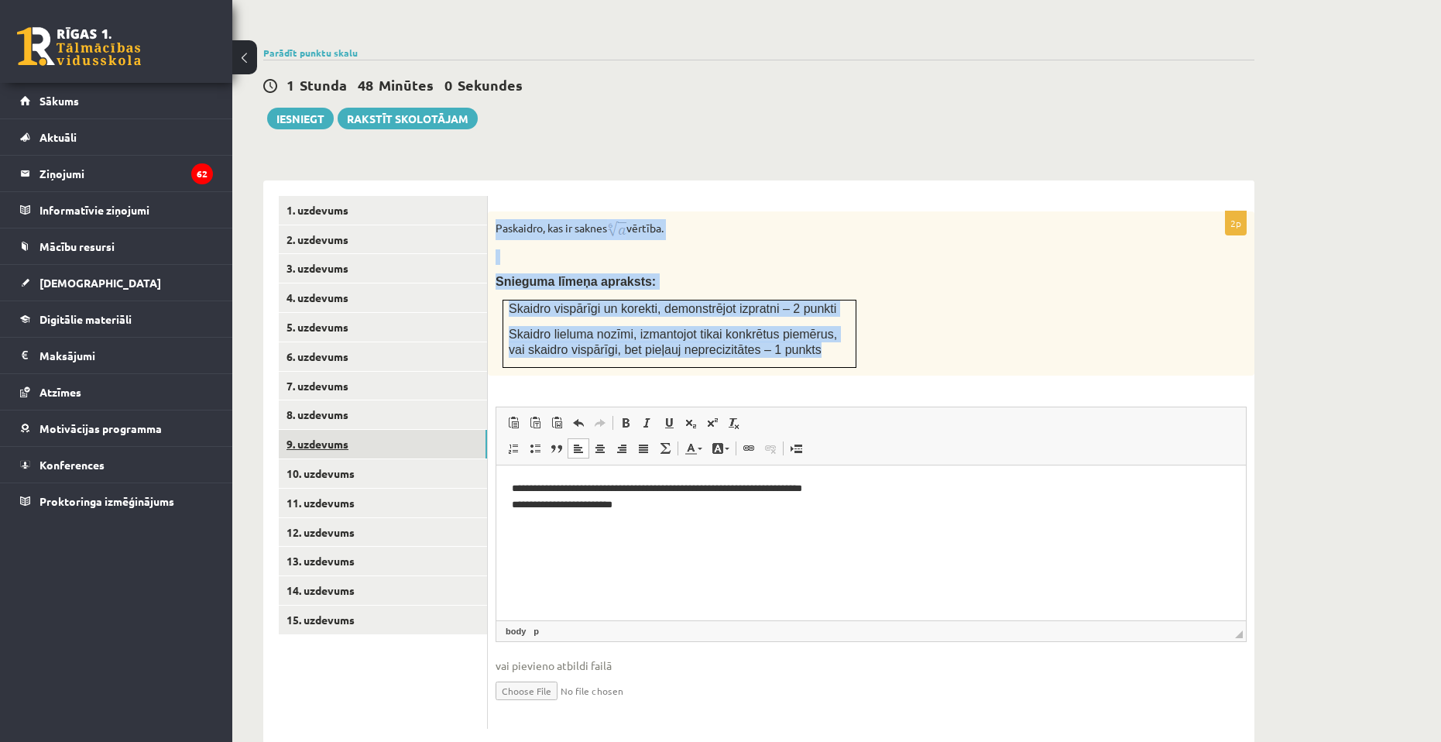
click at [351, 430] on link "9. uzdevums" at bounding box center [383, 444] width 208 height 29
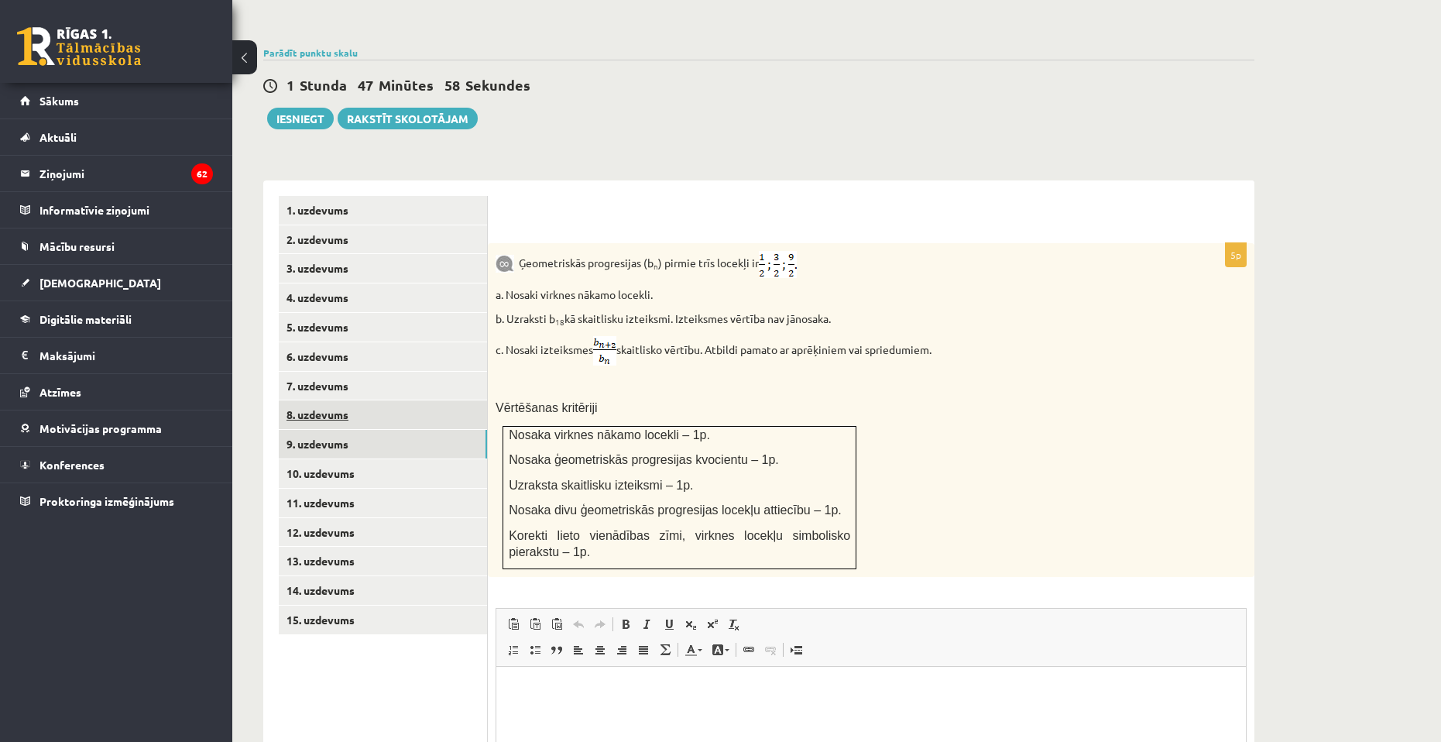
scroll to position [0, 0]
click at [413, 400] on link "8. uzdevums" at bounding box center [383, 414] width 208 height 29
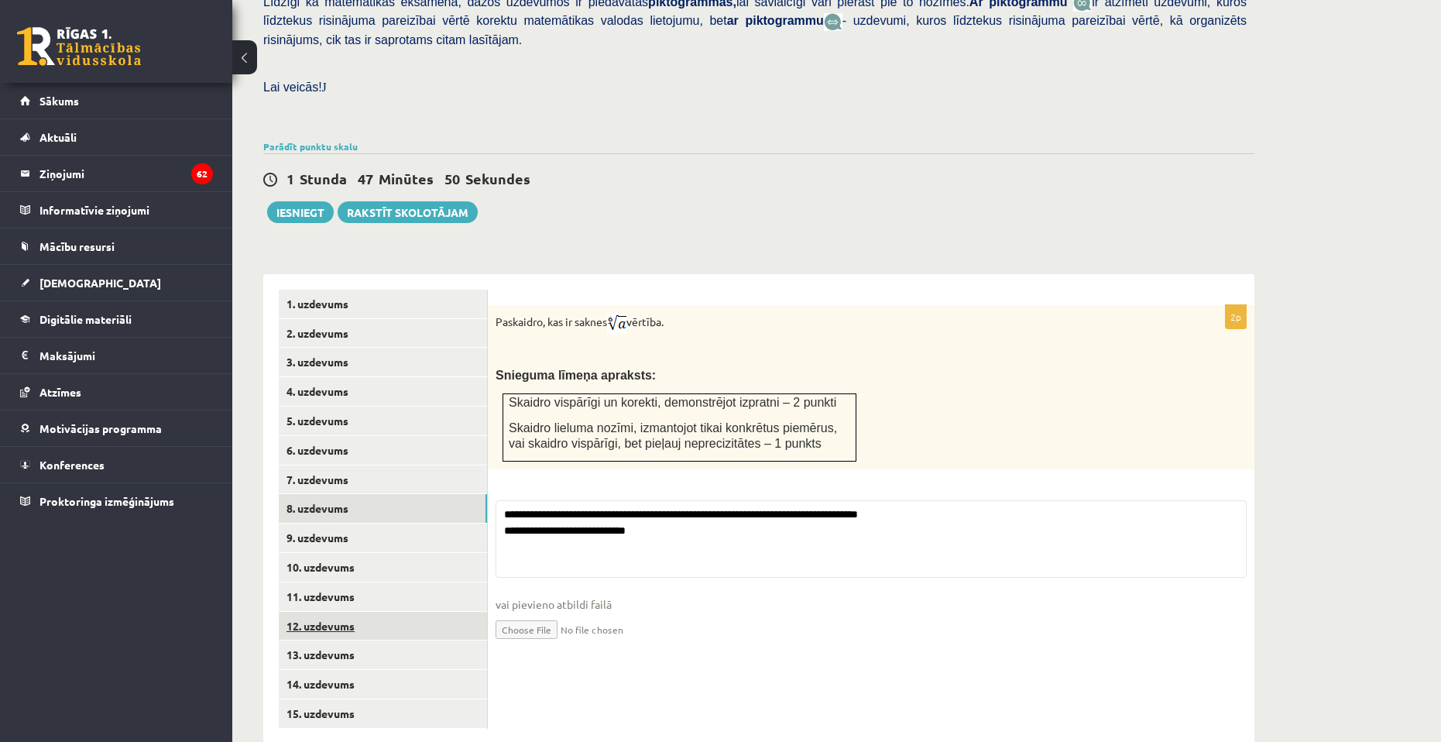
scroll to position [492, 0]
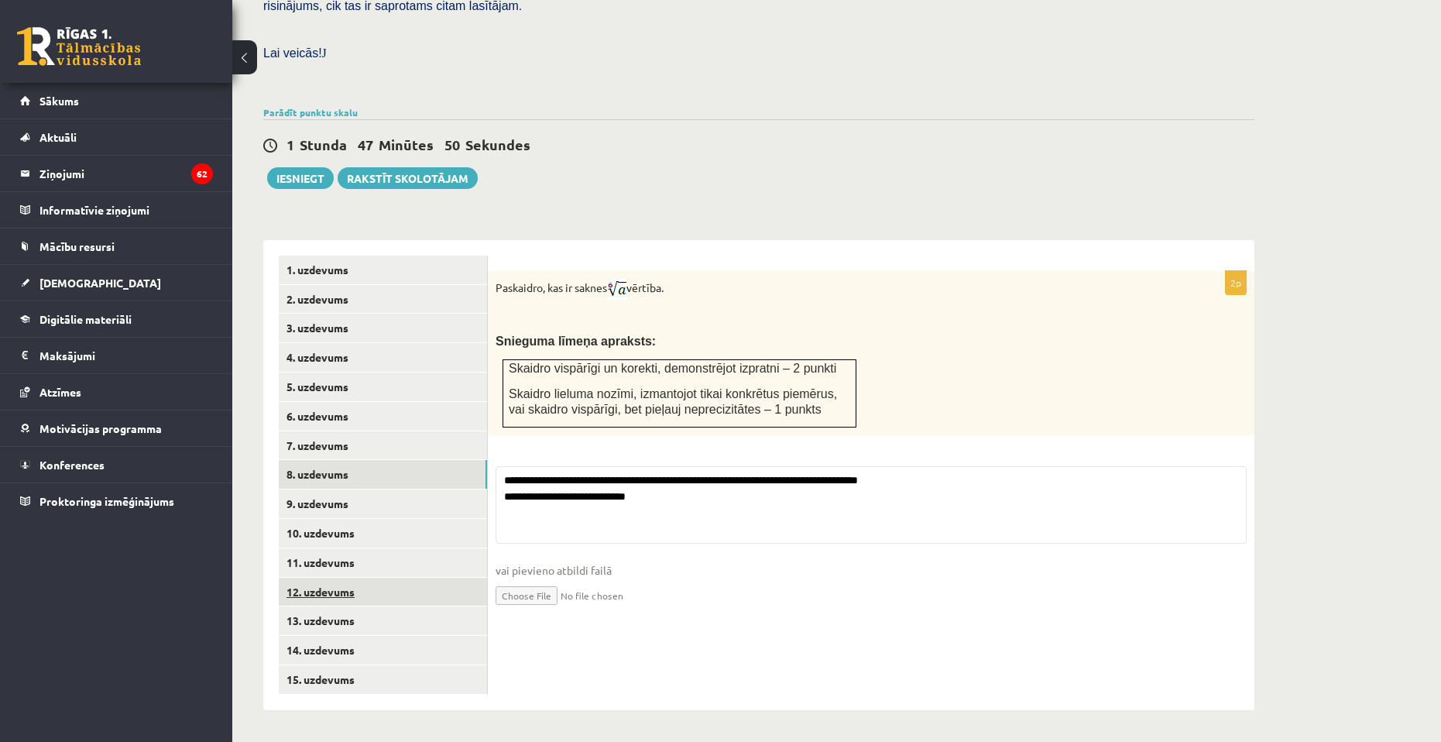
click at [345, 577] on link "12. uzdevums" at bounding box center [383, 591] width 208 height 29
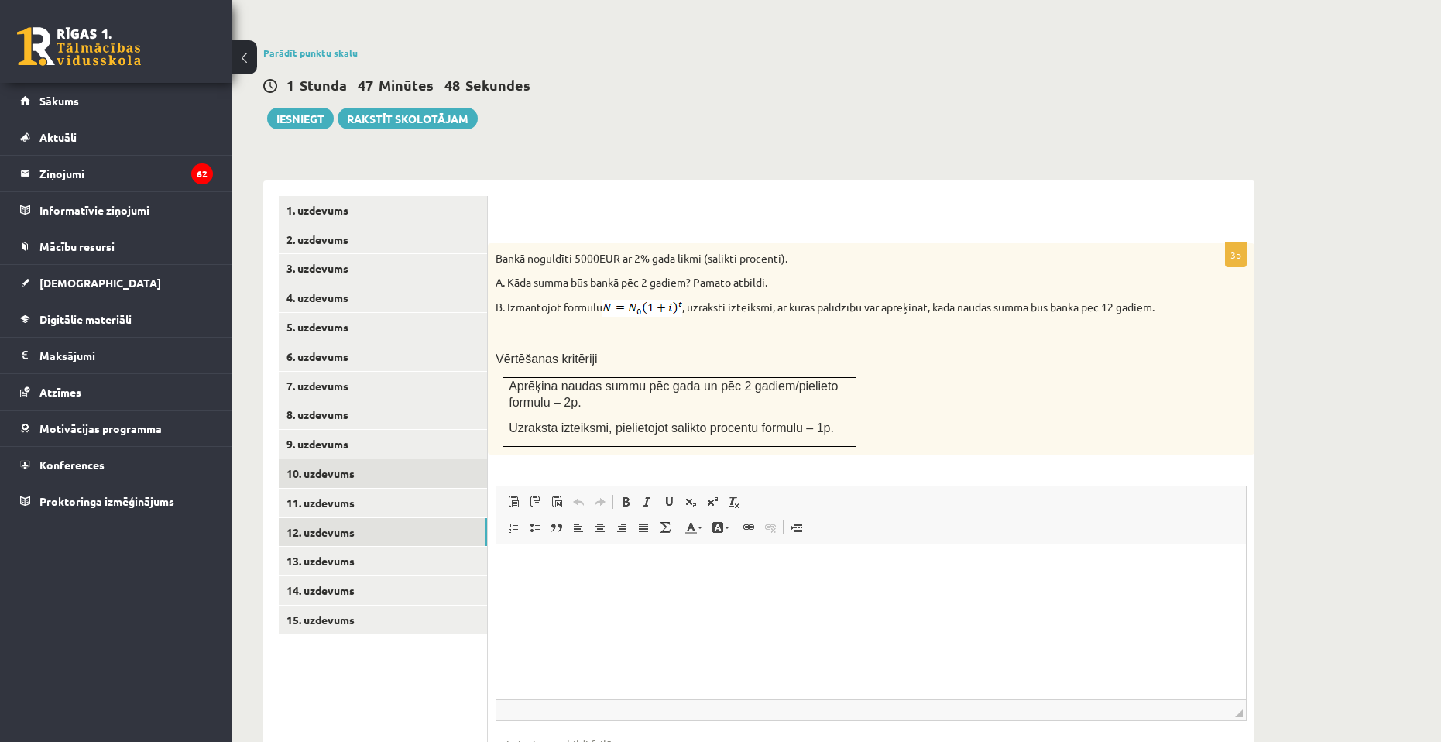
scroll to position [0, 0]
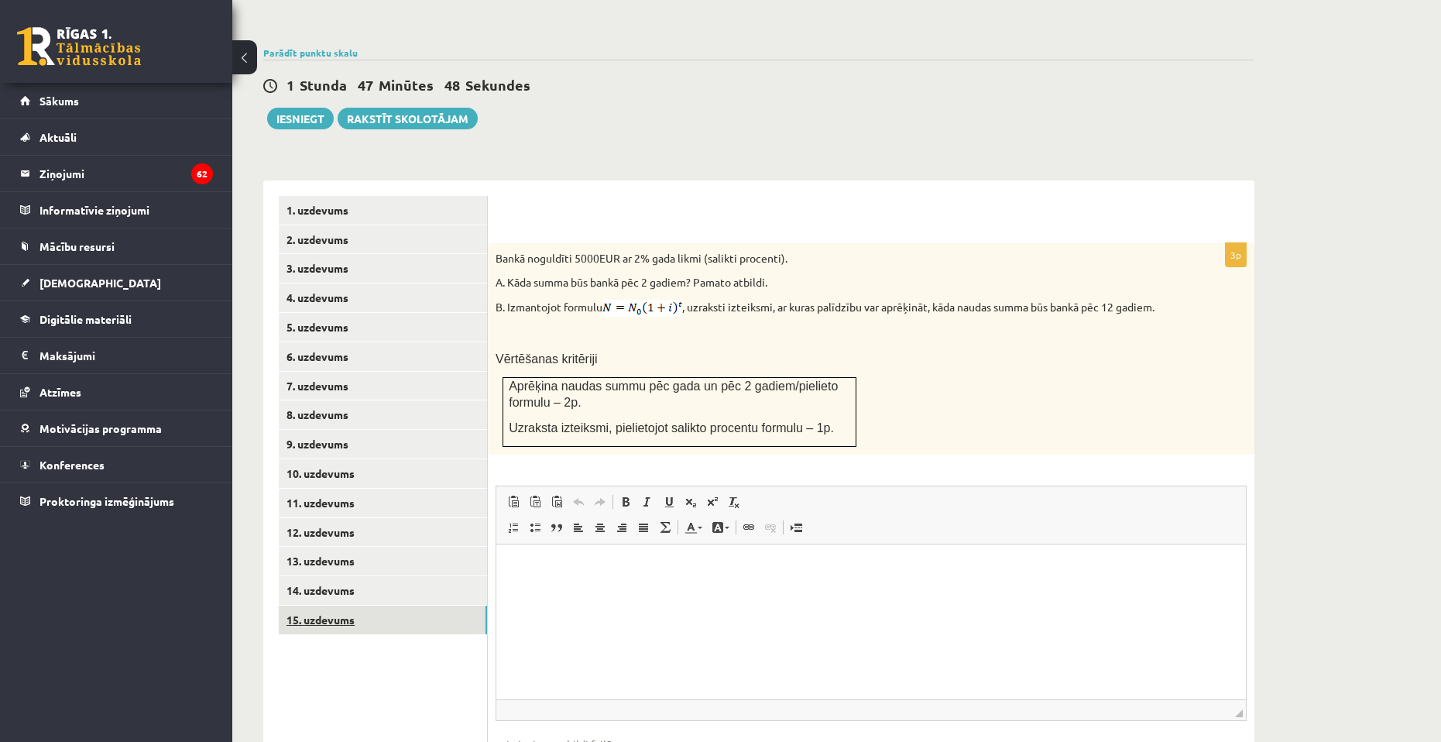
click at [327, 605] on link "15. uzdevums" at bounding box center [383, 619] width 208 height 29
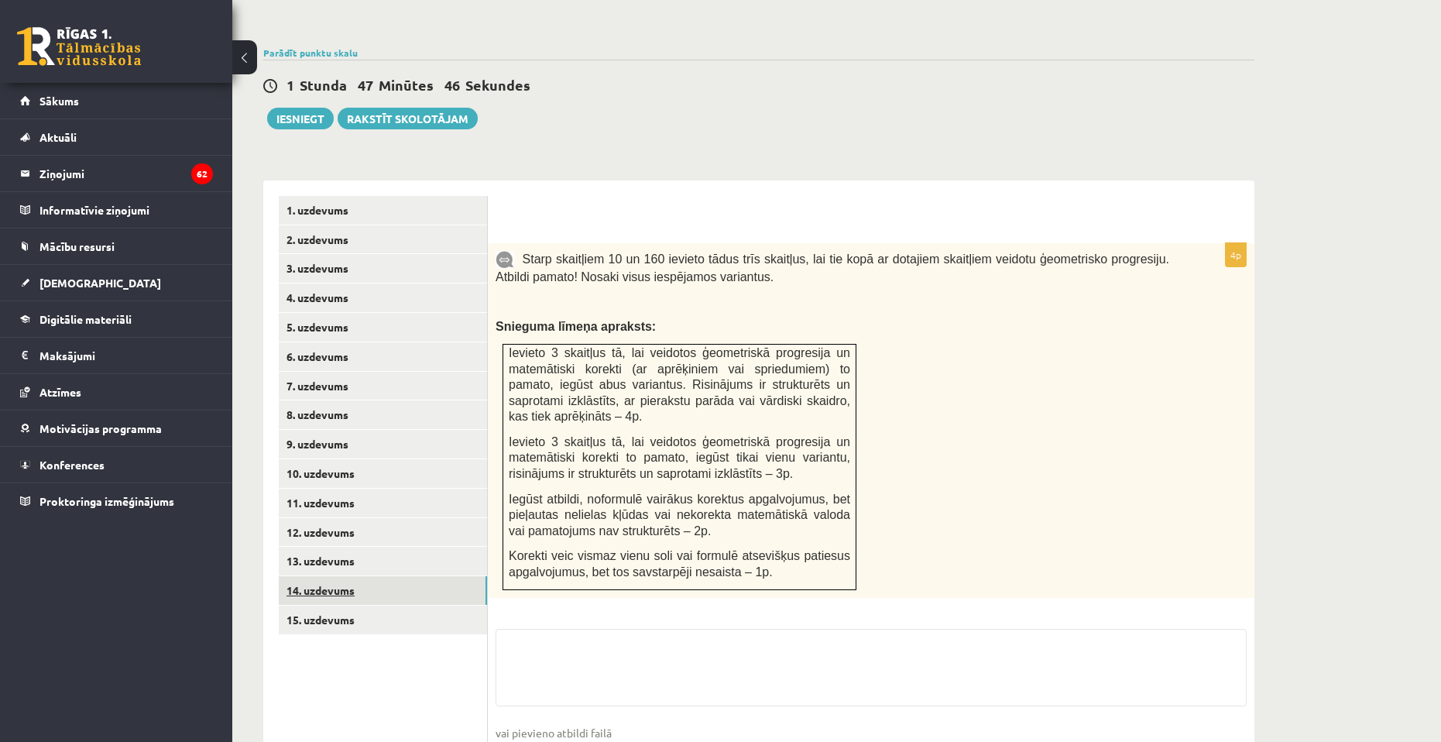
click at [327, 576] on link "14. uzdevums" at bounding box center [383, 590] width 208 height 29
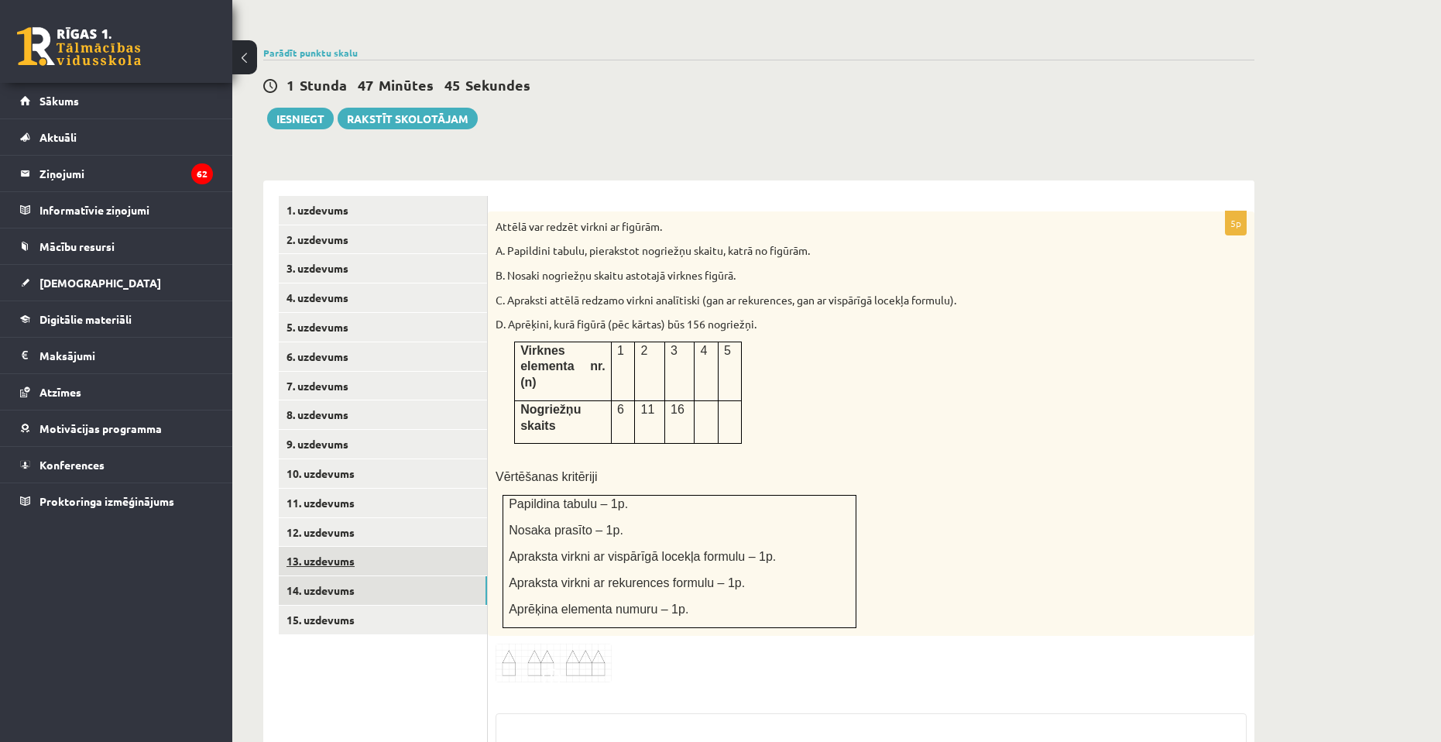
click at [334, 547] on link "13. uzdevums" at bounding box center [383, 561] width 208 height 29
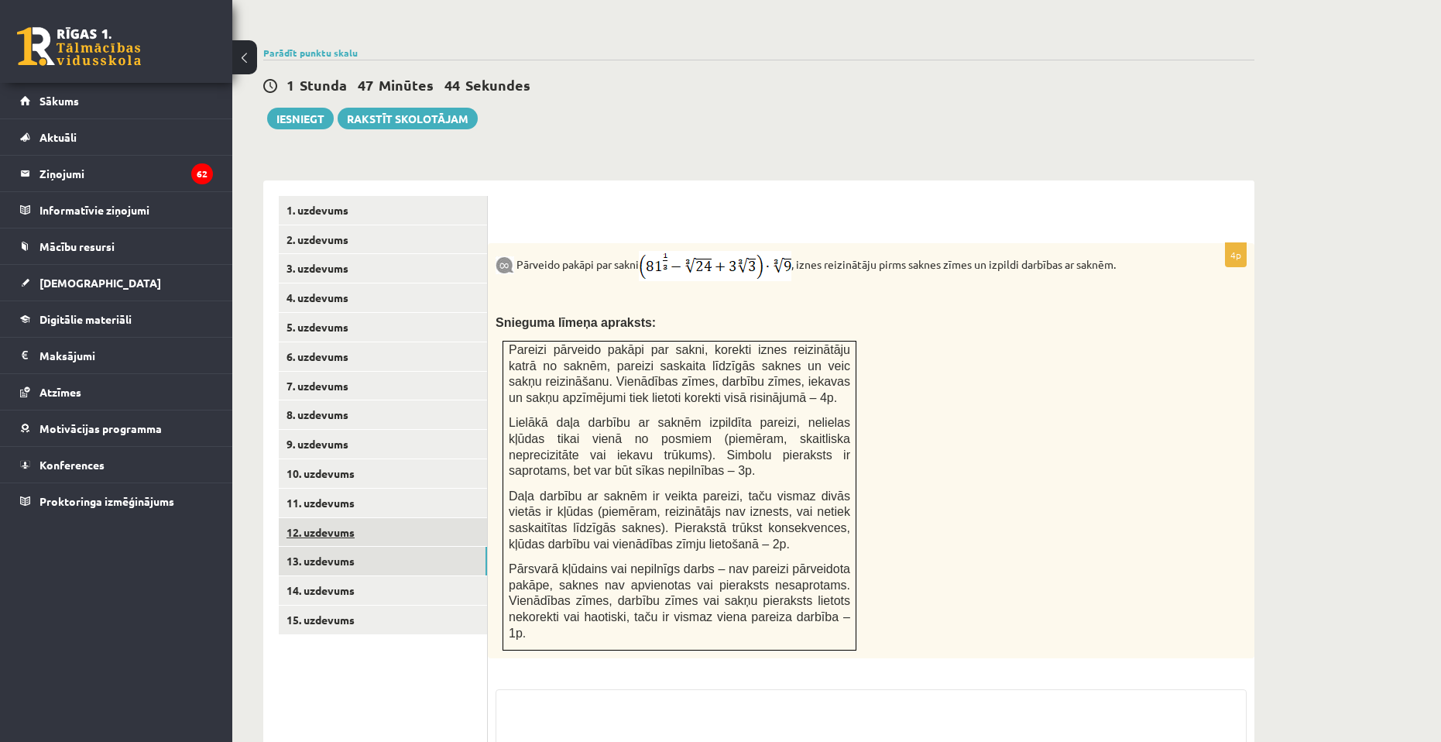
click at [351, 518] on link "12. uzdevums" at bounding box center [383, 532] width 208 height 29
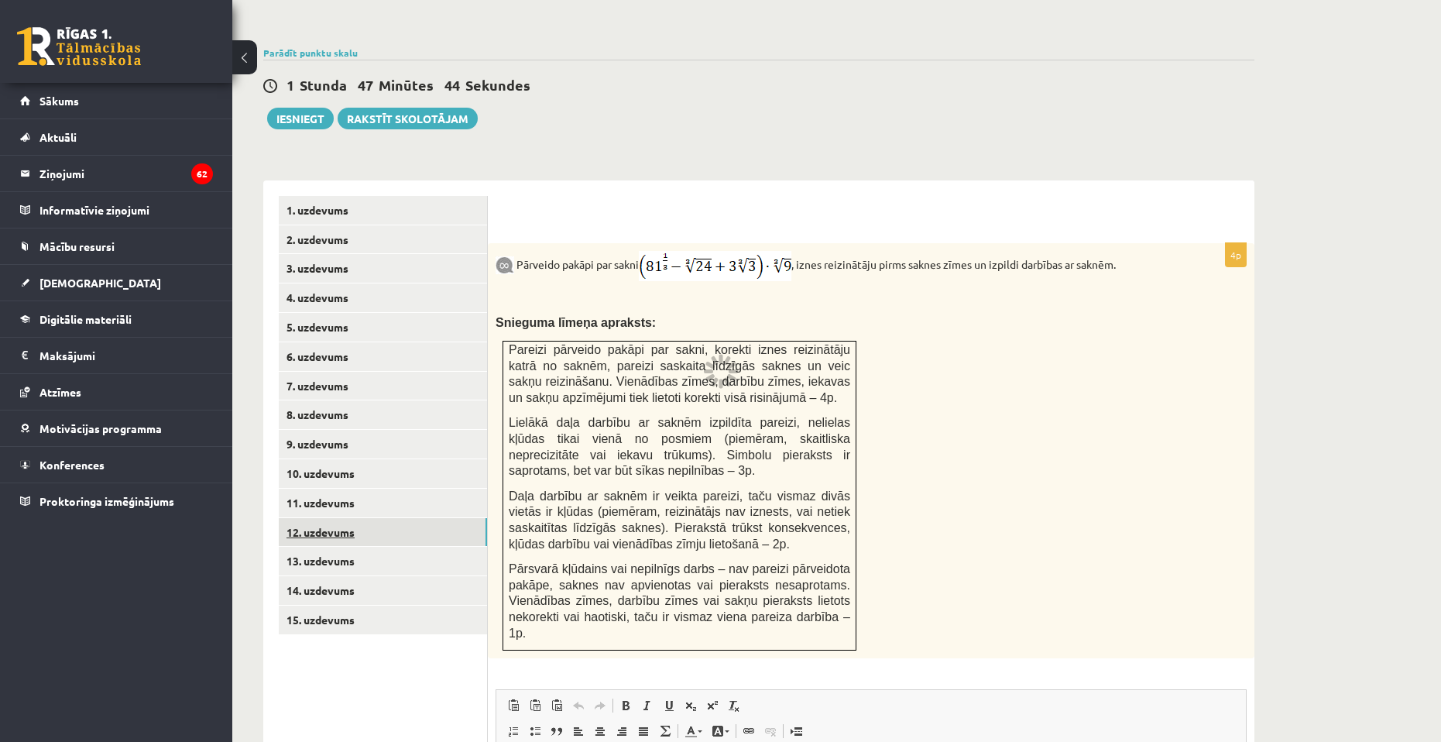
scroll to position [416, 0]
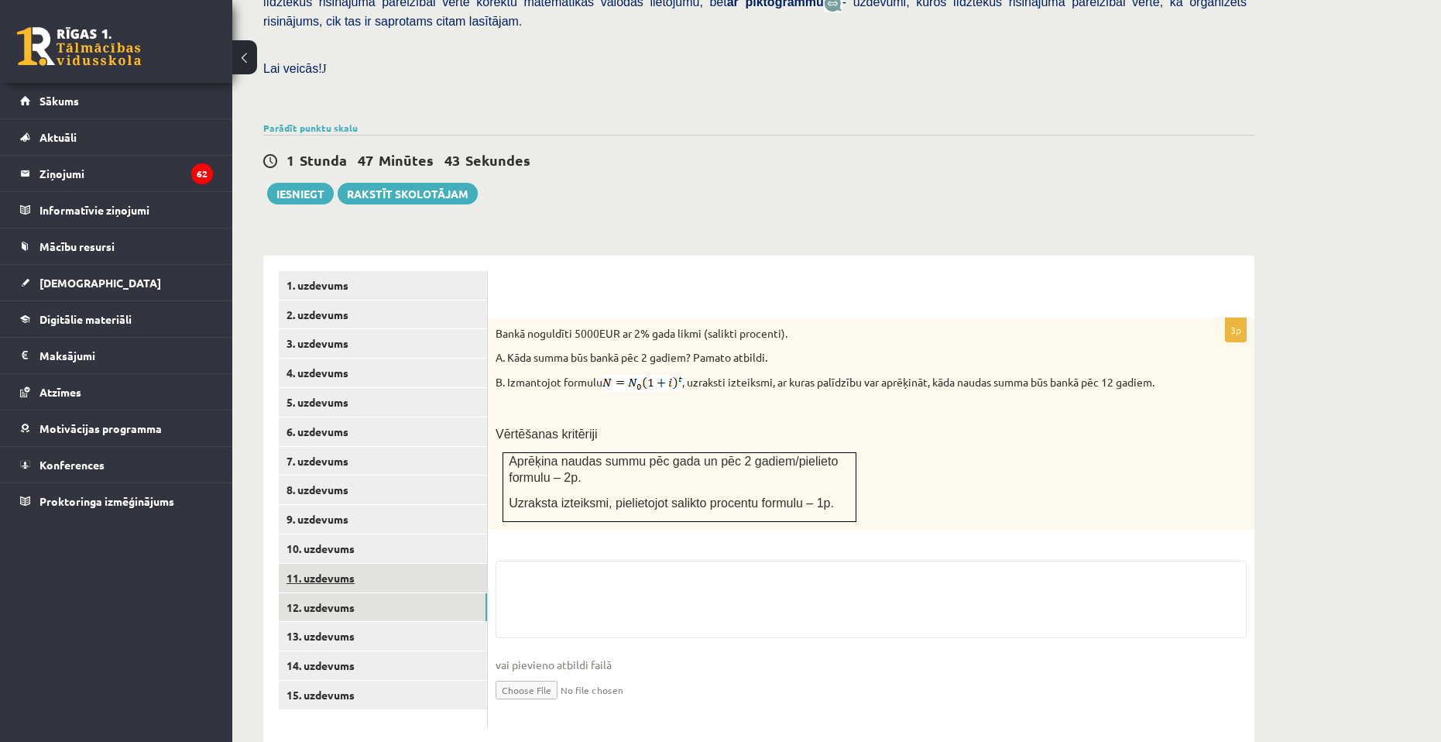
click at [342, 564] on link "11. uzdevums" at bounding box center [383, 578] width 208 height 29
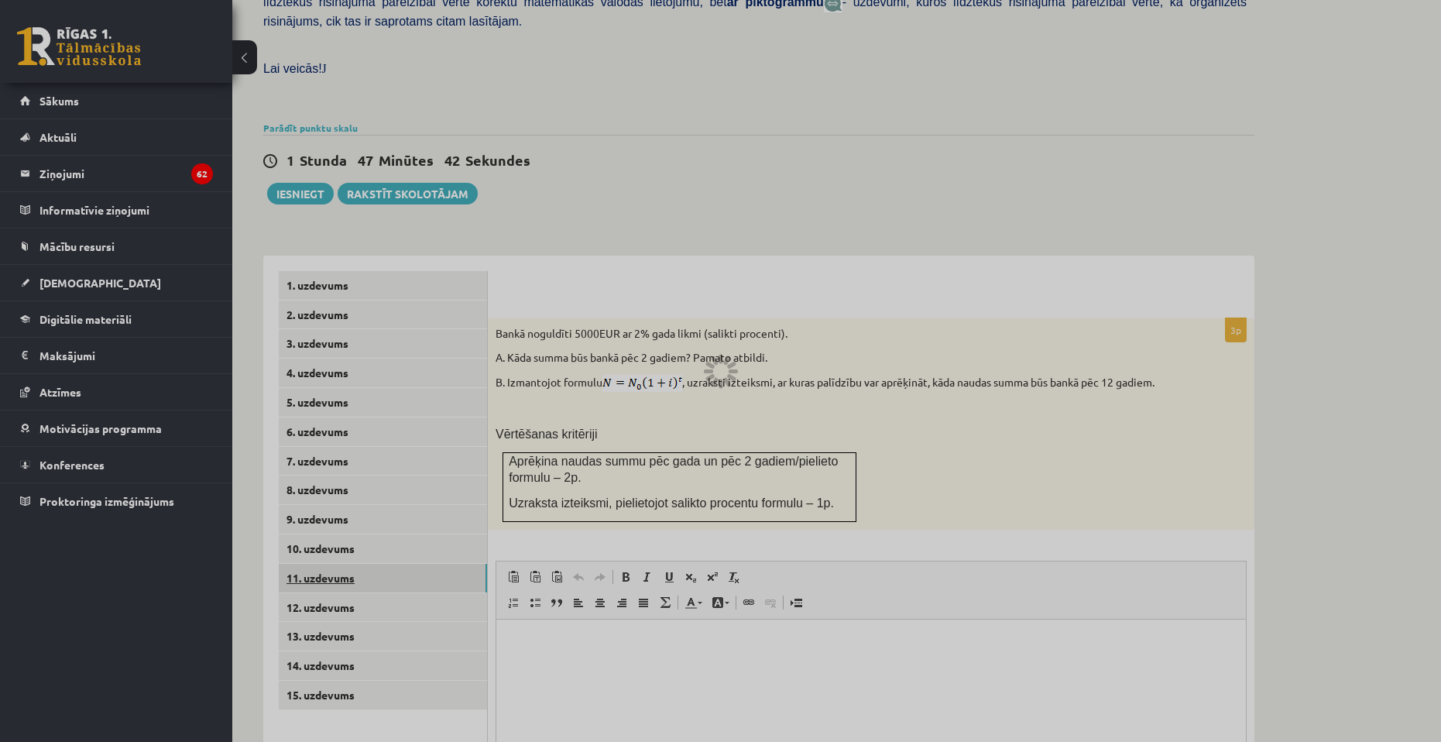
scroll to position [398, 0]
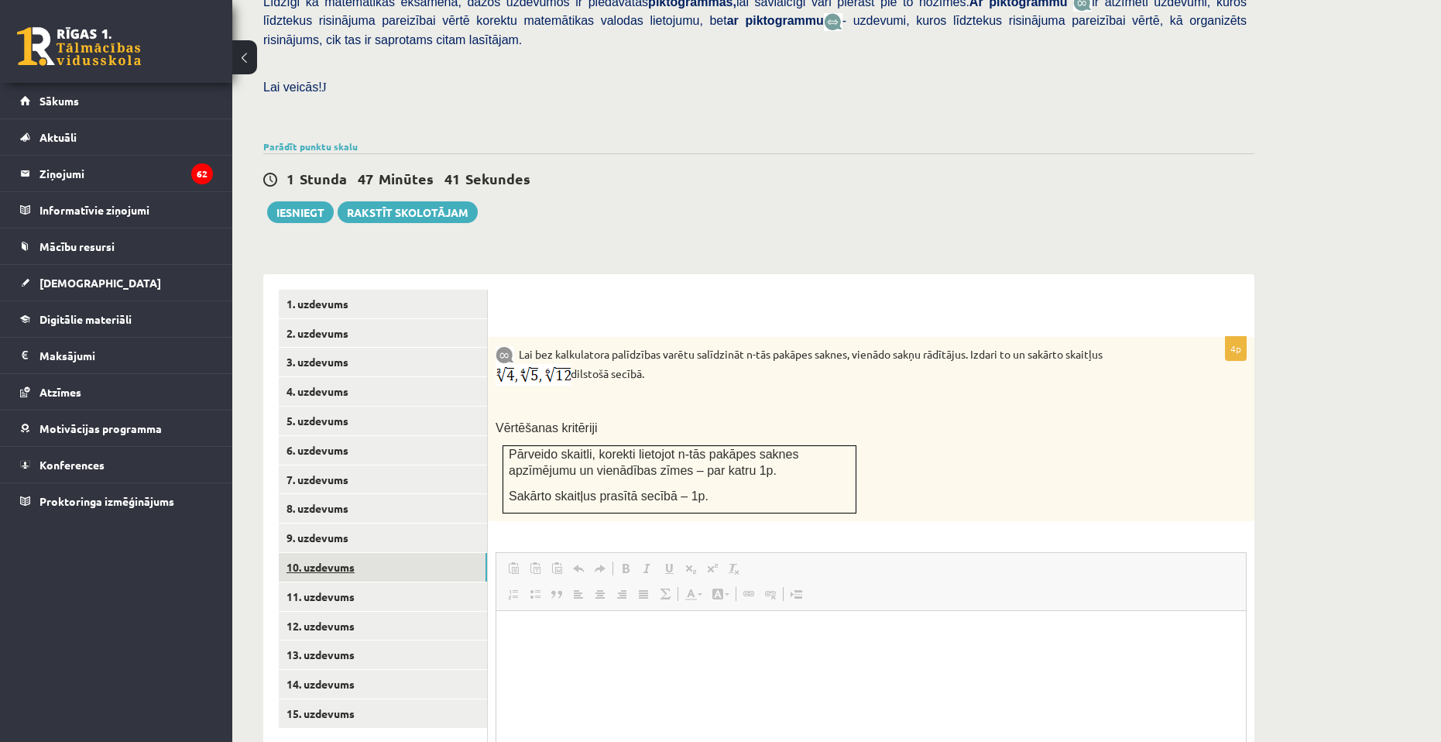
click at [345, 553] on link "10. uzdevums" at bounding box center [383, 567] width 208 height 29
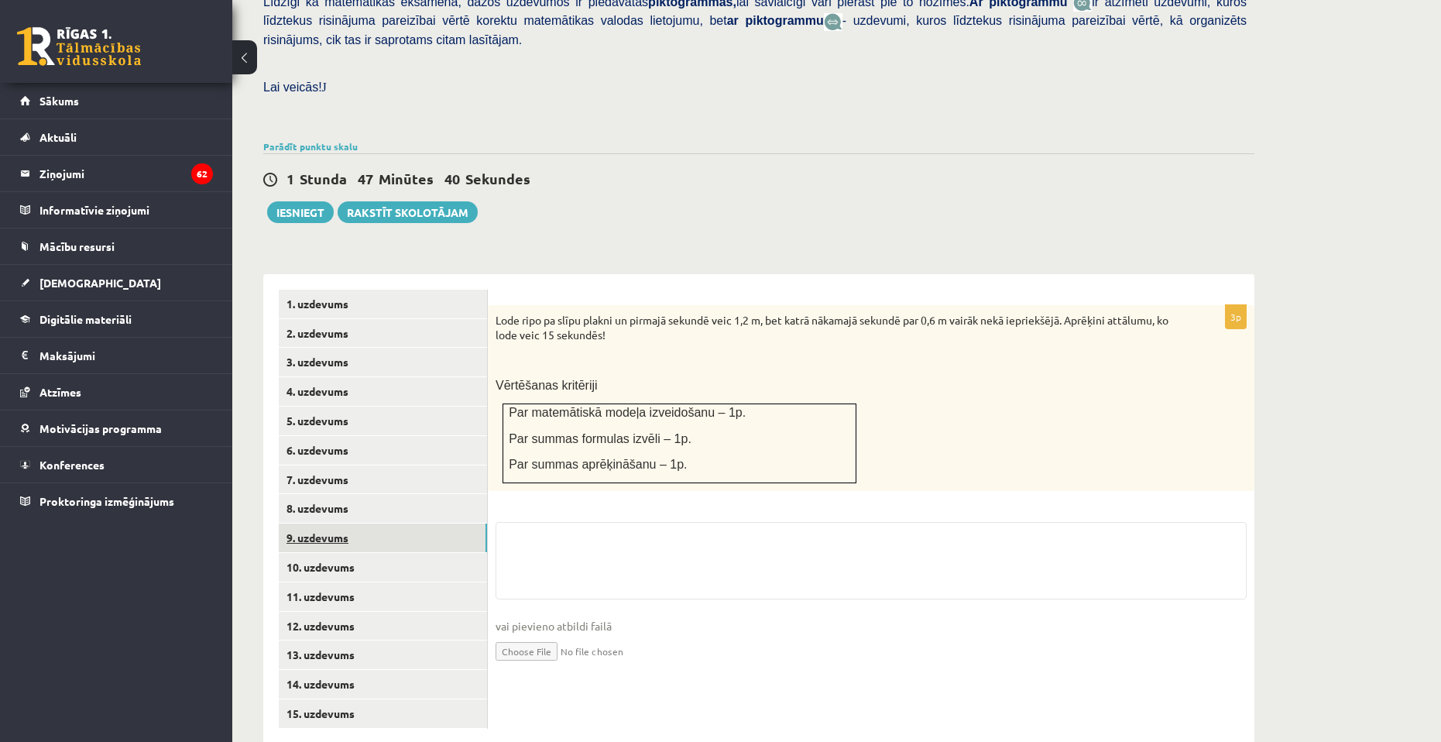
click at [348, 523] on link "9. uzdevums" at bounding box center [383, 537] width 208 height 29
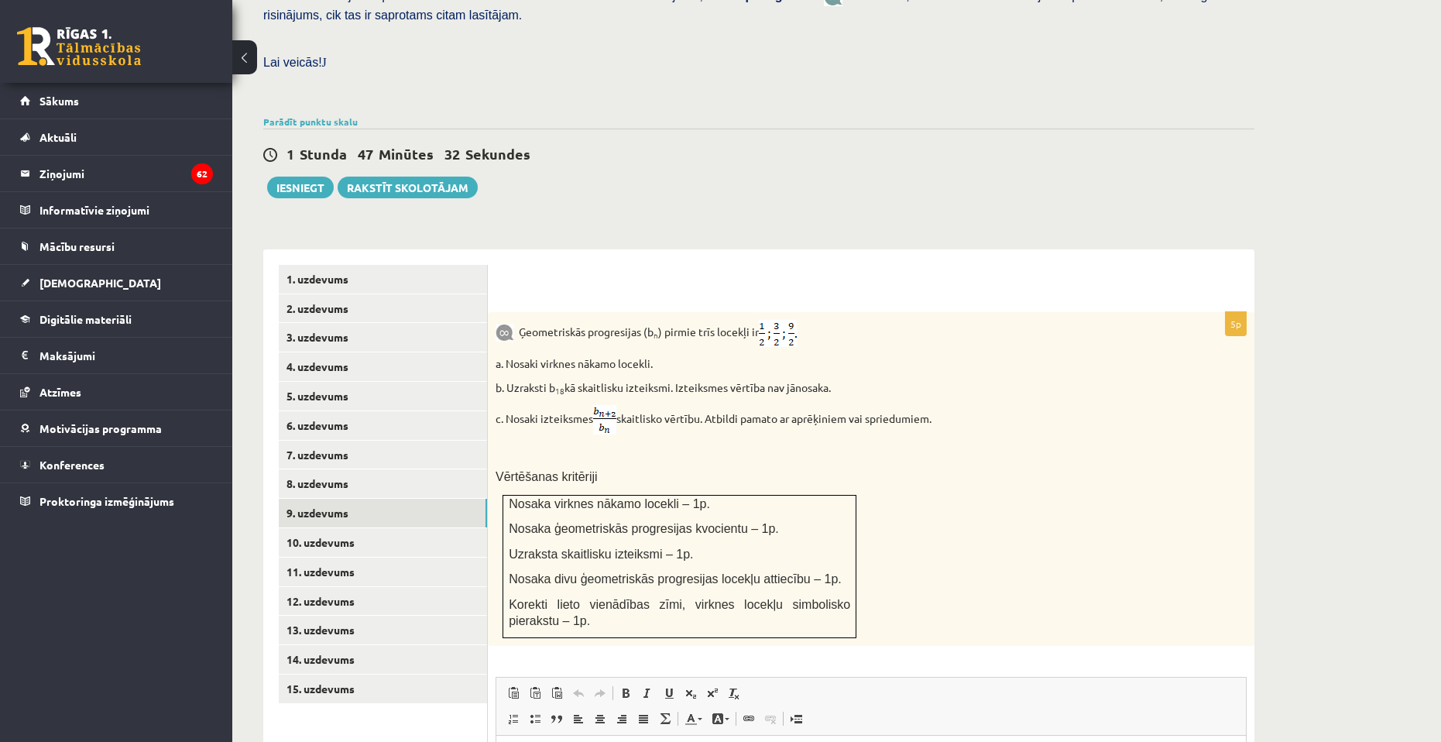
scroll to position [475, 0]
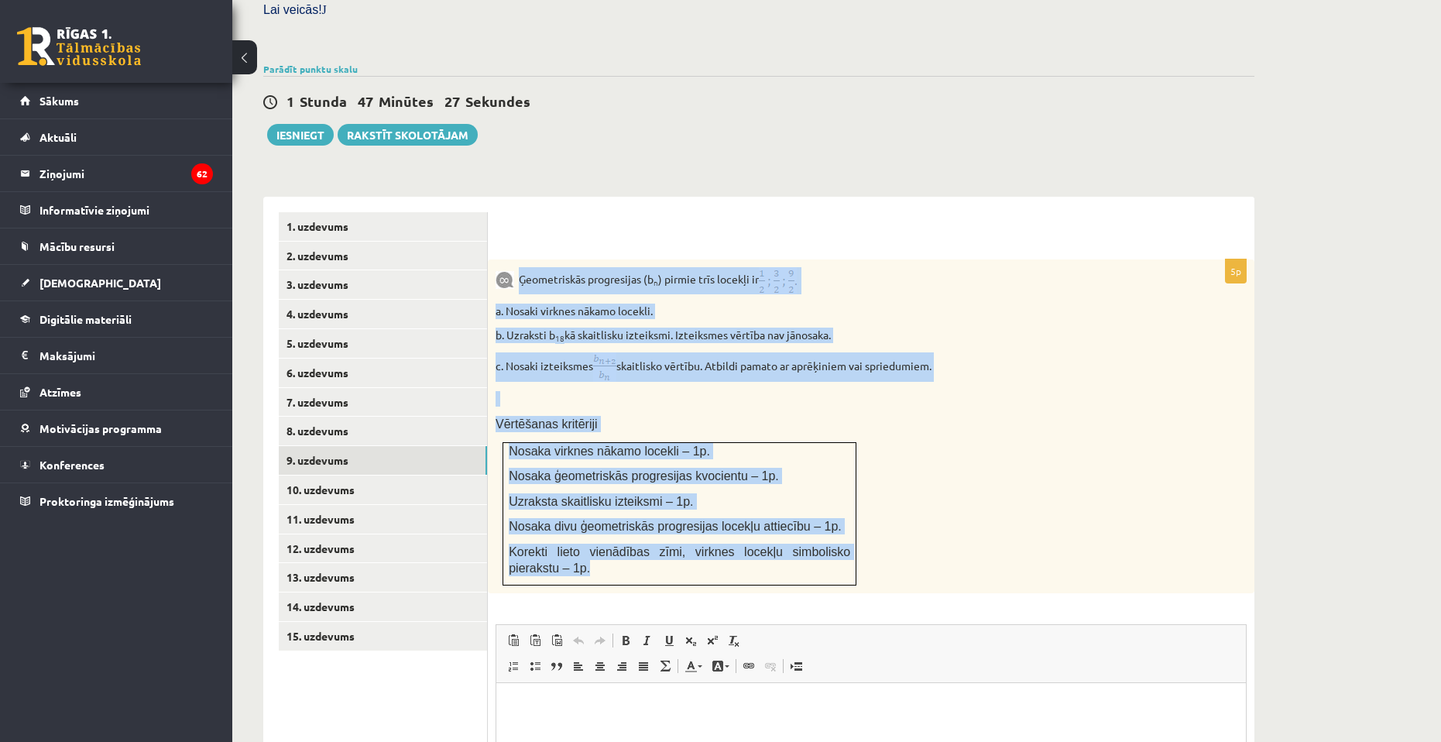
drag, startPoint x: 519, startPoint y: 240, endPoint x: 776, endPoint y: 502, distance: 366.7
click at [810, 536] on div "Ģeometriskās progresijas (b n ) pirmie trīs locekļi ir a. Nosaki virknes nākamo…" at bounding box center [871, 426] width 766 height 334
copy div "Ģeometriskās progresijas (b n ) pirmie trīs locekļi ir a. Nosaki virknes nākamo…"
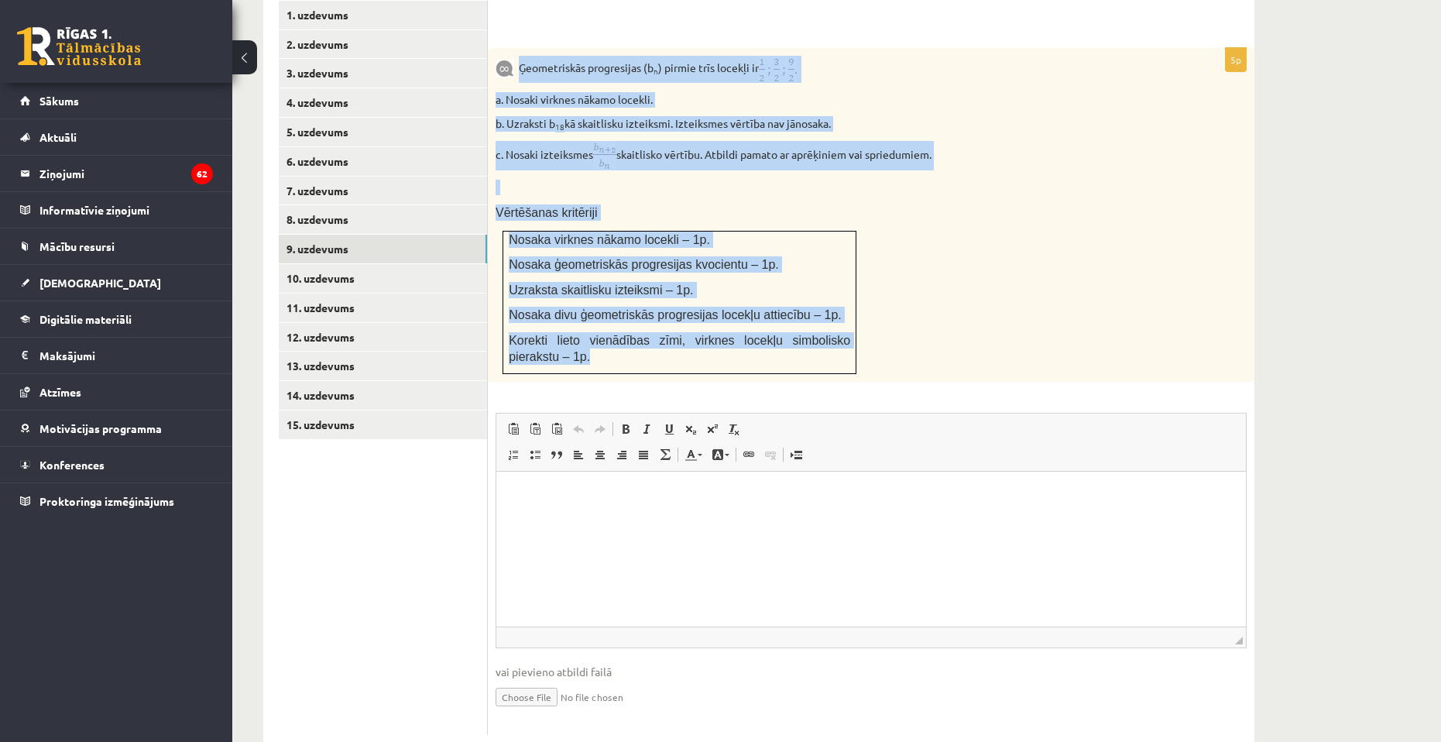
scroll to position [693, 0]
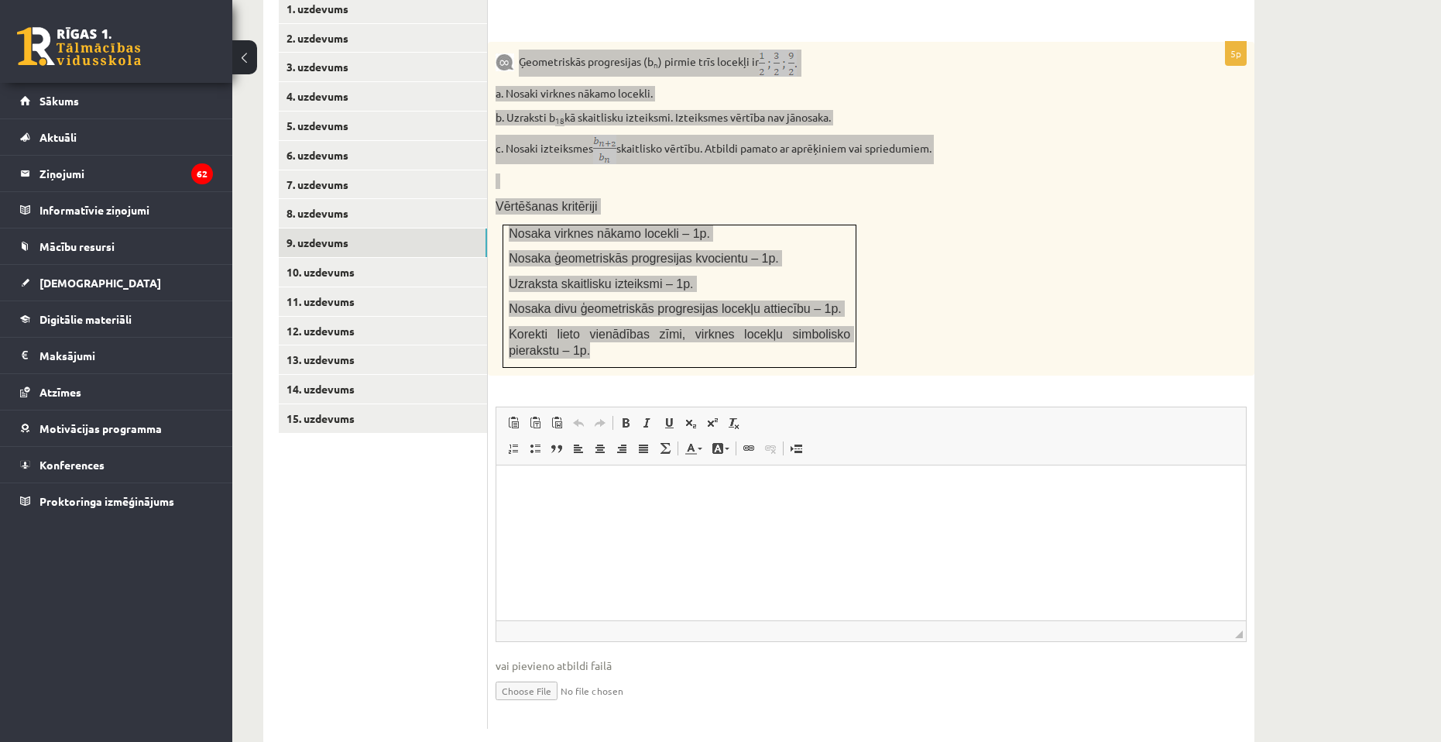
click at [609, 512] on html at bounding box center [870, 488] width 749 height 47
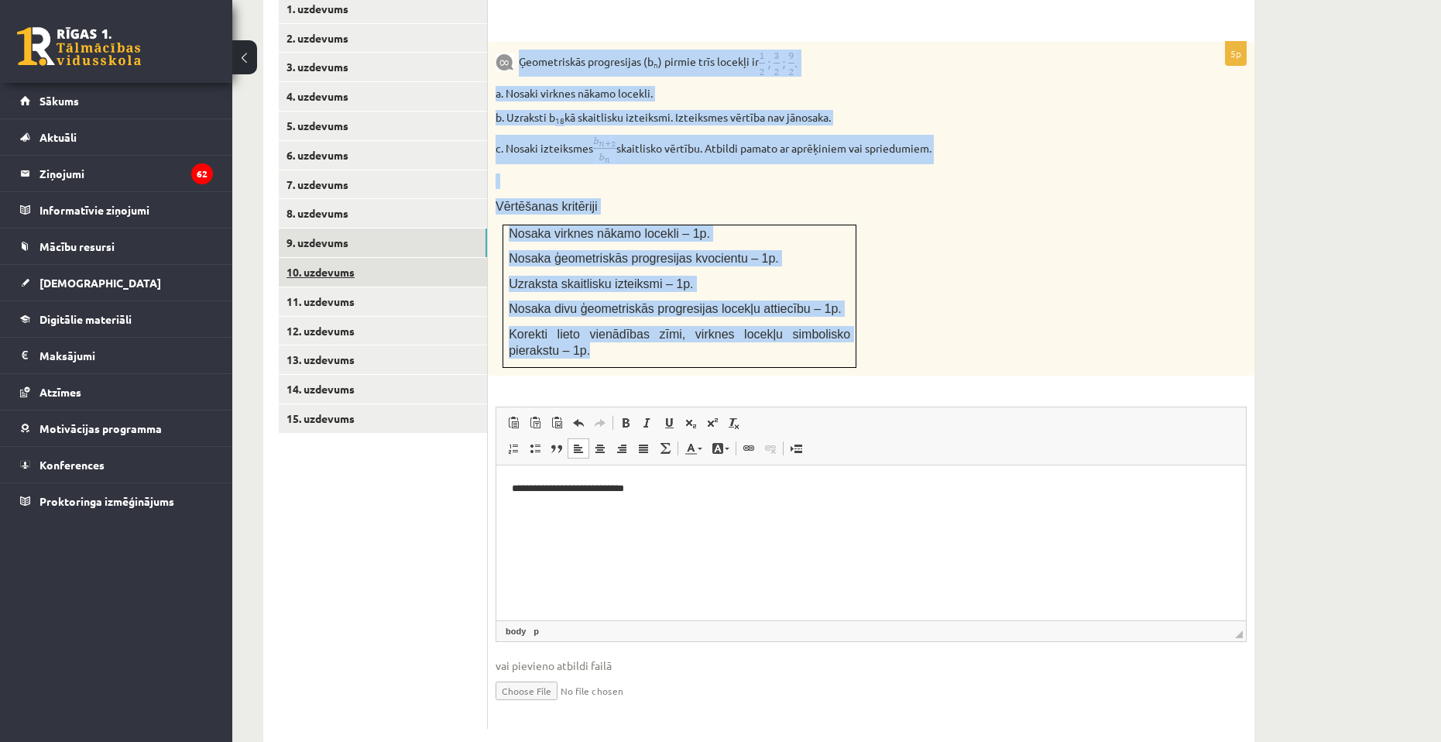
click at [338, 258] on link "10. uzdevums" at bounding box center [383, 272] width 208 height 29
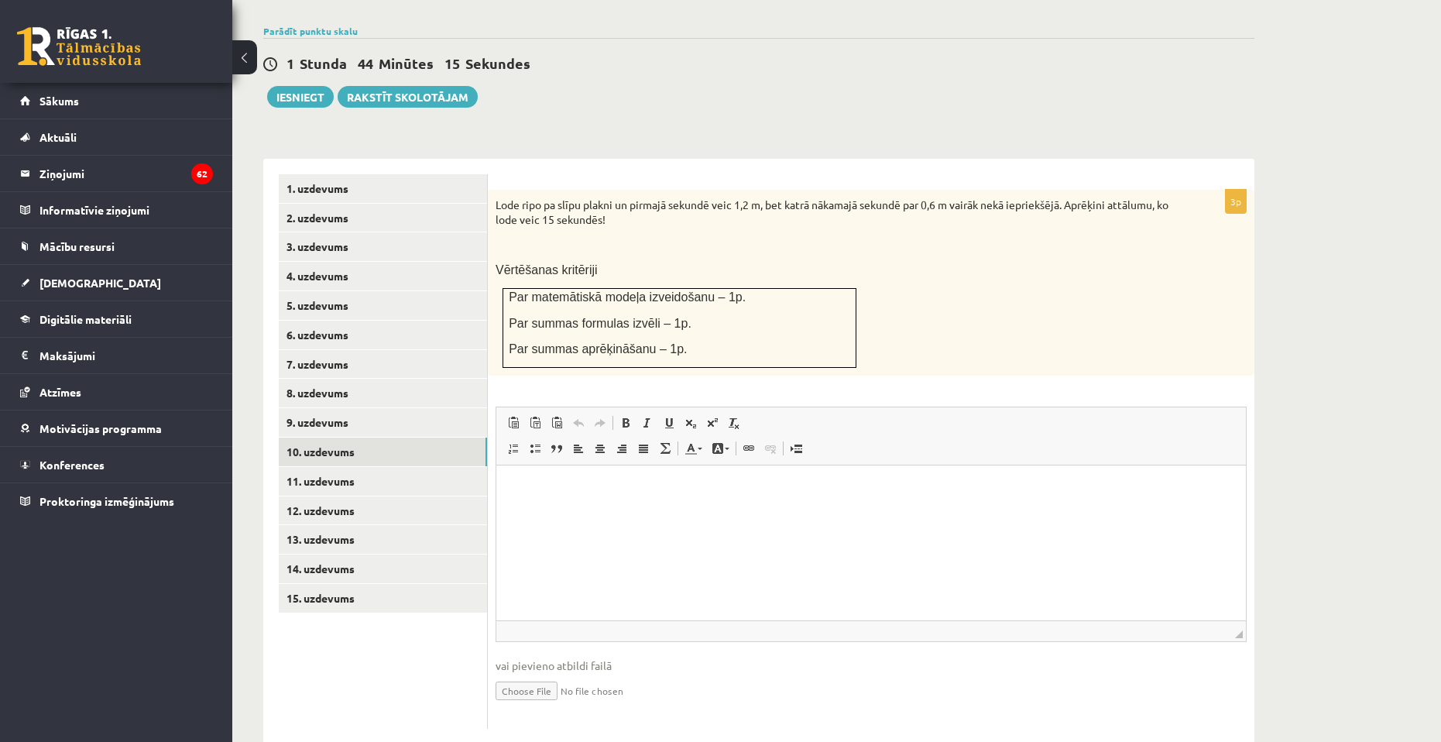
scroll to position [0, 0]
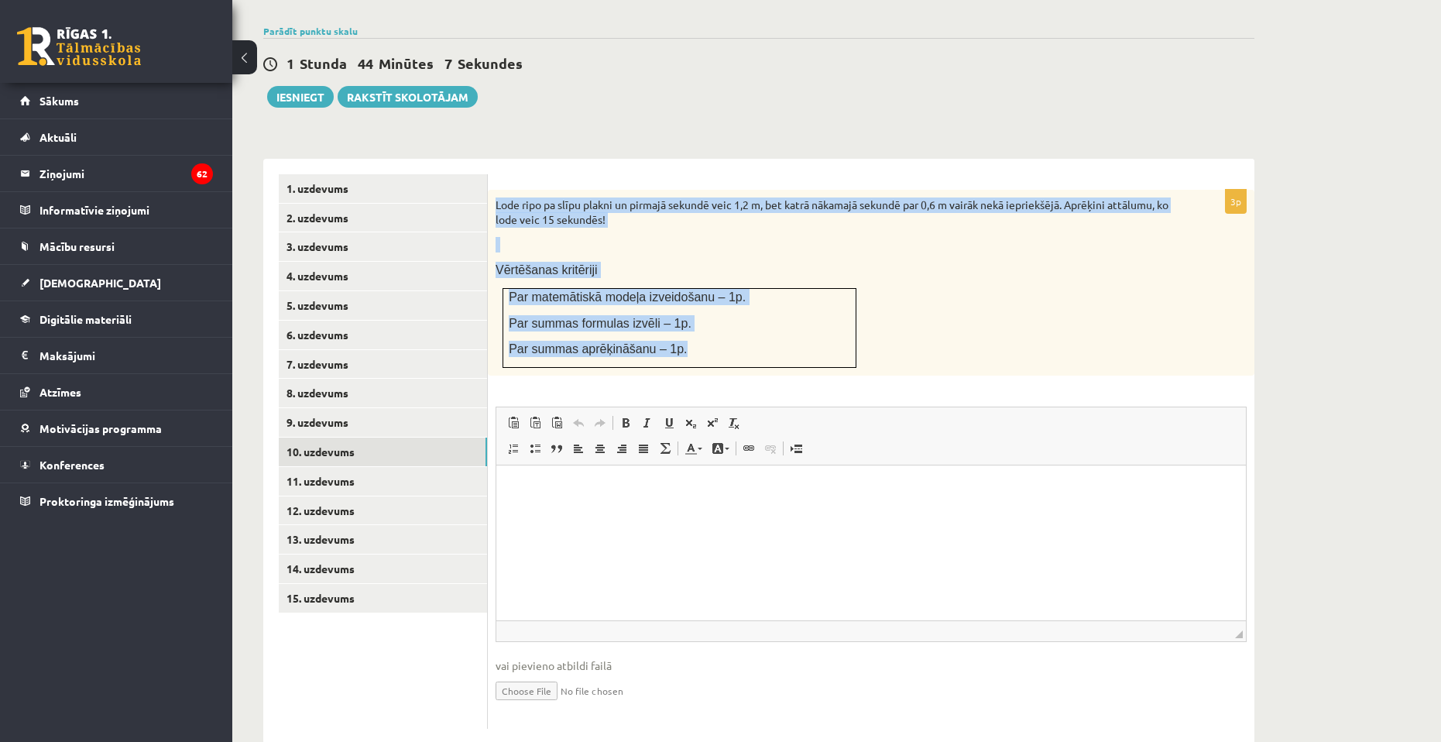
drag, startPoint x: 496, startPoint y: 168, endPoint x: 694, endPoint y: 311, distance: 243.9
click at [694, 311] on div "Lode ripo pa slīpu plakni un pirmajā sekundē veic 1,2 m, bet katrā nākamajā sek…" at bounding box center [871, 283] width 766 height 186
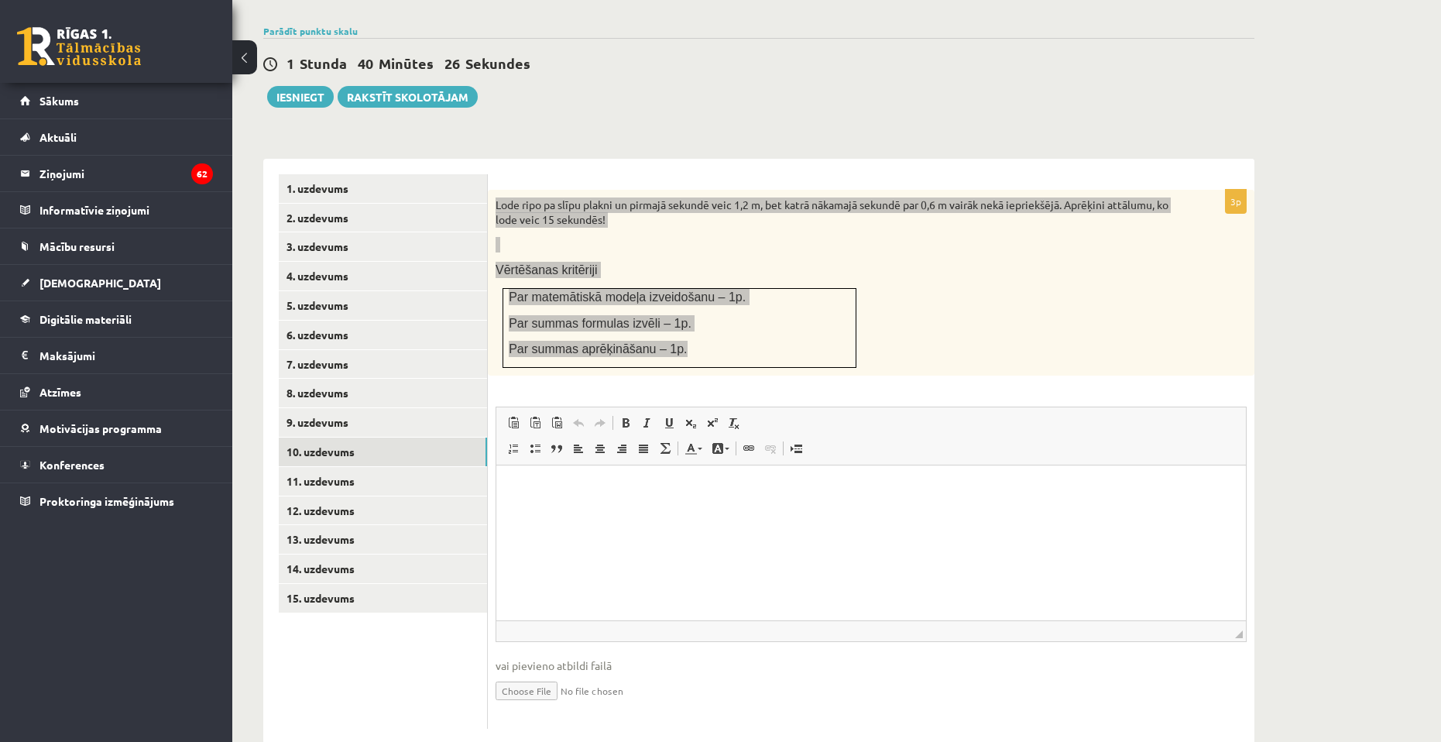
click at [714, 512] on html at bounding box center [870, 488] width 749 height 47
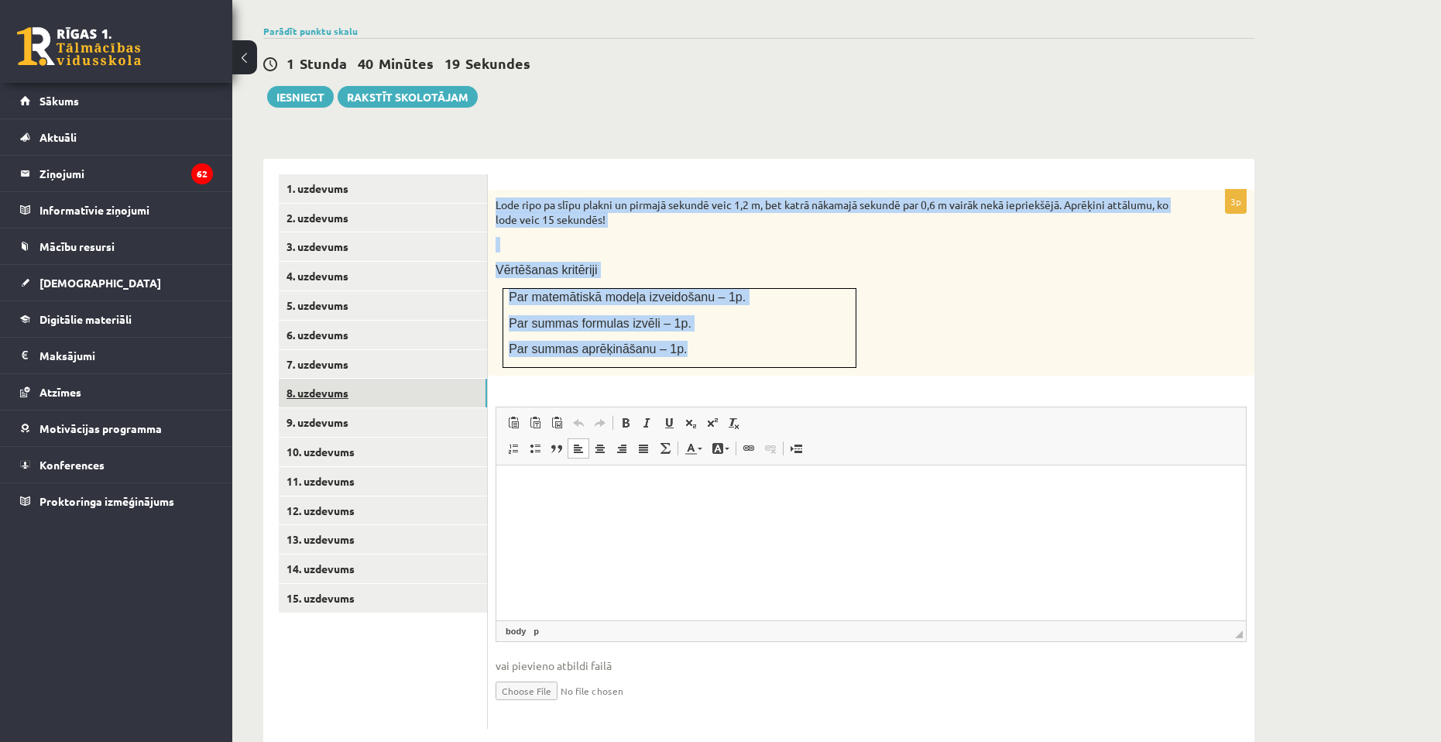
click at [376, 379] on link "8. uzdevums" at bounding box center [383, 393] width 208 height 29
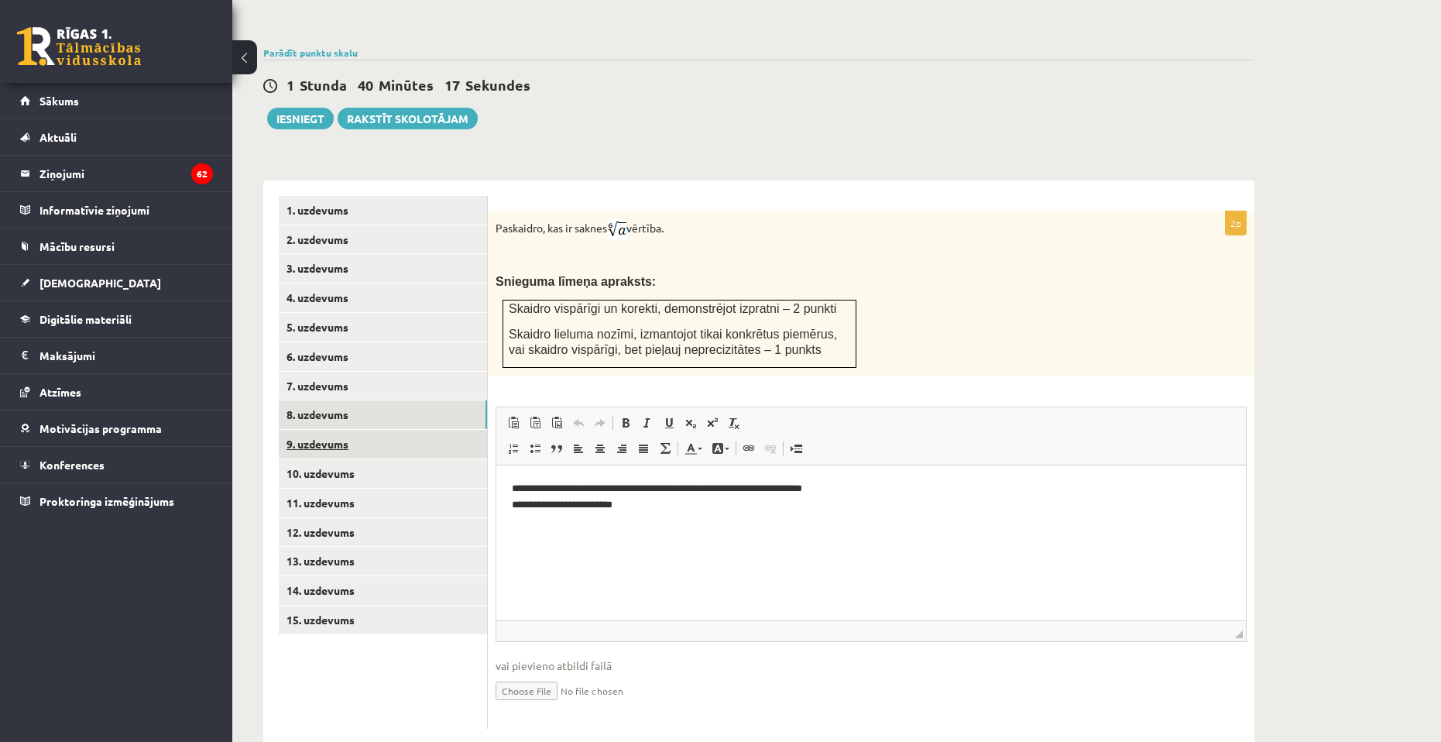
click at [334, 430] on link "9. uzdevums" at bounding box center [383, 444] width 208 height 29
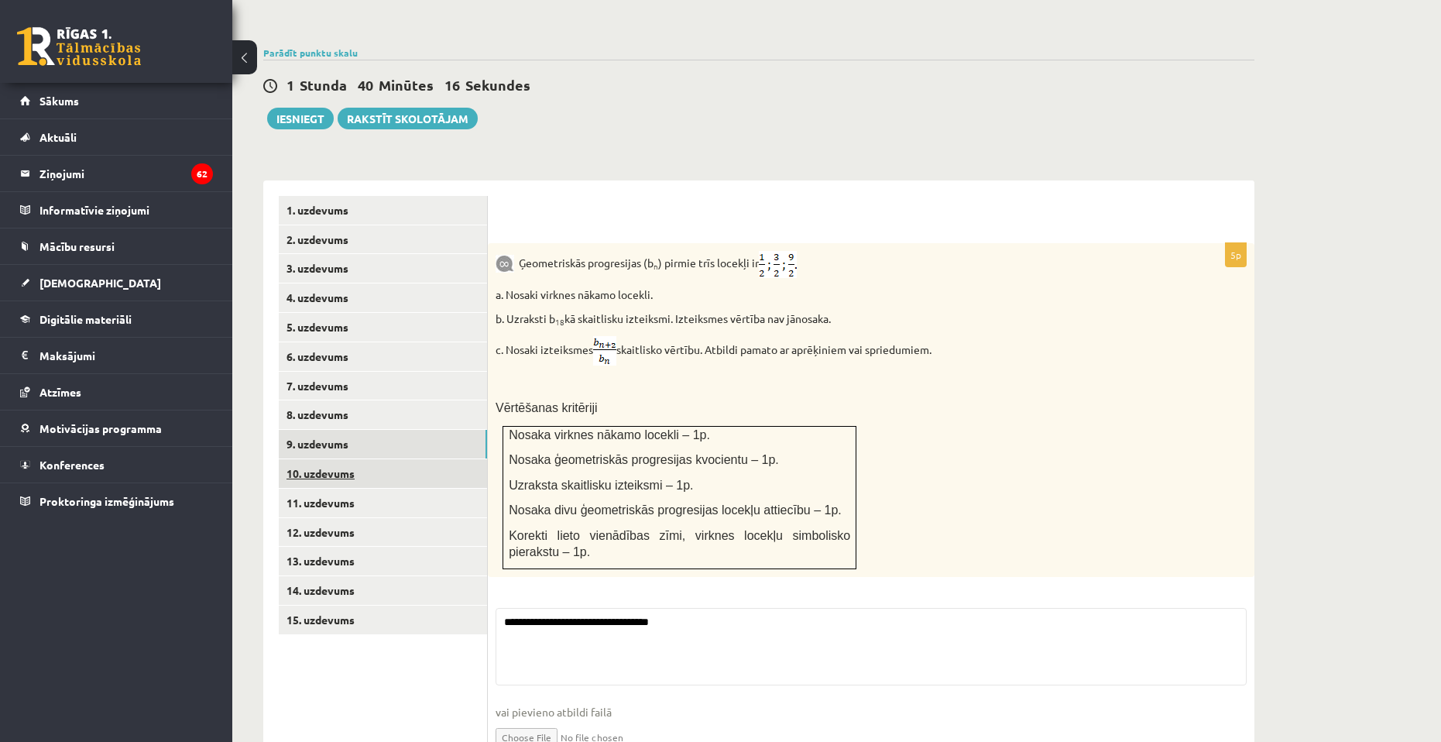
click at [334, 459] on link "10. uzdevums" at bounding box center [383, 473] width 208 height 29
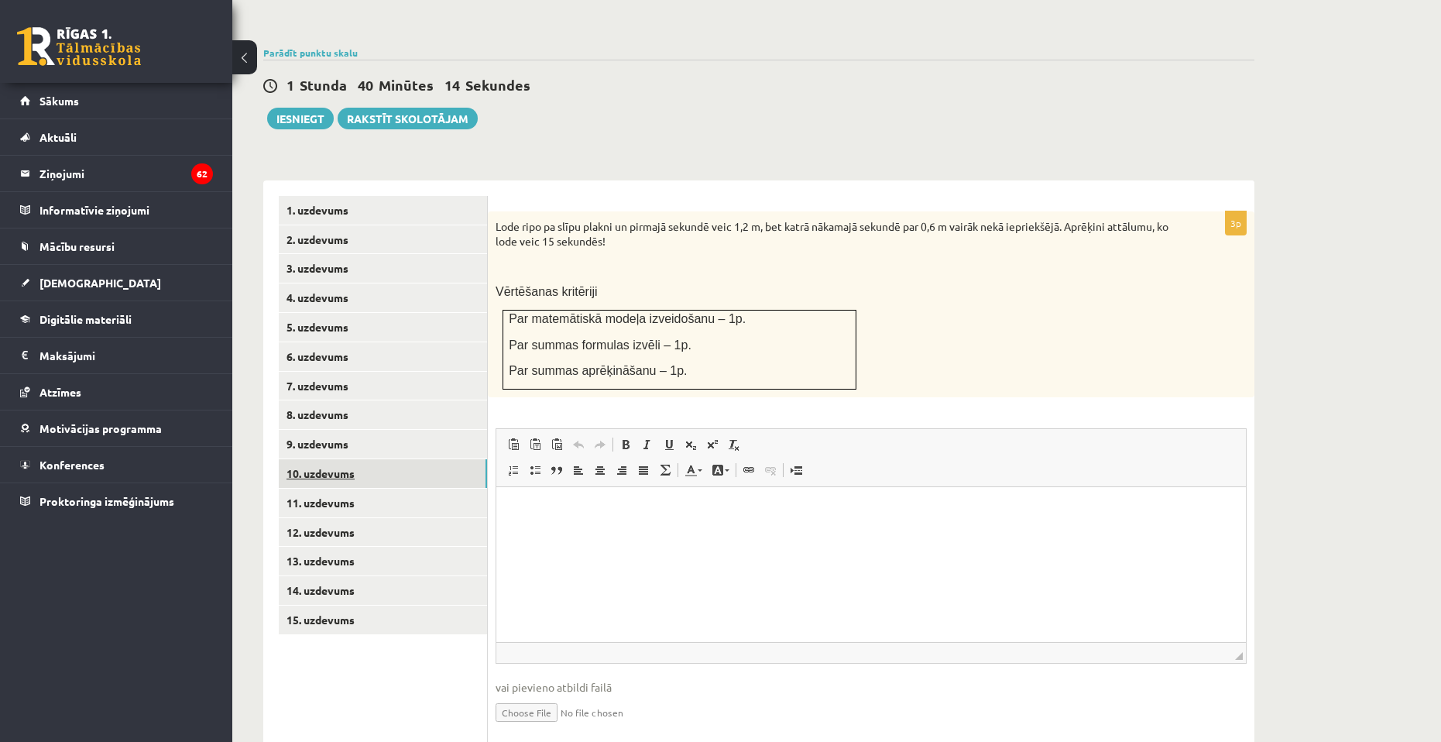
click at [344, 459] on link "10. uzdevums" at bounding box center [383, 473] width 208 height 29
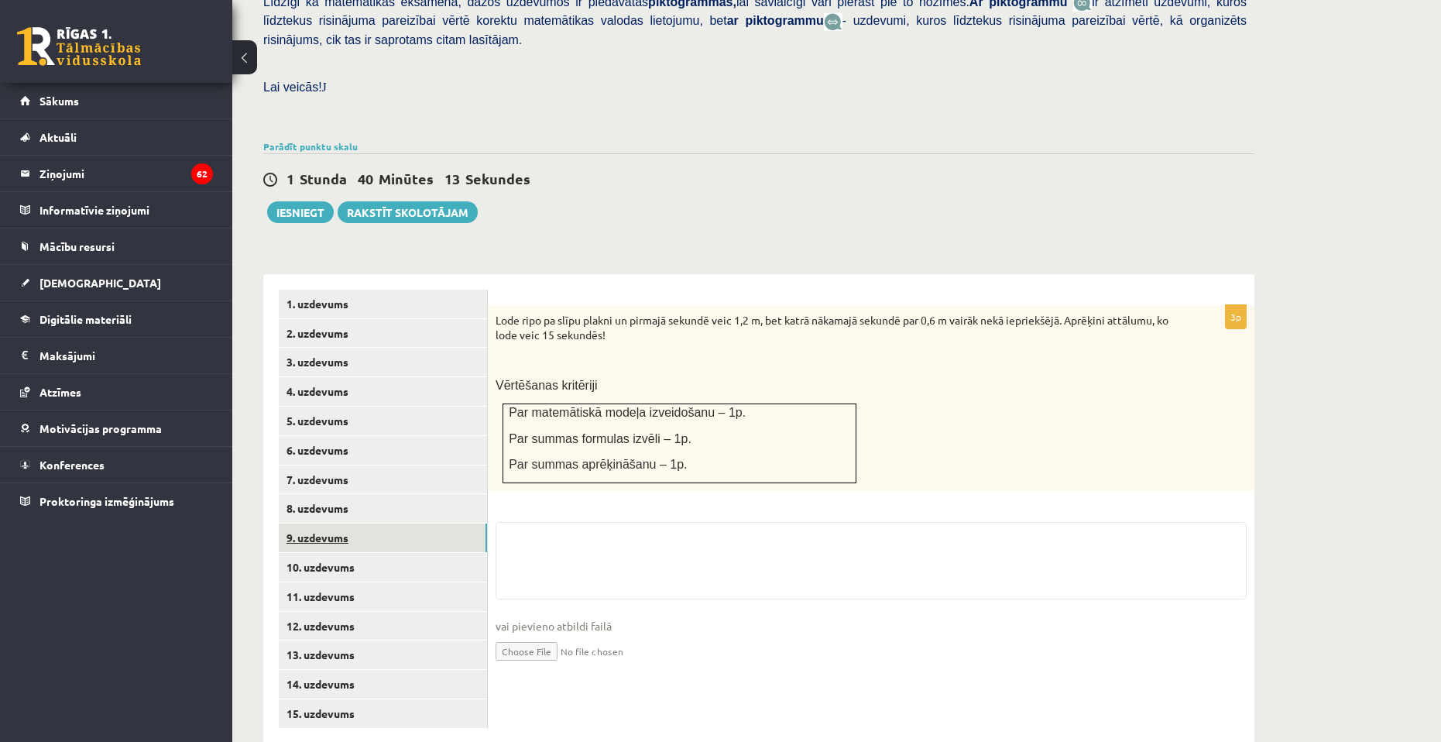
click at [322, 523] on link "9. uzdevums" at bounding box center [383, 537] width 208 height 29
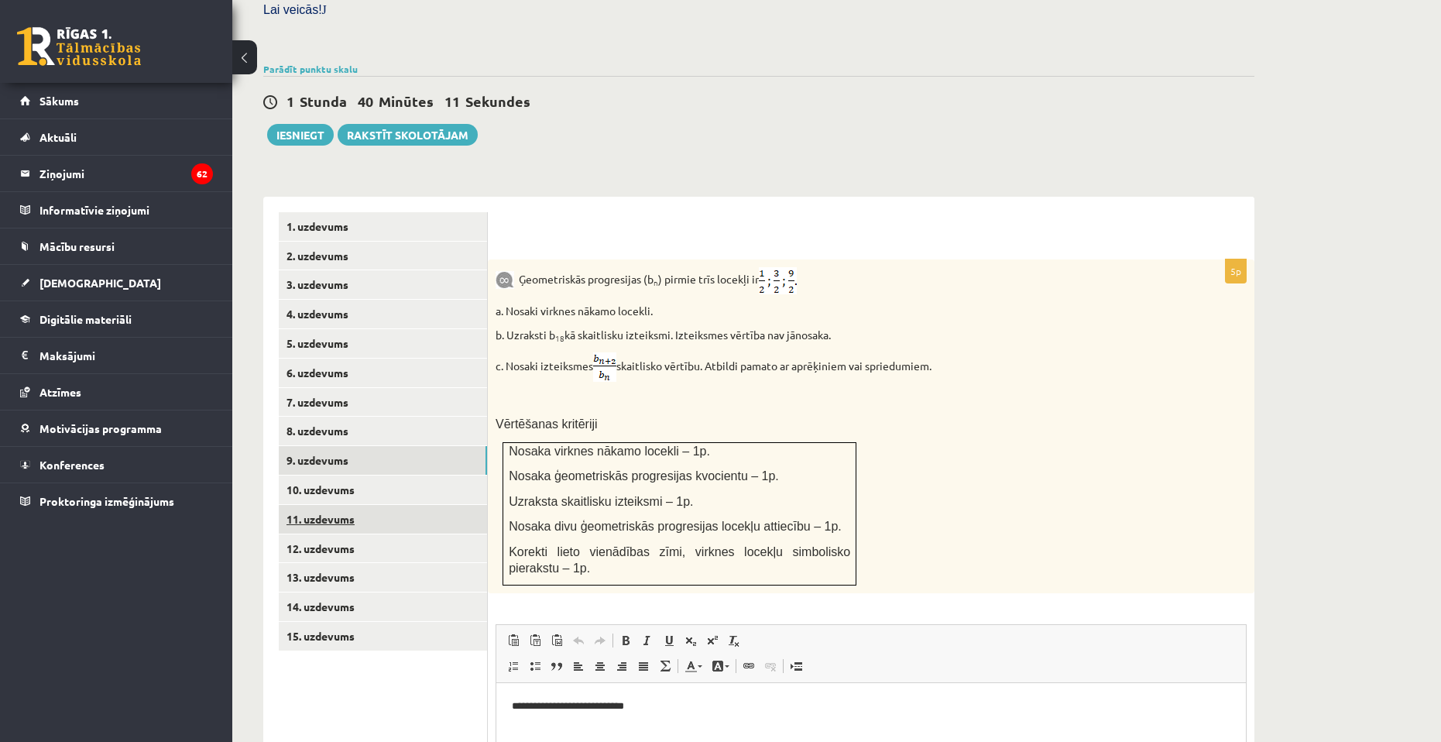
scroll to position [0, 0]
click at [350, 475] on link "10. uzdevums" at bounding box center [383, 489] width 208 height 29
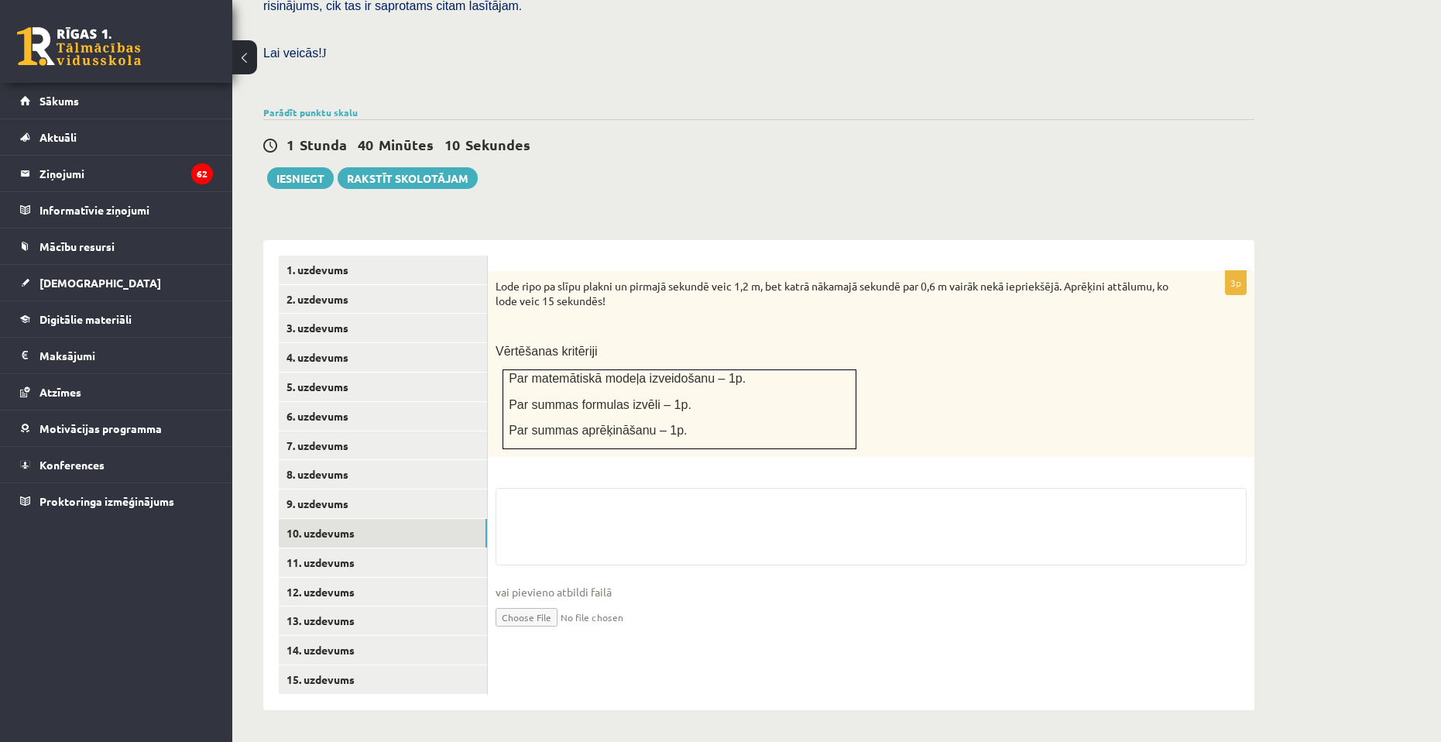
scroll to position [398, 0]
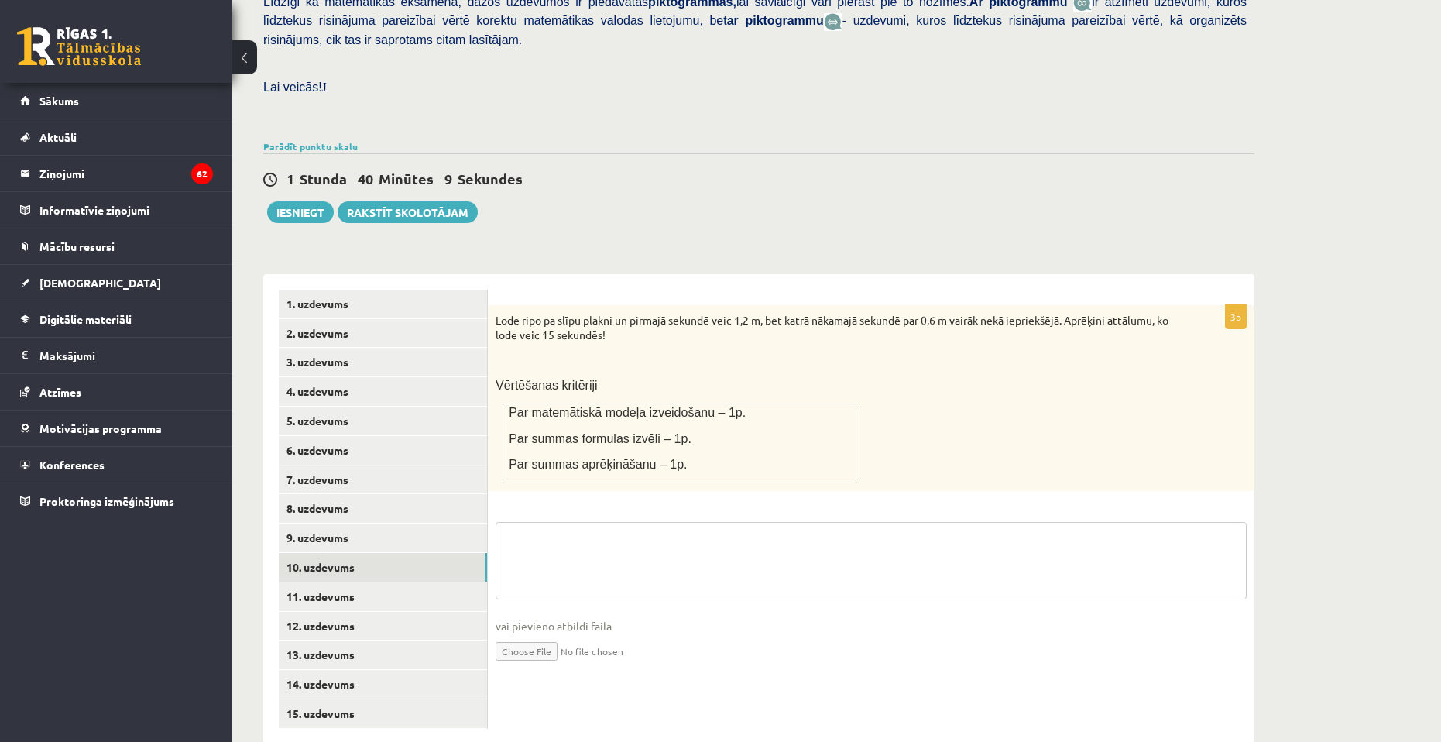
click at [651, 522] on textarea at bounding box center [870, 560] width 751 height 77
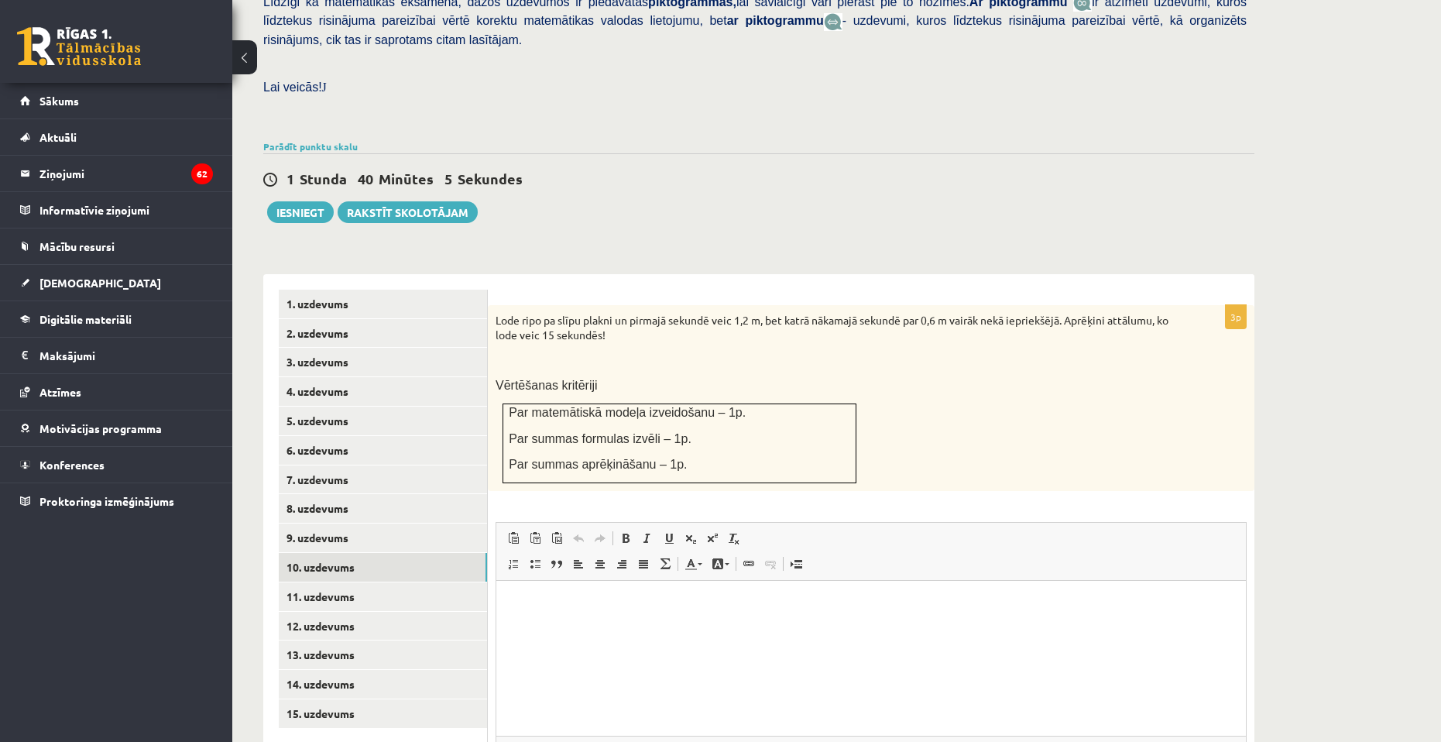
scroll to position [513, 0]
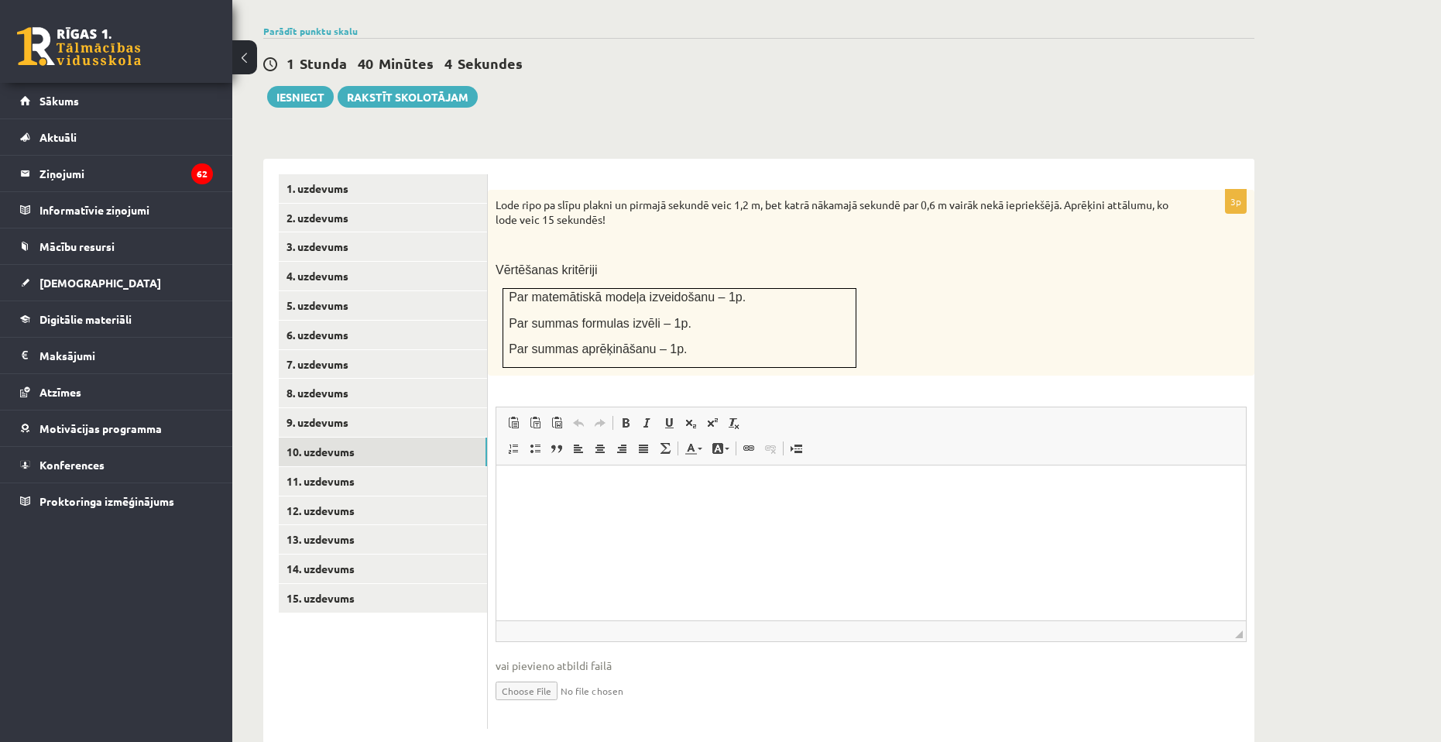
click at [1006, 512] on html at bounding box center [870, 488] width 749 height 47
click at [322, 467] on link "11. uzdevums" at bounding box center [383, 481] width 208 height 29
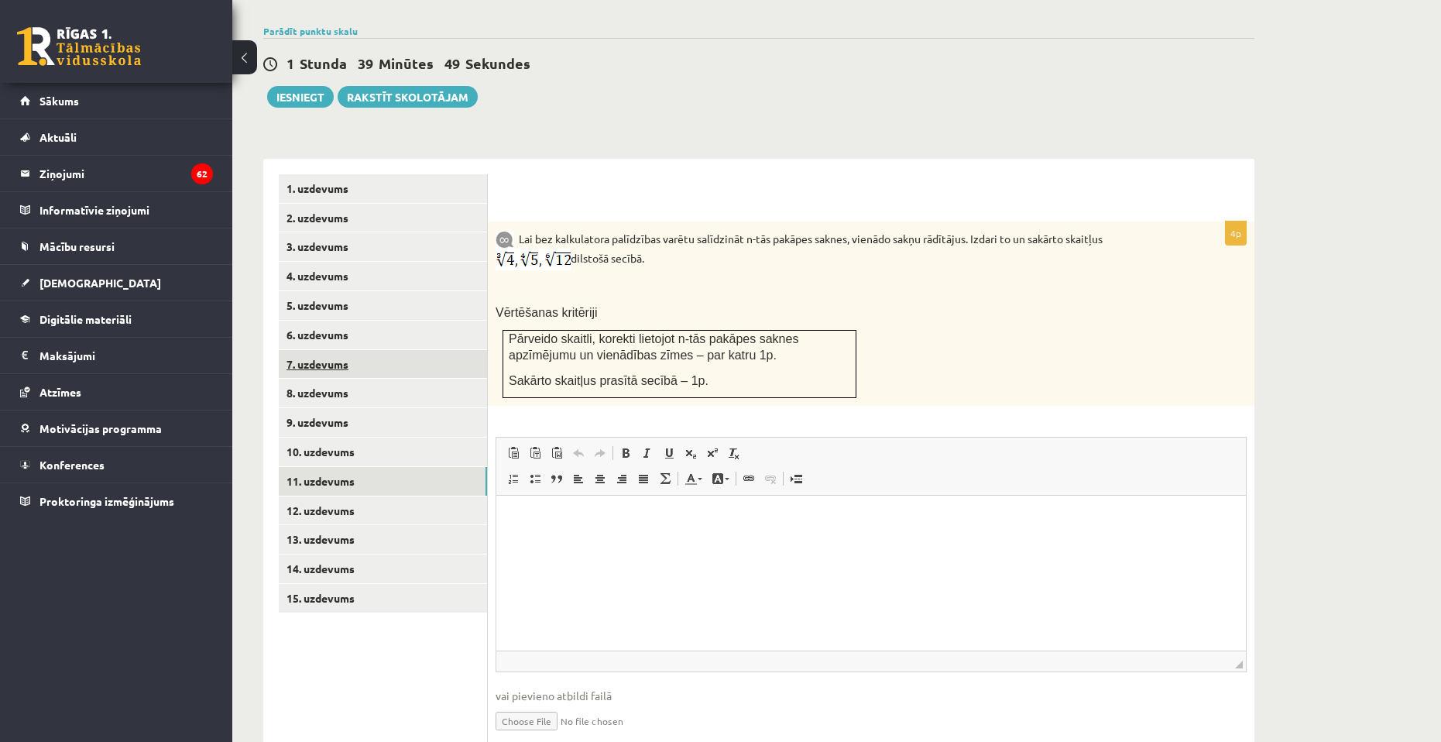
scroll to position [0, 0]
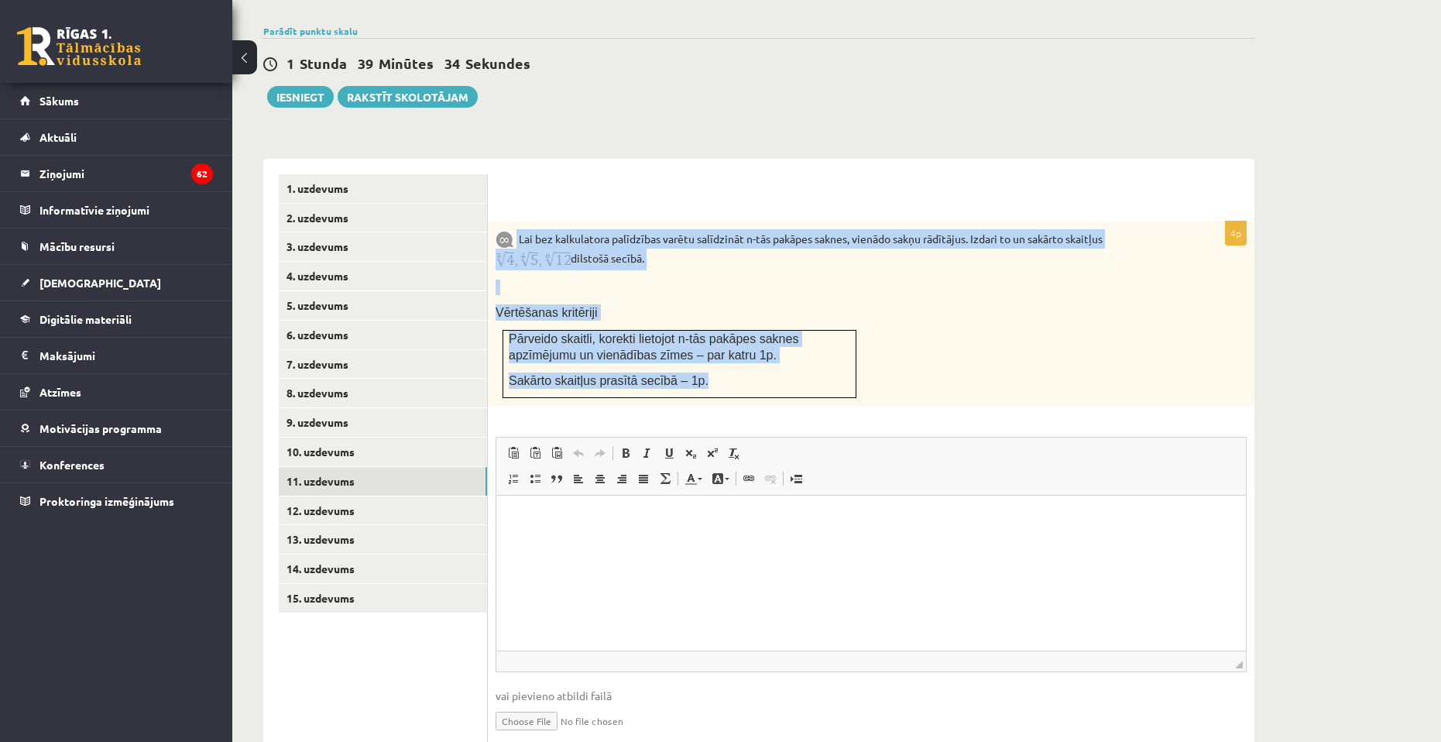
drag, startPoint x: 518, startPoint y: 195, endPoint x: 734, endPoint y: 353, distance: 267.5
click at [734, 353] on div "Lai bez kalkulatora palīdzības varētu salīdzināt n-tās pakāpes saknes, vienādo …" at bounding box center [871, 313] width 766 height 184
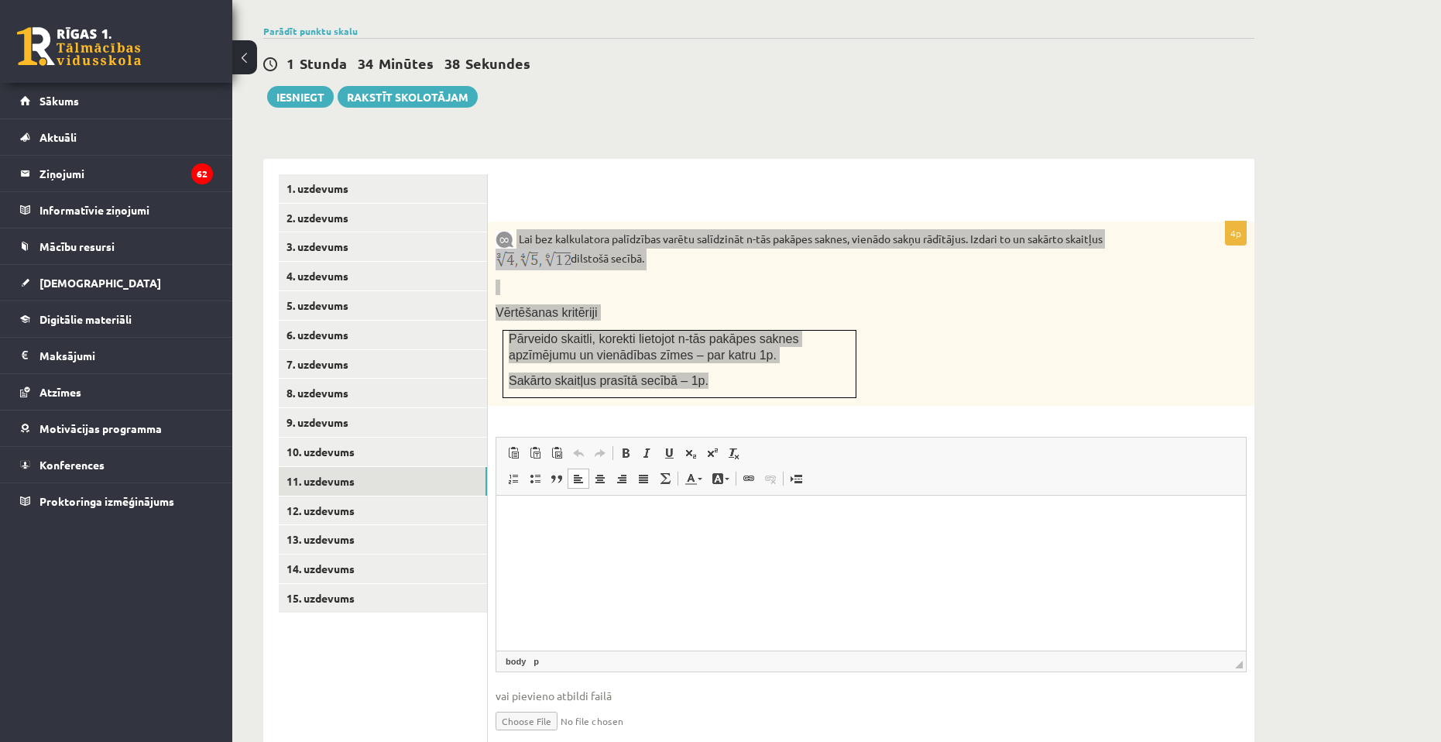
click at [759, 522] on p "Bagātinātā teksta redaktors, wiswyg-editor-user-answer-47025003084120" at bounding box center [871, 519] width 718 height 16
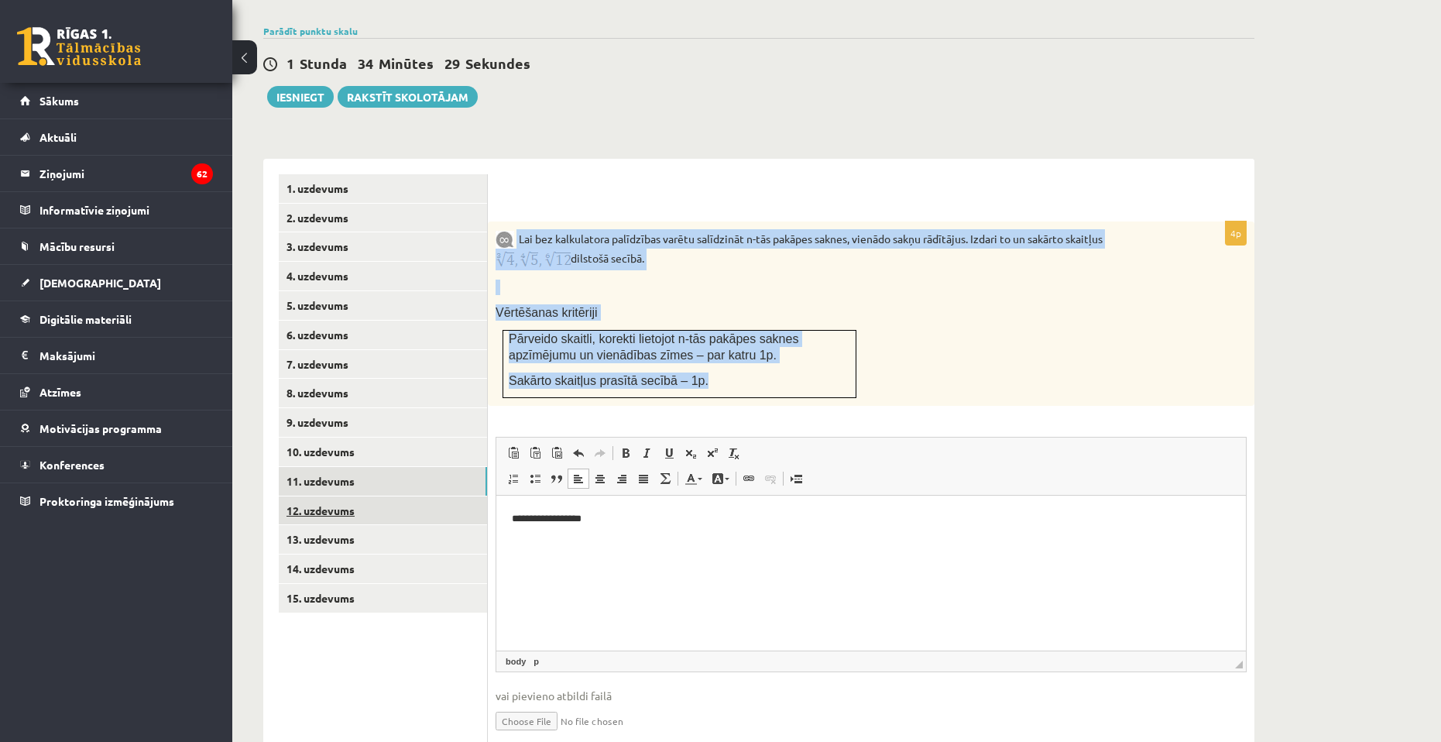
click at [366, 496] on link "12. uzdevums" at bounding box center [383, 510] width 208 height 29
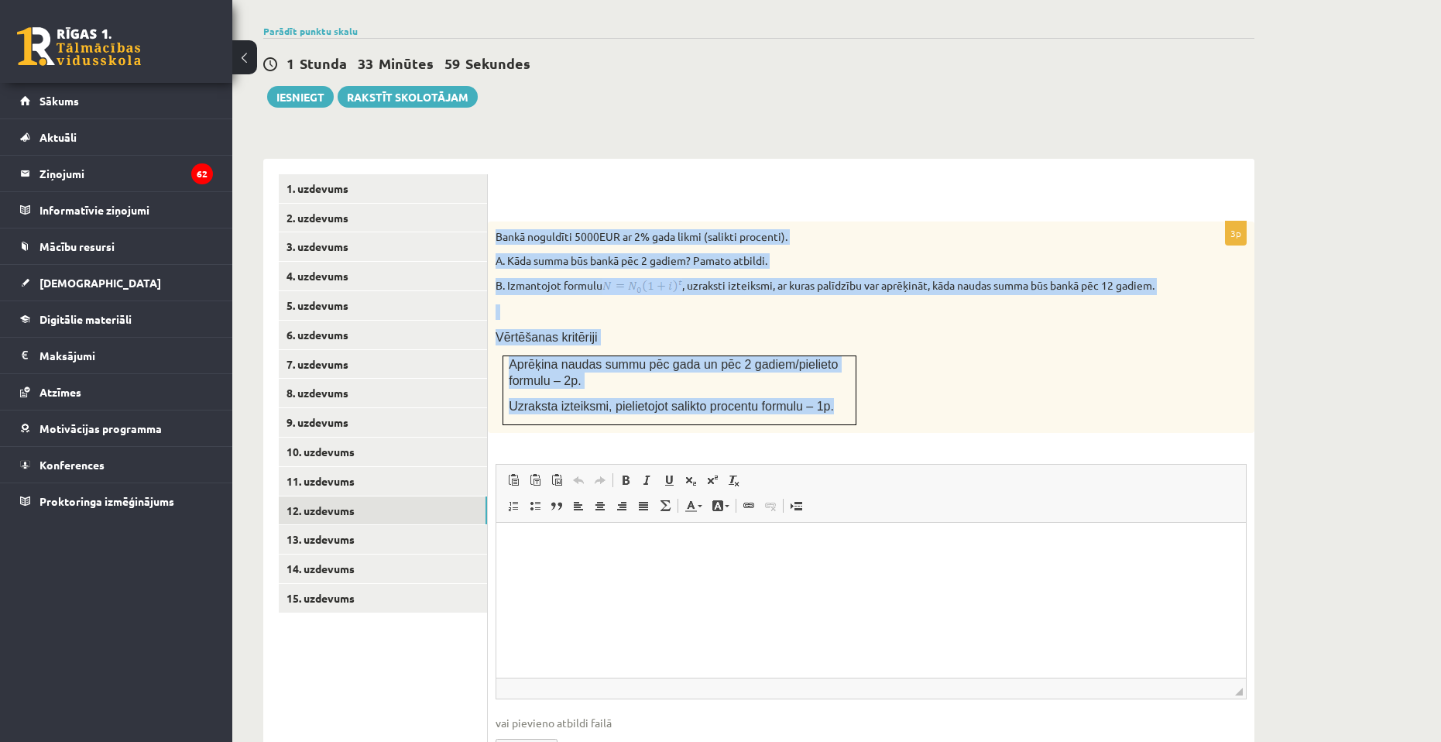
drag, startPoint x: 495, startPoint y: 200, endPoint x: 828, endPoint y: 385, distance: 381.1
click at [828, 385] on div "Bankā noguldīti 5000EUR ar 2% gada likmi (salikti procenti). A. Kāda summa būs …" at bounding box center [871, 327] width 766 height 212
click at [315, 525] on link "13. uzdevums" at bounding box center [383, 539] width 208 height 29
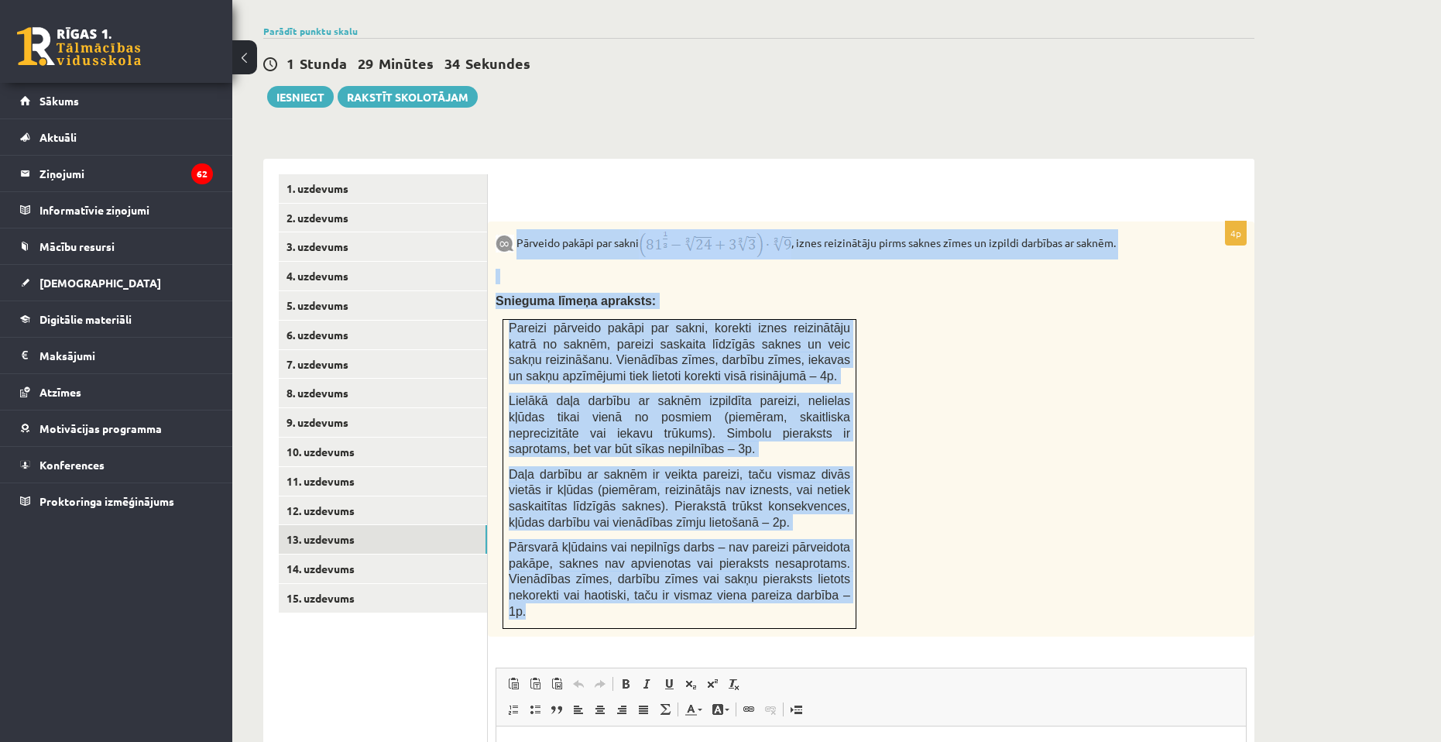
drag, startPoint x: 523, startPoint y: 203, endPoint x: 839, endPoint y: 565, distance: 481.1
click at [839, 566] on div "Pārveido pakāpi par sakni , iznes reizinātāju pirms saknes zīmes un izpildi dar…" at bounding box center [871, 428] width 766 height 415
click at [941, 365] on div "Pārveido pakāpi par sakni , iznes reizinātāju pirms saknes zīmes un izpildi dar…" at bounding box center [871, 428] width 766 height 415
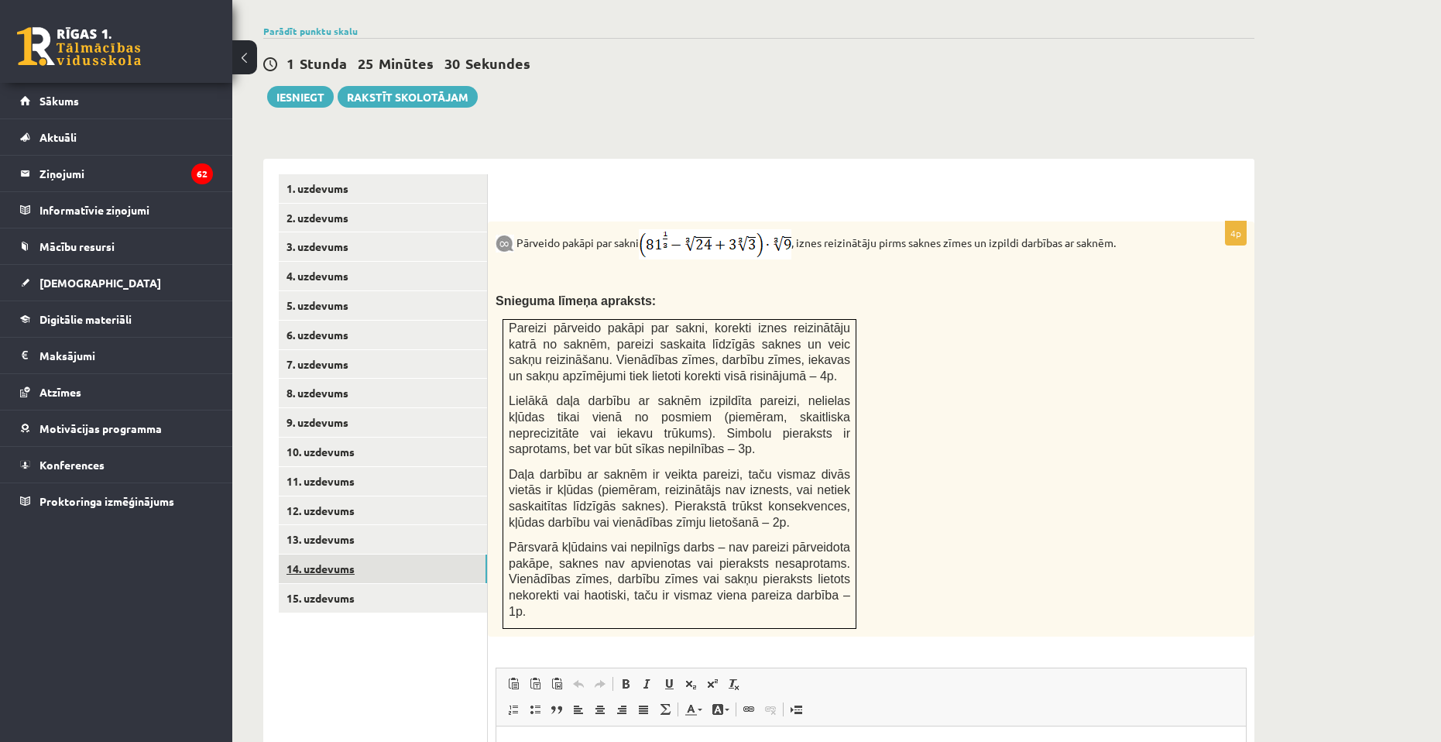
click at [347, 554] on link "14. uzdevums" at bounding box center [383, 568] width 208 height 29
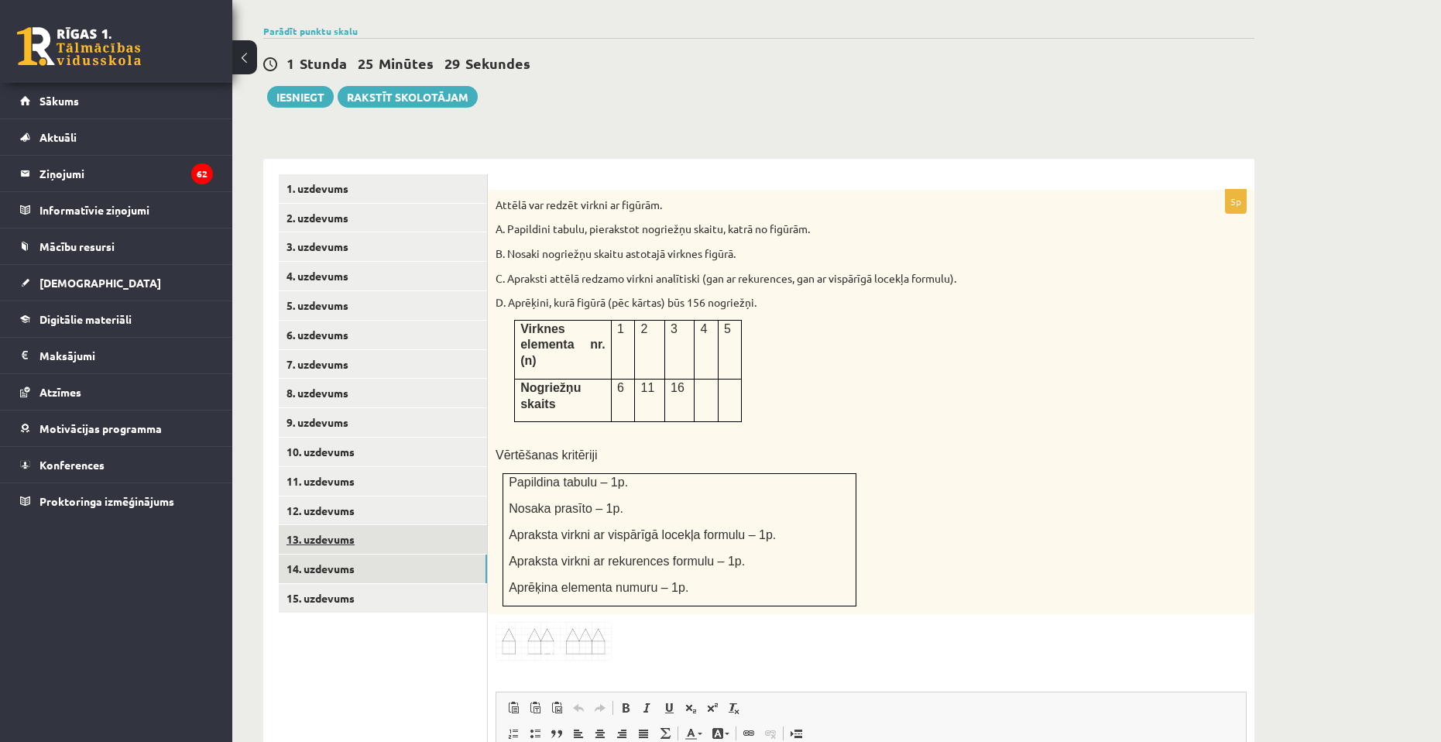
click at [357, 525] on link "13. uzdevums" at bounding box center [383, 539] width 208 height 29
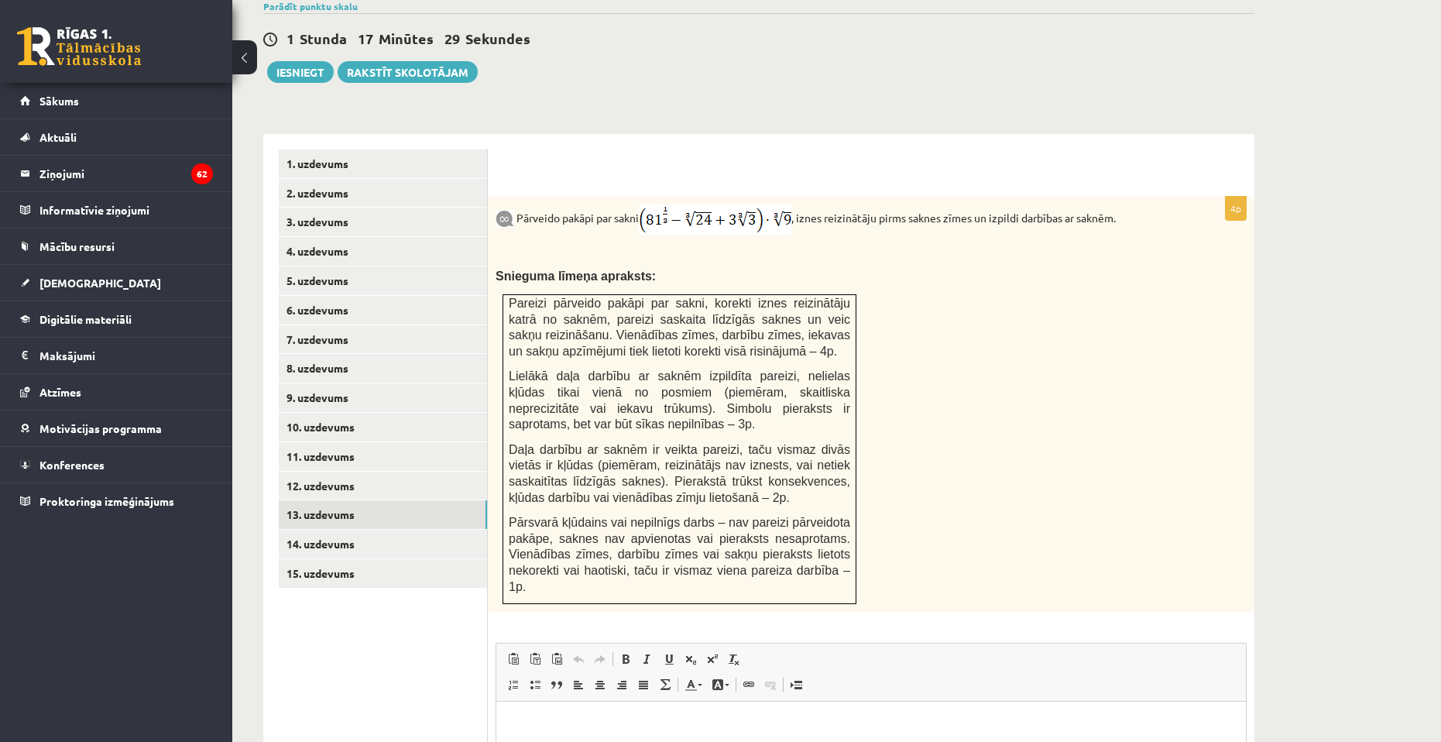
scroll to position [591, 0]
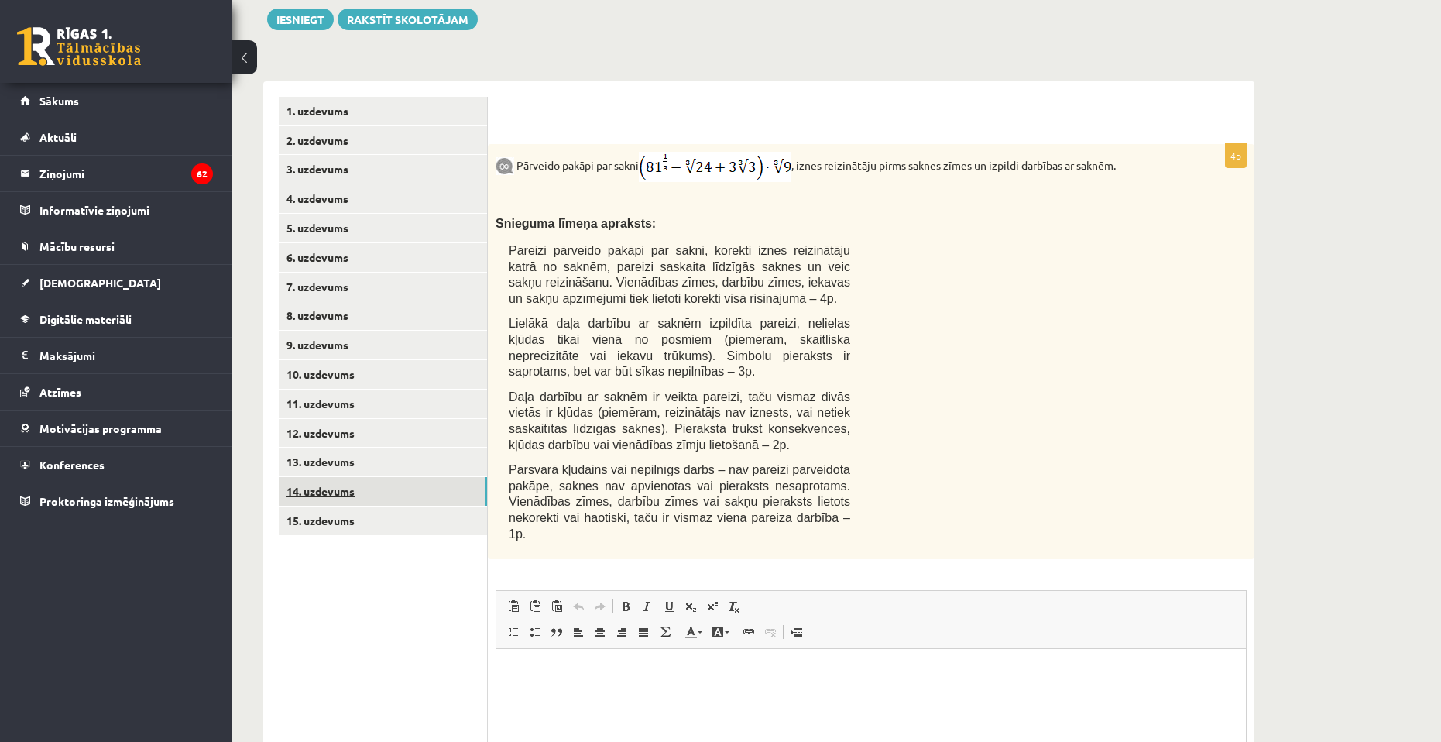
click at [334, 477] on link "14. uzdevums" at bounding box center [383, 491] width 208 height 29
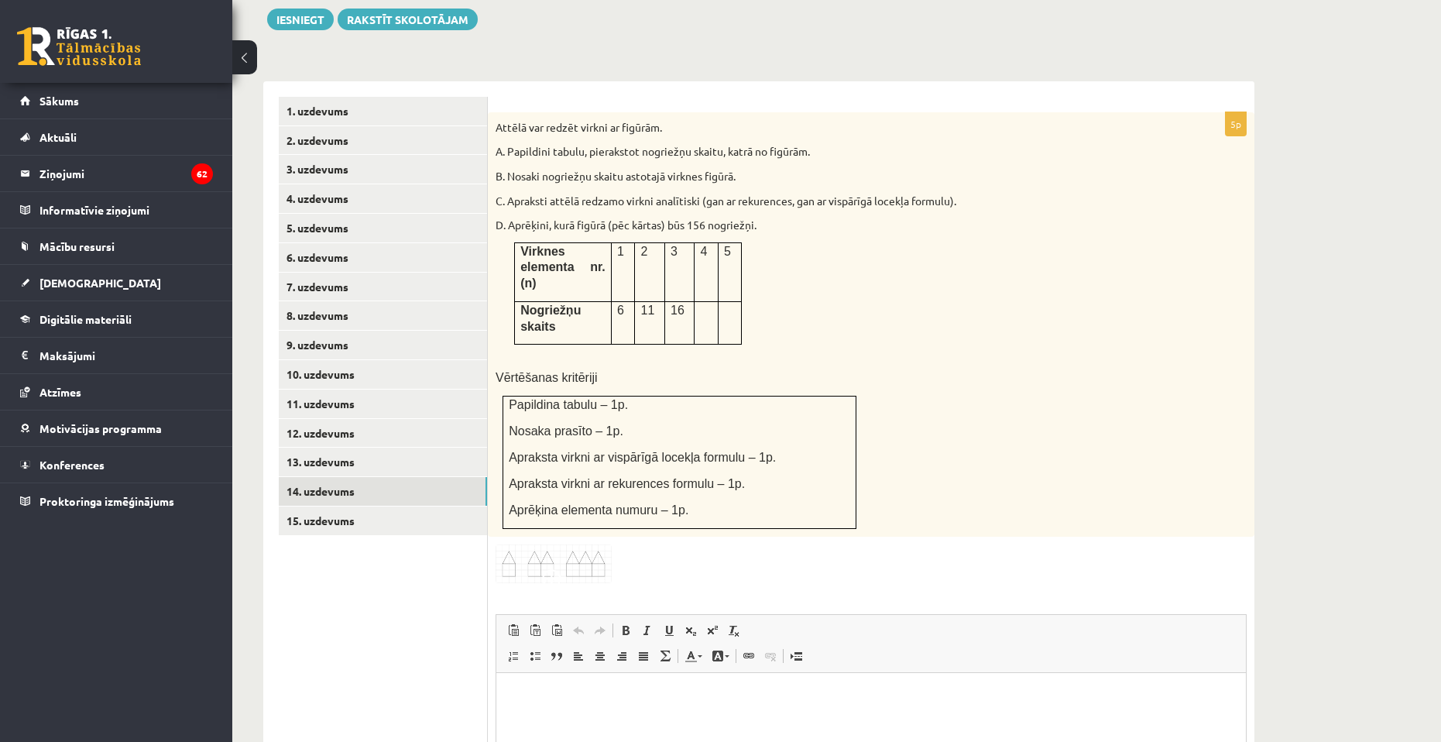
scroll to position [0, 0]
click at [555, 544] on img at bounding box center [553, 563] width 116 height 39
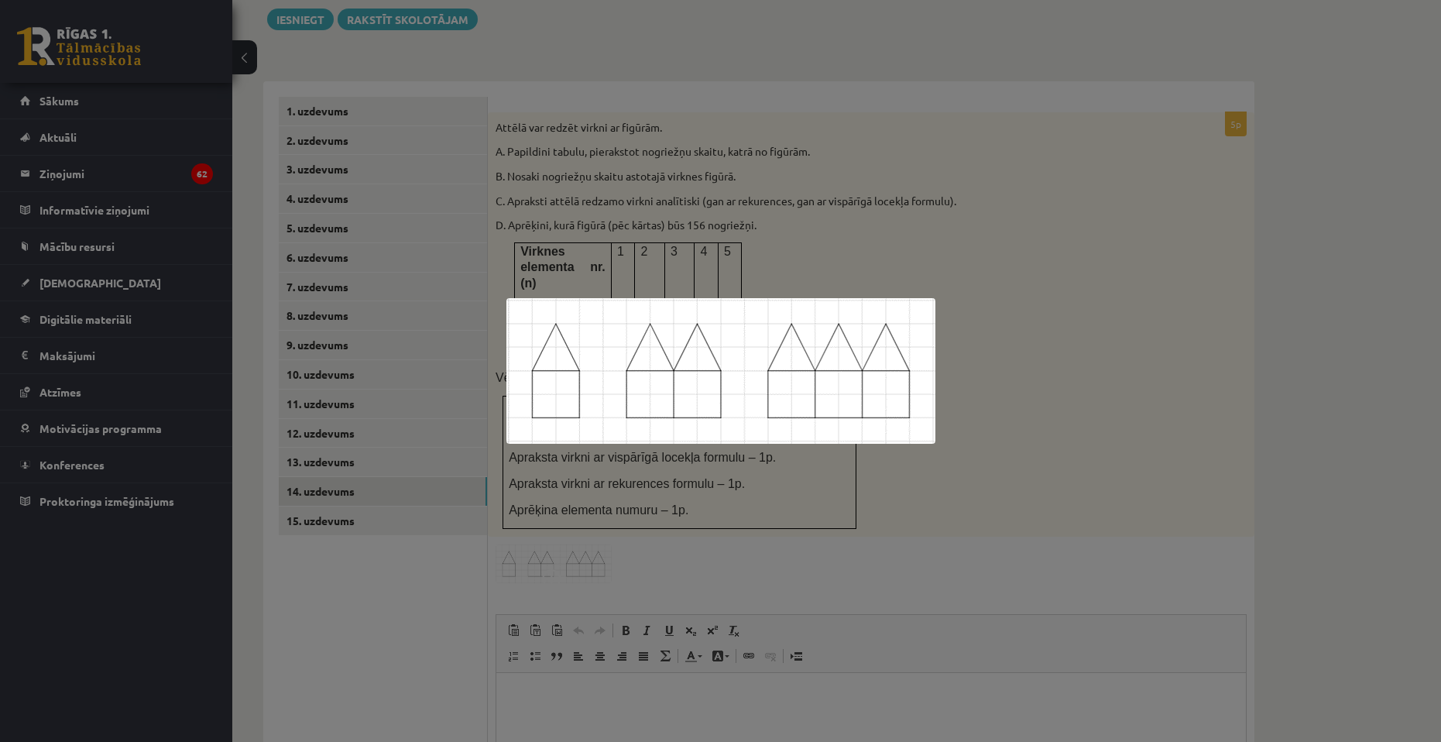
click at [1067, 451] on div at bounding box center [720, 371] width 1441 height 742
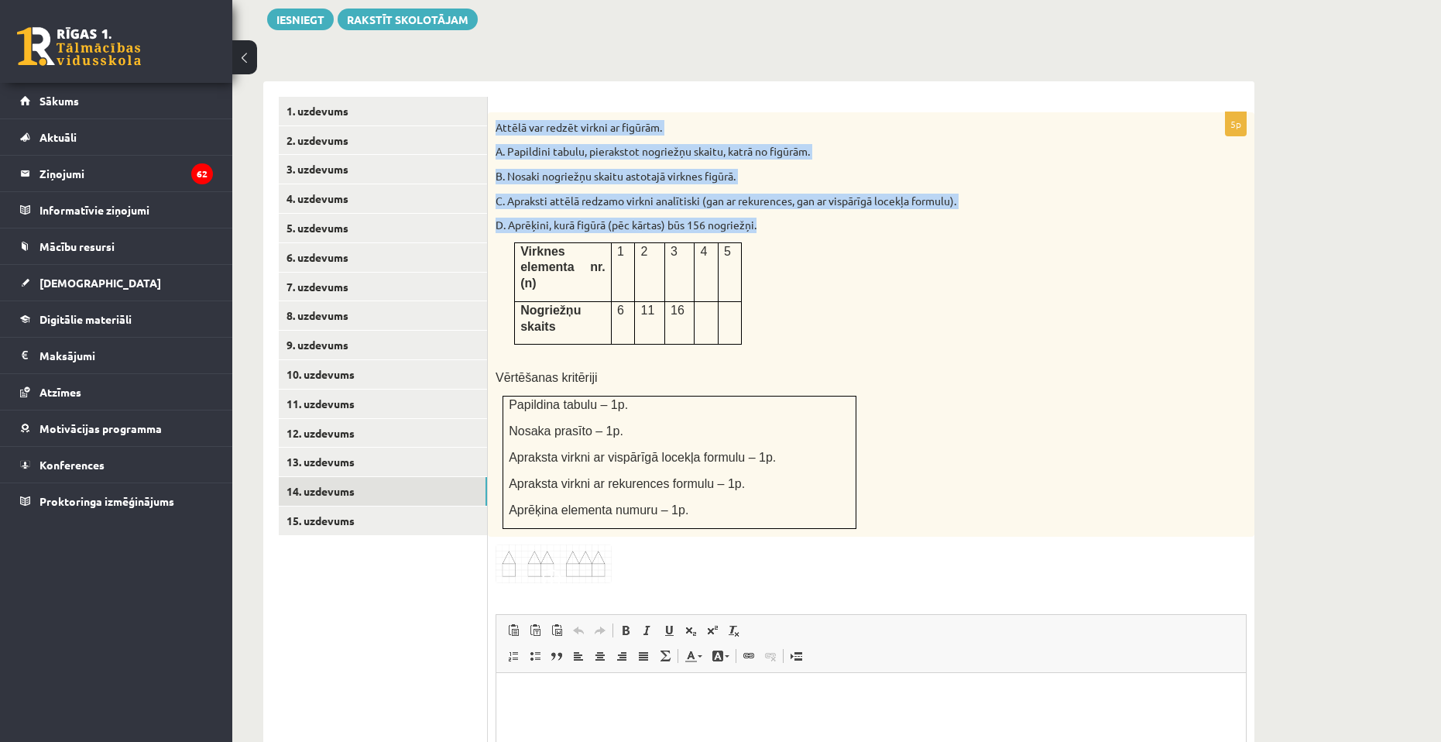
drag, startPoint x: 513, startPoint y: 93, endPoint x: 796, endPoint y: 184, distance: 296.9
click at [796, 184] on div "Attēlā var redzēt virkni ar figūrām. A. Papildini tabulu, pierakstot nogriežņu …" at bounding box center [871, 324] width 766 height 424
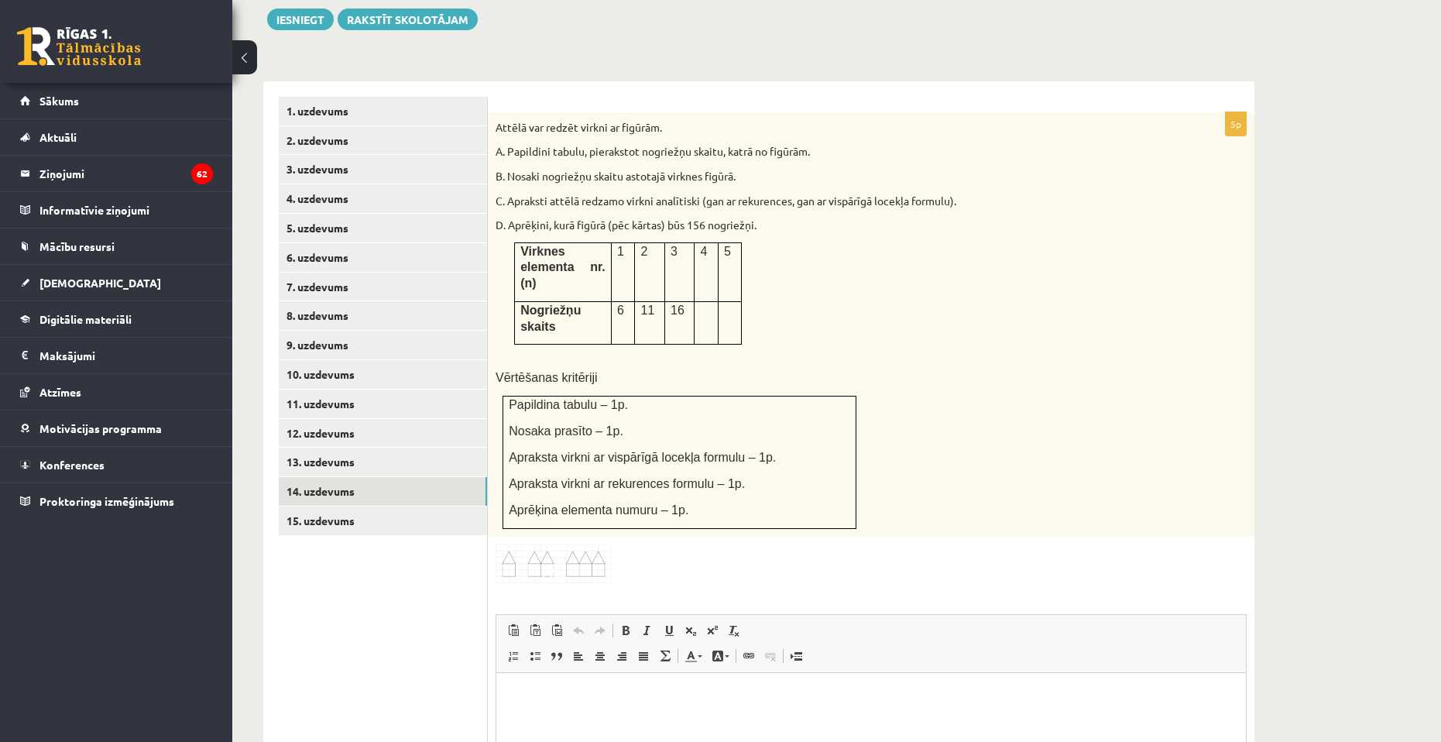
click at [536, 475] on div "5p Attēlā var redzēt virkni ar figūrām. A. Papildini tabulu, pierakstot nogriež…" at bounding box center [871, 524] width 766 height 824
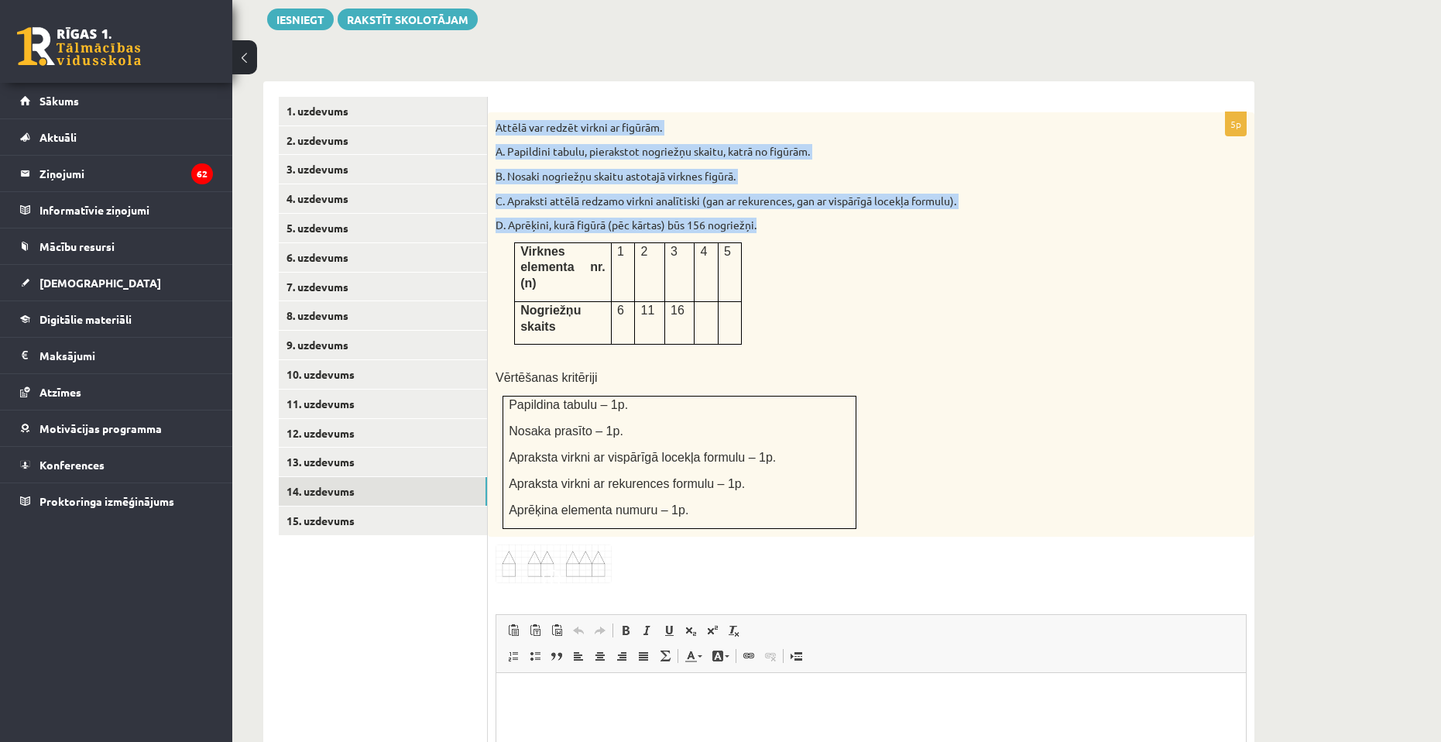
drag, startPoint x: 495, startPoint y: 87, endPoint x: 789, endPoint y: 197, distance: 313.0
click at [789, 197] on div "Attēlā var redzēt virkni ar figūrām. A. Papildini tabulu, pierakstot nogriežņu …" at bounding box center [871, 324] width 766 height 424
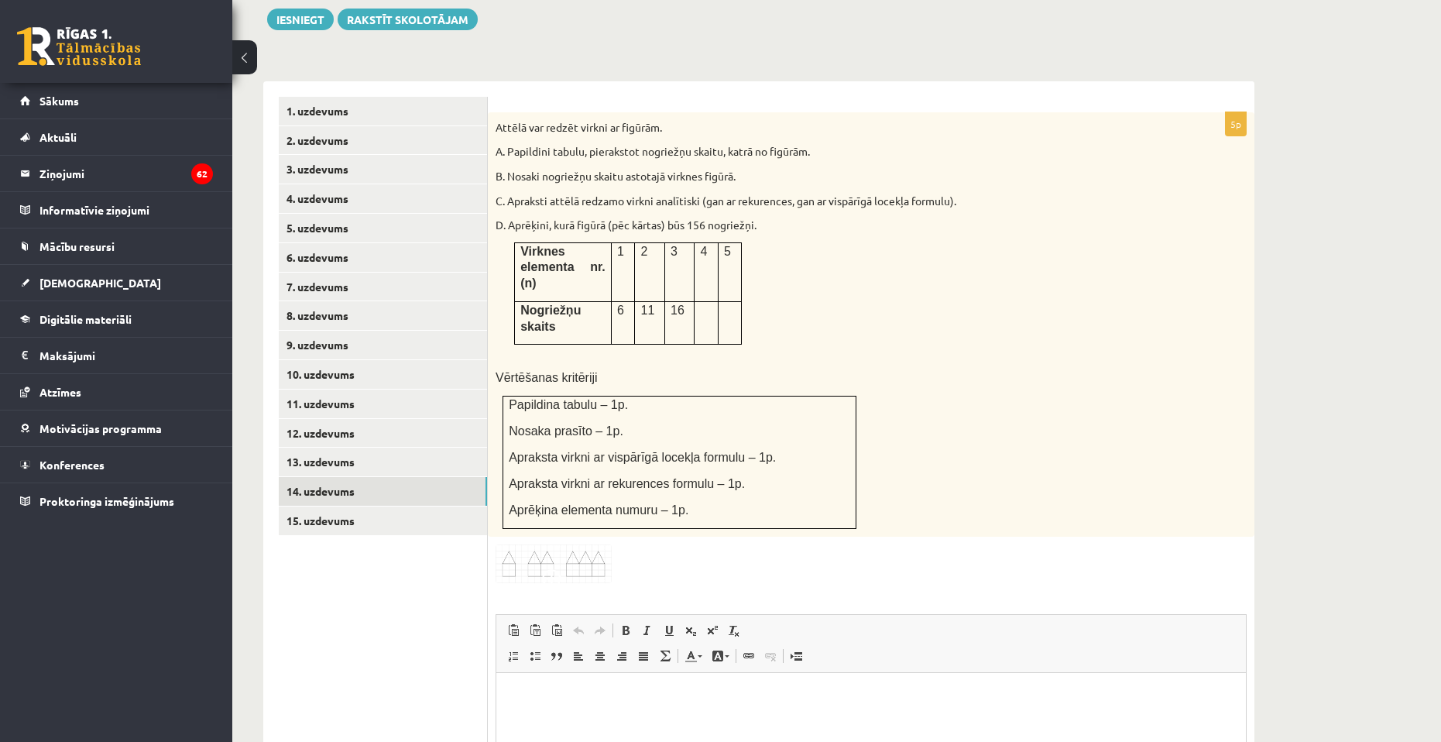
click at [984, 200] on div "Attēlā var redzēt virkni ar figūrām. A. Papildini tabulu, pierakstot nogriežņu …" at bounding box center [871, 324] width 766 height 424
click at [321, 506] on link "15. uzdevums" at bounding box center [383, 520] width 208 height 29
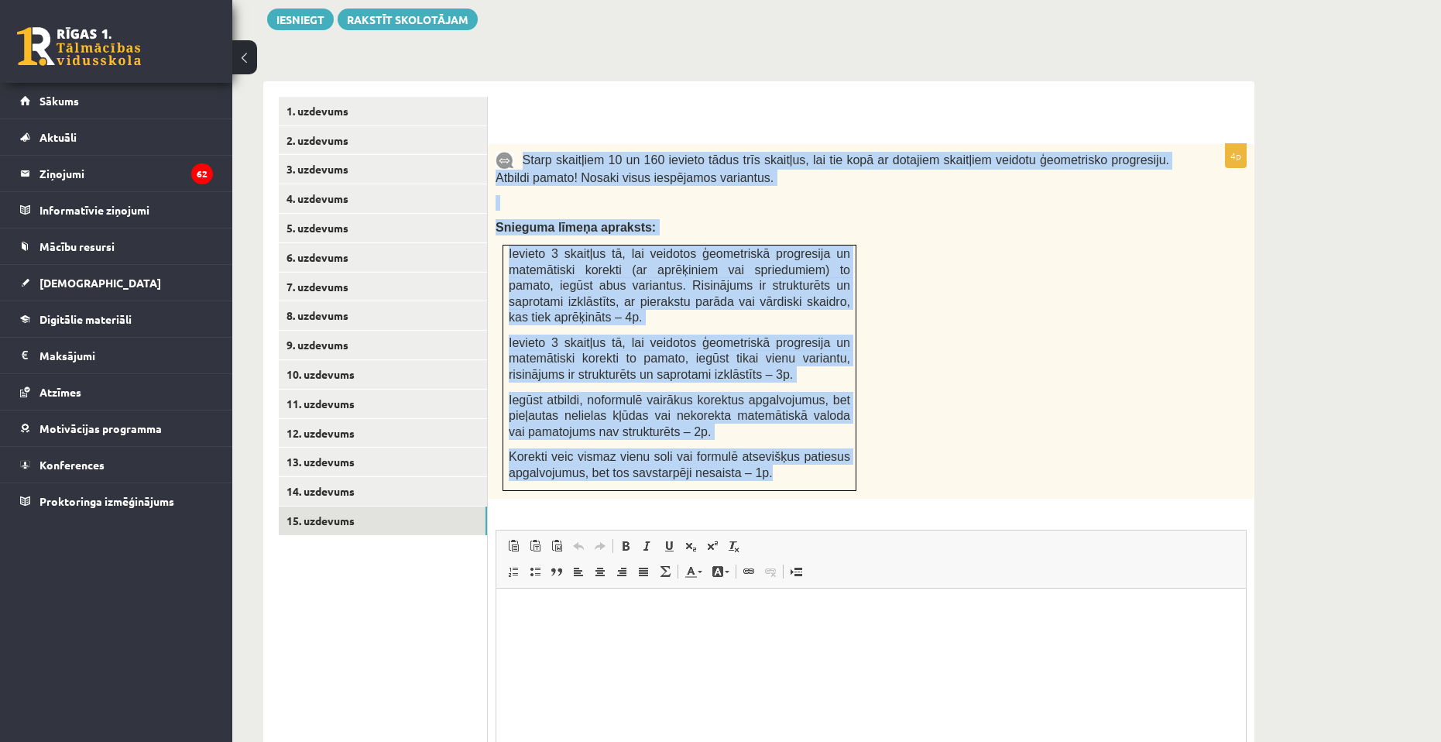
drag, startPoint x: 522, startPoint y: 122, endPoint x: 820, endPoint y: 437, distance: 434.2
click at [820, 437] on div "Starp skaitļiem 10 un 160 ievieto tādus trīs skaitļus, lai tie kopā ar dotajiem…" at bounding box center [871, 321] width 766 height 355
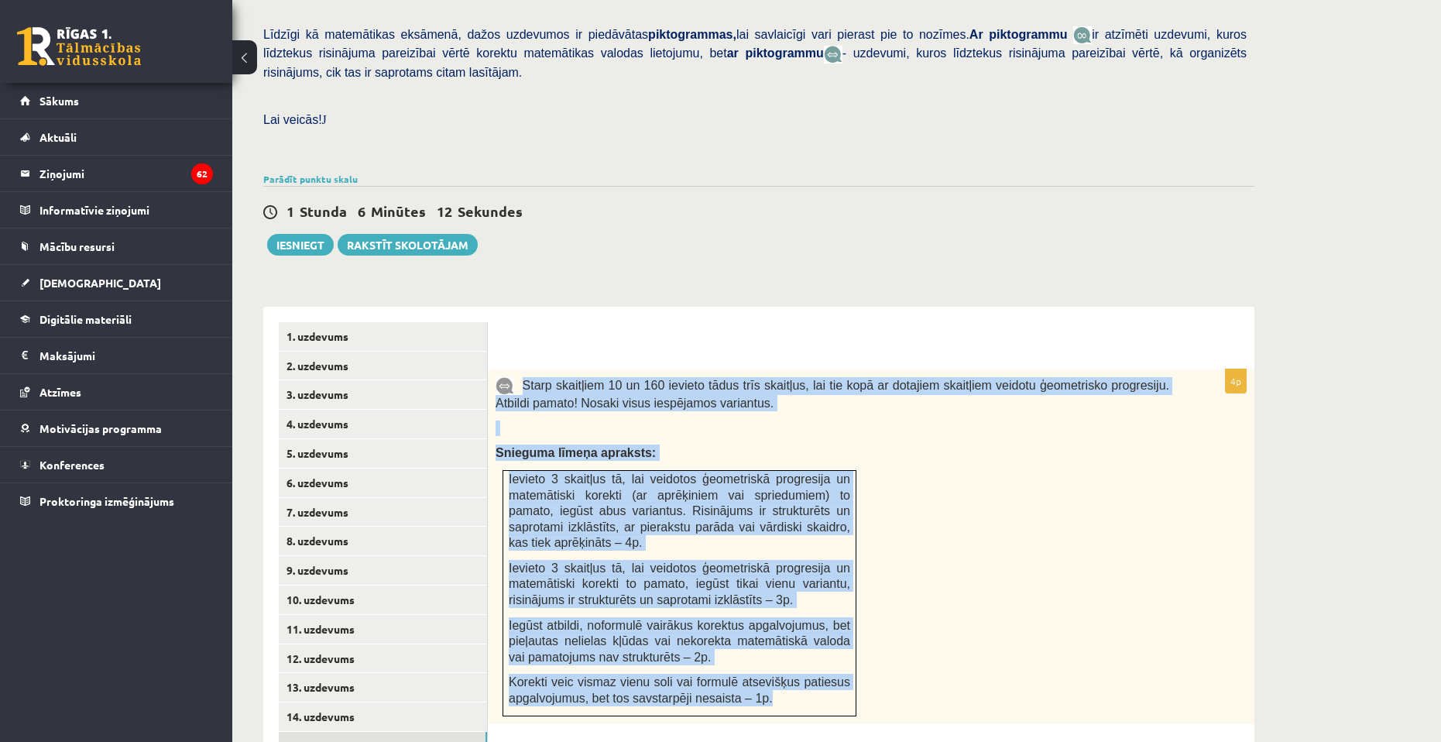
scroll to position [358, 0]
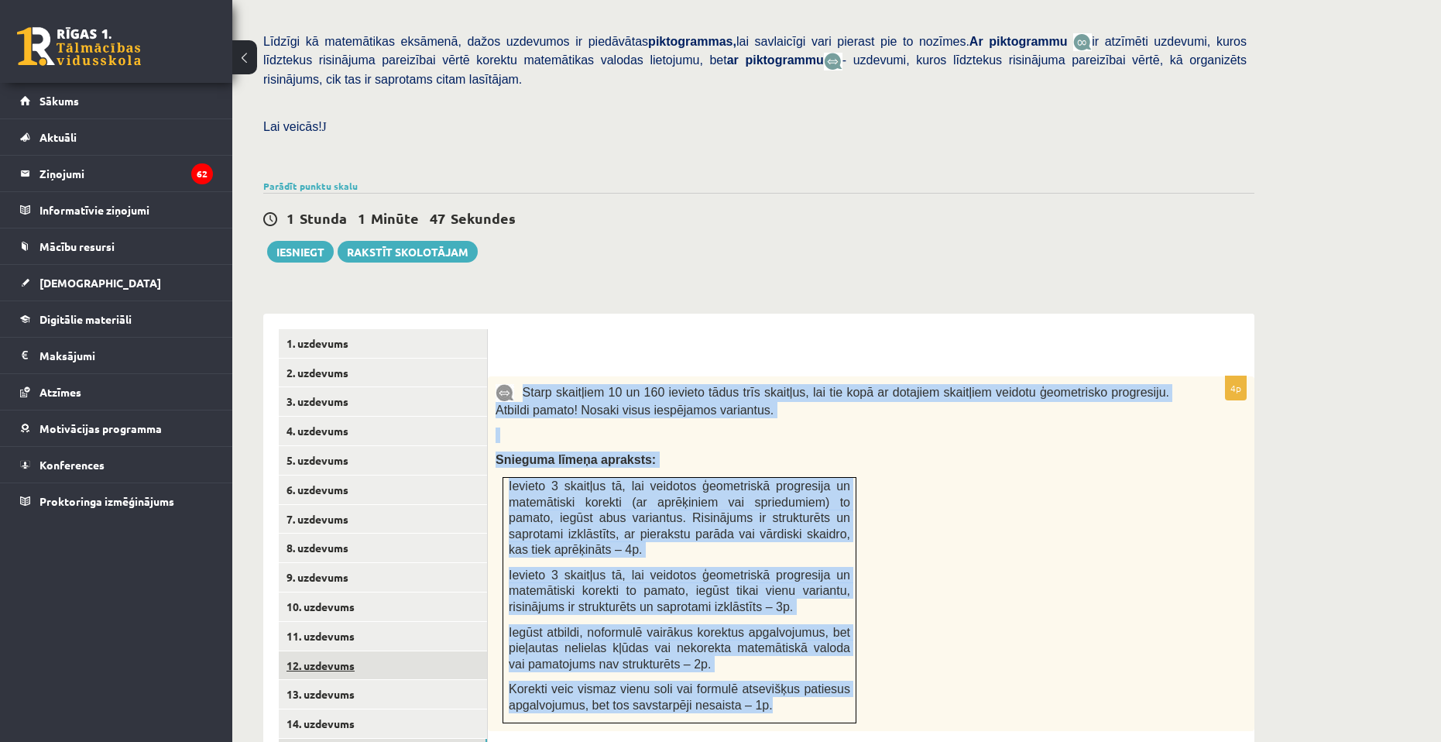
click at [402, 651] on link "12. uzdevums" at bounding box center [383, 665] width 208 height 29
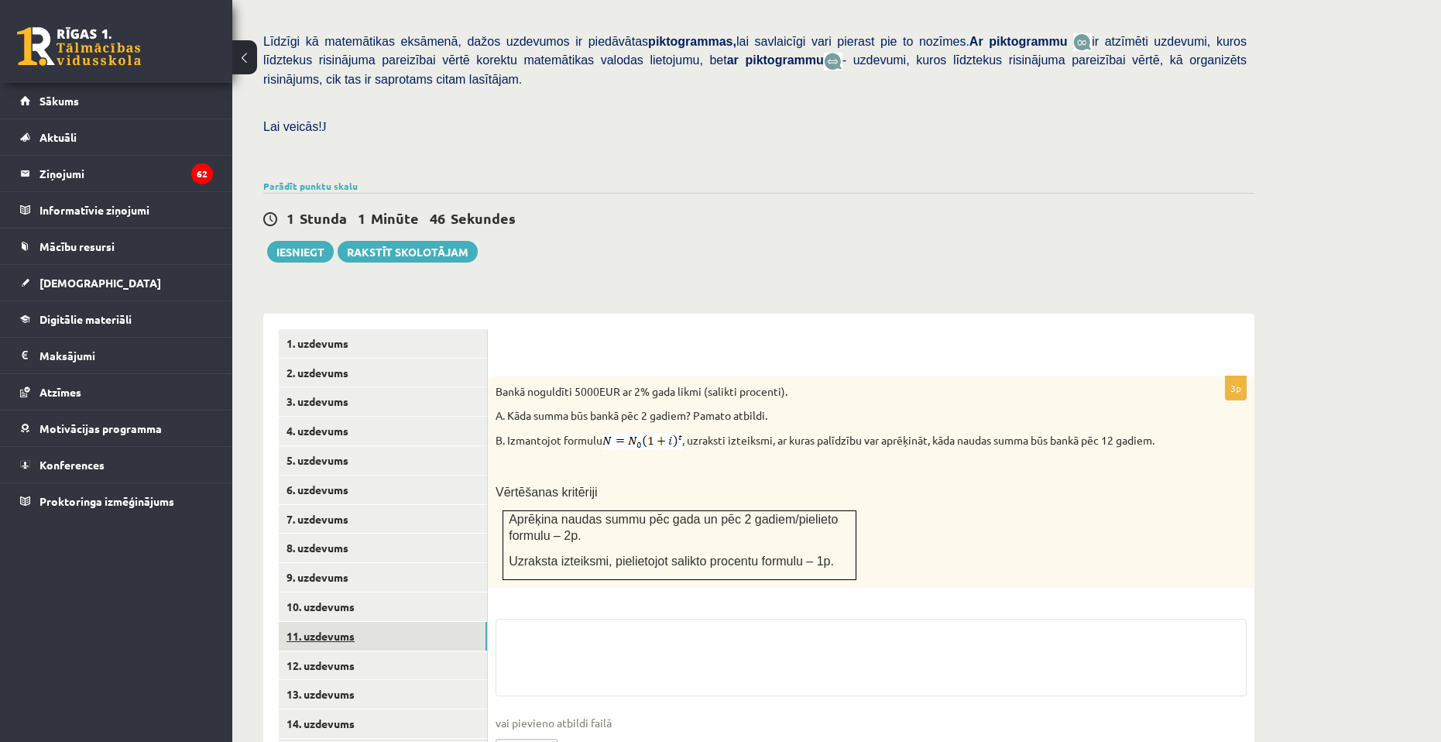
click at [394, 622] on link "11. uzdevums" at bounding box center [383, 636] width 208 height 29
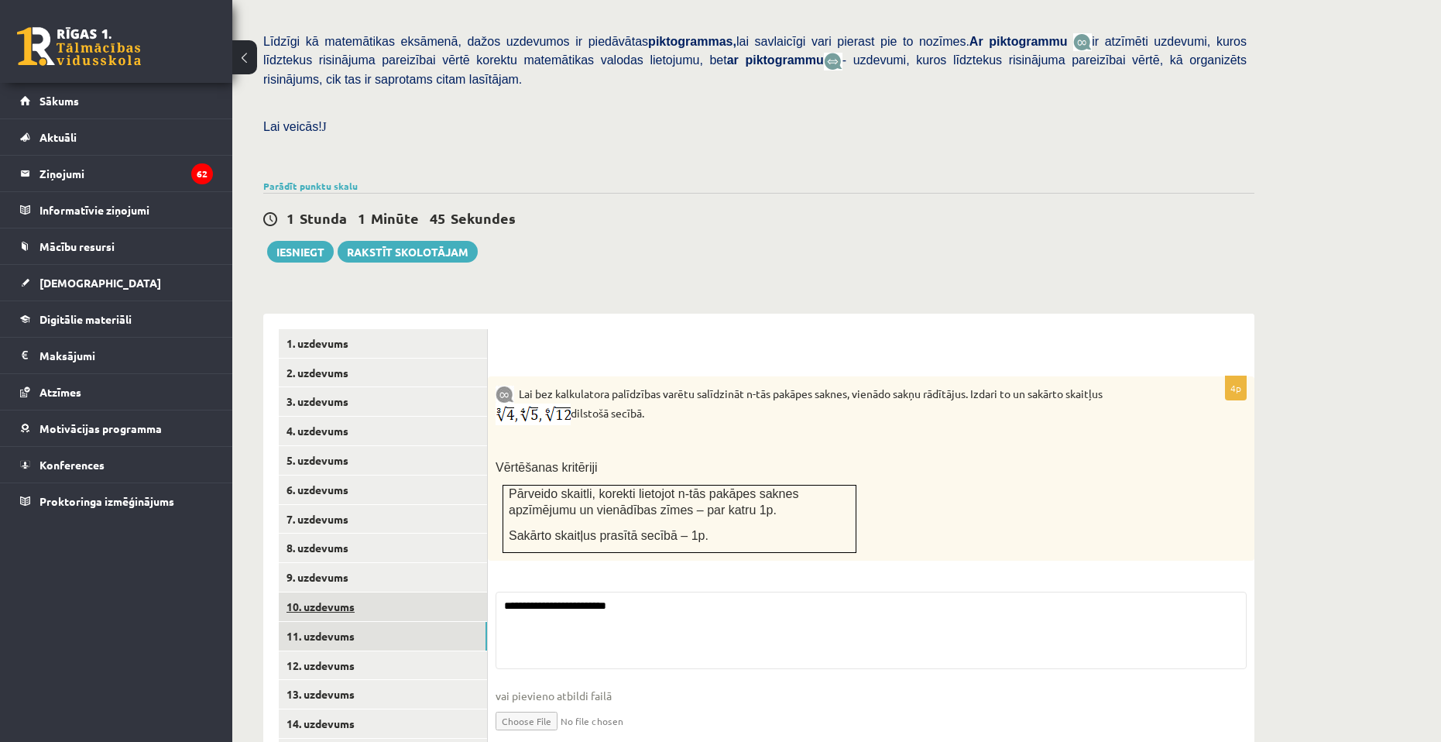
click at [380, 592] on link "10. uzdevums" at bounding box center [383, 606] width 208 height 29
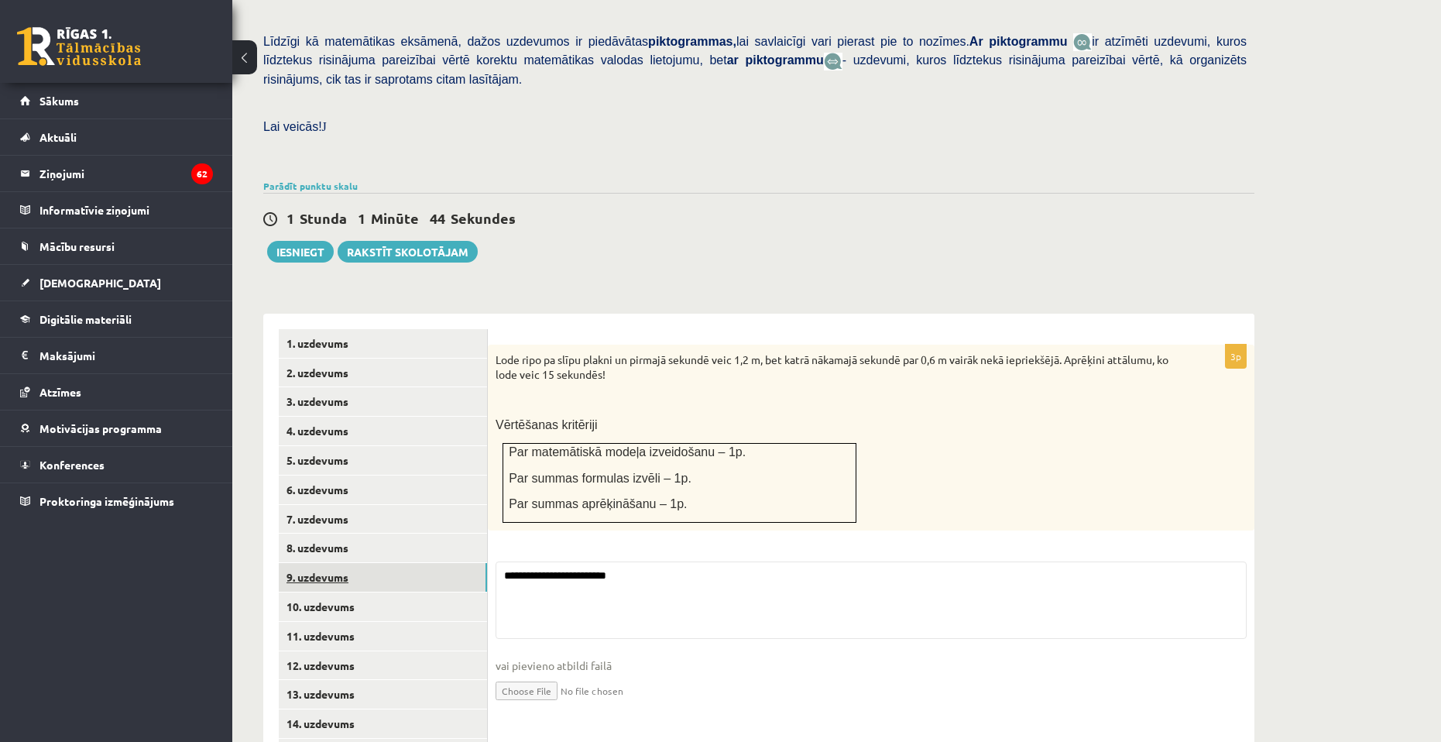
click at [372, 563] on link "9. uzdevums" at bounding box center [383, 577] width 208 height 29
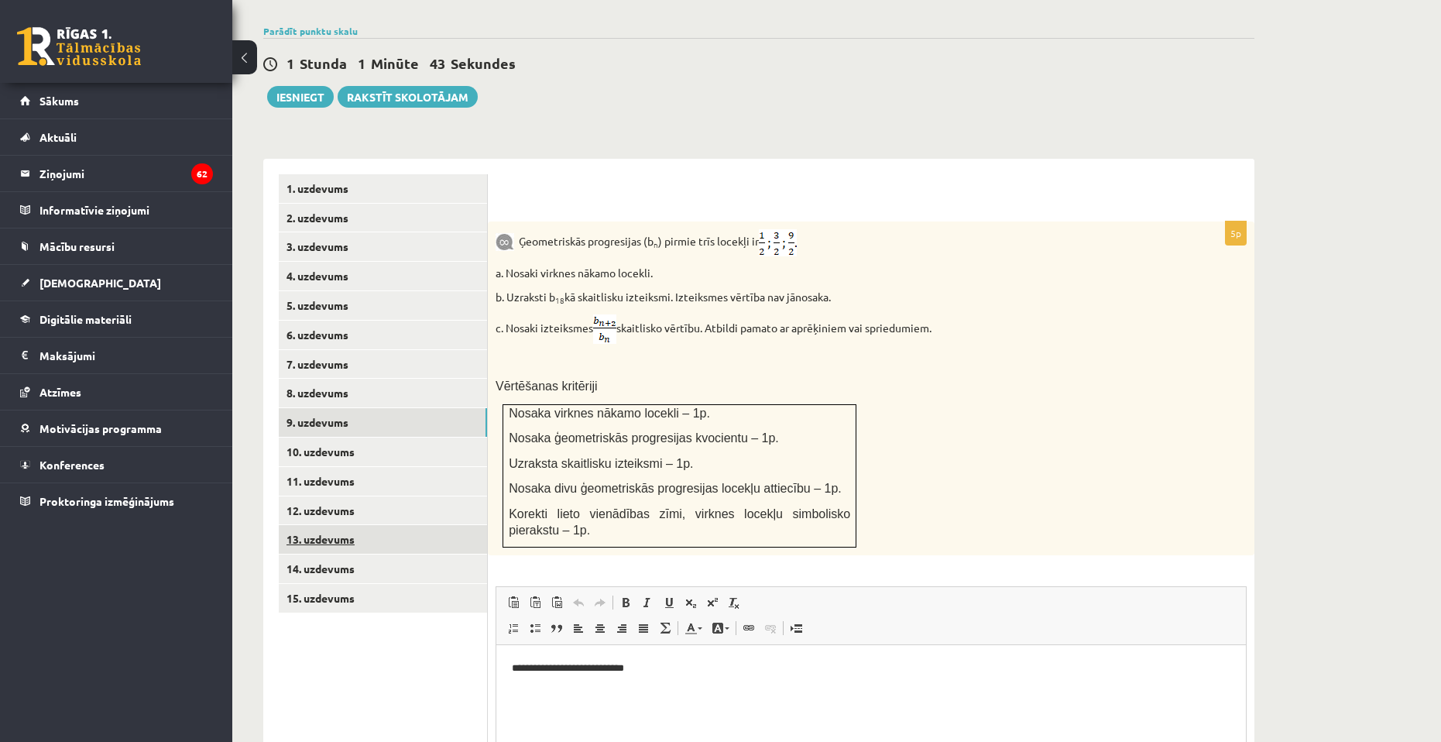
scroll to position [0, 0]
click at [391, 379] on link "8. uzdevums" at bounding box center [383, 393] width 208 height 29
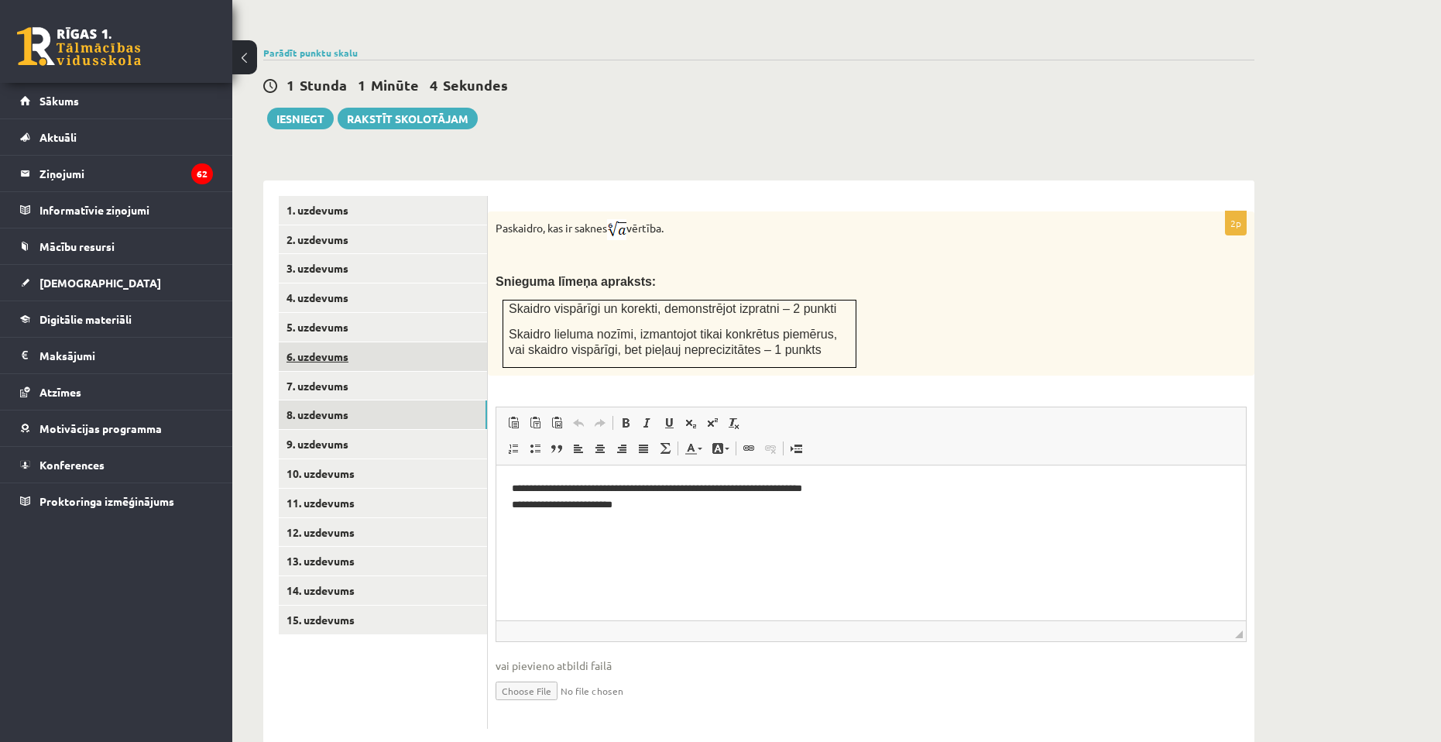
click at [426, 342] on link "6. uzdevums" at bounding box center [383, 356] width 208 height 29
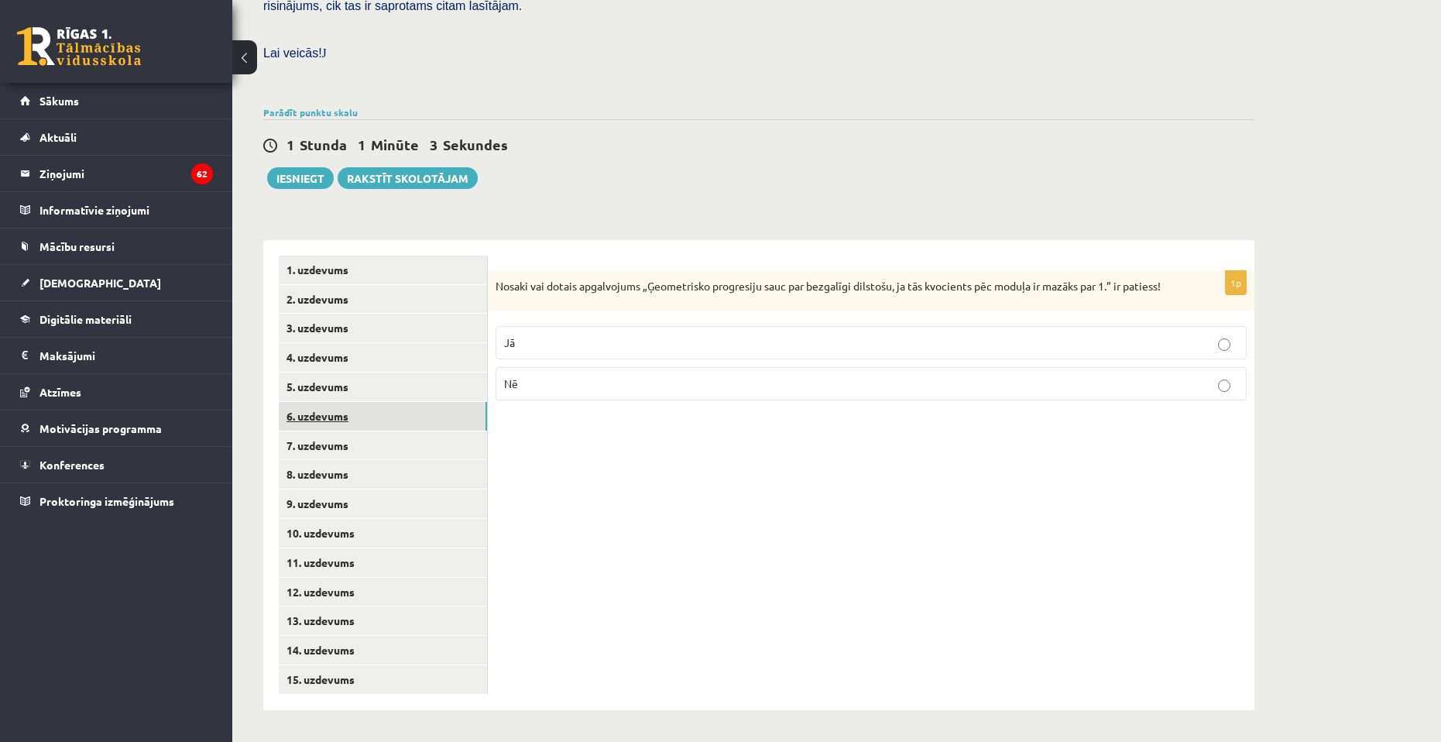
scroll to position [398, 0]
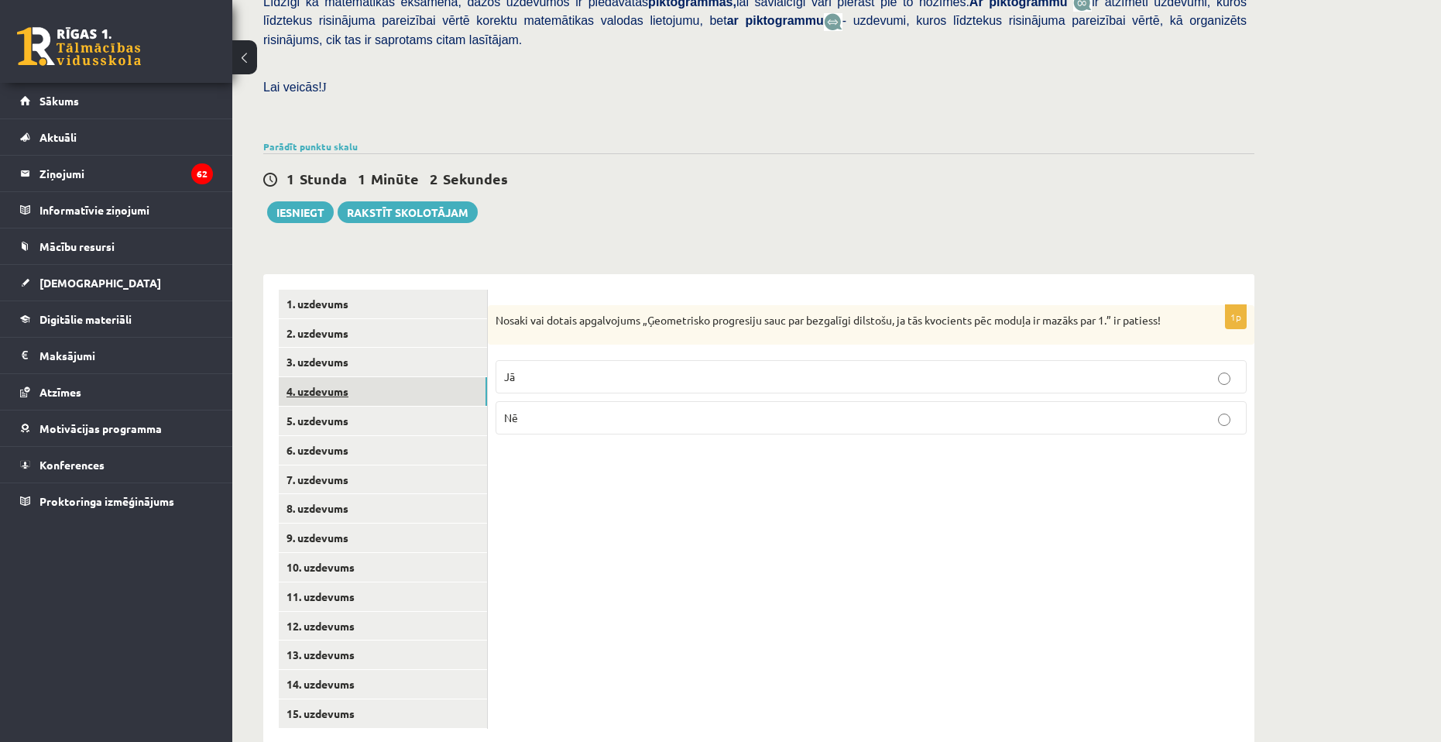
click at [386, 377] on link "4. uzdevums" at bounding box center [383, 391] width 208 height 29
click at [365, 290] on link "1. uzdevums" at bounding box center [383, 304] width 208 height 29
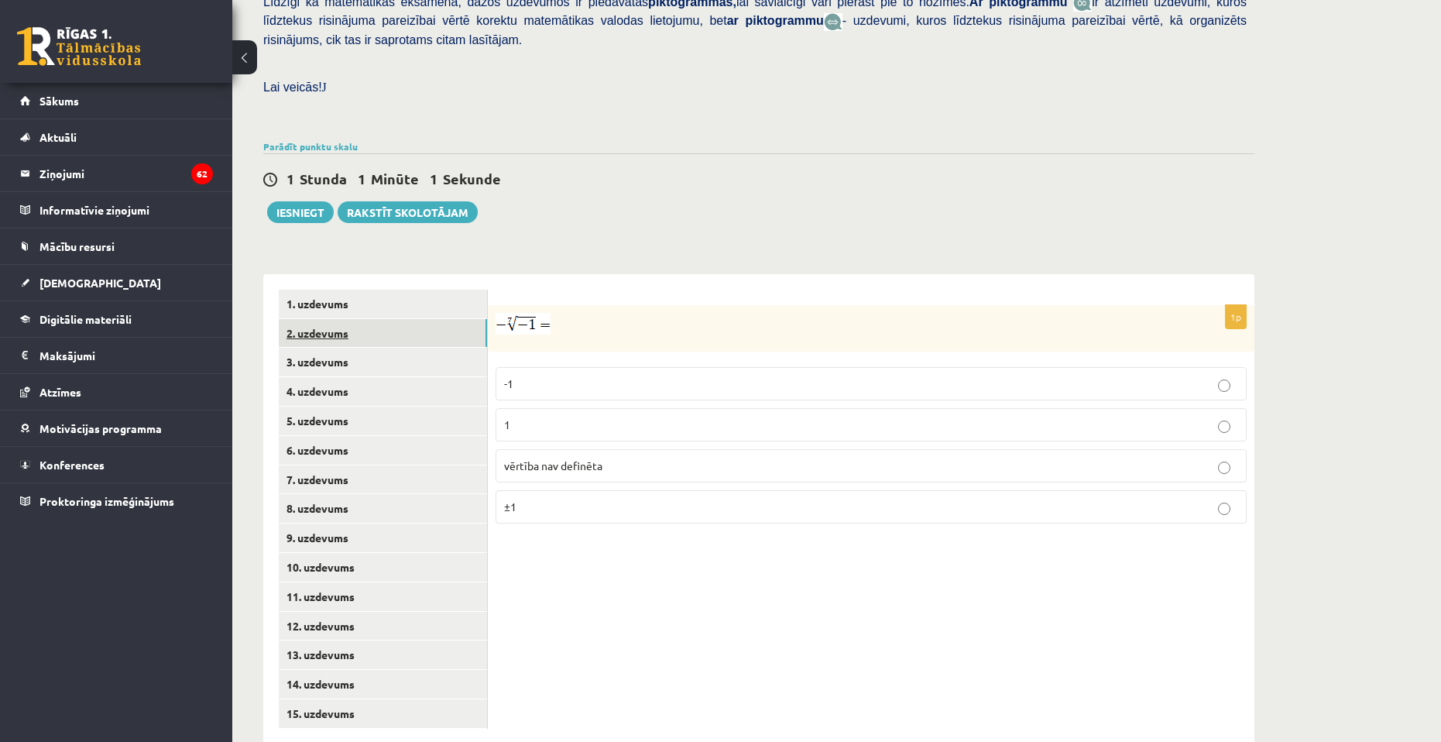
click at [355, 319] on link "2. uzdevums" at bounding box center [383, 333] width 208 height 29
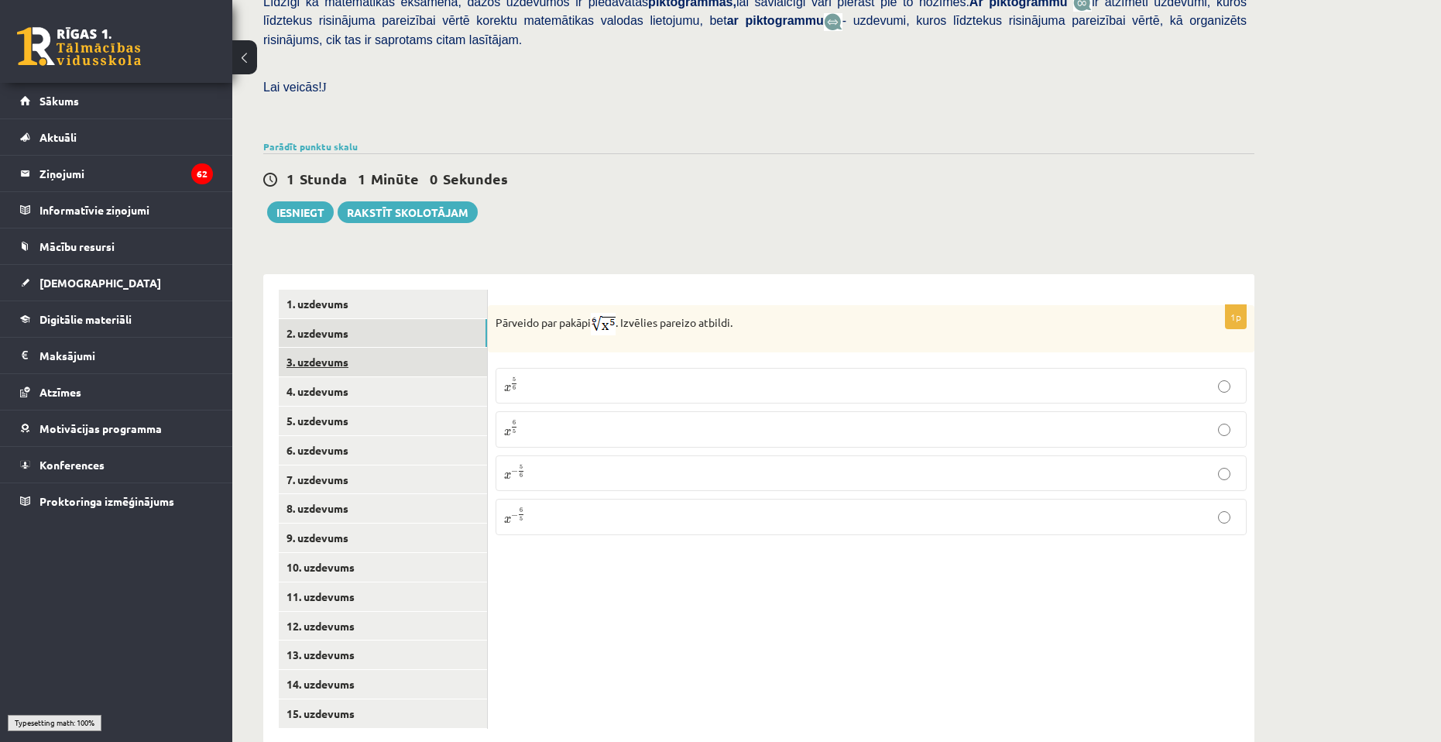
click at [349, 348] on link "3. uzdevums" at bounding box center [383, 362] width 208 height 29
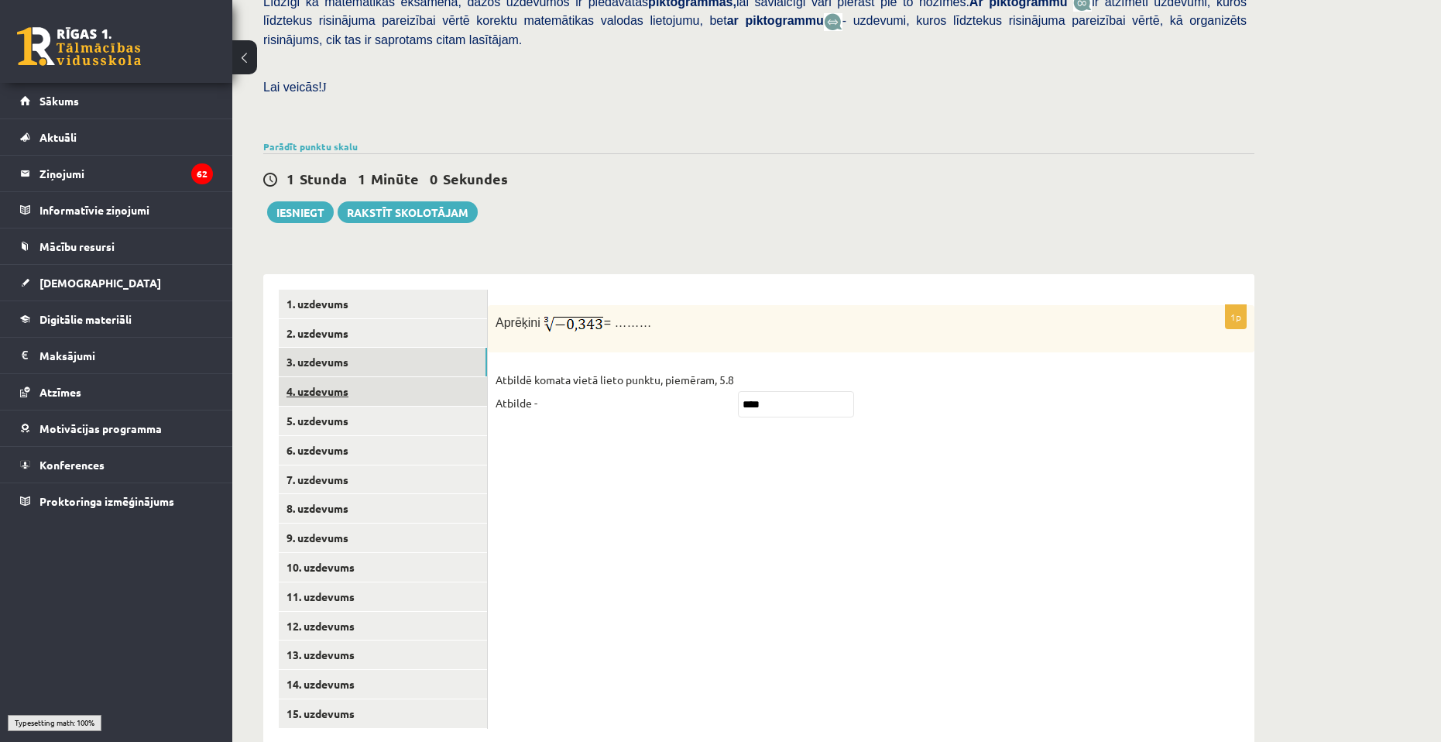
click at [349, 377] on link "4. uzdevums" at bounding box center [383, 391] width 208 height 29
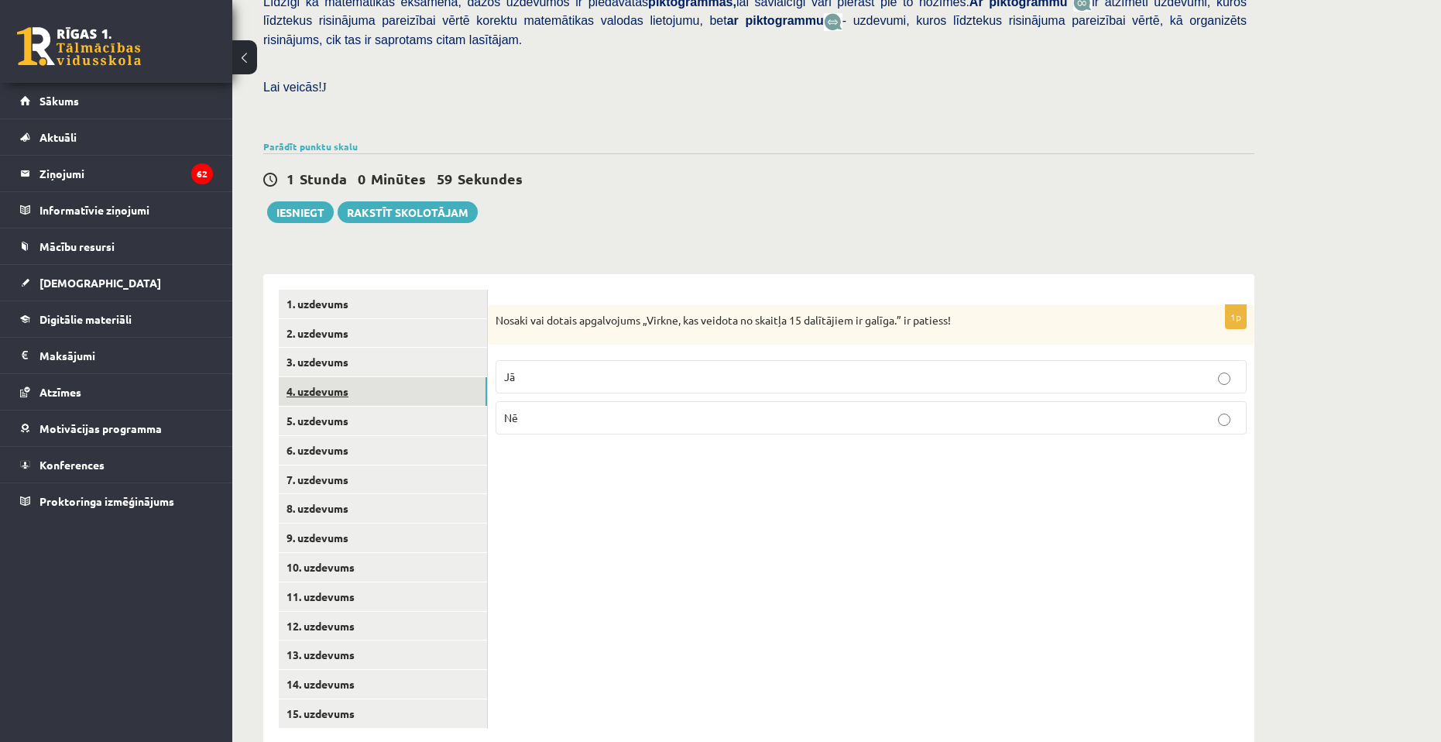
click at [343, 377] on link "4. uzdevums" at bounding box center [383, 391] width 208 height 29
click at [342, 406] on link "5. uzdevums" at bounding box center [383, 420] width 208 height 29
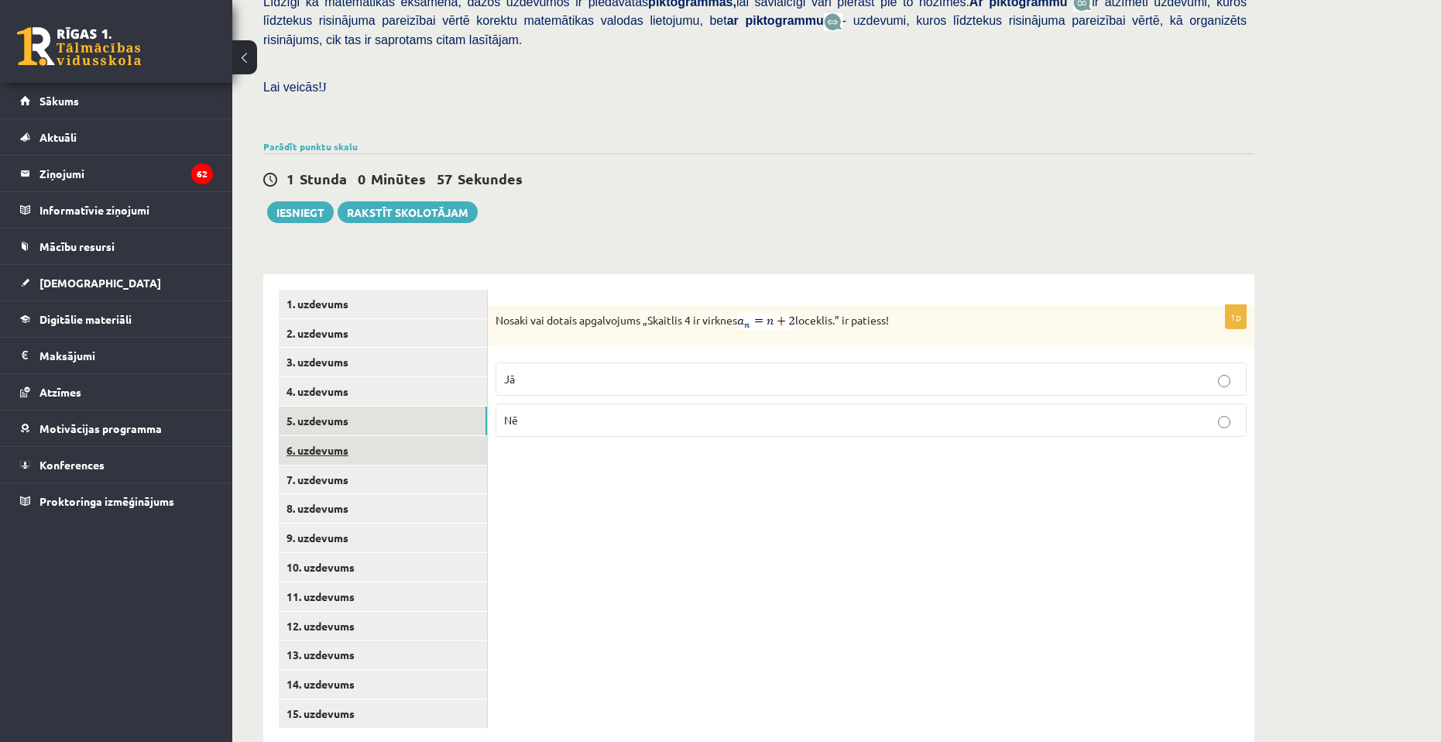
click at [327, 436] on link "6. uzdevums" at bounding box center [383, 450] width 208 height 29
click at [324, 465] on link "7. uzdevums" at bounding box center [383, 479] width 208 height 29
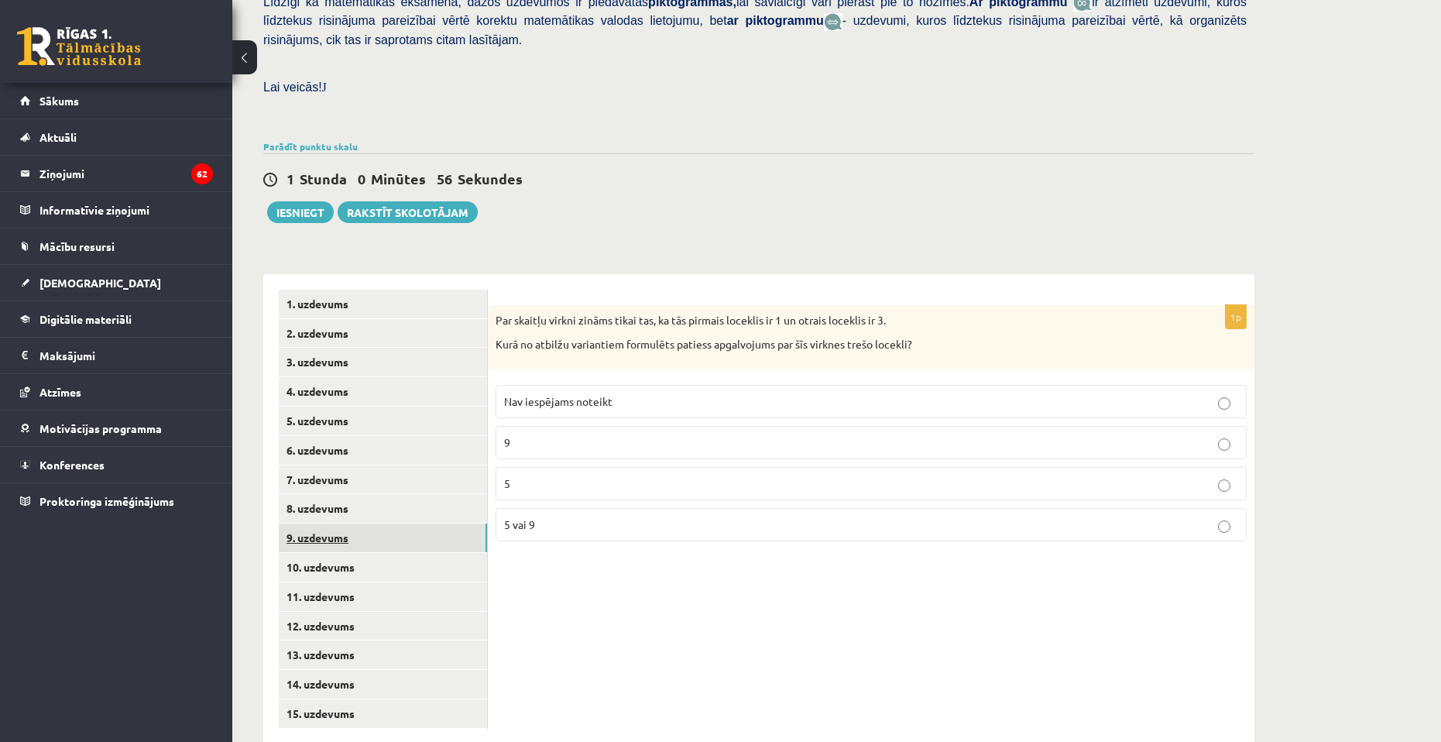
click at [323, 523] on link "9. uzdevums" at bounding box center [383, 537] width 208 height 29
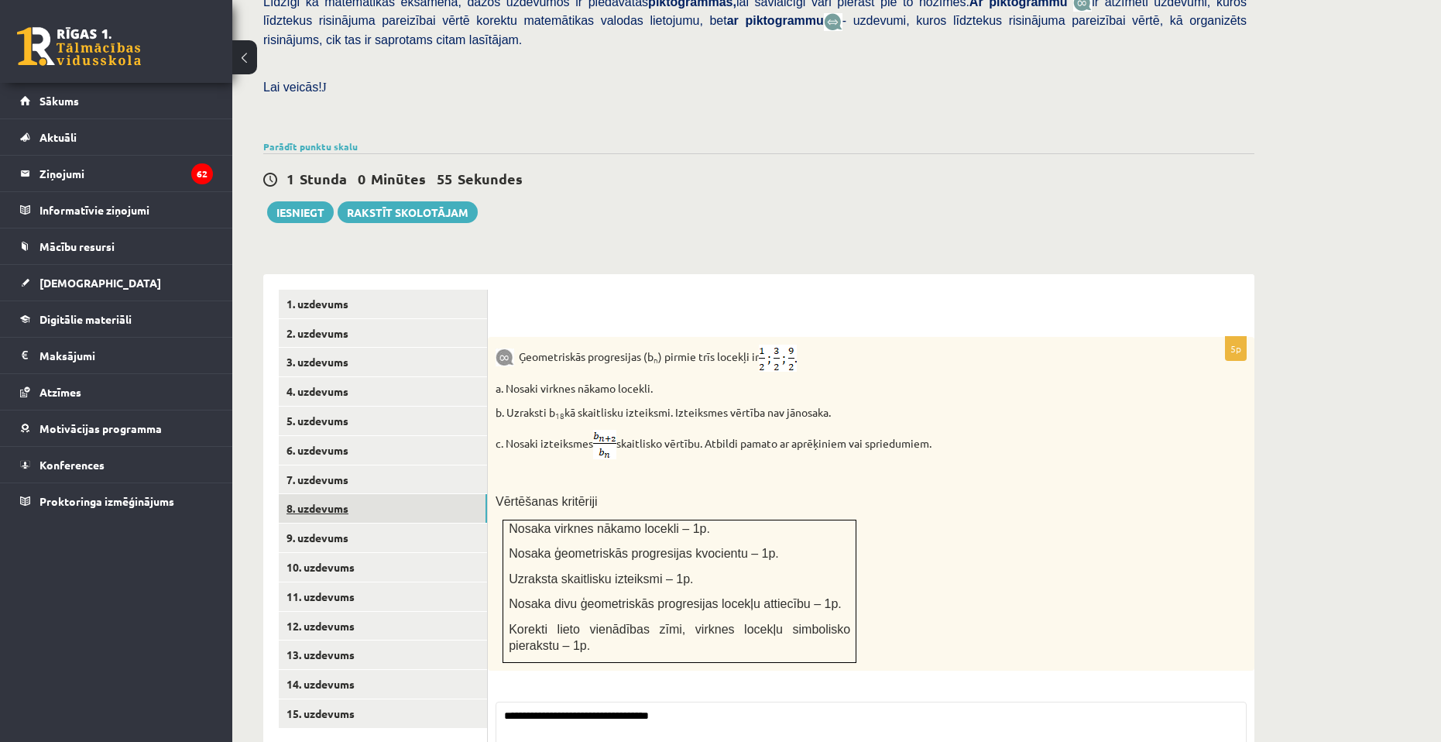
click at [325, 494] on link "8. uzdevums" at bounding box center [383, 508] width 208 height 29
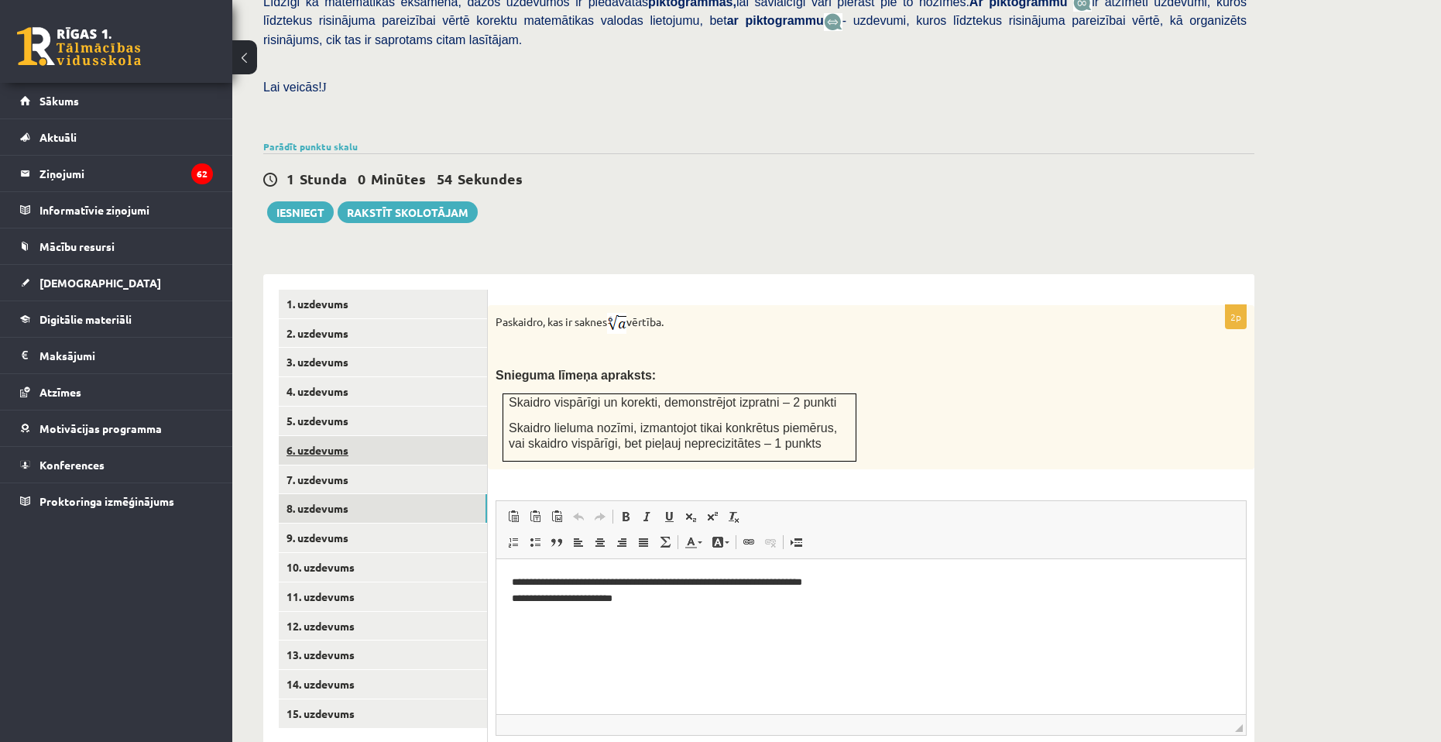
scroll to position [0, 0]
click at [326, 699] on link "15. uzdevums" at bounding box center [383, 713] width 208 height 29
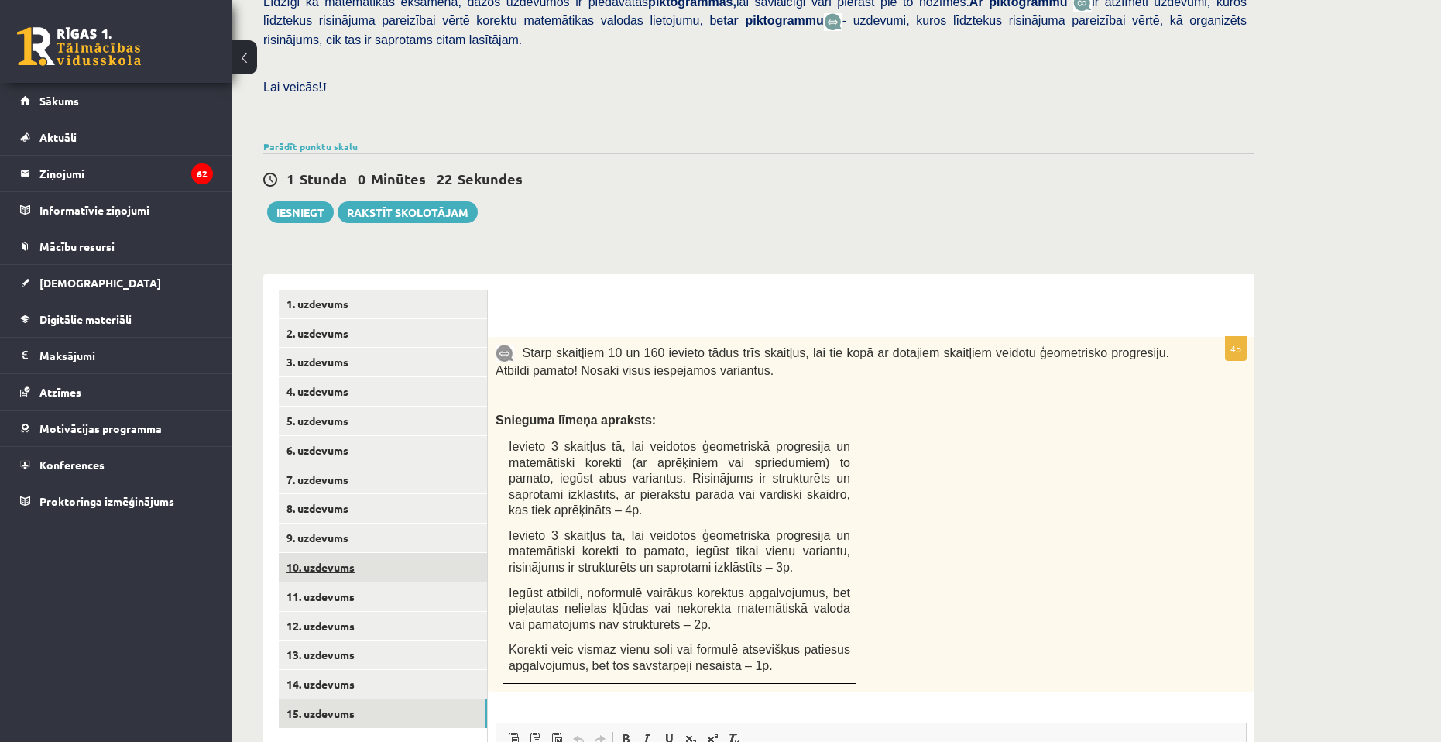
click at [368, 553] on link "10. uzdevums" at bounding box center [383, 567] width 208 height 29
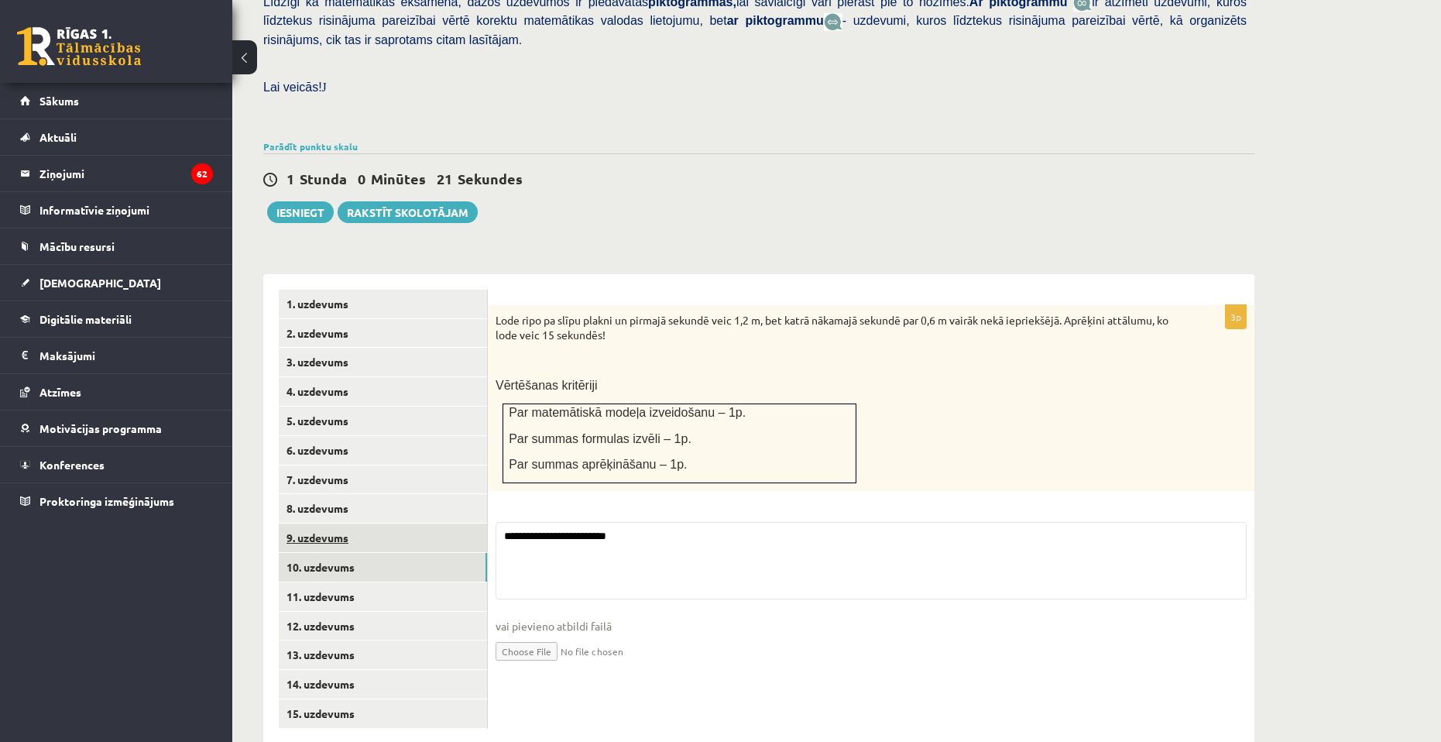
click at [372, 523] on link "9. uzdevums" at bounding box center [383, 537] width 208 height 29
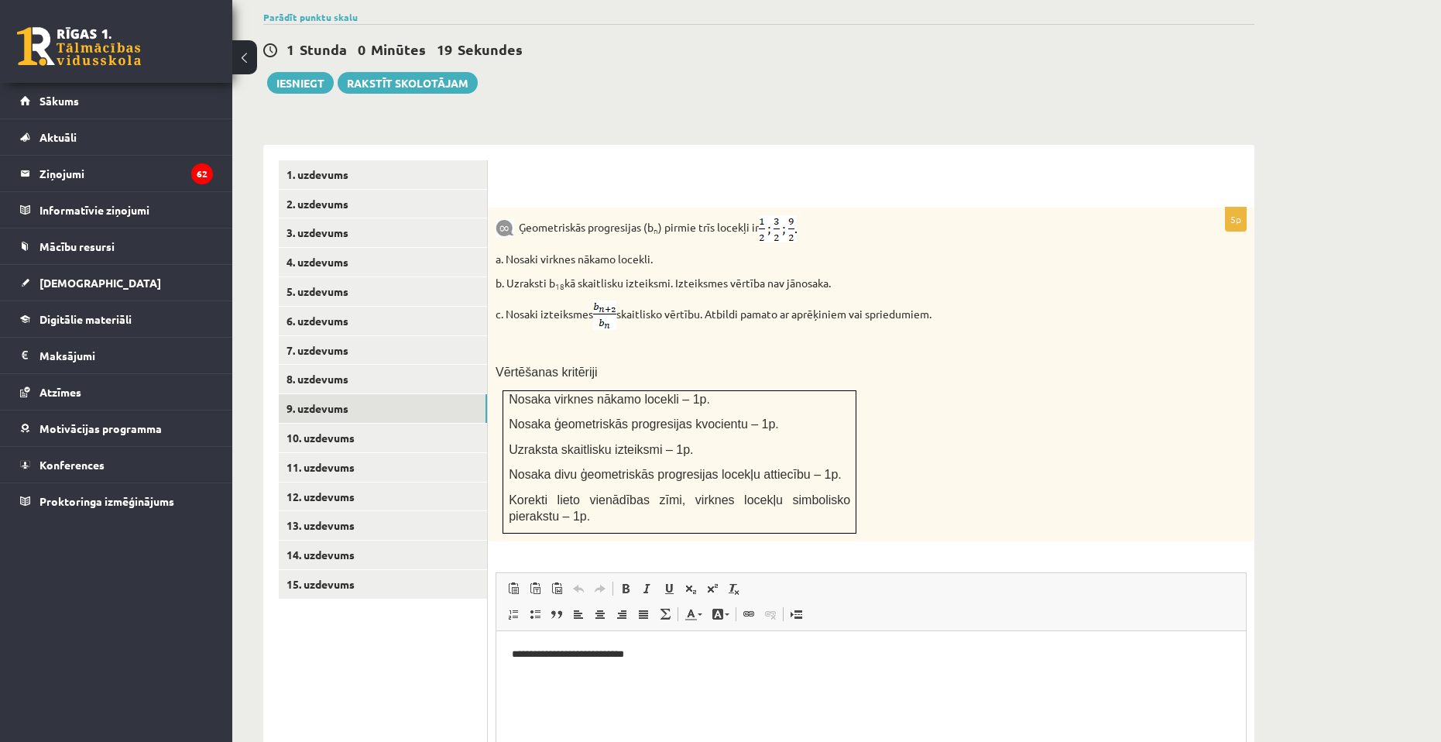
scroll to position [553, 0]
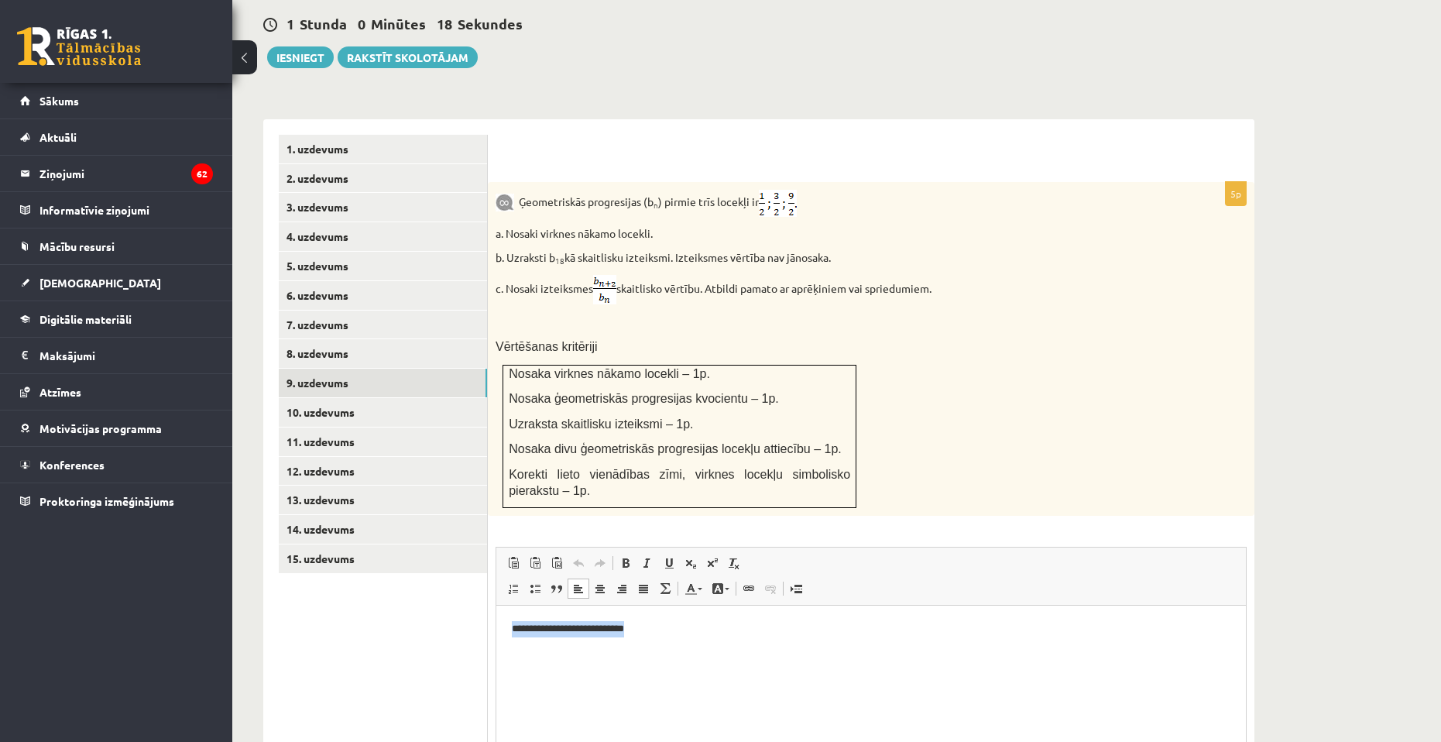
drag, startPoint x: 675, startPoint y: 622, endPoint x: 992, endPoint y: 1203, distance: 662.0
click at [496, 631] on html "**********" at bounding box center [870, 628] width 749 height 47
drag, startPoint x: 593, startPoint y: 630, endPoint x: 582, endPoint y: 622, distance: 13.3
click at [593, 630] on span "Kopēt" at bounding box center [586, 631] width 45 height 22
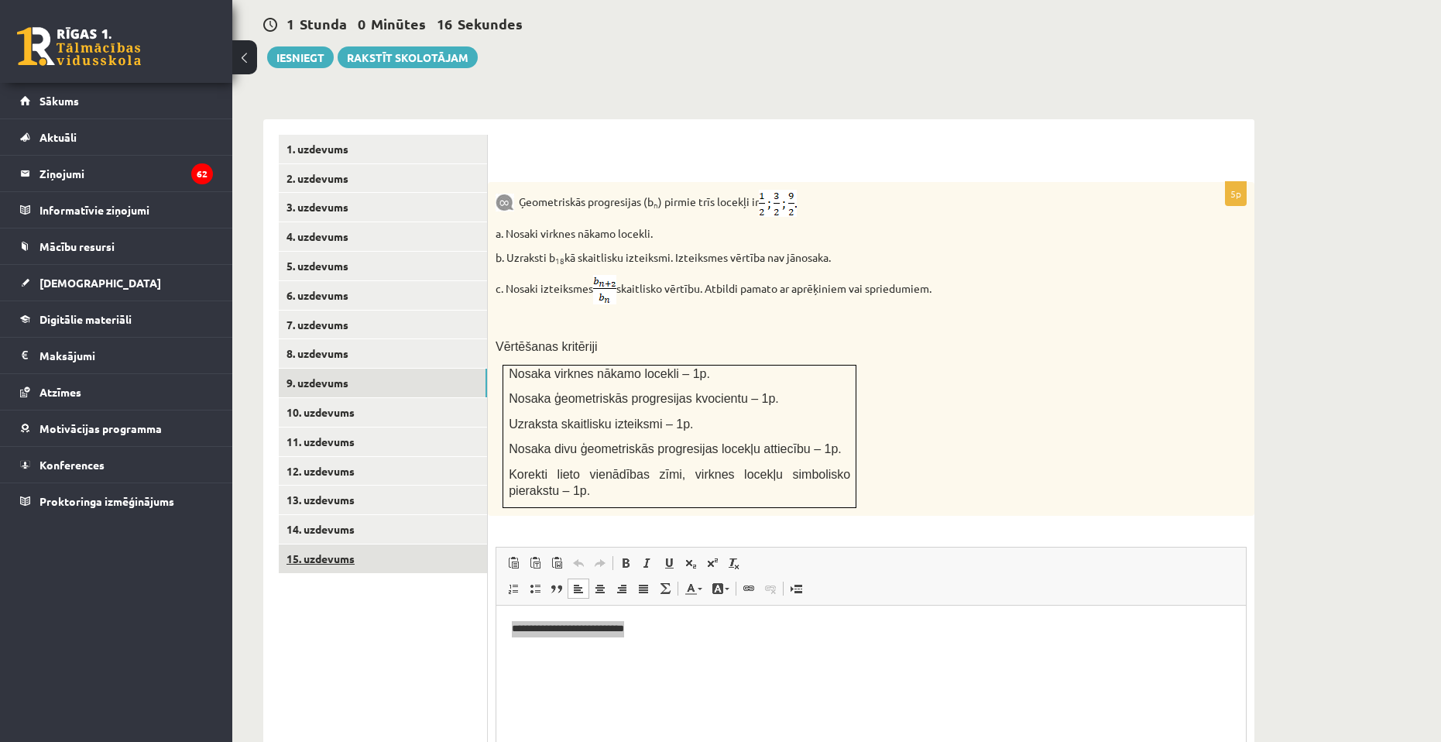
click at [385, 544] on link "15. uzdevums" at bounding box center [383, 558] width 208 height 29
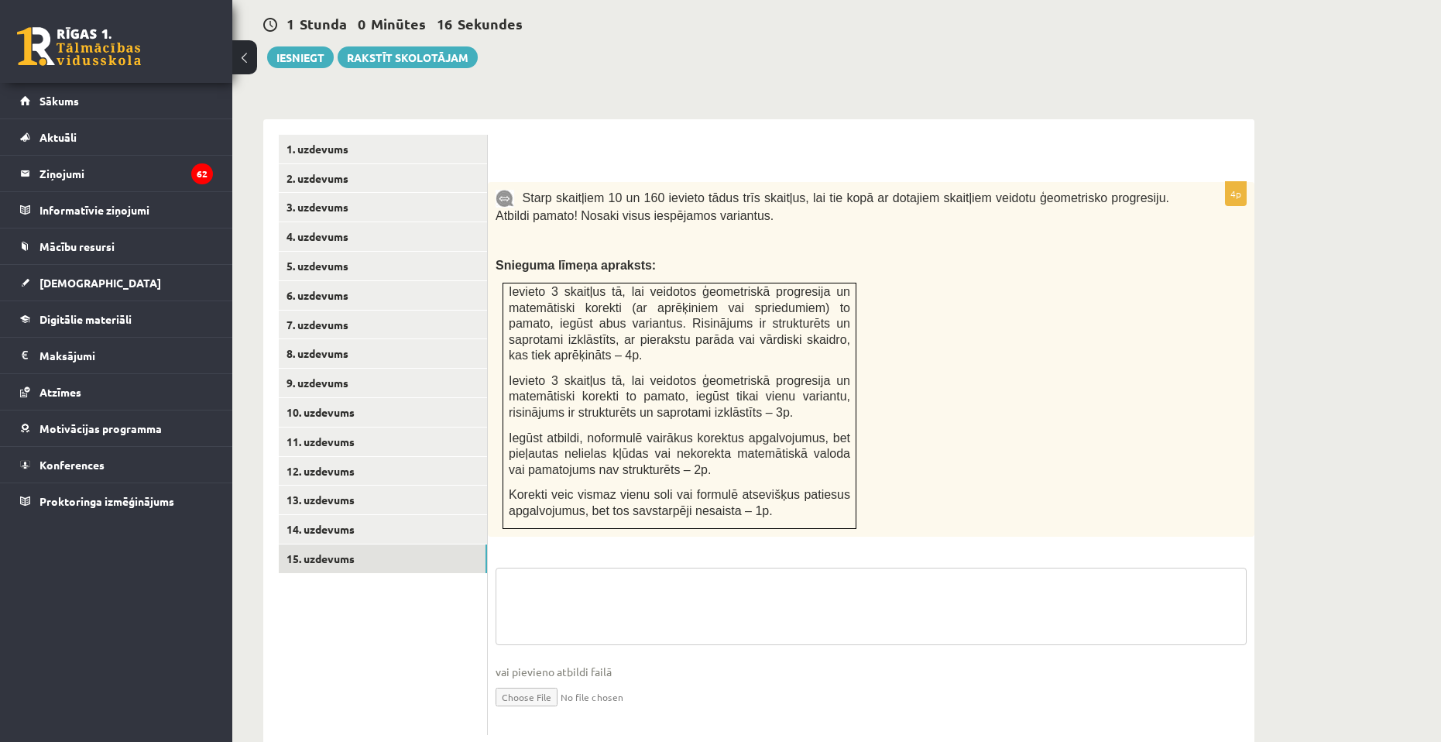
click at [656, 594] on textarea at bounding box center [870, 605] width 751 height 77
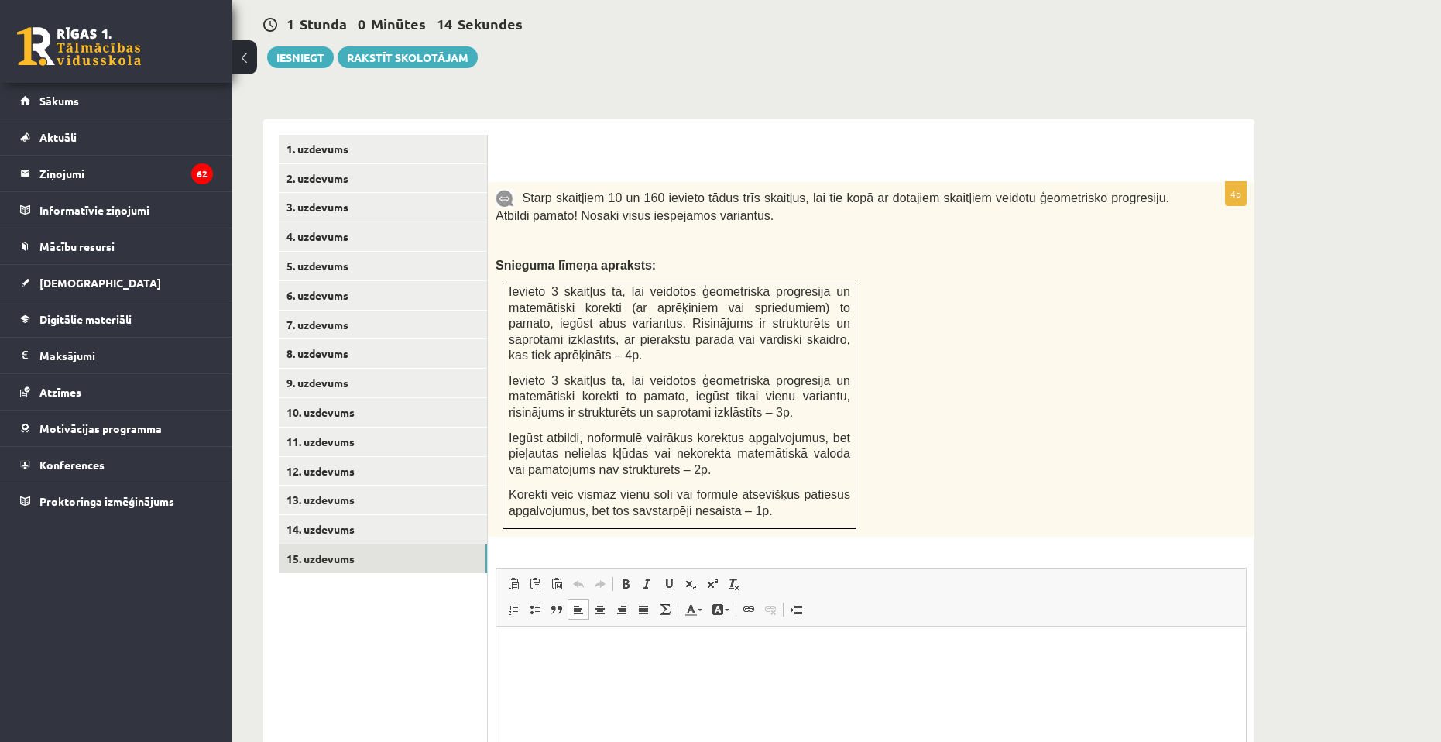
click at [607, 660] on html at bounding box center [870, 648] width 749 height 47
click at [362, 515] on link "14. uzdevums" at bounding box center [383, 529] width 208 height 29
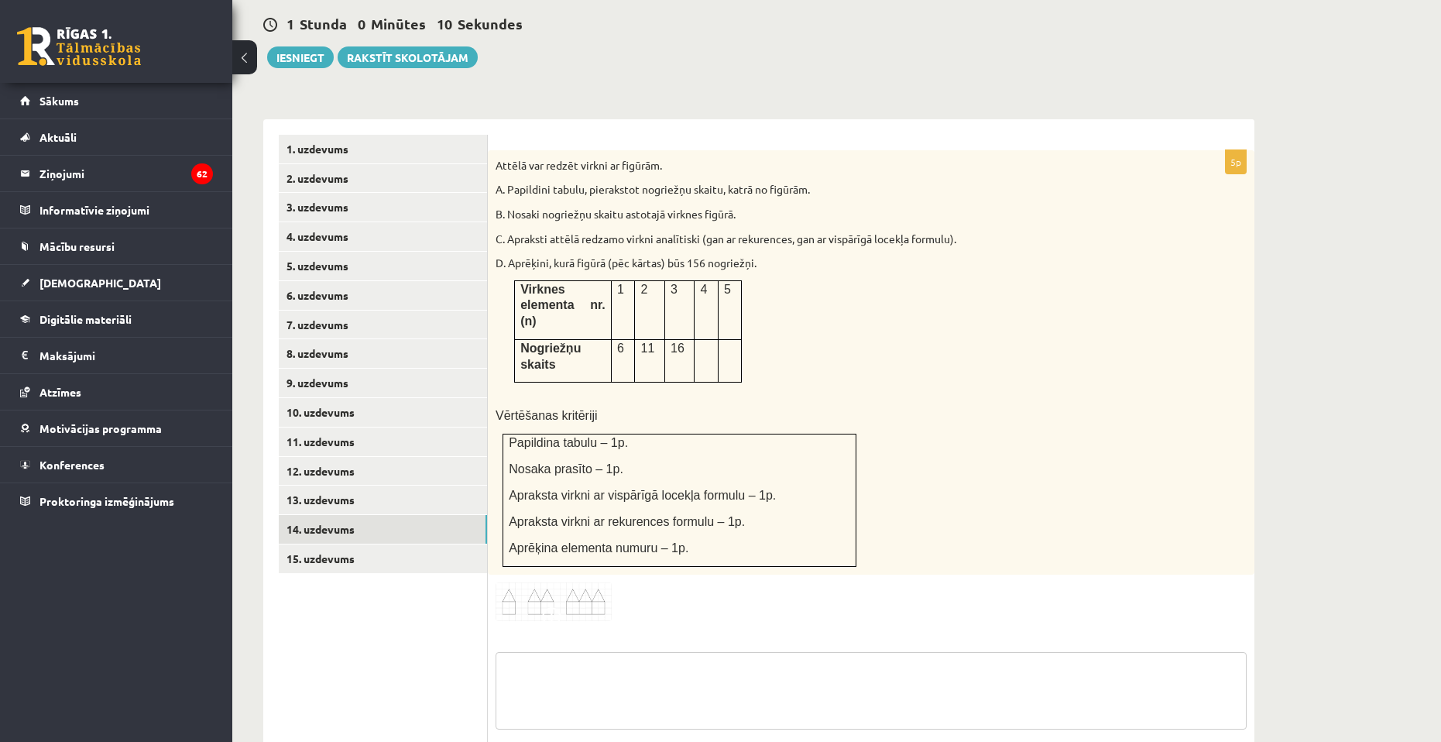
click at [664, 652] on textarea at bounding box center [870, 690] width 751 height 77
paste textarea "**********"
type textarea "**********"
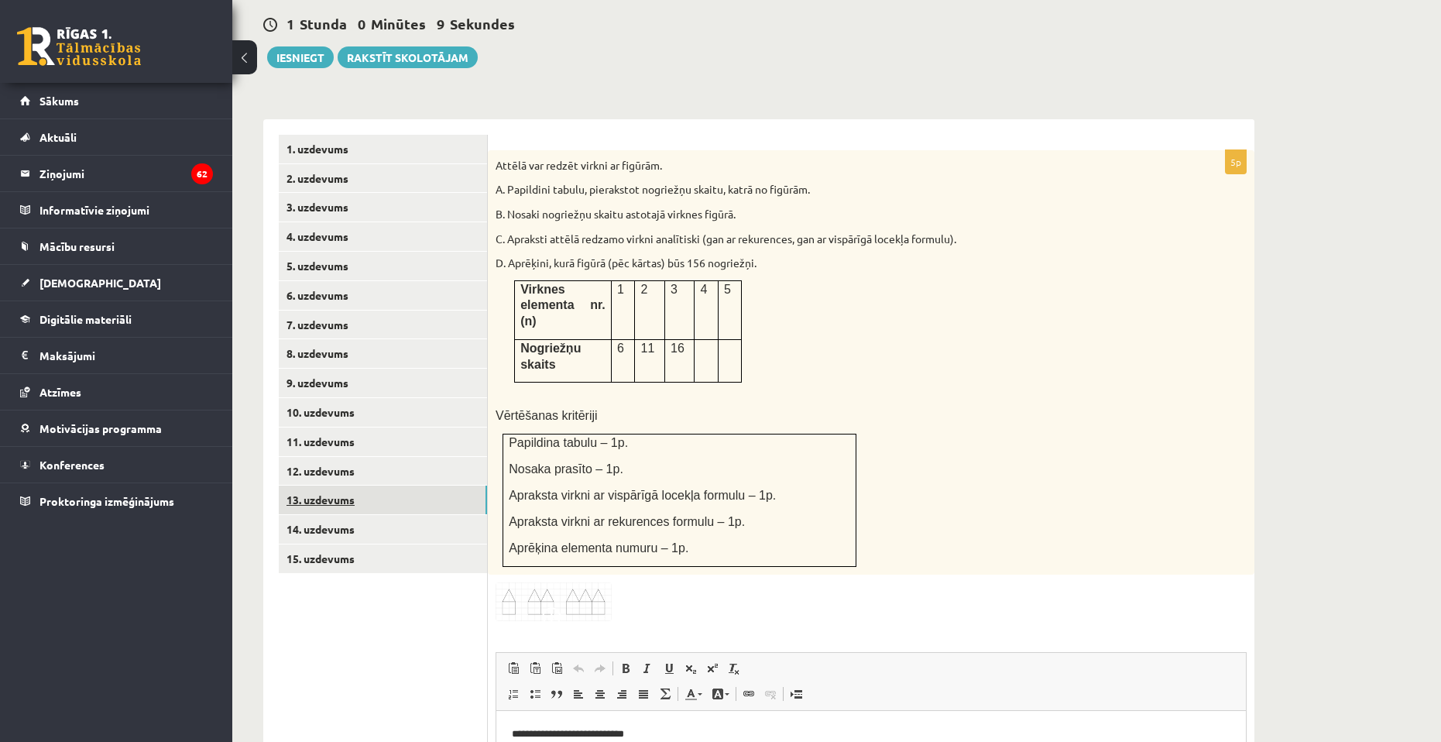
click at [329, 485] on link "13. uzdevums" at bounding box center [383, 499] width 208 height 29
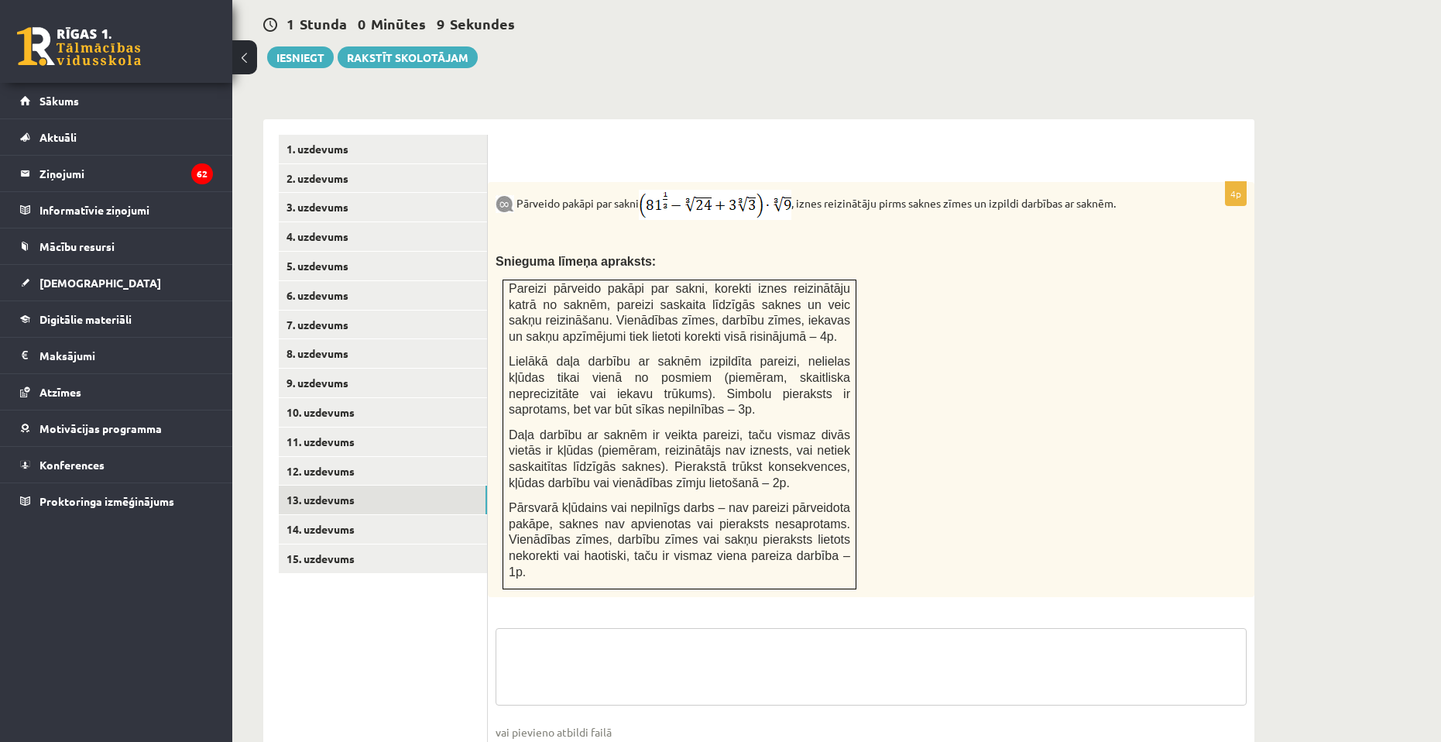
click at [685, 628] on textarea at bounding box center [870, 666] width 751 height 77
paste textarea "**********"
type textarea "**********"
click at [359, 457] on link "12. uzdevums" at bounding box center [383, 471] width 208 height 29
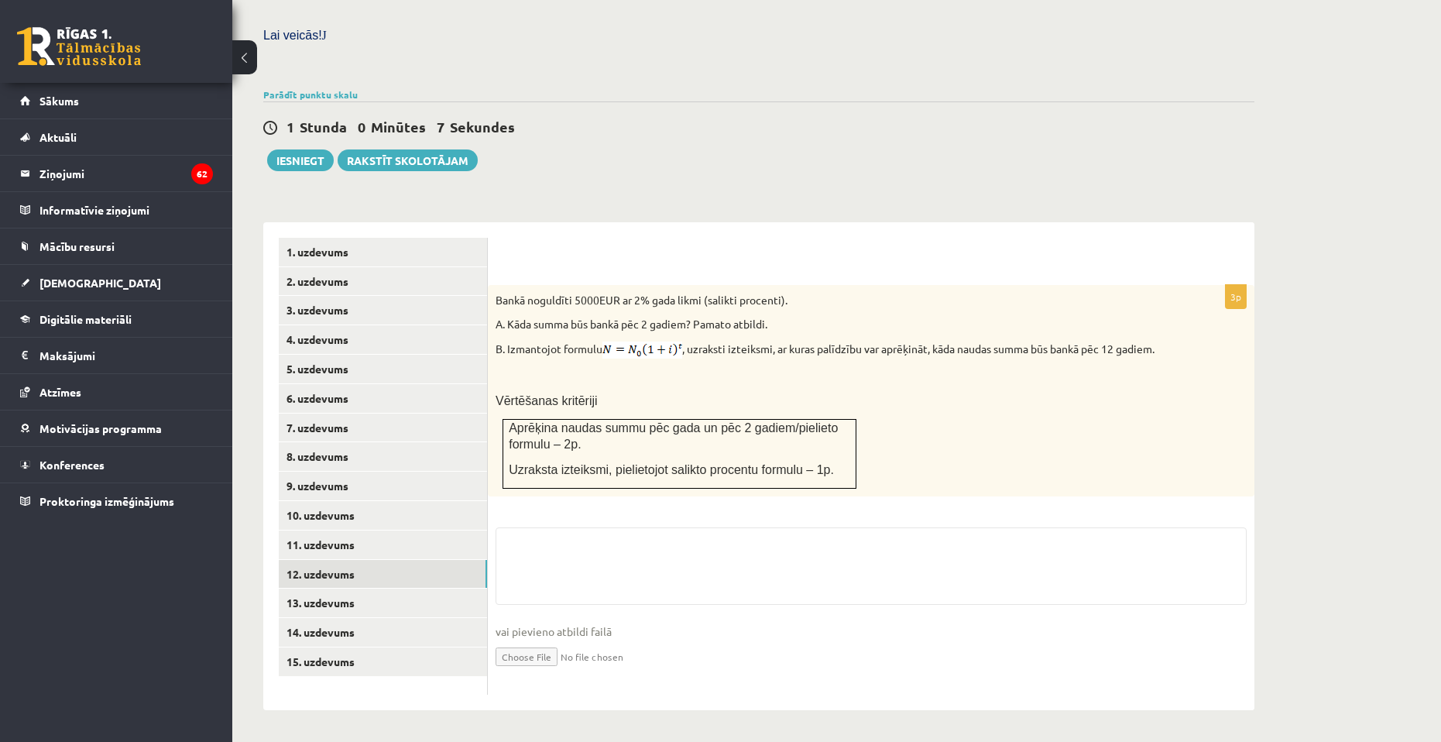
scroll to position [416, 0]
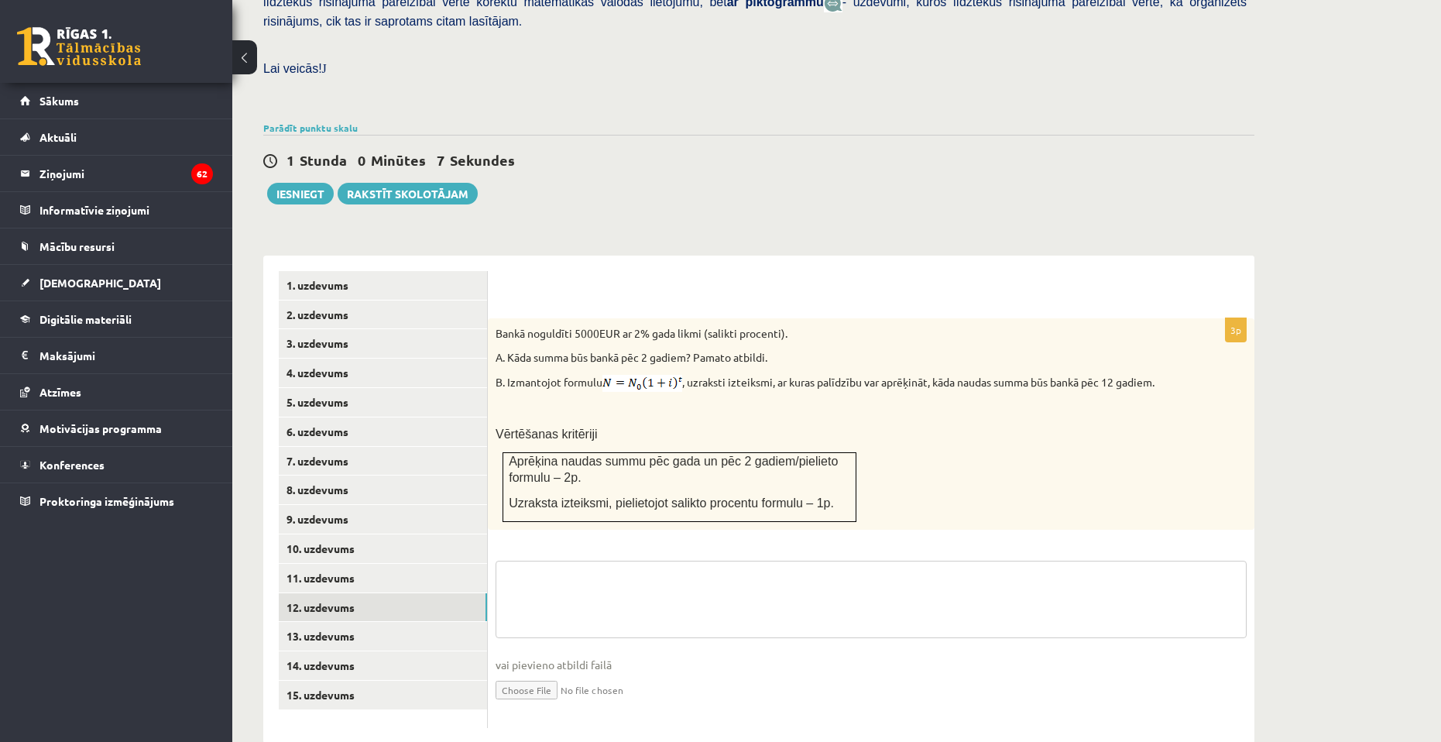
click at [622, 560] on textarea at bounding box center [870, 598] width 751 height 77
paste textarea "**********"
type textarea "**********"
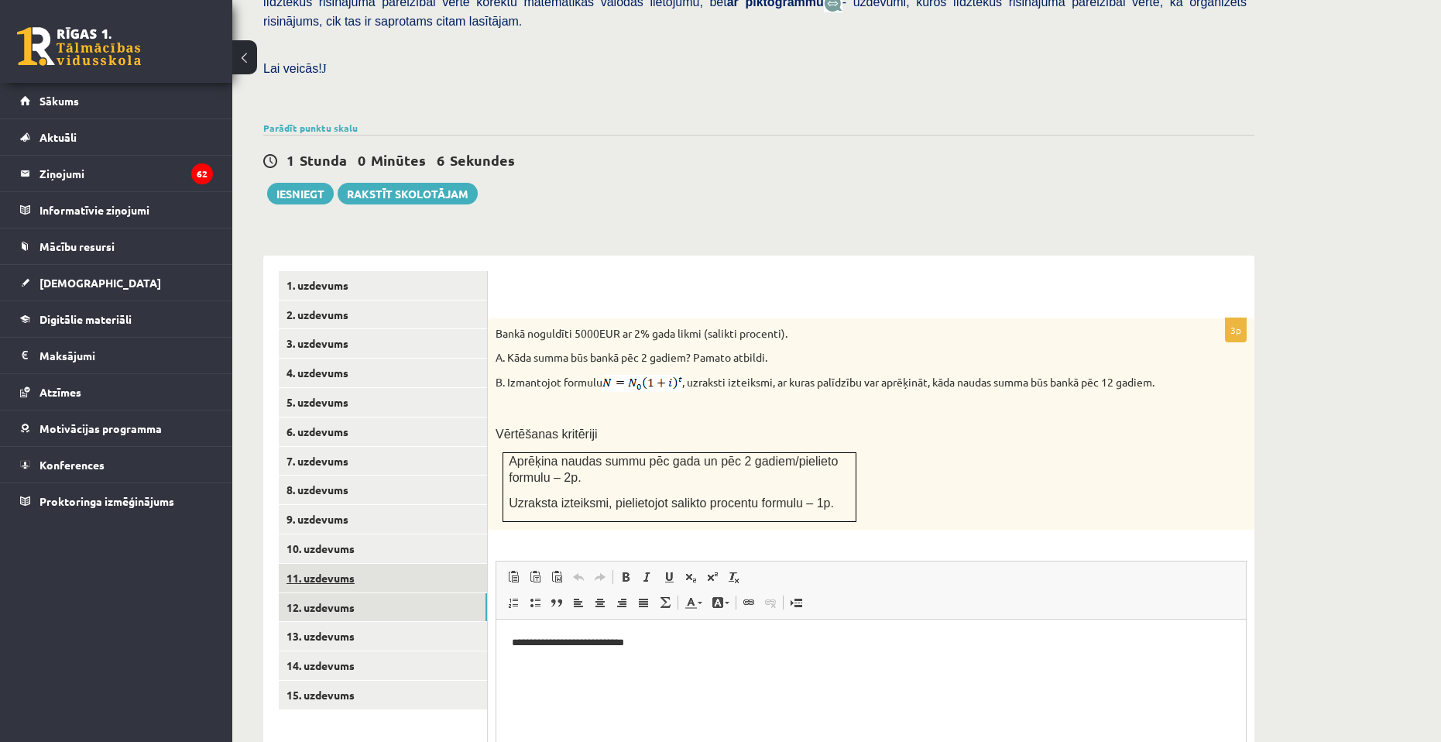
scroll to position [0, 0]
click at [359, 564] on link "11. uzdevums" at bounding box center [383, 578] width 208 height 29
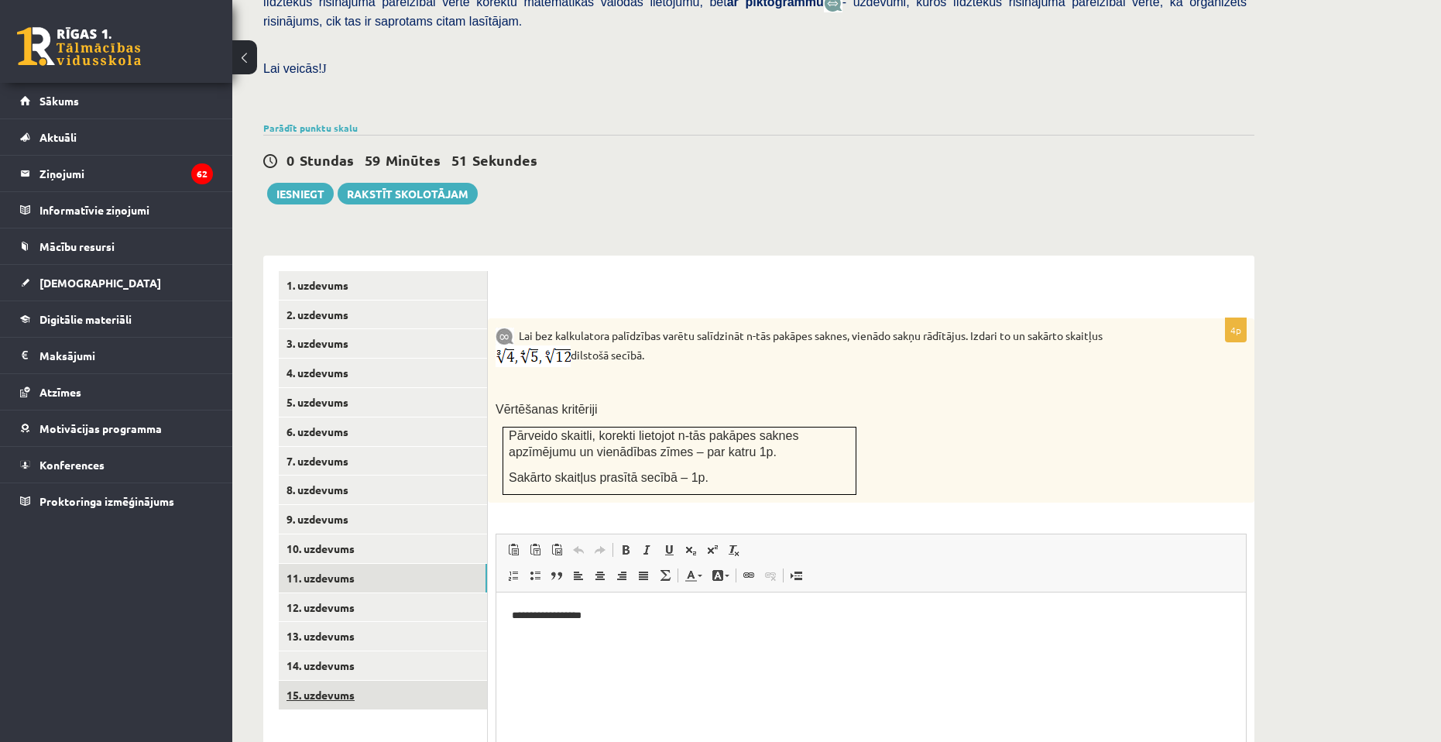
click at [321, 680] on link "15. uzdevums" at bounding box center [383, 694] width 208 height 29
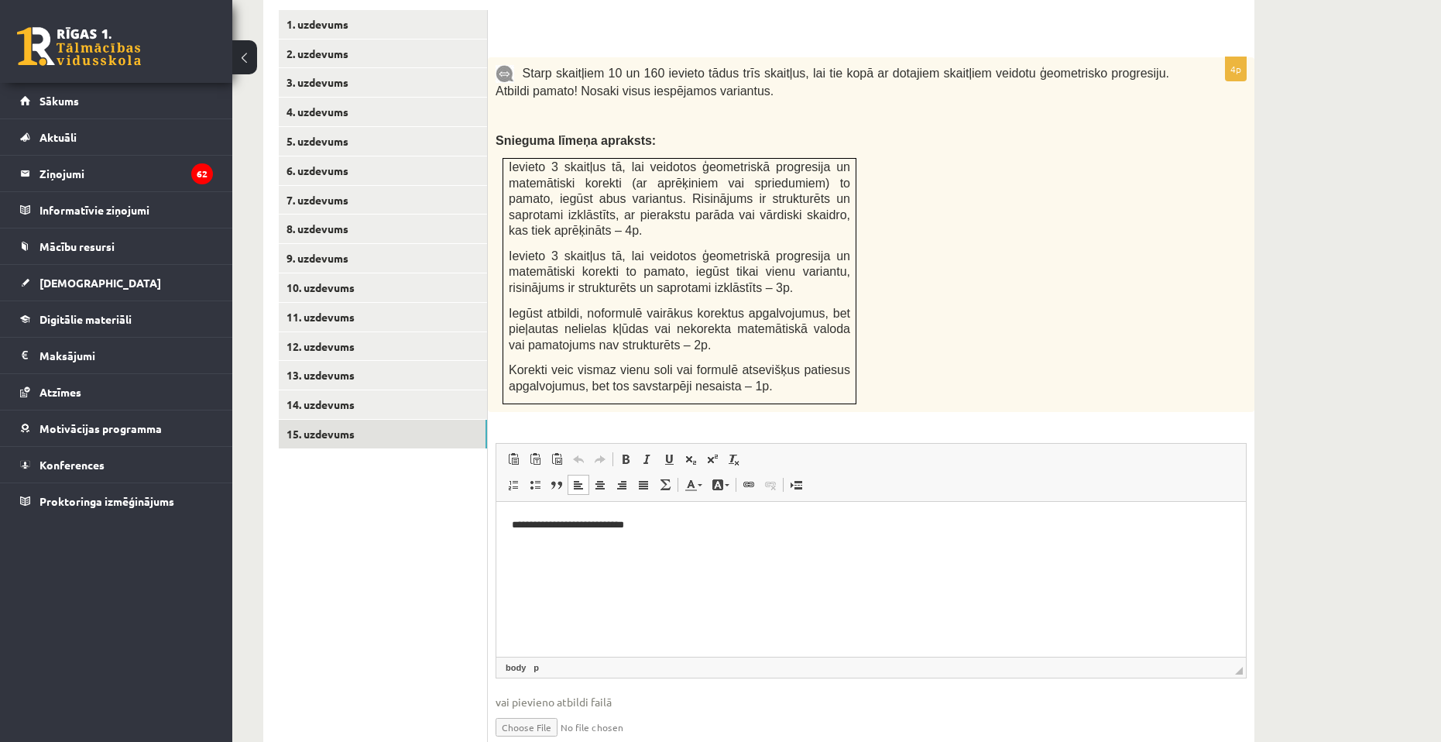
scroll to position [713, 0]
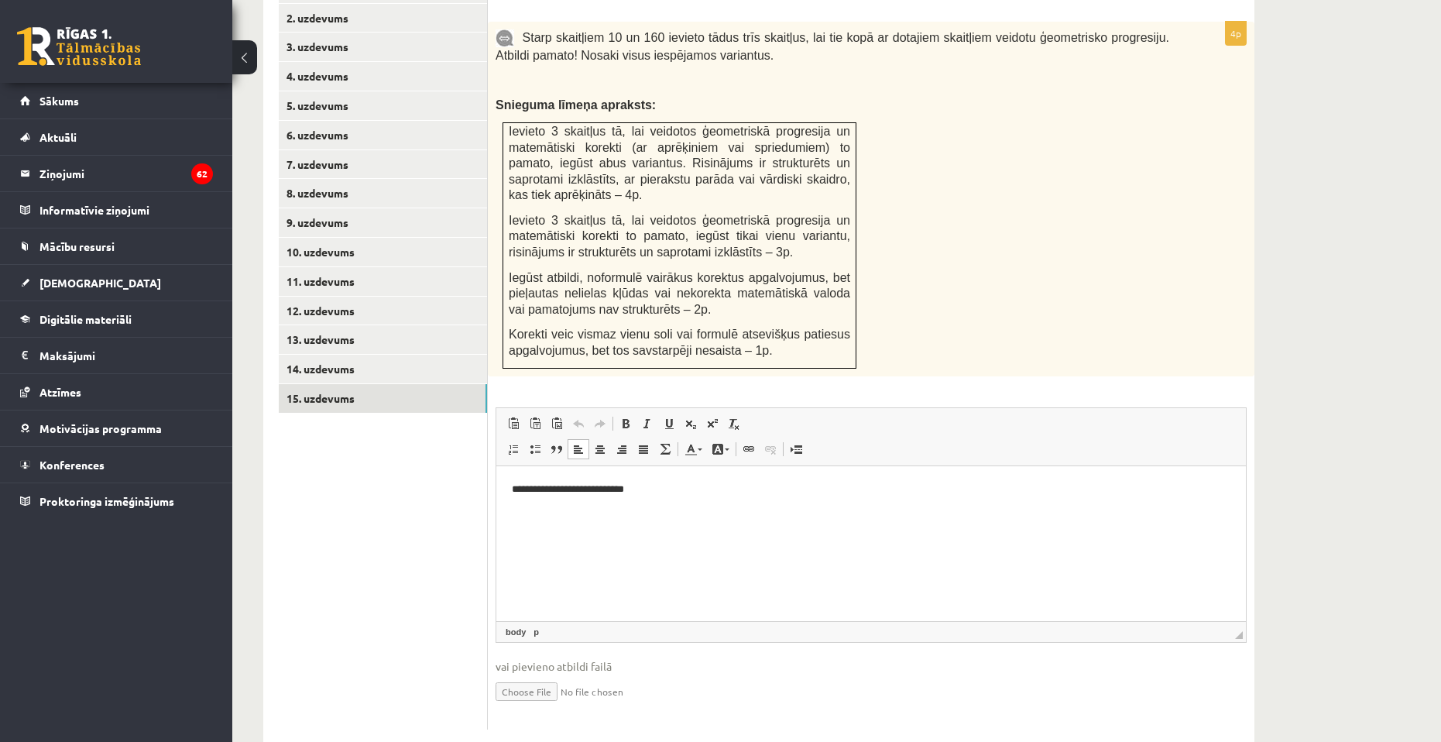
click at [542, 674] on input "file" at bounding box center [870, 690] width 751 height 32
type input "**********"
click at [413, 355] on link "14. uzdevums" at bounding box center [383, 369] width 208 height 29
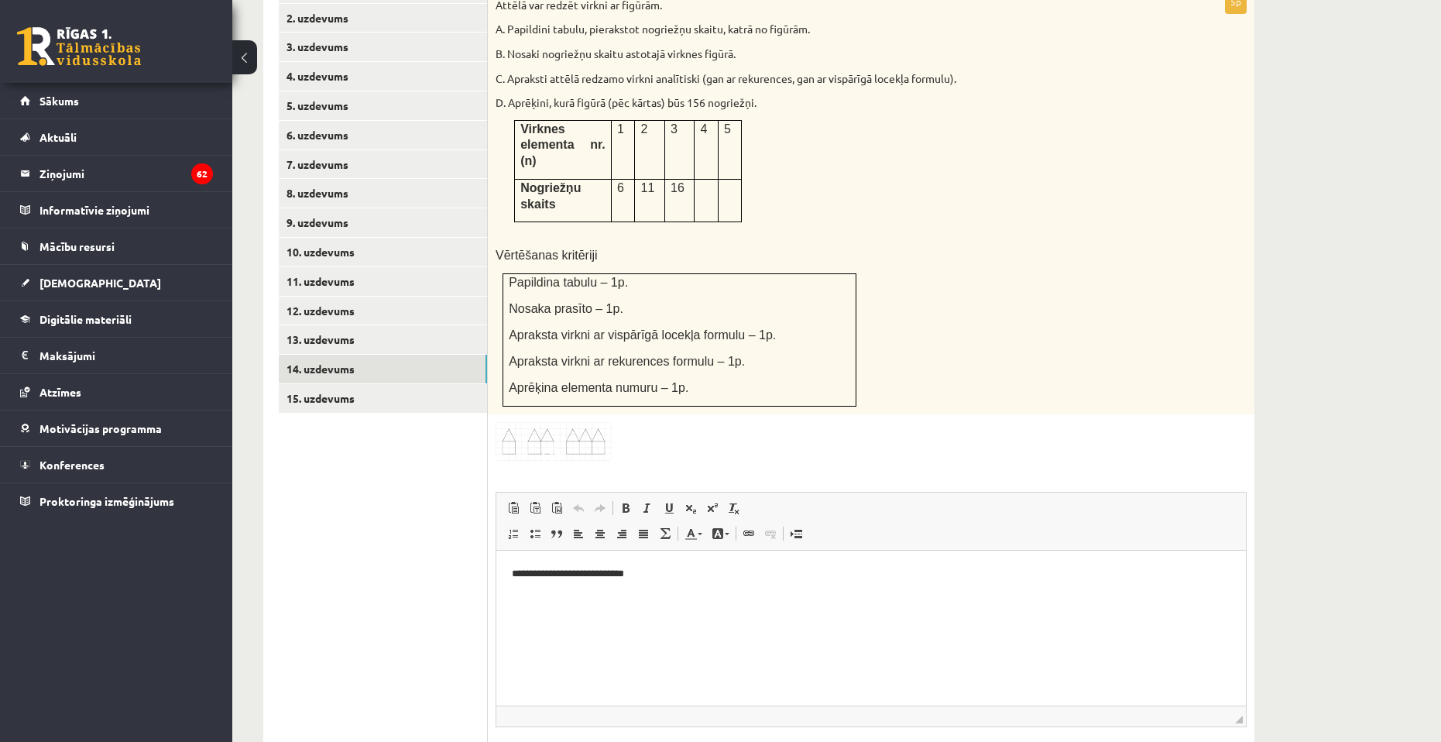
scroll to position [0, 0]
type input "**********"
click at [338, 325] on link "13. uzdevums" at bounding box center [383, 339] width 208 height 29
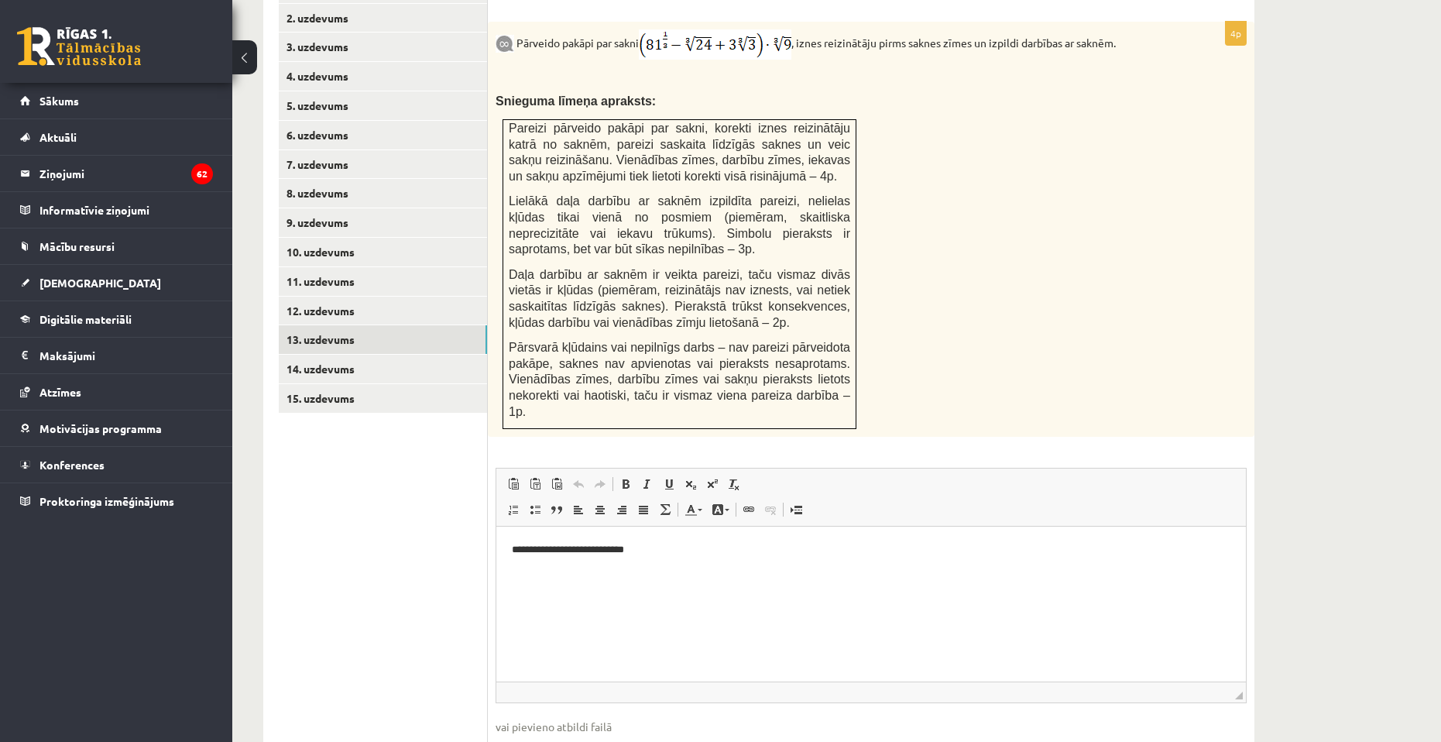
click at [528, 735] on input "file" at bounding box center [870, 751] width 751 height 32
type input "**********"
click at [398, 296] on link "12. uzdevums" at bounding box center [383, 310] width 208 height 29
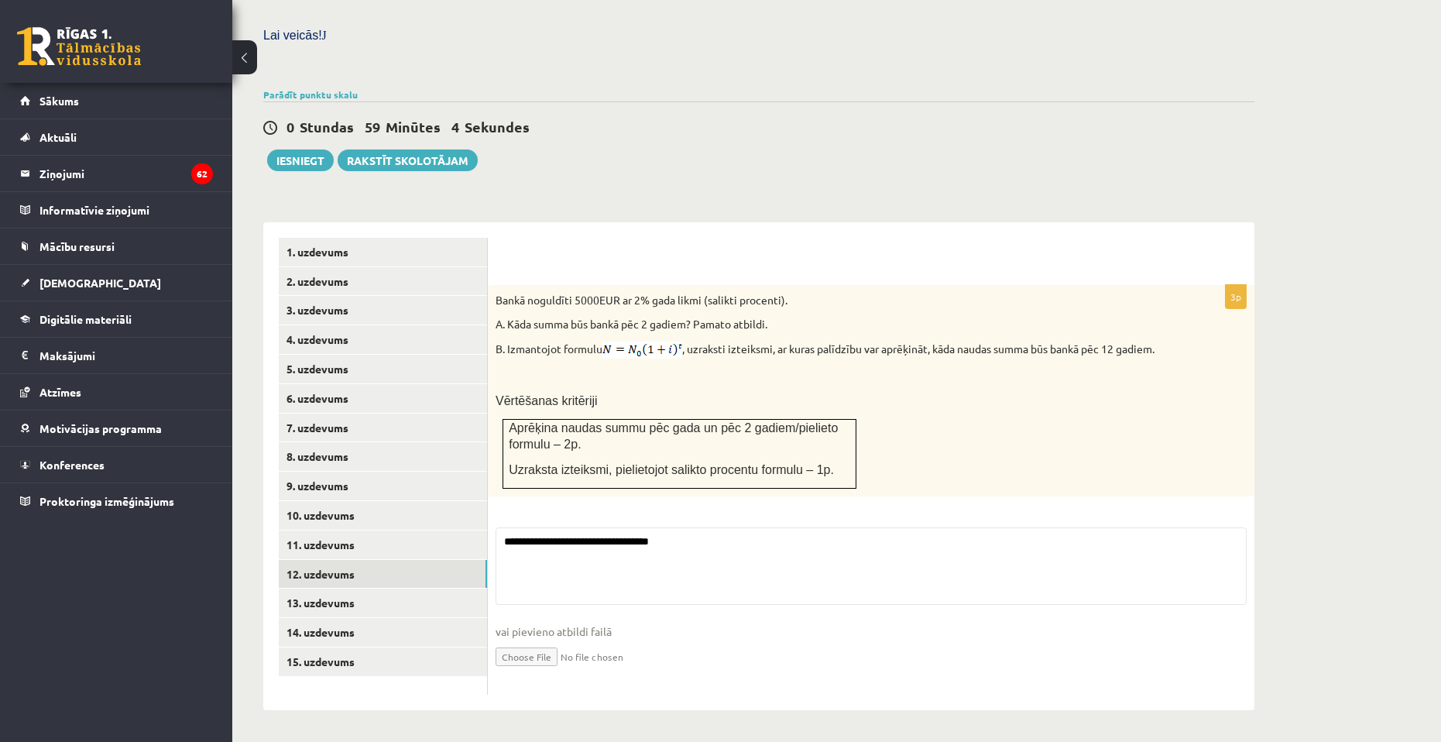
scroll to position [416, 0]
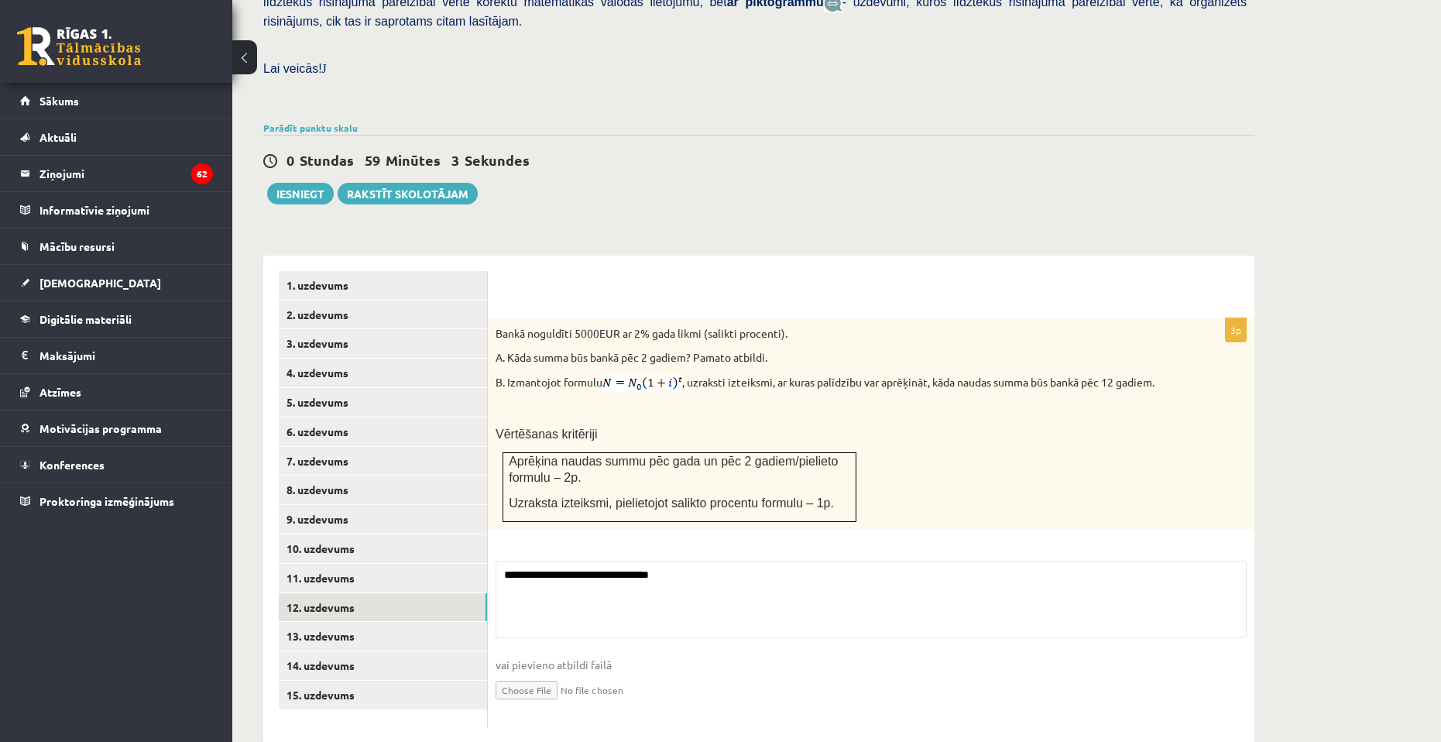
click at [553, 673] on input "file" at bounding box center [870, 689] width 751 height 32
type input "**********"
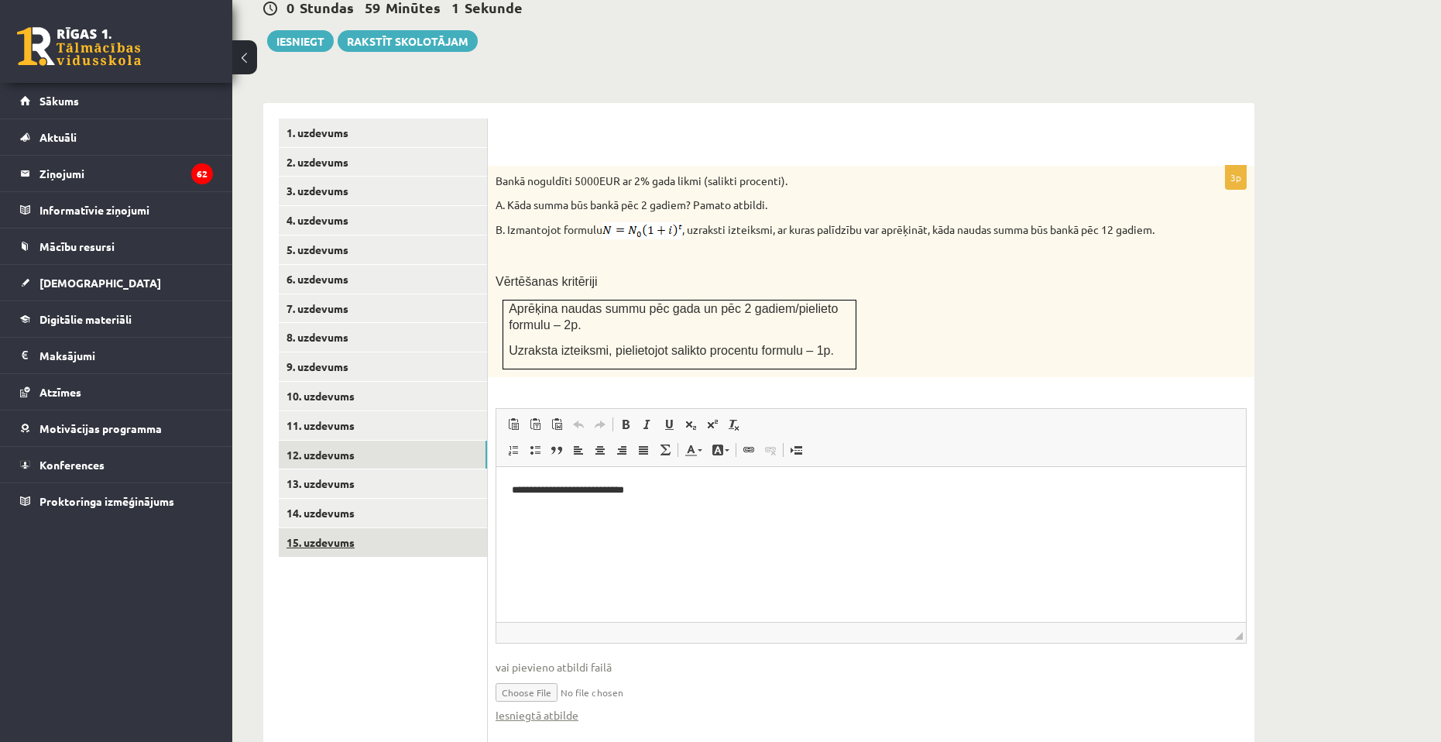
scroll to position [571, 0]
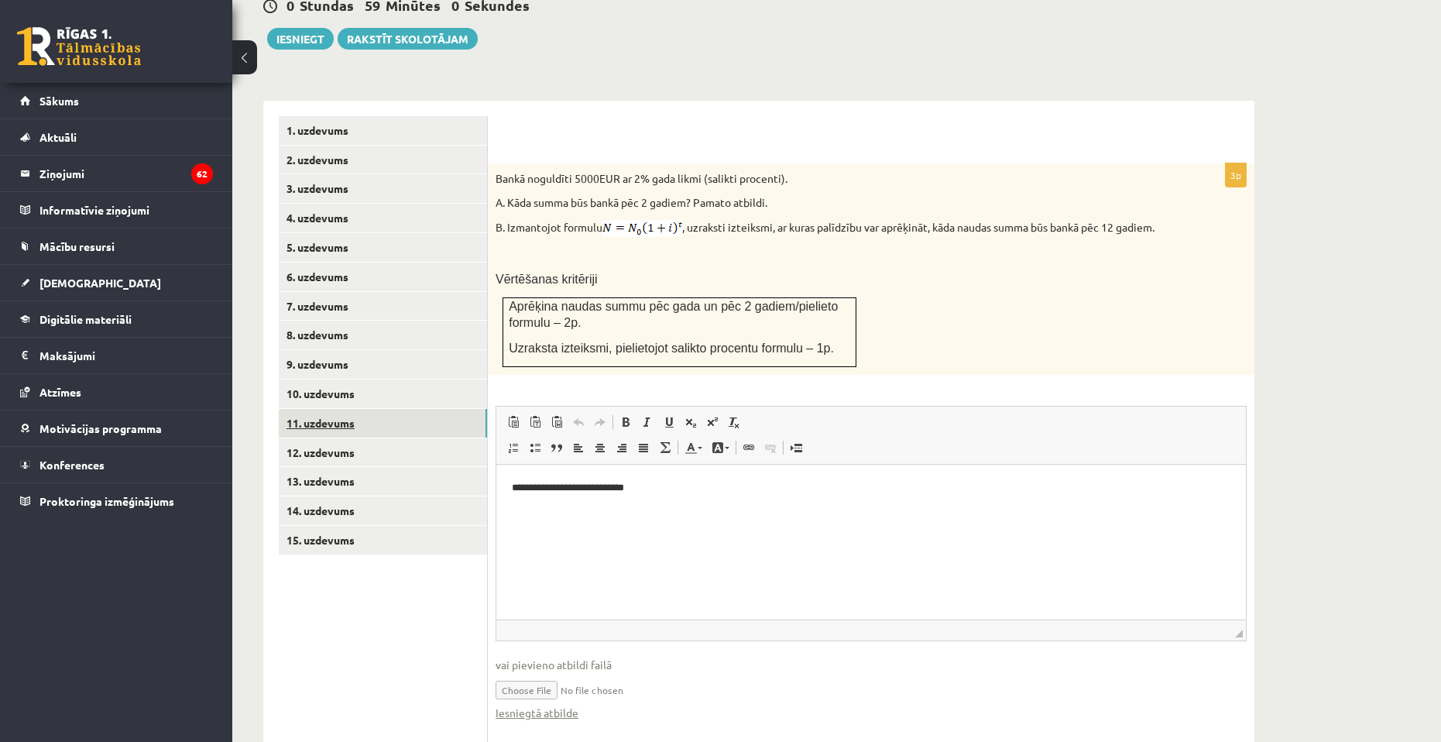
click at [356, 409] on link "11. uzdevums" at bounding box center [383, 423] width 208 height 29
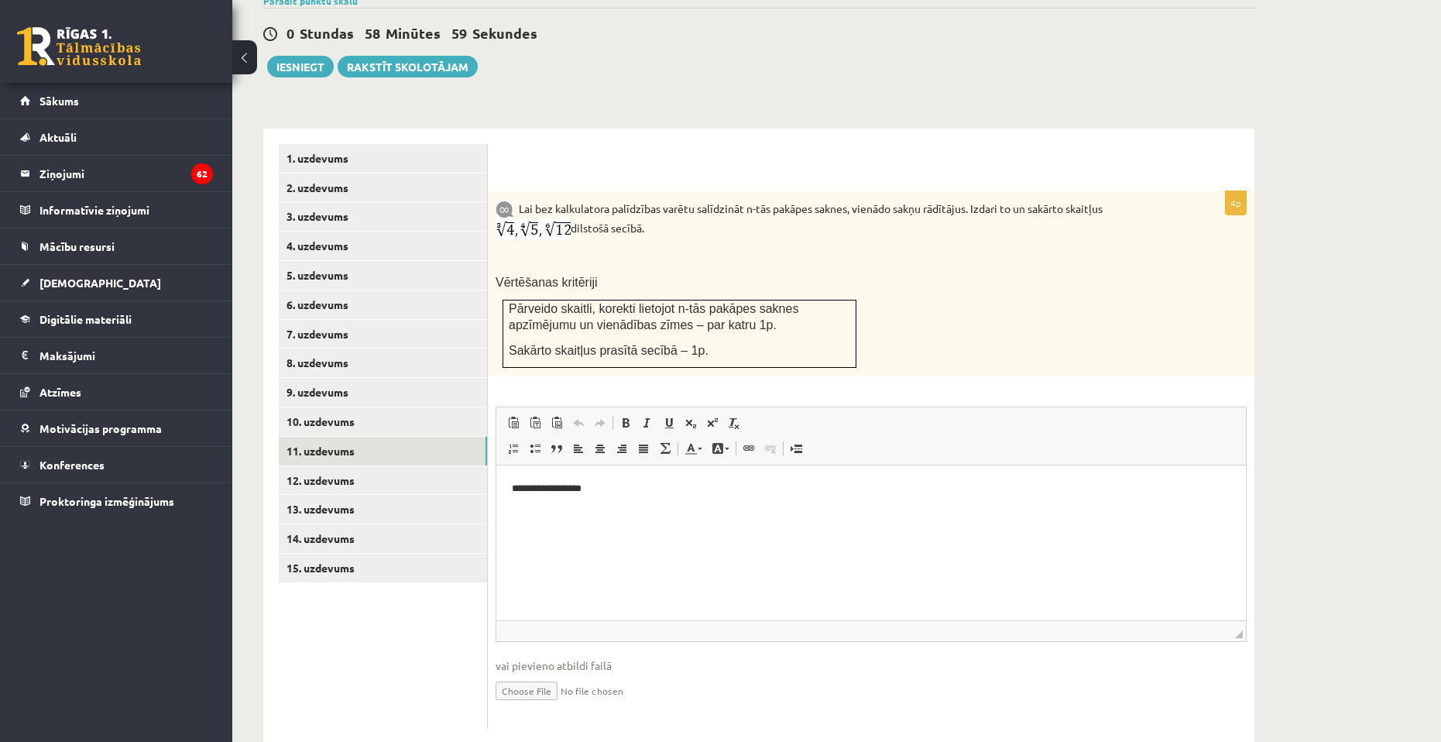
scroll to position [0, 0]
click at [542, 673] on input "file" at bounding box center [870, 689] width 751 height 32
type input "**********"
click at [349, 407] on link "10. uzdevums" at bounding box center [383, 421] width 208 height 29
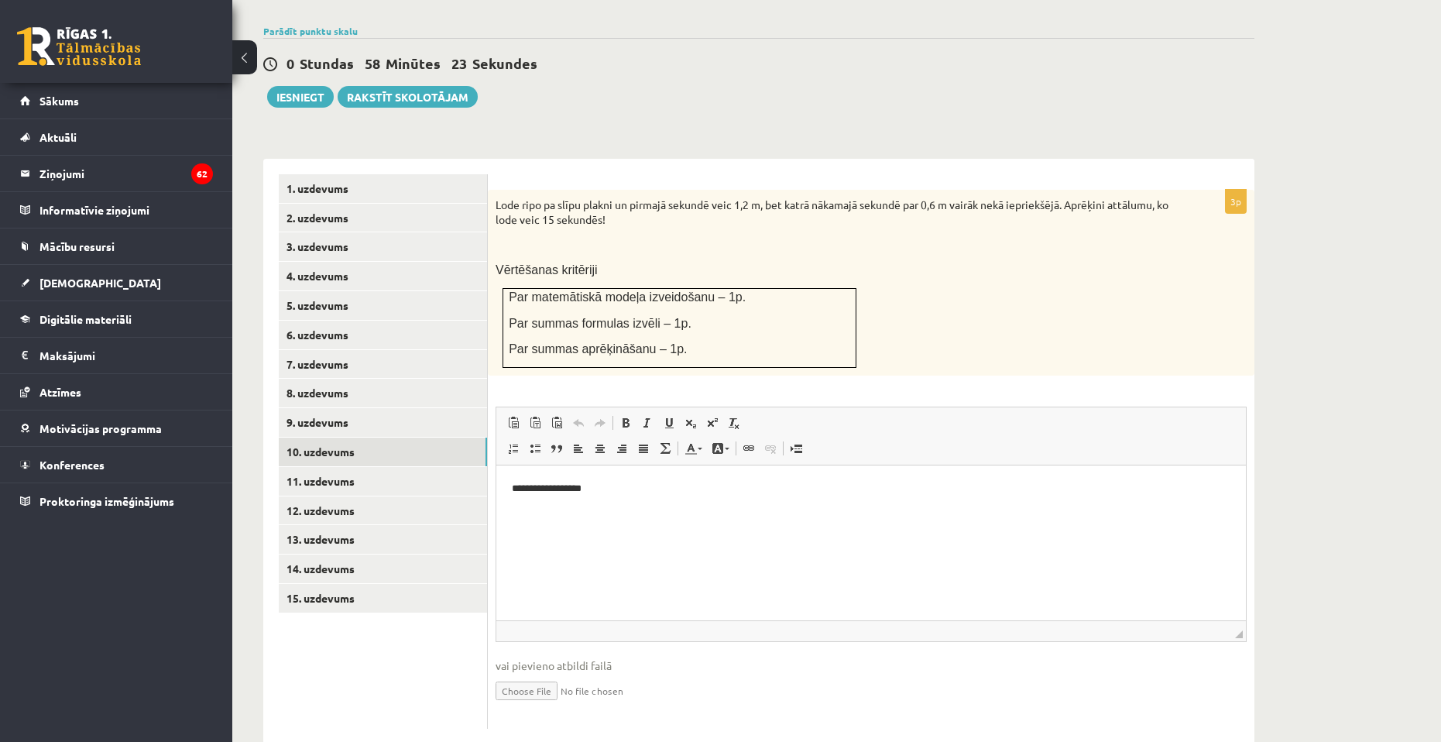
click at [505, 673] on input "file" at bounding box center [870, 689] width 751 height 32
type input "**********"
click at [392, 408] on link "9. uzdevums" at bounding box center [383, 422] width 208 height 29
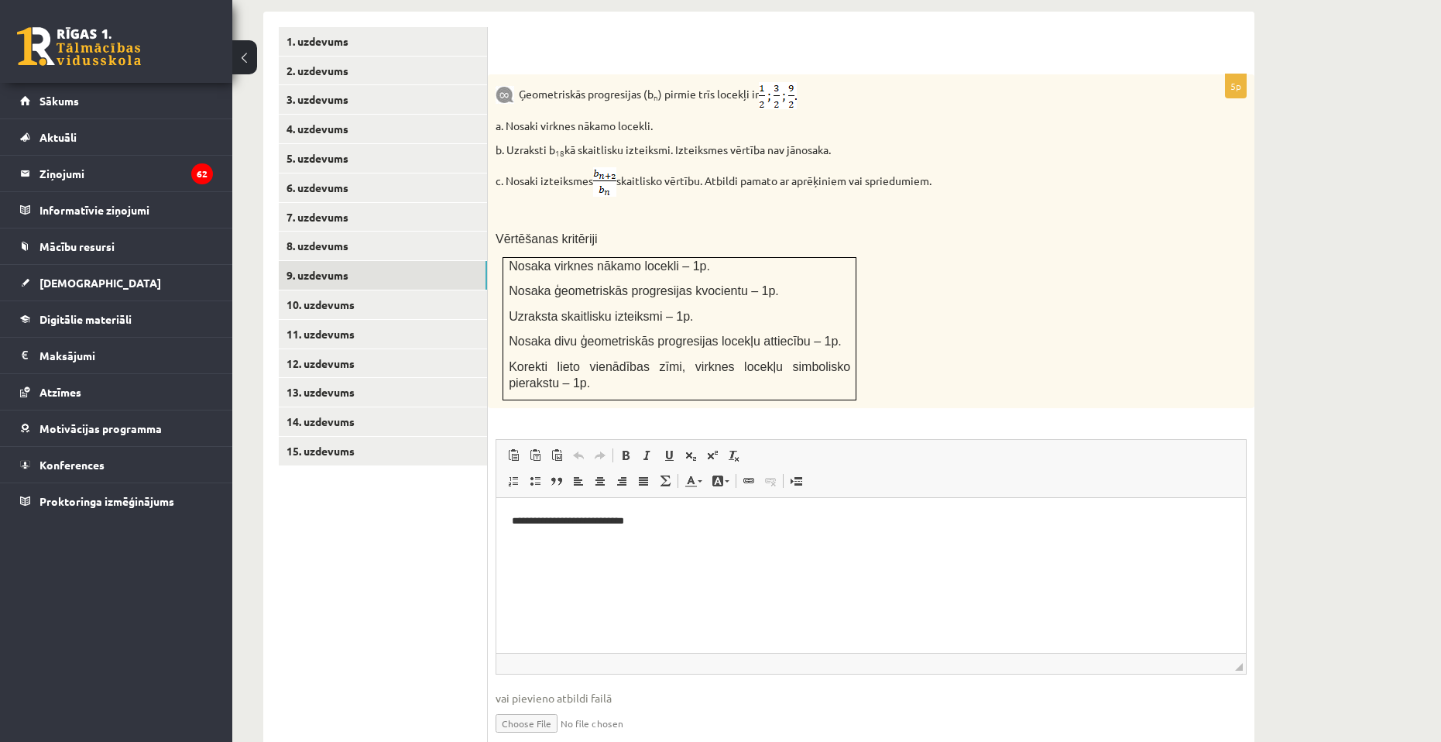
scroll to position [693, 0]
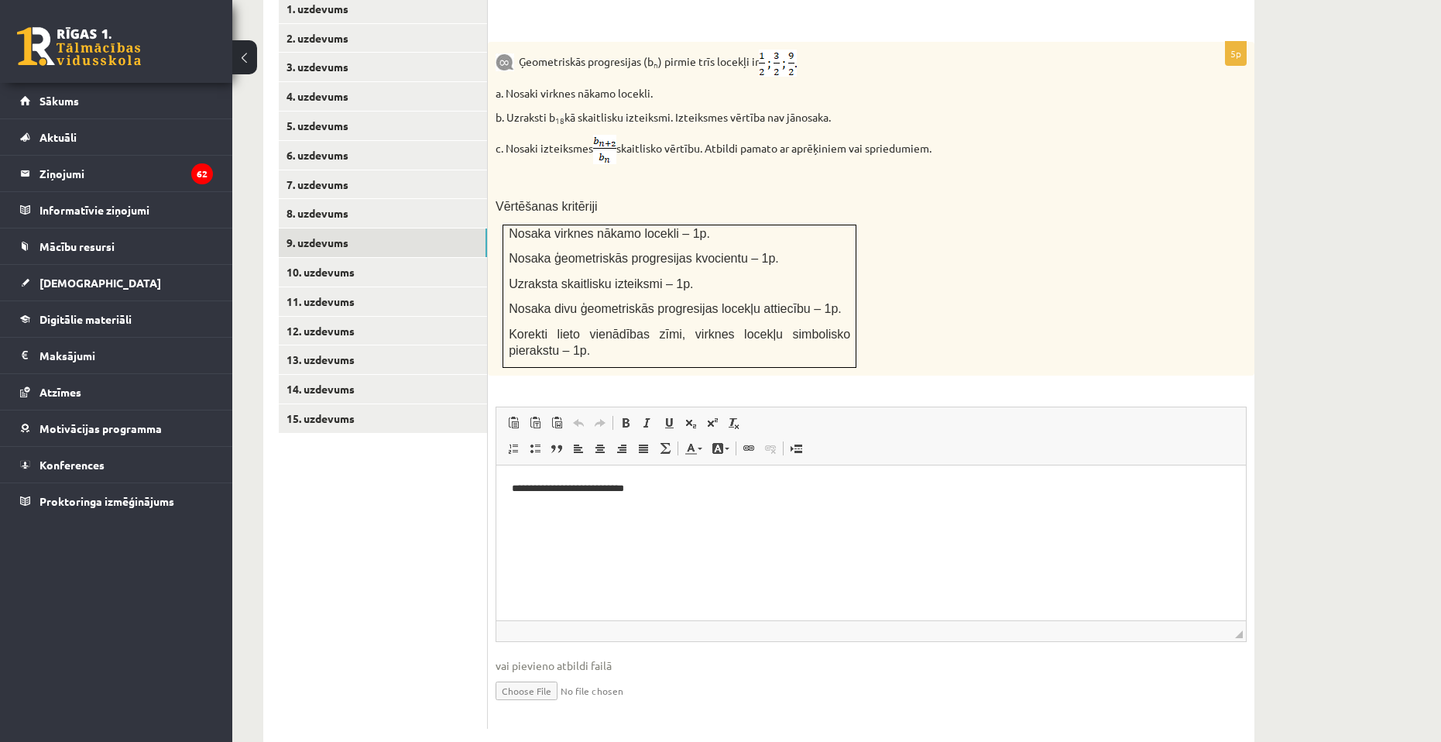
click at [533, 673] on input "file" at bounding box center [870, 689] width 751 height 32
type input "**********"
click at [560, 673] on input "file" at bounding box center [870, 689] width 751 height 32
click at [396, 199] on link "8. uzdevums" at bounding box center [383, 213] width 208 height 29
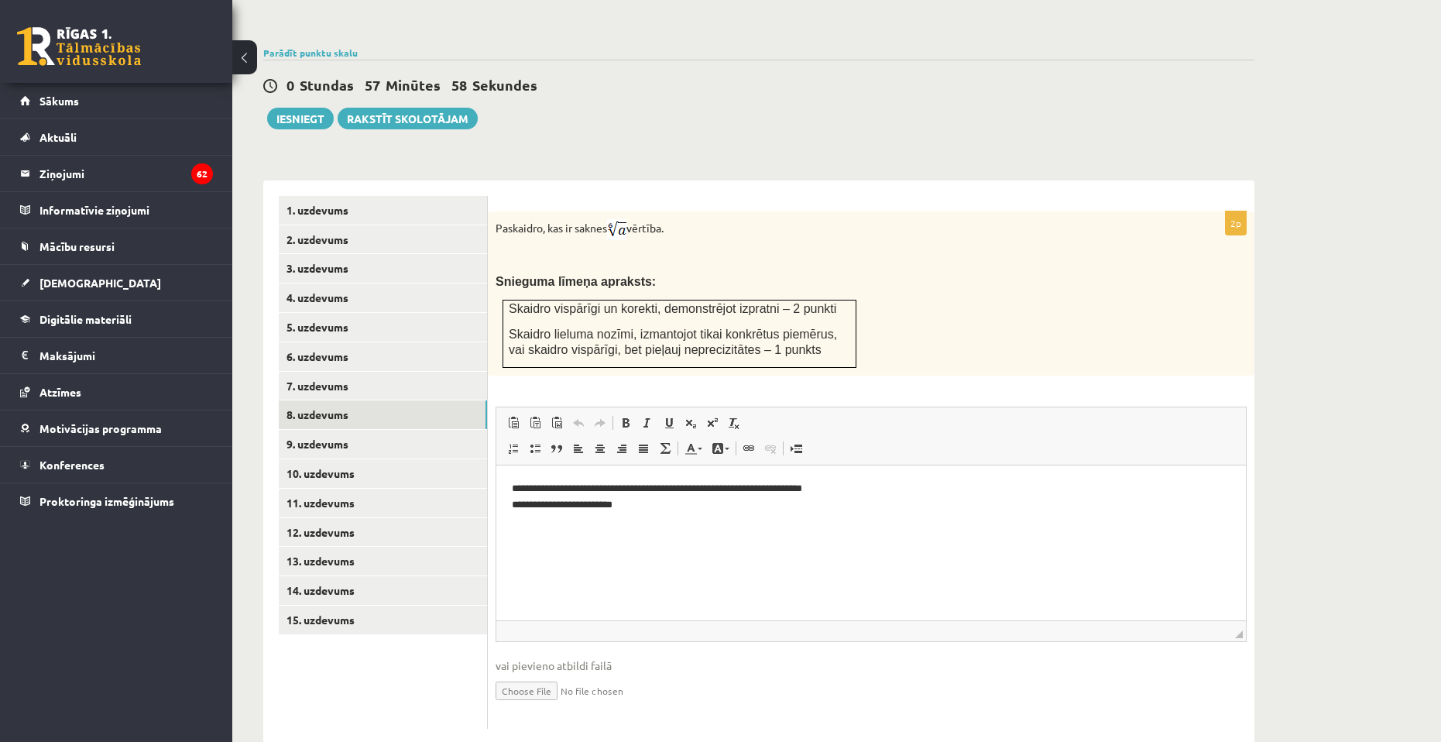
scroll to position [0, 0]
click at [533, 673] on input "file" at bounding box center [870, 689] width 751 height 32
type input "**********"
click at [330, 372] on link "7. uzdevums" at bounding box center [383, 386] width 208 height 29
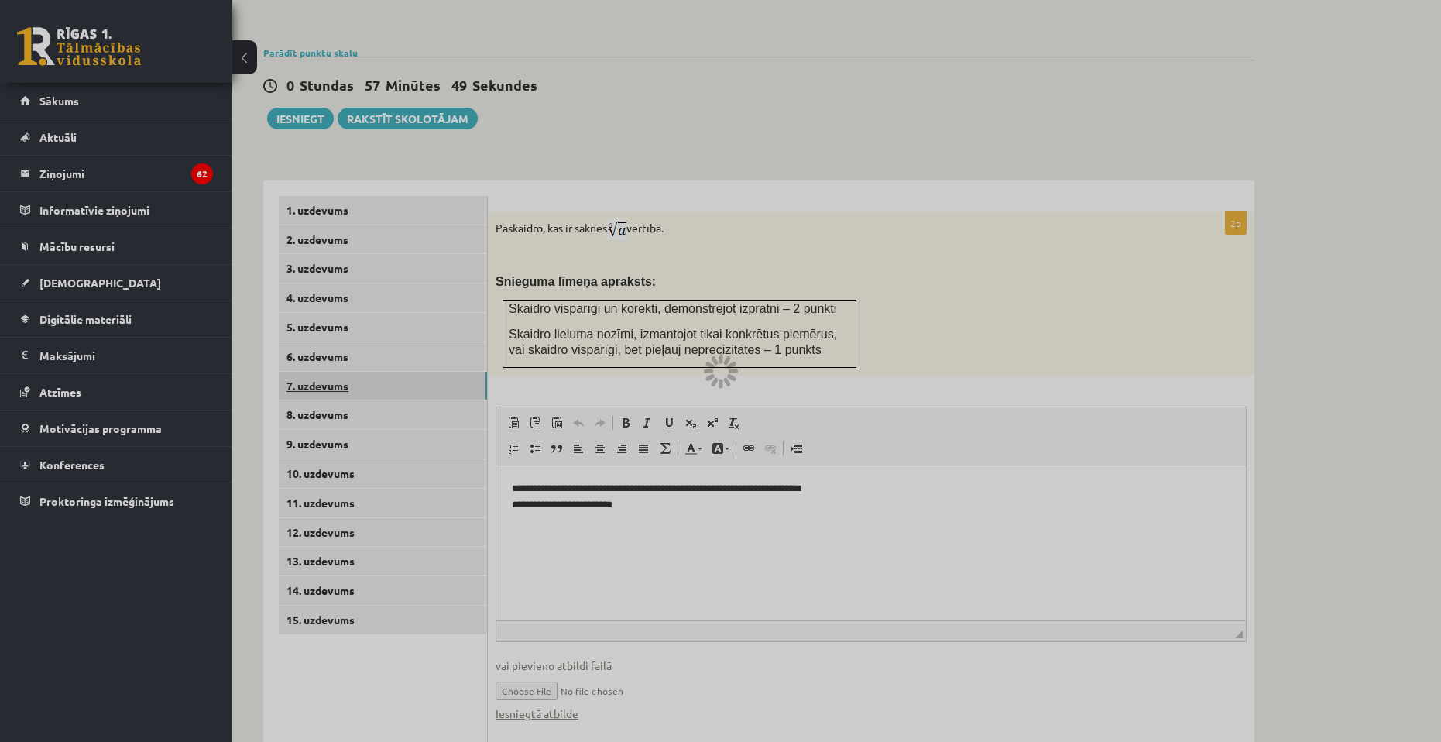
scroll to position [398, 0]
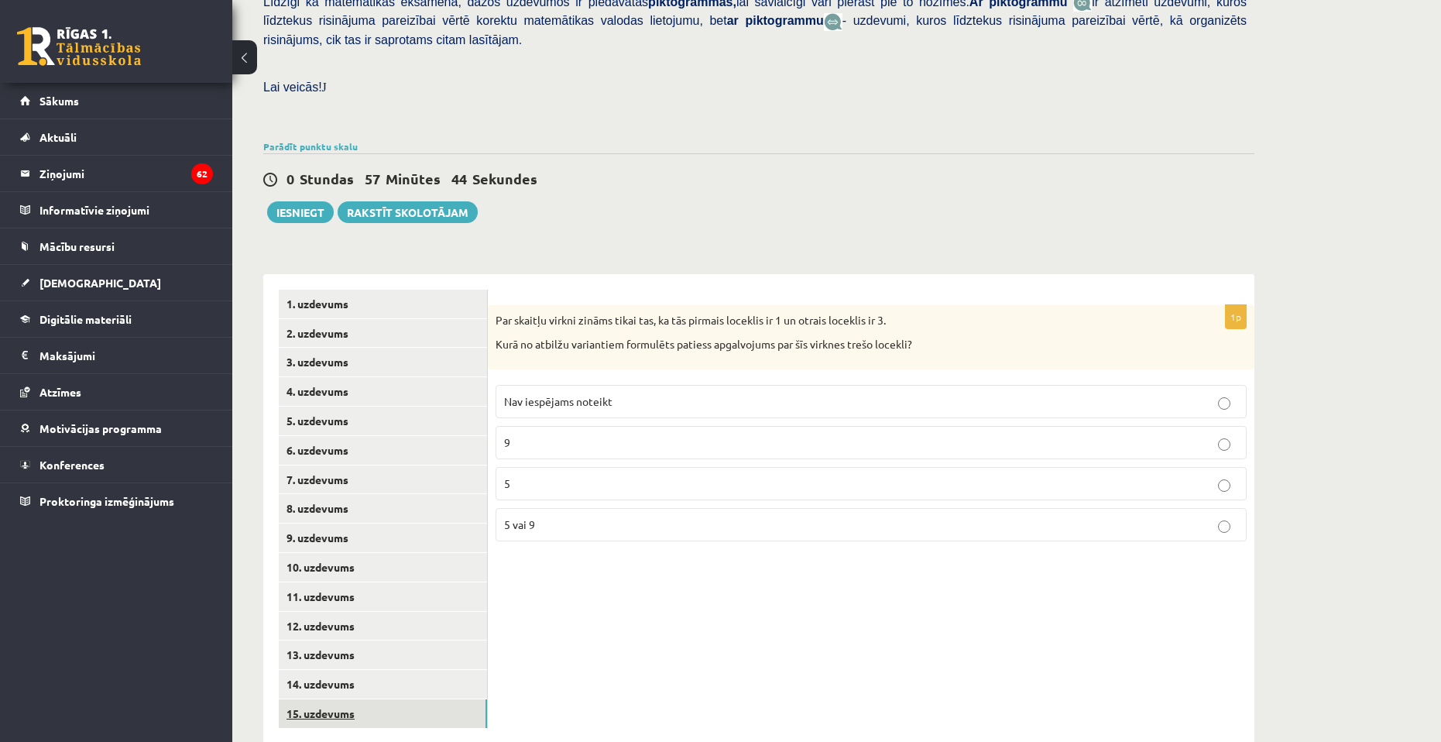
click at [409, 699] on link "15. uzdevums" at bounding box center [383, 713] width 208 height 29
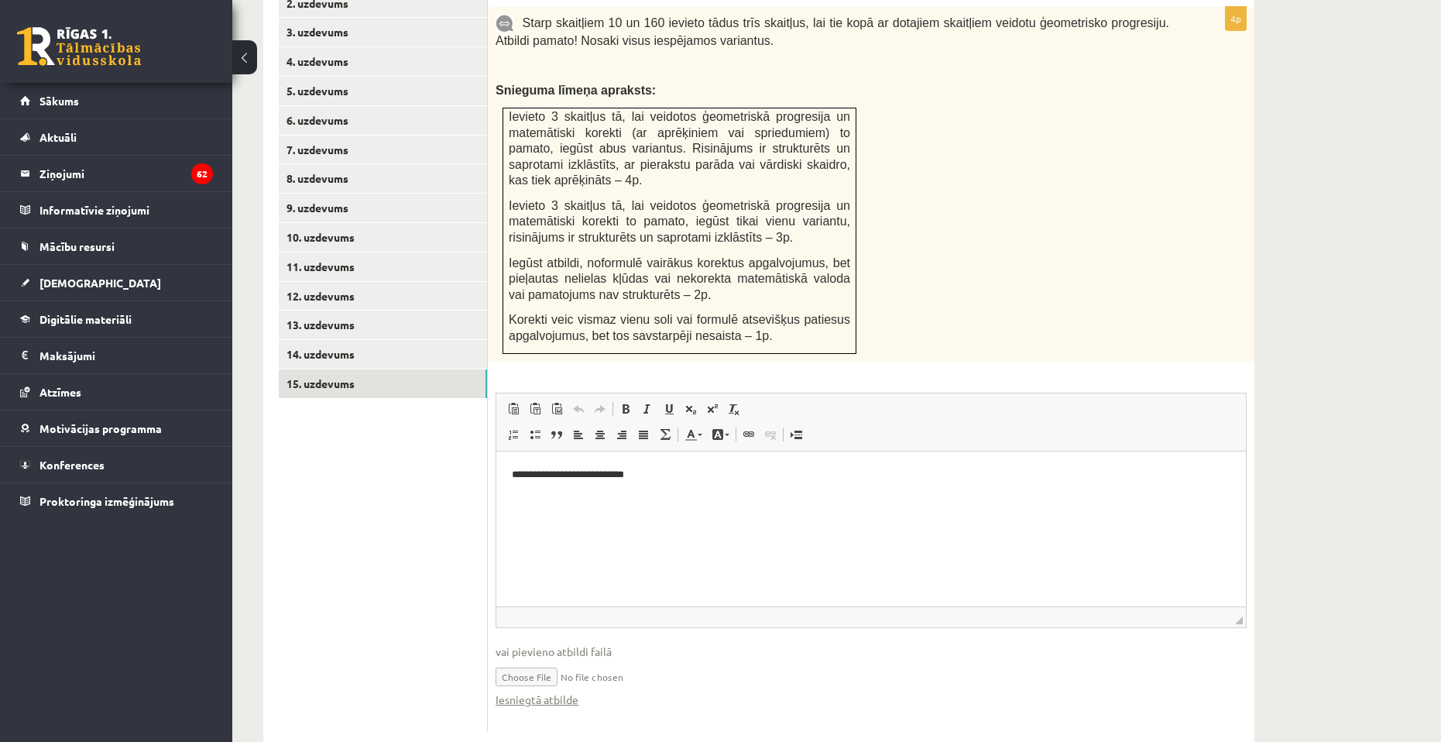
scroll to position [729, 0]
click at [372, 338] on link "14. uzdevums" at bounding box center [383, 352] width 208 height 29
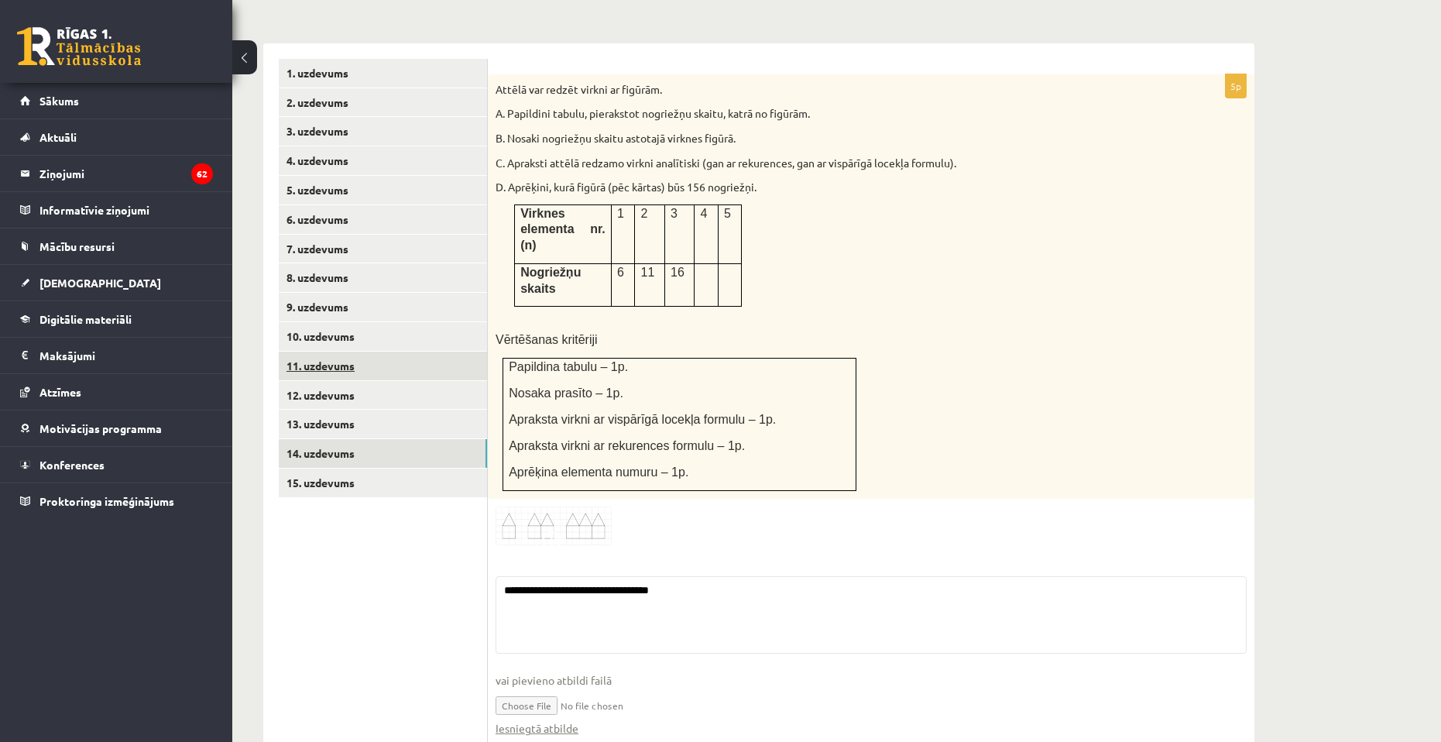
click at [368, 351] on link "11. uzdevums" at bounding box center [383, 365] width 208 height 29
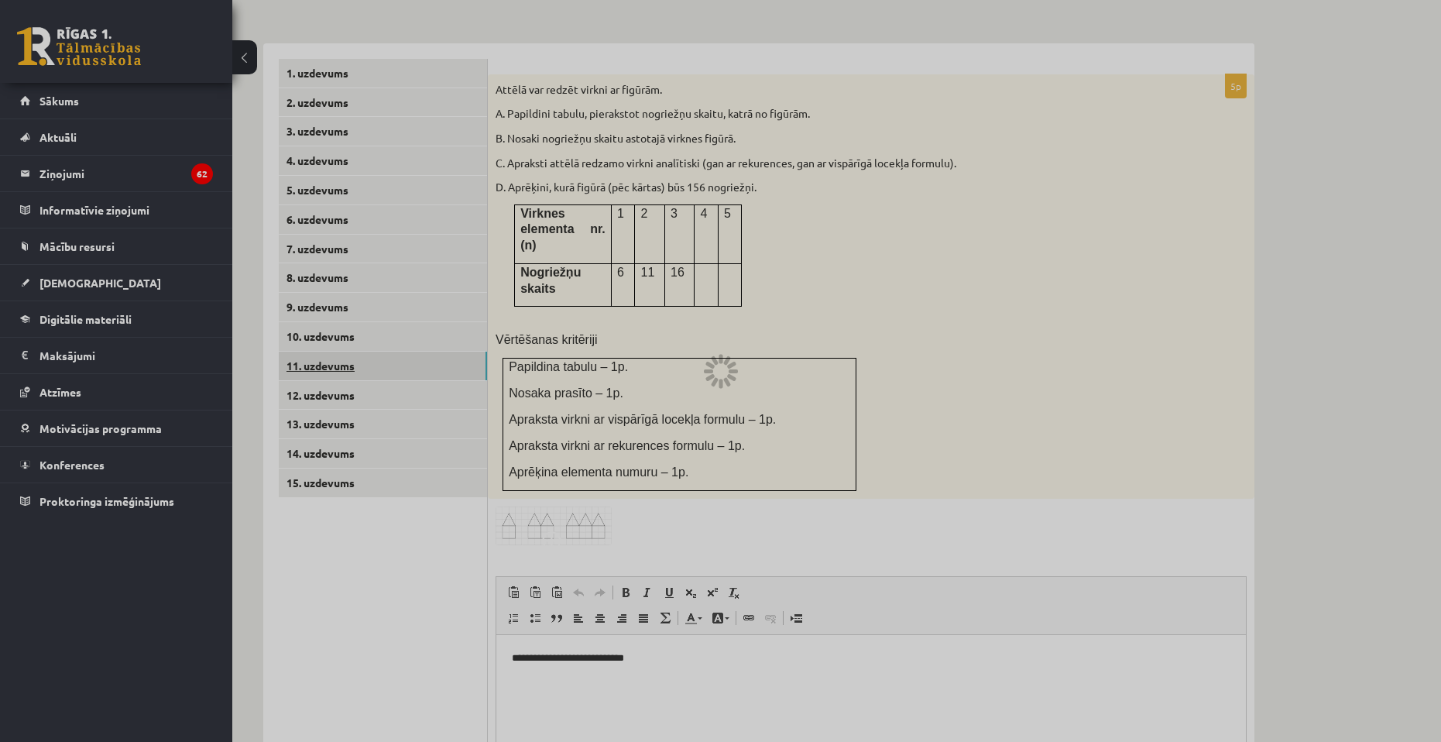
scroll to position [0, 0]
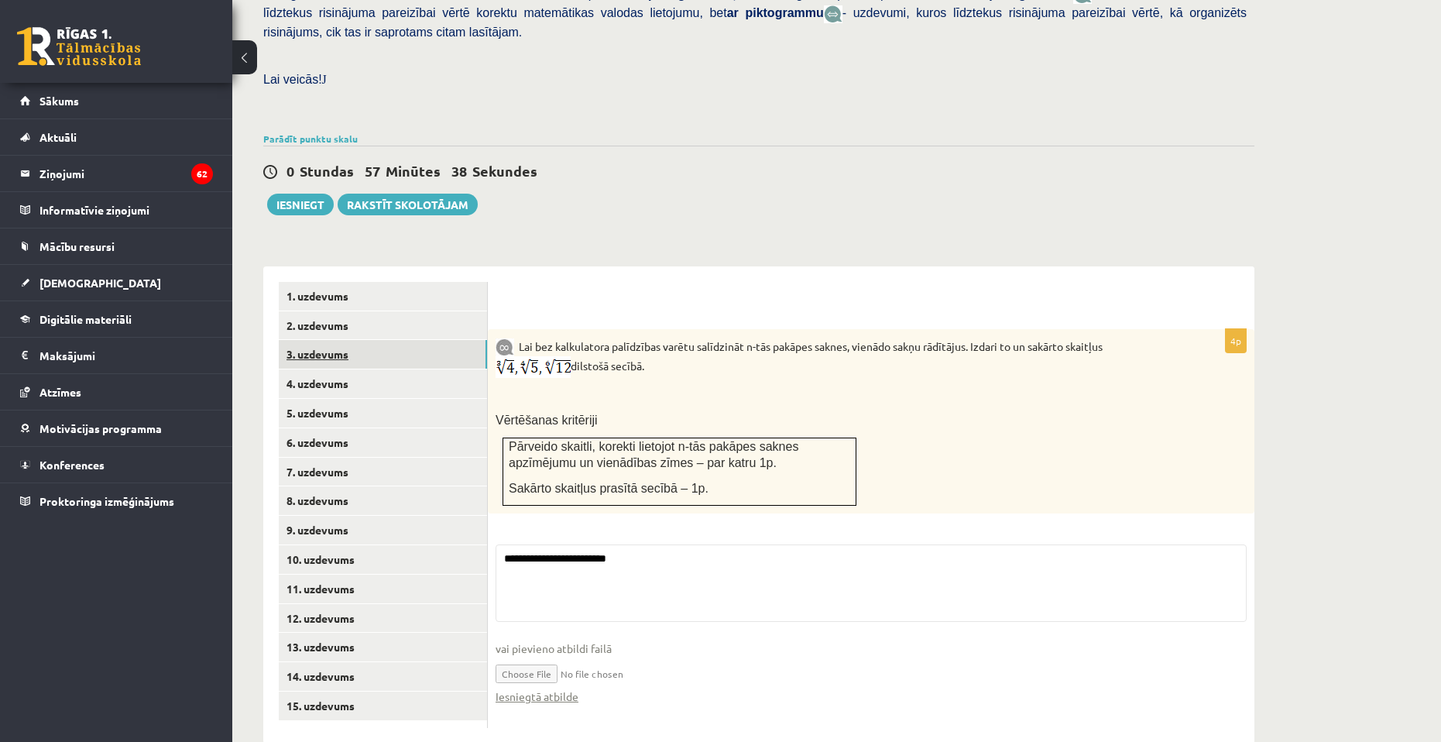
click at [365, 340] on link "3. uzdevums" at bounding box center [383, 354] width 208 height 29
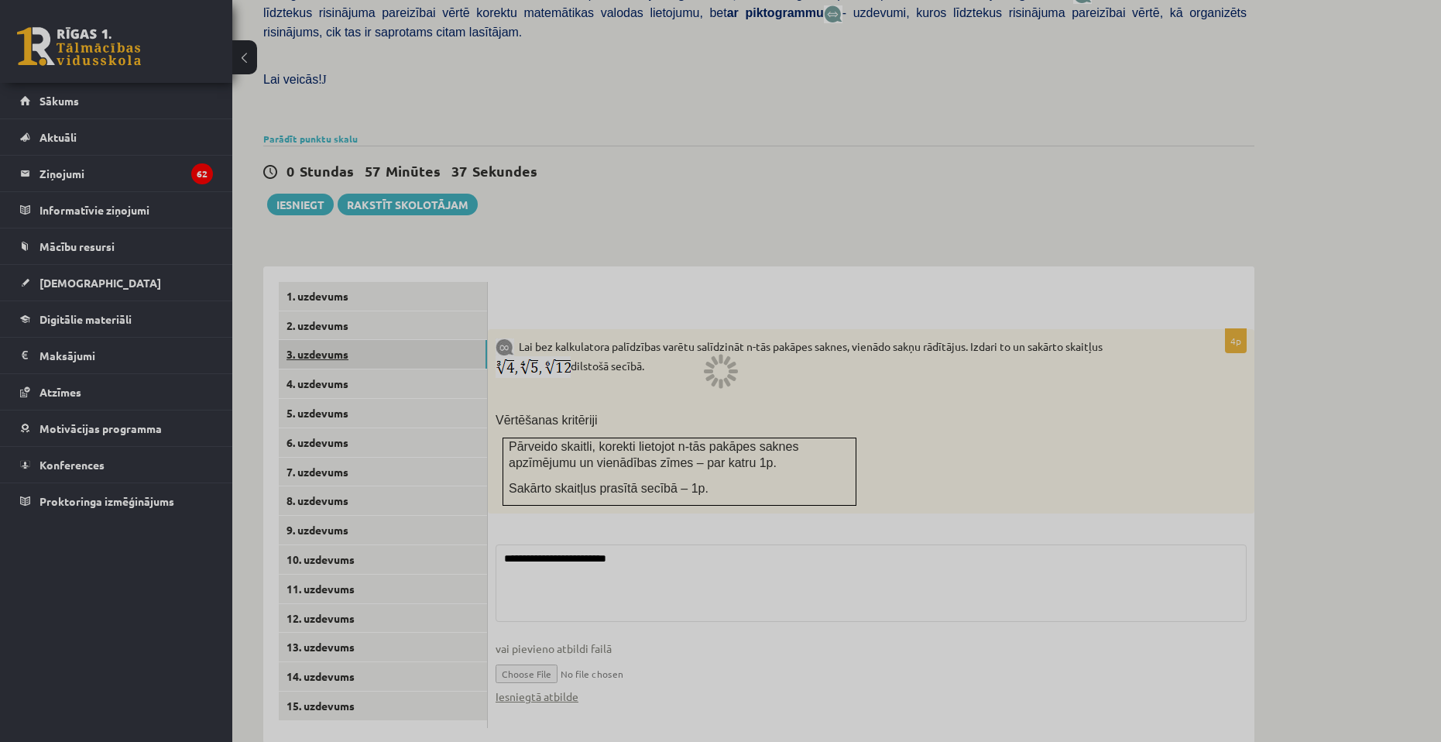
scroll to position [398, 0]
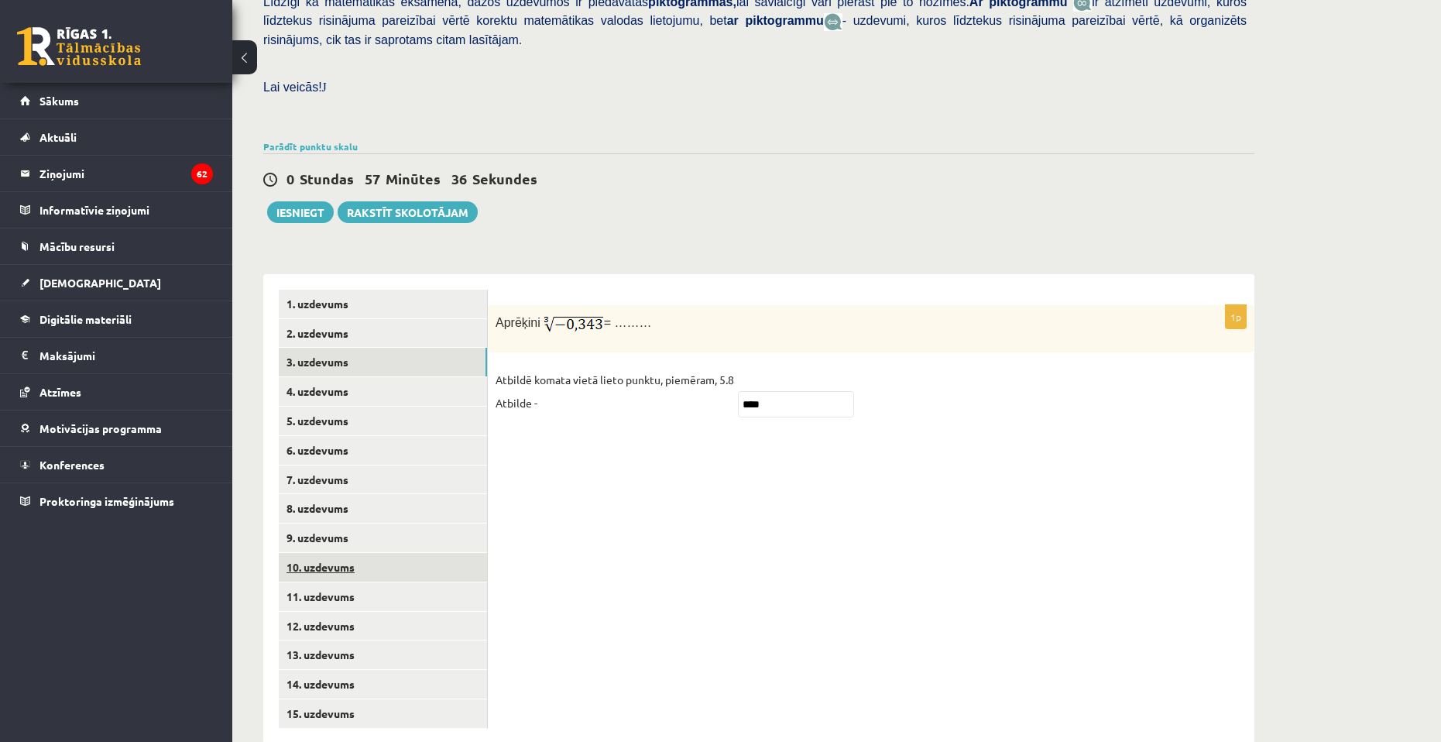
click at [320, 553] on link "10. uzdevums" at bounding box center [383, 567] width 208 height 29
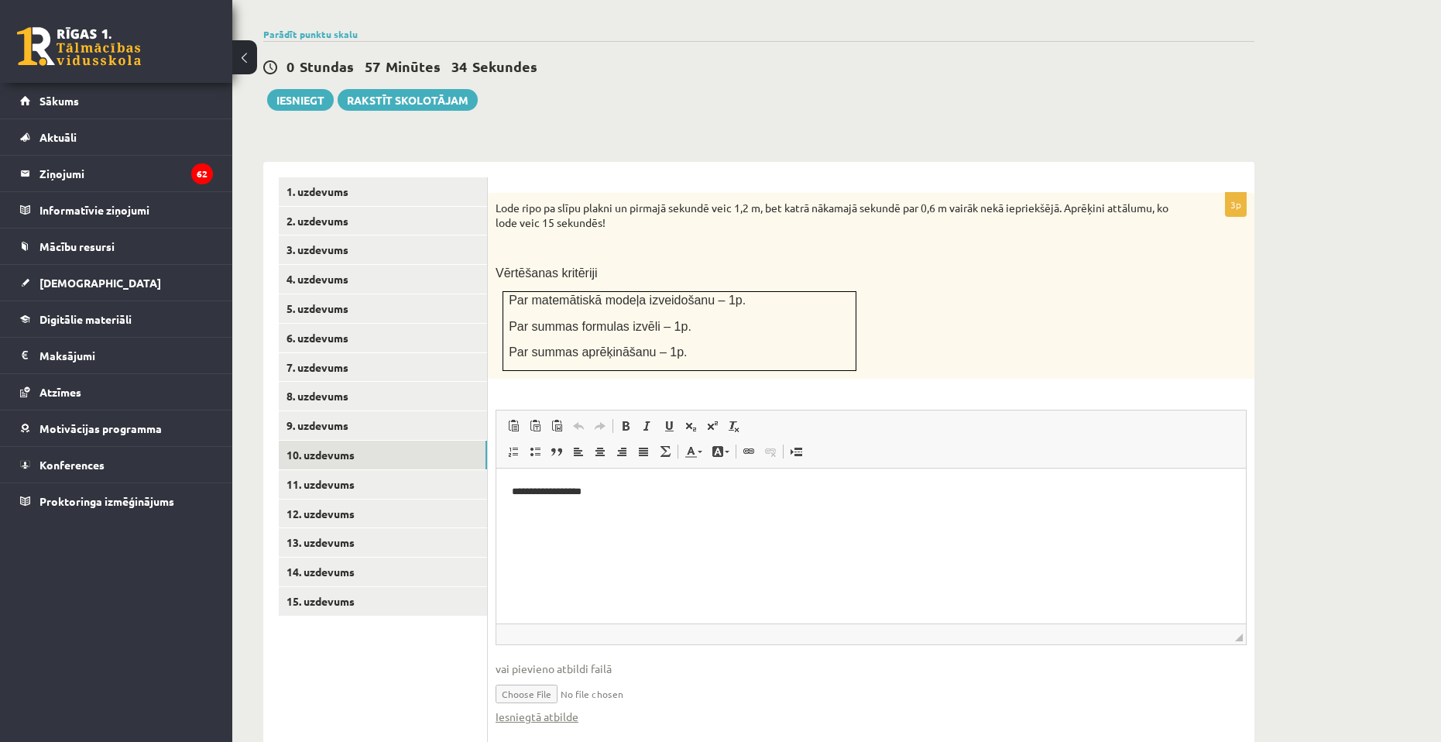
scroll to position [529, 0]
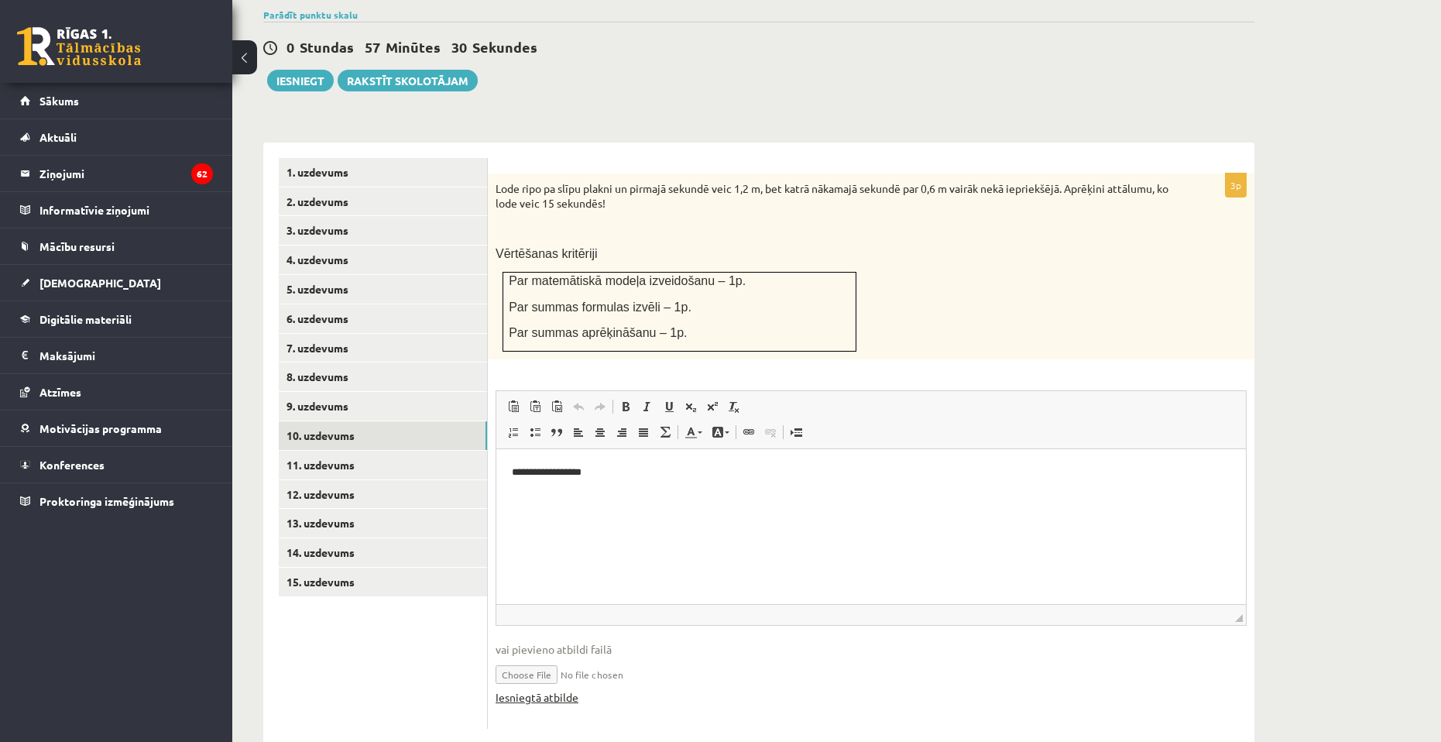
click at [554, 689] on link "Iesniegtā atbilde" at bounding box center [536, 697] width 83 height 16
click at [322, 70] on button "Iesniegt" at bounding box center [300, 81] width 67 height 22
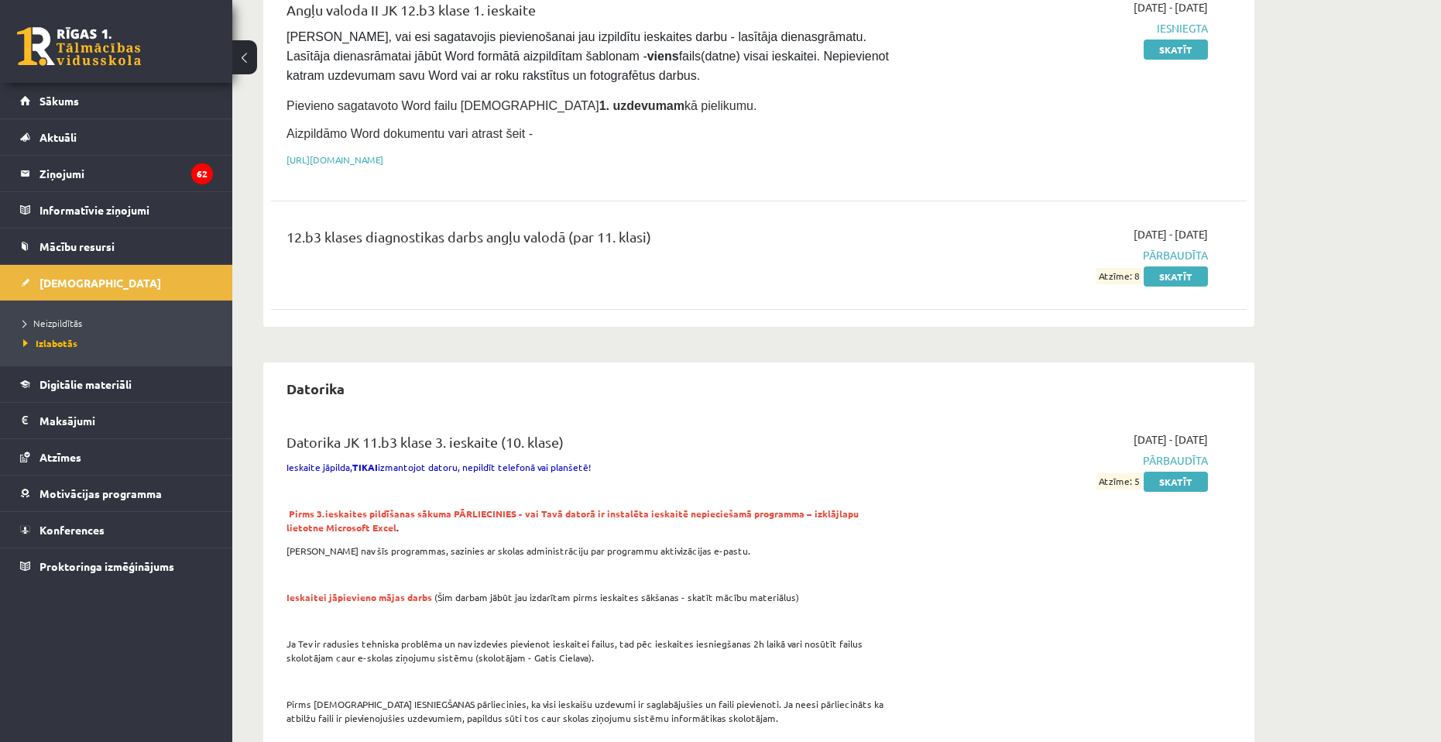
scroll to position [232, 0]
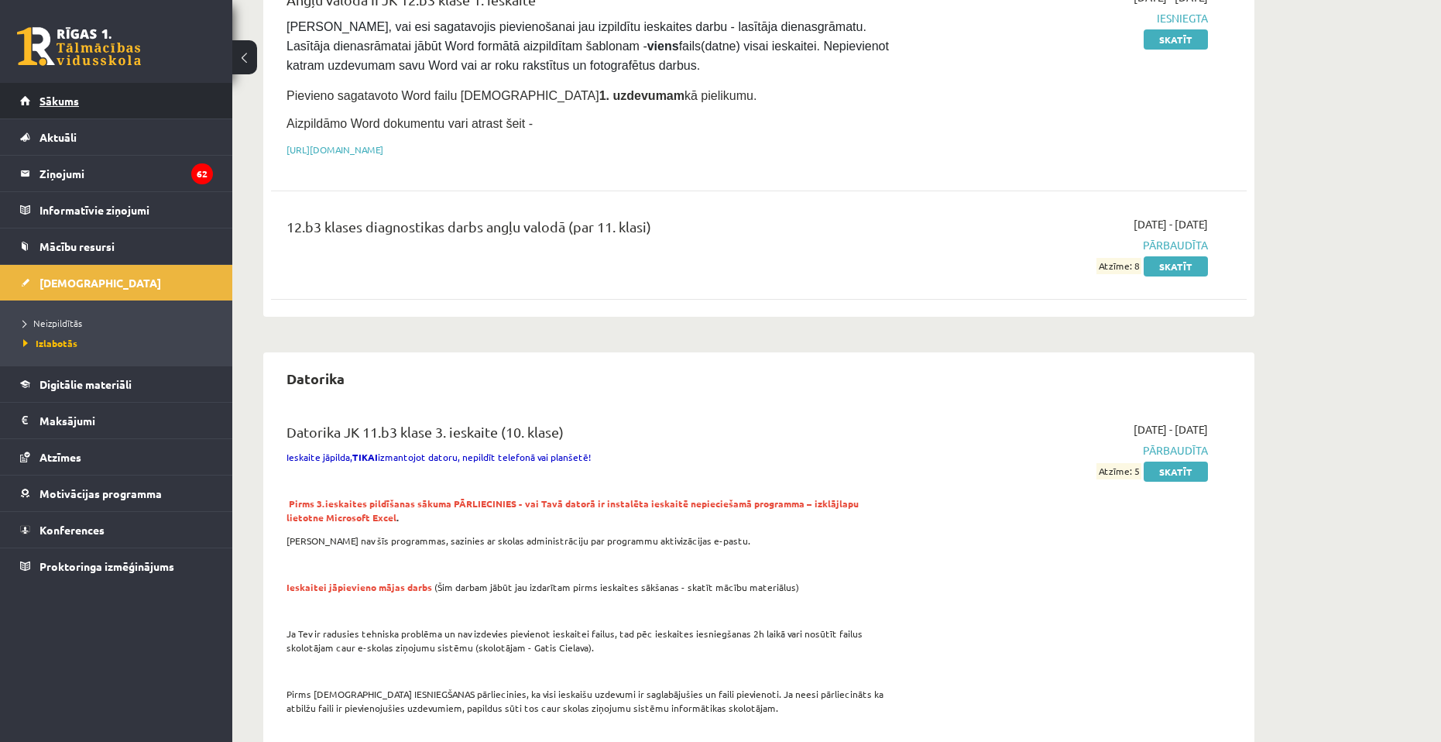
click at [47, 94] on link "Sākums" at bounding box center [116, 101] width 193 height 36
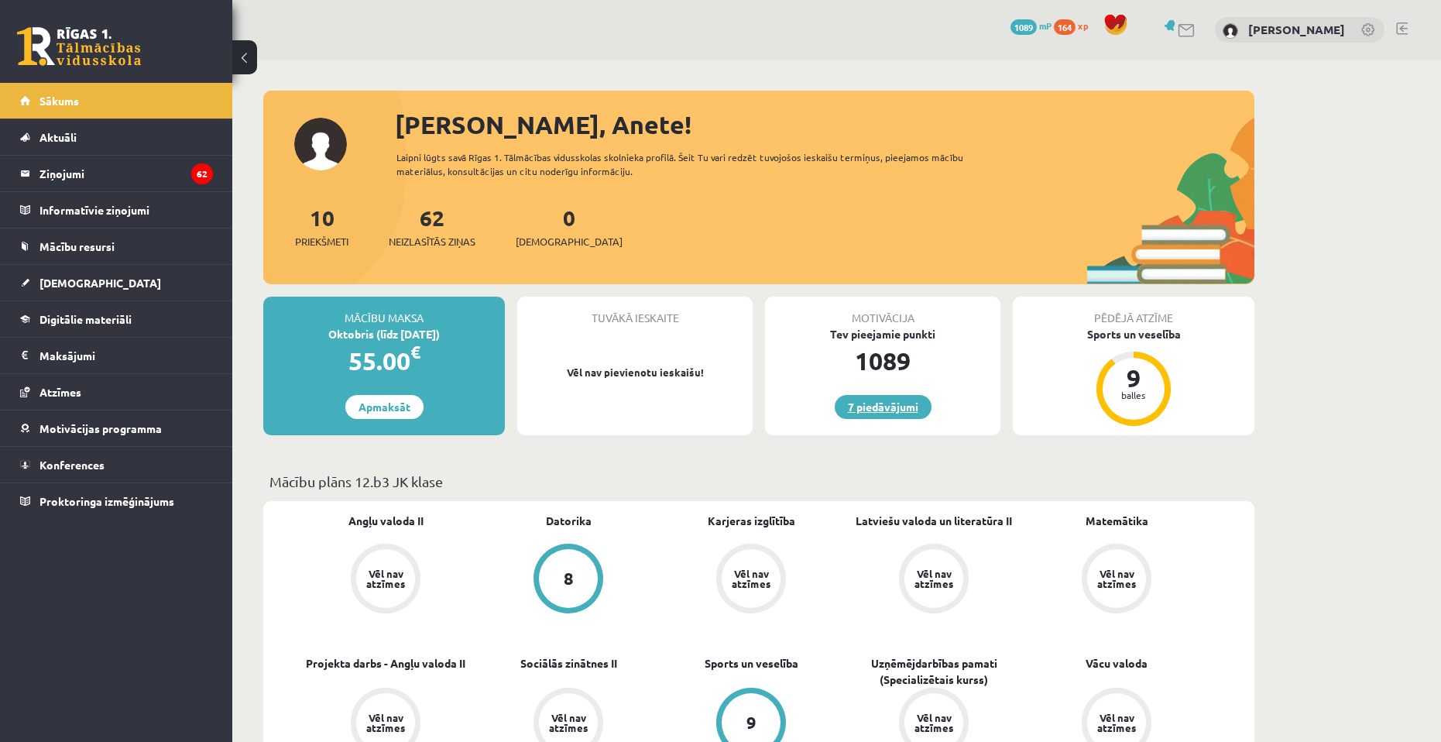
click at [918, 410] on link "7 piedāvājumi" at bounding box center [882, 407] width 97 height 24
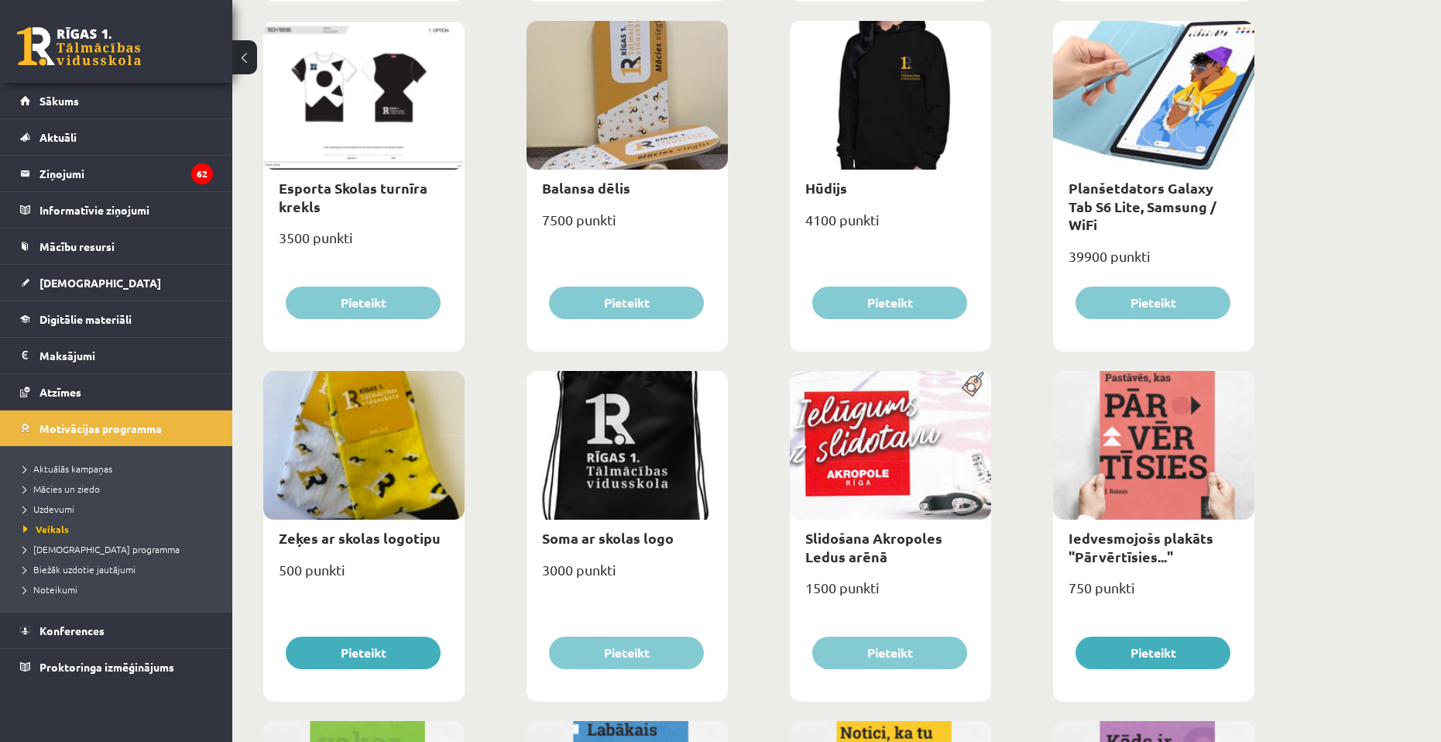
scroll to position [785, 0]
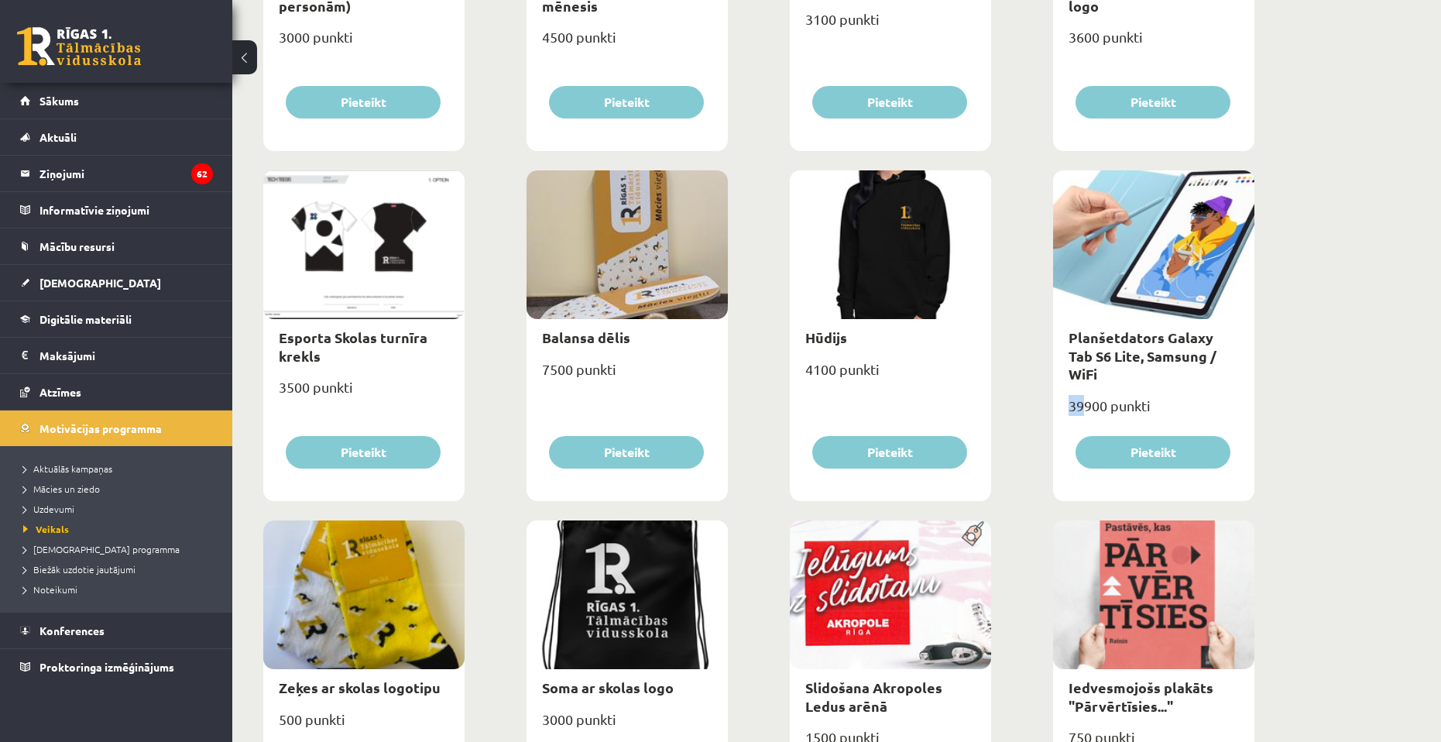
drag, startPoint x: 1072, startPoint y: 385, endPoint x: 1087, endPoint y: 385, distance: 14.7
click at [1087, 392] on div "39900 punkti" at bounding box center [1153, 411] width 201 height 39
click at [1306, 355] on div "**********" at bounding box center [836, 434] width 1208 height 2318
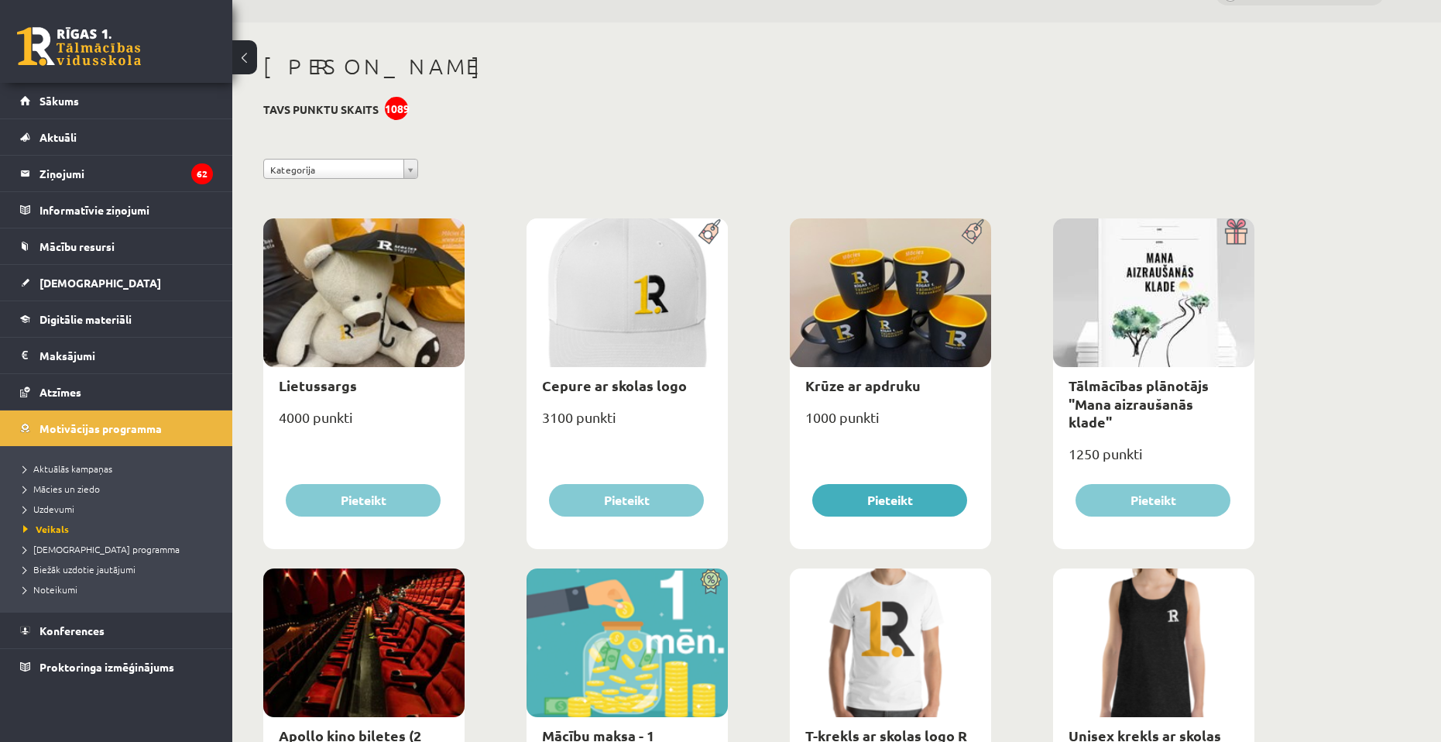
scroll to position [0, 0]
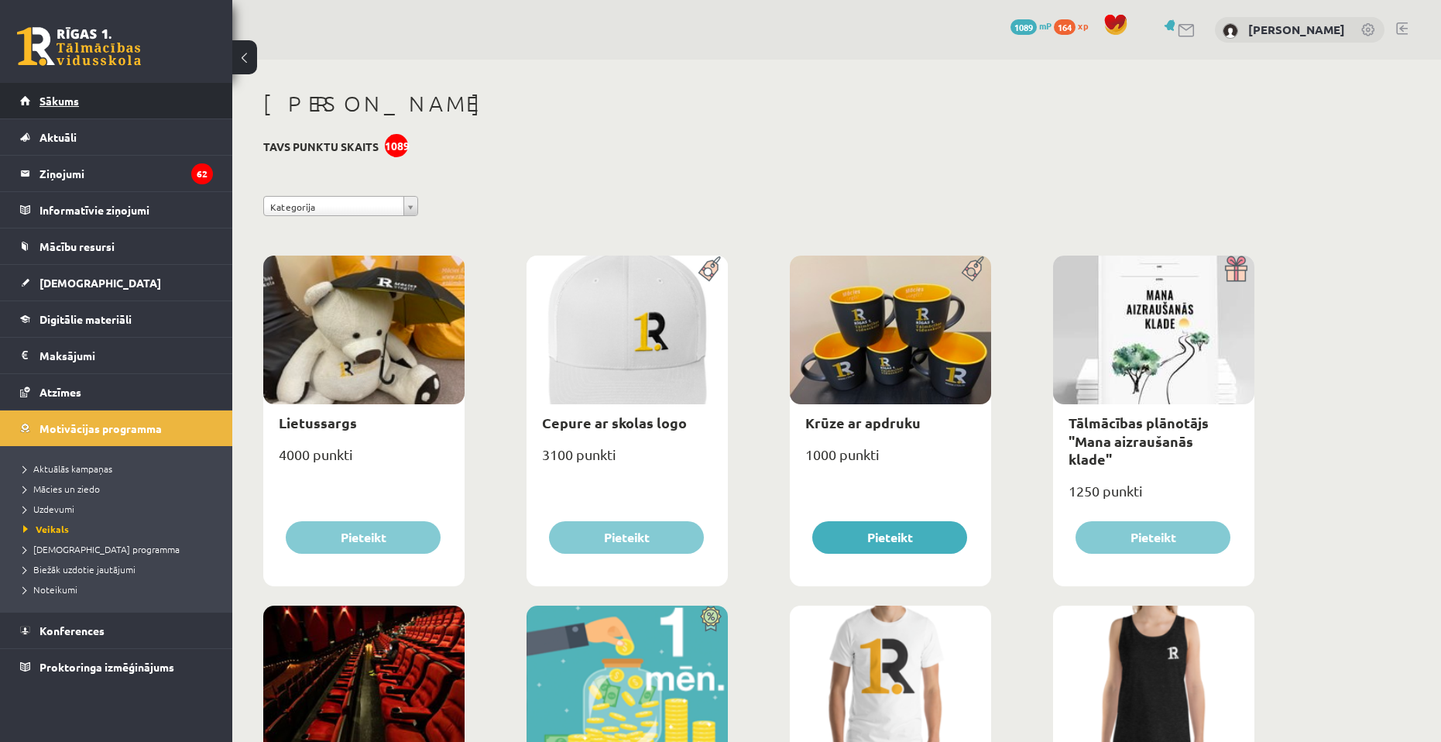
click at [33, 104] on link "Sākums" at bounding box center [116, 101] width 193 height 36
